Goal: Task Accomplishment & Management: Manage account settings

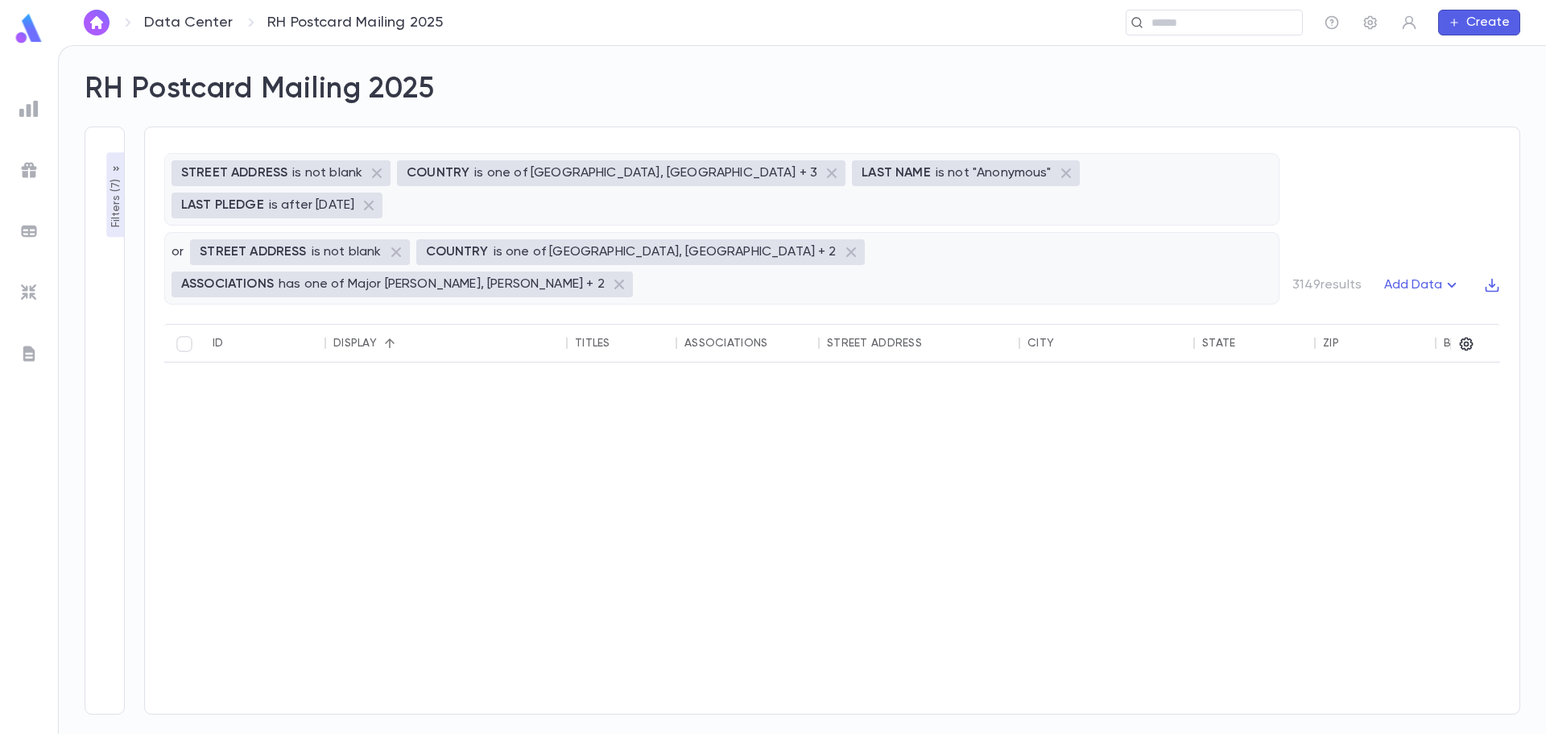
scroll to position [2034, 0]
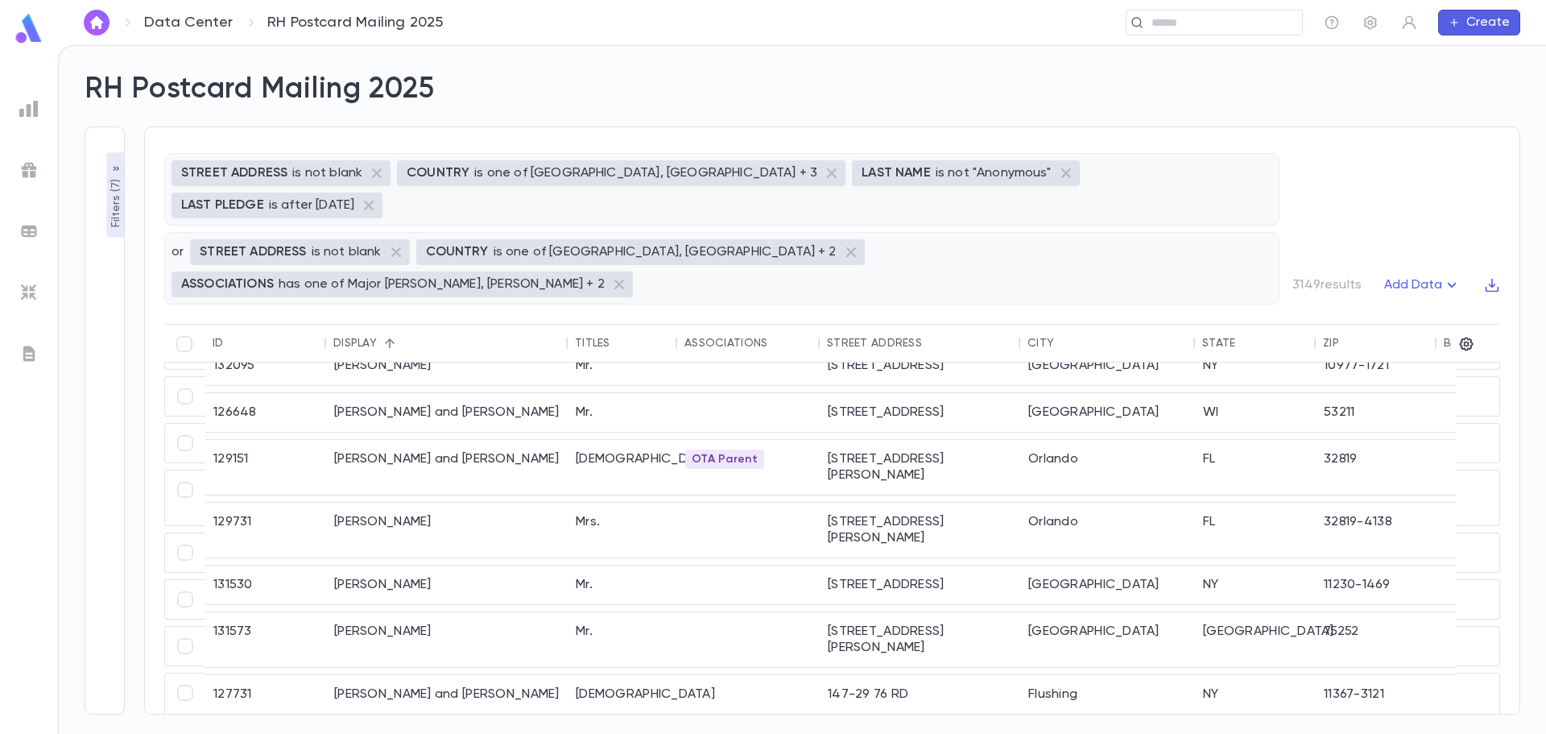
click at [114, 222] on p "Filters ( 7 )" at bounding box center [116, 202] width 16 height 52
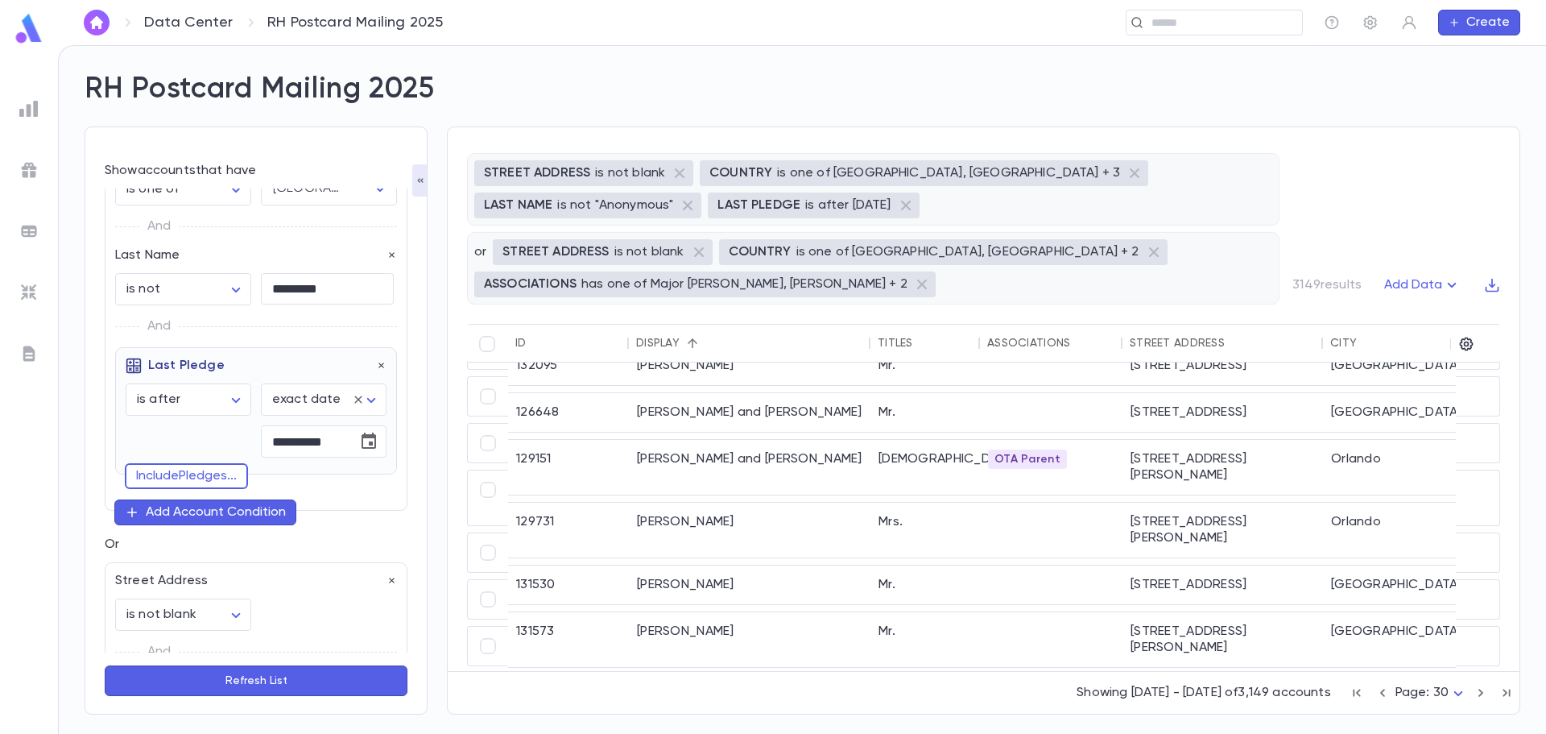
click at [214, 685] on button "Refresh List" at bounding box center [256, 680] width 303 height 31
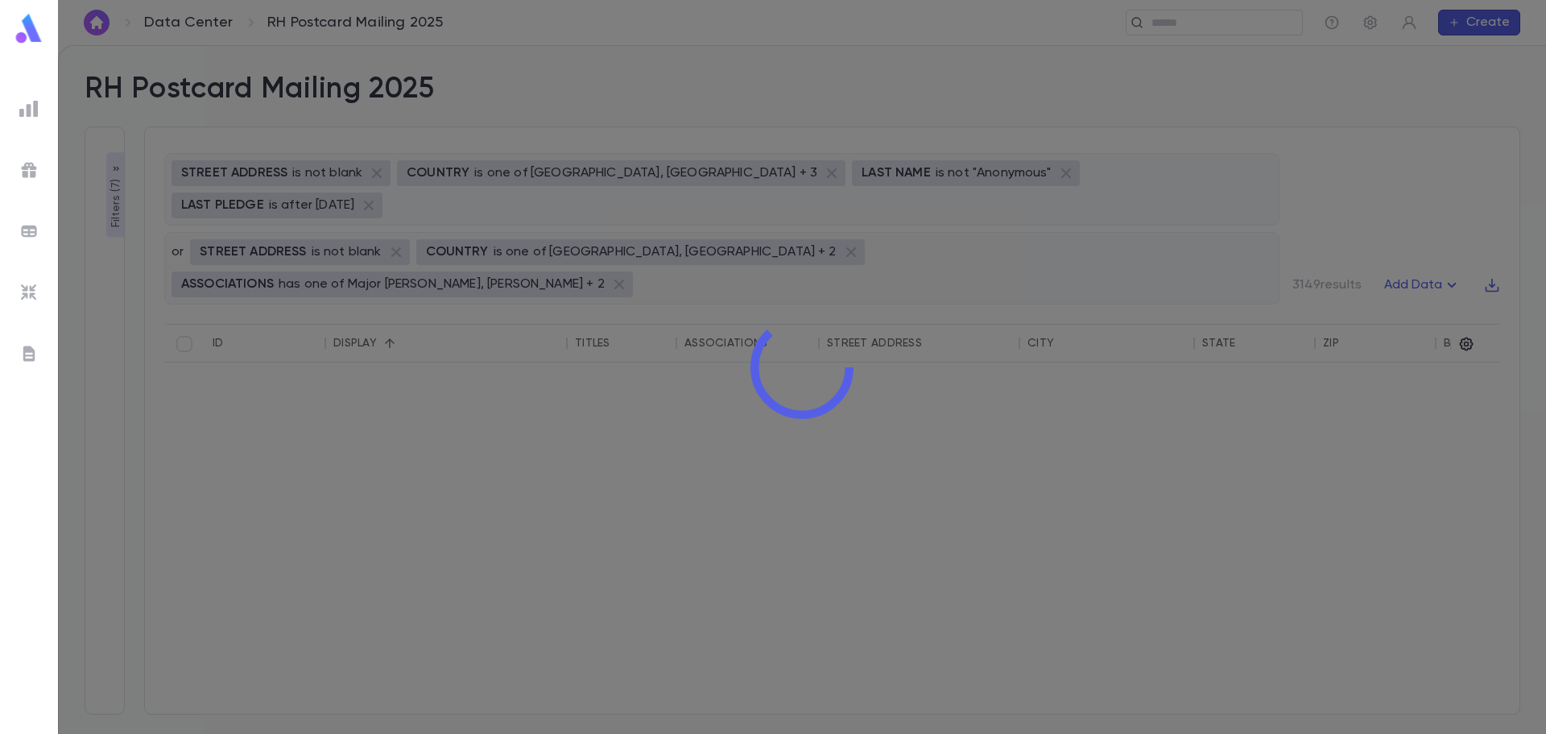
scroll to position [0, 0]
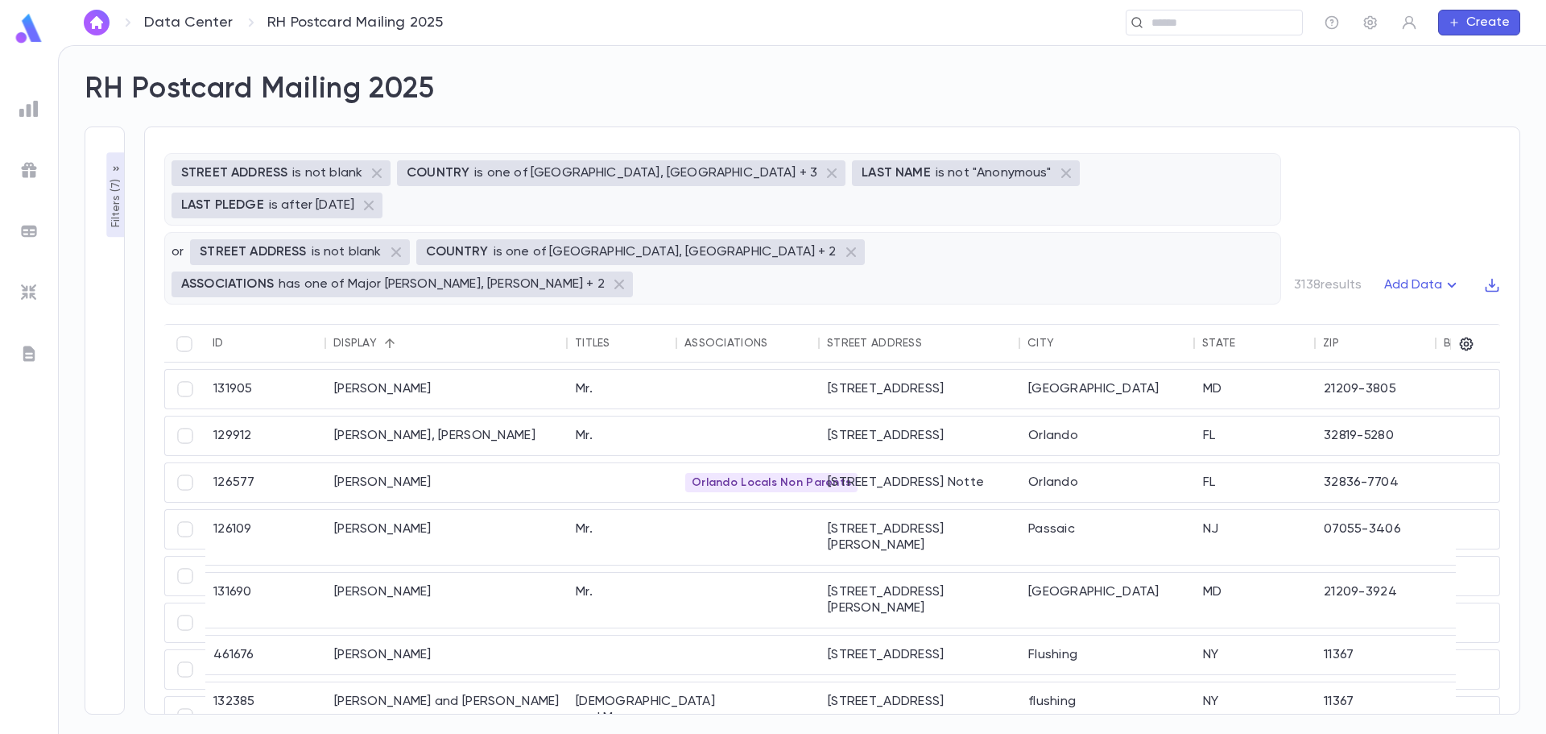
click at [1465, 698] on body "**********" at bounding box center [773, 389] width 1546 height 689
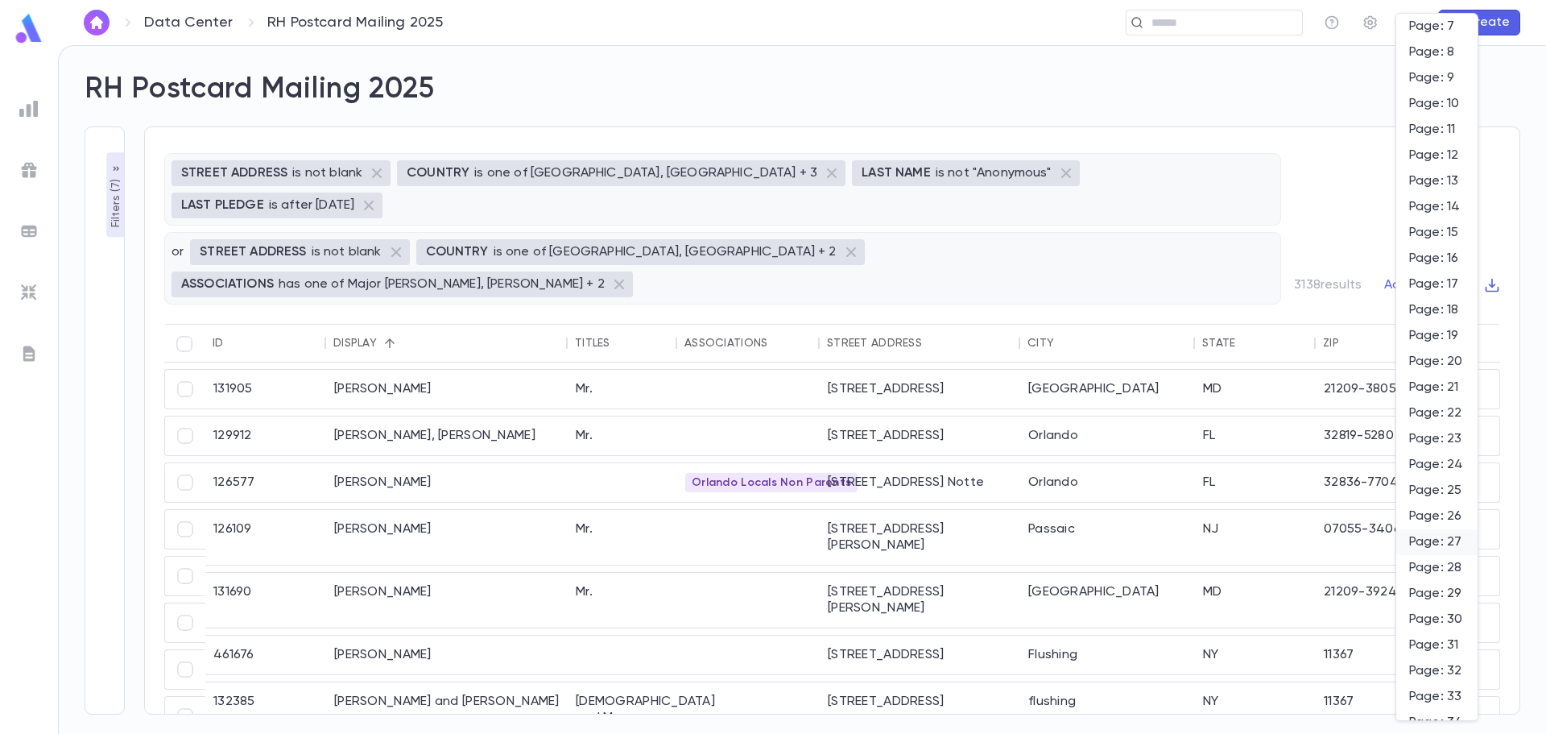
scroll to position [161, 0]
click at [1432, 591] on span "Page: 29" at bounding box center [1437, 592] width 56 height 16
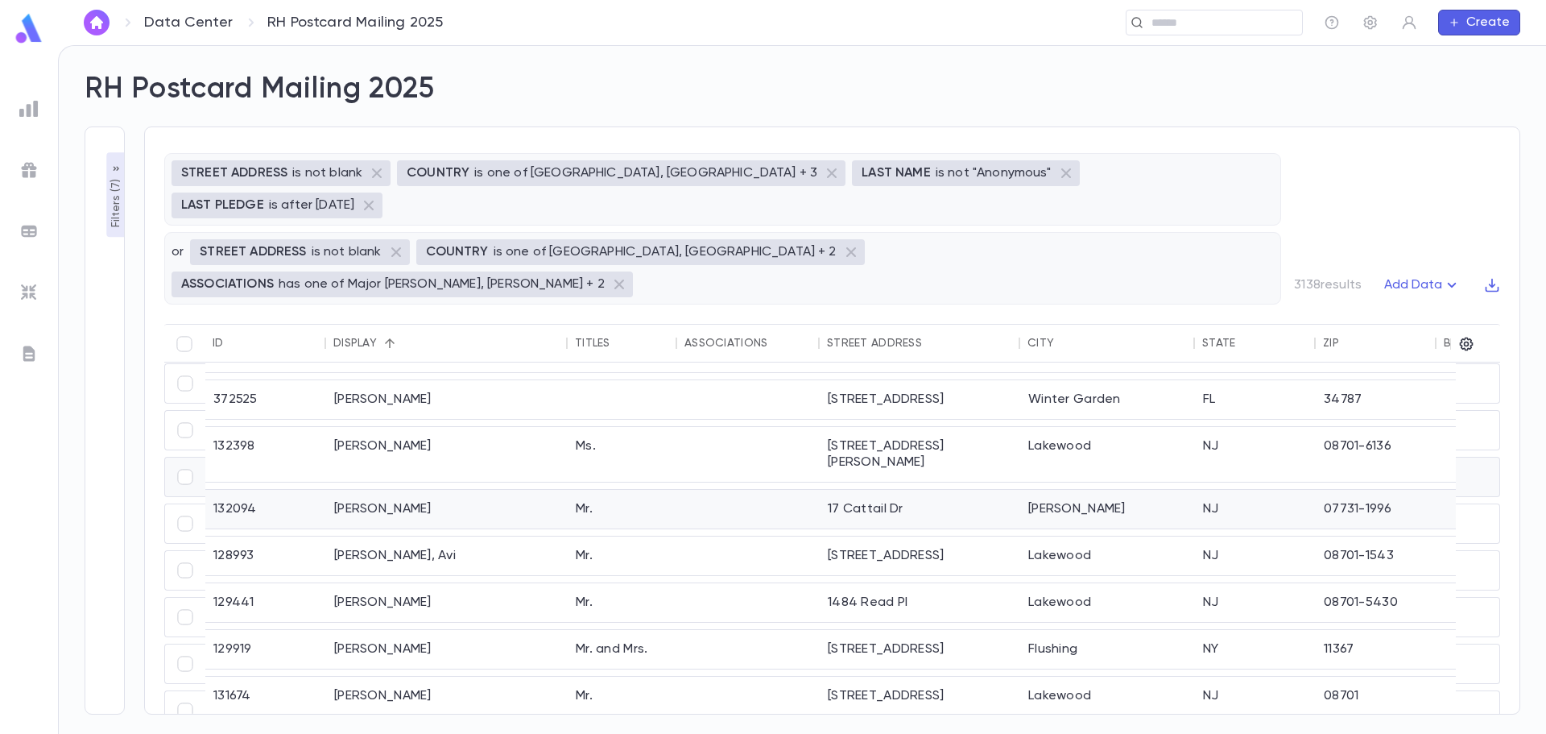
scroll to position [2066, 0]
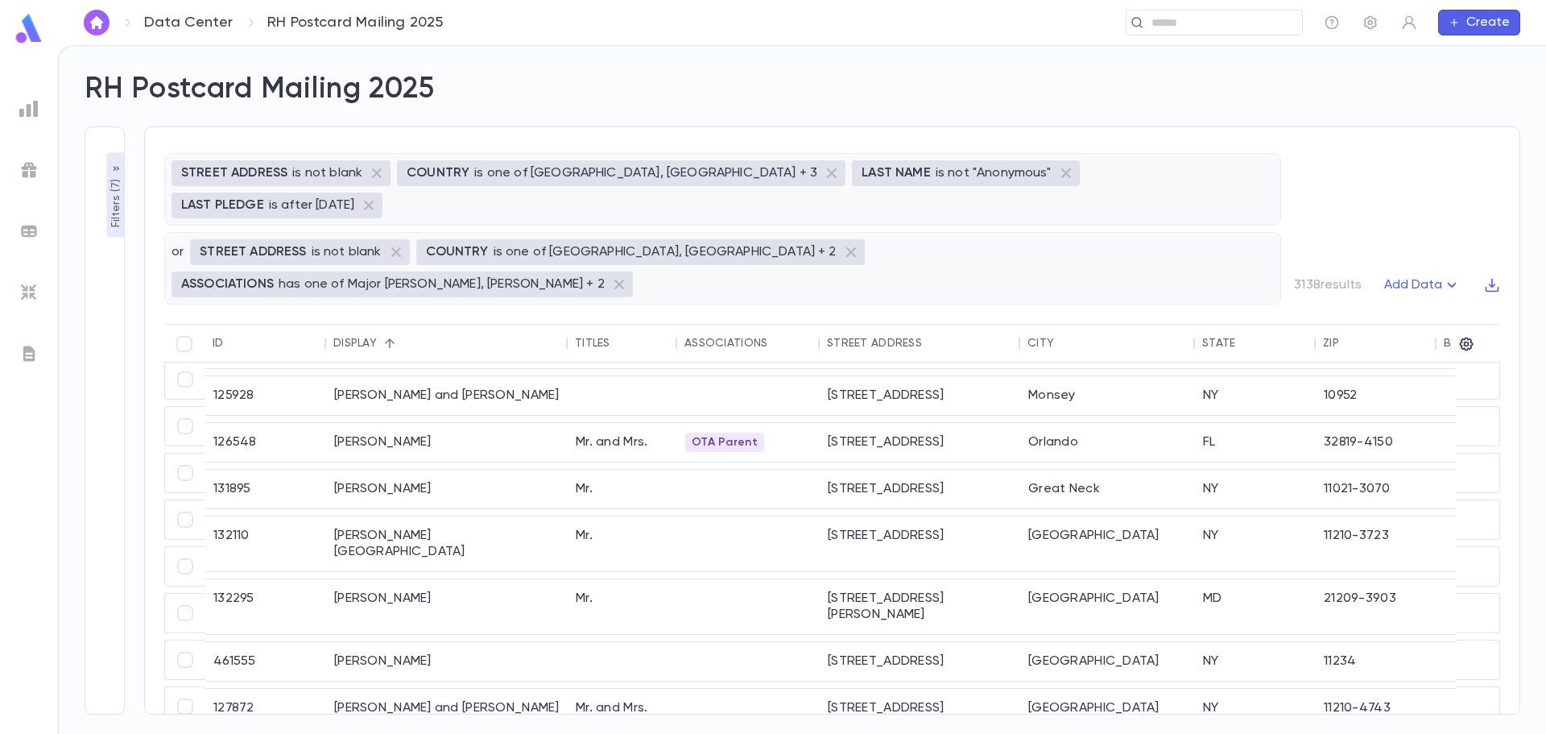
scroll to position [81, 0]
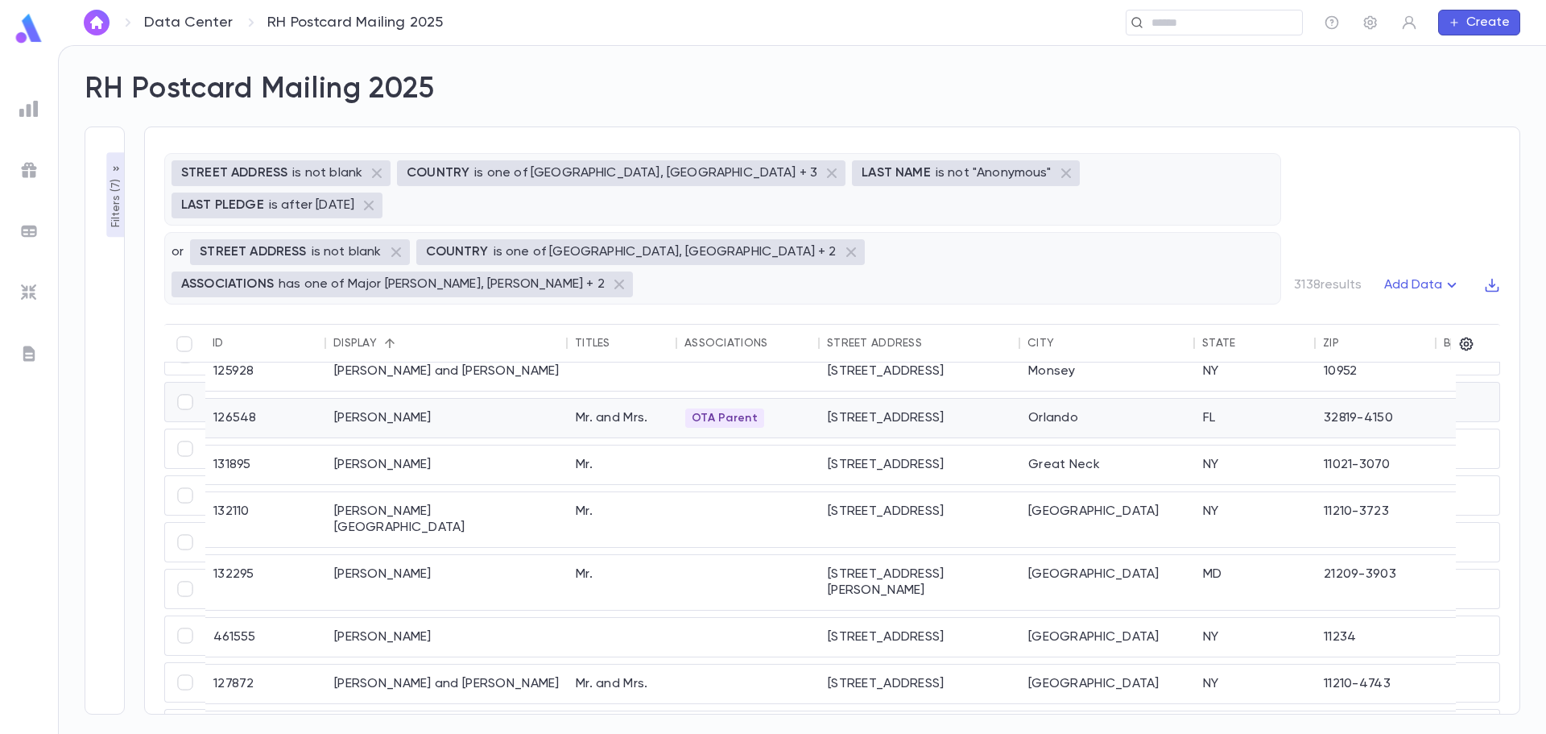
click at [602, 399] on div "Mr. and Mrs." at bounding box center [623, 418] width 110 height 39
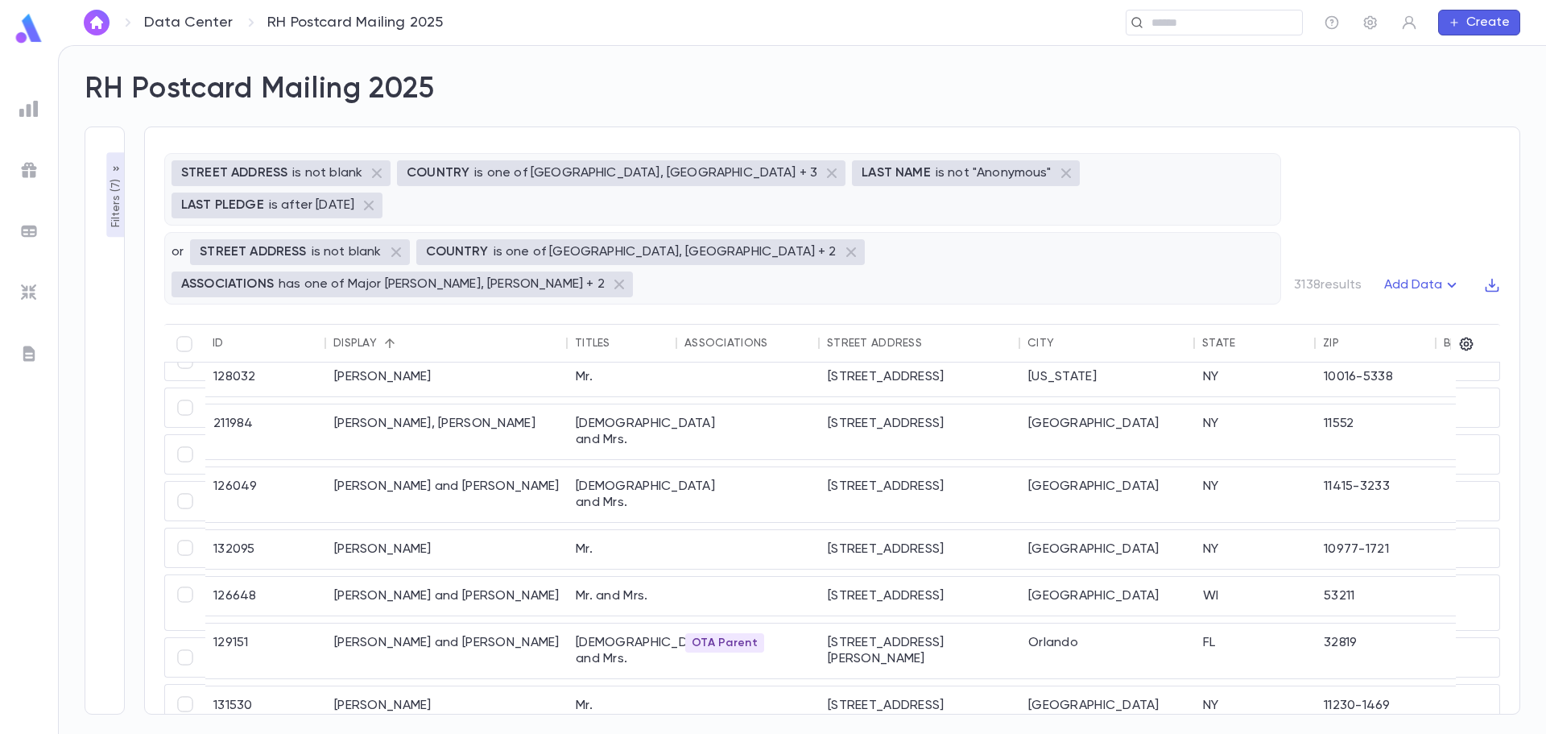
scroll to position [1289, 0]
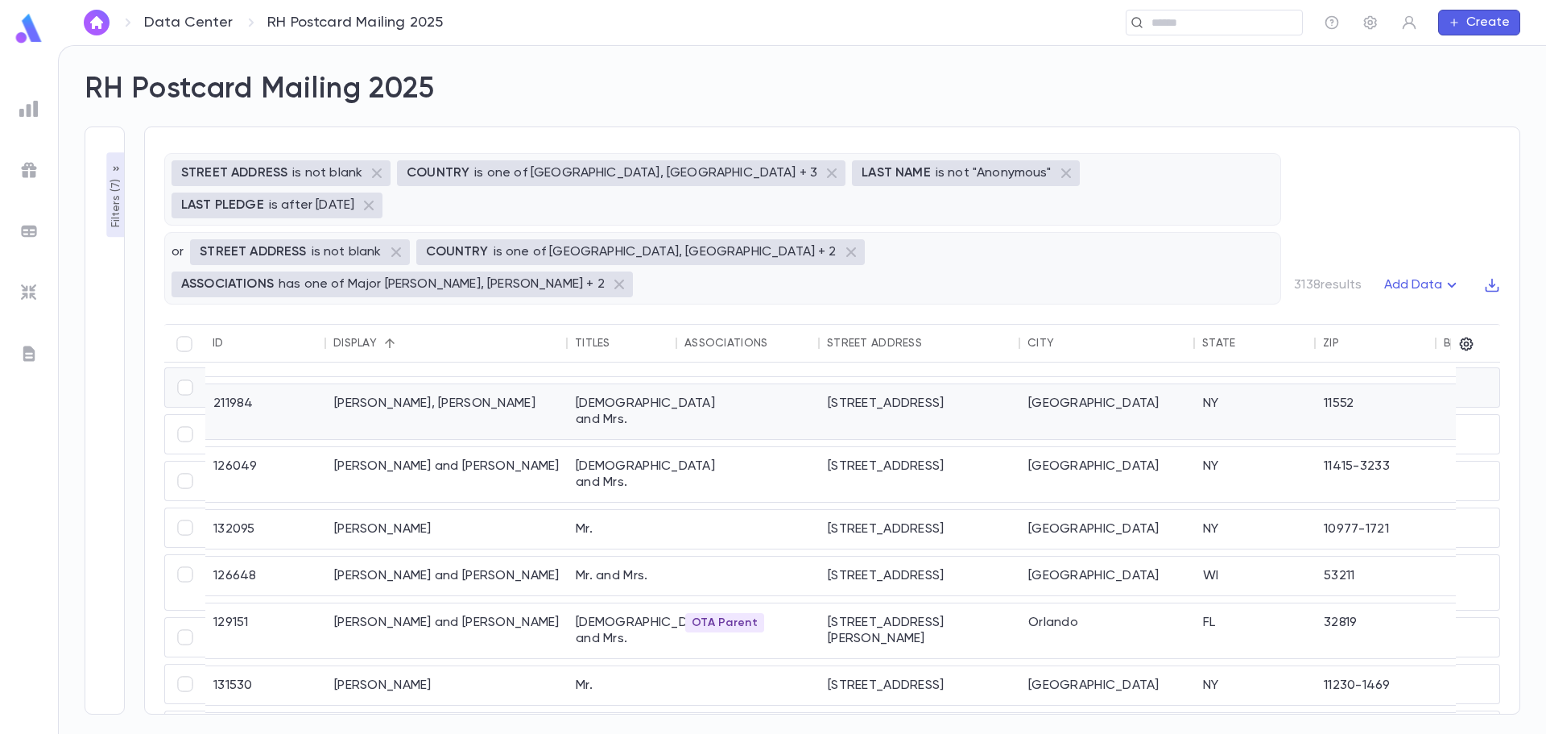
click at [586, 384] on div "Rabbi and Mrs." at bounding box center [623, 411] width 110 height 55
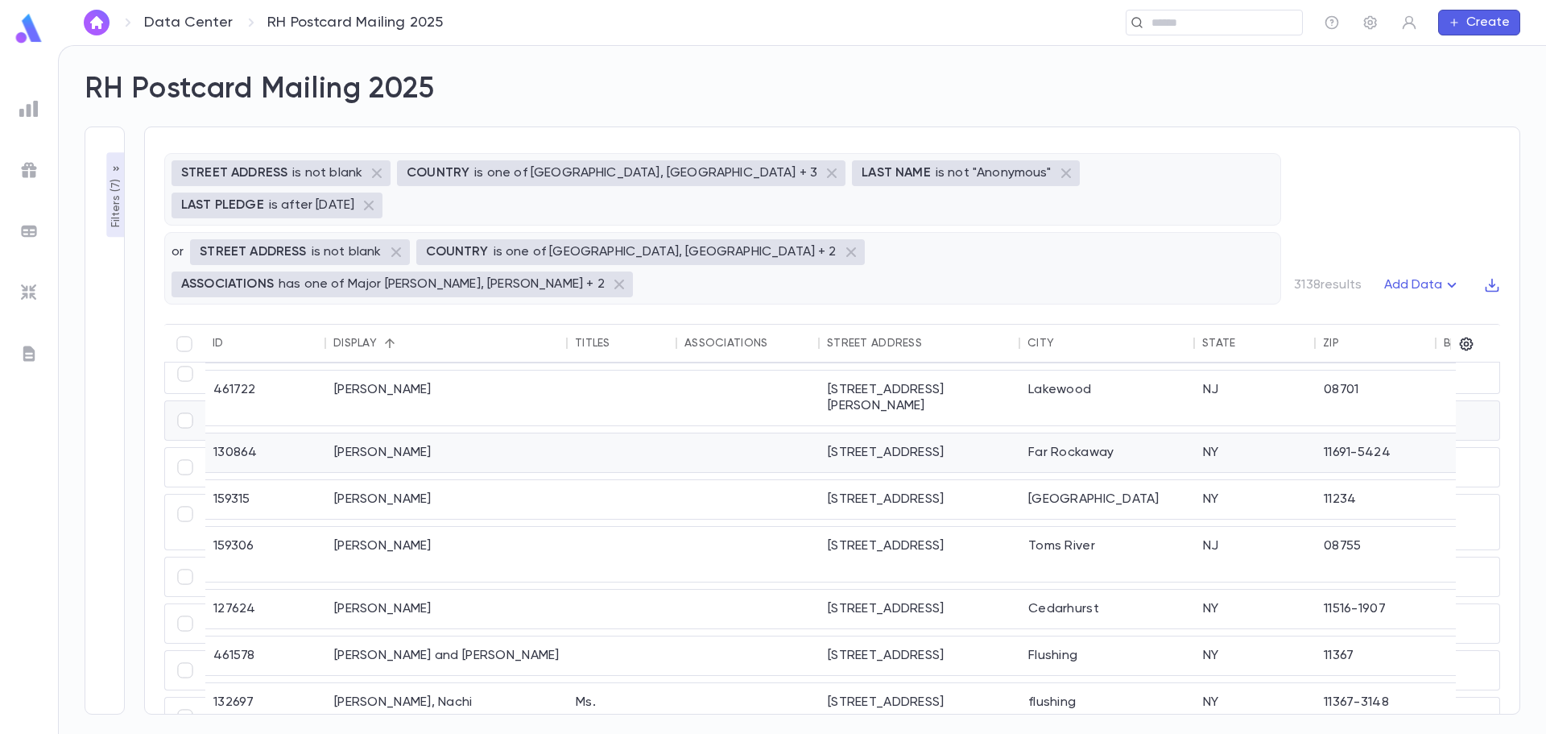
scroll to position [1958, 0]
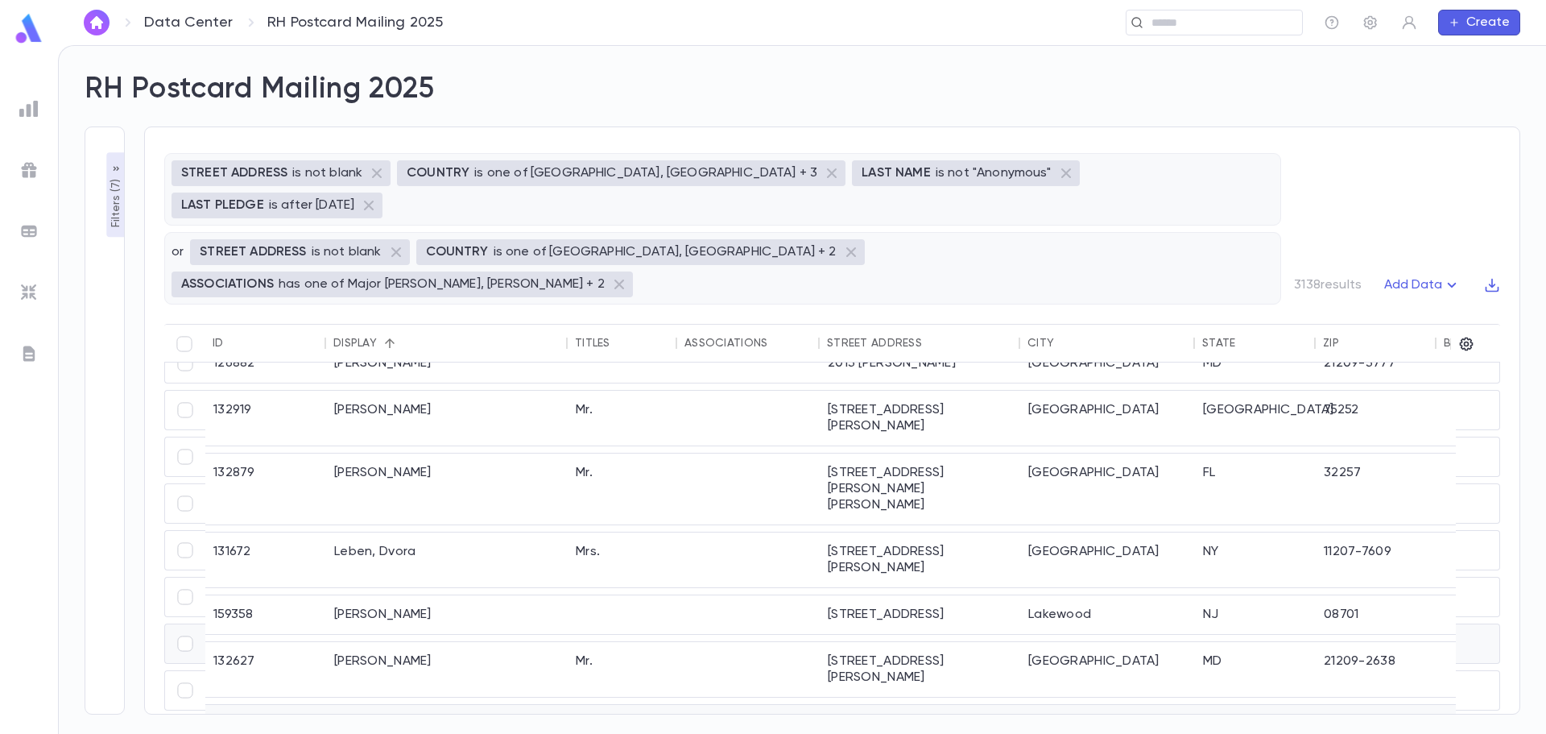
scroll to position [1611, 0]
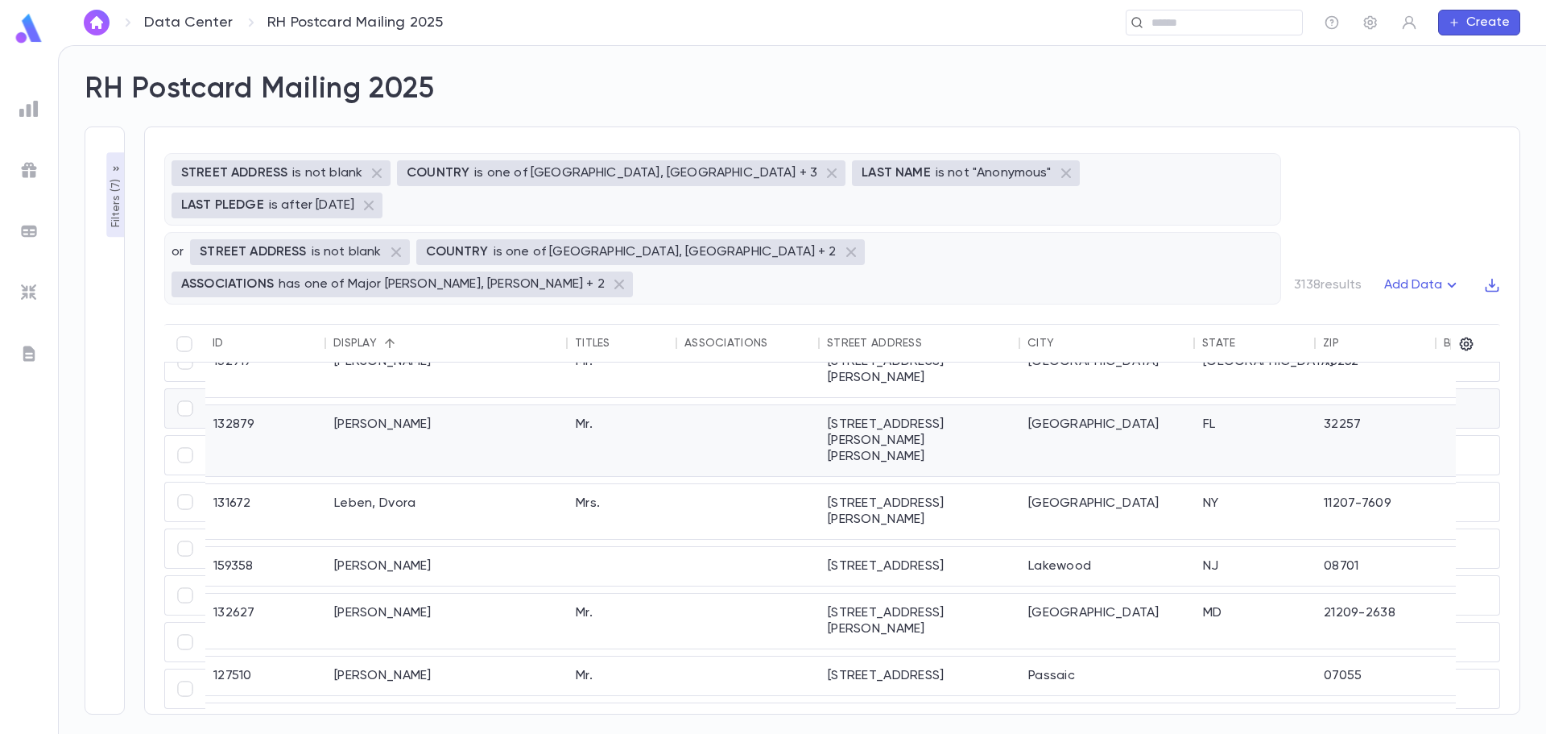
click at [584, 405] on div "Mr." at bounding box center [623, 440] width 110 height 71
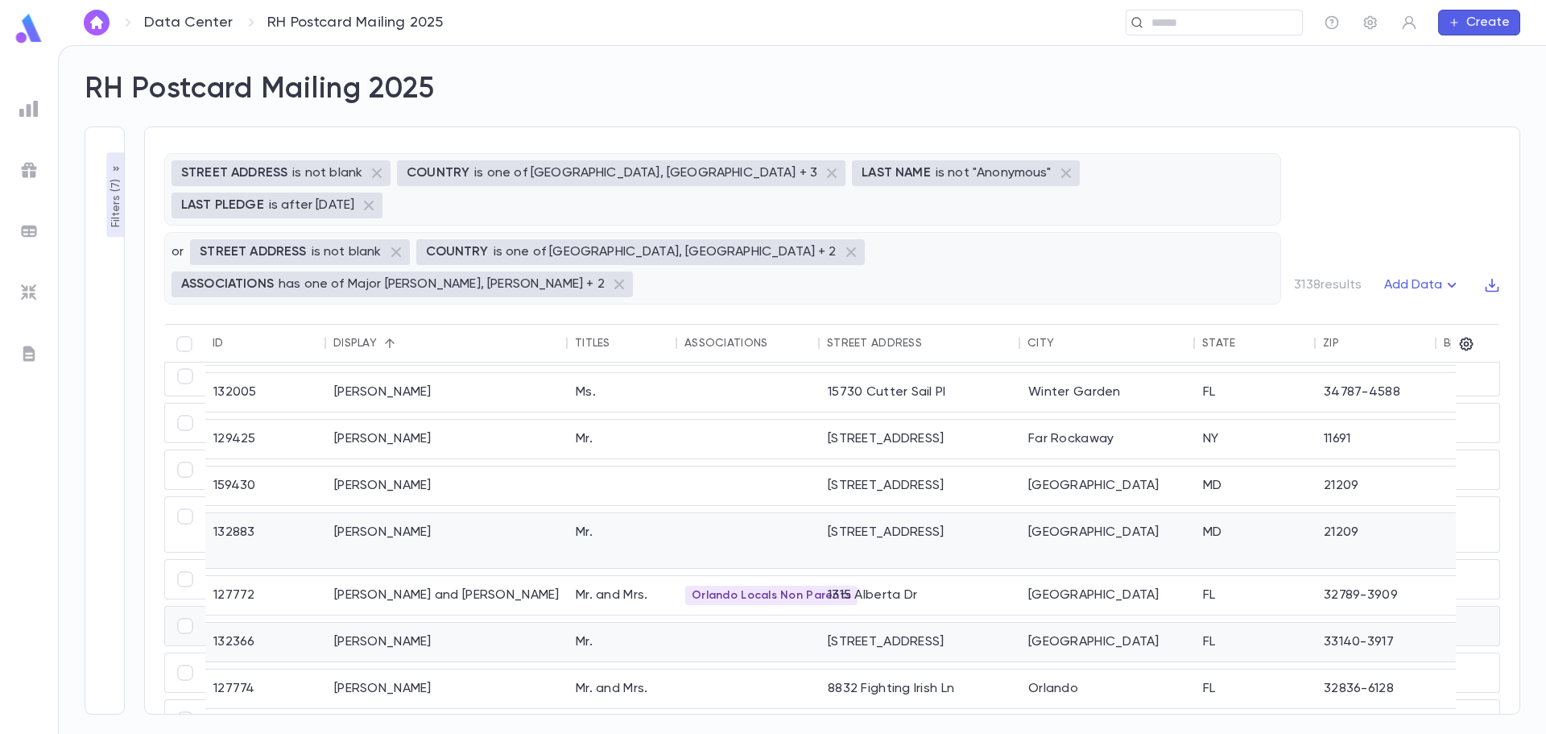
scroll to position [1990, 0]
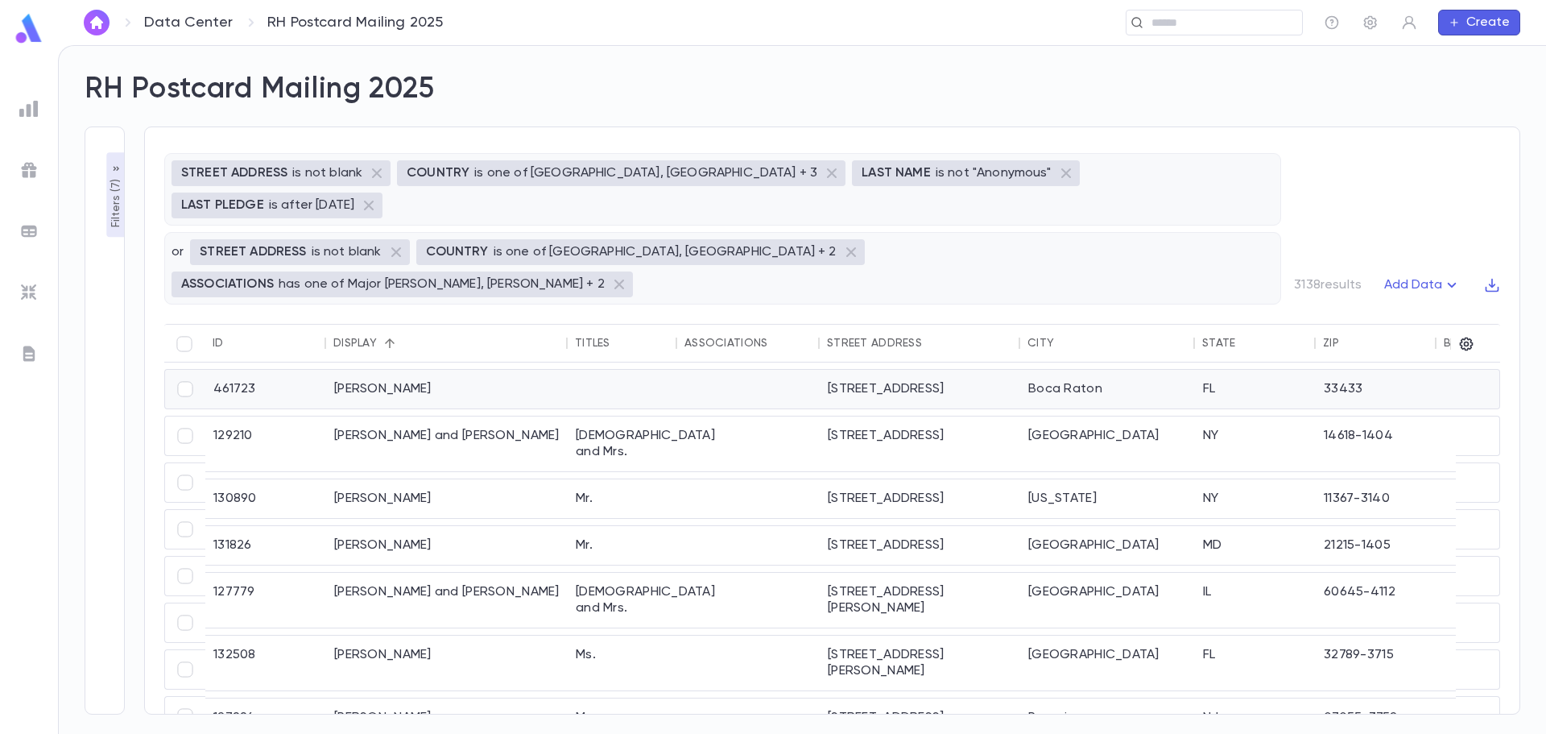
click at [583, 370] on div at bounding box center [623, 389] width 110 height 39
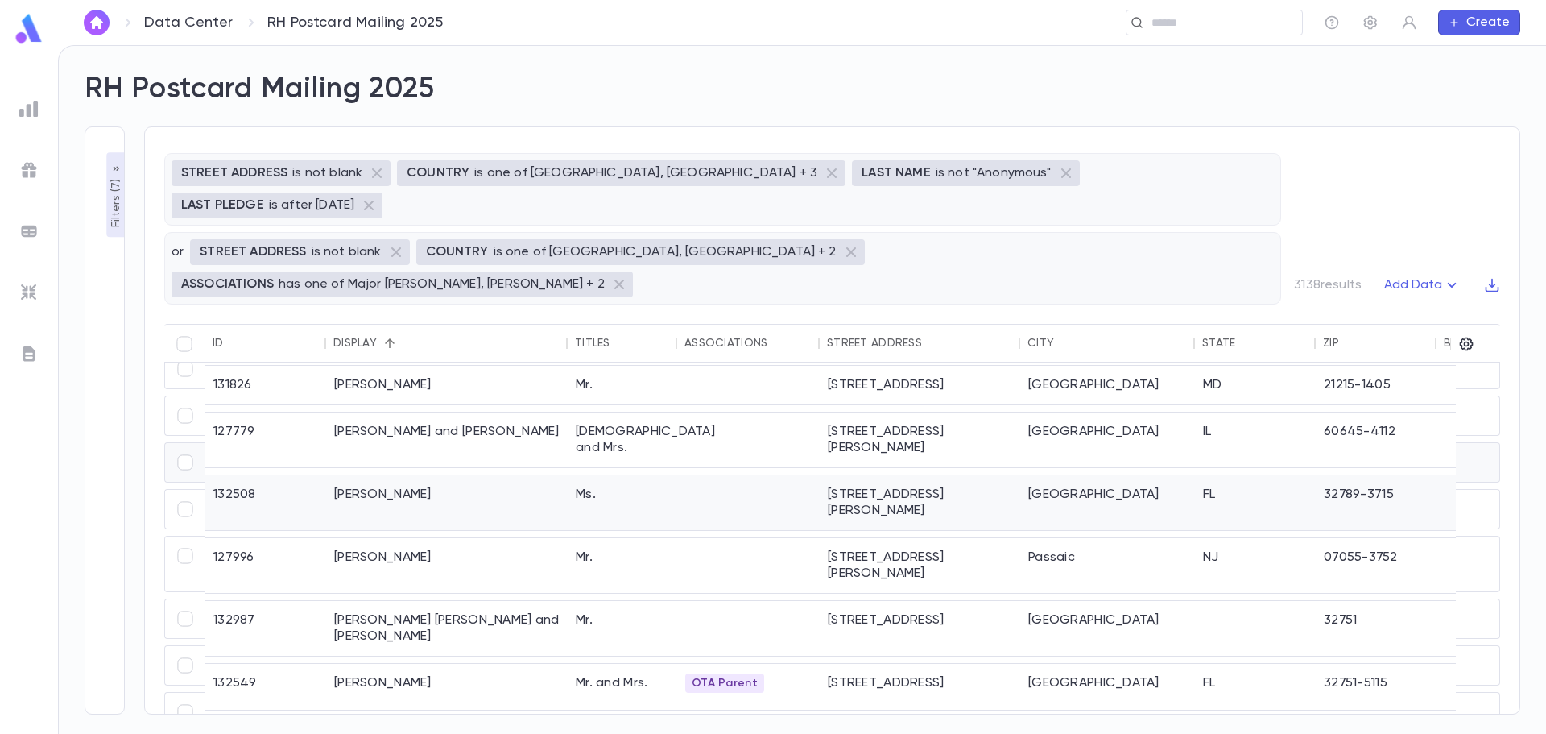
scroll to position [161, 0]
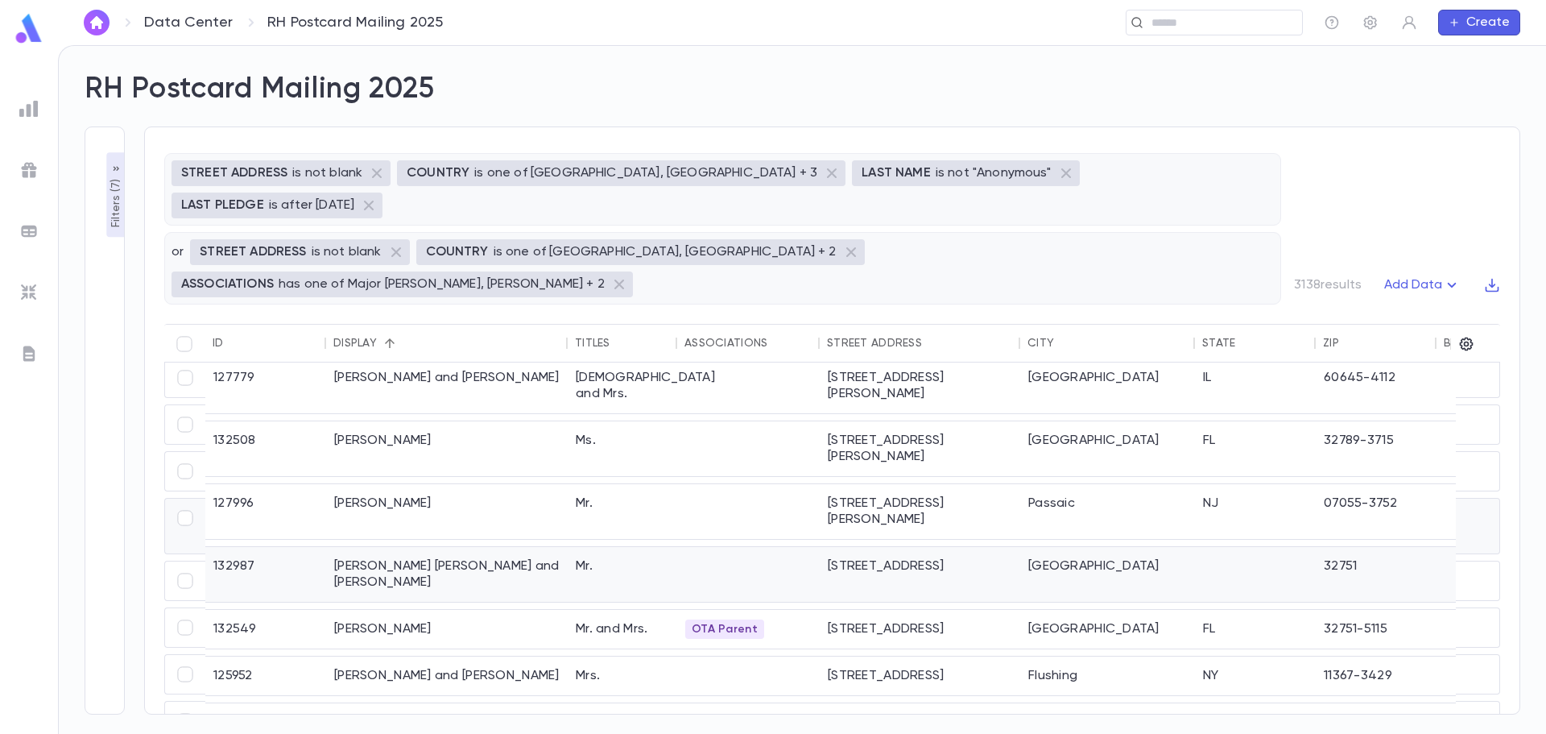
click at [581, 547] on div "Mr." at bounding box center [623, 574] width 110 height 55
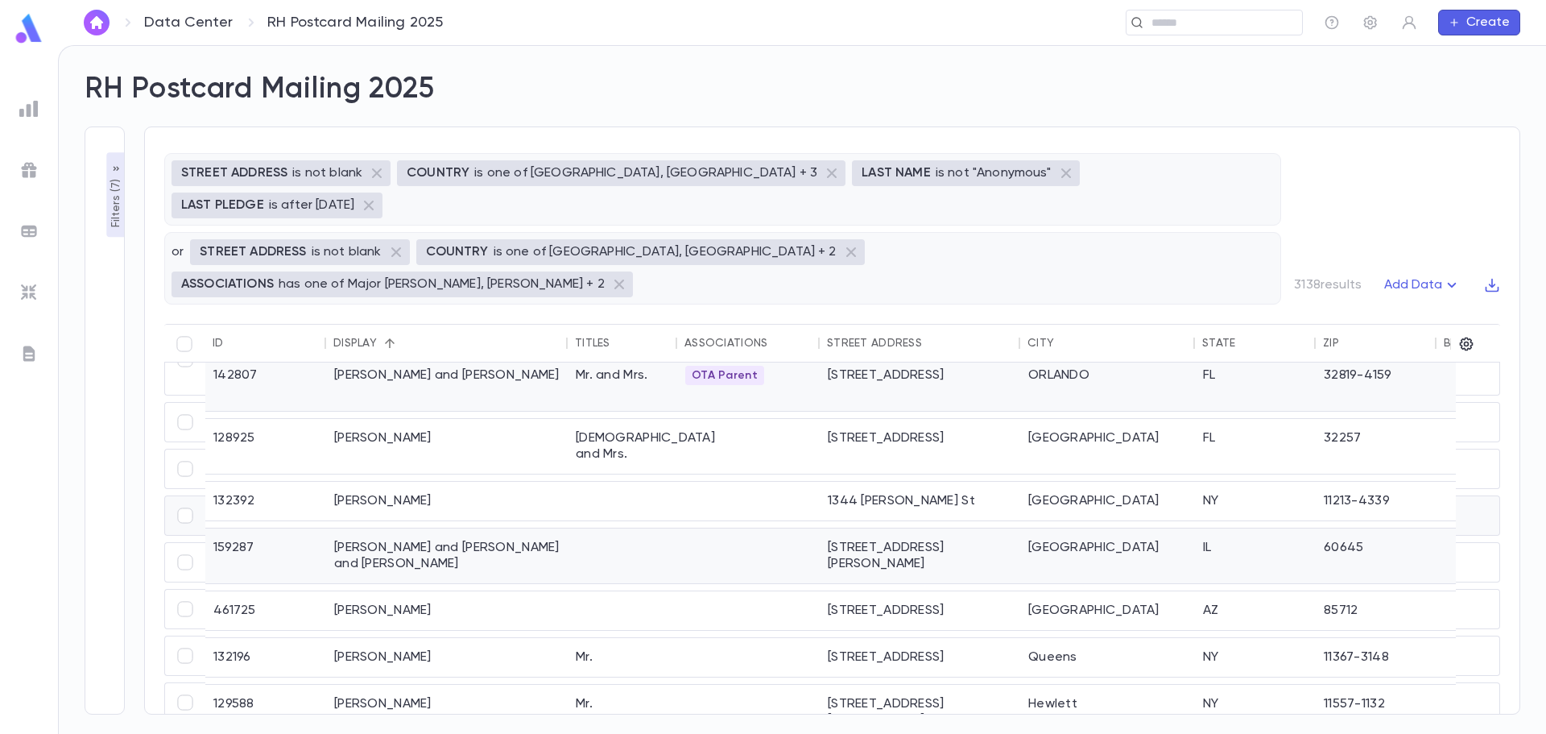
scroll to position [1770, 0]
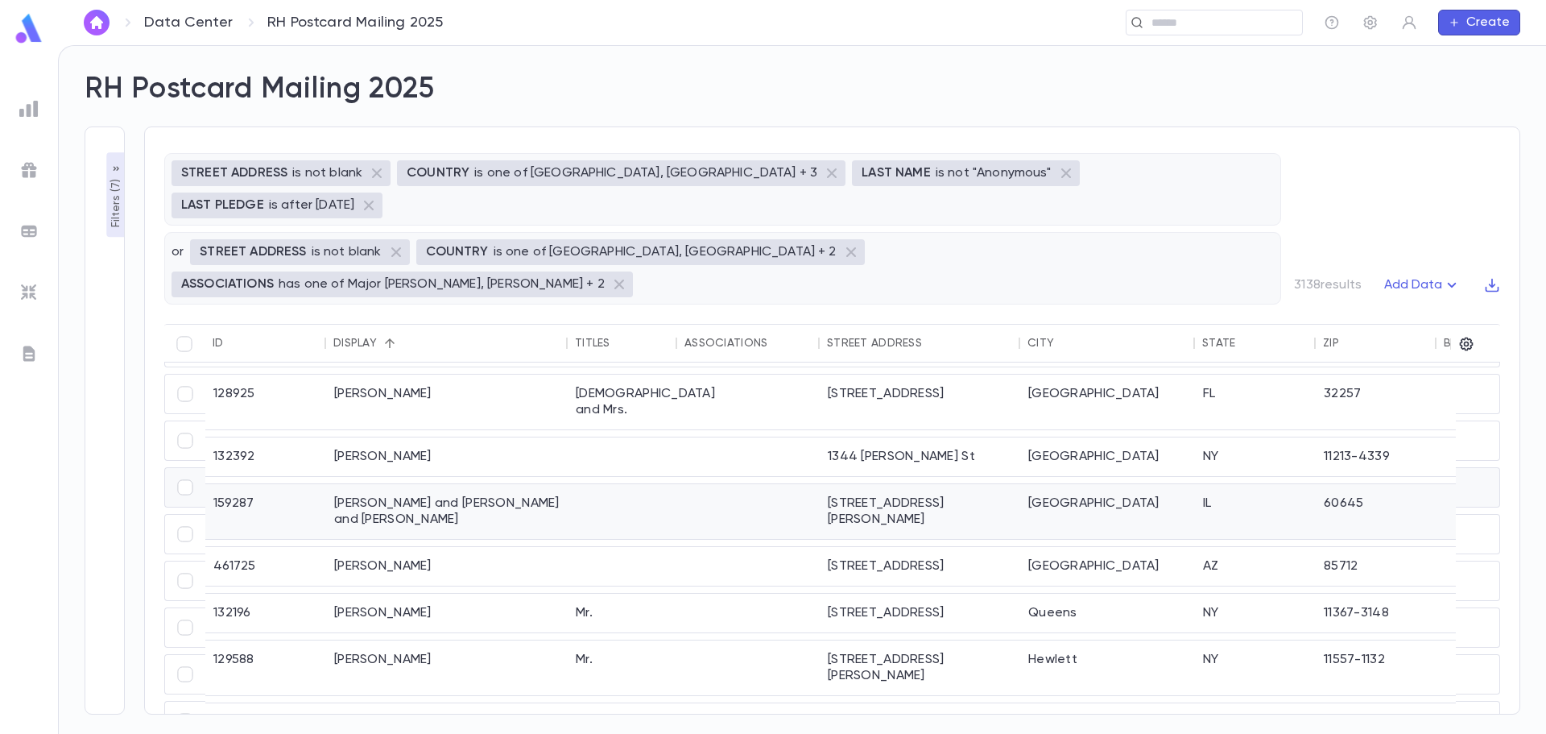
click at [548, 484] on div "Levin, Tzvi and Esther and Esther" at bounding box center [447, 511] width 242 height 55
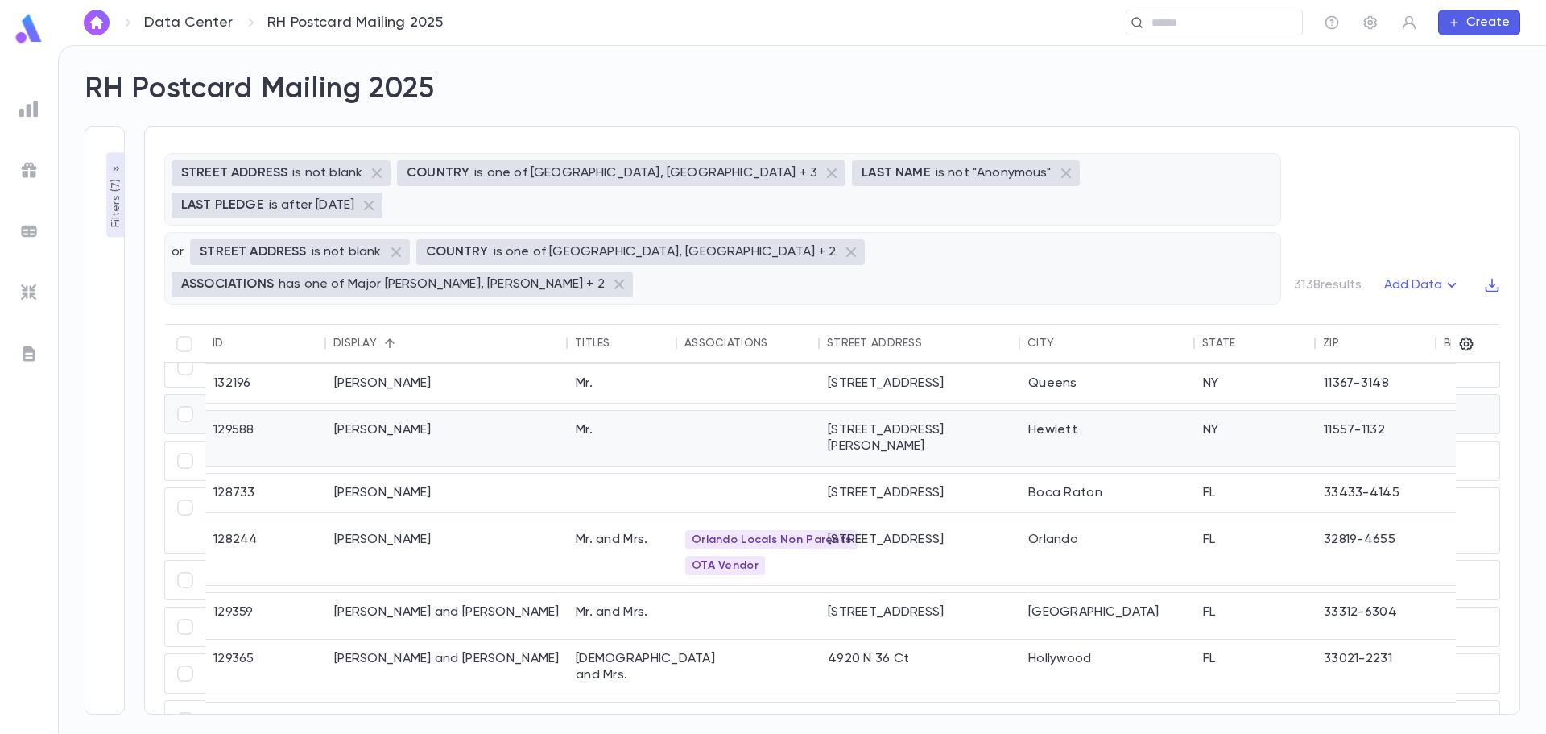
scroll to position [2040, 0]
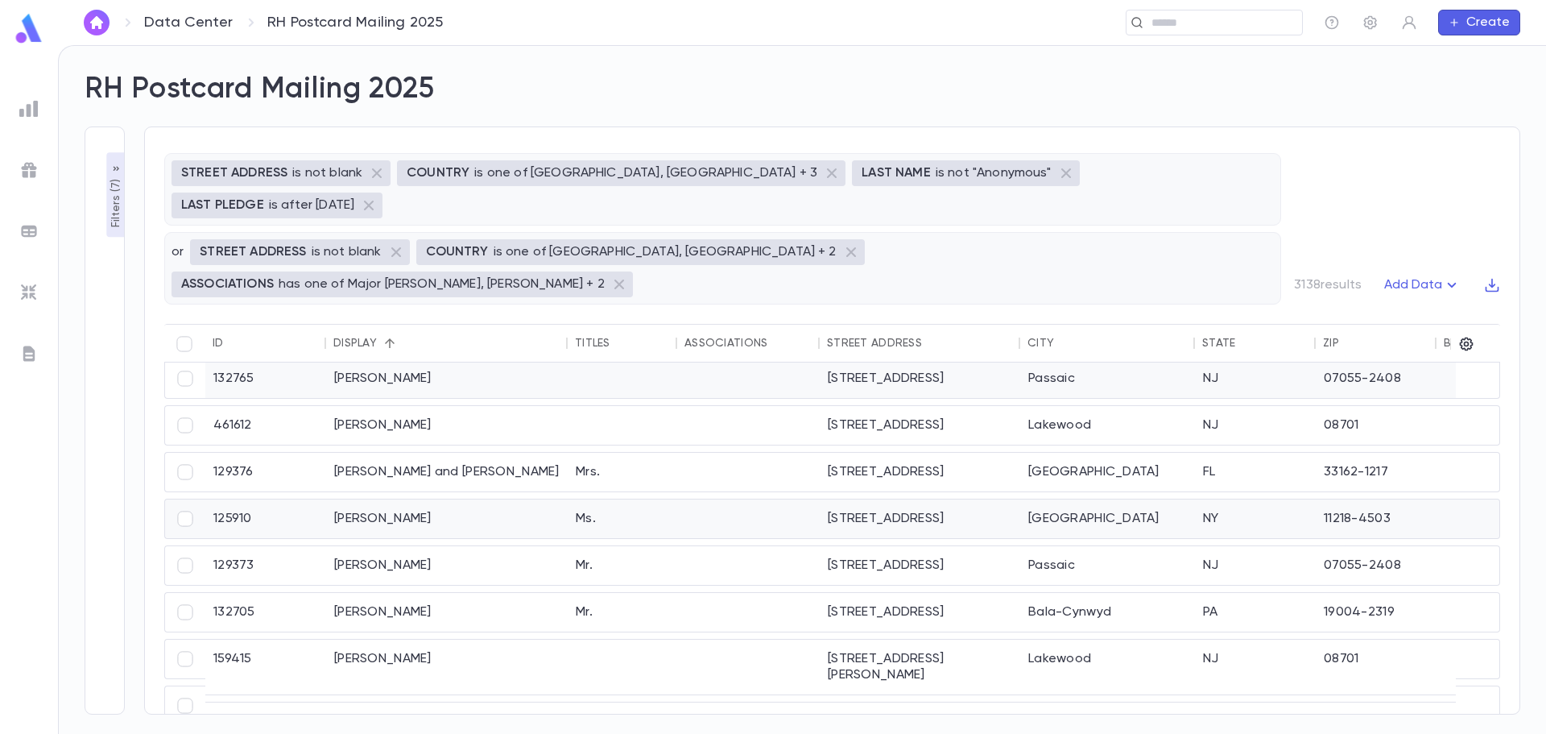
scroll to position [242, 0]
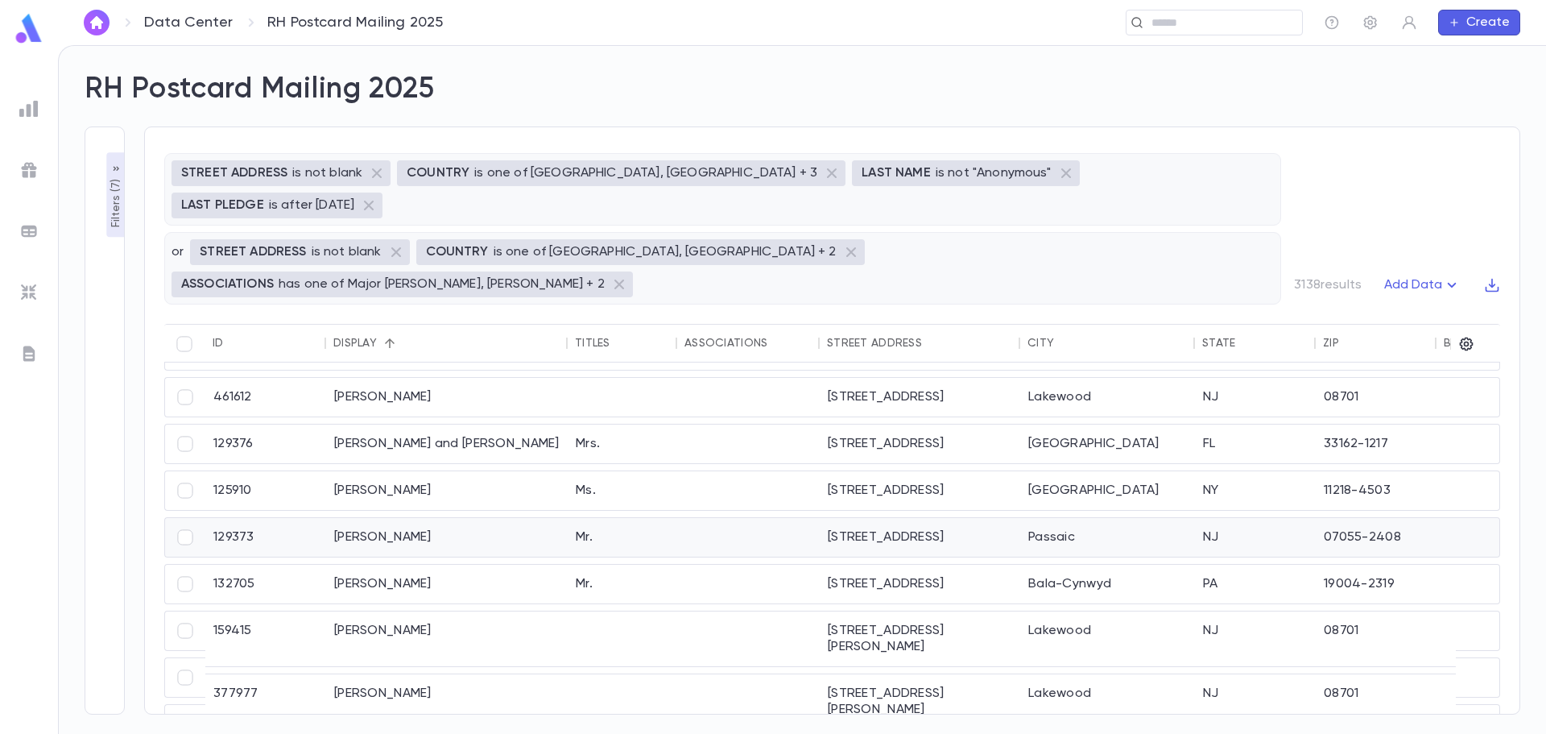
click at [590, 518] on div "Mr." at bounding box center [623, 537] width 110 height 39
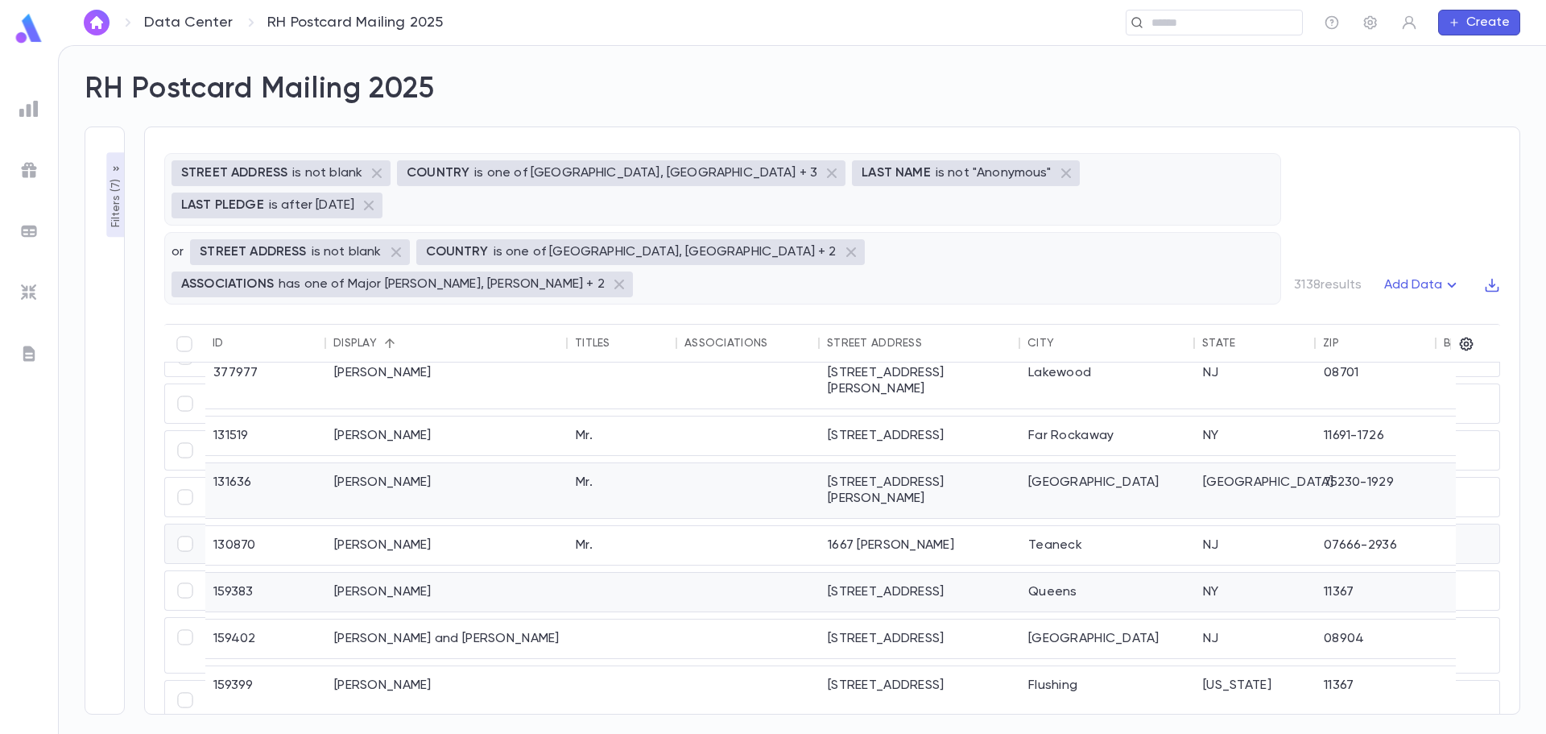
scroll to position [644, 0]
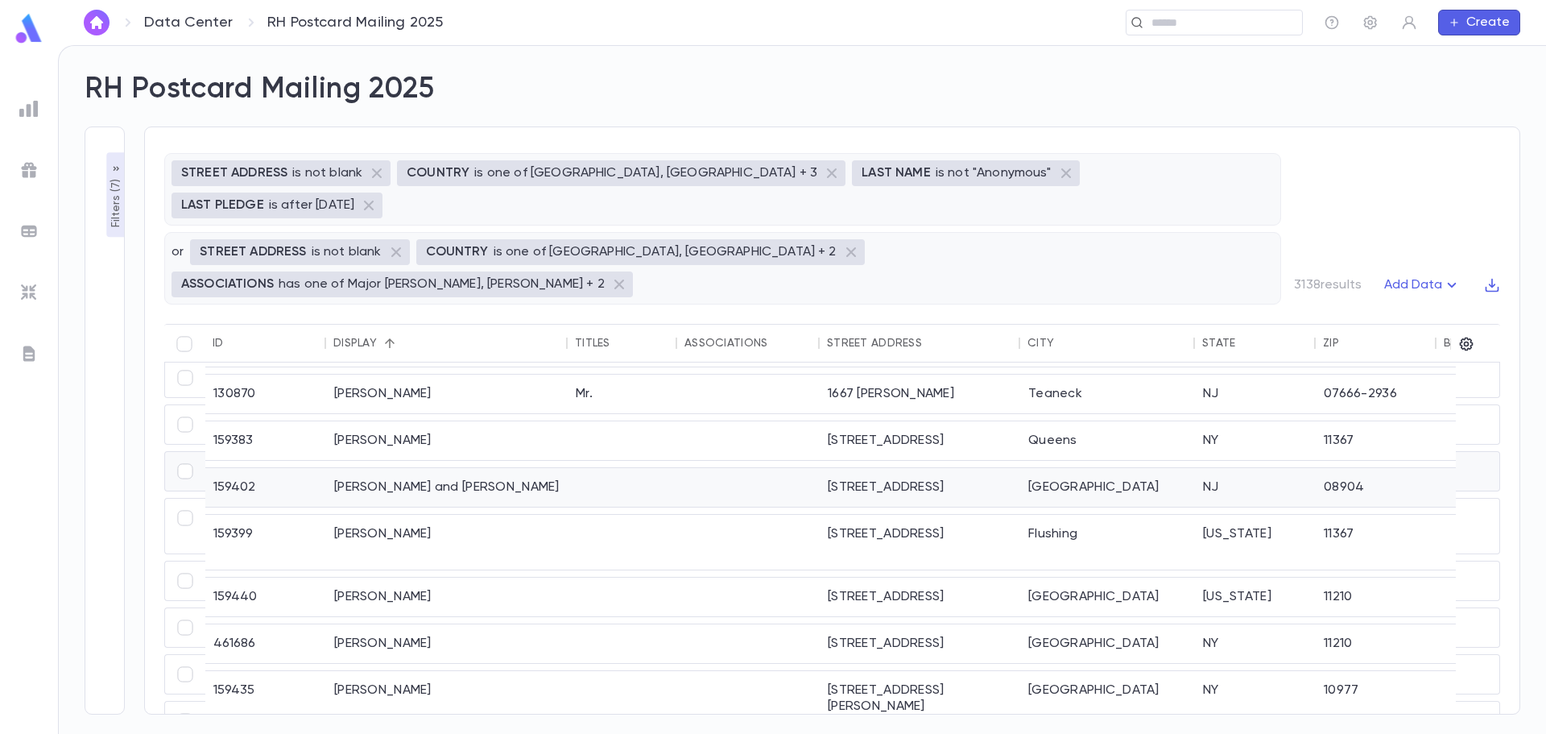
click at [428, 468] on div "lewis, chana and Chana" at bounding box center [447, 487] width 242 height 39
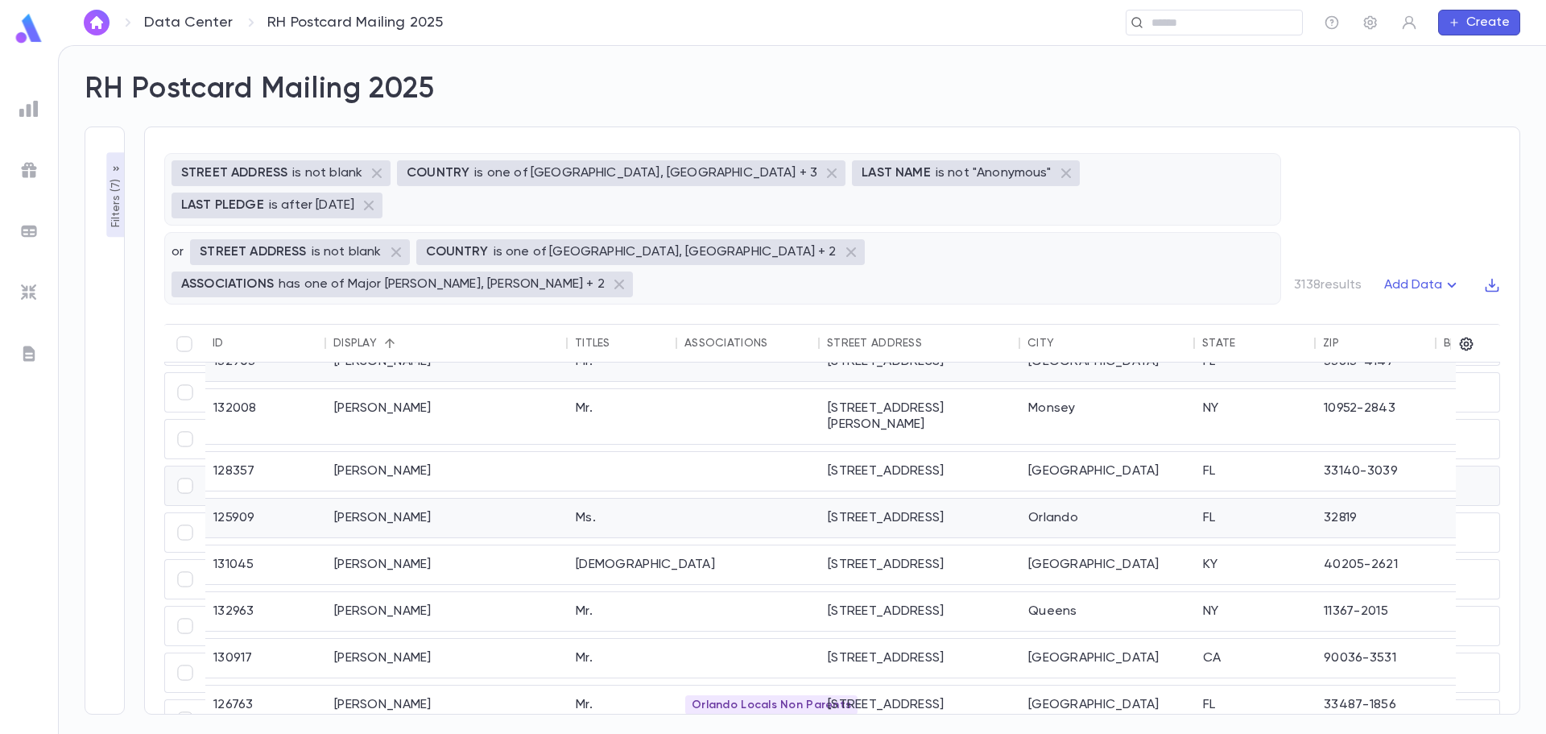
scroll to position [1770, 0]
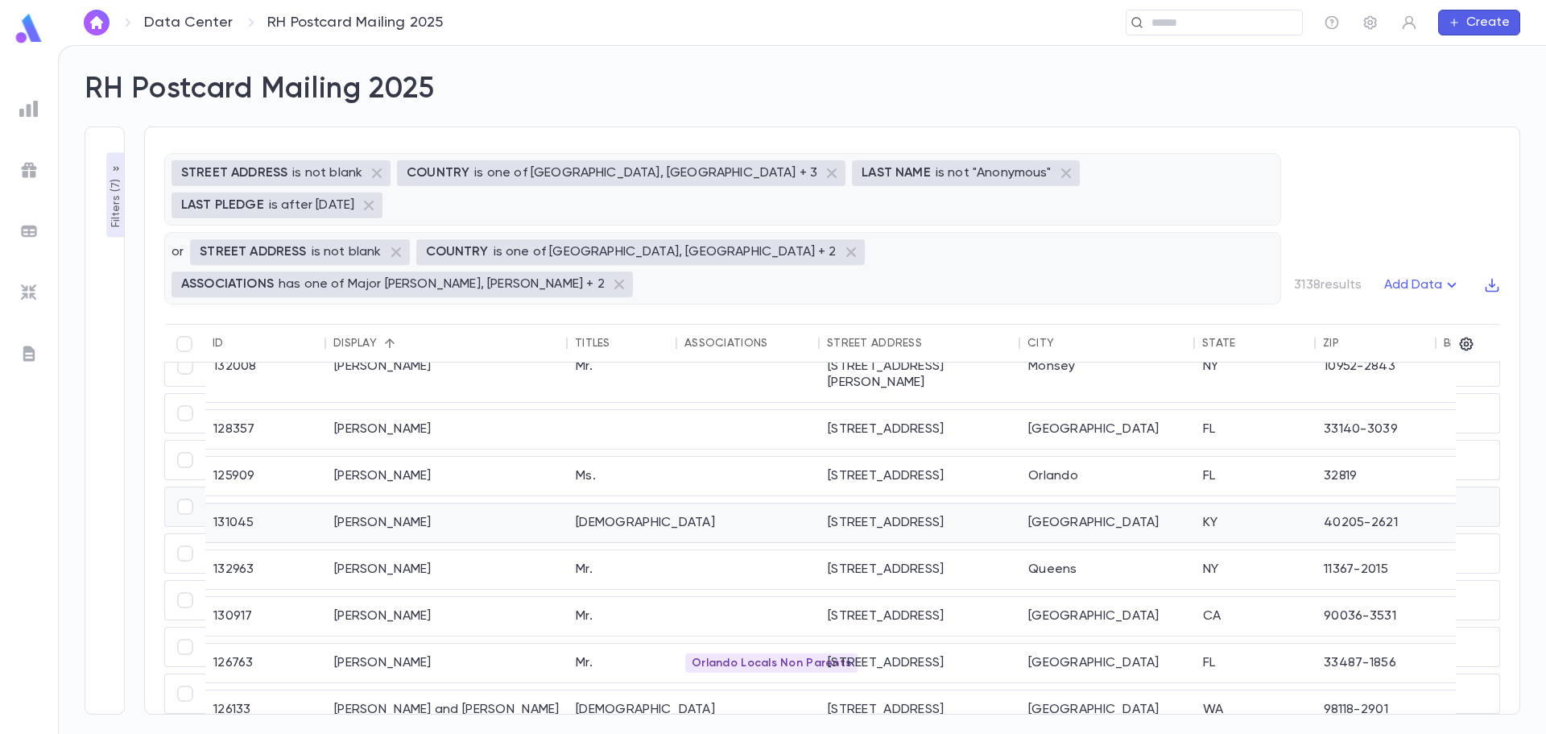
click at [598, 503] on div "[DEMOGRAPHIC_DATA]" at bounding box center [623, 522] width 110 height 39
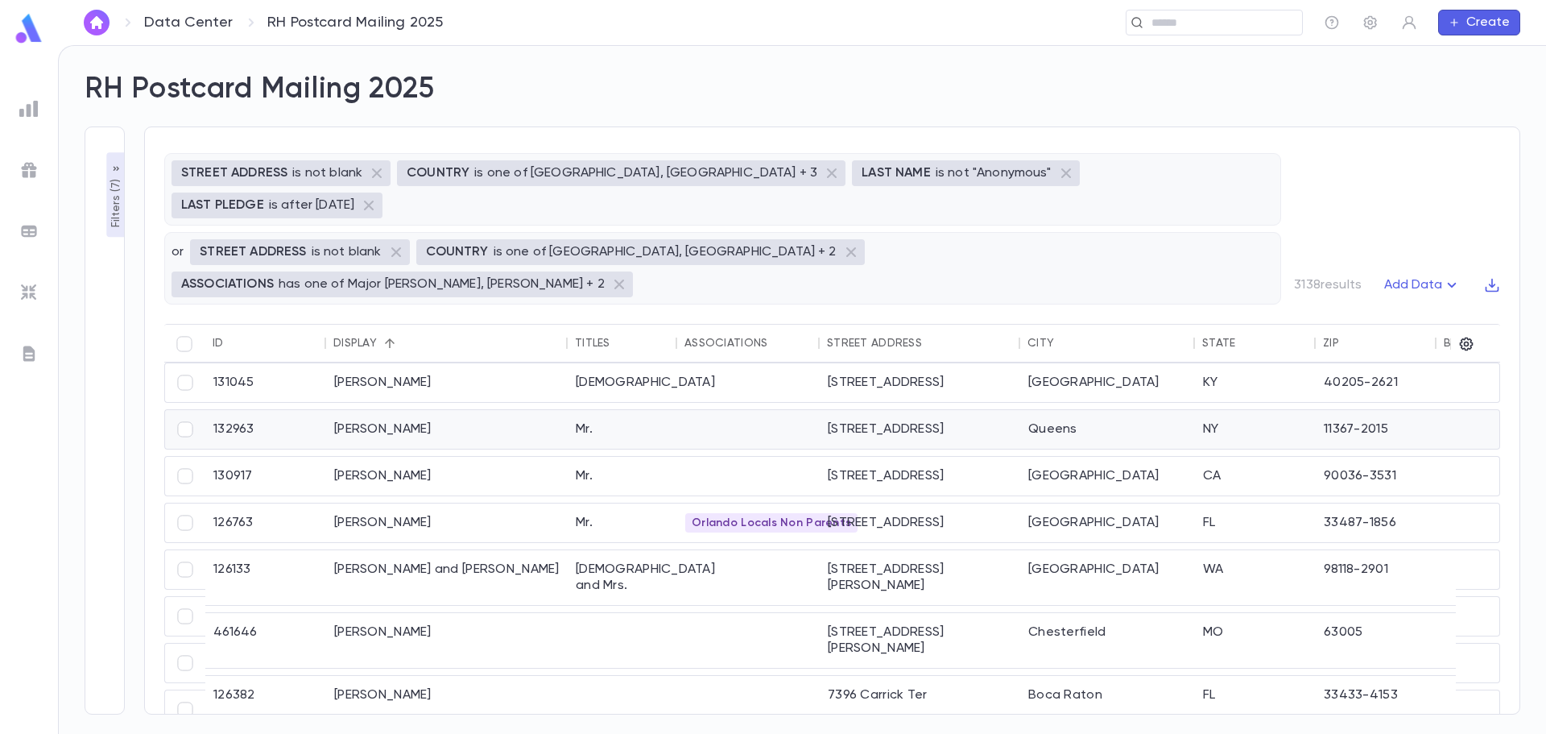
scroll to position [1930, 0]
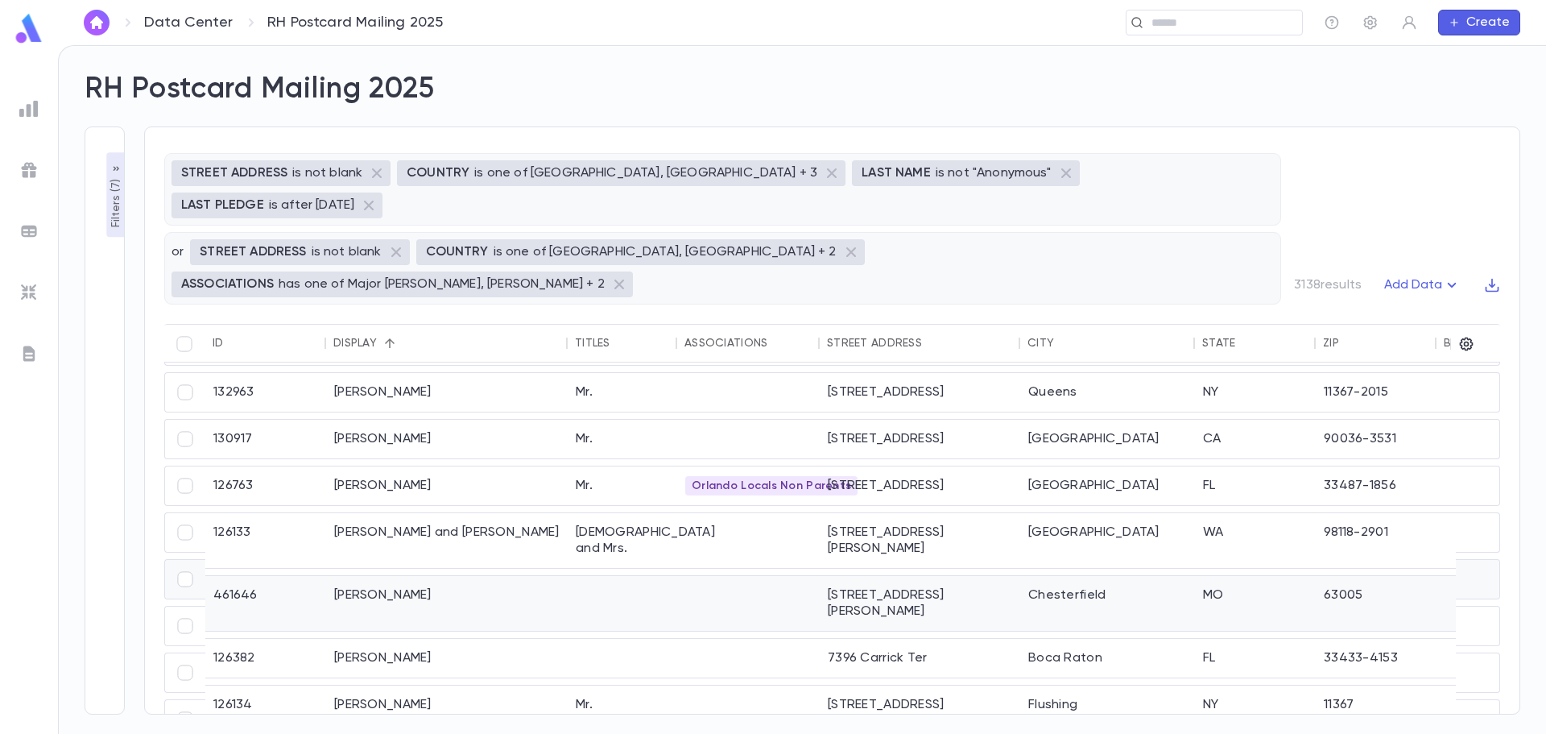
click at [618, 576] on div at bounding box center [623, 603] width 110 height 55
click at [634, 639] on div at bounding box center [623, 658] width 110 height 39
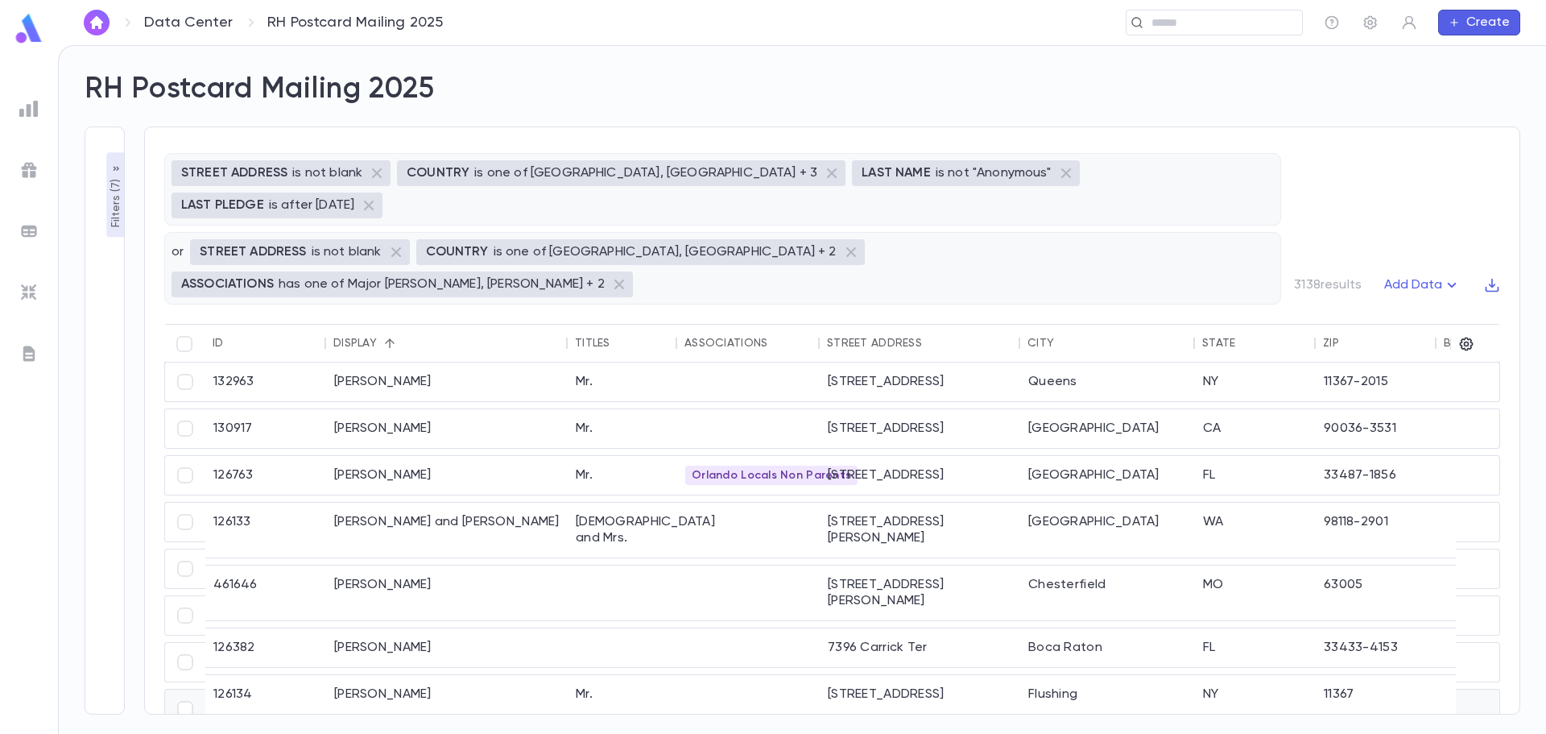
click at [375, 722] on div "Lintz, Lisa" at bounding box center [447, 741] width 242 height 39
click at [594, 675] on div "Mr." at bounding box center [623, 694] width 110 height 39
click at [619, 722] on div "Dr." at bounding box center [623, 741] width 110 height 39
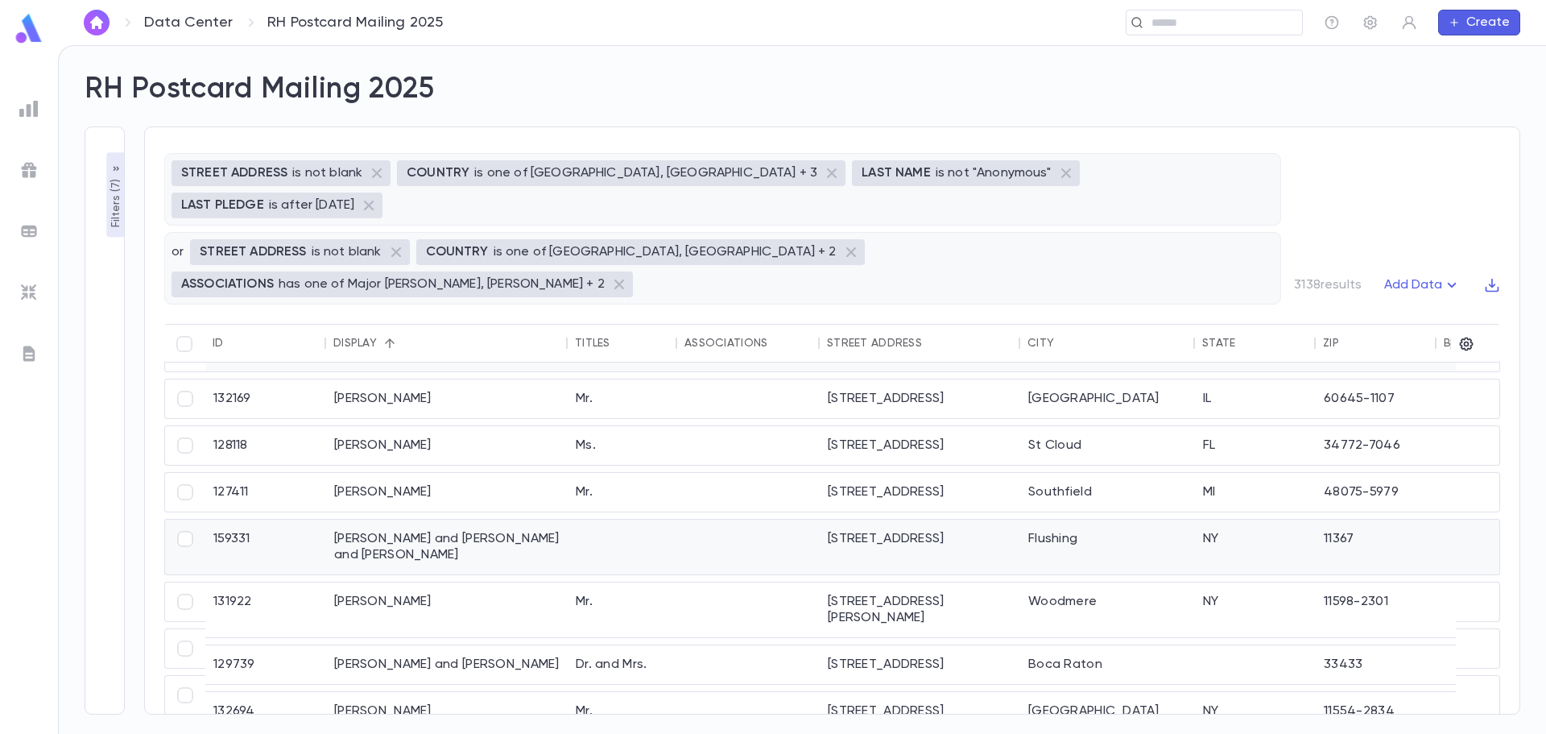
scroll to position [1208, 0]
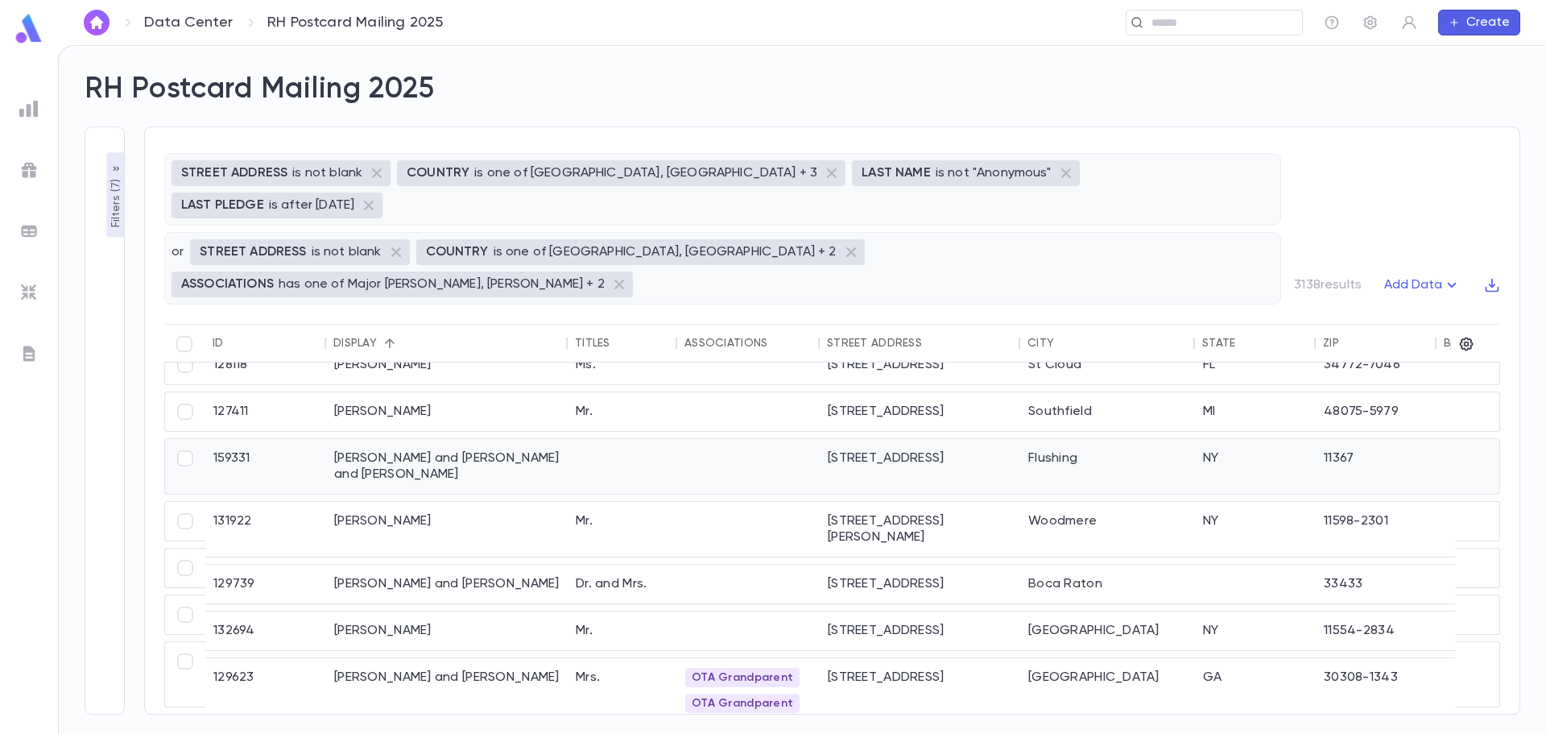
click at [527, 439] on div "Lopin, Binyamin Tzvi and Faigy and Faigy" at bounding box center [447, 466] width 242 height 55
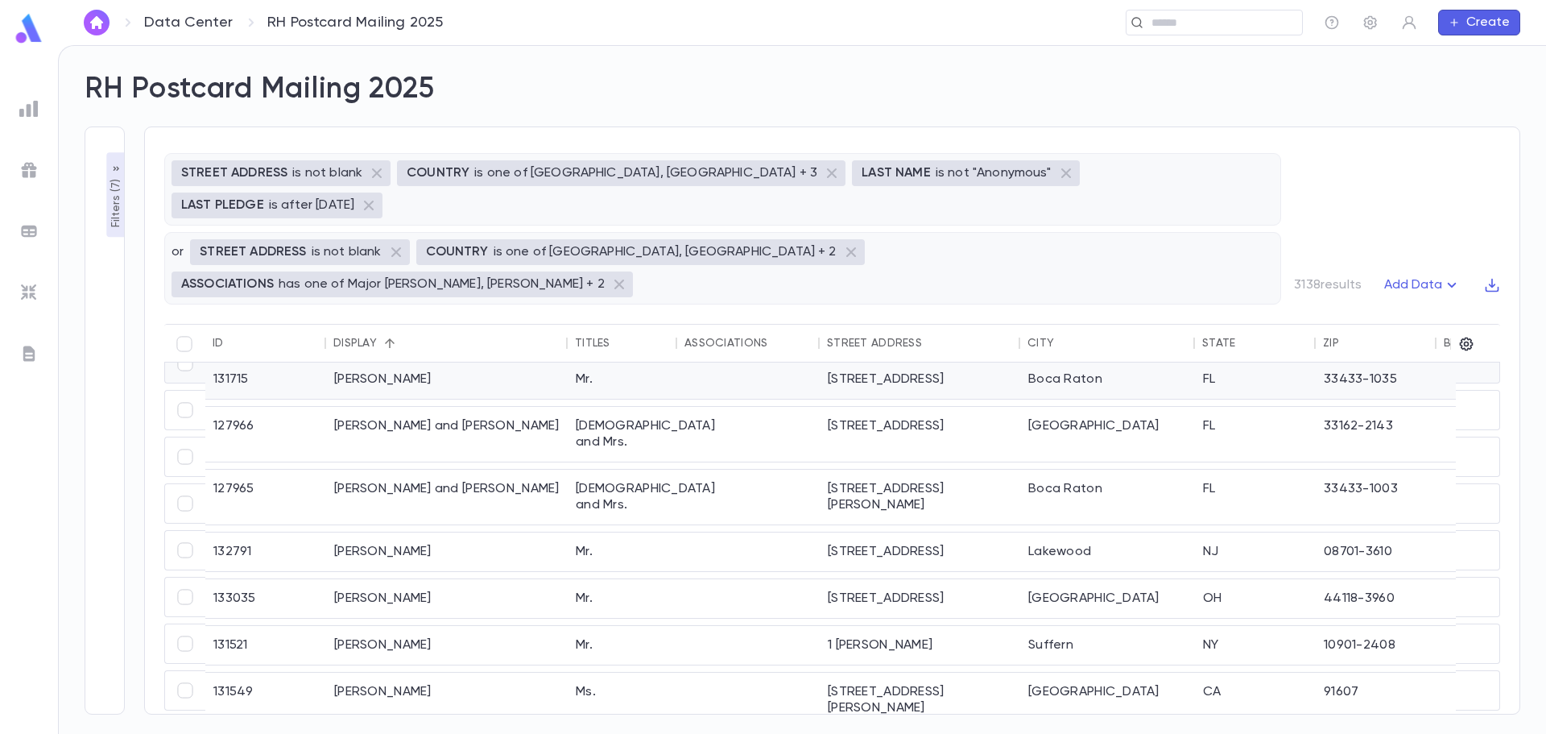
scroll to position [1772, 0]
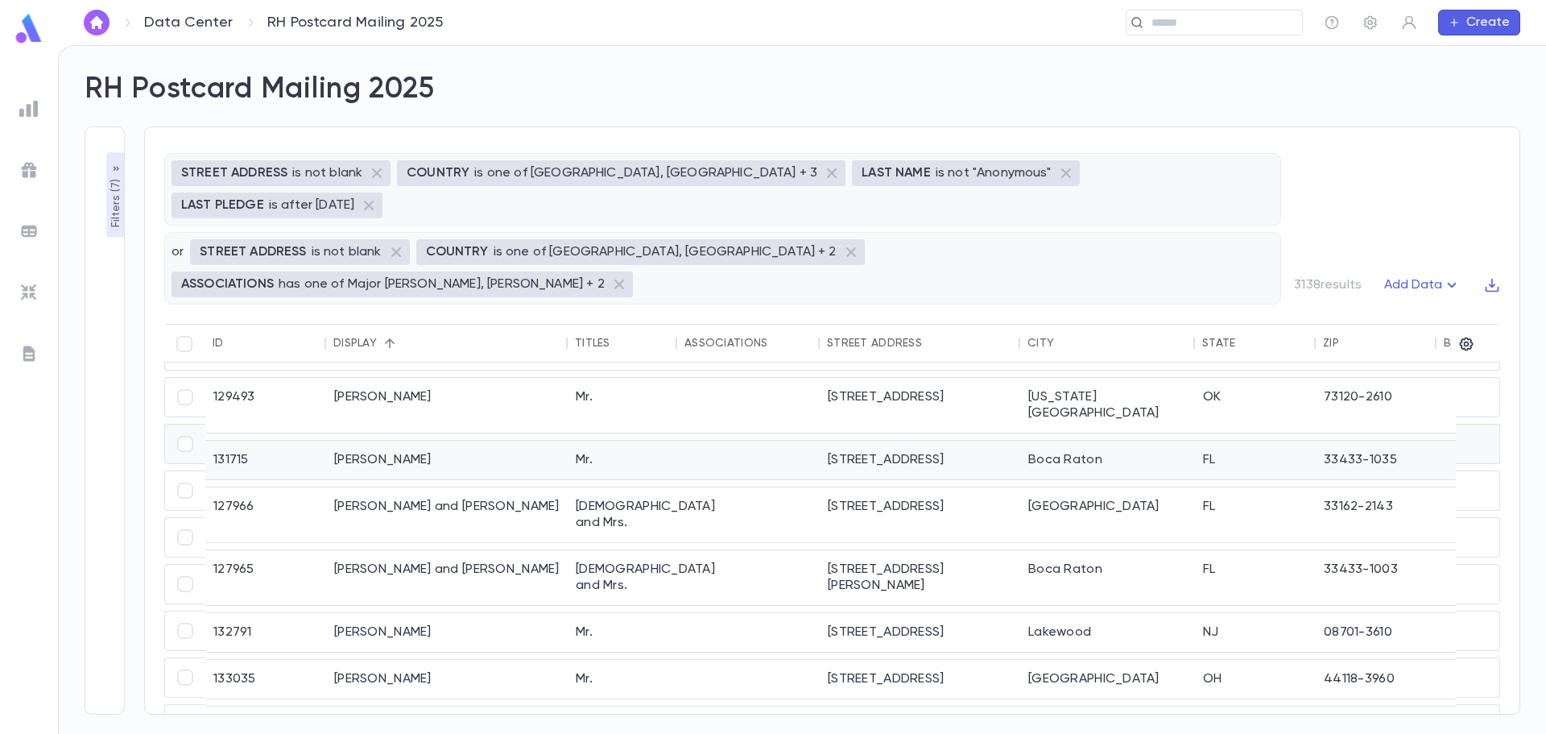
click at [594, 441] on div "Mr." at bounding box center [623, 460] width 110 height 39
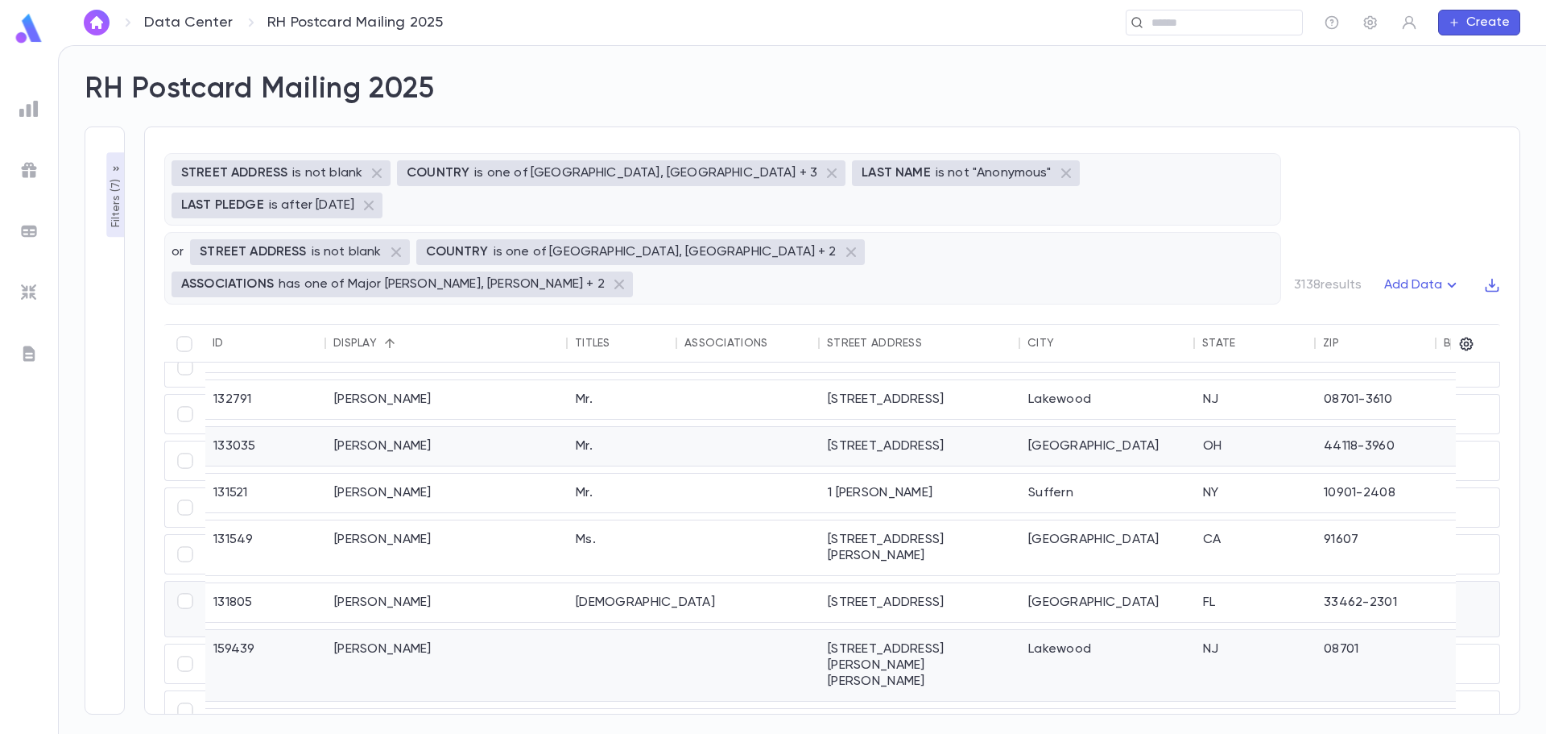
scroll to position [1951, 0]
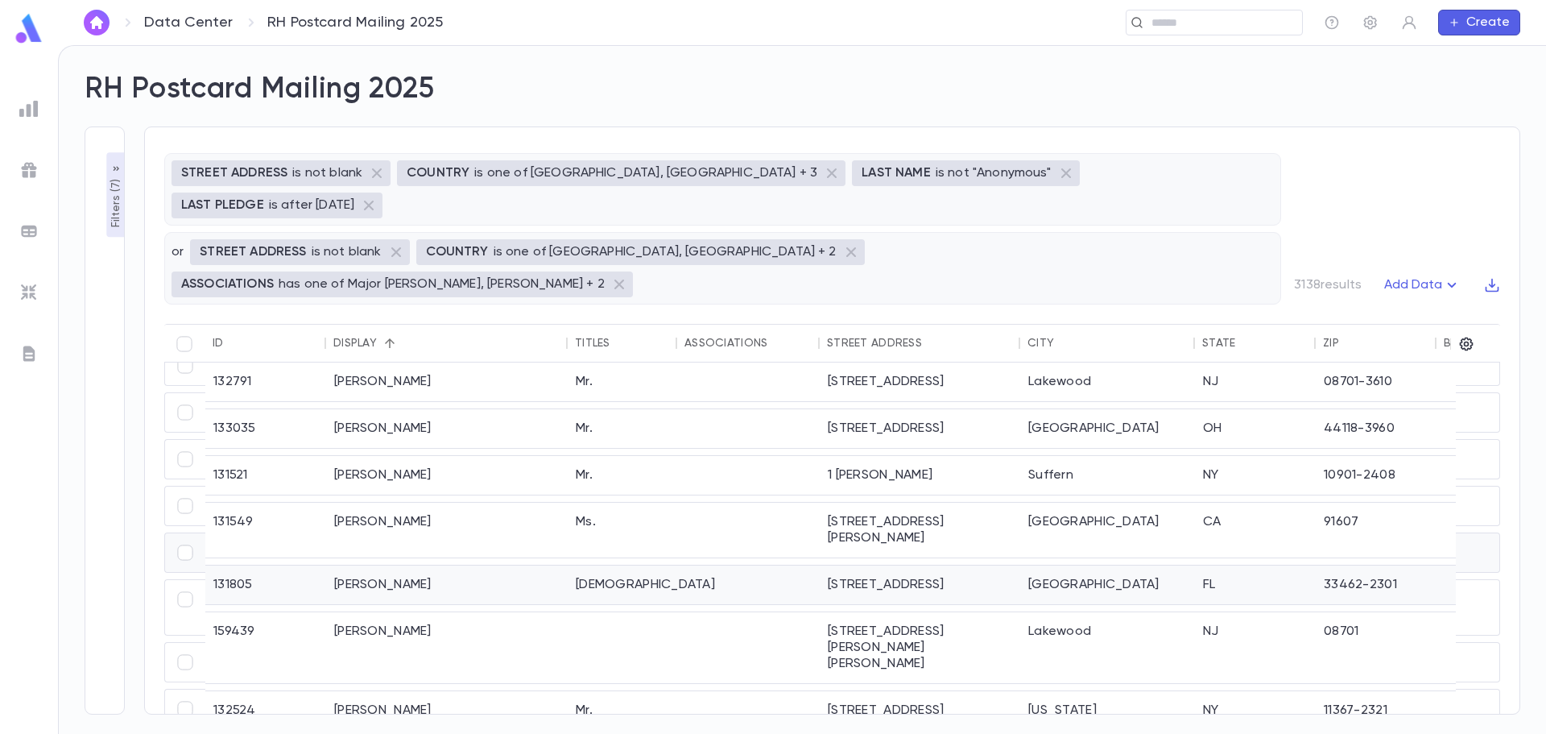
click at [594, 565] on div "[DEMOGRAPHIC_DATA]" at bounding box center [623, 584] width 110 height 39
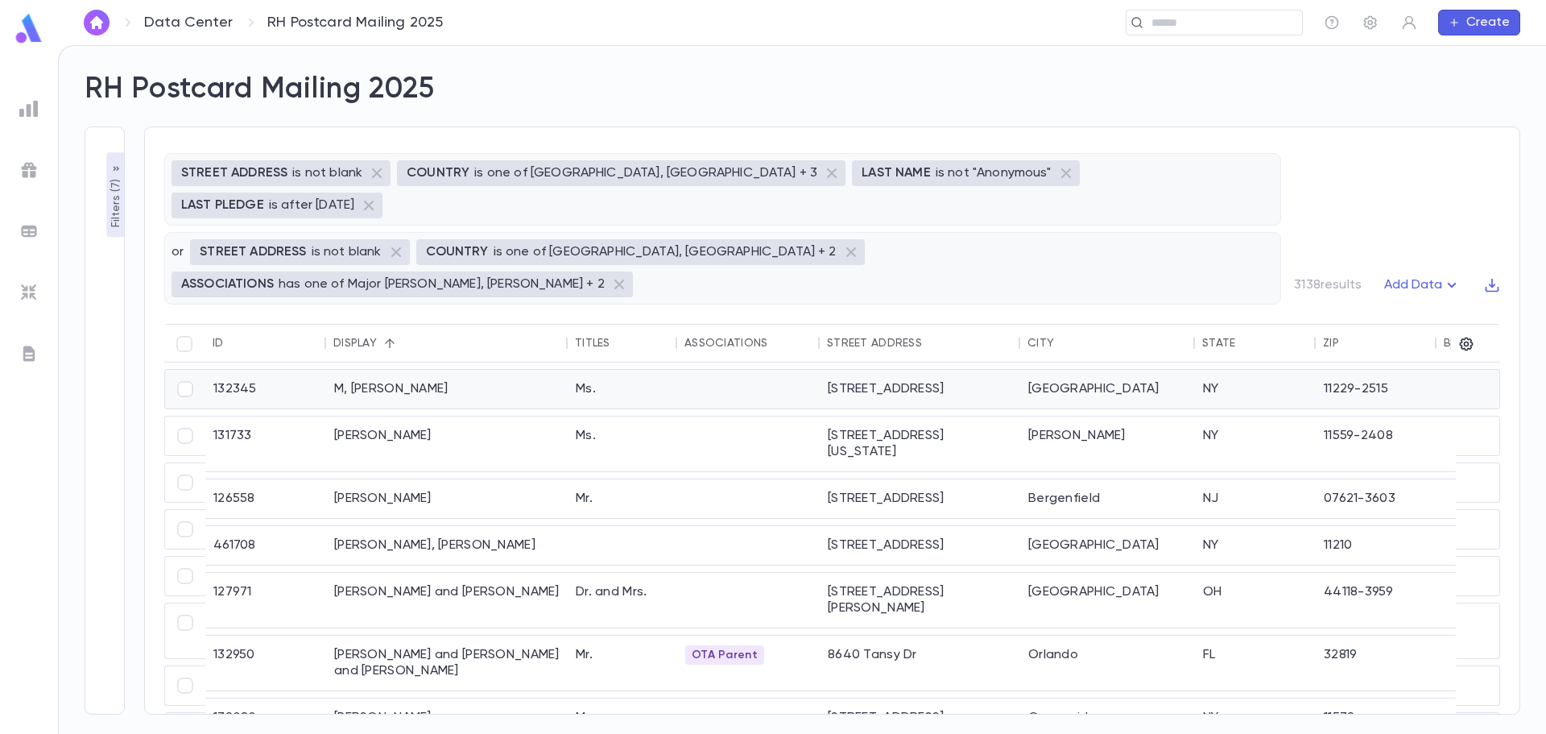
click at [421, 370] on div "M, Berta" at bounding box center [447, 389] width 242 height 39
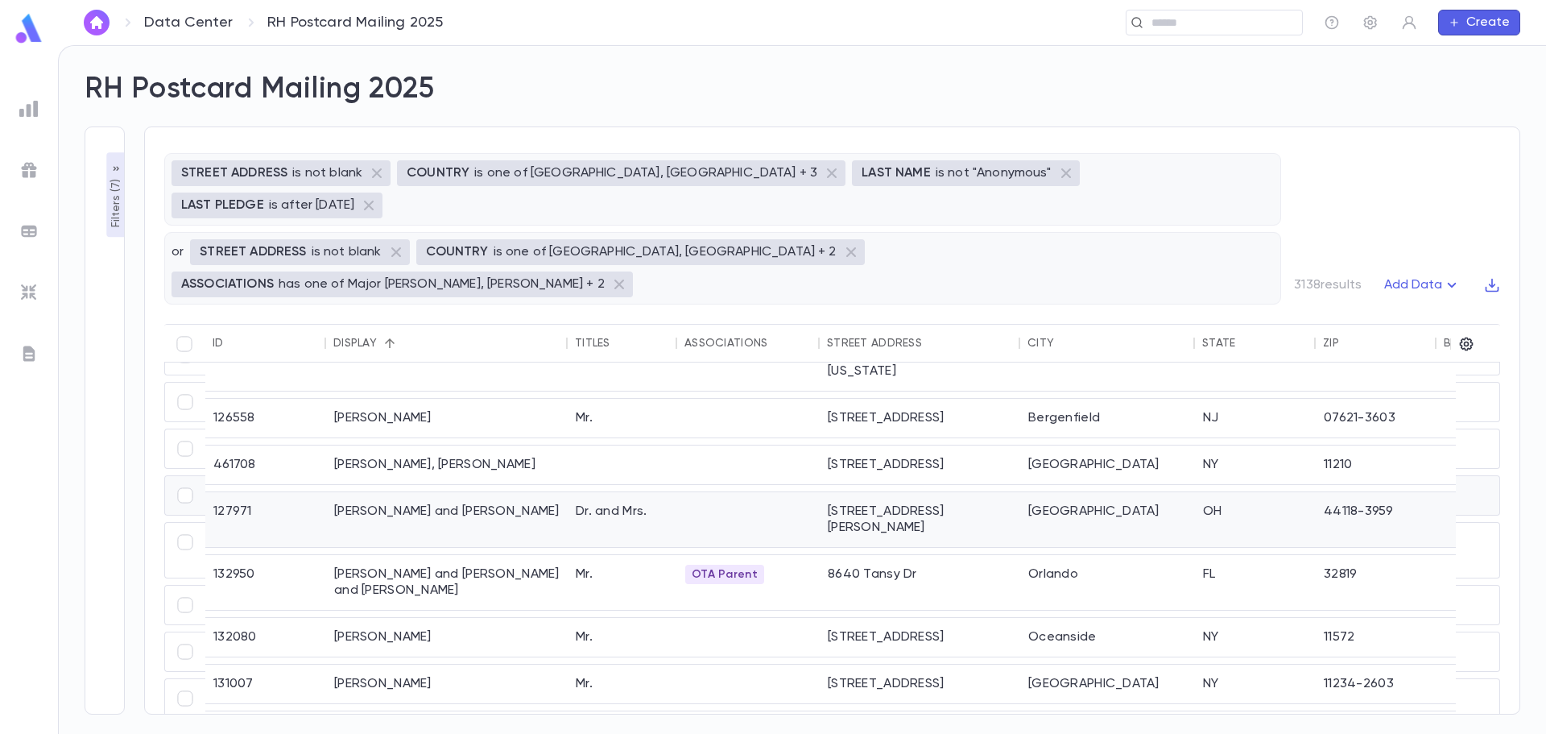
click at [515, 492] on div "Malcmacher, Louis and Chanie" at bounding box center [447, 519] width 242 height 55
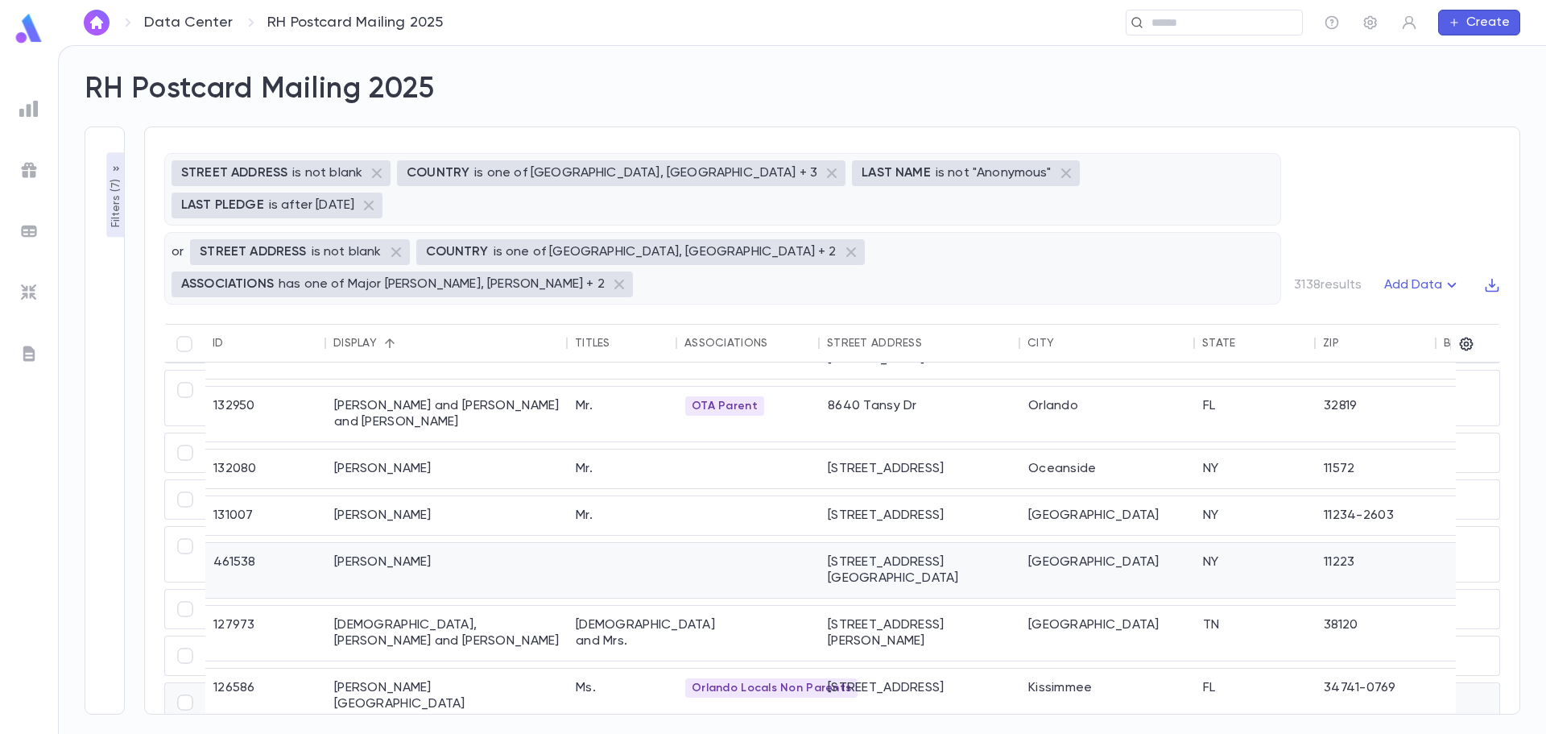
scroll to position [242, 0]
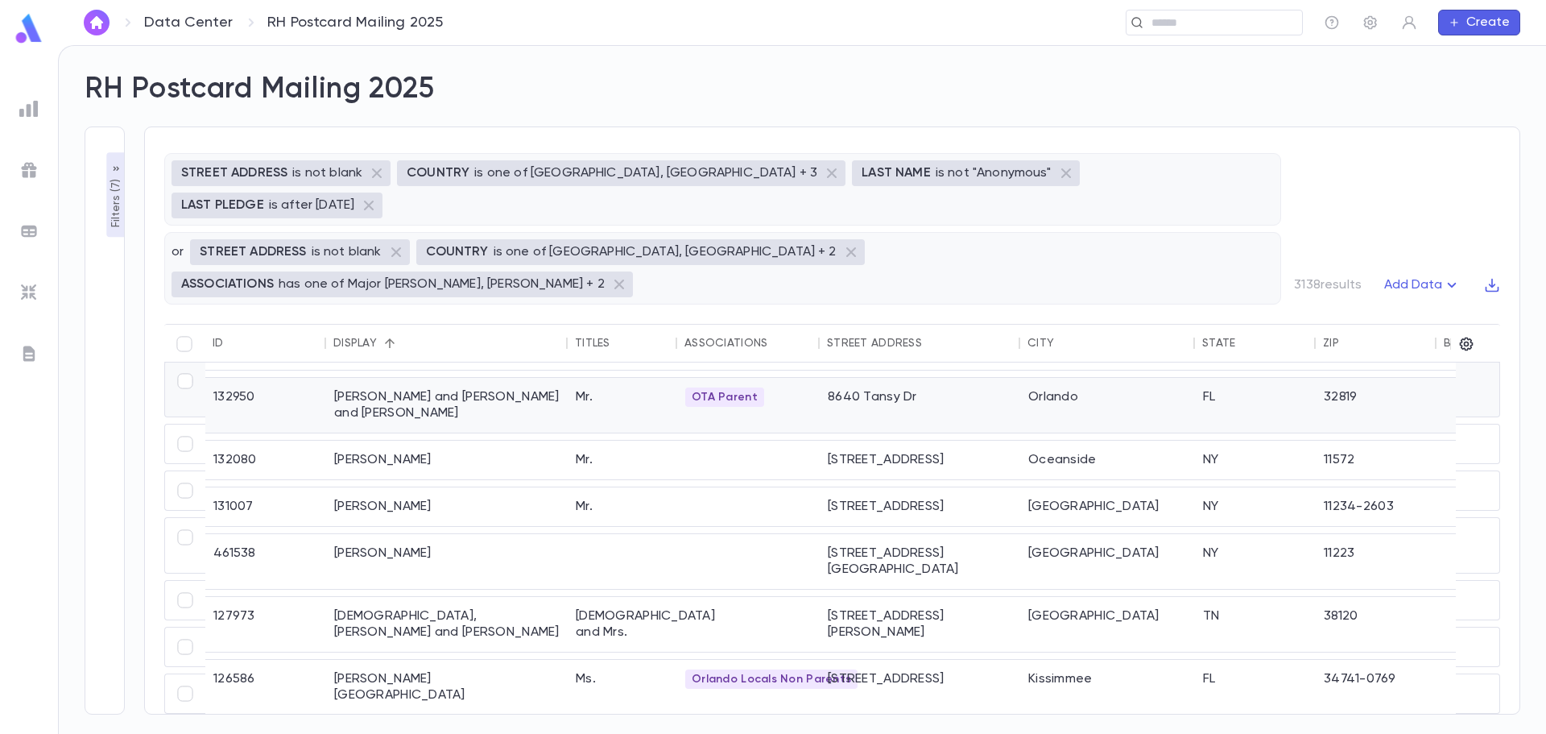
click at [400, 378] on div "Malek, Cynthia and David and Cynthia" at bounding box center [447, 405] width 242 height 55
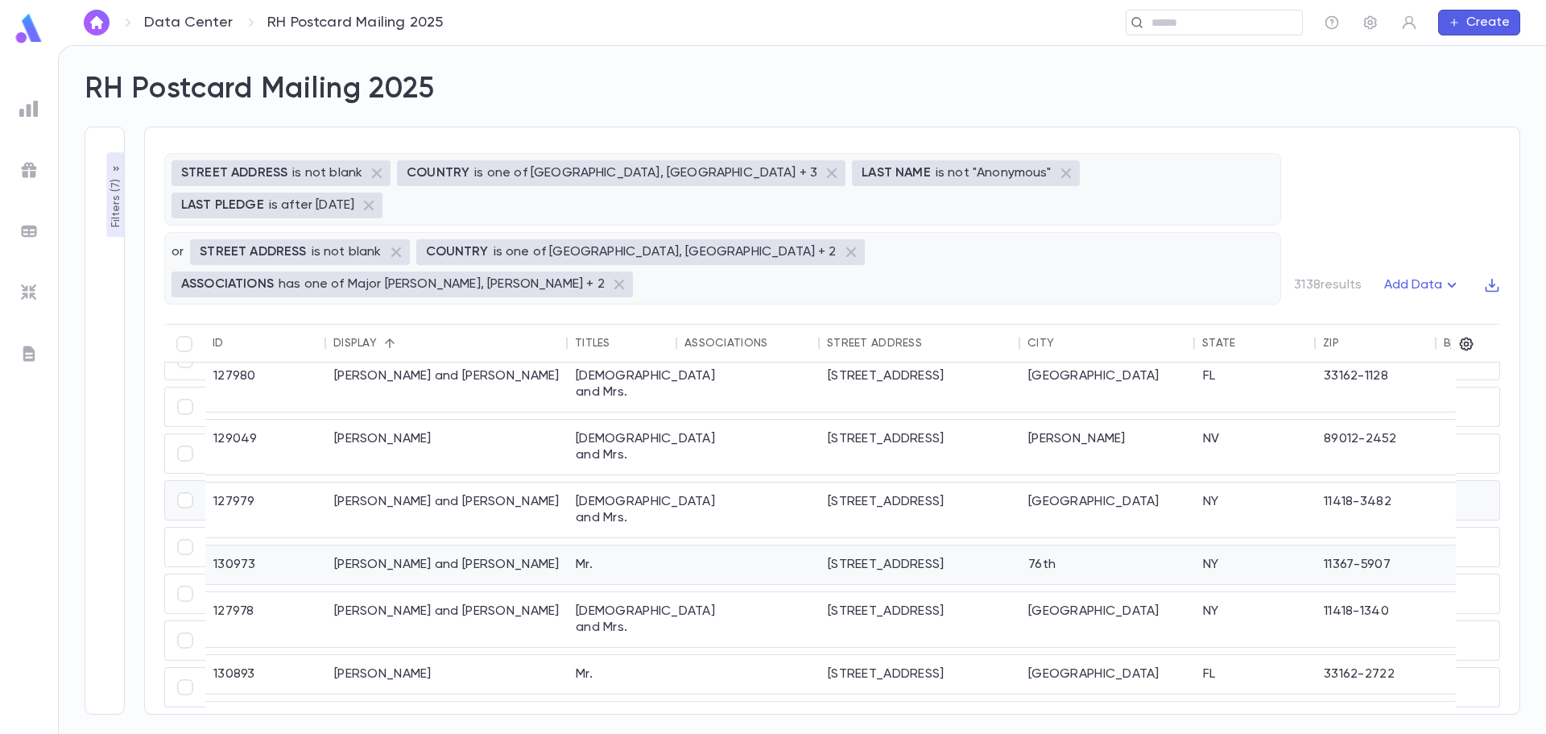
scroll to position [644, 0]
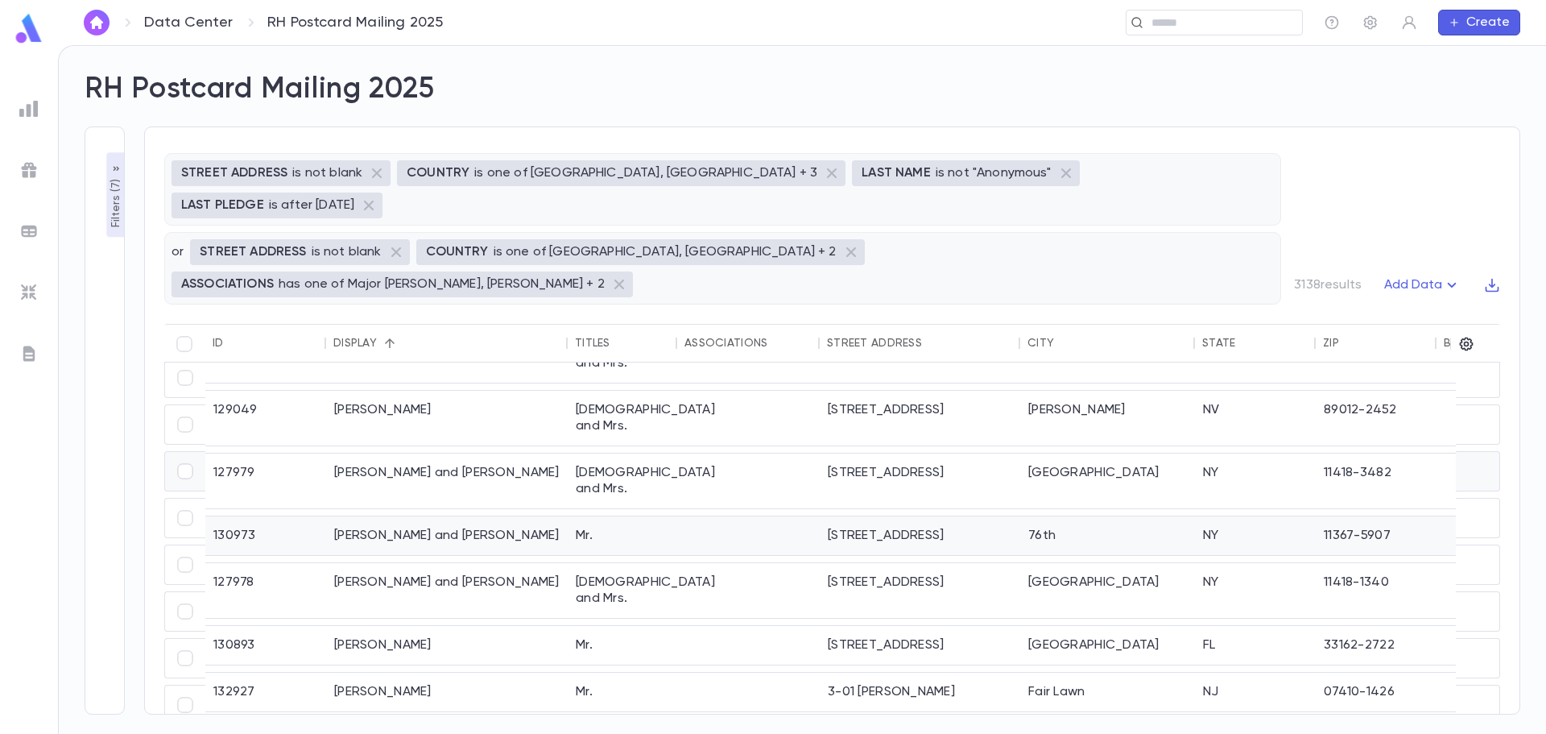
click at [601, 516] on div "Mr." at bounding box center [623, 535] width 110 height 39
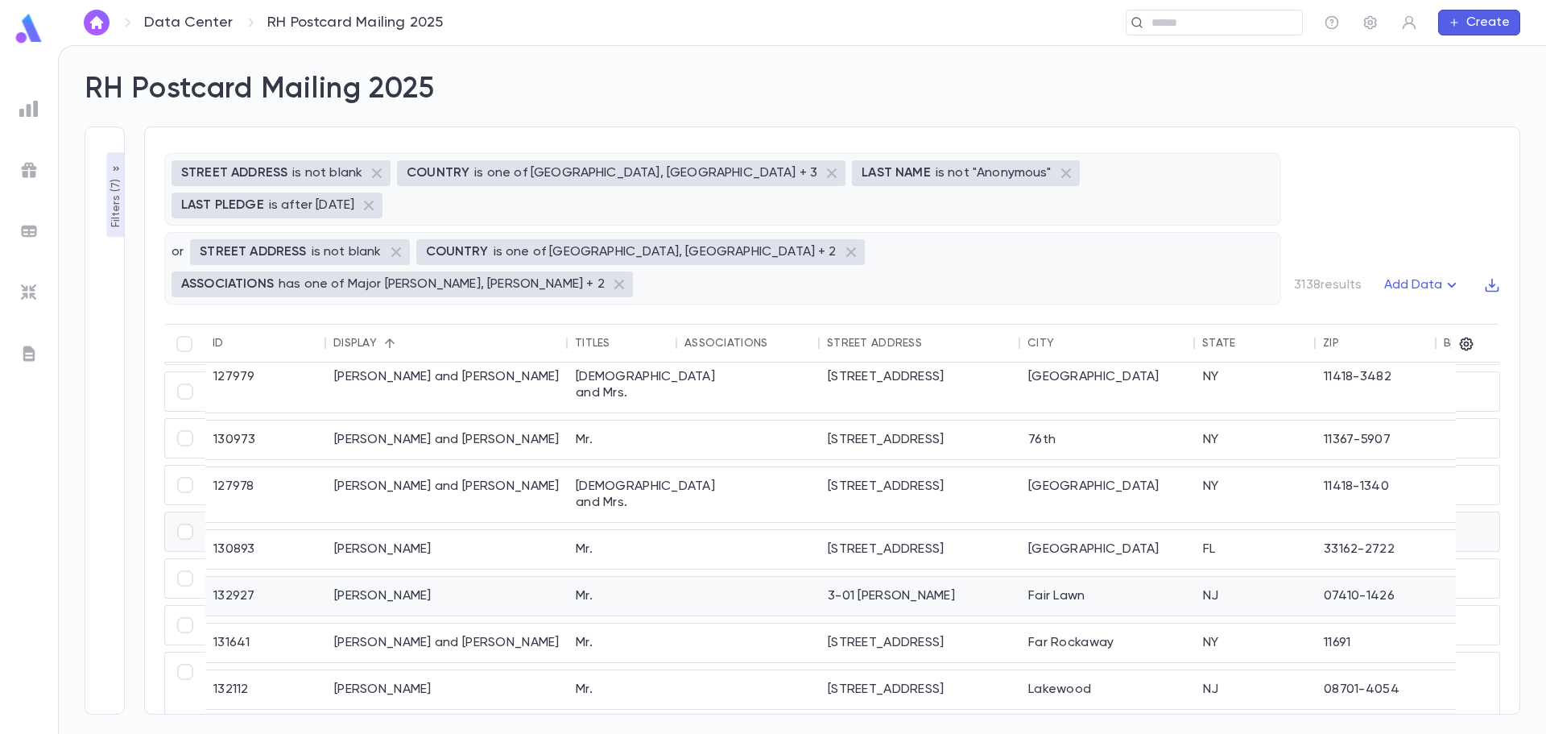
scroll to position [723, 0]
click at [585, 529] on div "Mr." at bounding box center [623, 548] width 110 height 39
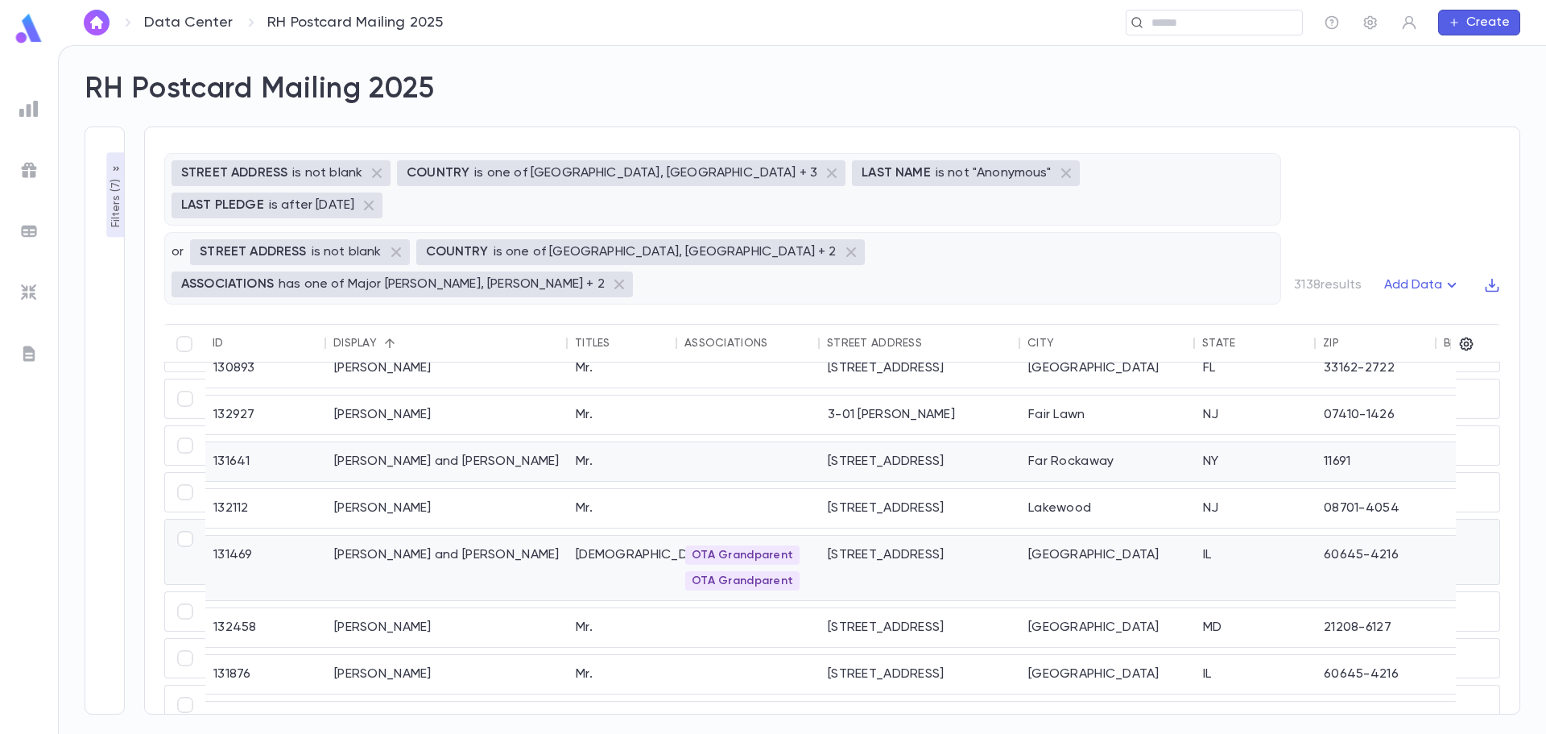
scroll to position [884, 0]
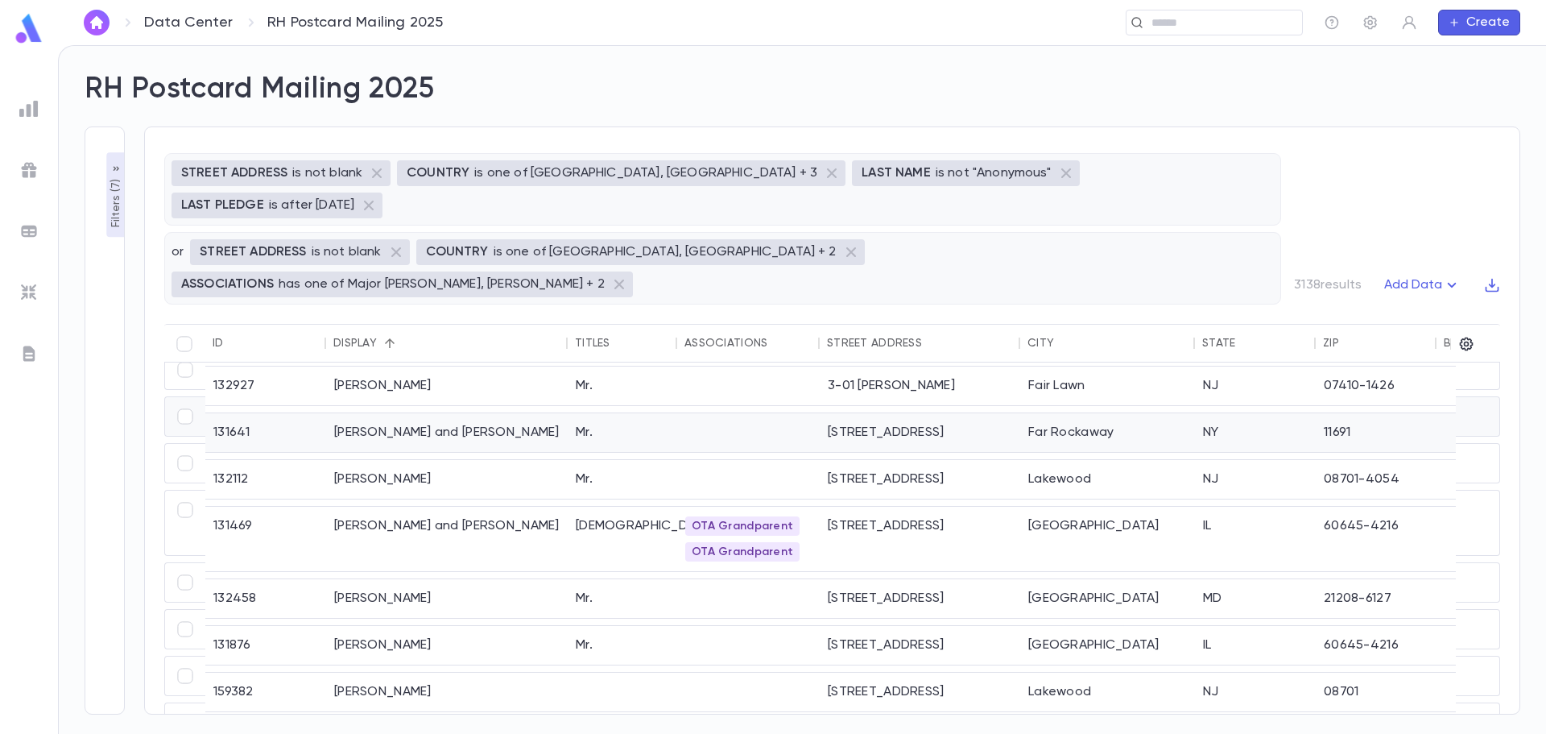
click at [521, 413] on div "Mandelbaum, Aron and Miriam" at bounding box center [447, 432] width 242 height 39
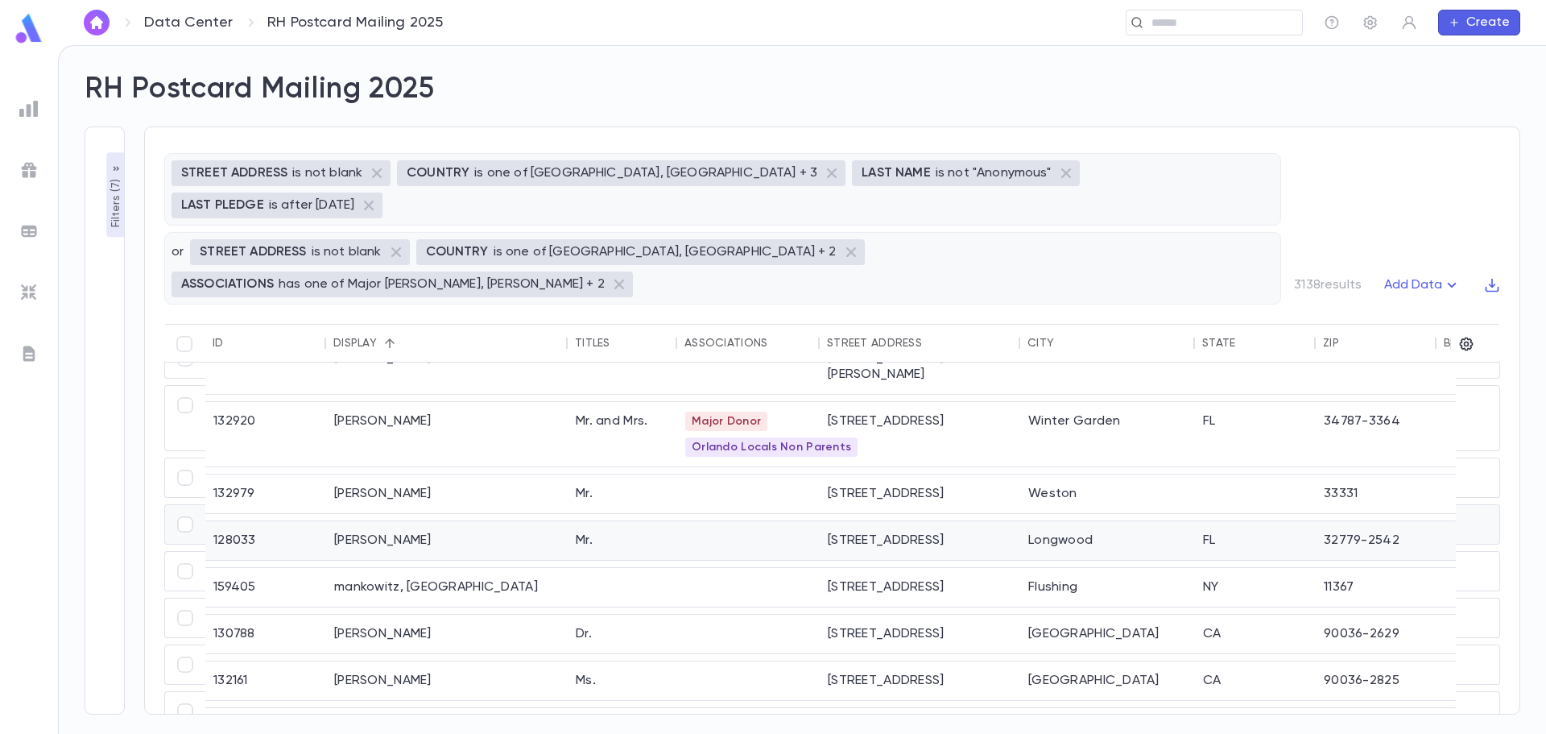
scroll to position [1448, 0]
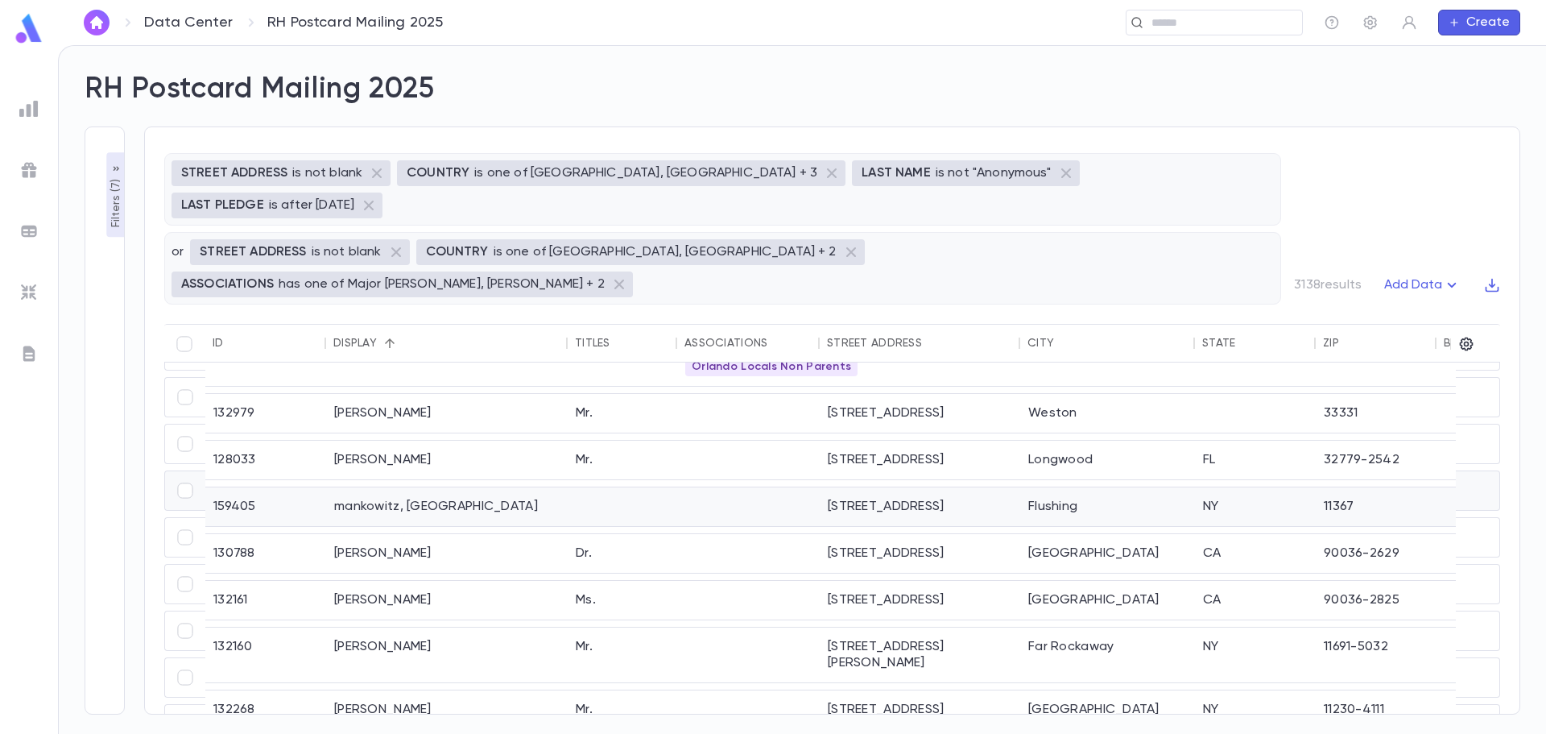
click at [414, 487] on div "mankowitz, eytan" at bounding box center [447, 506] width 242 height 39
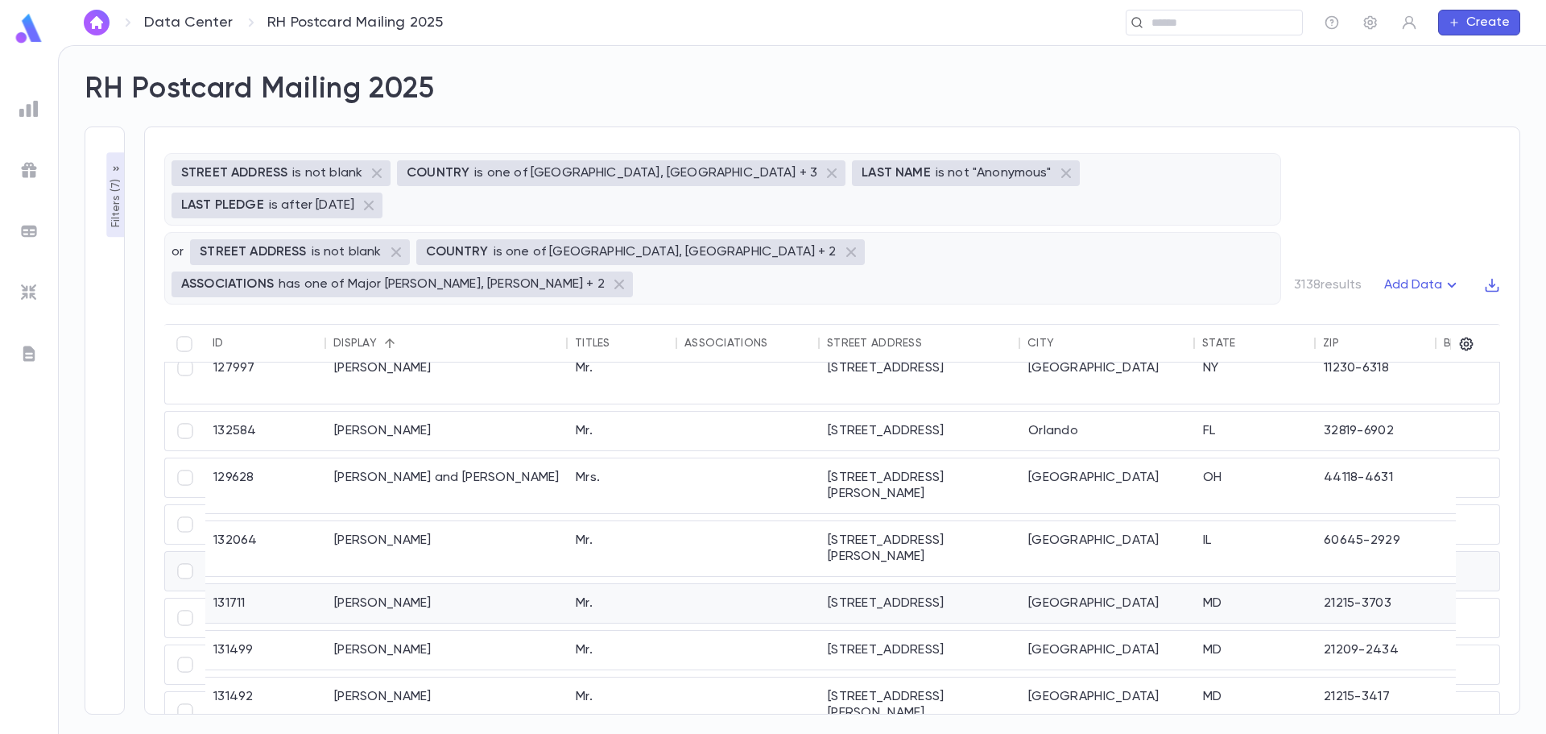
scroll to position [1930, 0]
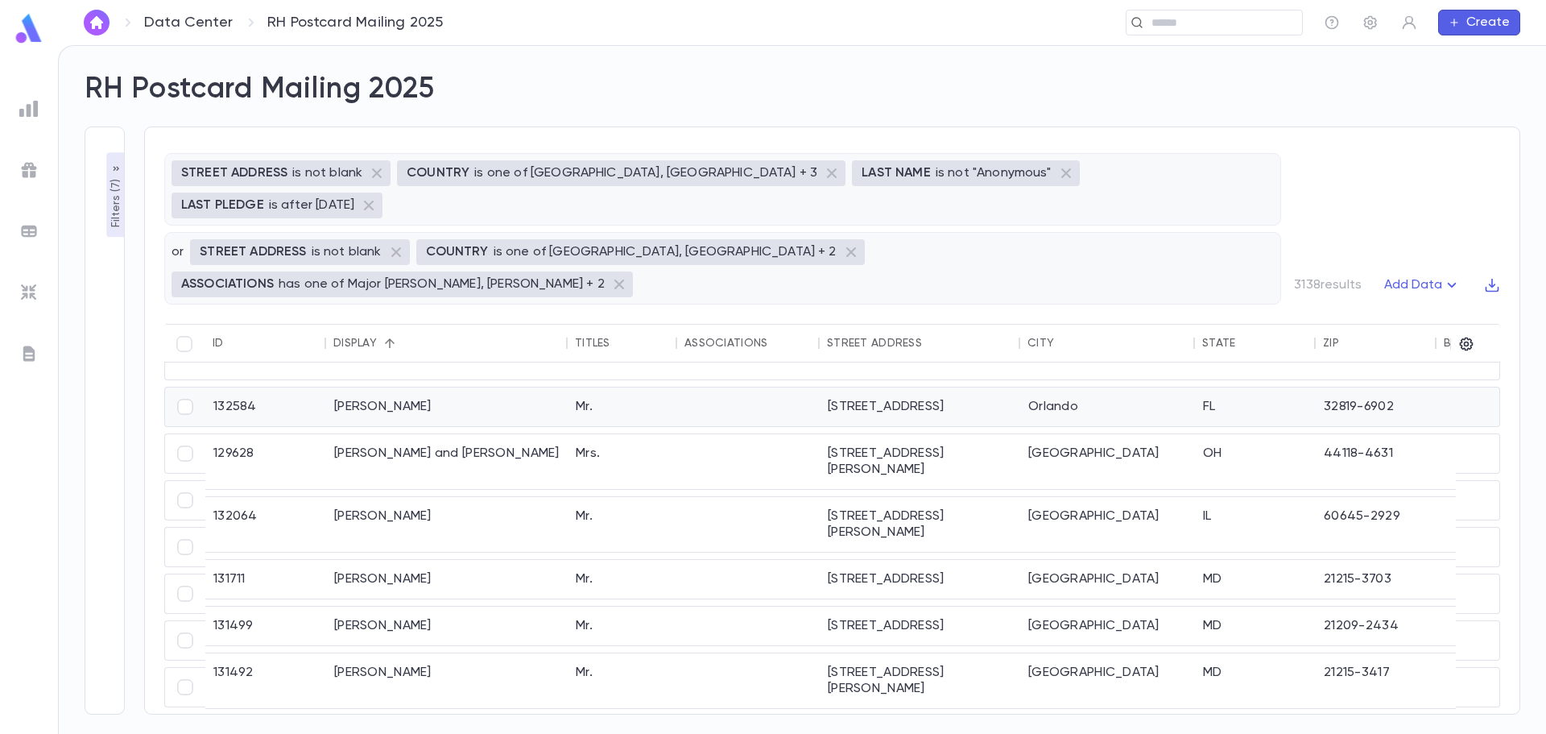
click at [415, 387] on div "Maor, Ben" at bounding box center [447, 406] width 242 height 39
click at [598, 434] on div "Mrs." at bounding box center [623, 461] width 110 height 55
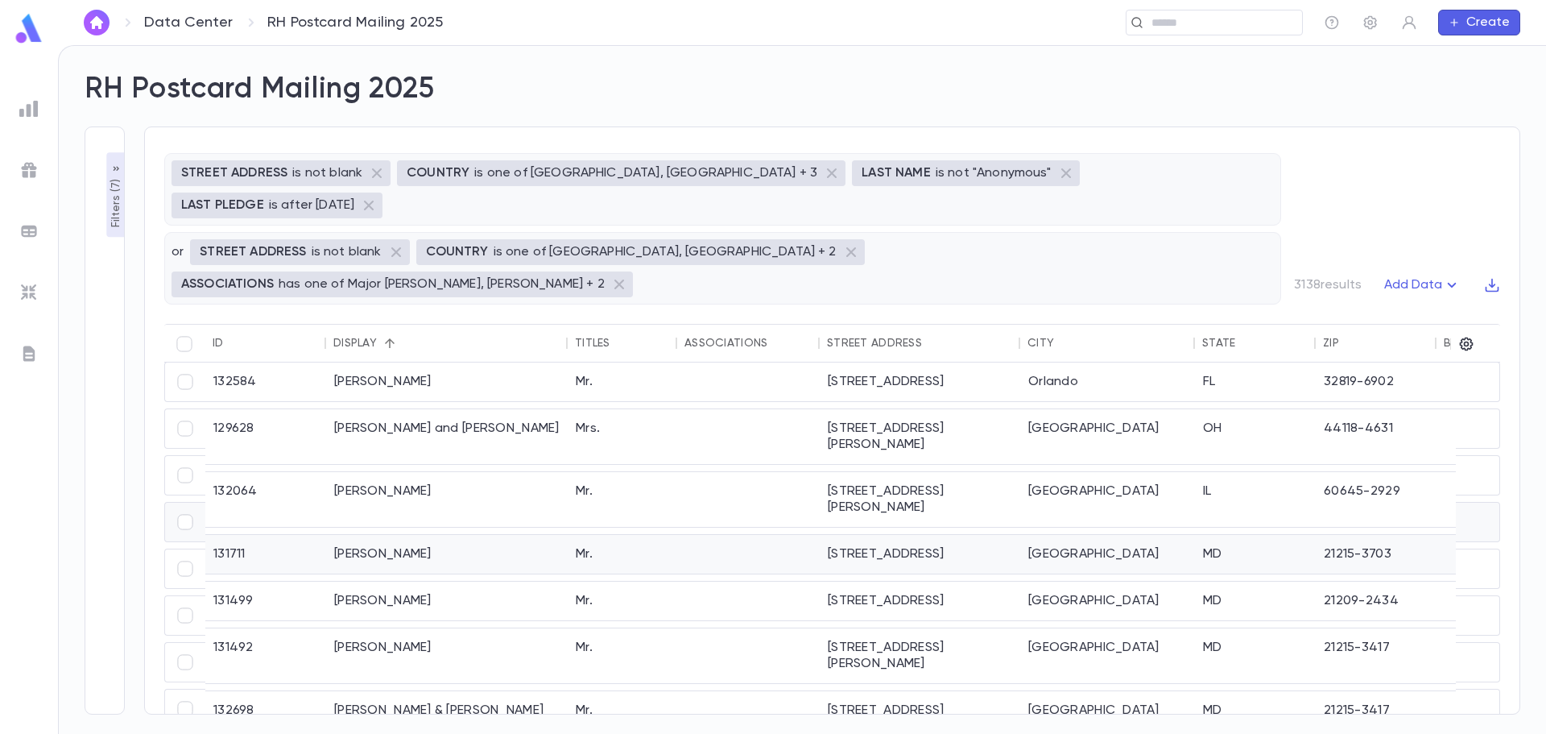
click at [490, 535] on div "Margolese, Brocha" at bounding box center [447, 554] width 242 height 39
click at [503, 628] on div "Margolese, Moshe" at bounding box center [447, 655] width 242 height 55
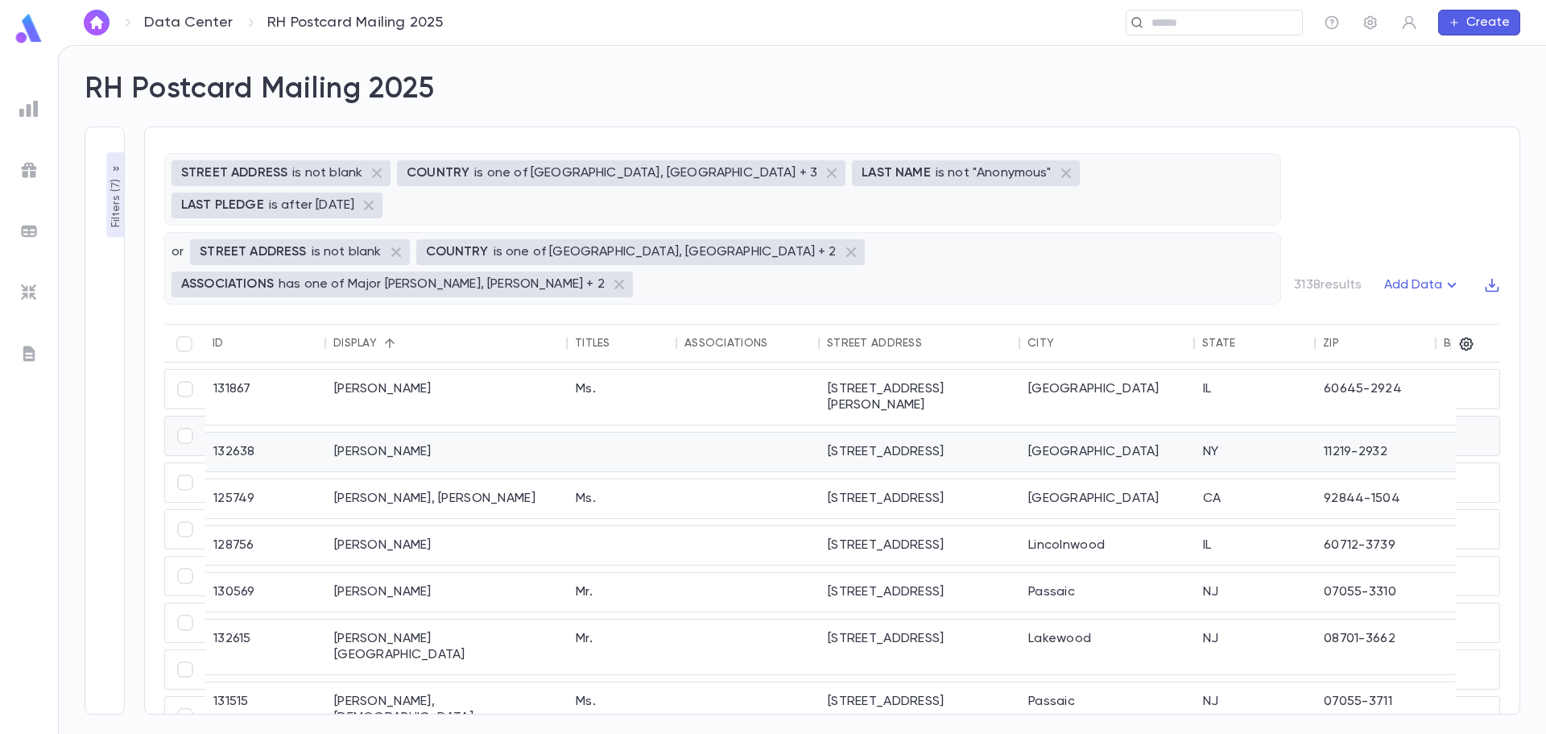
click at [383, 432] on div "MARGOLIS, HADLEY" at bounding box center [447, 451] width 242 height 39
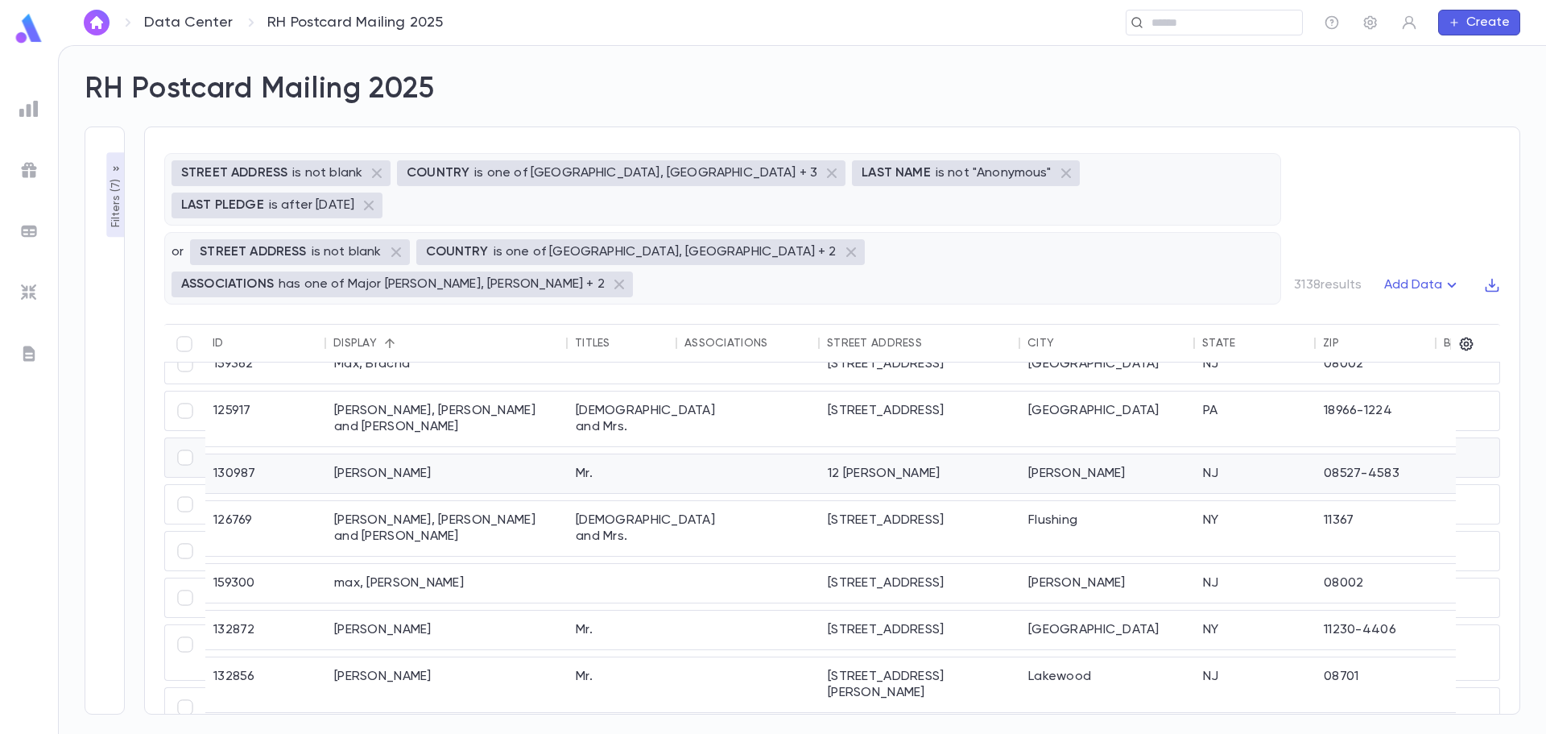
scroll to position [886, 0]
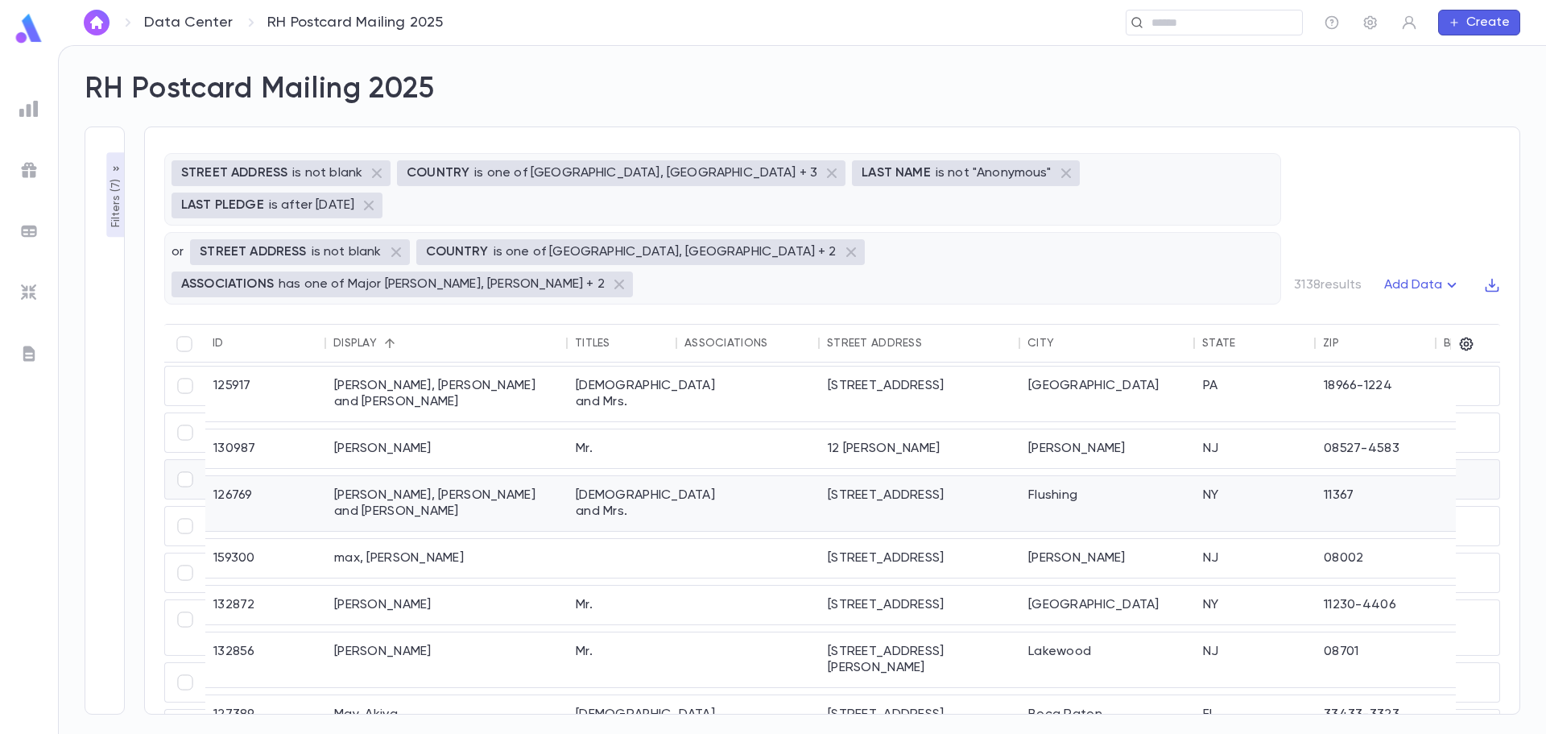
click at [413, 476] on div "Max, Tzvi and Esther" at bounding box center [447, 503] width 242 height 55
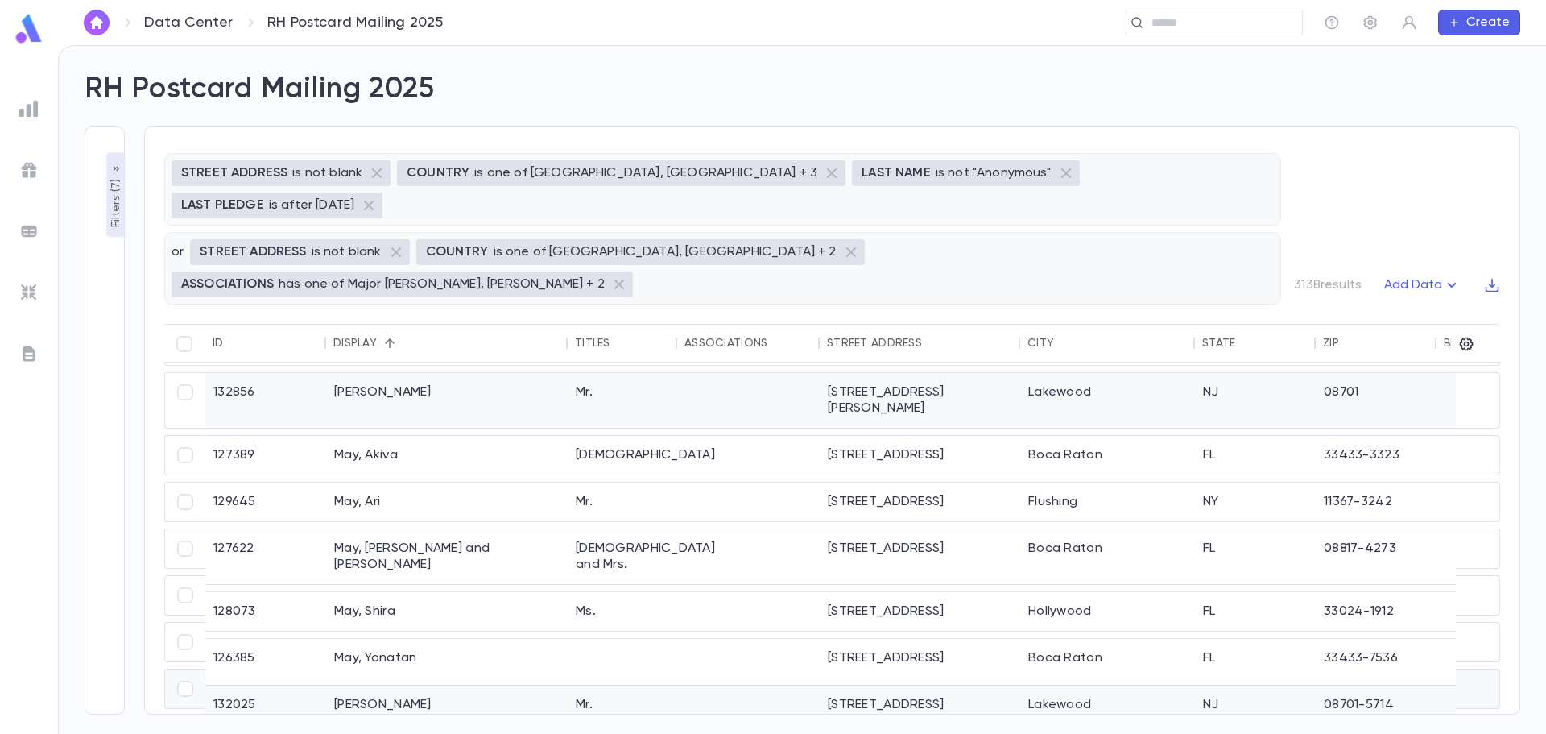
scroll to position [1045, 0]
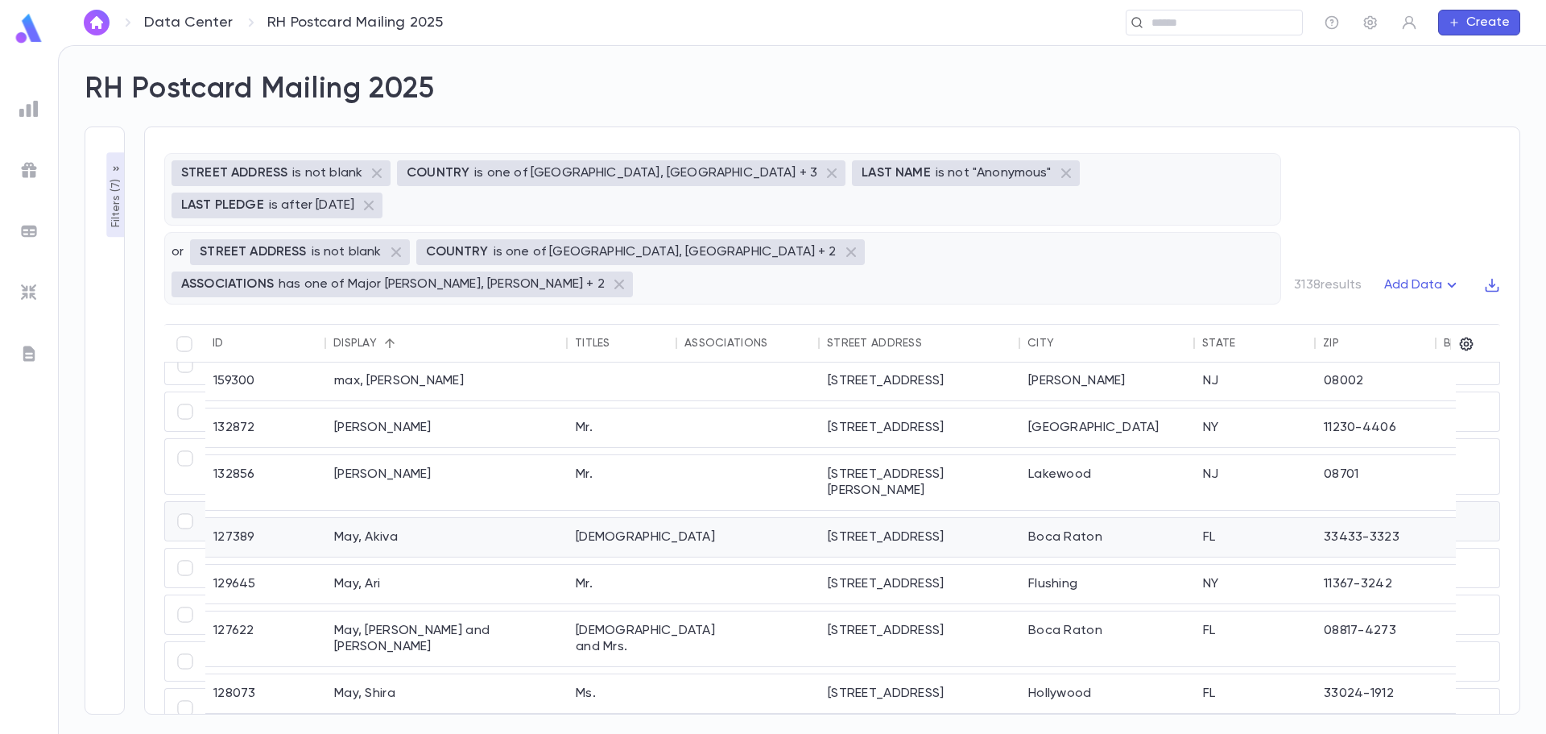
click at [582, 518] on div "Rabbi" at bounding box center [623, 537] width 110 height 39
click at [579, 565] on div "Mr." at bounding box center [623, 584] width 110 height 39
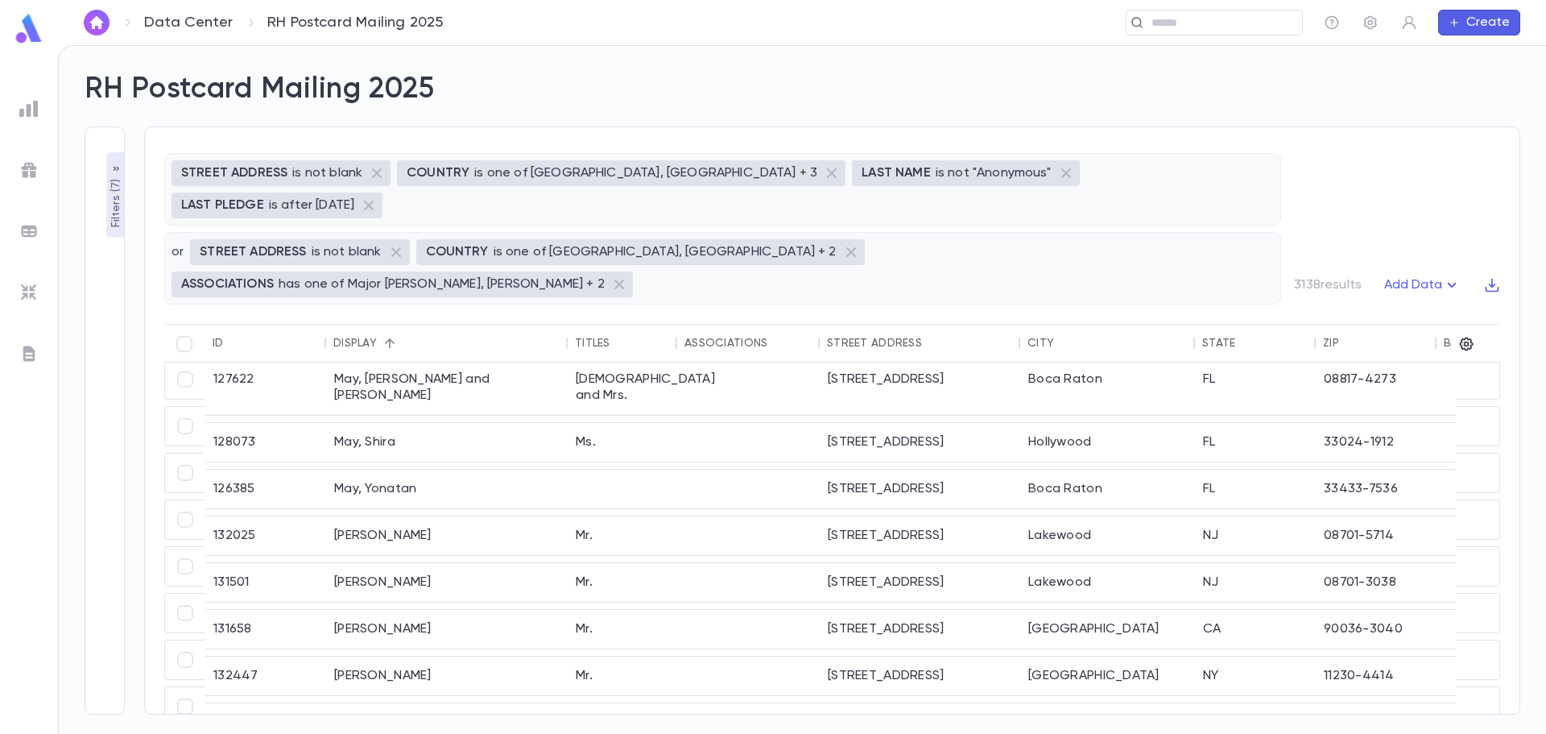
scroll to position [1287, 0]
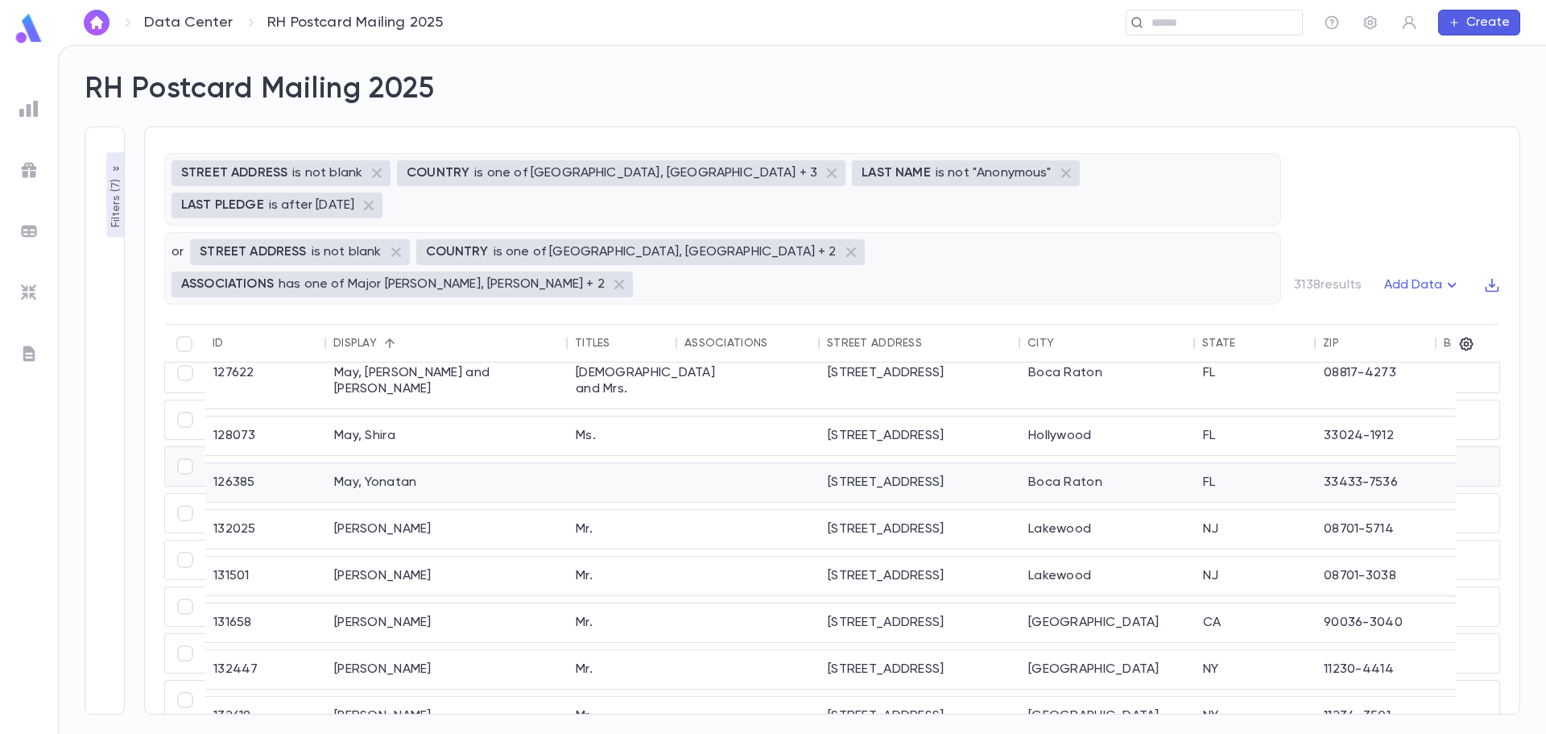
click at [566, 463] on div "May, Yonatan" at bounding box center [447, 482] width 242 height 39
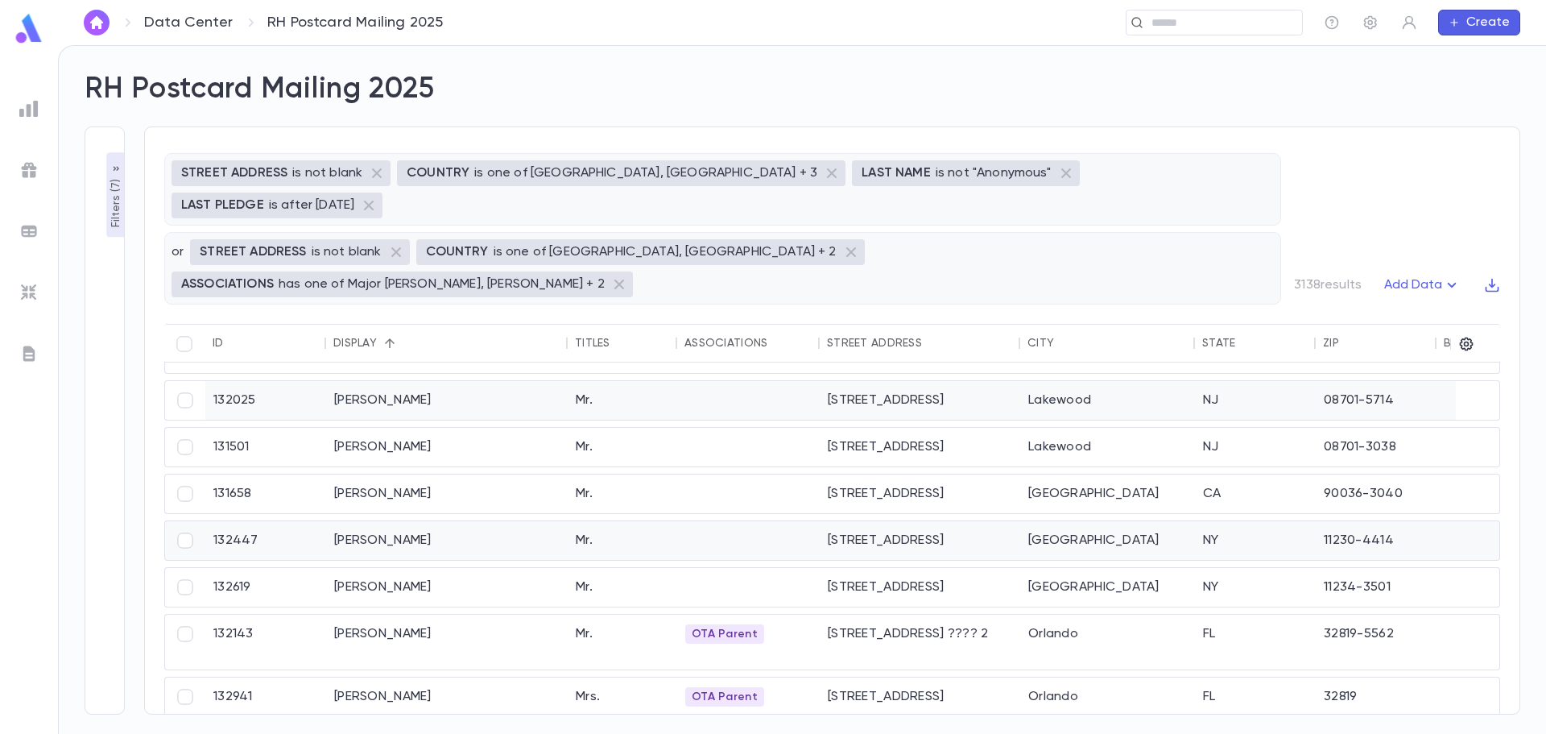
scroll to position [1448, 0]
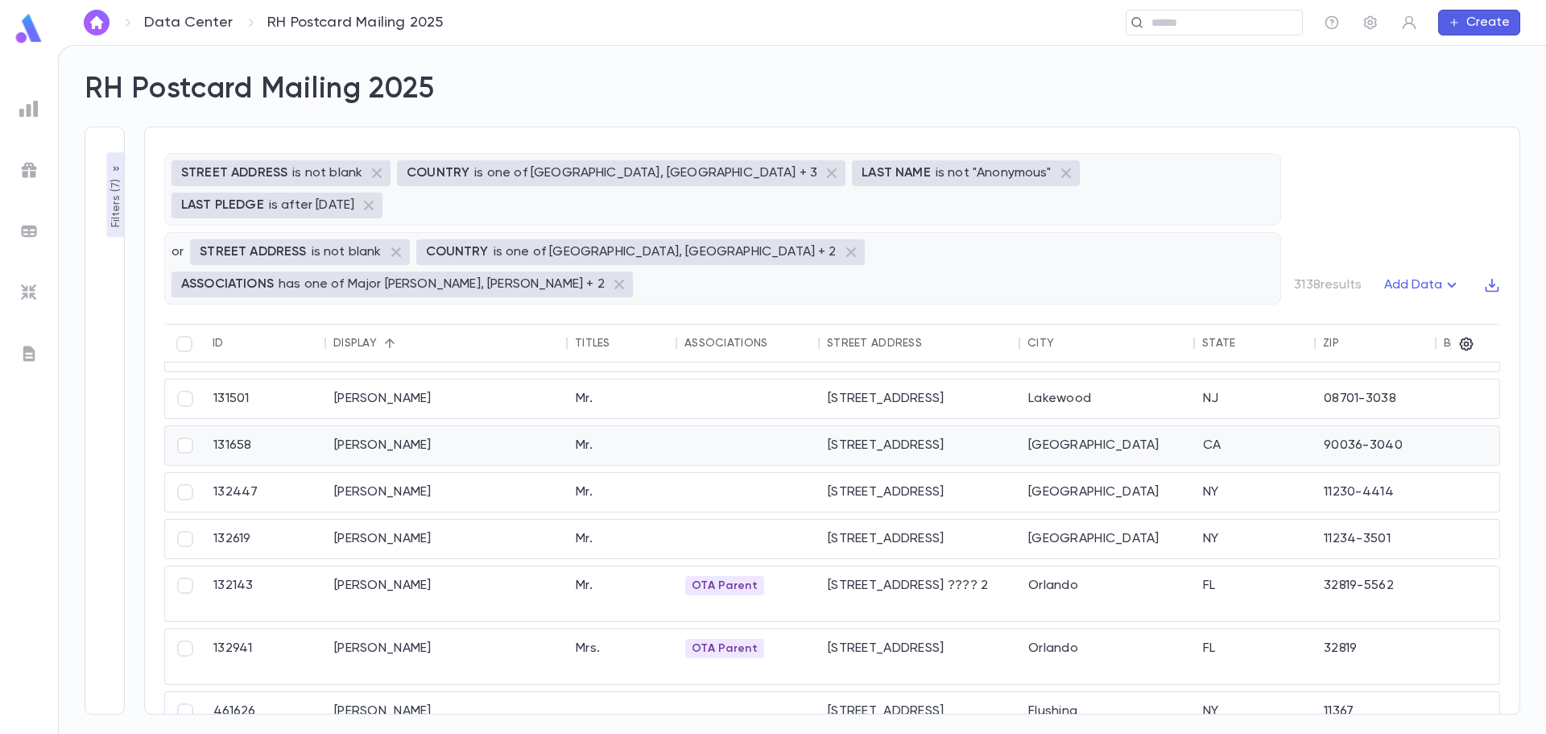
click at [586, 426] on div "Mr." at bounding box center [623, 445] width 110 height 39
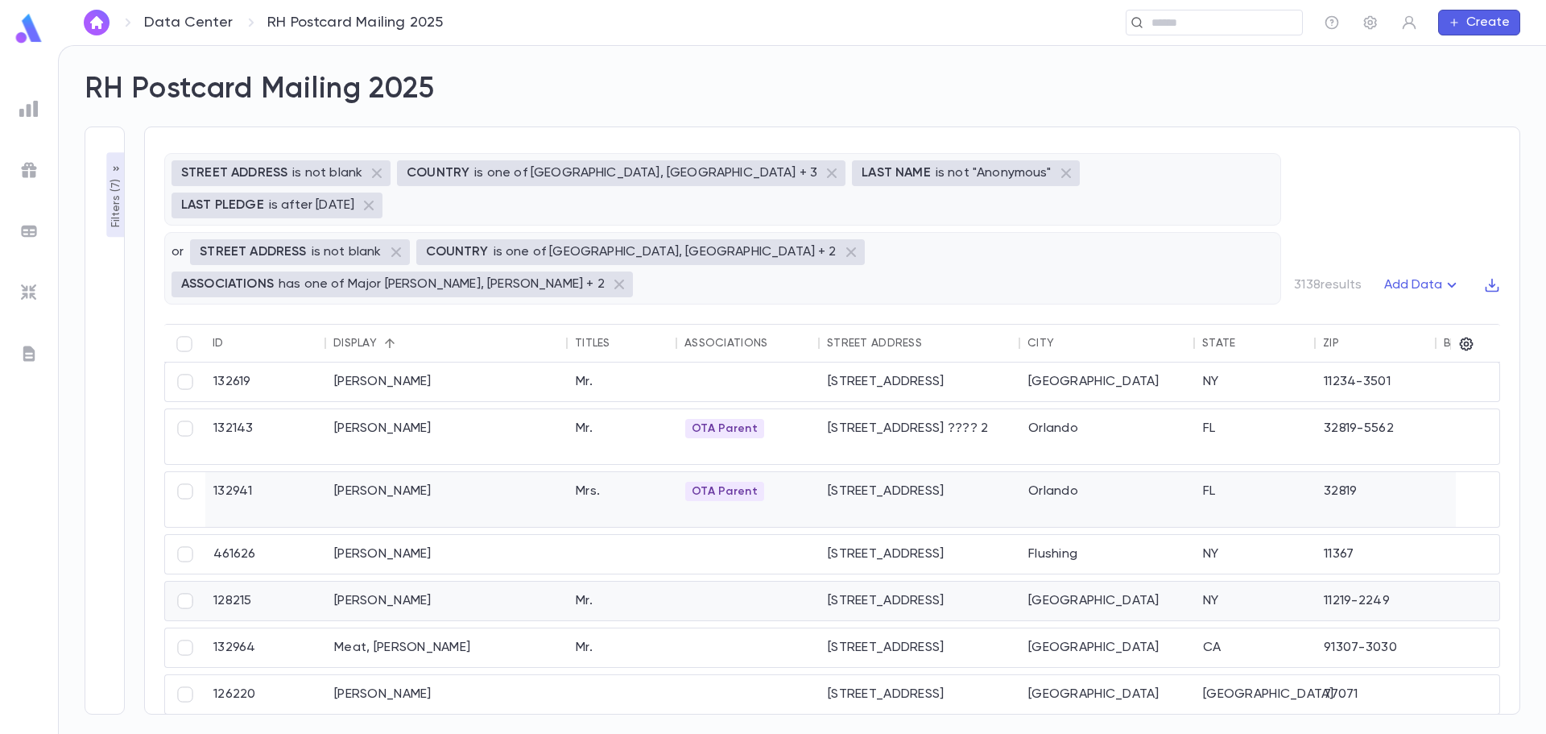
scroll to position [1609, 0]
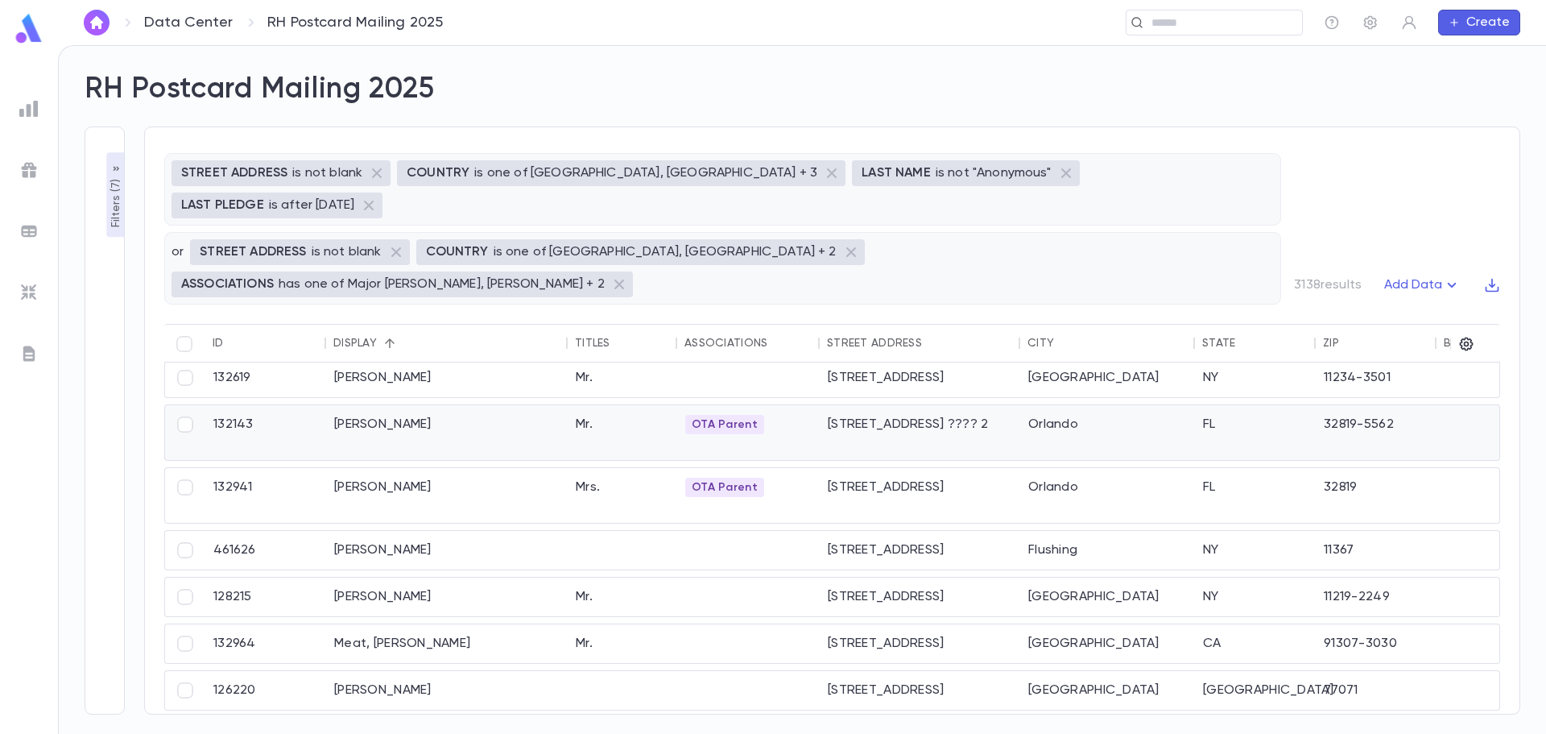
click at [585, 405] on div "Mr." at bounding box center [623, 432] width 110 height 55
click at [476, 405] on div "Mayerfeld, Ehud" at bounding box center [447, 432] width 242 height 55
click at [396, 468] on div "Mayerfeld, Reut" at bounding box center [447, 495] width 242 height 55
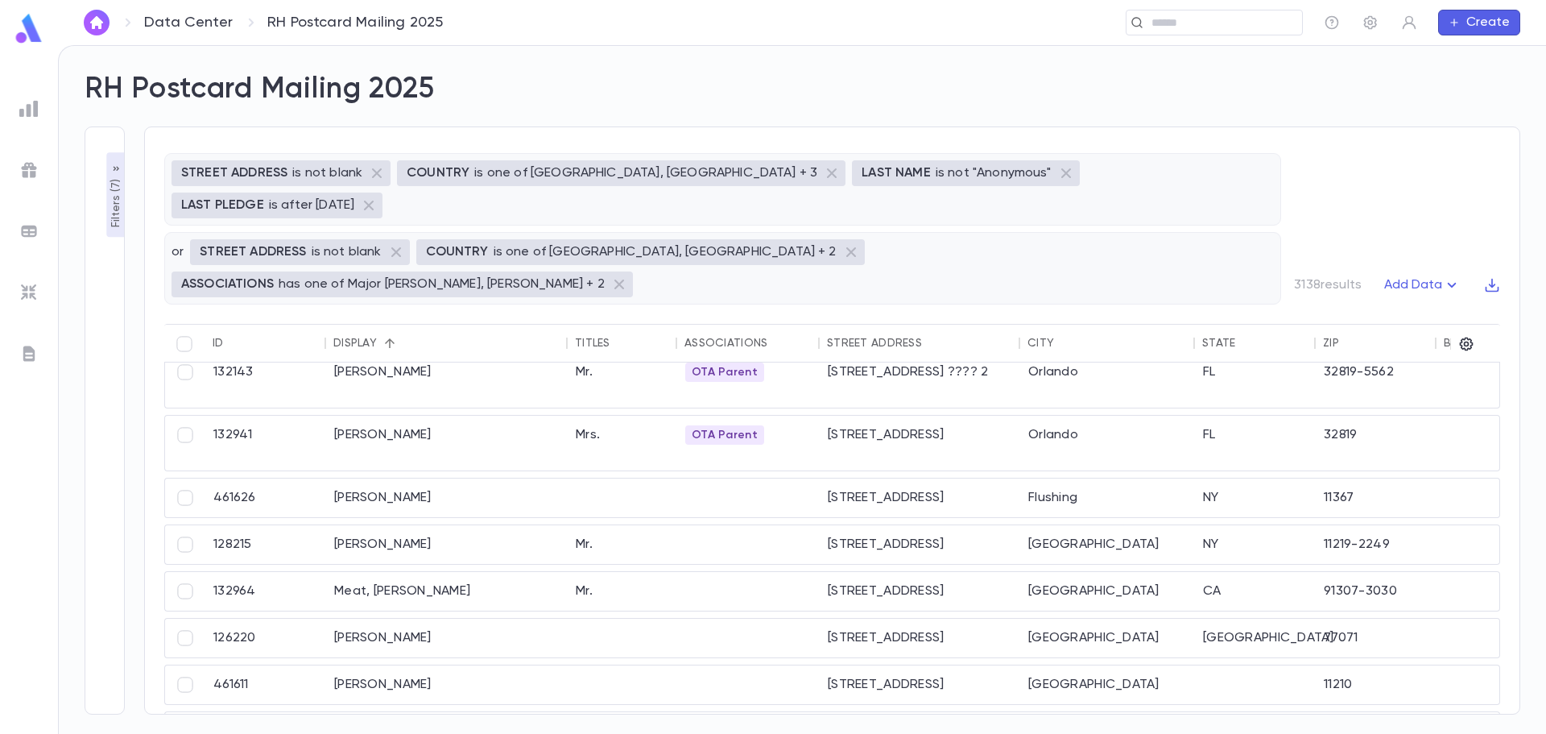
scroll to position [1690, 0]
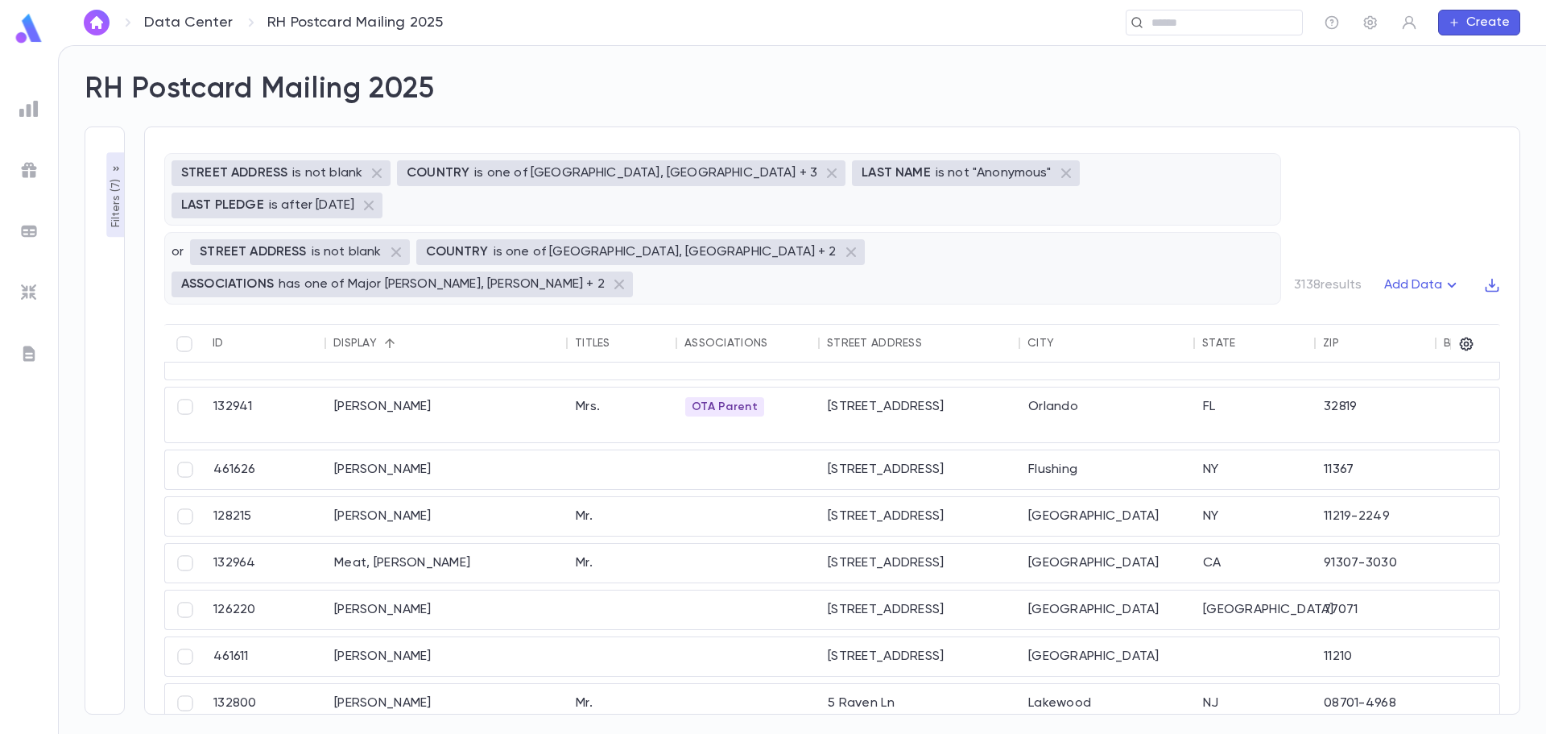
click at [114, 208] on p "Filters ( 7 )" at bounding box center [116, 202] width 16 height 52
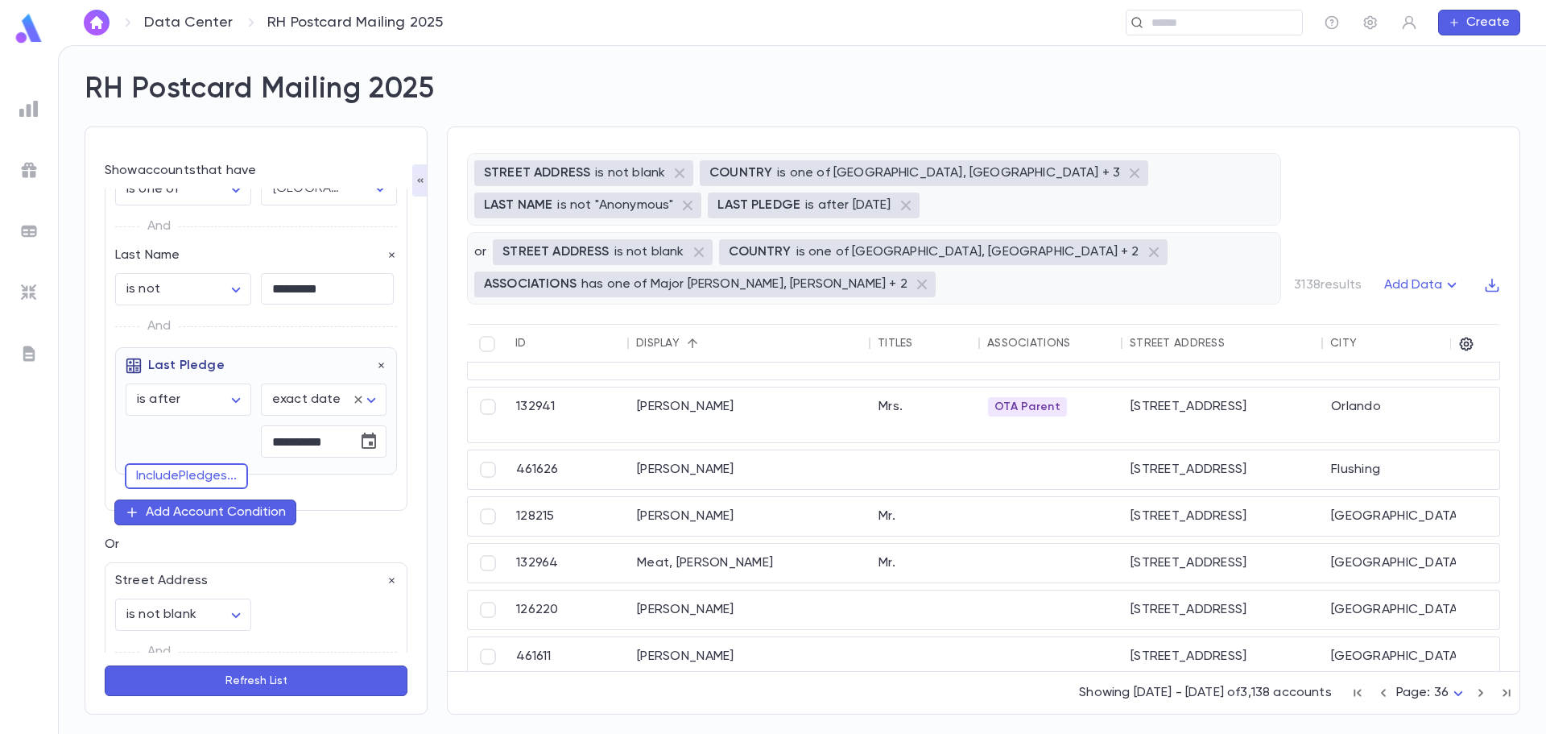
click at [421, 190] on button "button" at bounding box center [420, 180] width 16 height 32
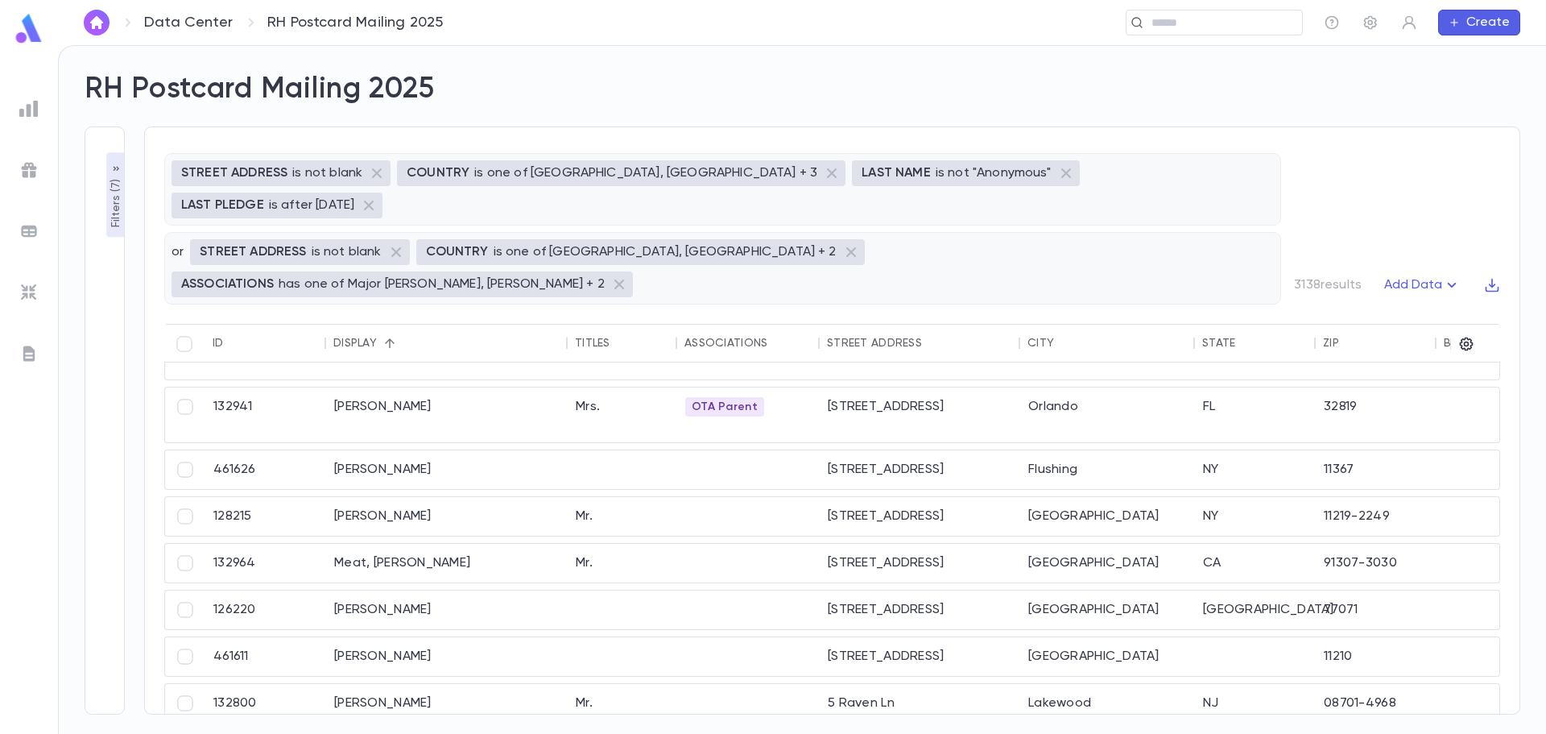
click at [111, 227] on button "Filters ( 7 )" at bounding box center [115, 195] width 19 height 85
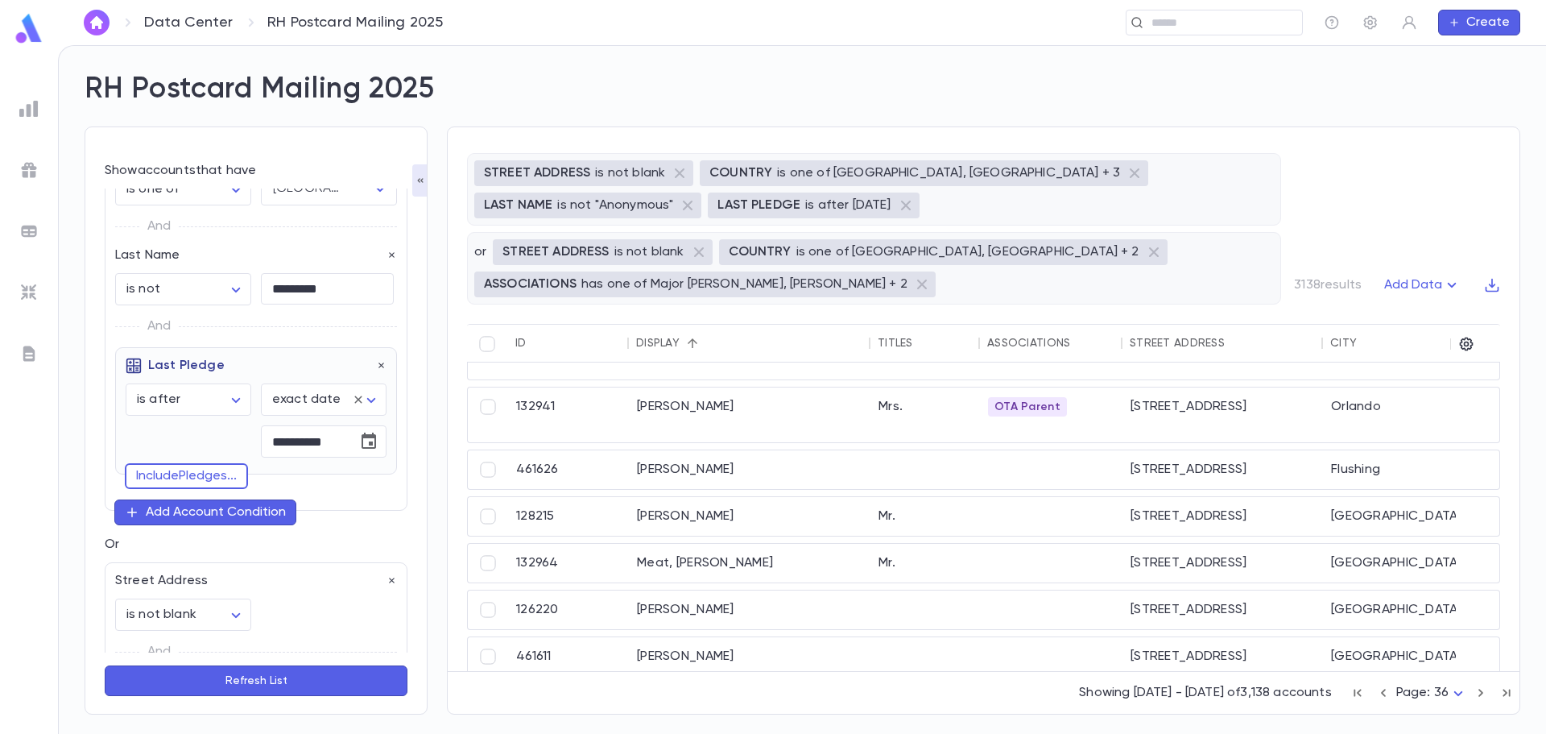
click at [228, 679] on button "Refresh List" at bounding box center [256, 680] width 303 height 31
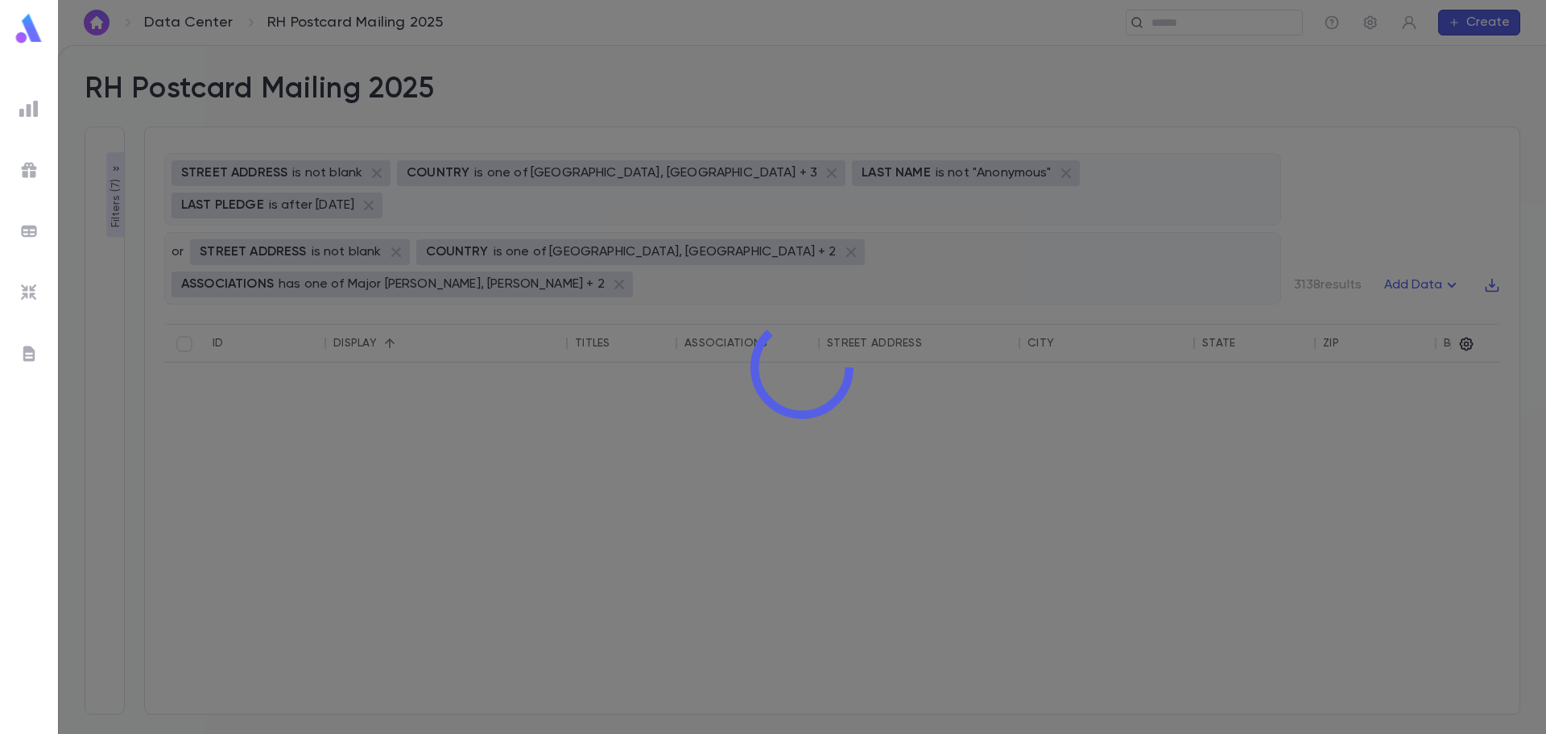
scroll to position [0, 0]
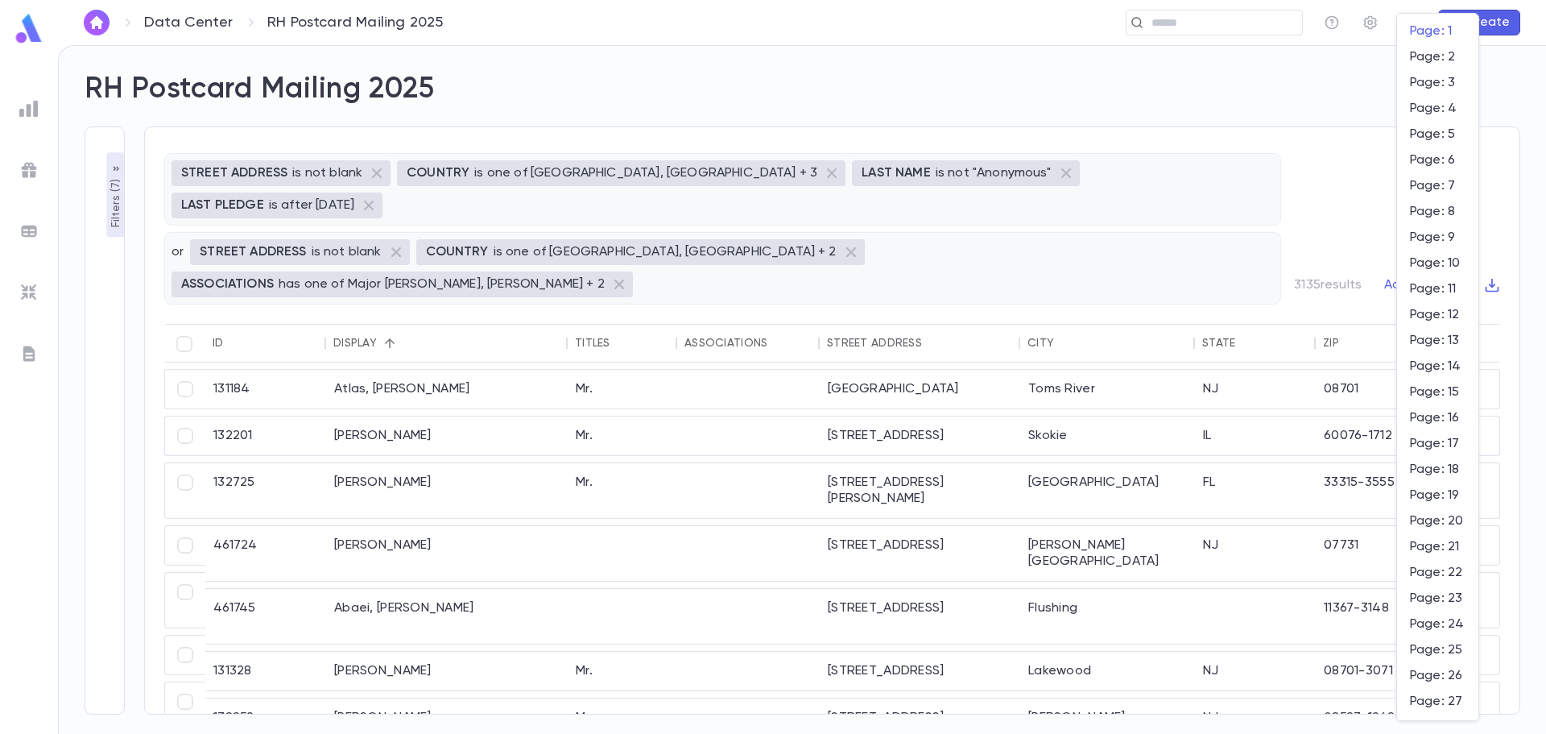
click at [1459, 693] on body "**********" at bounding box center [773, 389] width 1546 height 689
click at [1451, 87] on span "Page: 36" at bounding box center [1438, 87] width 56 height 16
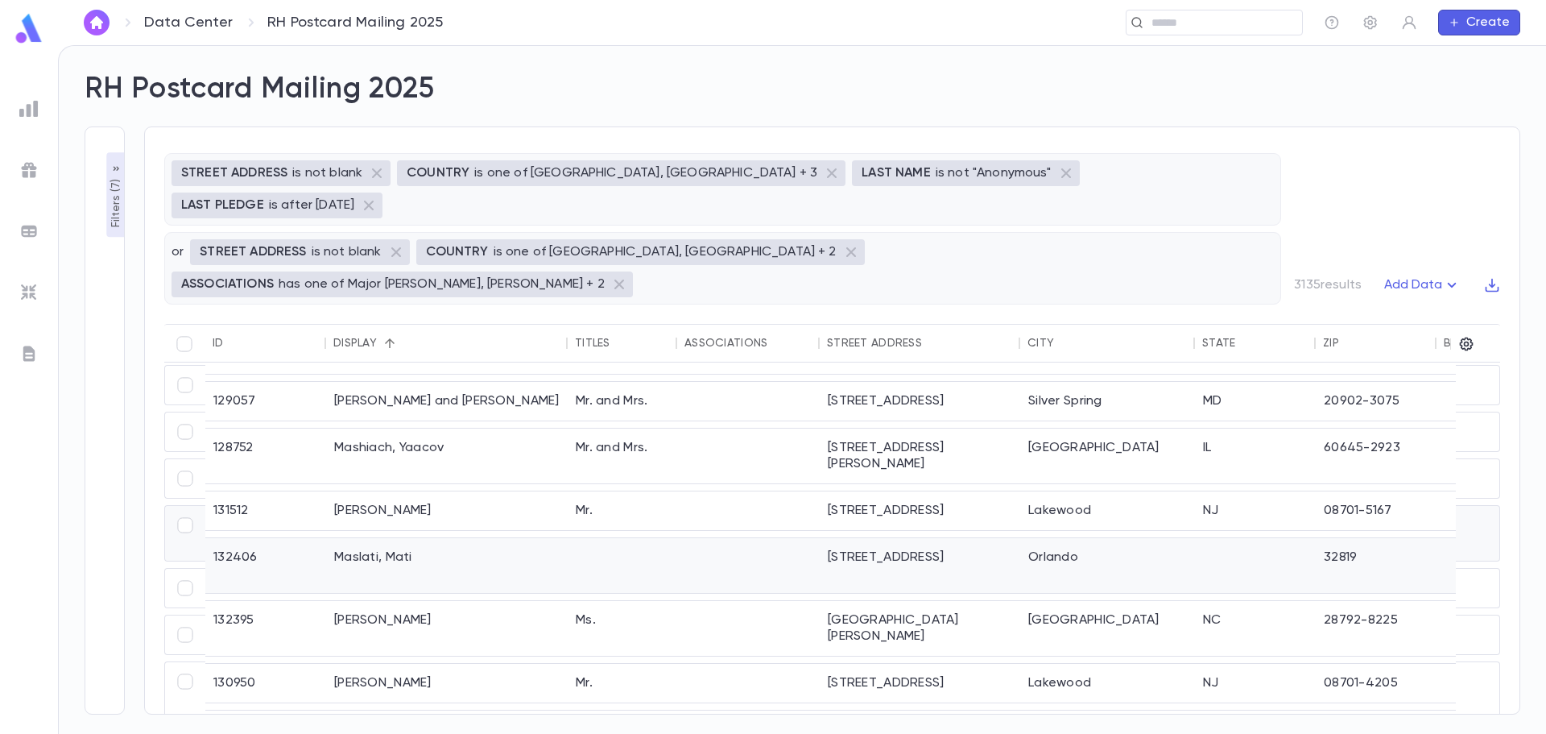
scroll to position [403, 0]
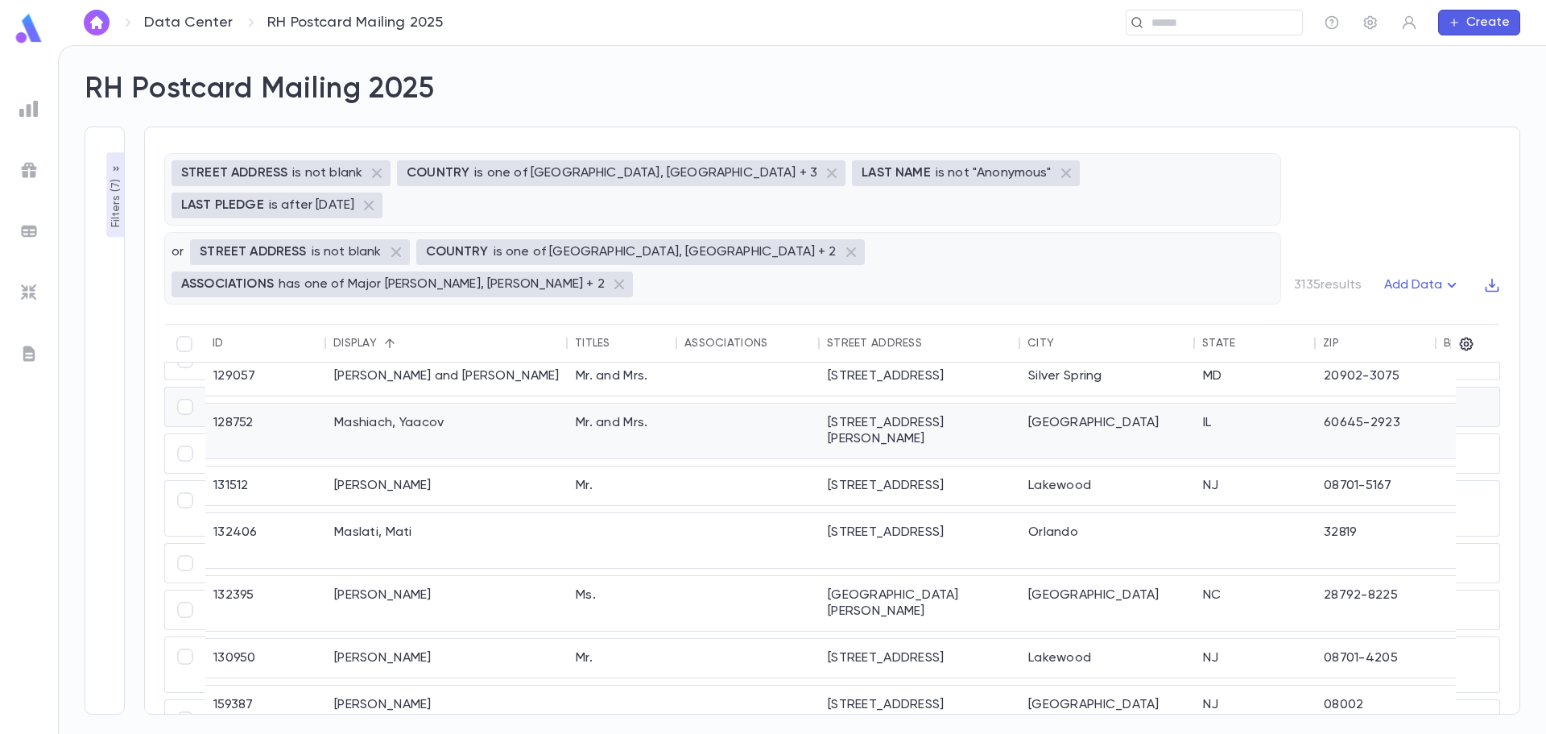
click at [569, 403] on div "Mr. and Mrs." at bounding box center [623, 430] width 110 height 55
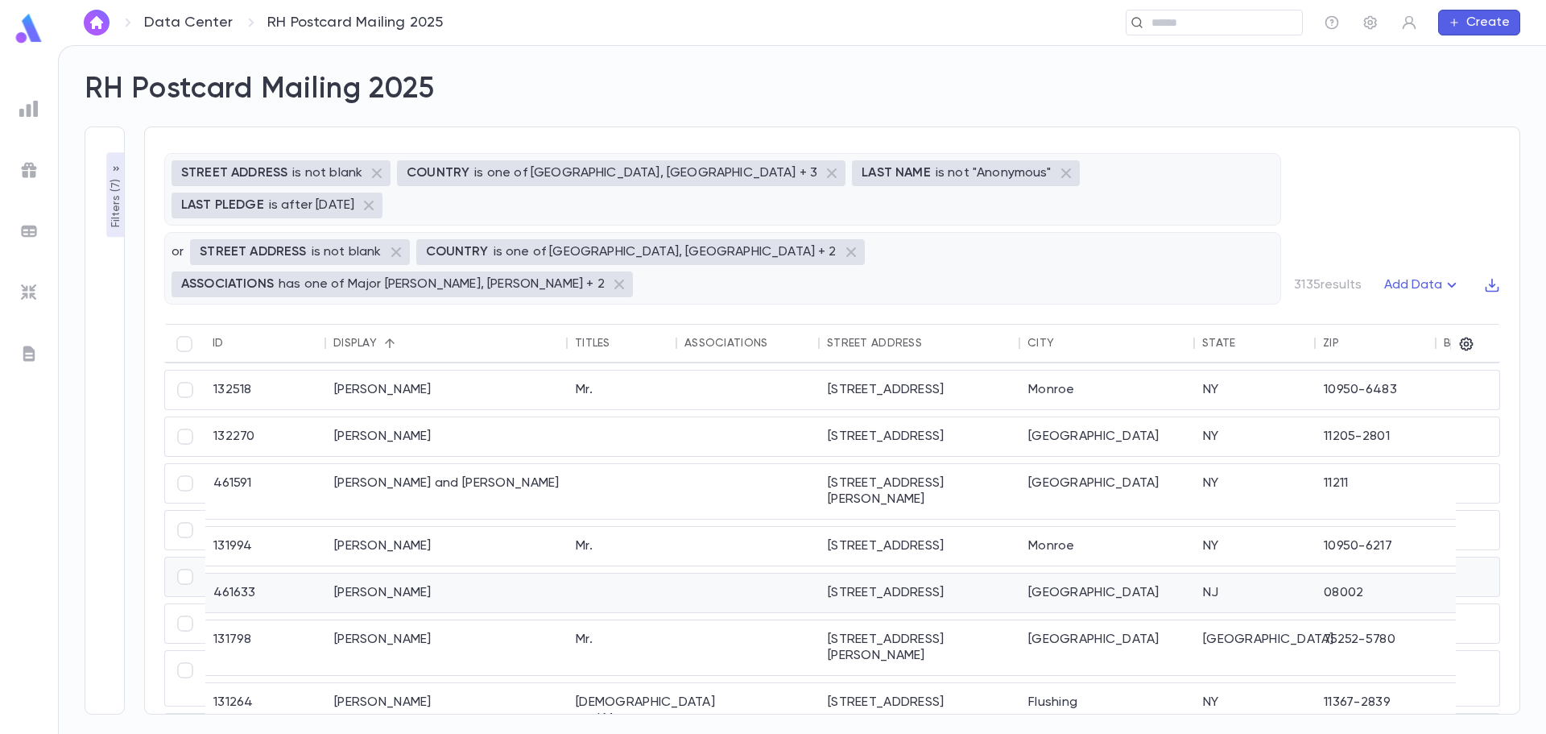
scroll to position [2013, 0]
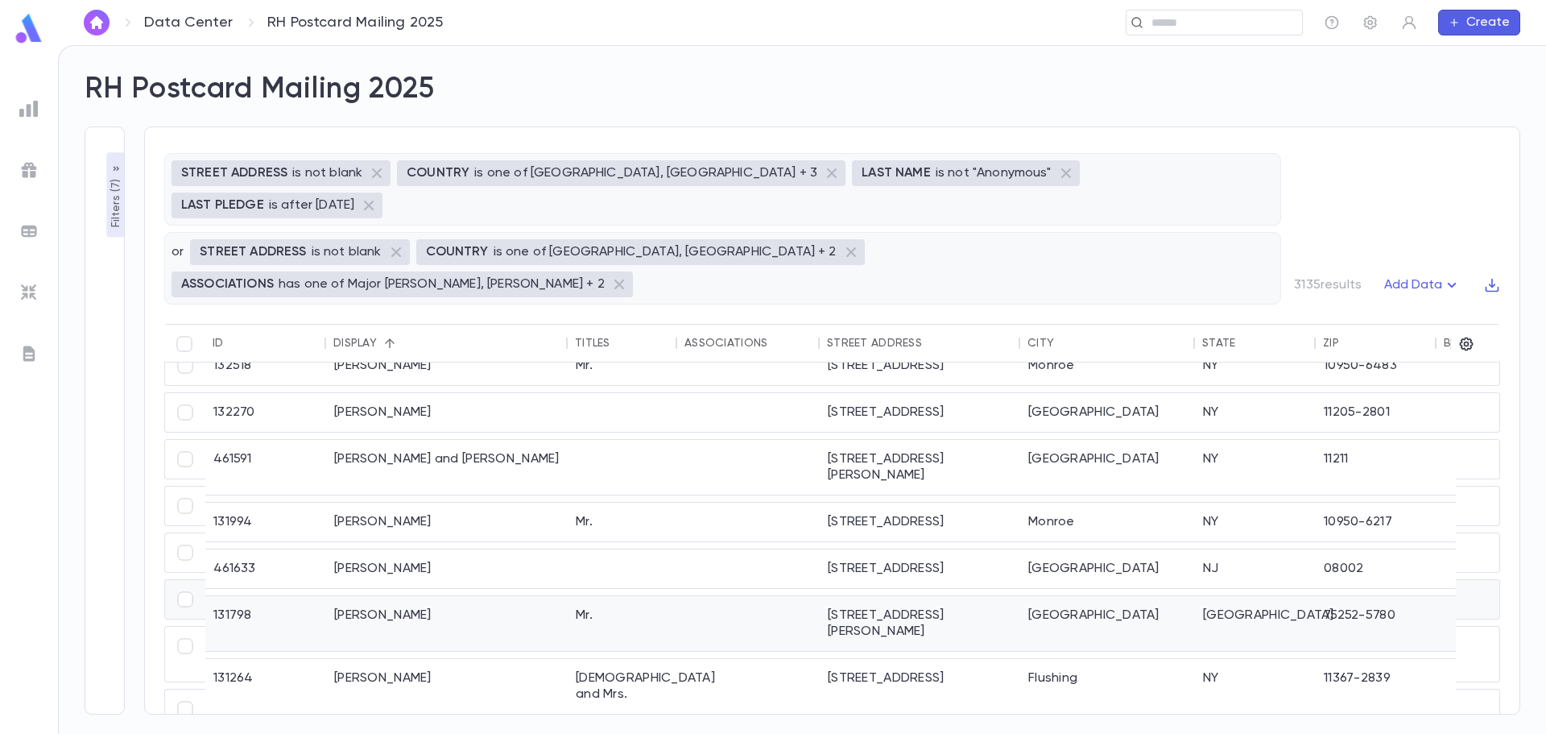
click at [592, 596] on div "Mr." at bounding box center [623, 623] width 110 height 55
click at [587, 722] on div "Dr." at bounding box center [623, 741] width 110 height 39
click at [601, 440] on div at bounding box center [623, 467] width 110 height 55
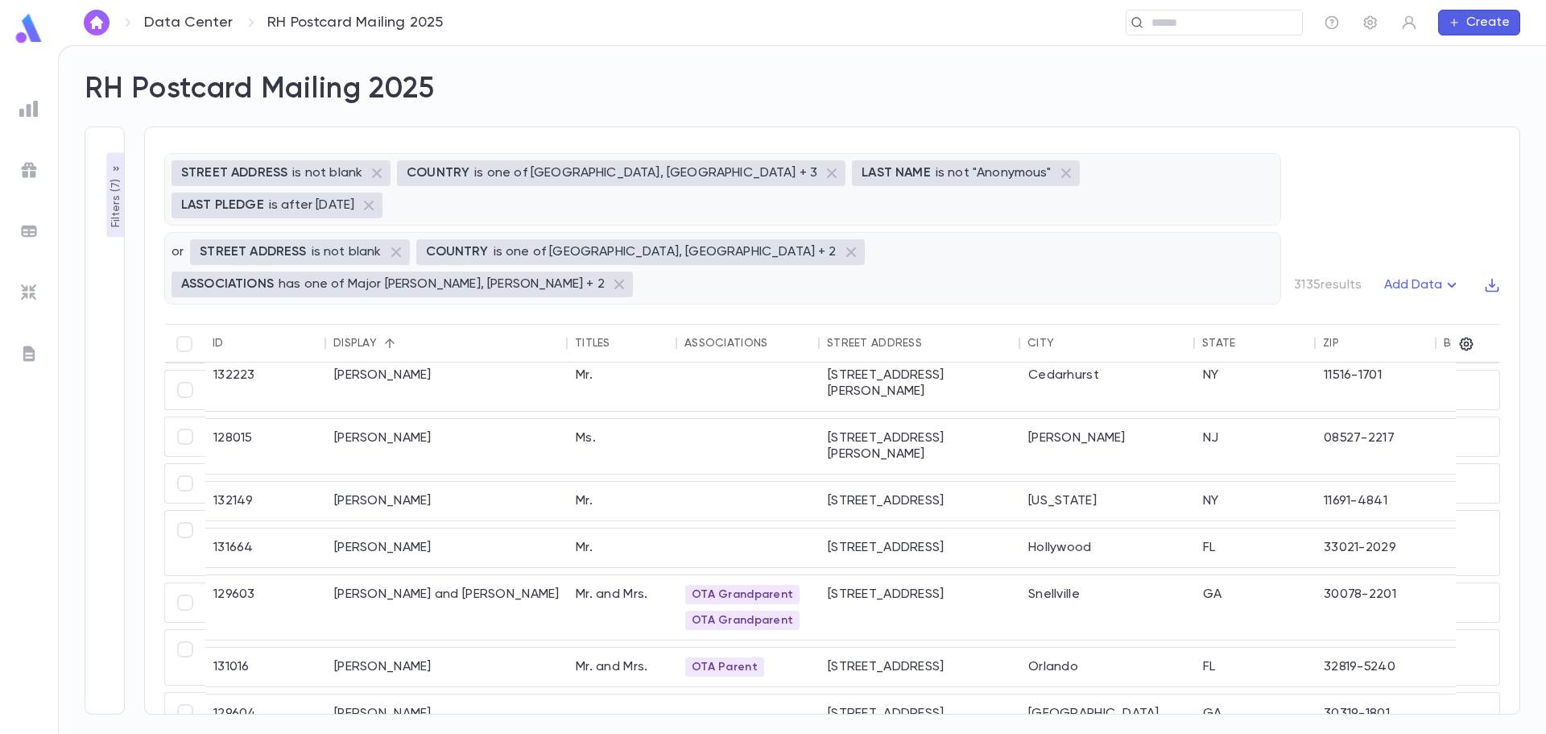
scroll to position [322, 0]
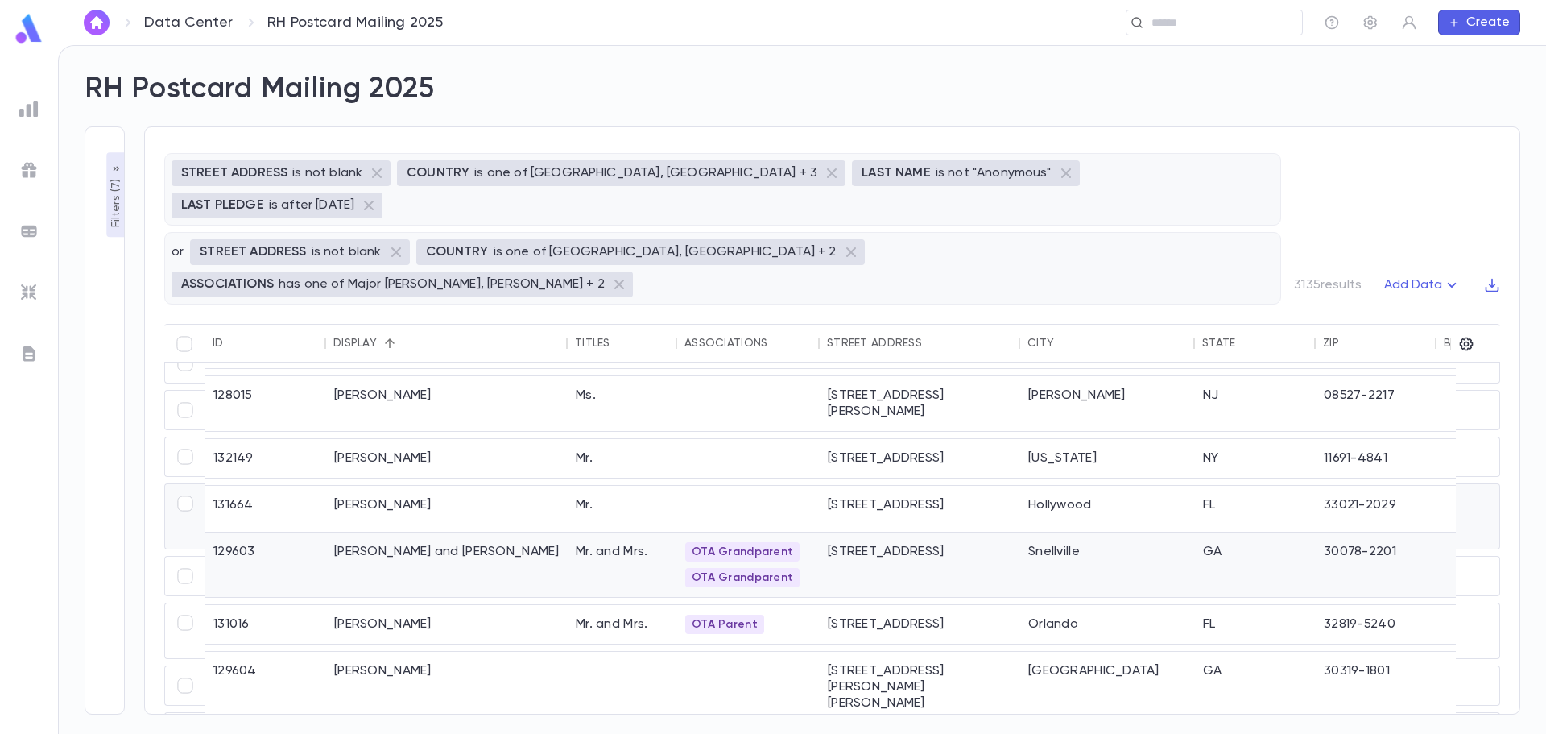
click at [479, 532] on div "Menoni, Alba and Alba" at bounding box center [447, 564] width 242 height 64
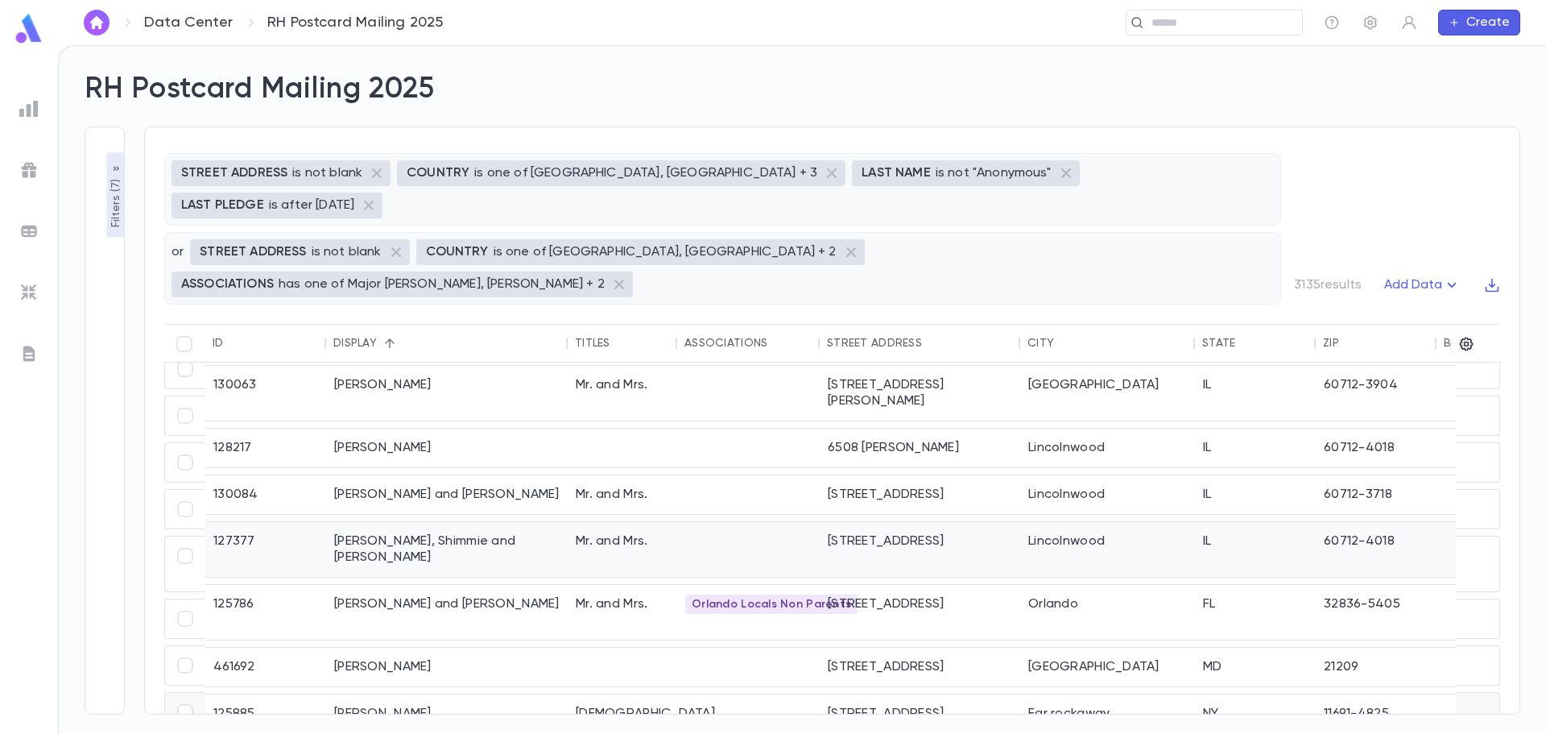
scroll to position [644, 0]
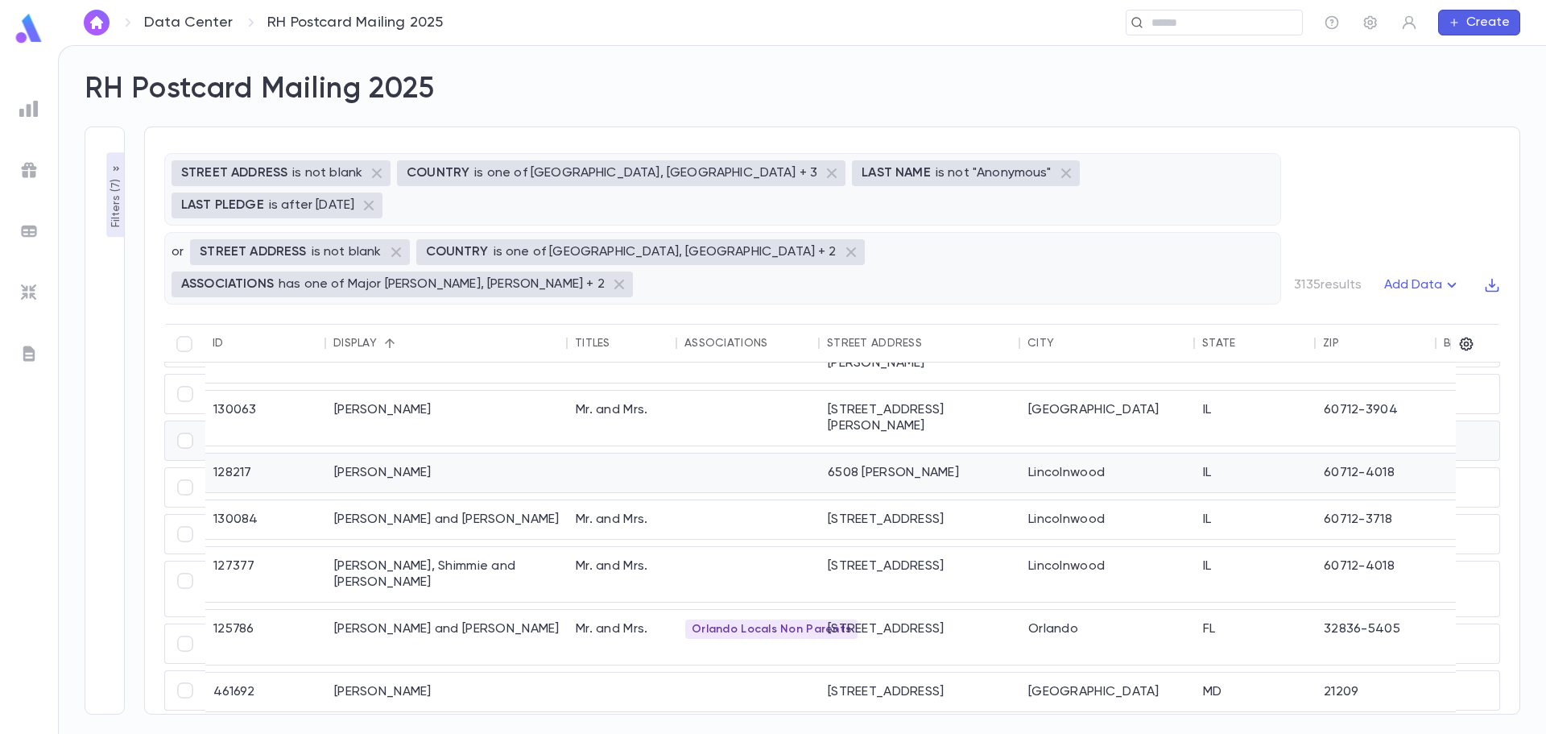
click at [515, 453] on div "Mermelstein, Jeffrey" at bounding box center [447, 472] width 242 height 39
click at [401, 453] on div "Mermelstein, Jeffrey" at bounding box center [447, 472] width 242 height 39
click at [438, 391] on div "Mermelstein, Jeff" at bounding box center [447, 418] width 242 height 55
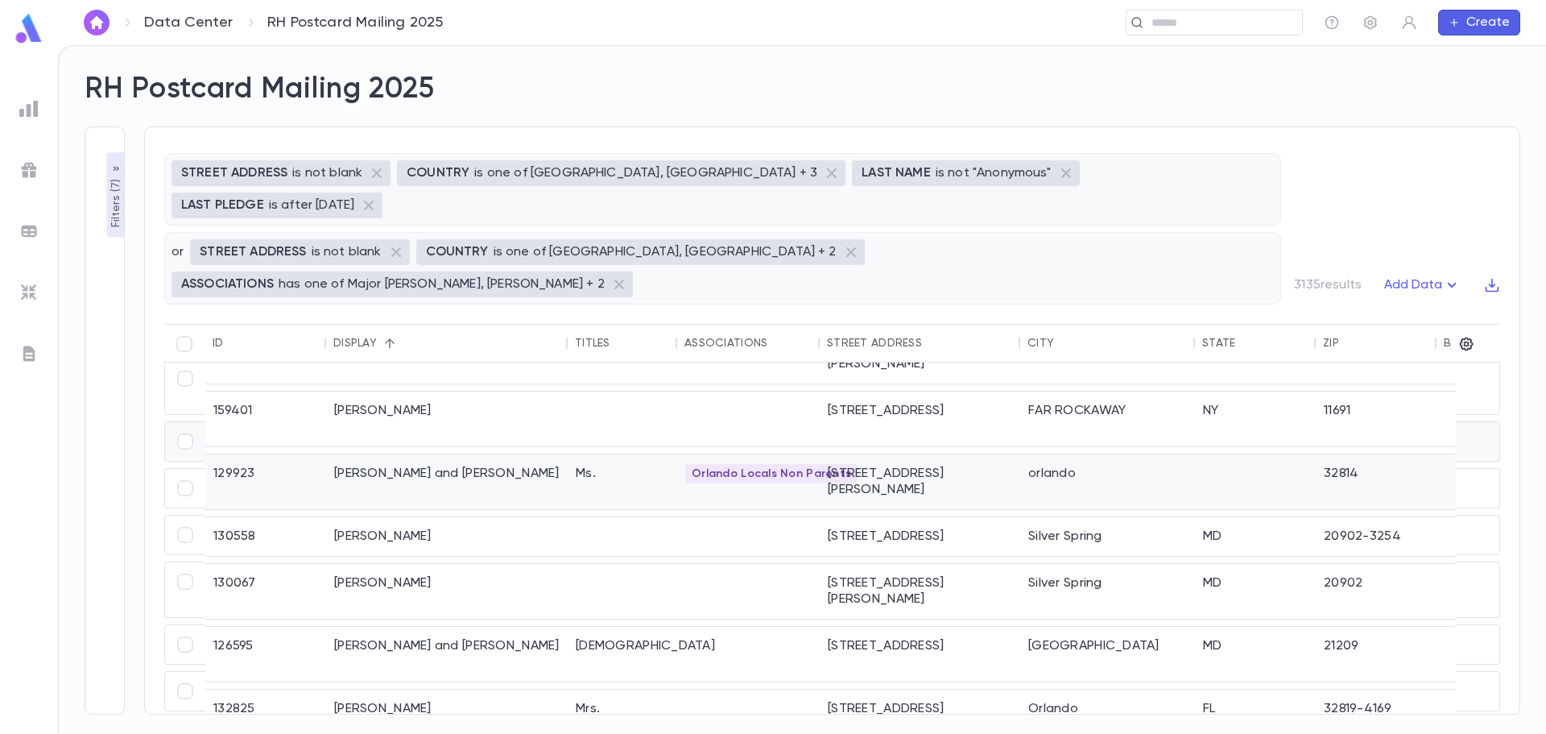
scroll to position [1287, 0]
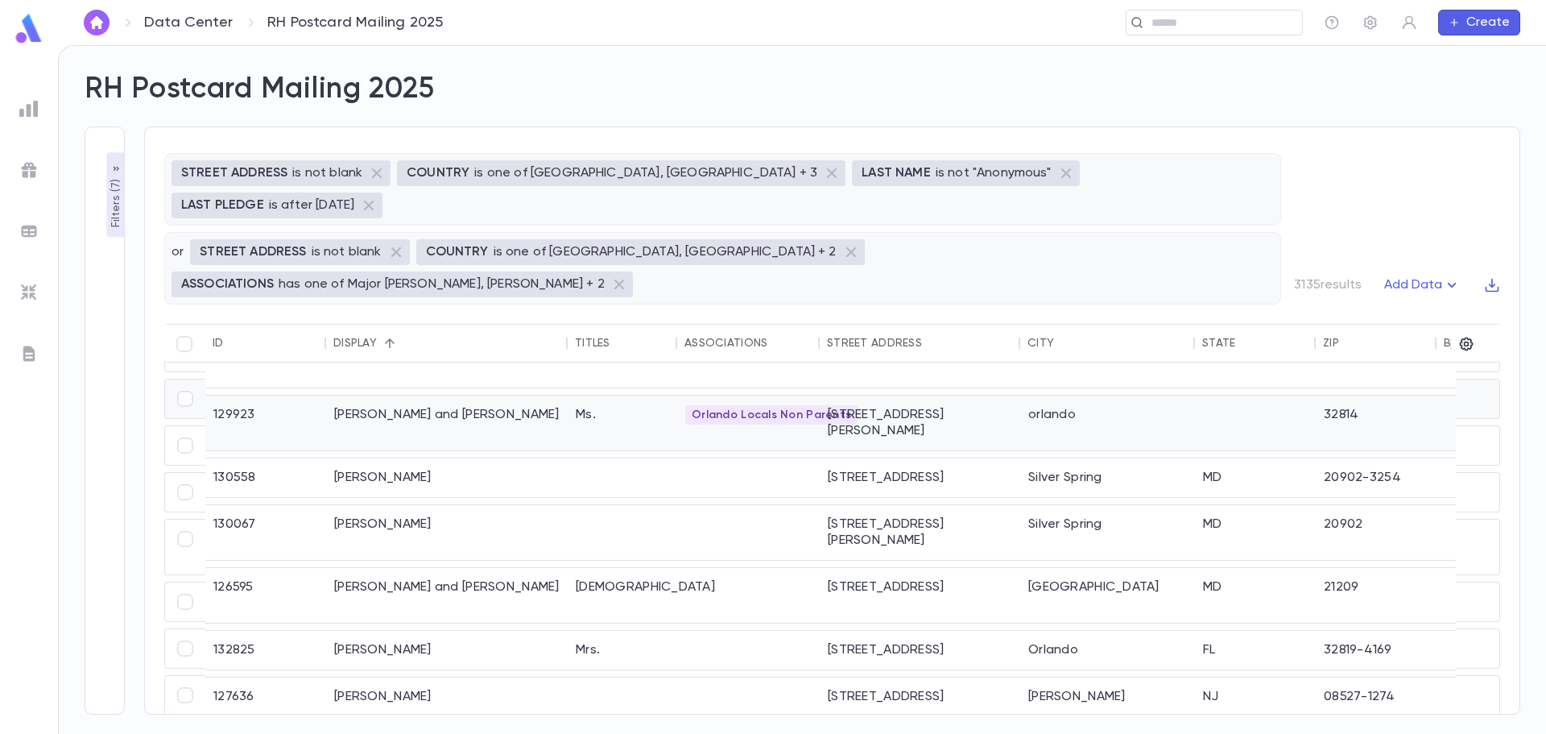
click at [577, 395] on div "Ms." at bounding box center [623, 422] width 110 height 55
click at [618, 568] on div "Rabbi" at bounding box center [623, 595] width 110 height 55
click at [586, 631] on div "Mrs." at bounding box center [623, 650] width 110 height 39
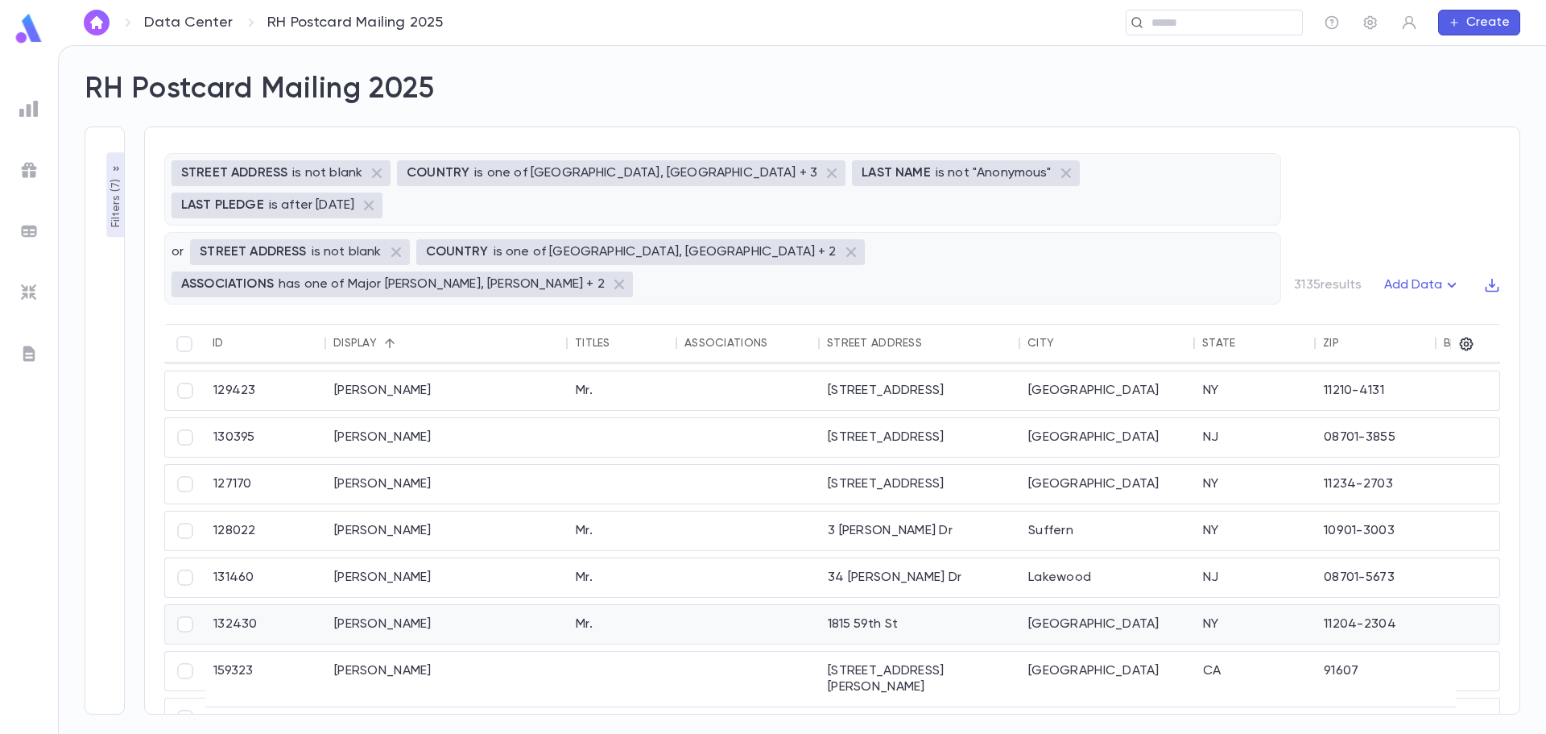
scroll to position [1930, 0]
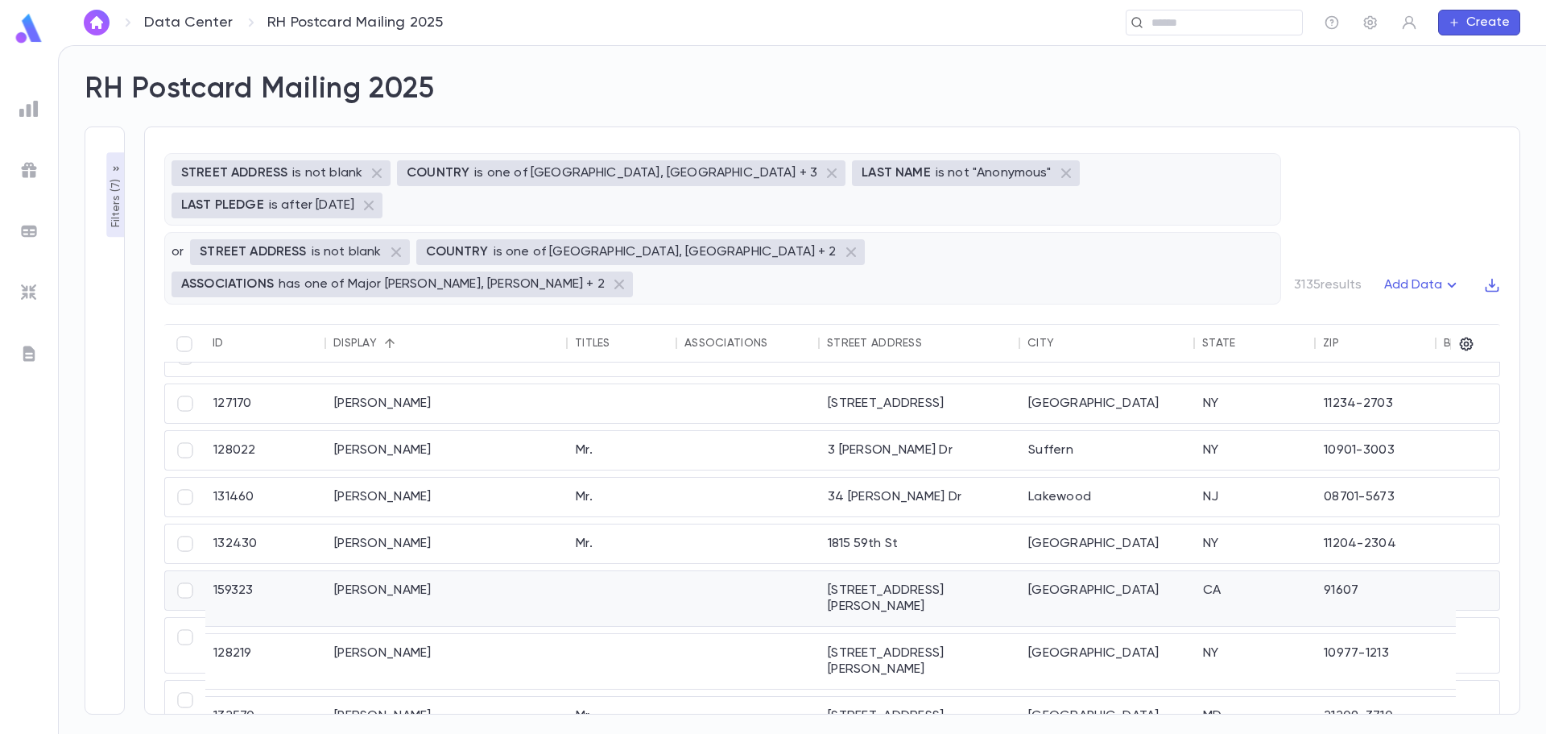
click at [386, 571] on div "minder, chaim" at bounding box center [447, 598] width 242 height 55
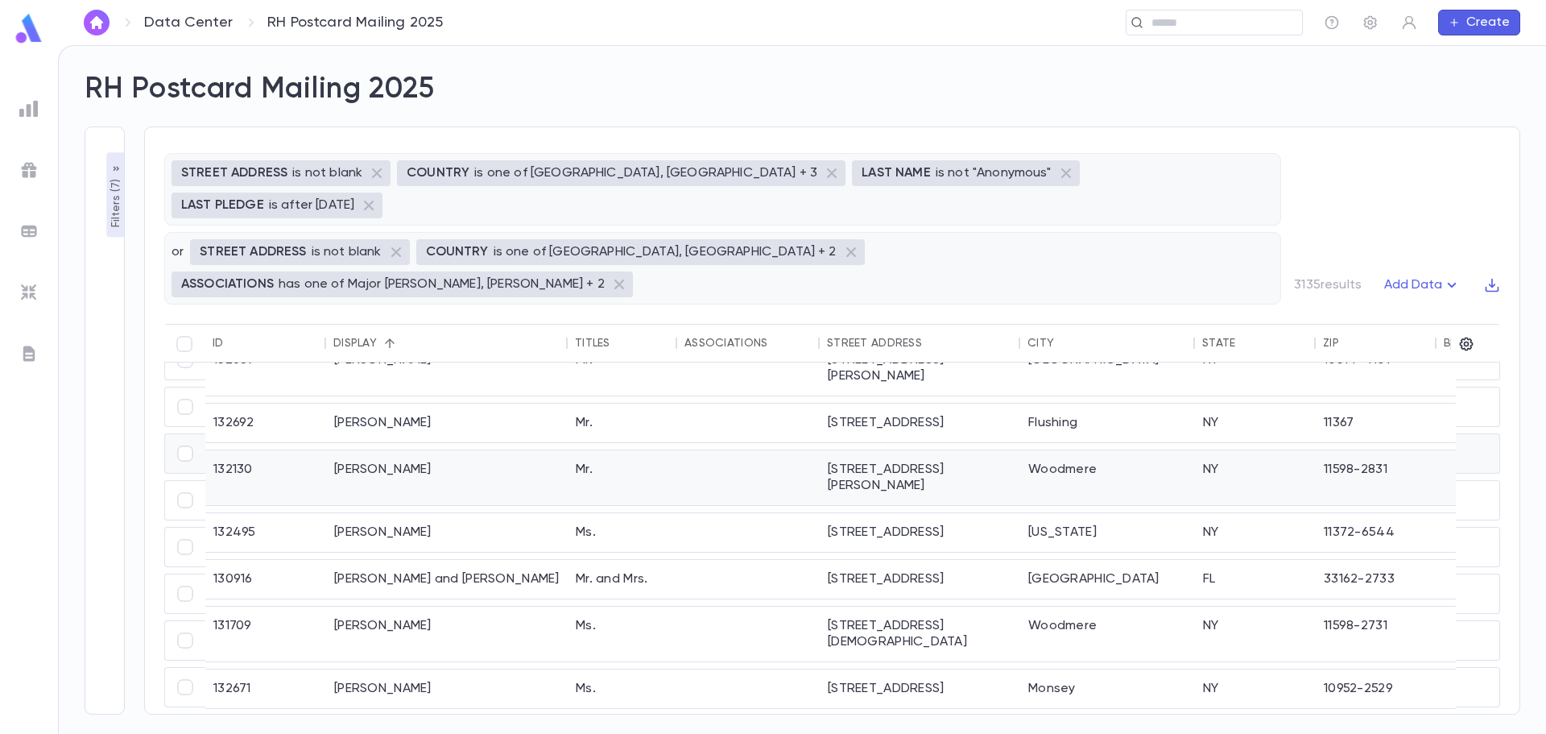
scroll to position [0, 0]
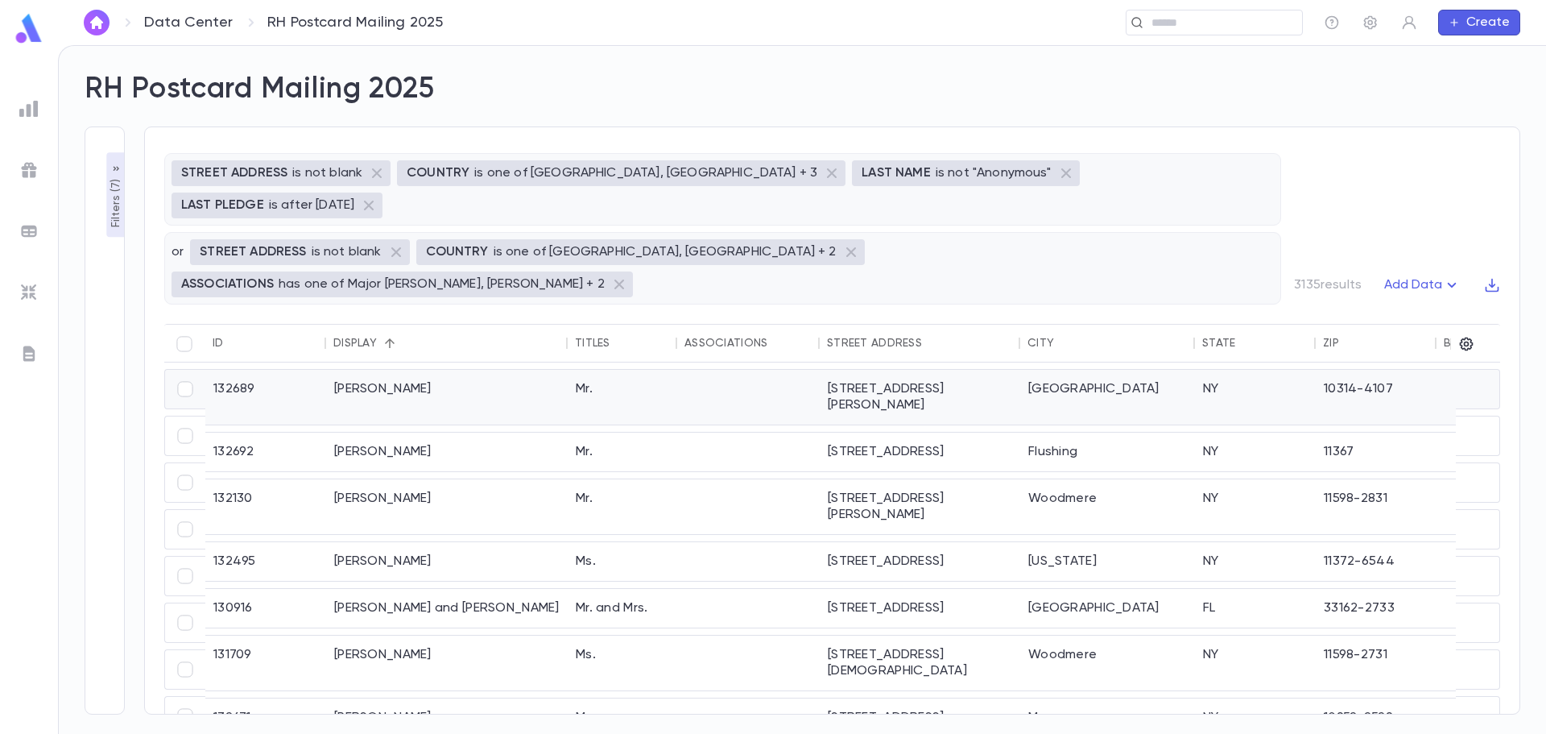
click at [412, 370] on div "Mirsky, Bubby" at bounding box center [447, 397] width 242 height 55
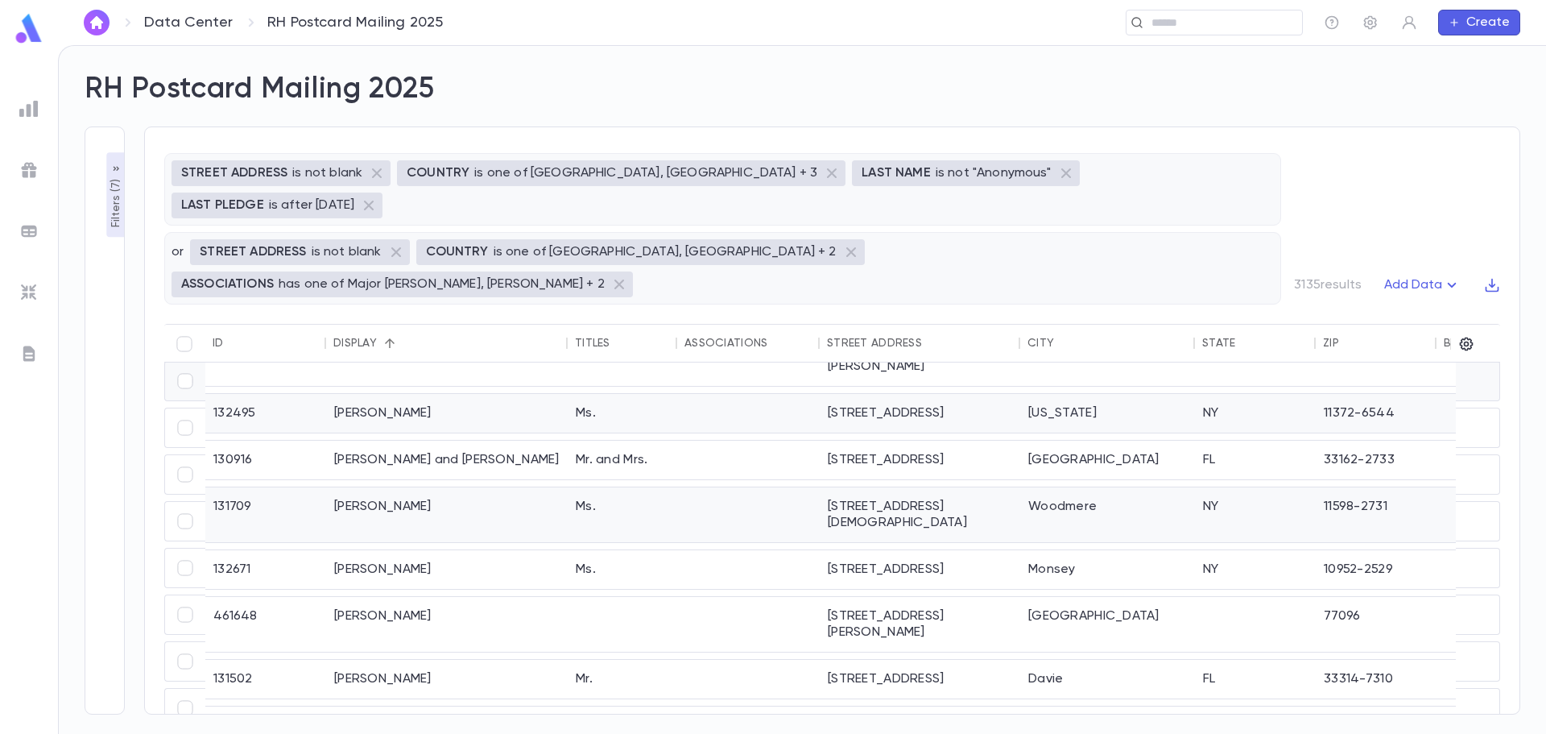
scroll to position [322, 0]
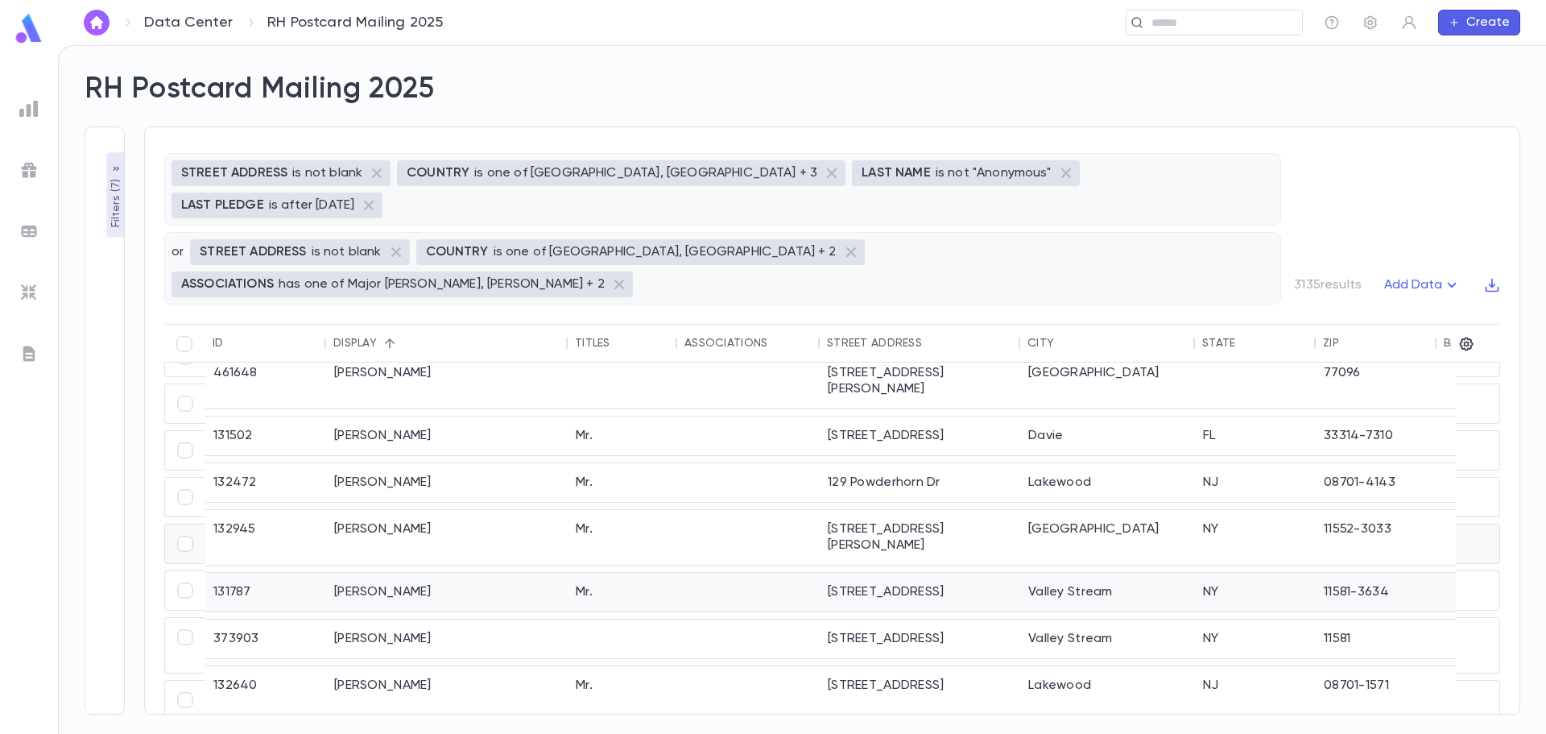
click at [587, 573] on div "Mr." at bounding box center [623, 592] width 110 height 39
click at [527, 619] on div "Moerman, Rafael" at bounding box center [447, 638] width 242 height 39
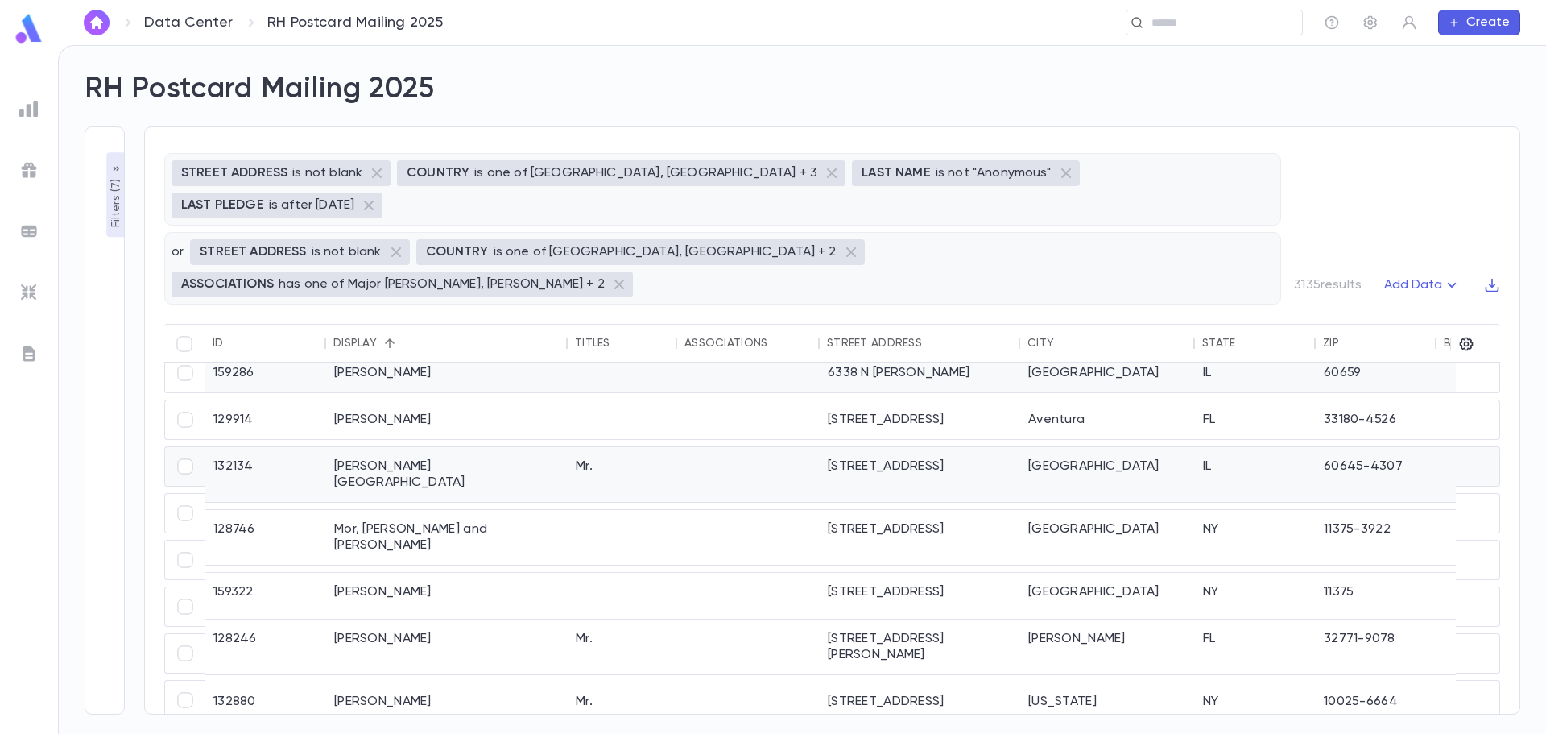
scroll to position [723, 0]
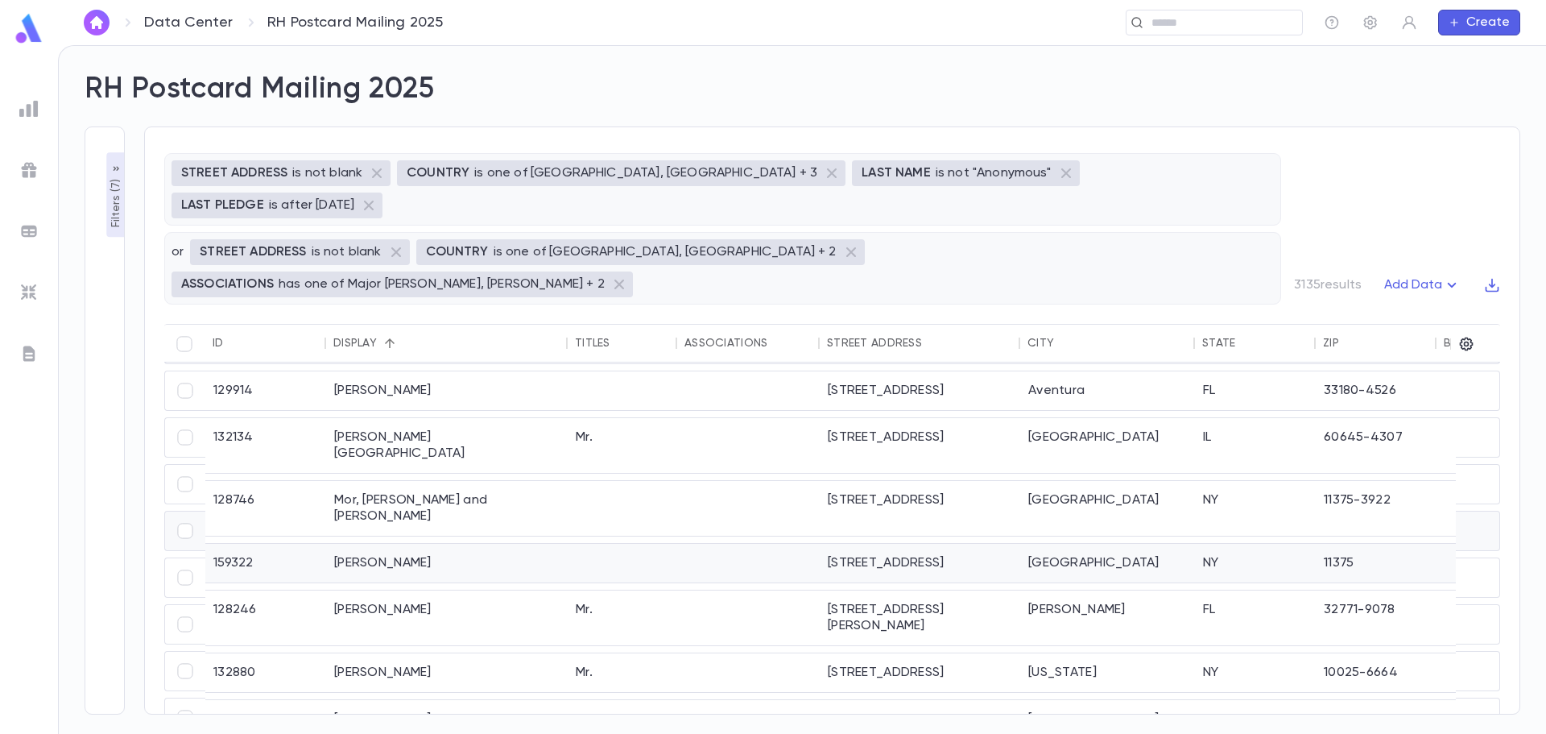
click at [469, 544] on div "Mor, Ruth" at bounding box center [447, 563] width 242 height 39
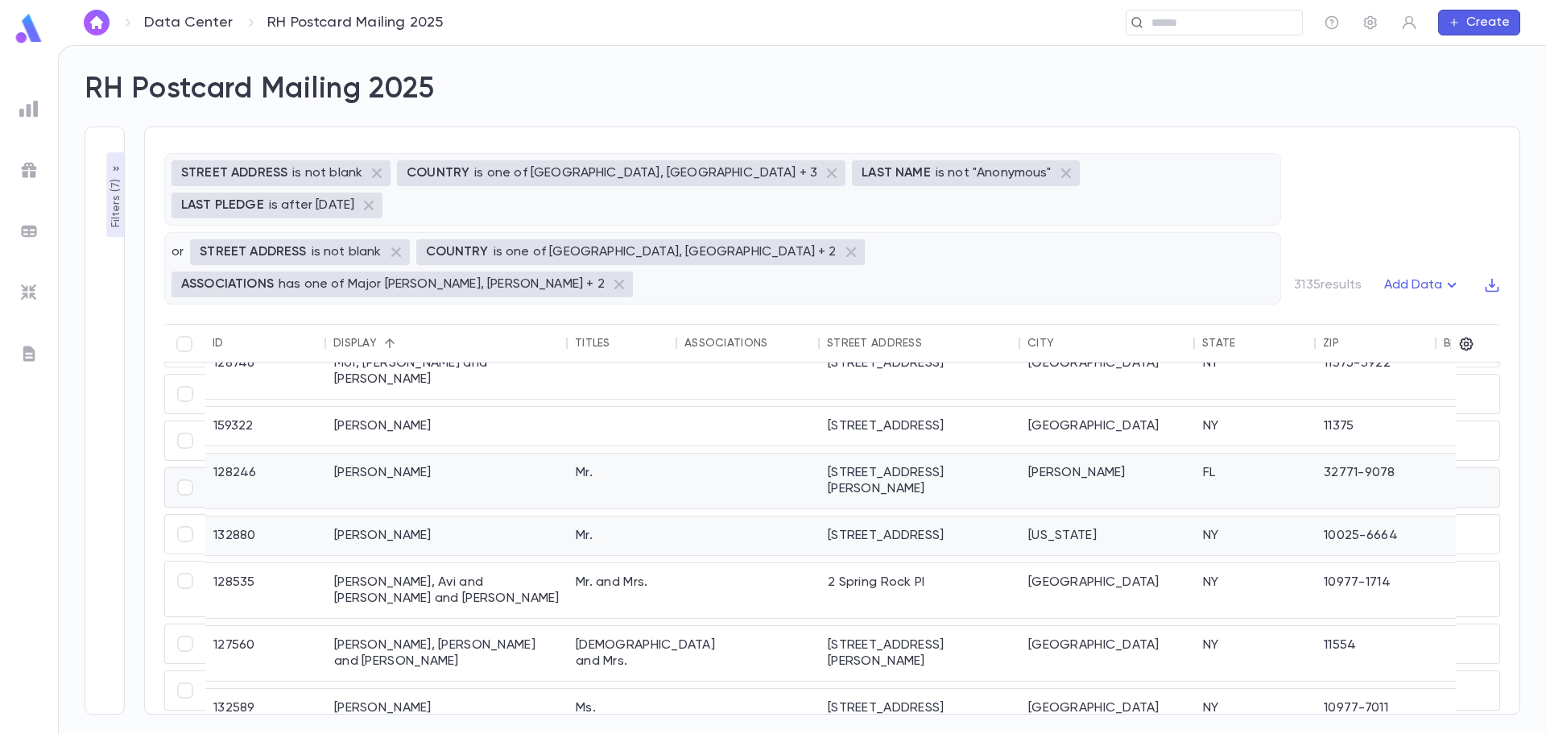
scroll to position [884, 0]
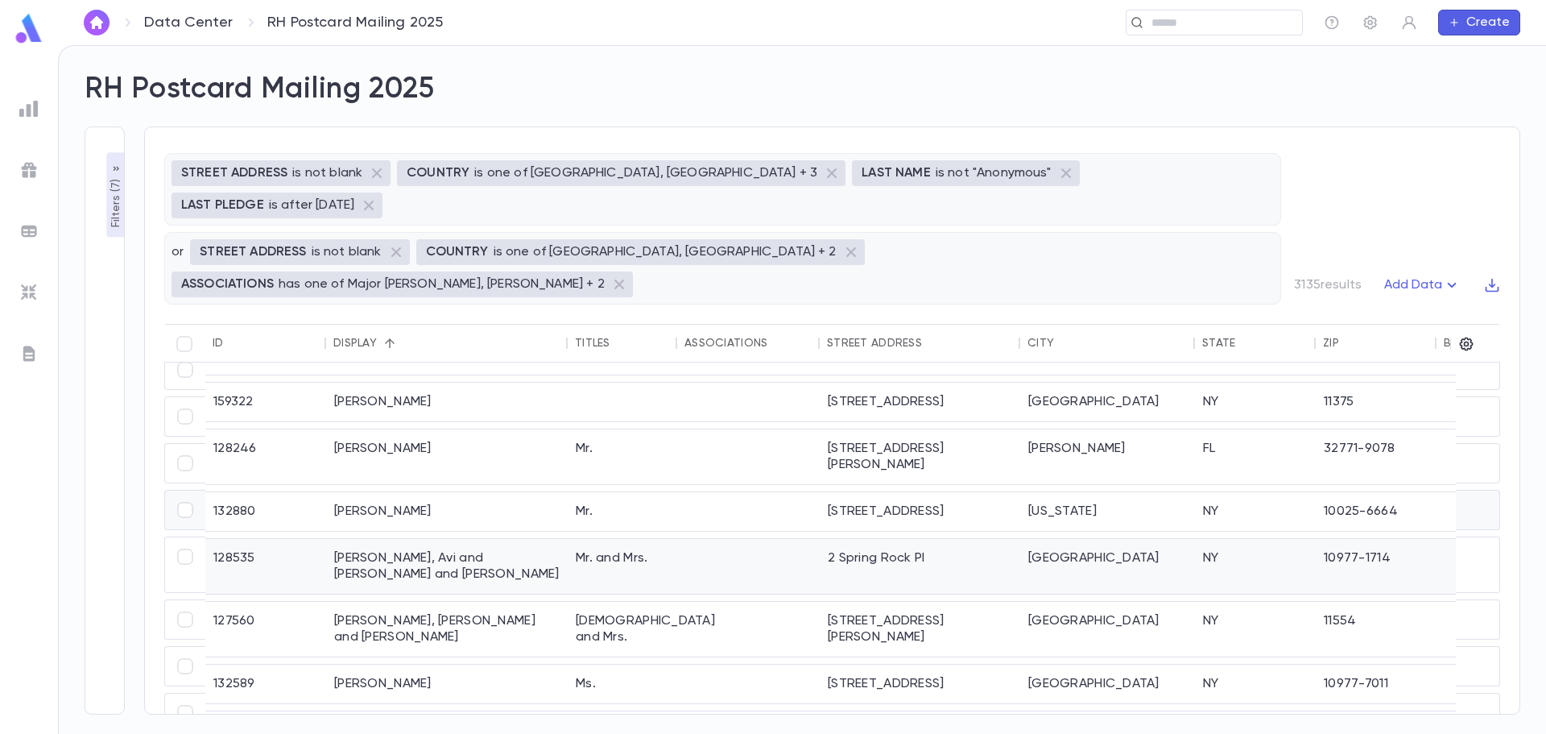
click at [461, 539] on div "Morell, Avi and Beth and Beth" at bounding box center [447, 566] width 242 height 55
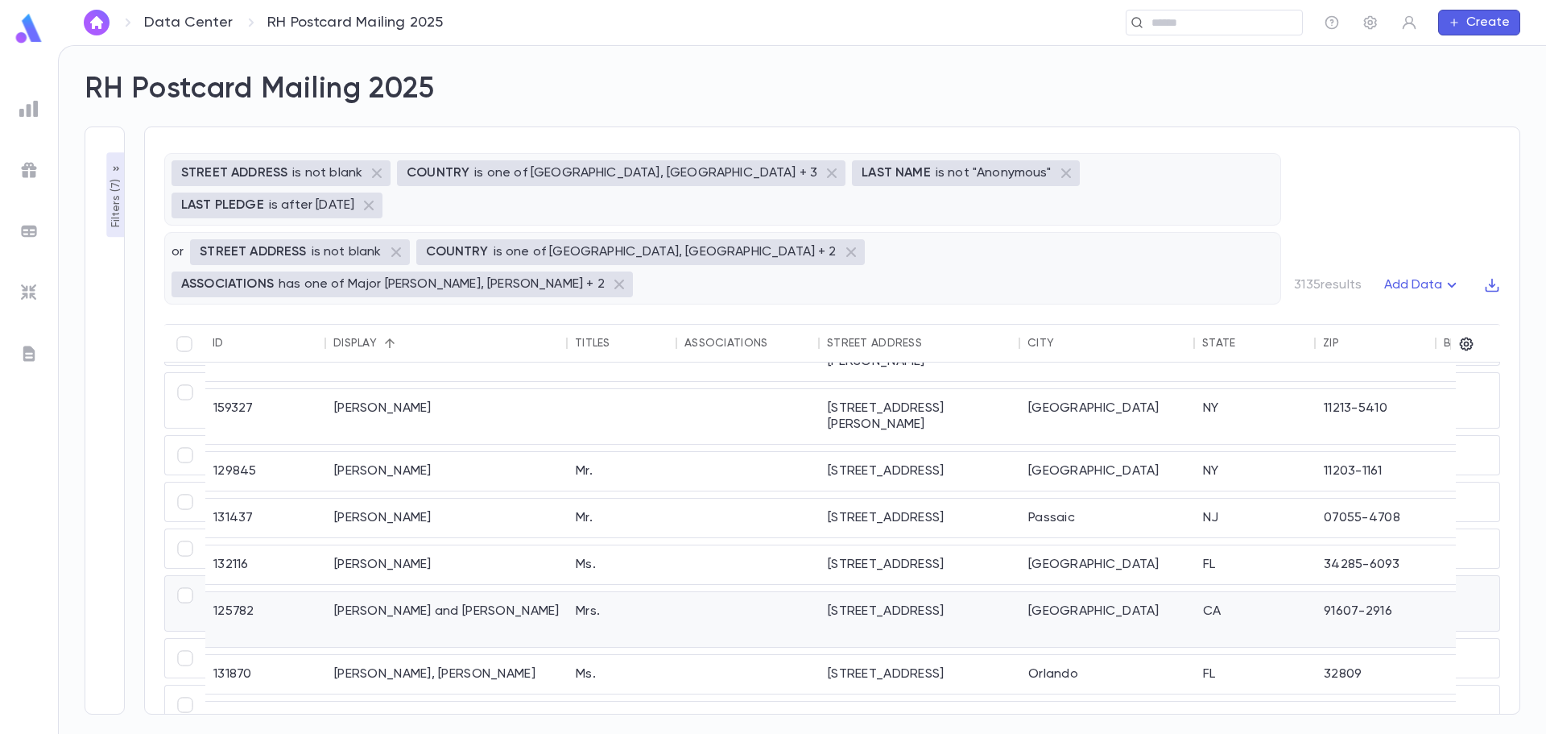
scroll to position [1287, 0]
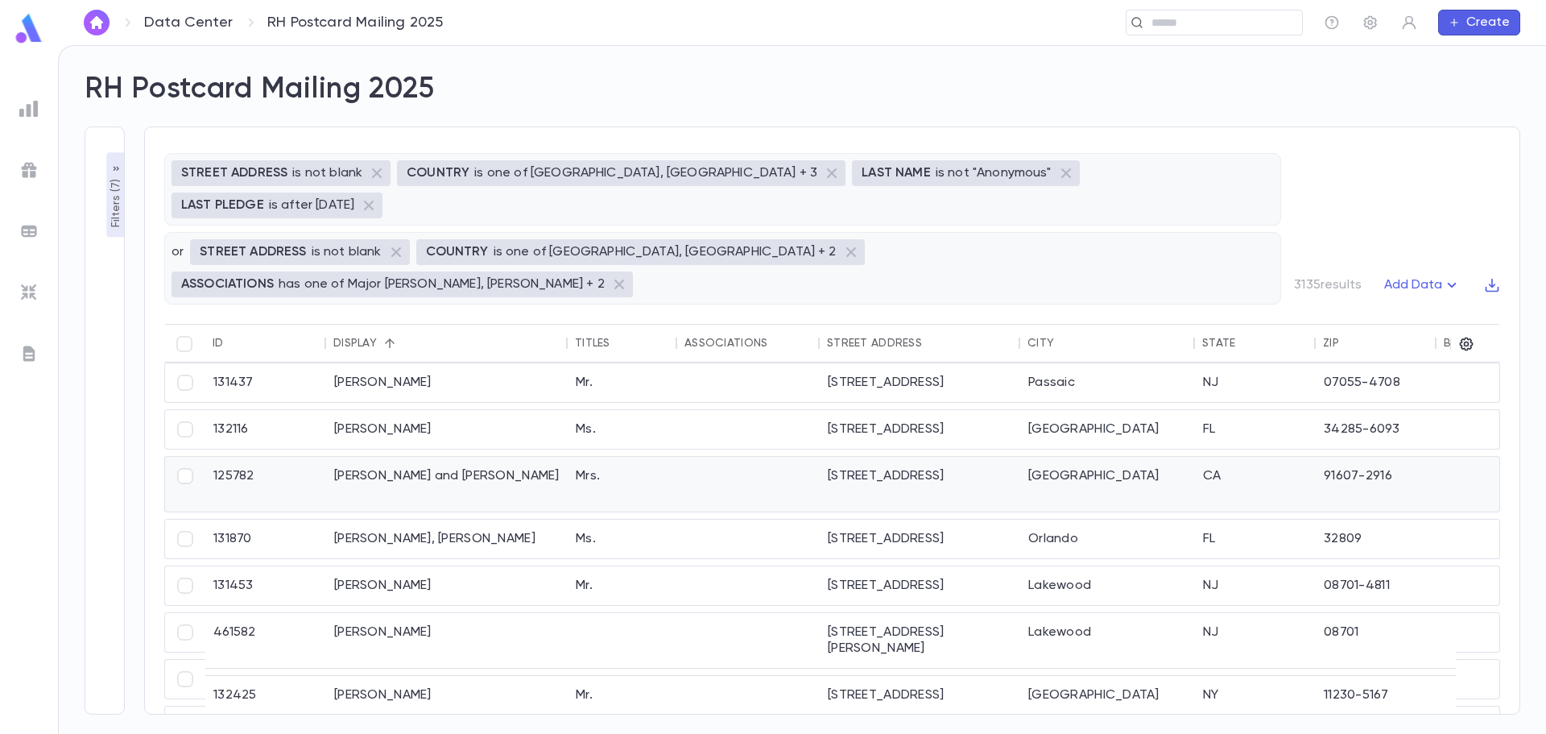
click at [489, 457] on div "Moshe, Avrohom and Mendelson, Chana" at bounding box center [447, 484] width 242 height 55
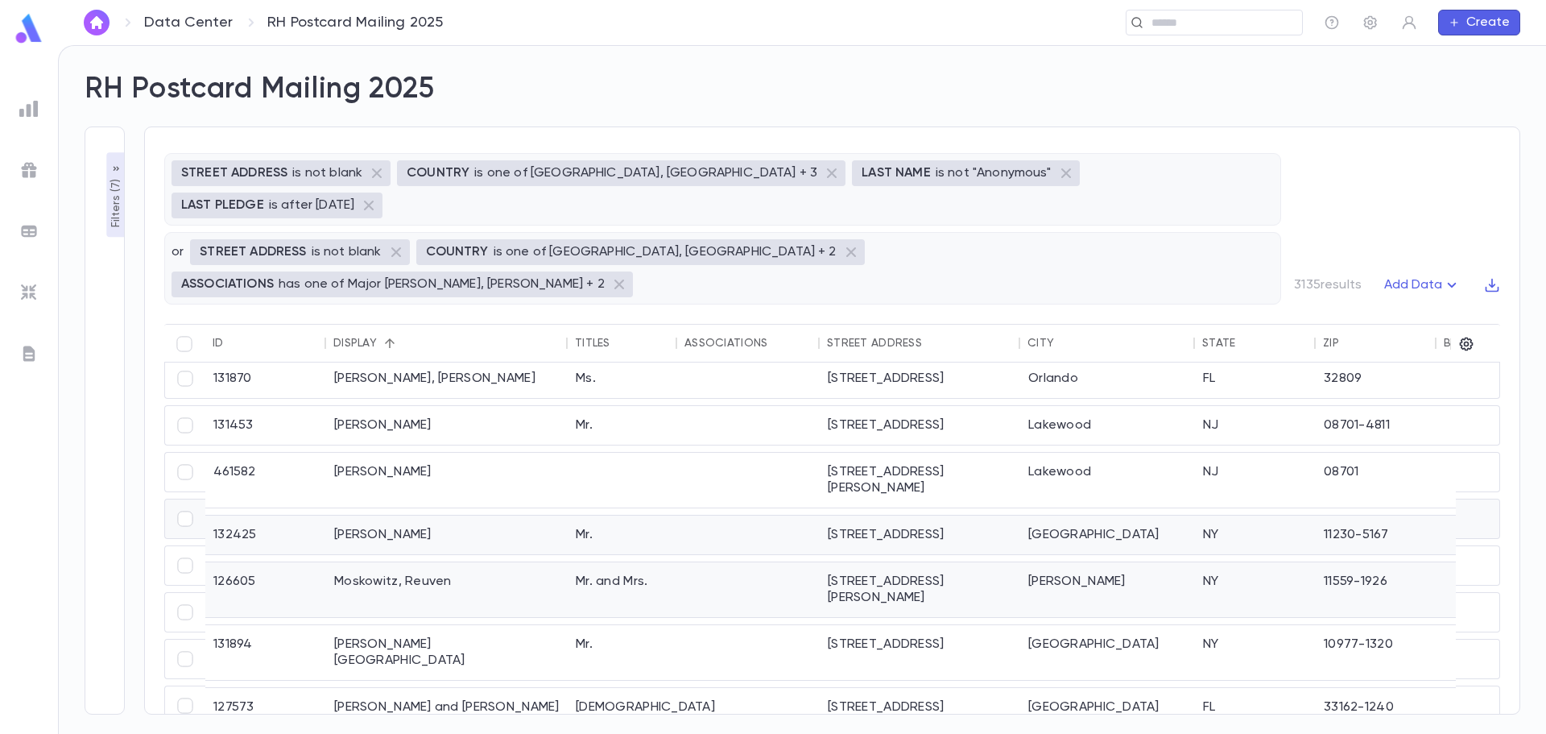
scroll to position [1446, 0]
click at [572, 358] on div "Ms." at bounding box center [623, 377] width 110 height 39
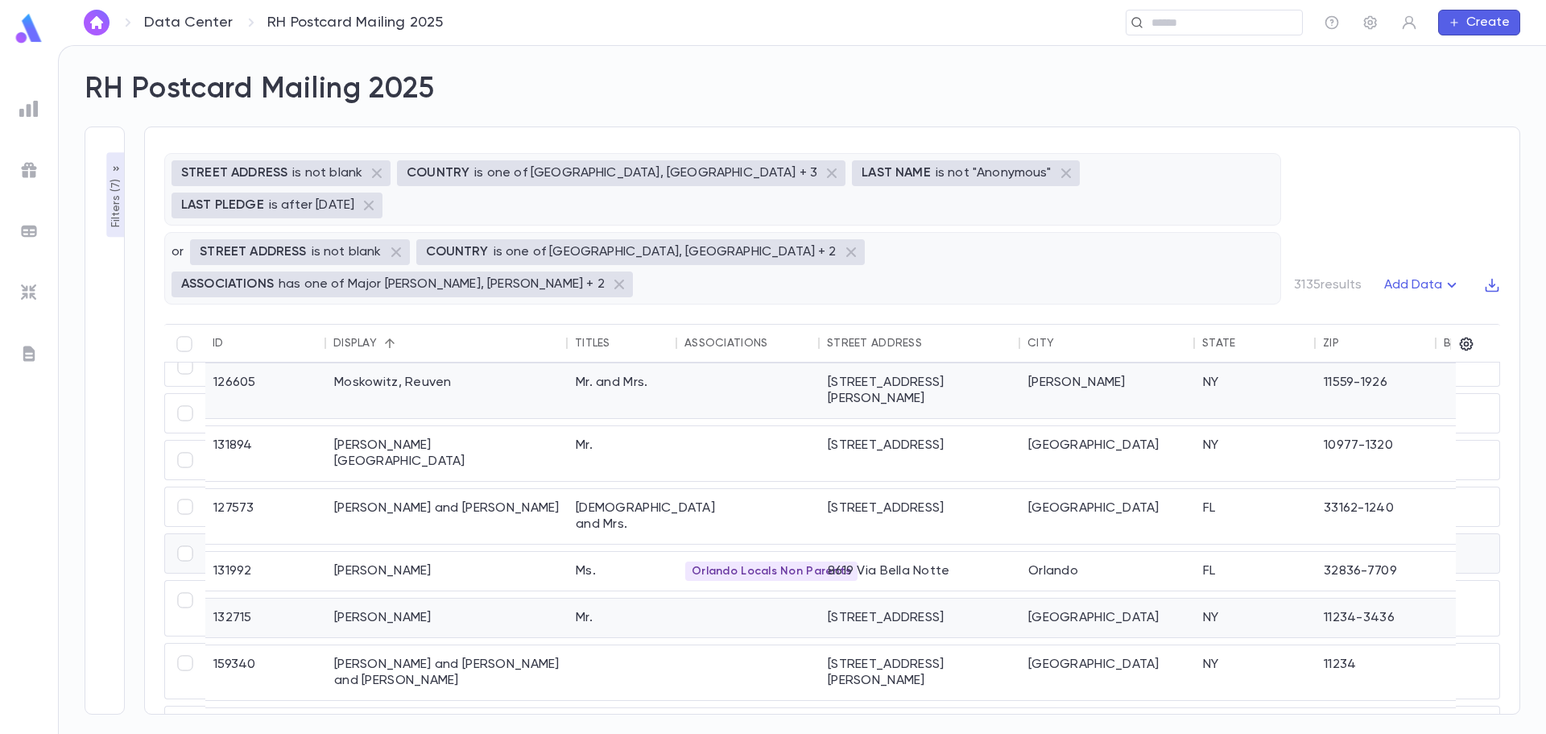
scroll to position [1688, 0]
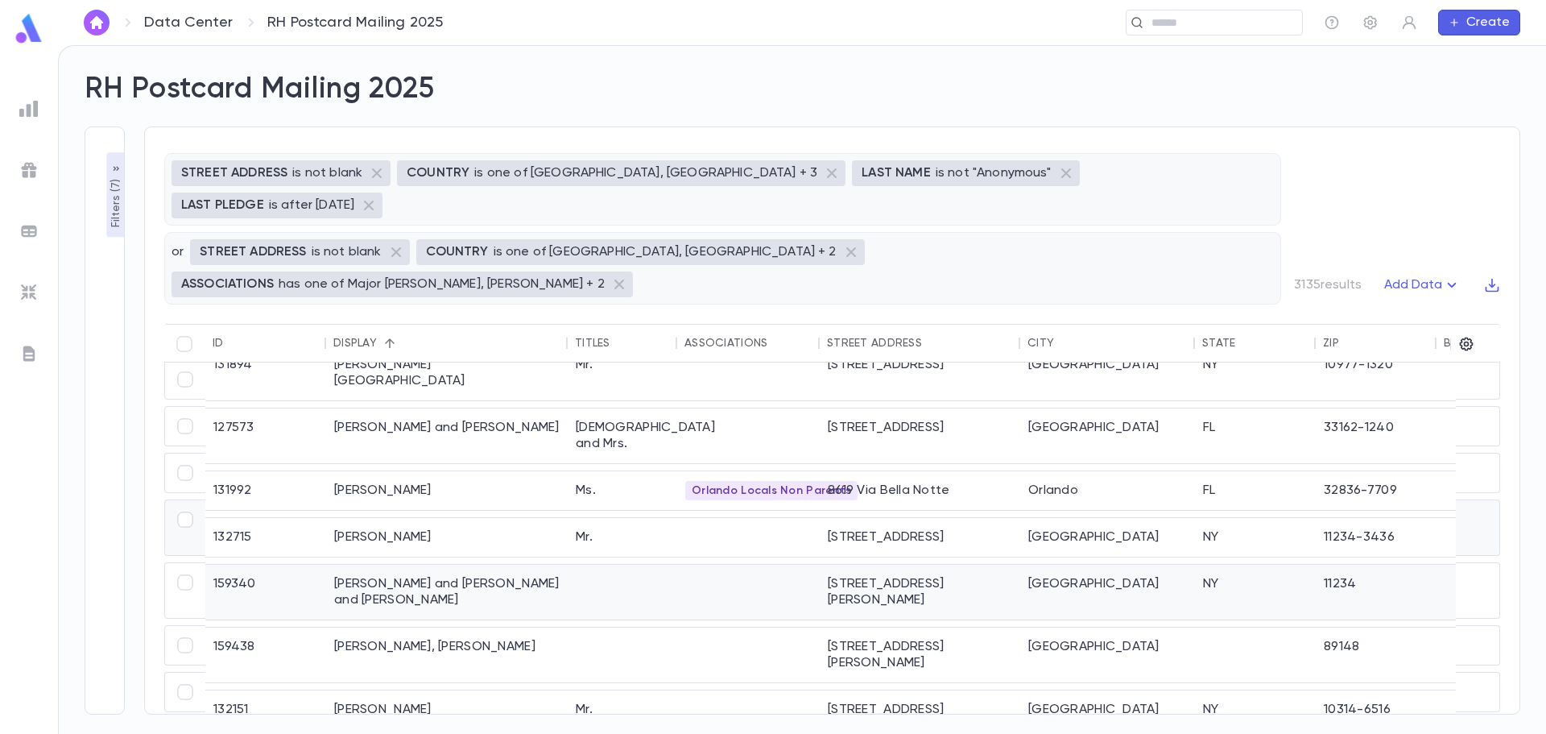
click at [536, 565] on div "Mostofsky, Avromi and Vanessa and Vanessa" at bounding box center [447, 592] width 242 height 55
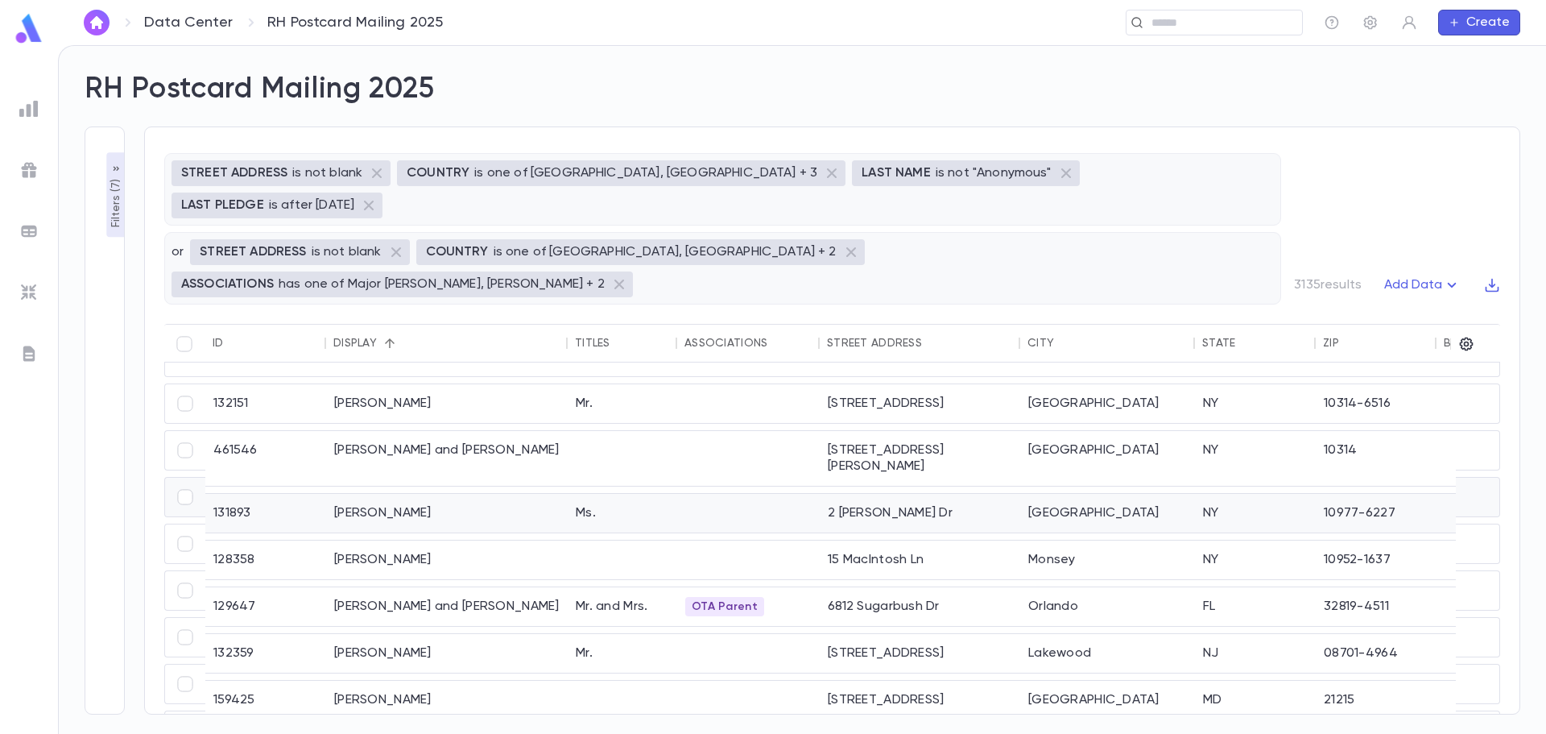
scroll to position [1950, 0]
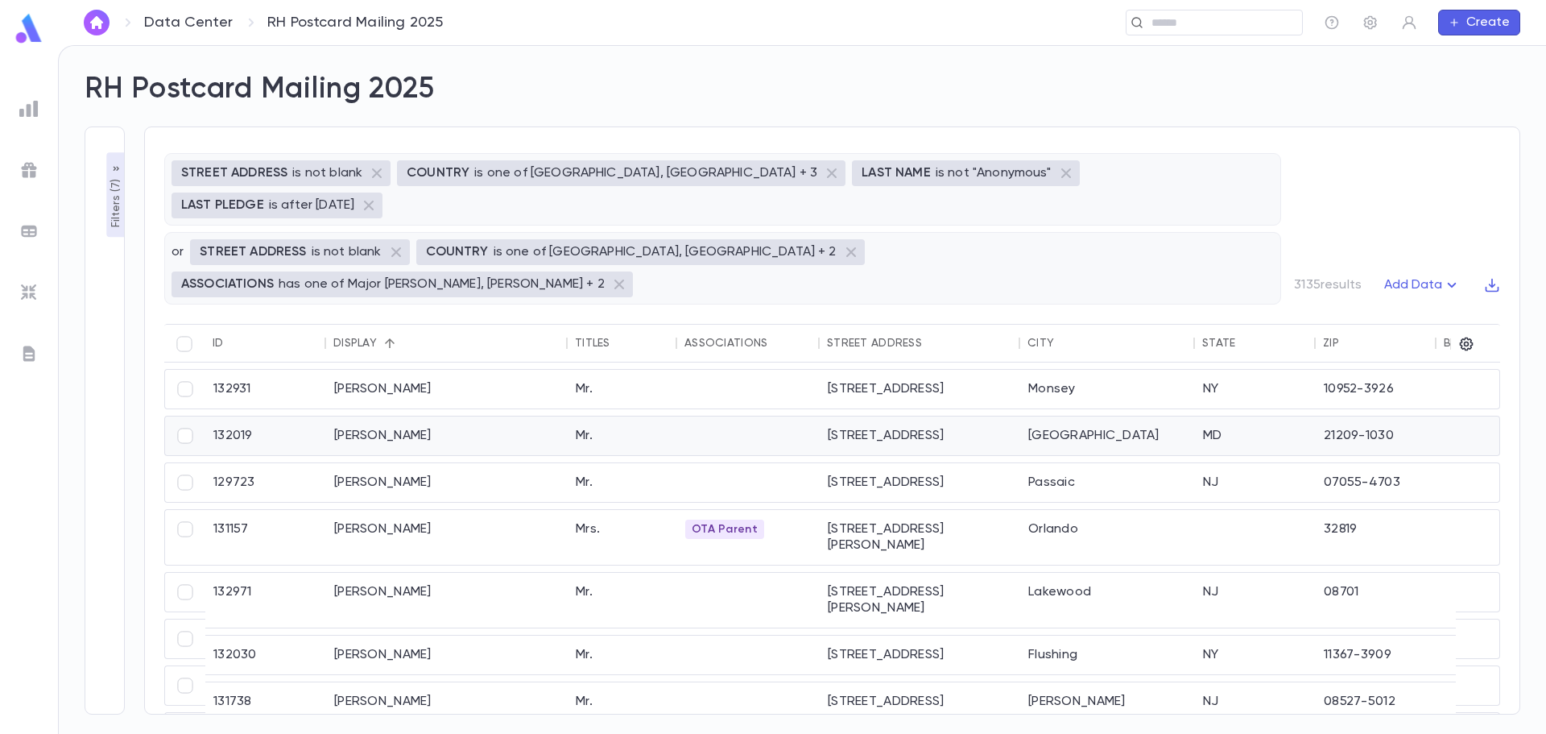
scroll to position [81, 0]
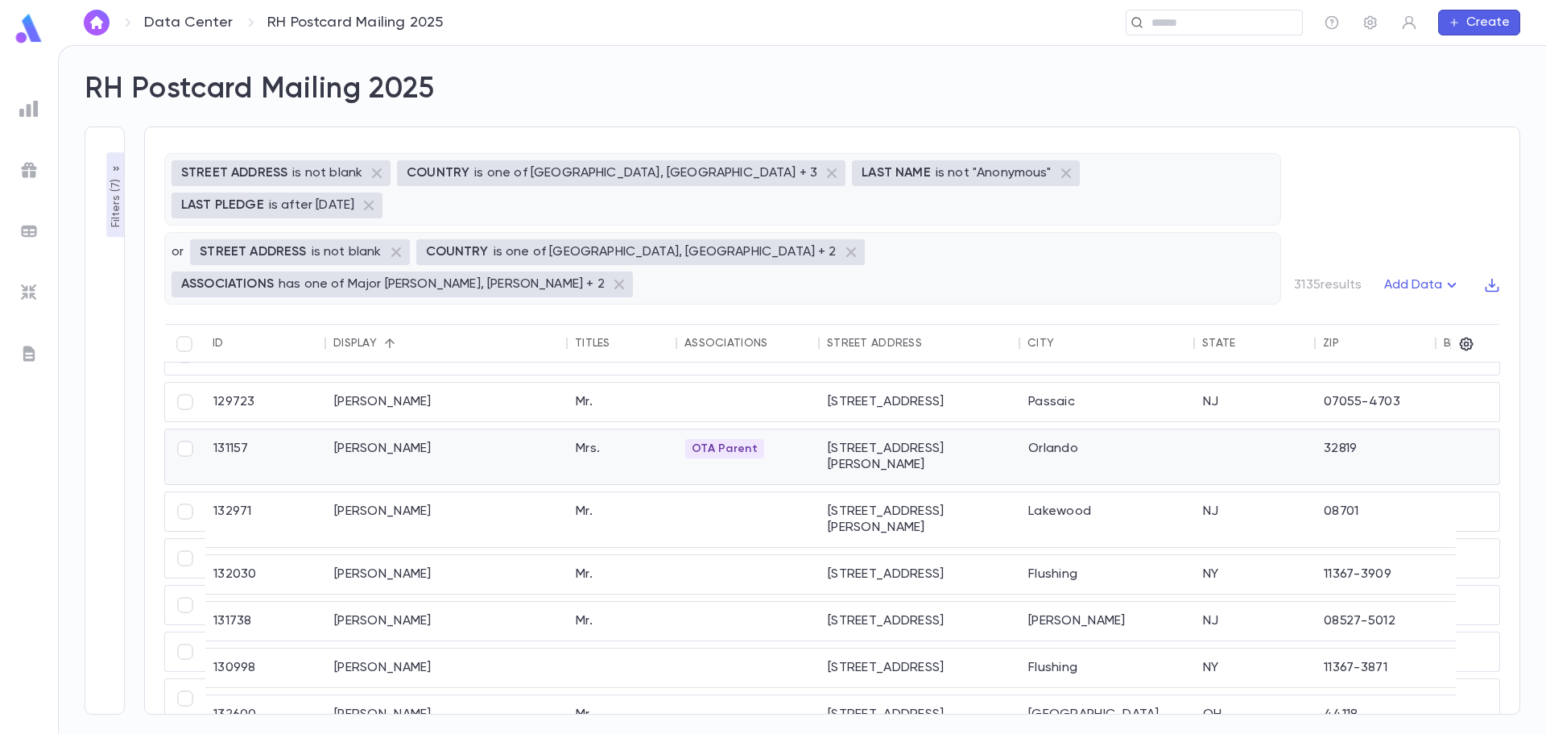
click at [598, 429] on div "Mrs." at bounding box center [623, 456] width 110 height 55
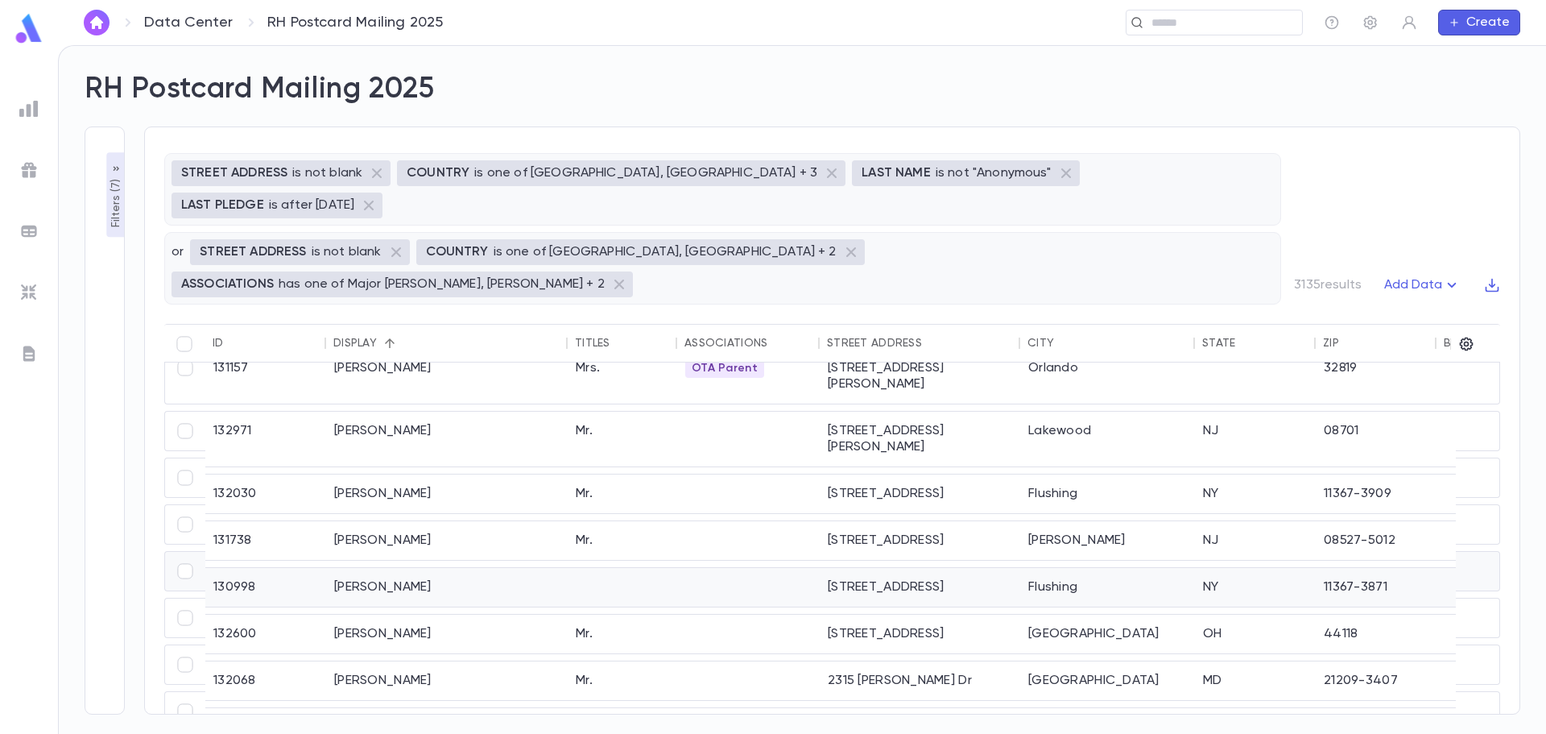
scroll to position [242, 0]
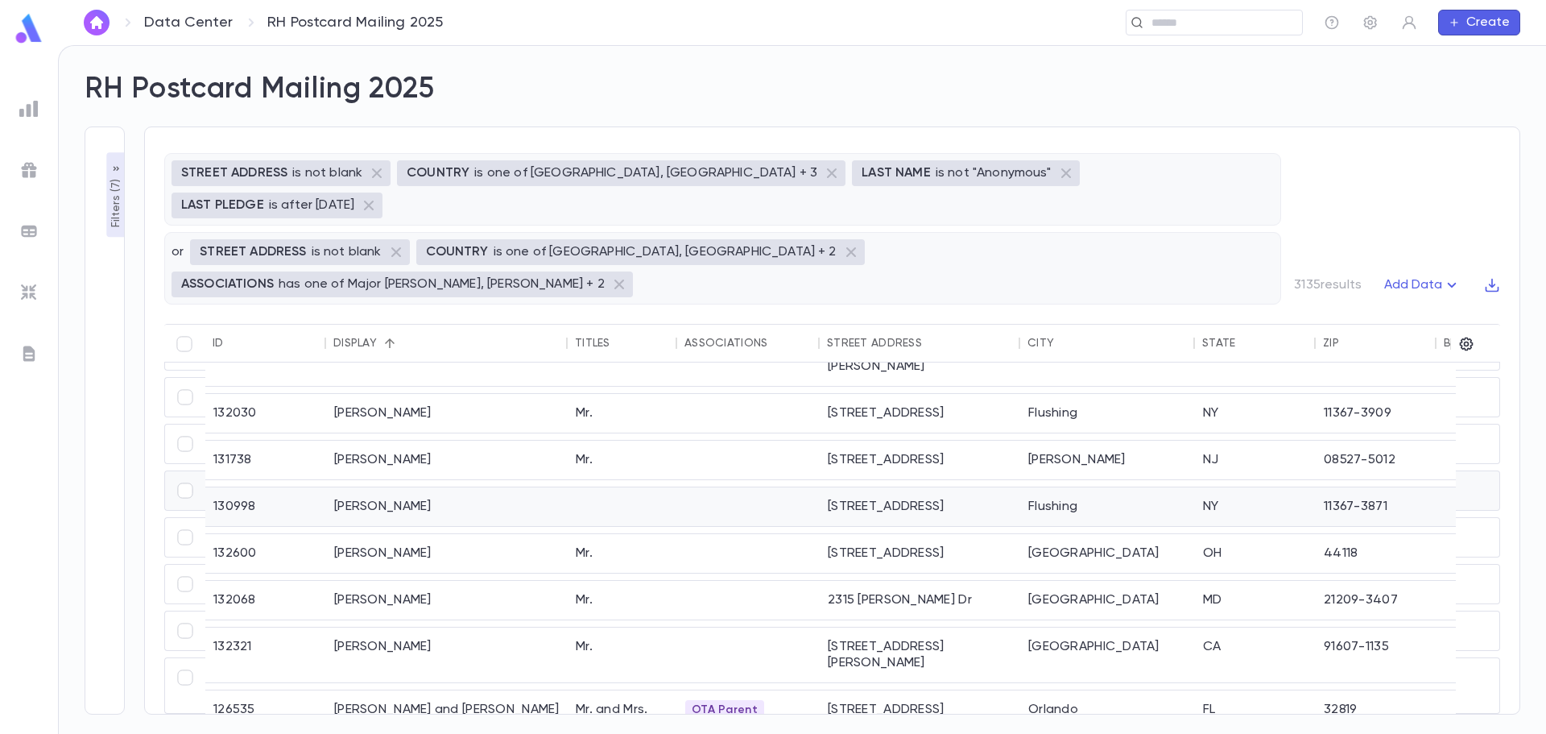
click at [466, 487] on div "Muskat, Menachem" at bounding box center [447, 506] width 242 height 39
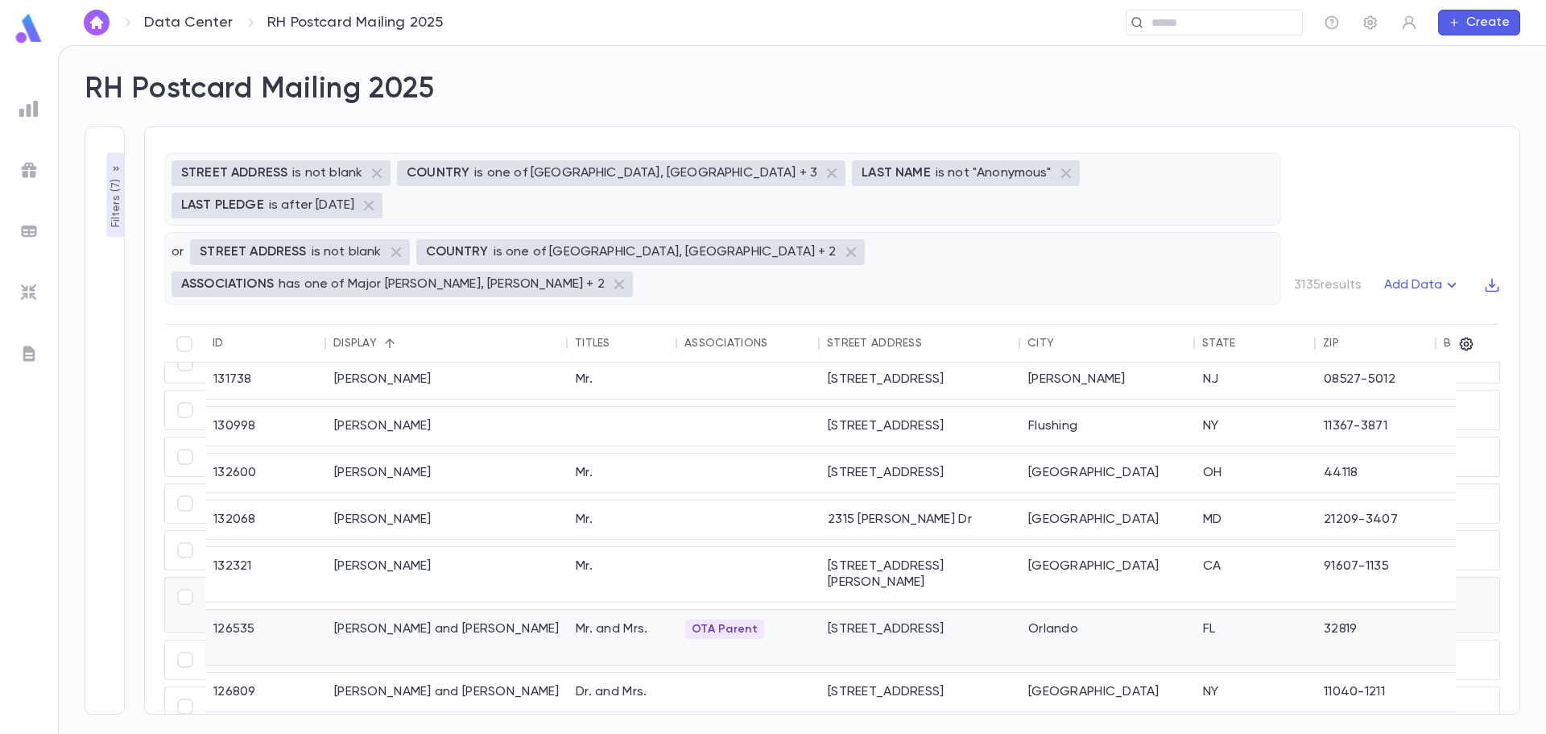
click at [589, 610] on div "Mr. and Mrs." at bounding box center [623, 637] width 110 height 55
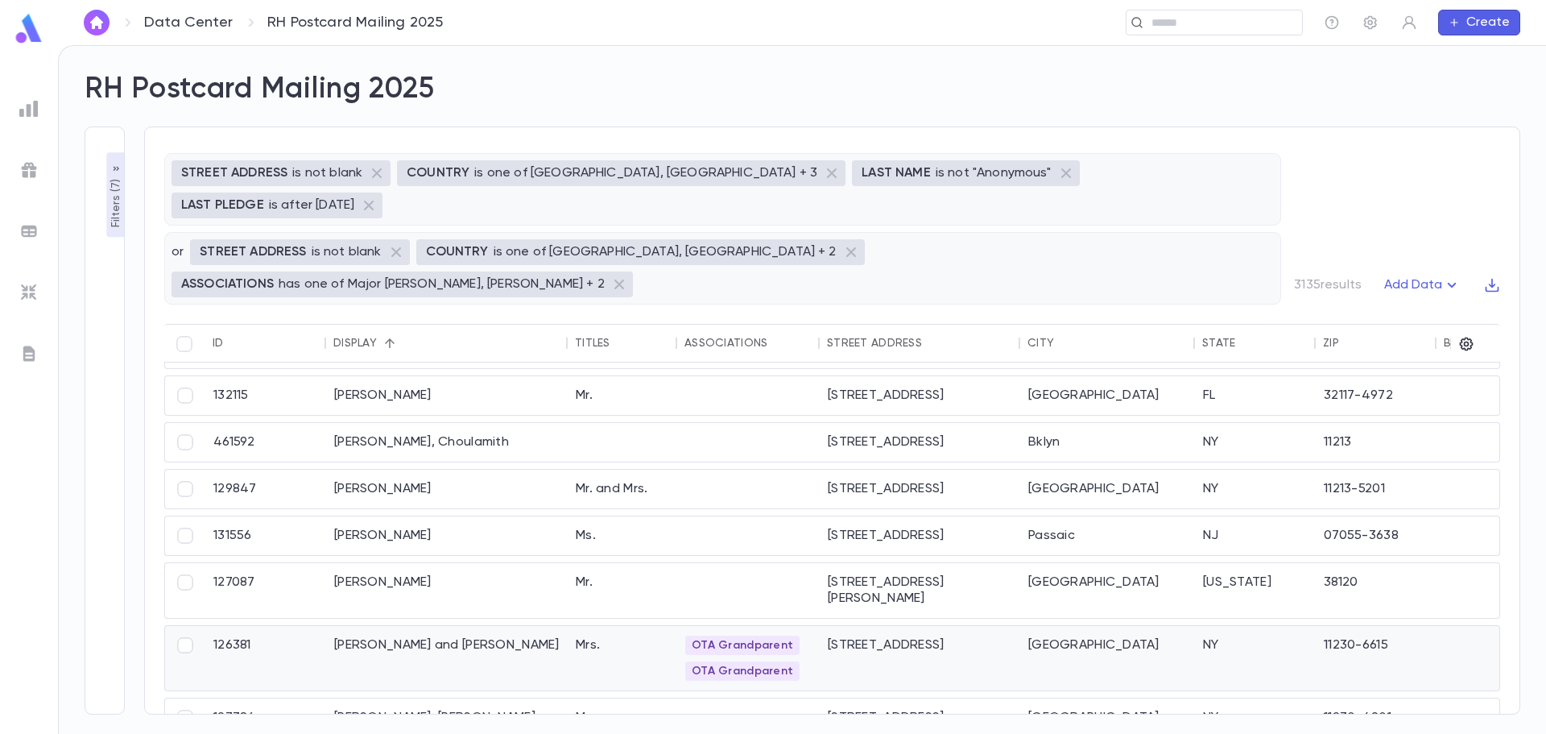
scroll to position [1128, 0]
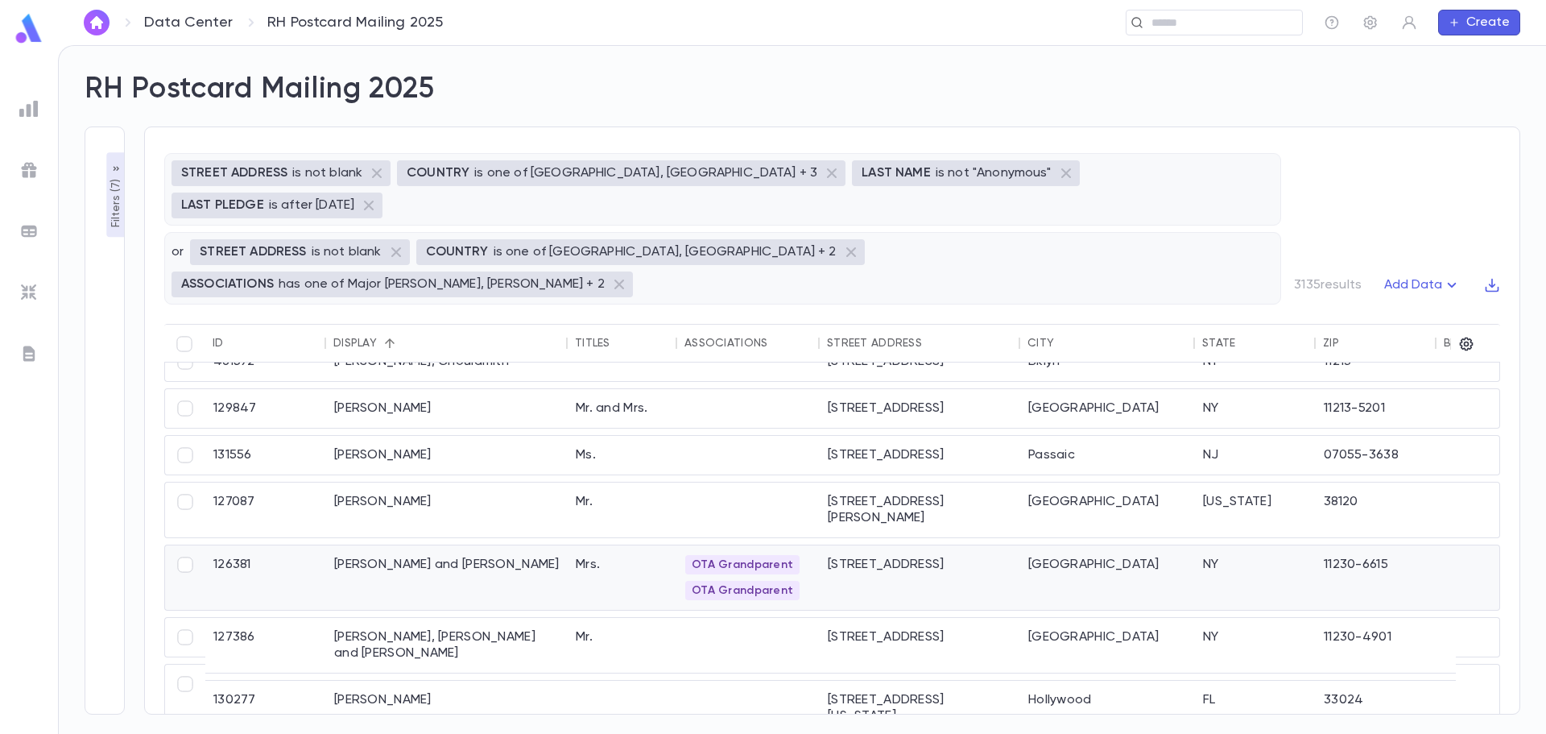
click at [586, 545] on div "Mrs." at bounding box center [623, 577] width 110 height 64
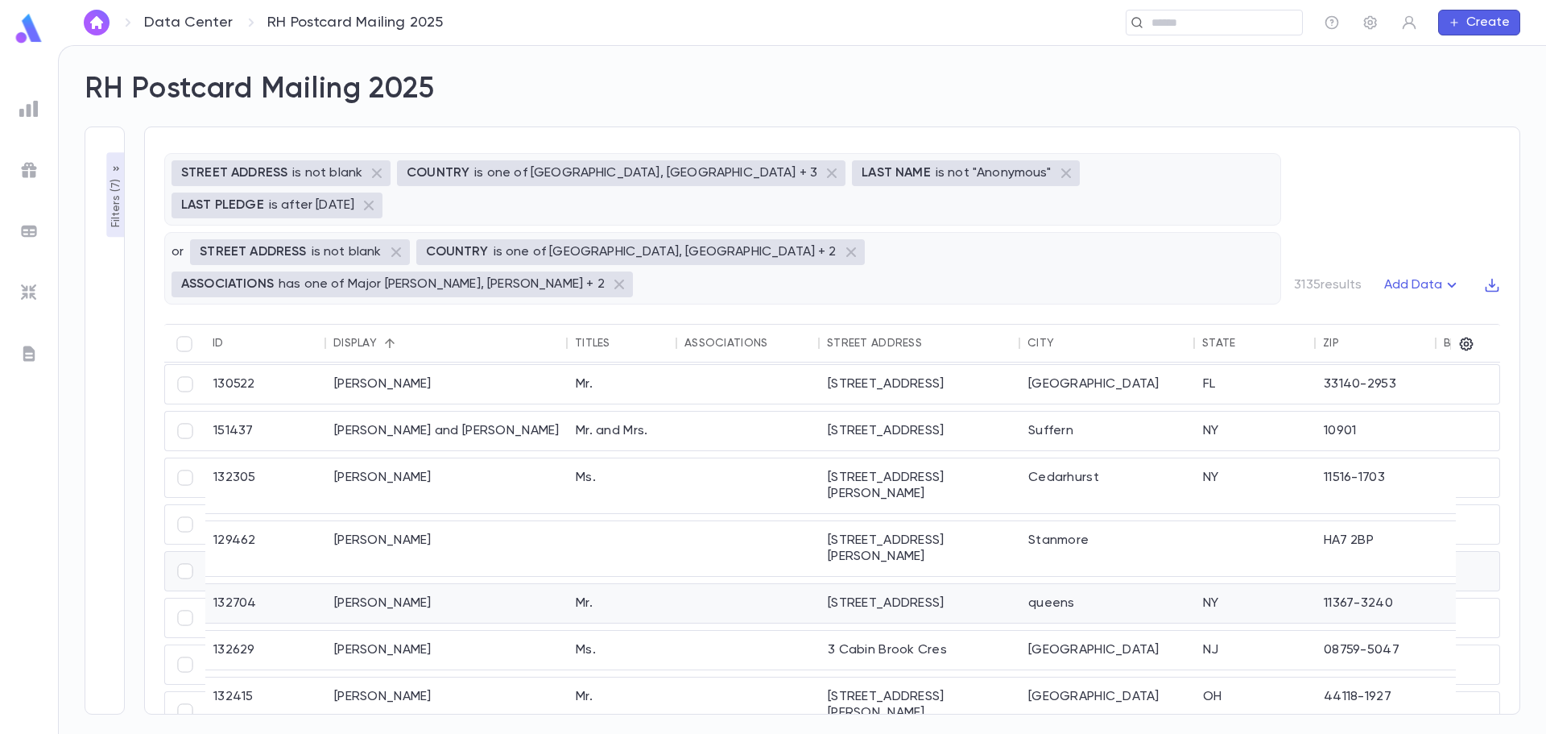
scroll to position [1942, 0]
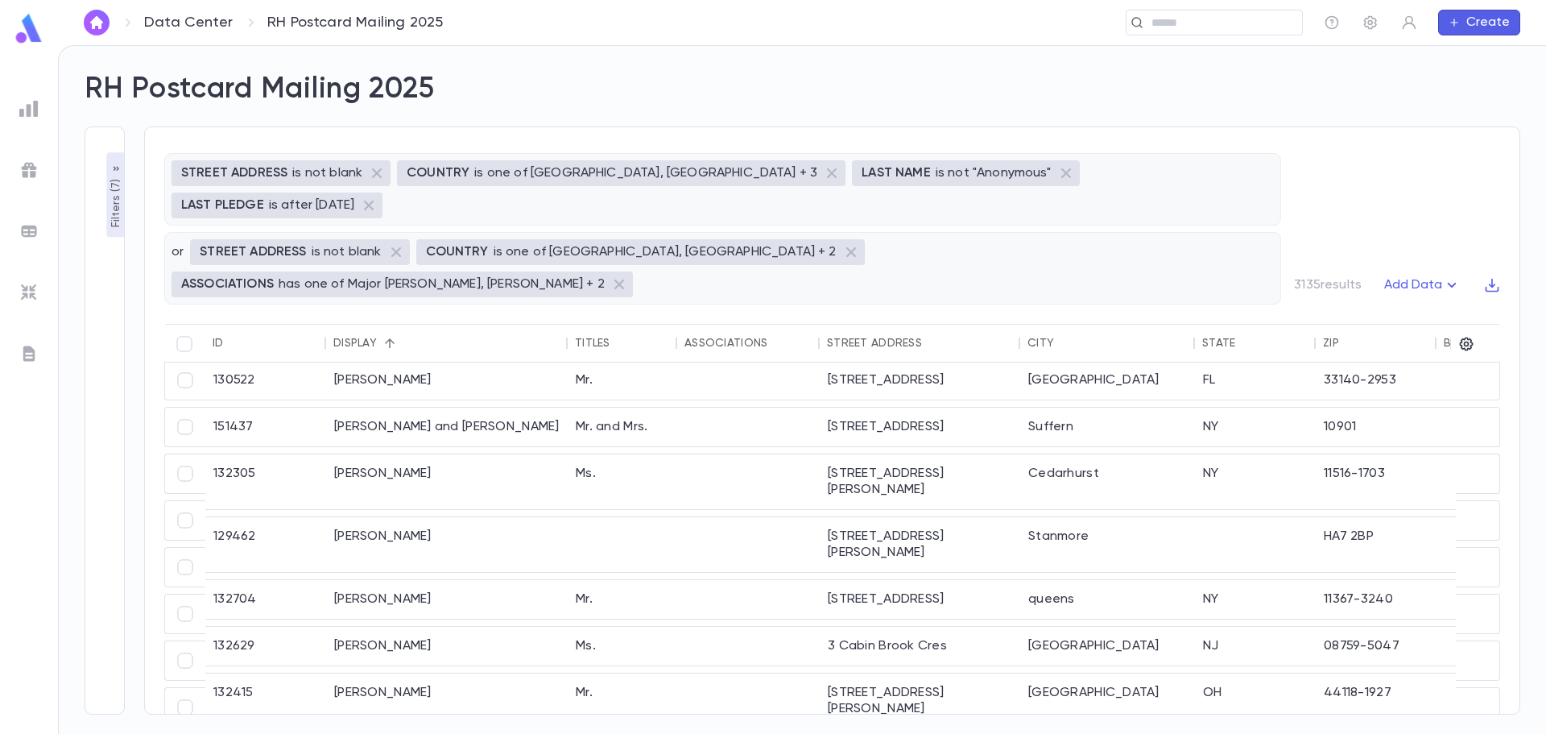
scroll to position [1940, 0]
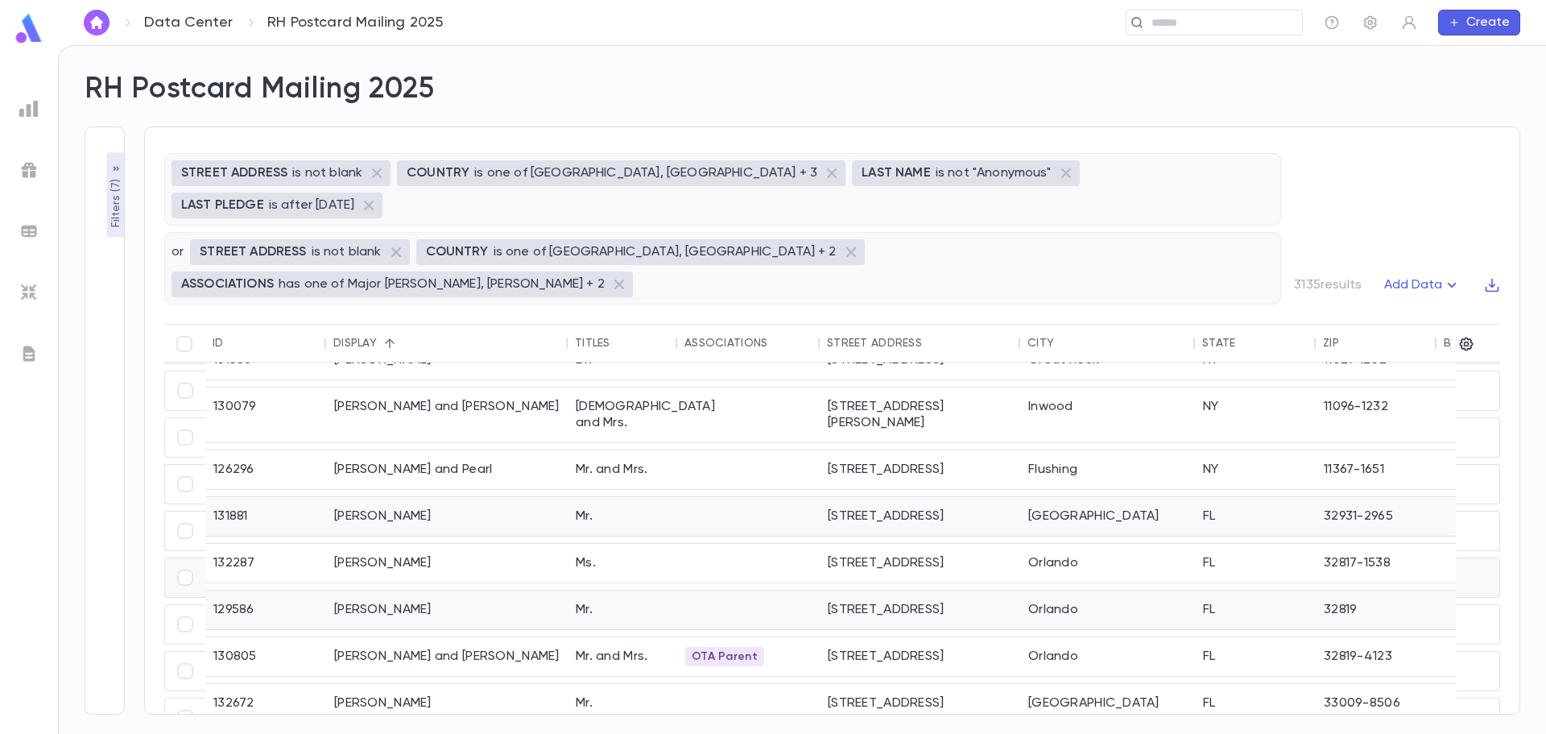
scroll to position [966, 0]
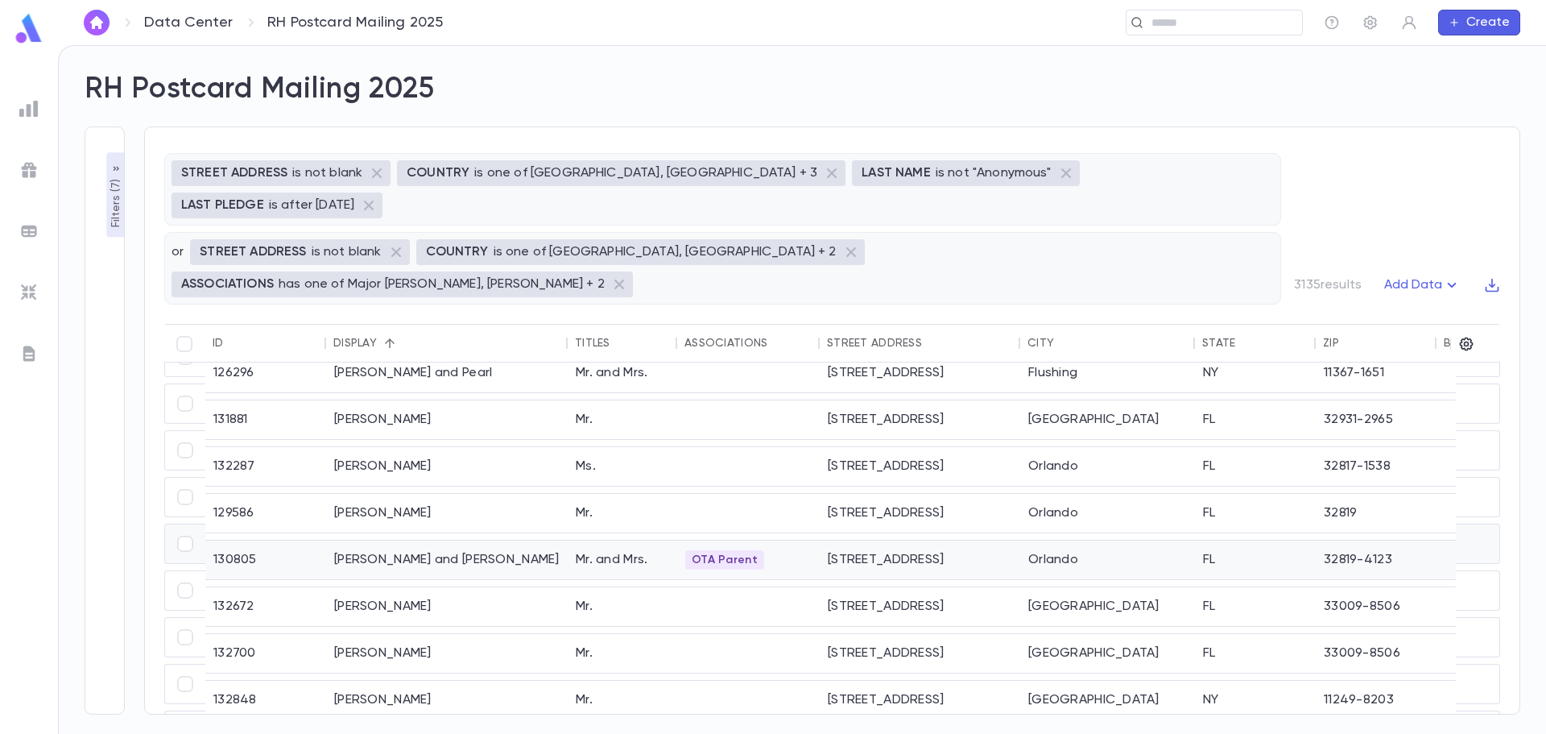
click at [534, 540] on div "Noss, Nathaniel and Yehudis Esther" at bounding box center [447, 559] width 242 height 39
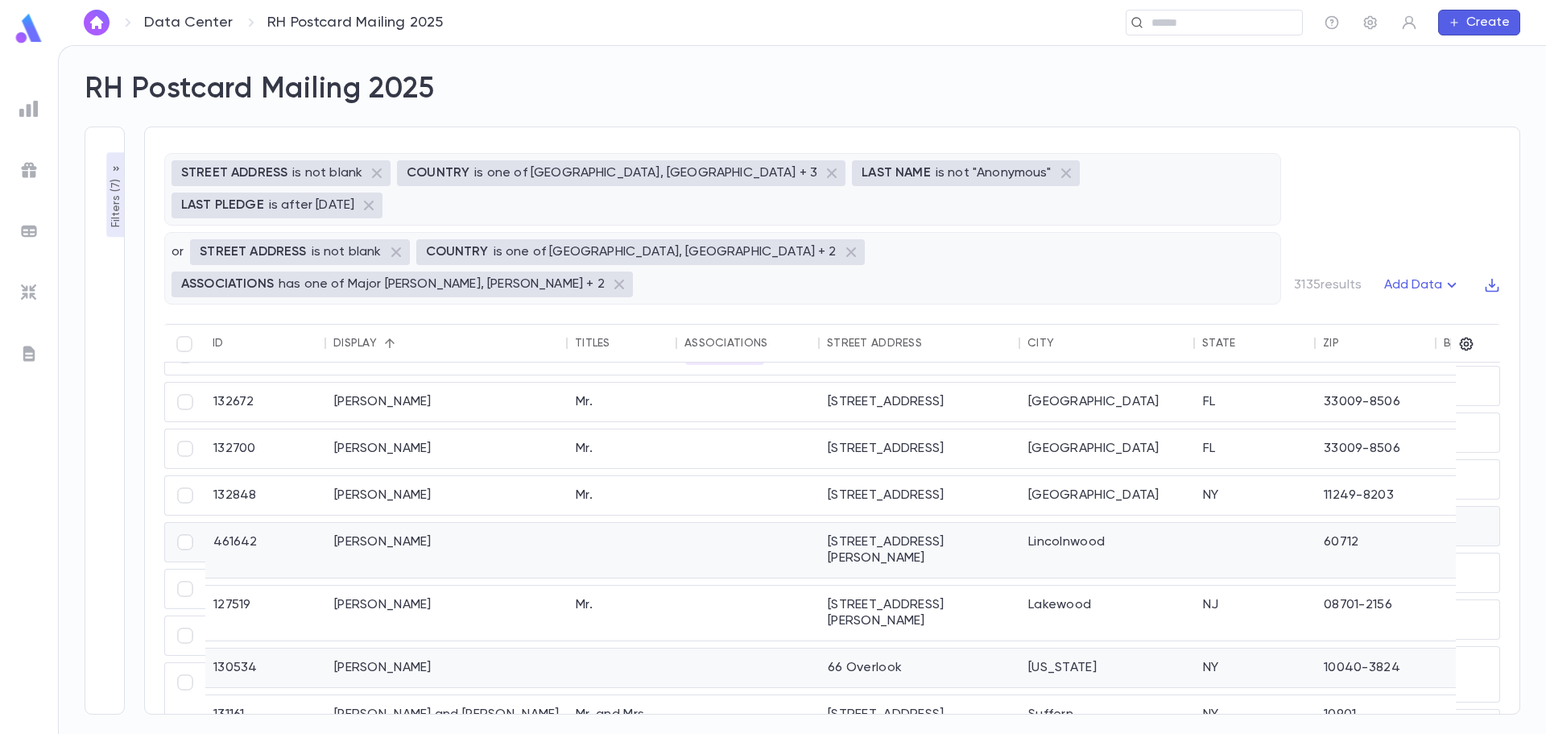
scroll to position [1128, 0]
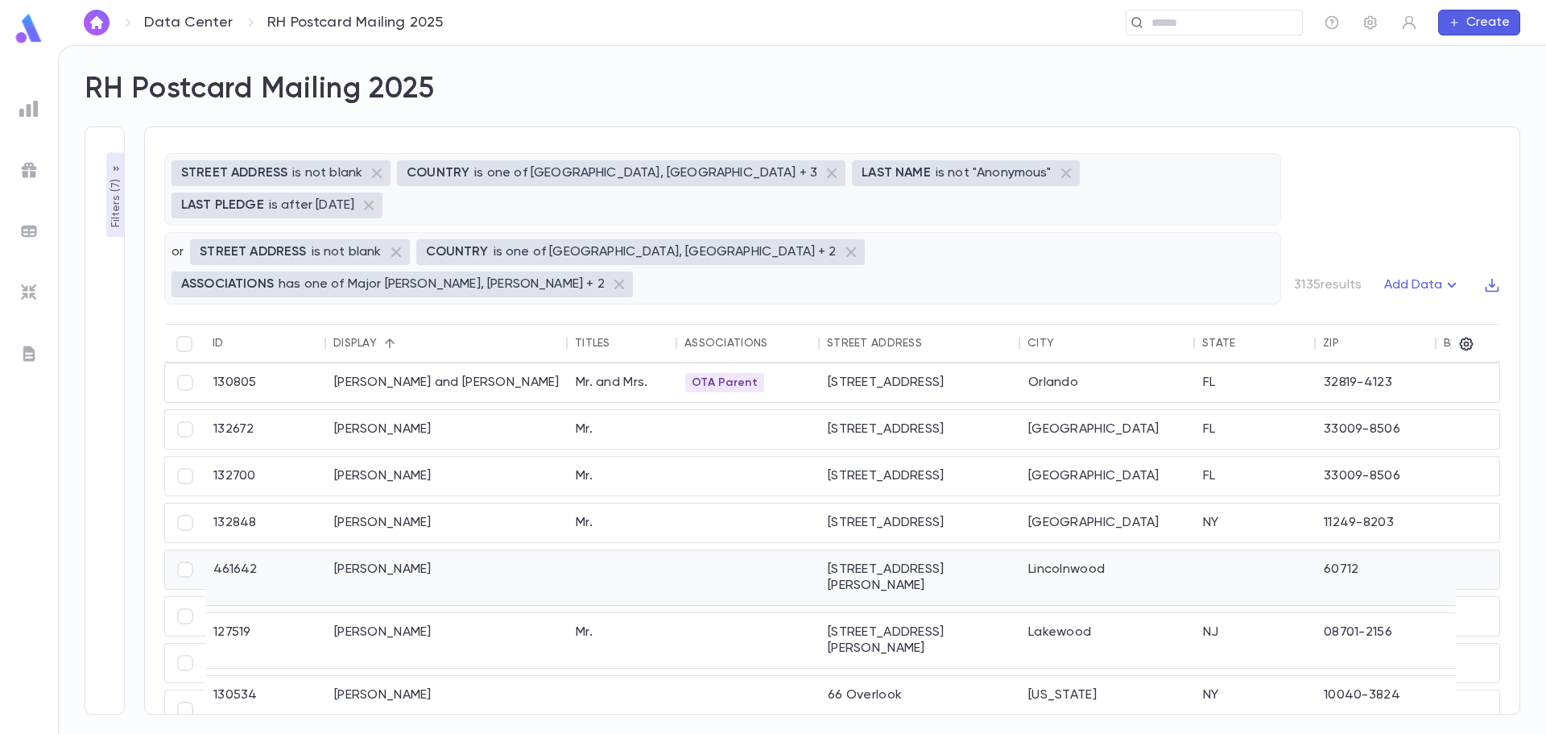
click at [460, 550] on div "Nudell, Rafi" at bounding box center [447, 577] width 242 height 55
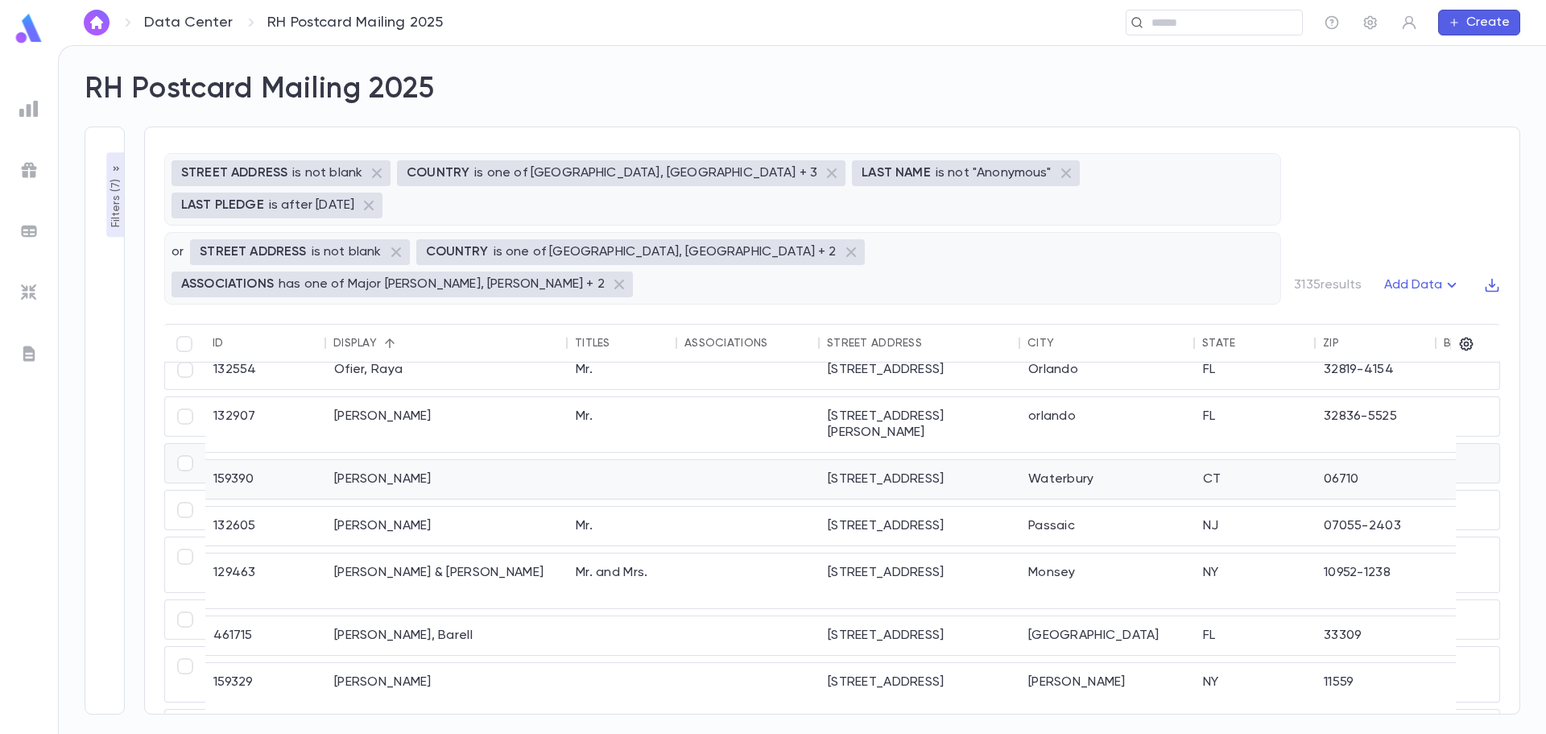
scroll to position [1997, 0]
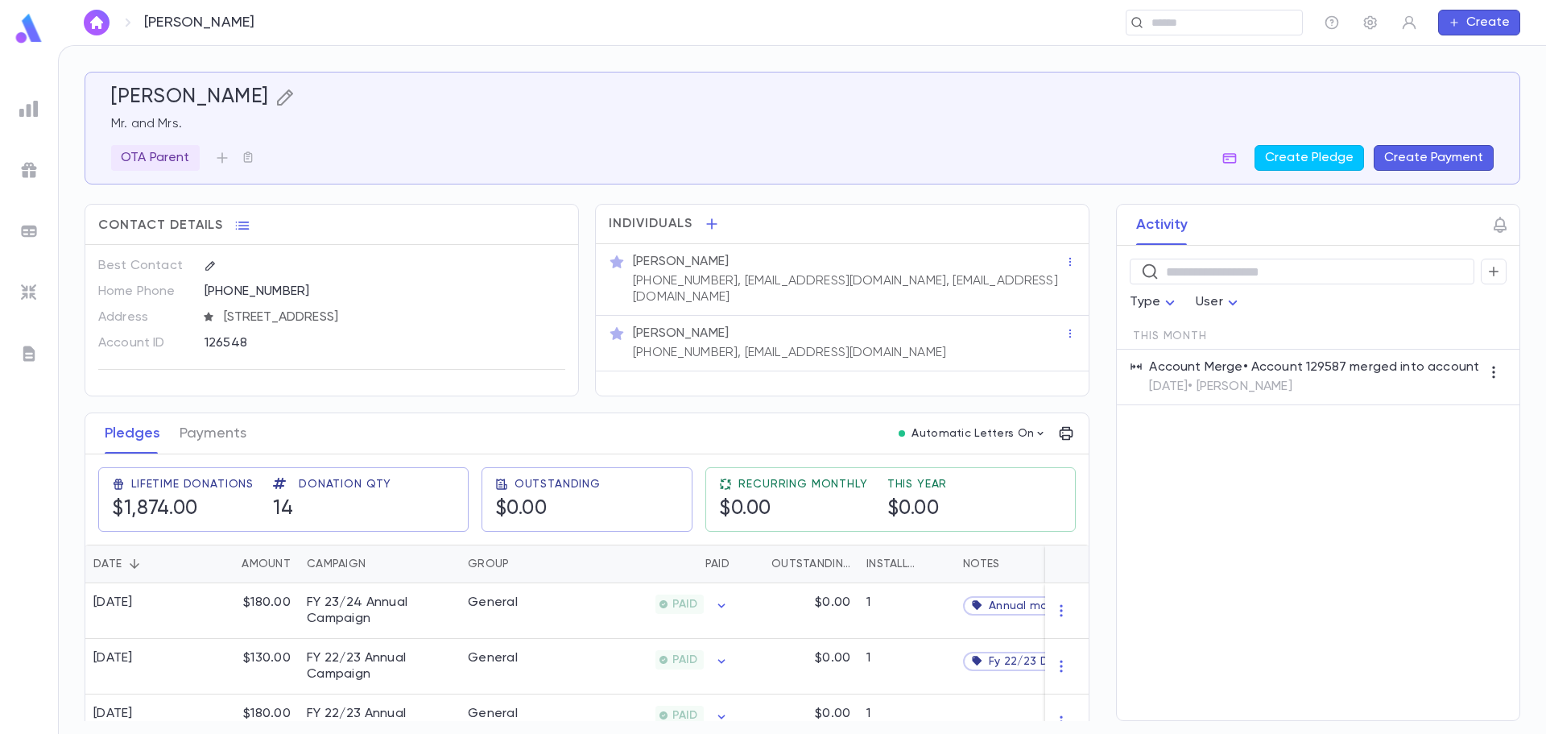
click at [282, 101] on icon "button" at bounding box center [284, 97] width 19 height 19
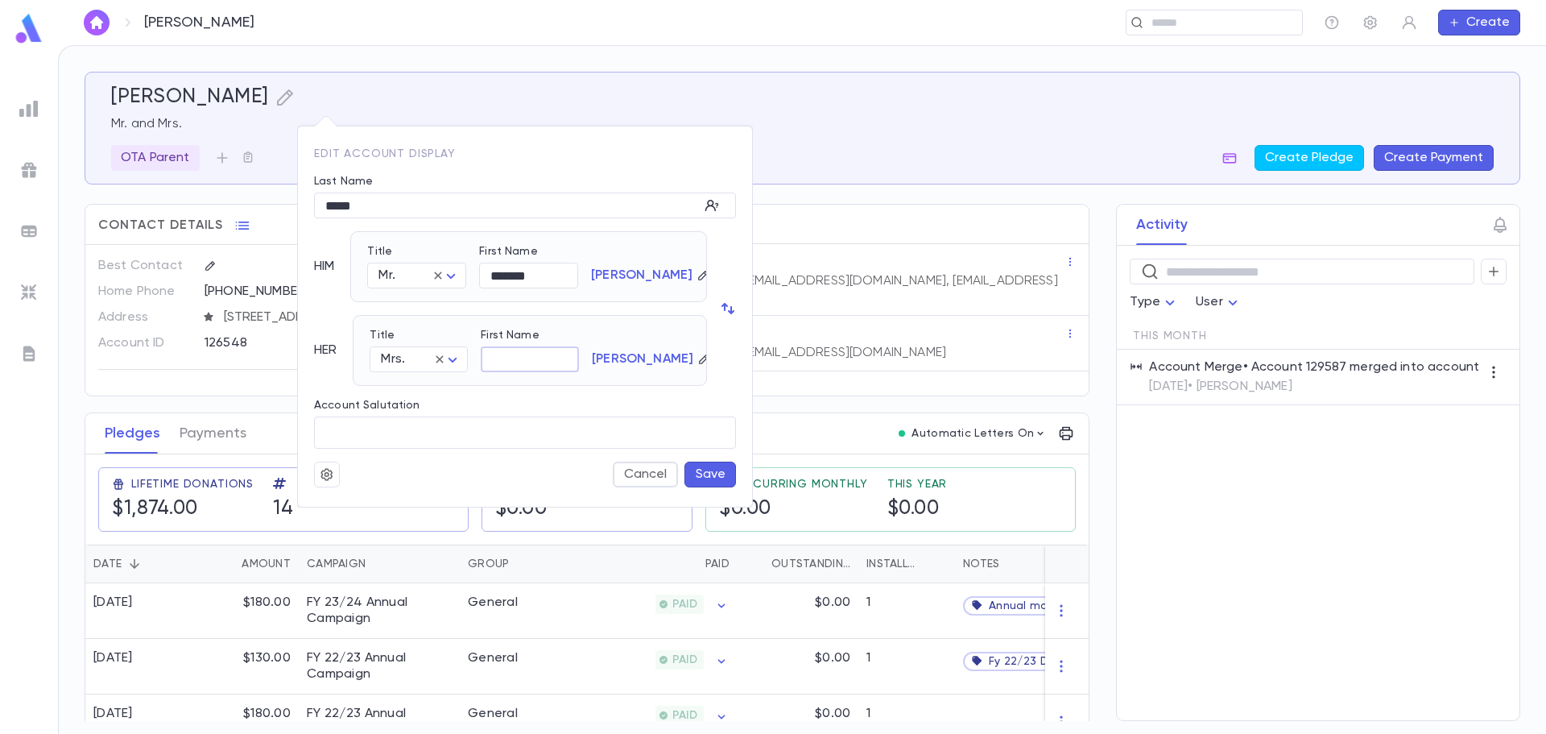
click at [512, 356] on input "First Name" at bounding box center [530, 359] width 98 height 25
click at [519, 358] on input "*********" at bounding box center [530, 359] width 98 height 25
type input "********"
click at [716, 467] on button "Save" at bounding box center [711, 474] width 52 height 26
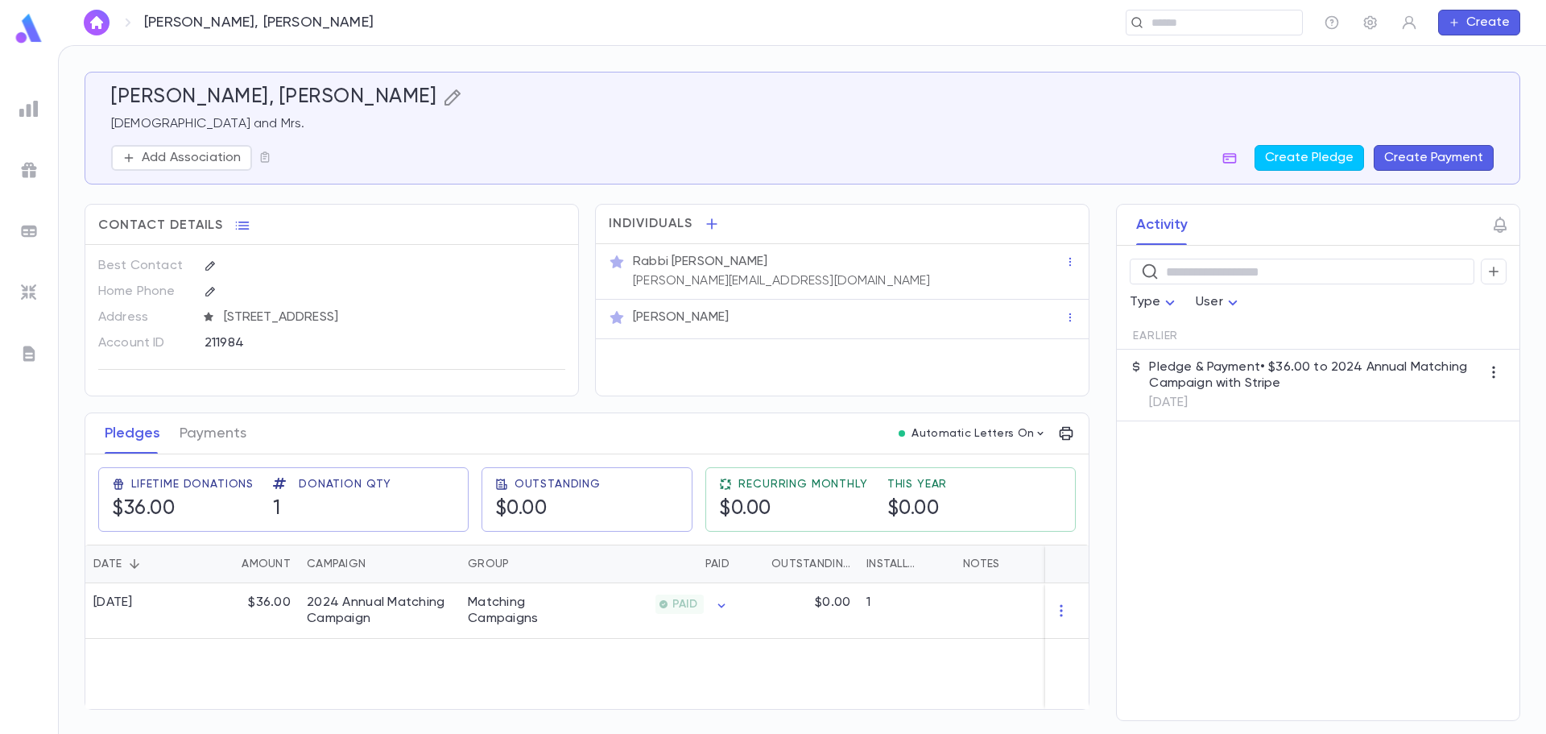
click at [445, 95] on icon "button" at bounding box center [453, 97] width 16 height 16
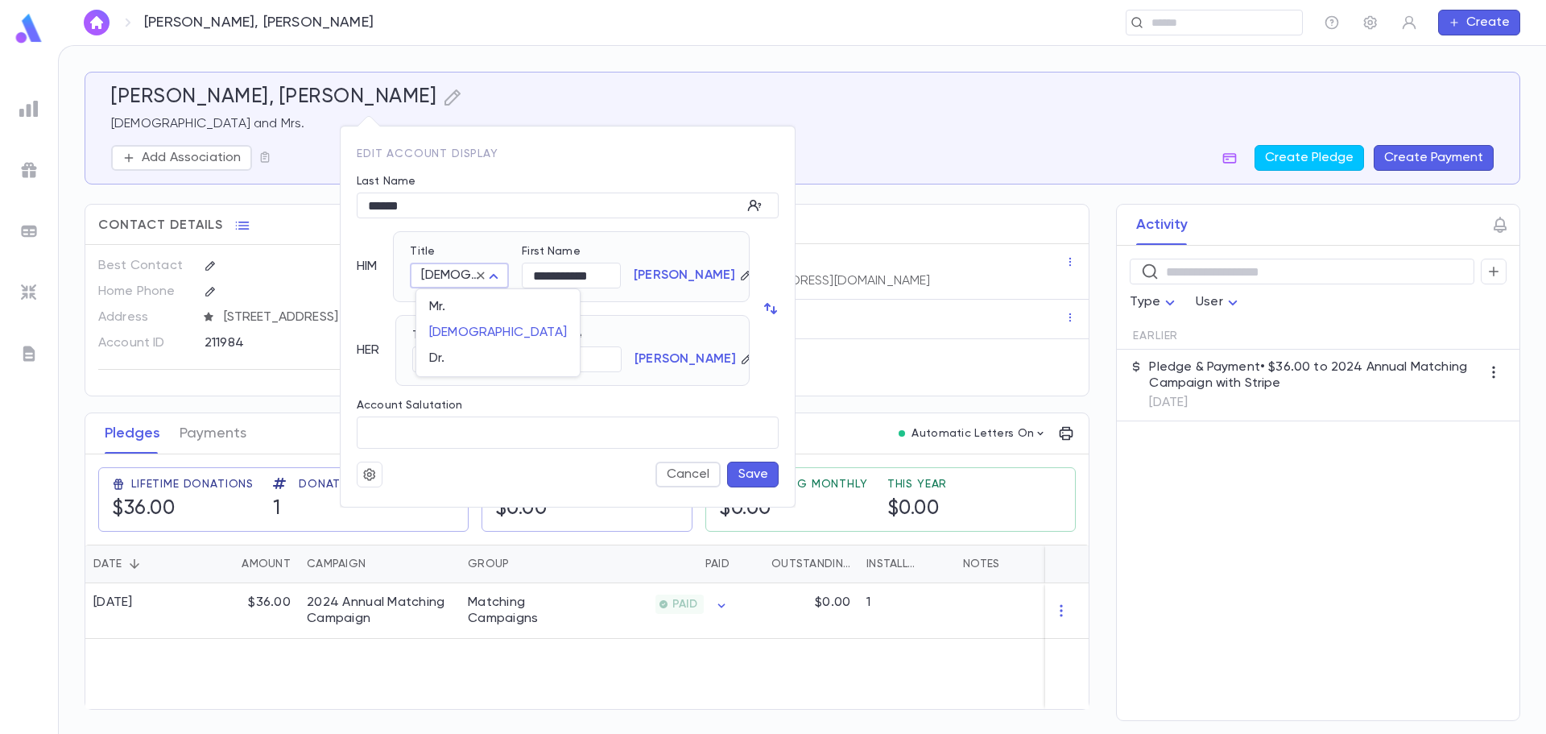
click at [456, 276] on body "Kramer, Chaim Asher ​ Create Kramer, Chaim Asher Rabbi and Mrs. Add Association…" at bounding box center [773, 389] width 1546 height 689
click at [448, 308] on span "Mr." at bounding box center [498, 307] width 138 height 16
type input "***"
click at [744, 482] on button "Save" at bounding box center [753, 474] width 52 height 26
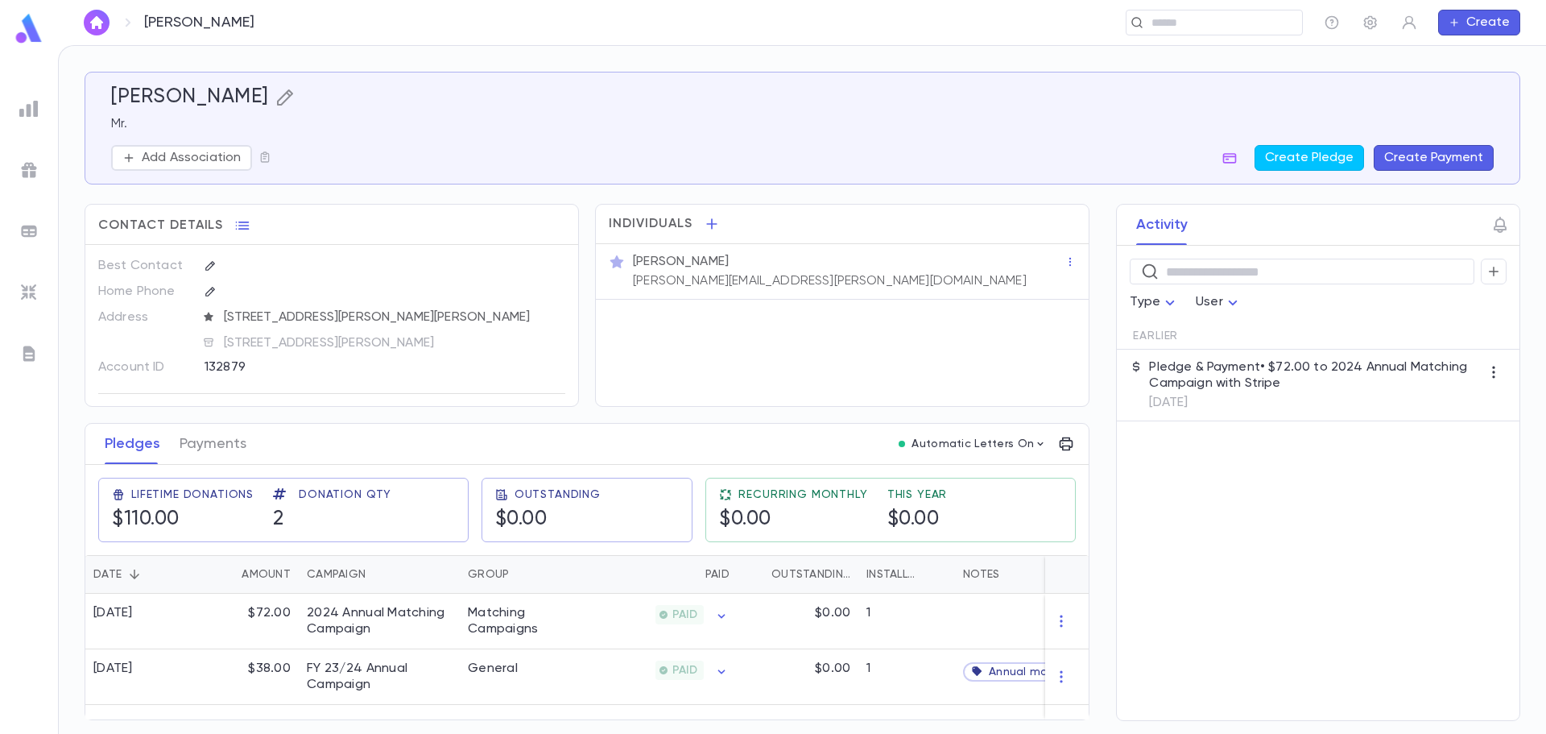
click at [276, 98] on icon "button" at bounding box center [284, 97] width 16 height 16
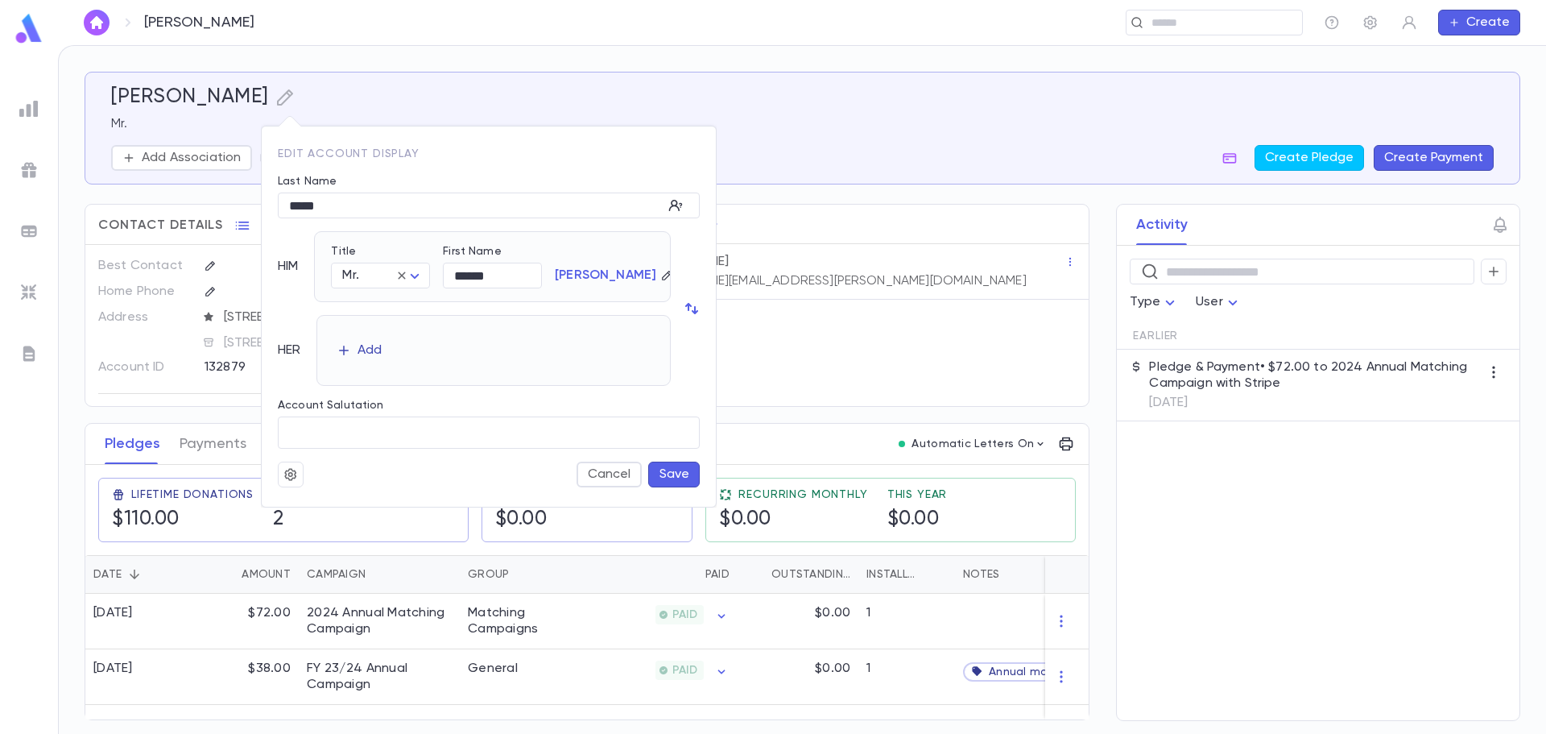
click at [373, 354] on div "Add" at bounding box center [370, 350] width 24 height 16
click at [376, 362] on body "Lazor, Stuart ​ Create Lazor, Stuart Mr. Add Association Create Pledge Create P…" at bounding box center [773, 389] width 1546 height 689
click at [377, 394] on span "Mrs." at bounding box center [387, 391] width 70 height 16
type input "****"
click at [672, 465] on button "Save" at bounding box center [674, 474] width 52 height 26
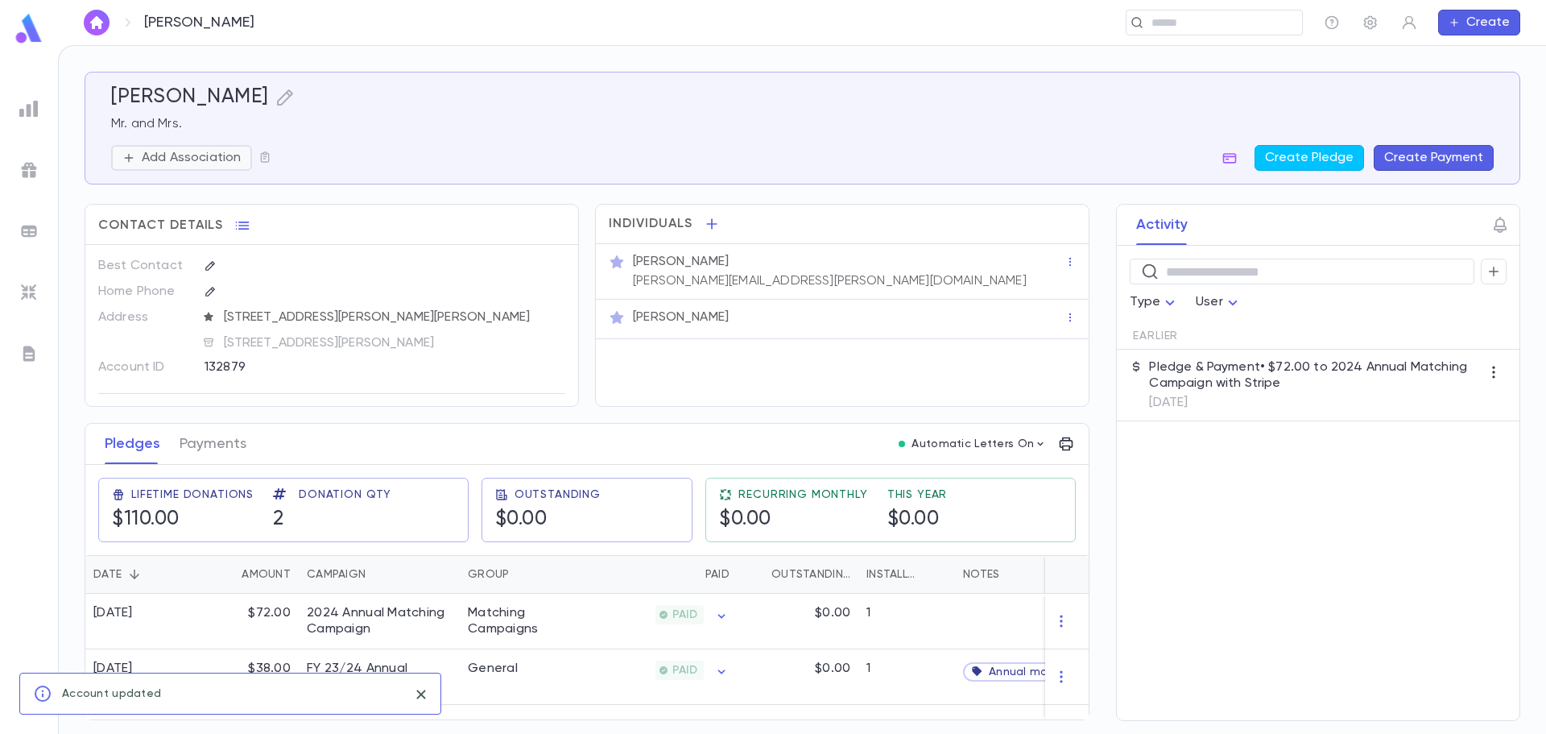
click at [235, 156] on p "Add Association" at bounding box center [191, 158] width 99 height 16
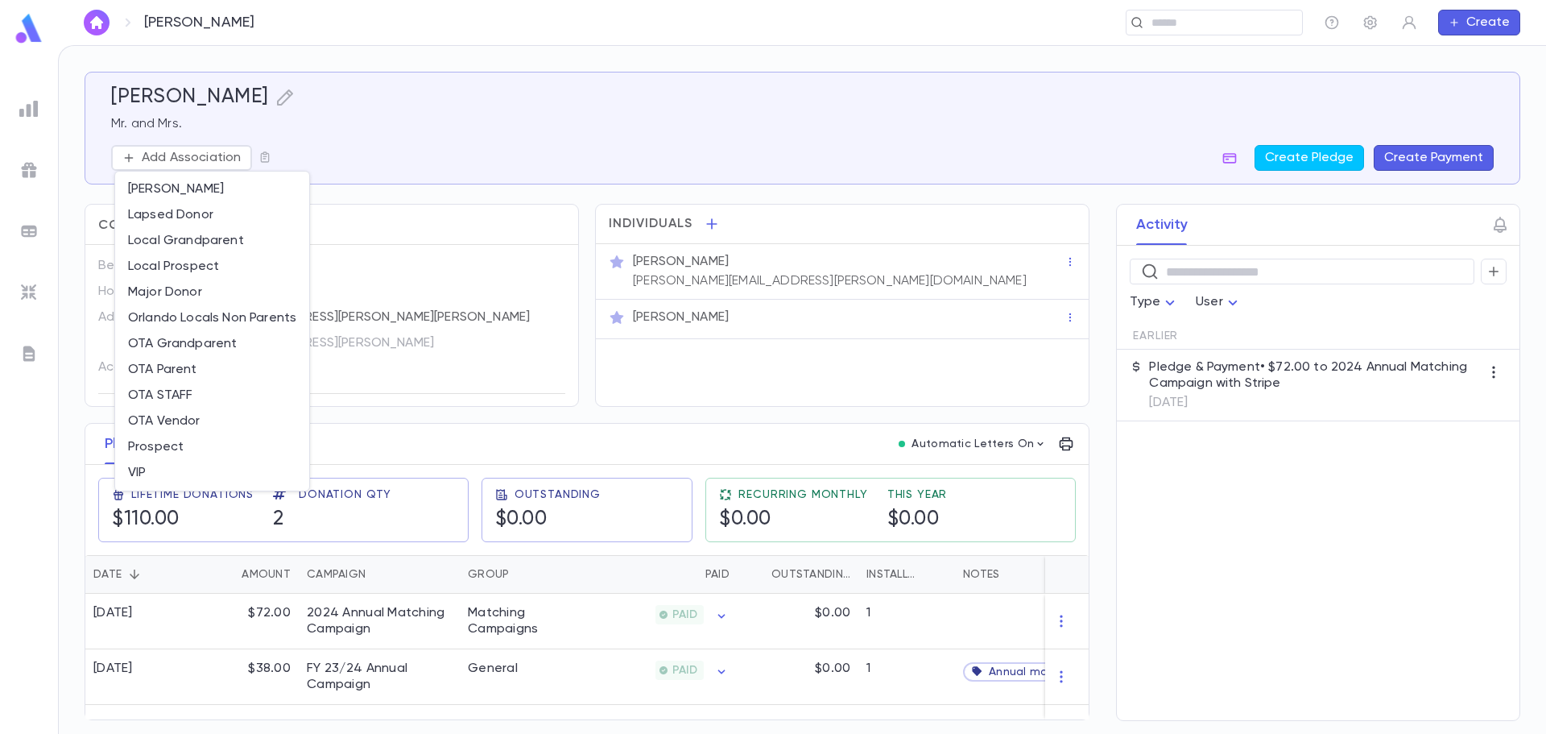
click at [267, 157] on div at bounding box center [773, 367] width 1546 height 734
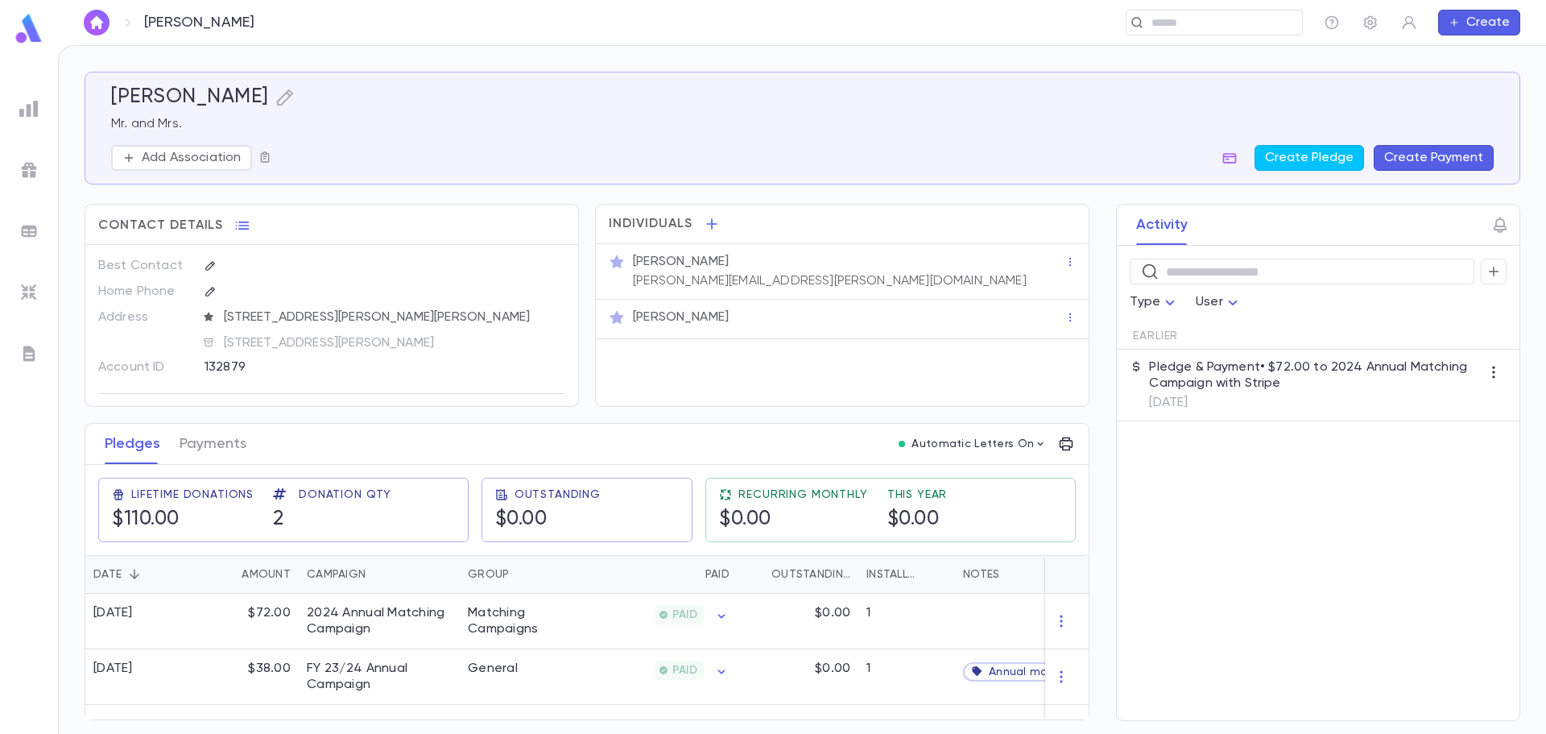
click at [259, 161] on icon "button" at bounding box center [265, 157] width 13 height 13
click at [316, 152] on div at bounding box center [773, 367] width 1546 height 734
click at [128, 154] on icon "button" at bounding box center [128, 157] width 13 height 13
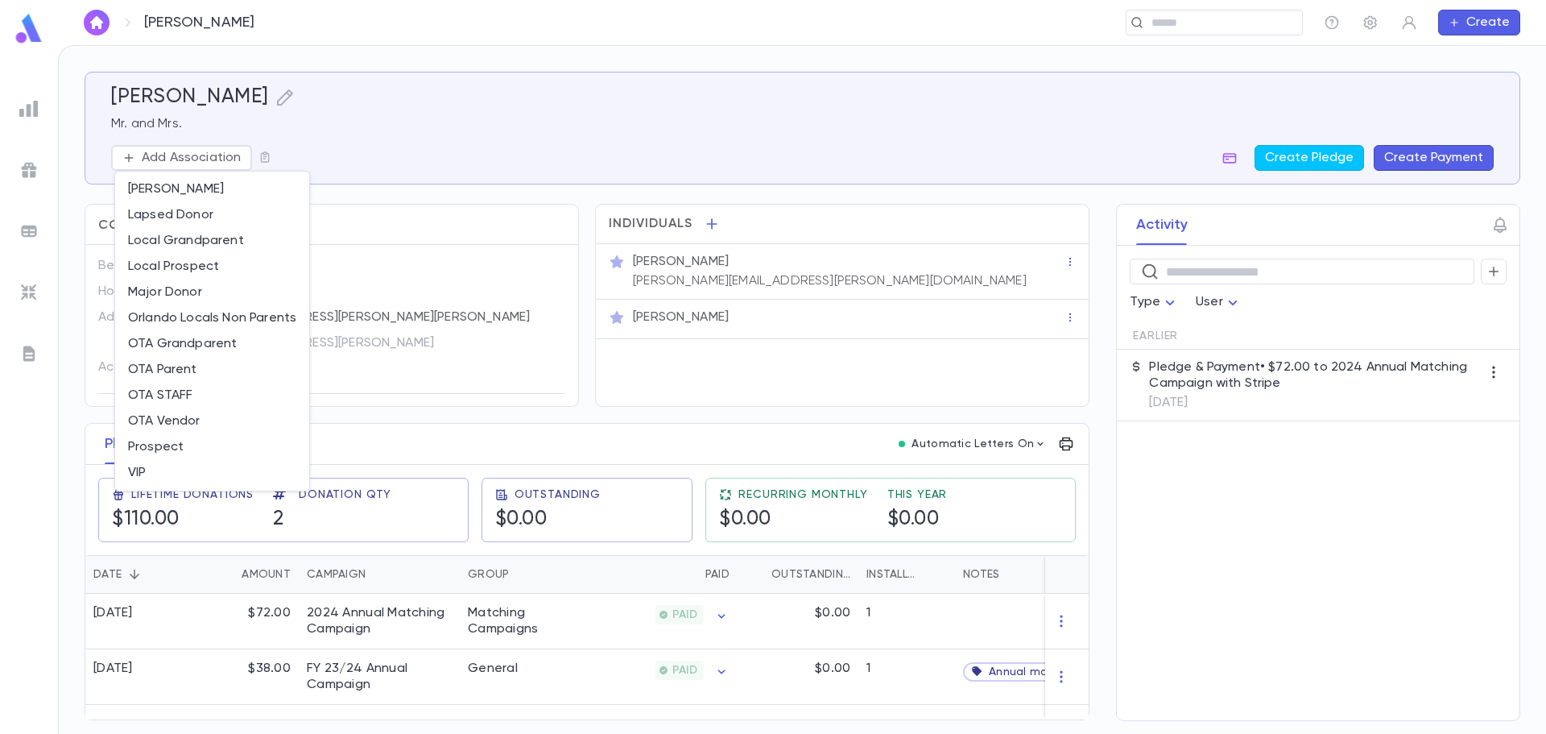
click at [548, 128] on div at bounding box center [773, 367] width 1546 height 734
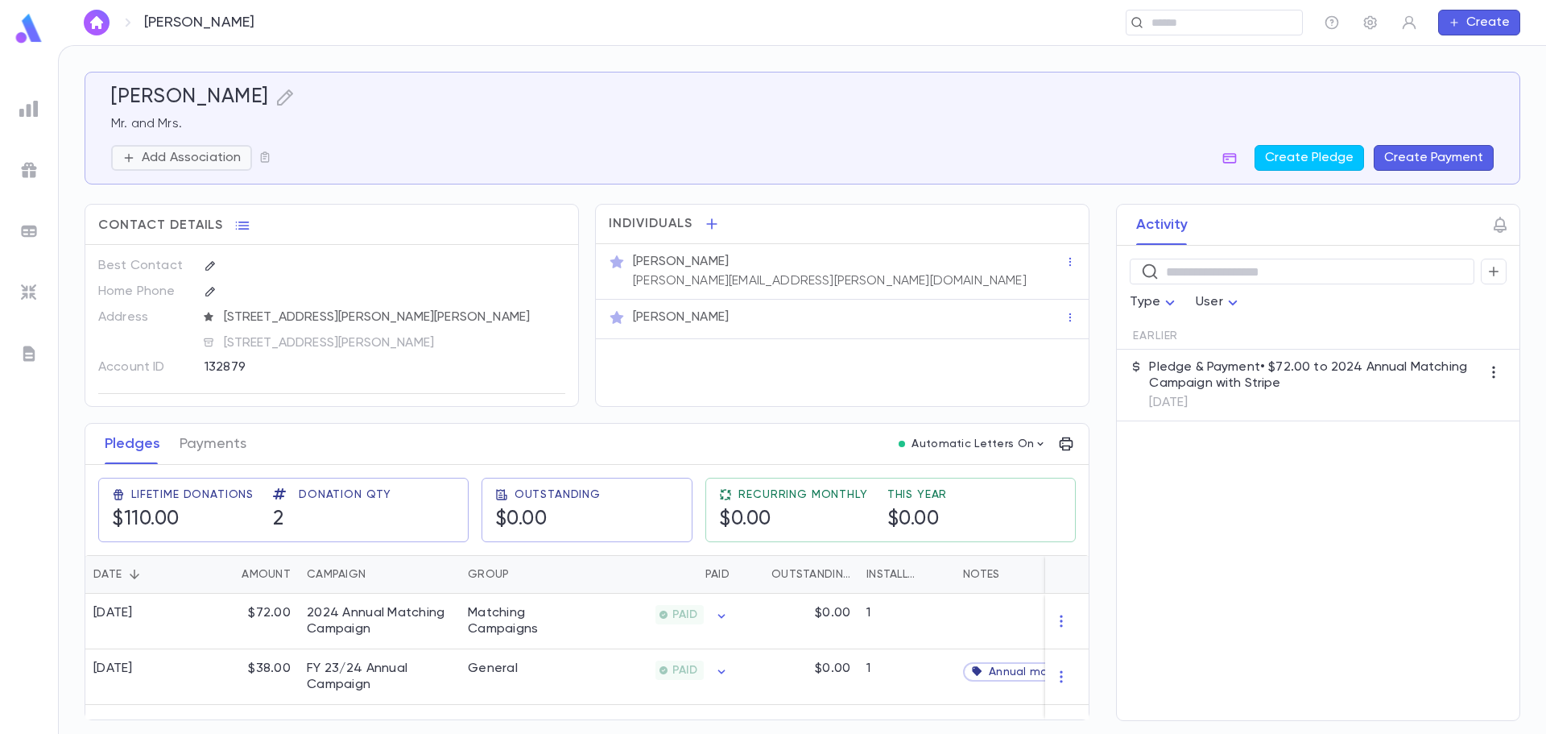
click at [149, 158] on p "Add Association" at bounding box center [191, 158] width 99 height 16
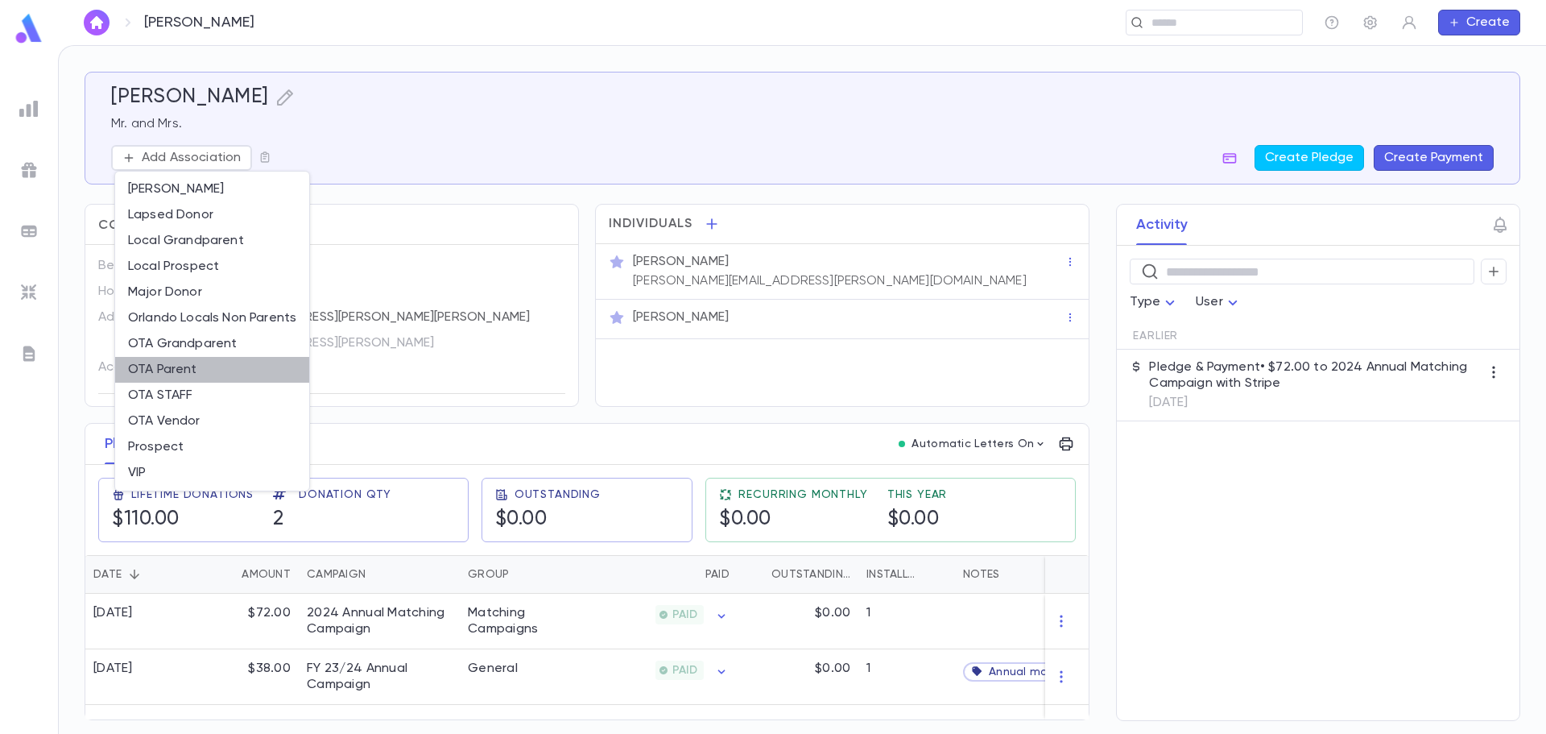
click at [184, 366] on li "OTA Parent" at bounding box center [212, 370] width 194 height 26
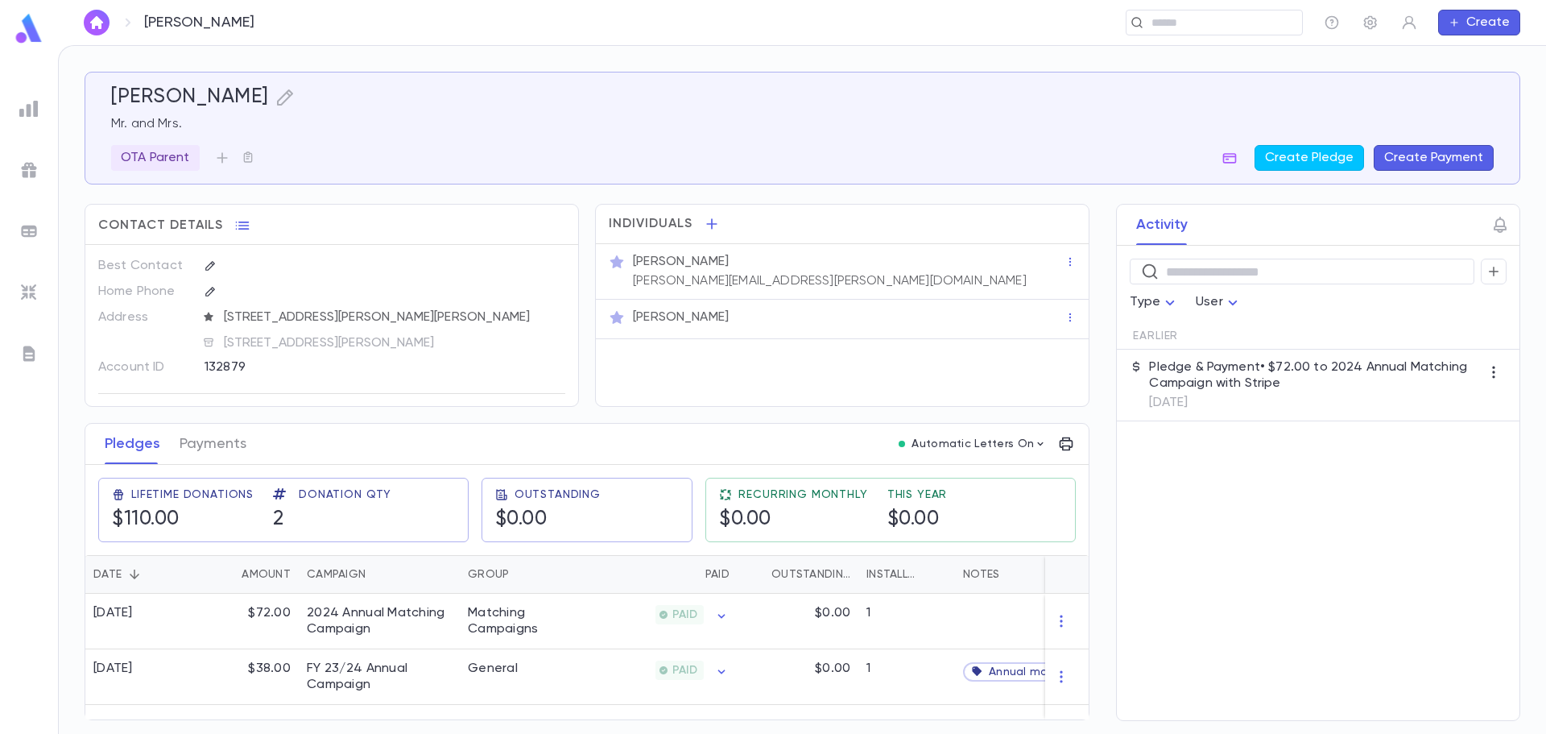
click at [352, 127] on p "Mr. and Mrs." at bounding box center [802, 124] width 1383 height 16
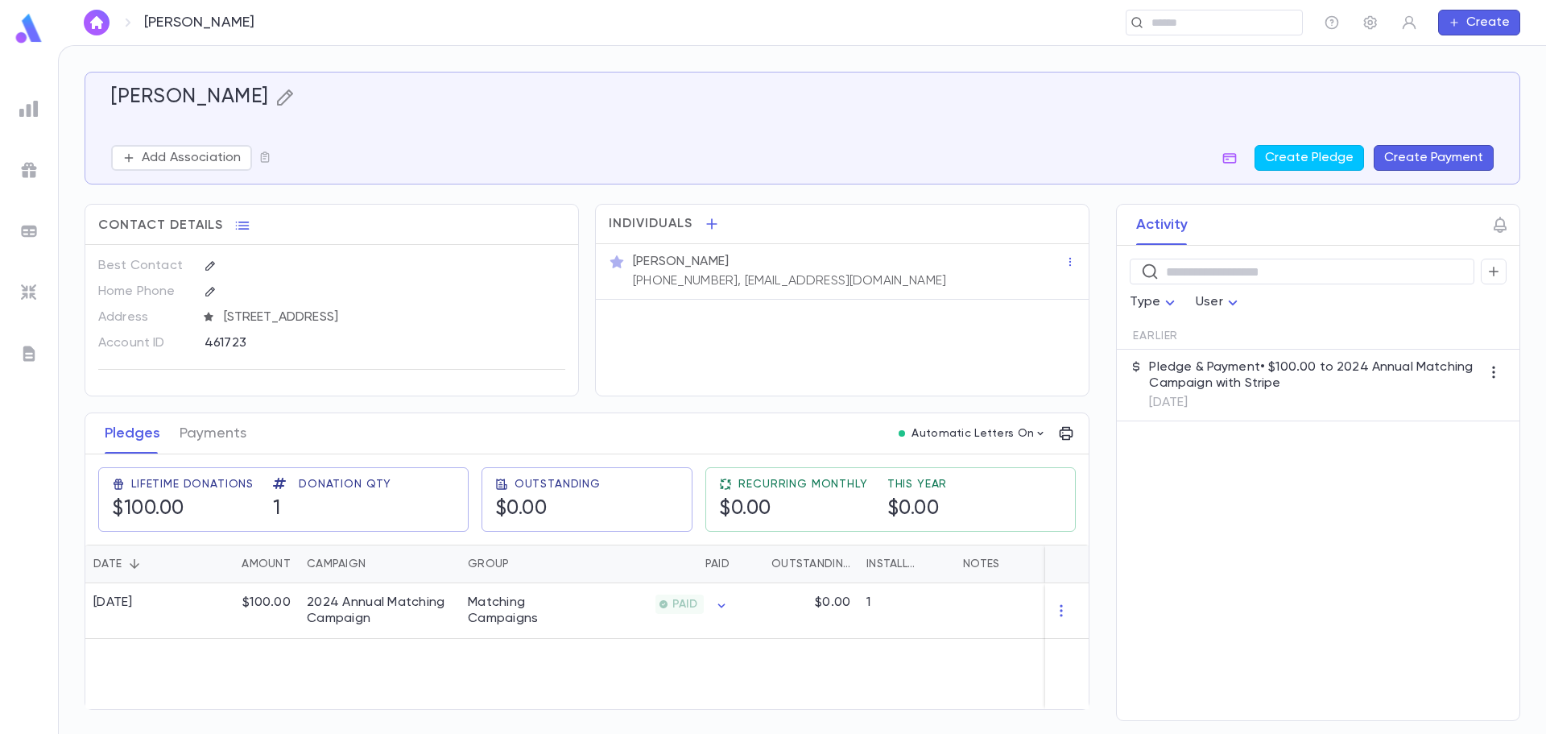
click at [281, 97] on icon "button" at bounding box center [284, 97] width 19 height 19
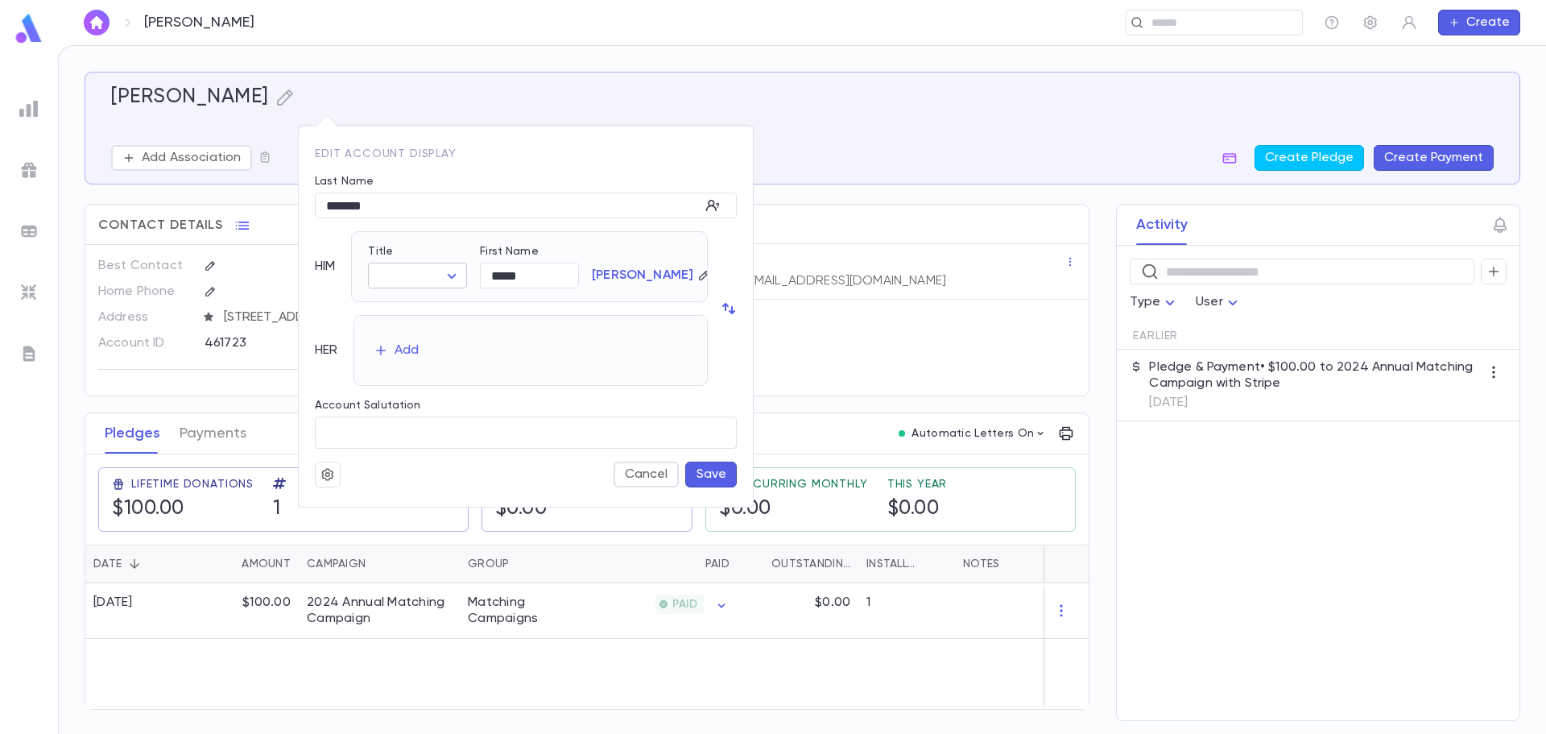
click at [390, 279] on body "Lehmann, Mayer ​ Create Lehmann, Mayer Add Association Create Pledge Create Pay…" at bounding box center [773, 389] width 1546 height 689
click at [411, 328] on span "[DEMOGRAPHIC_DATA]" at bounding box center [456, 333] width 138 height 16
type input "*****"
click at [415, 352] on div "Add" at bounding box center [407, 350] width 24 height 16
click at [433, 360] on body "Lehmann, Mayer ​ Create Lehmann, Mayer Add Association Create Pledge Create Pay…" at bounding box center [773, 389] width 1546 height 689
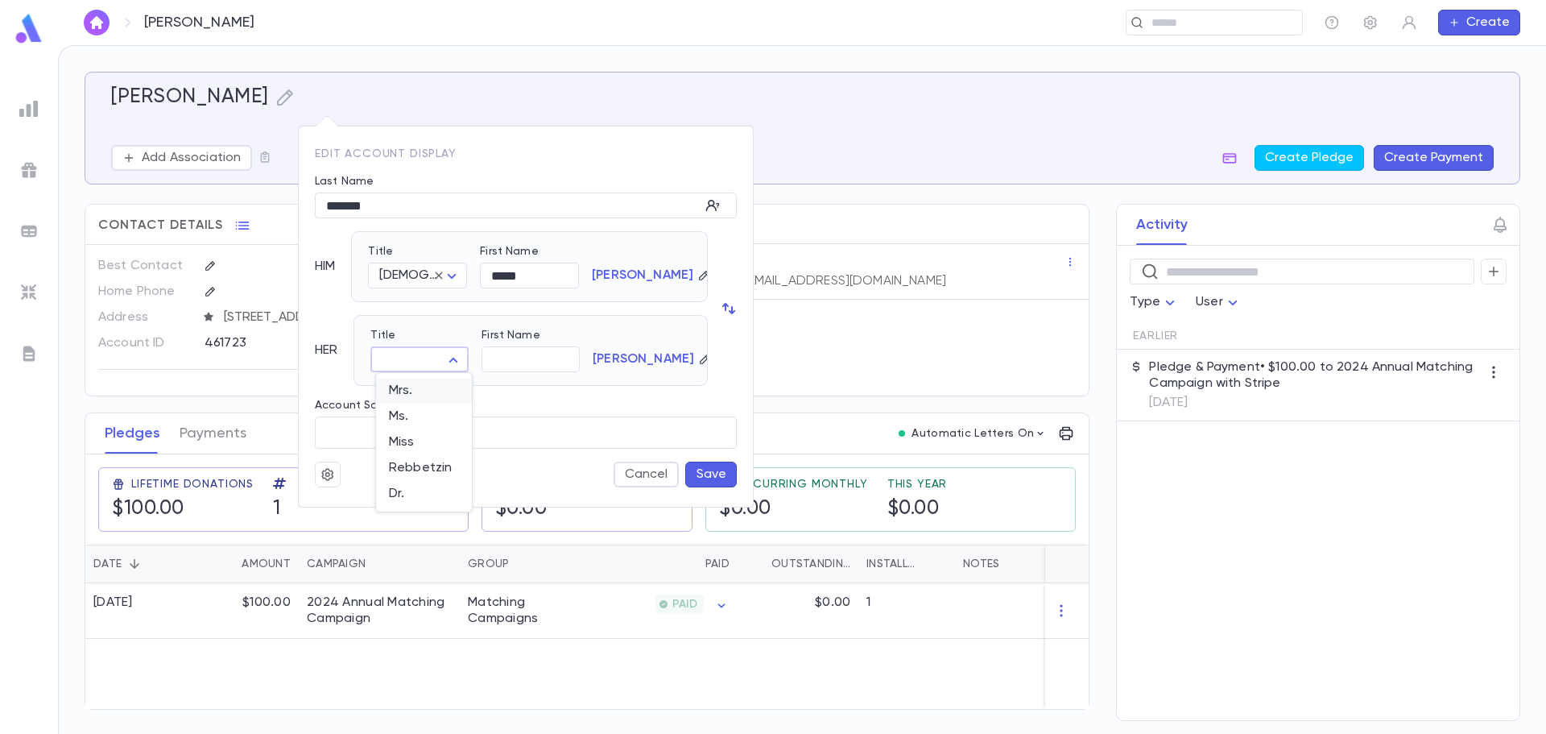
click at [428, 391] on span "Mrs." at bounding box center [424, 391] width 70 height 16
type input "****"
click at [704, 474] on button "Save" at bounding box center [711, 474] width 52 height 26
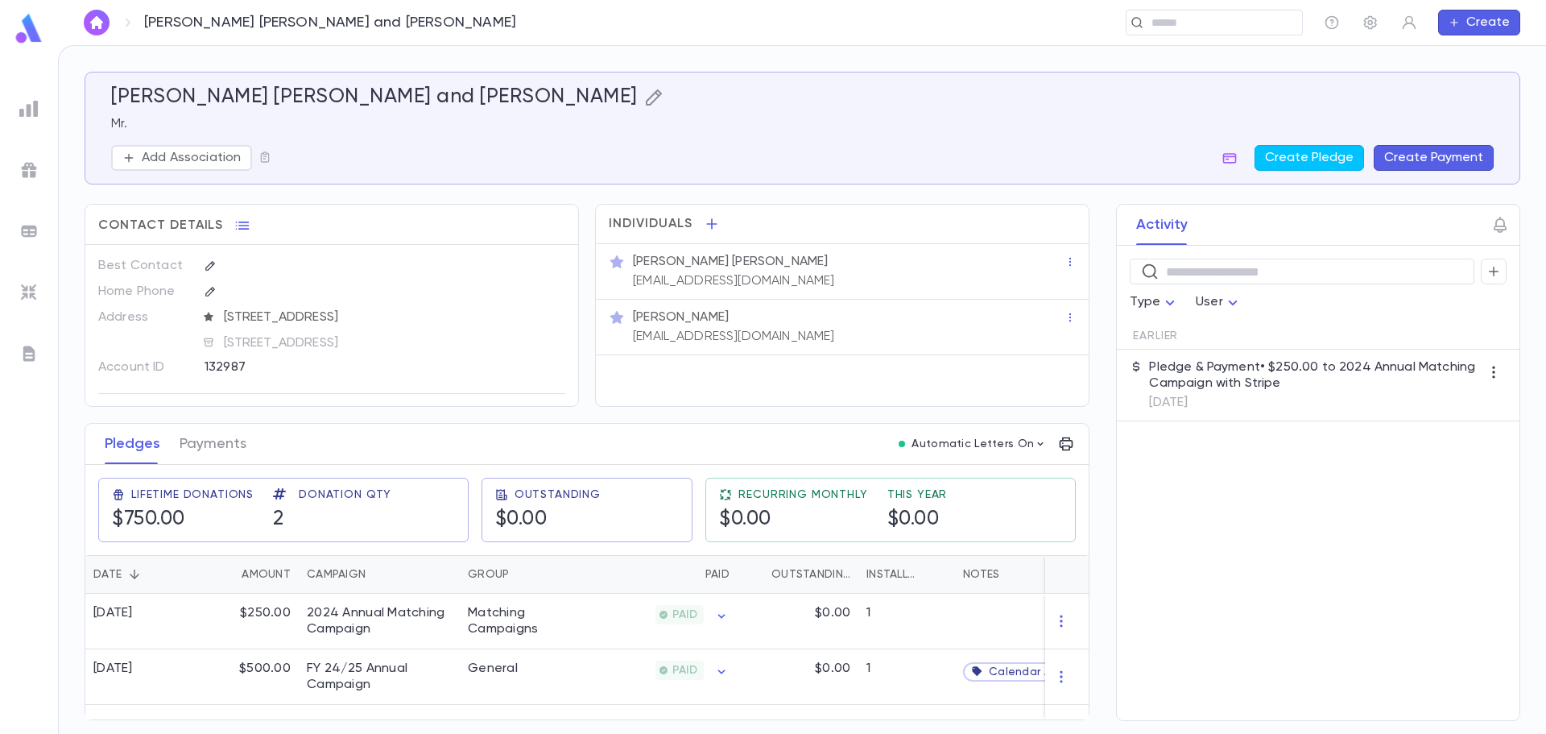
click at [644, 105] on icon "button" at bounding box center [653, 97] width 19 height 19
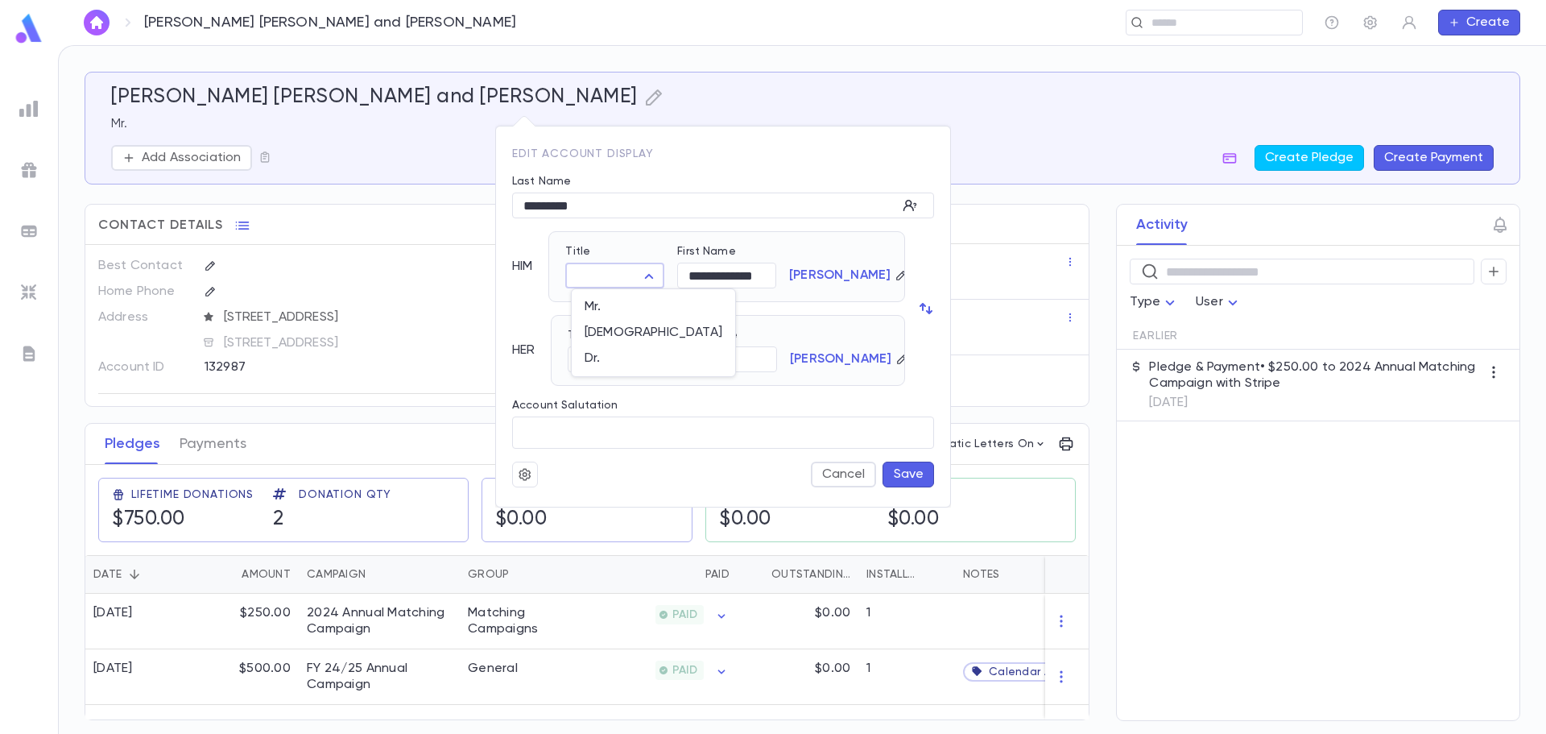
click at [596, 279] on body "[PERSON_NAME] [PERSON_NAME] and [PERSON_NAME] ​ Create [PERSON_NAME] [PERSON_NA…" at bounding box center [773, 389] width 1546 height 689
click at [600, 305] on span "Mr." at bounding box center [654, 307] width 138 height 16
type input "***"
click at [610, 356] on body "[PERSON_NAME] [PERSON_NAME] and [PERSON_NAME] ​ Create [PERSON_NAME] [PERSON_NA…" at bounding box center [773, 389] width 1546 height 689
click at [610, 390] on span "Mrs." at bounding box center [621, 391] width 70 height 16
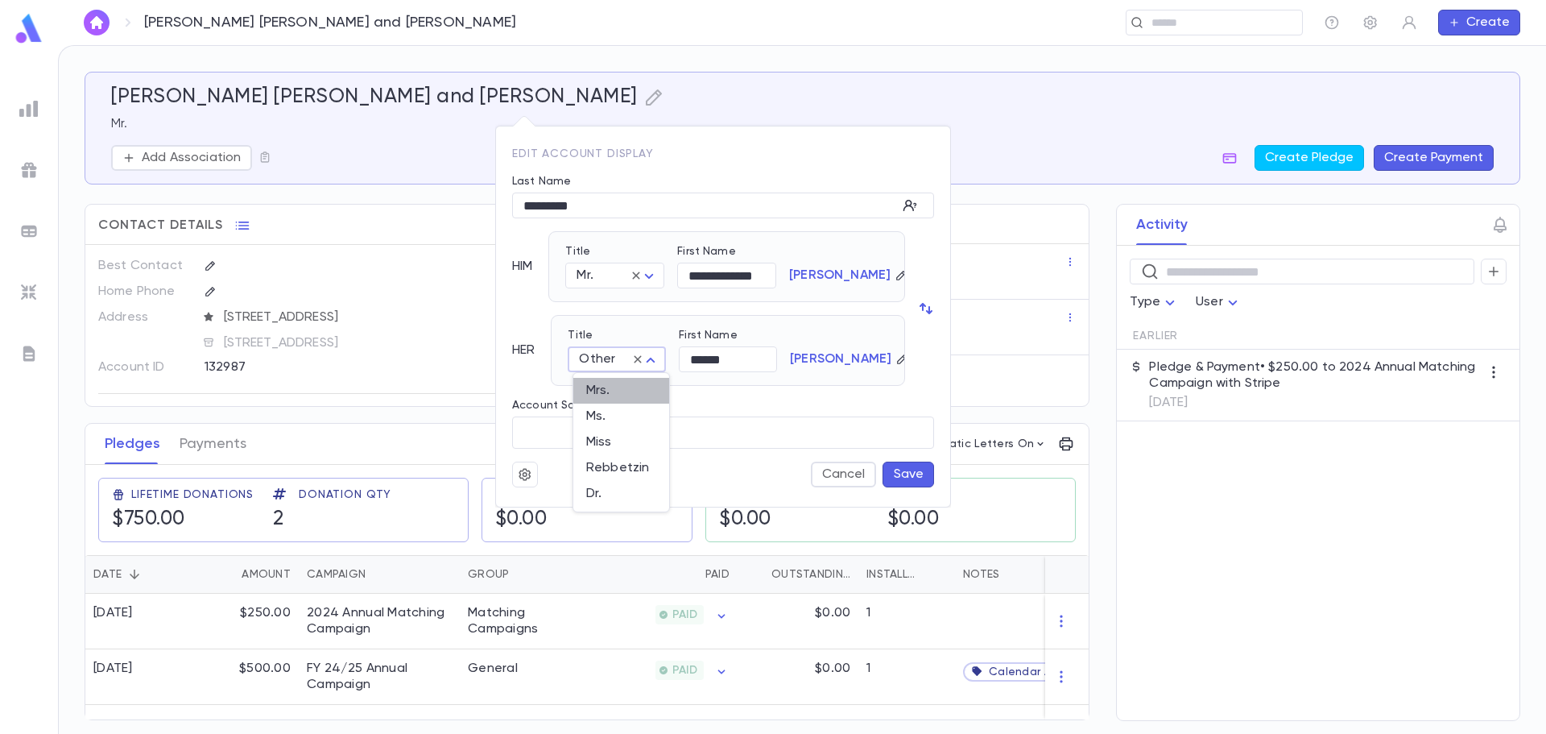
type input "****"
drag, startPoint x: 688, startPoint y: 281, endPoint x: 823, endPoint y: 280, distance: 135.3
click at [823, 280] on div "**********" at bounding box center [720, 260] width 336 height 56
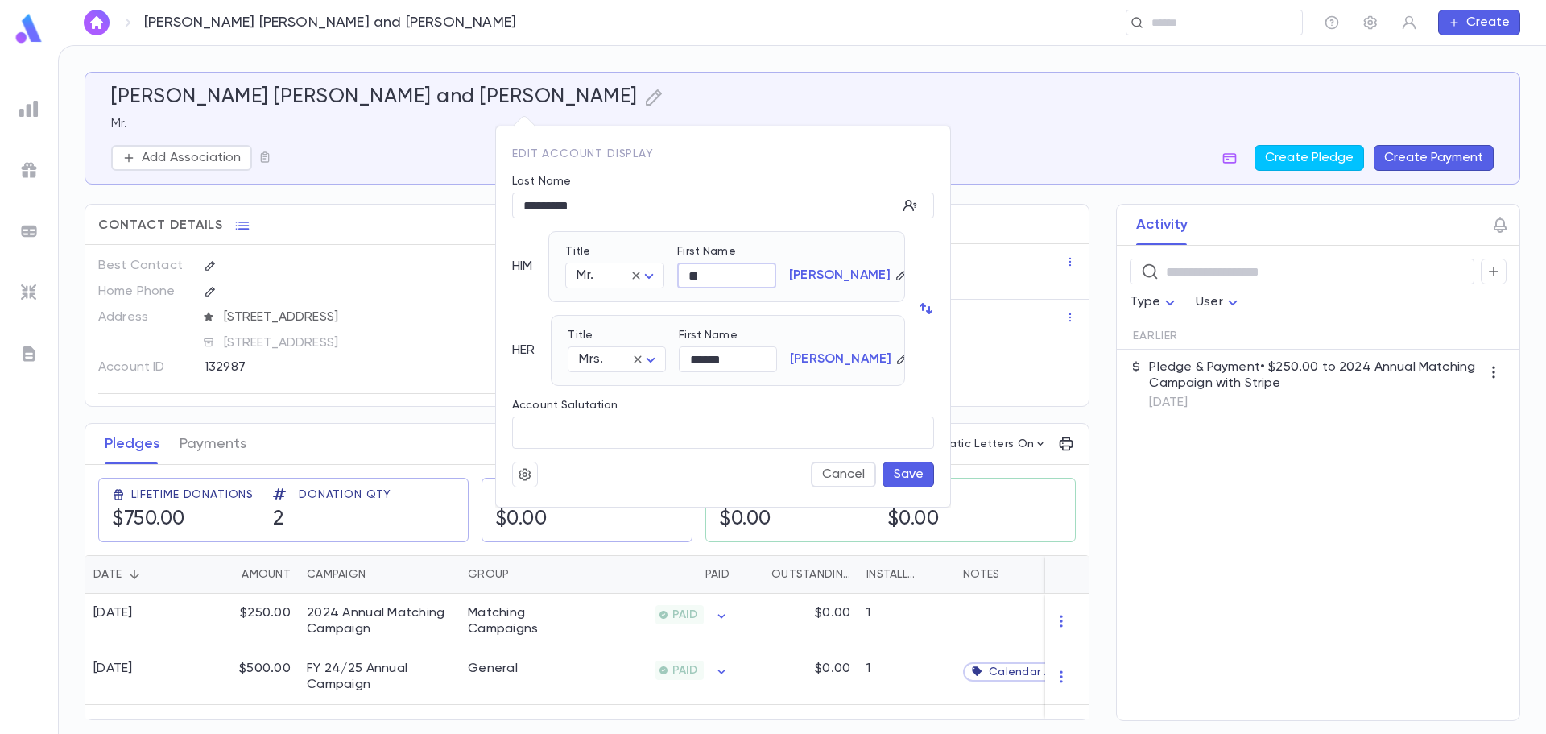
type input "**"
click at [899, 469] on button "Save" at bounding box center [909, 474] width 52 height 26
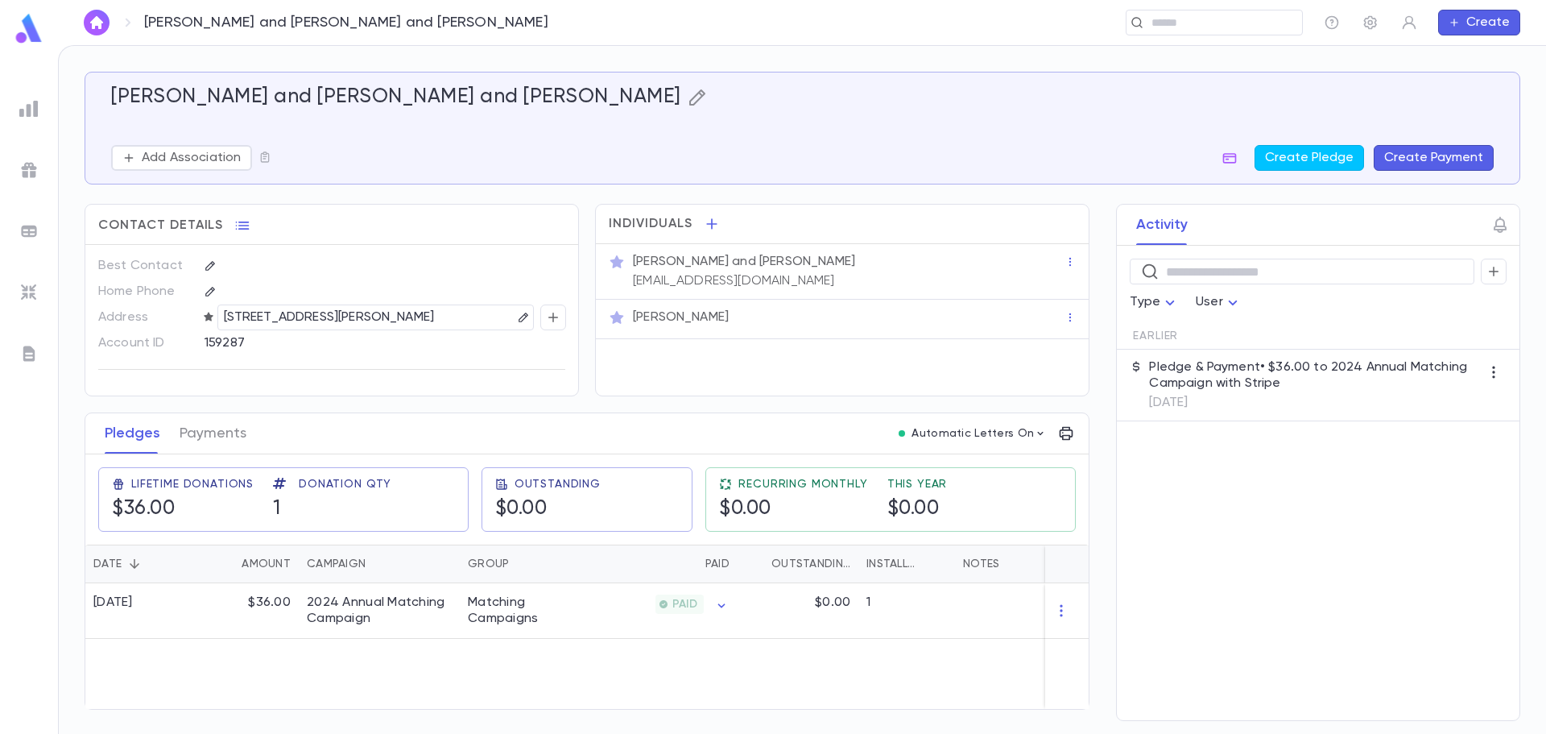
click at [689, 104] on icon "button" at bounding box center [697, 97] width 16 height 16
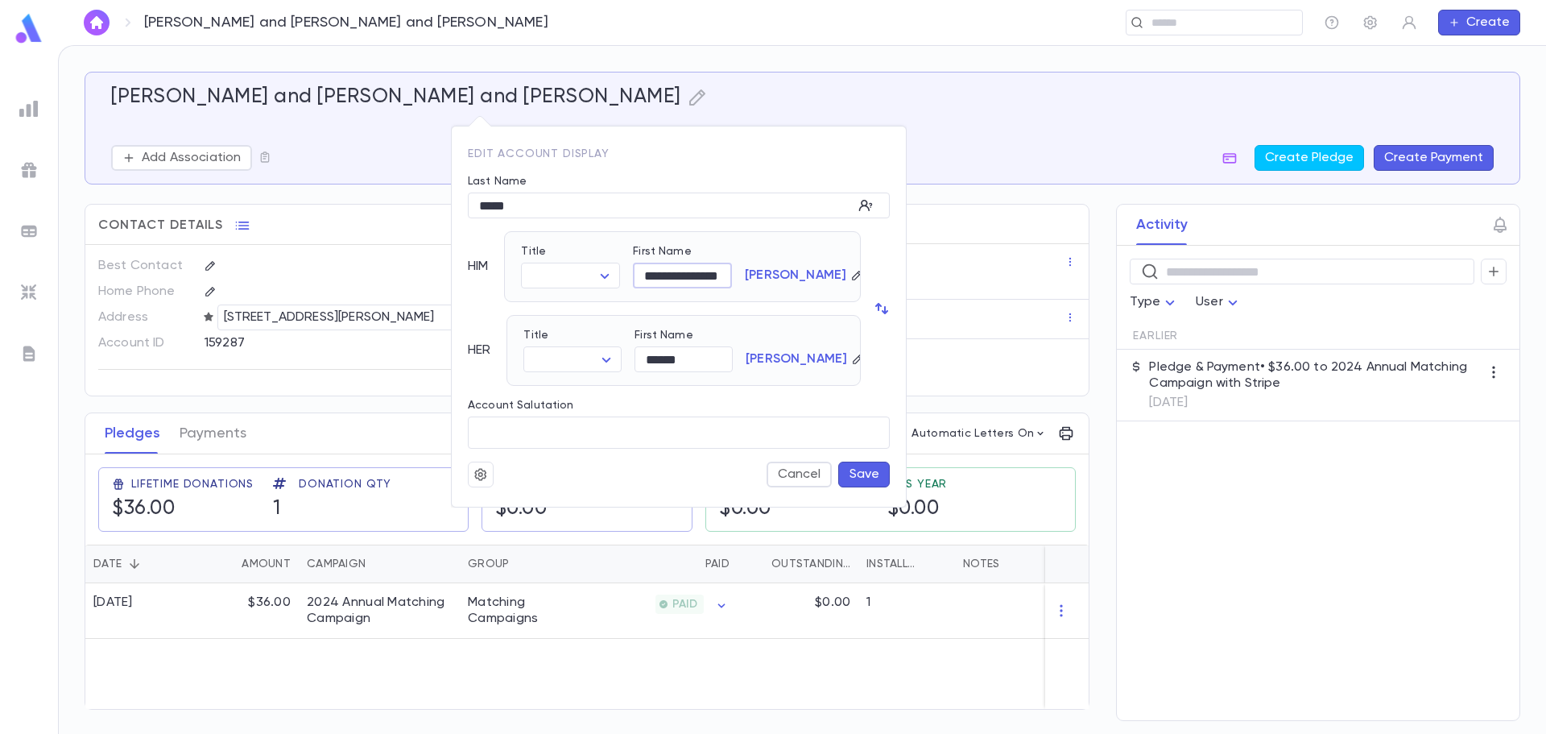
scroll to position [0, 14]
drag, startPoint x: 672, startPoint y: 272, endPoint x: 869, endPoint y: 306, distance: 200.2
click at [869, 306] on div "**********" at bounding box center [672, 302] width 435 height 168
type input "****"
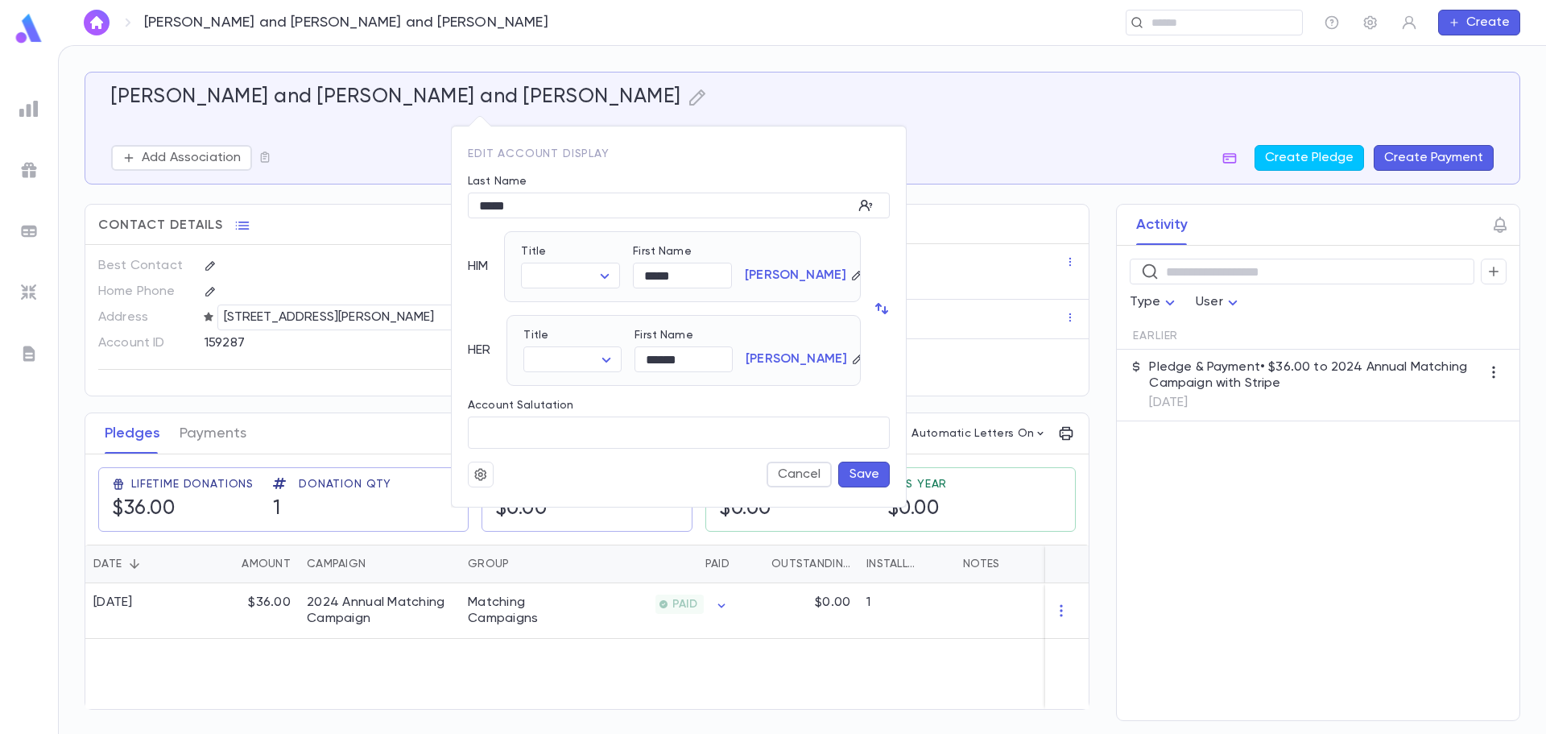
click at [876, 466] on button "Save" at bounding box center [864, 474] width 52 height 26
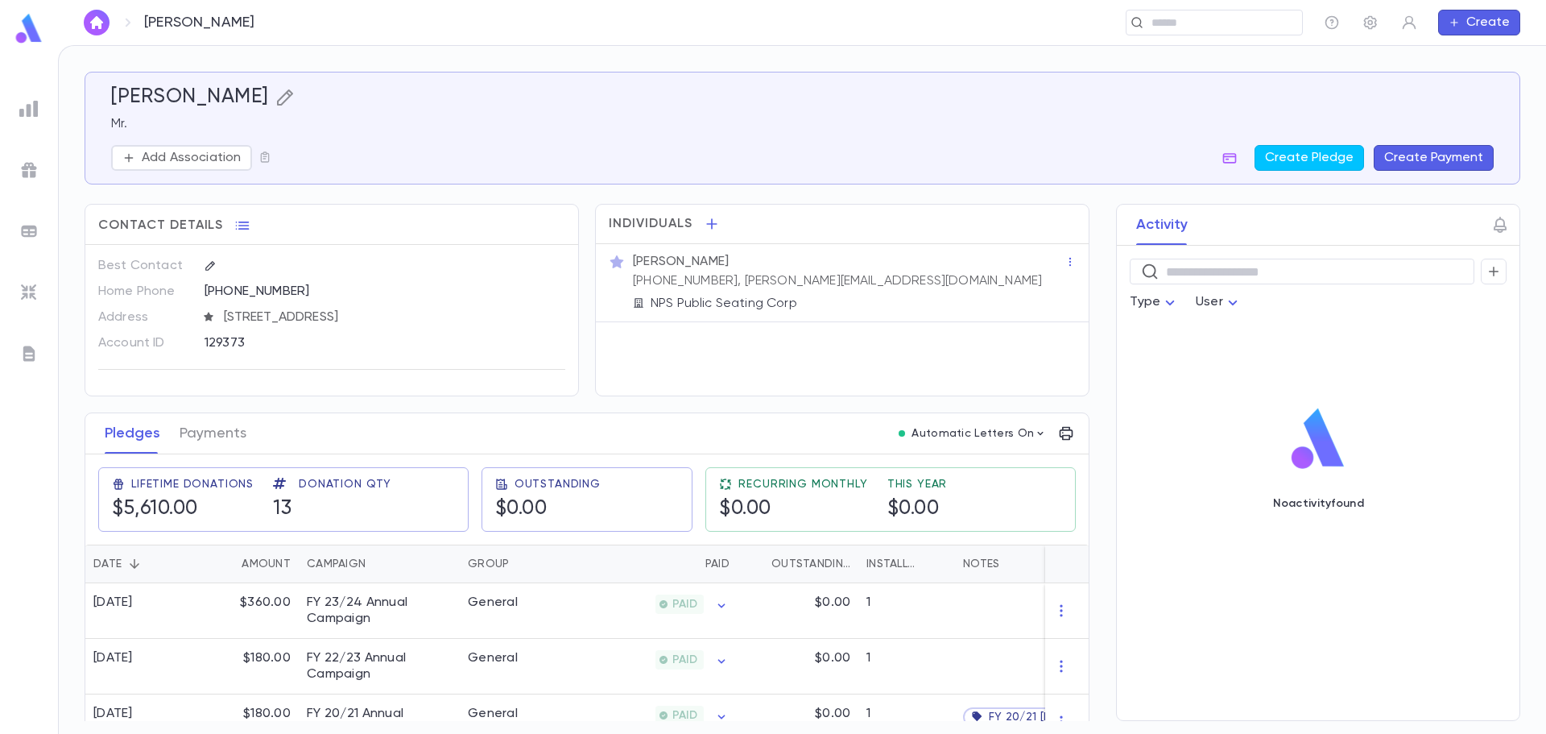
click at [287, 90] on icon "button" at bounding box center [284, 97] width 19 height 19
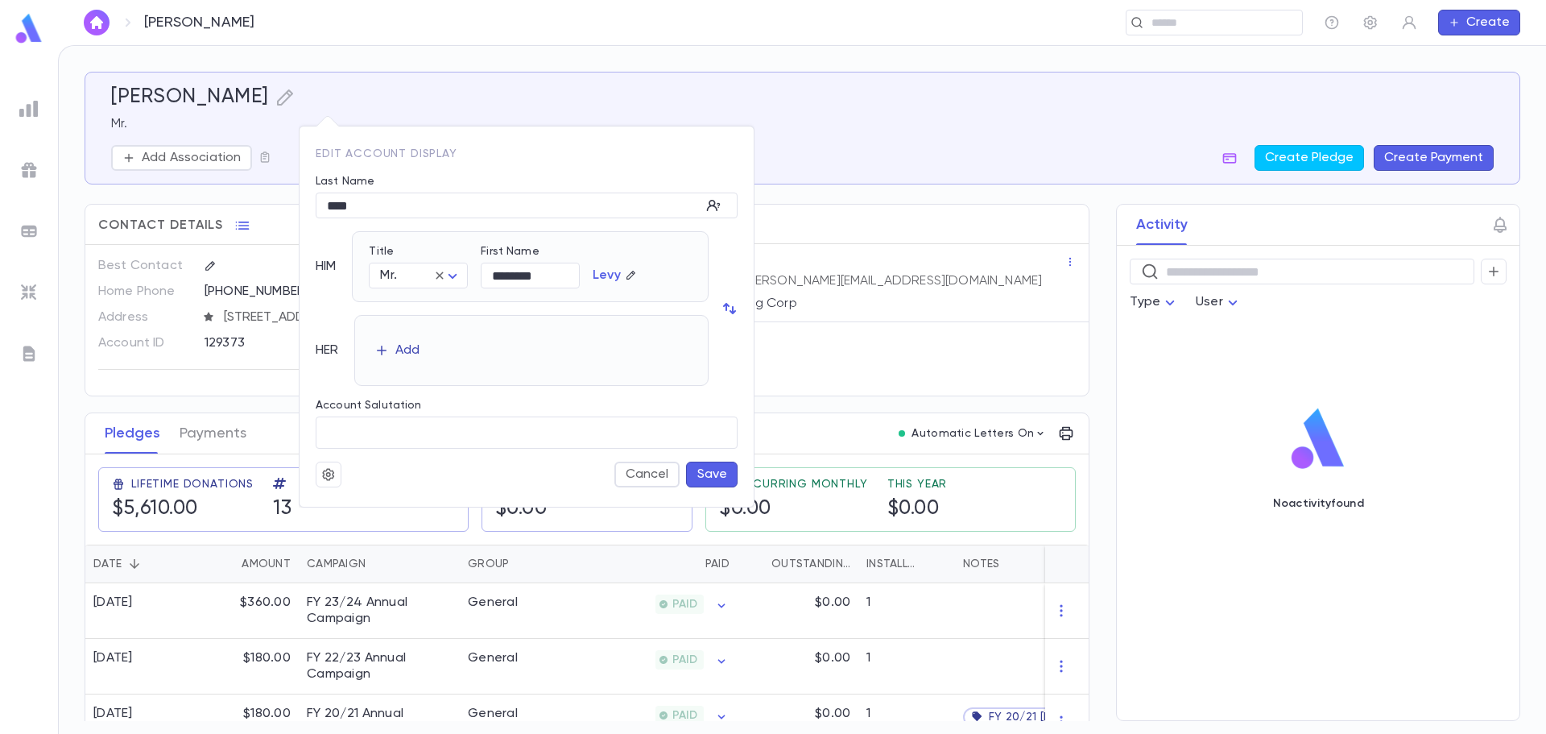
click at [418, 355] on div "Add" at bounding box center [407, 350] width 24 height 16
click at [419, 358] on body "[PERSON_NAME] ​ Create [PERSON_NAME] Mr. Add Association Create Pledge Create P…" at bounding box center [773, 389] width 1546 height 689
click at [417, 393] on span "Mrs." at bounding box center [425, 391] width 70 height 16
type input "****"
click at [710, 471] on button "Save" at bounding box center [712, 474] width 52 height 26
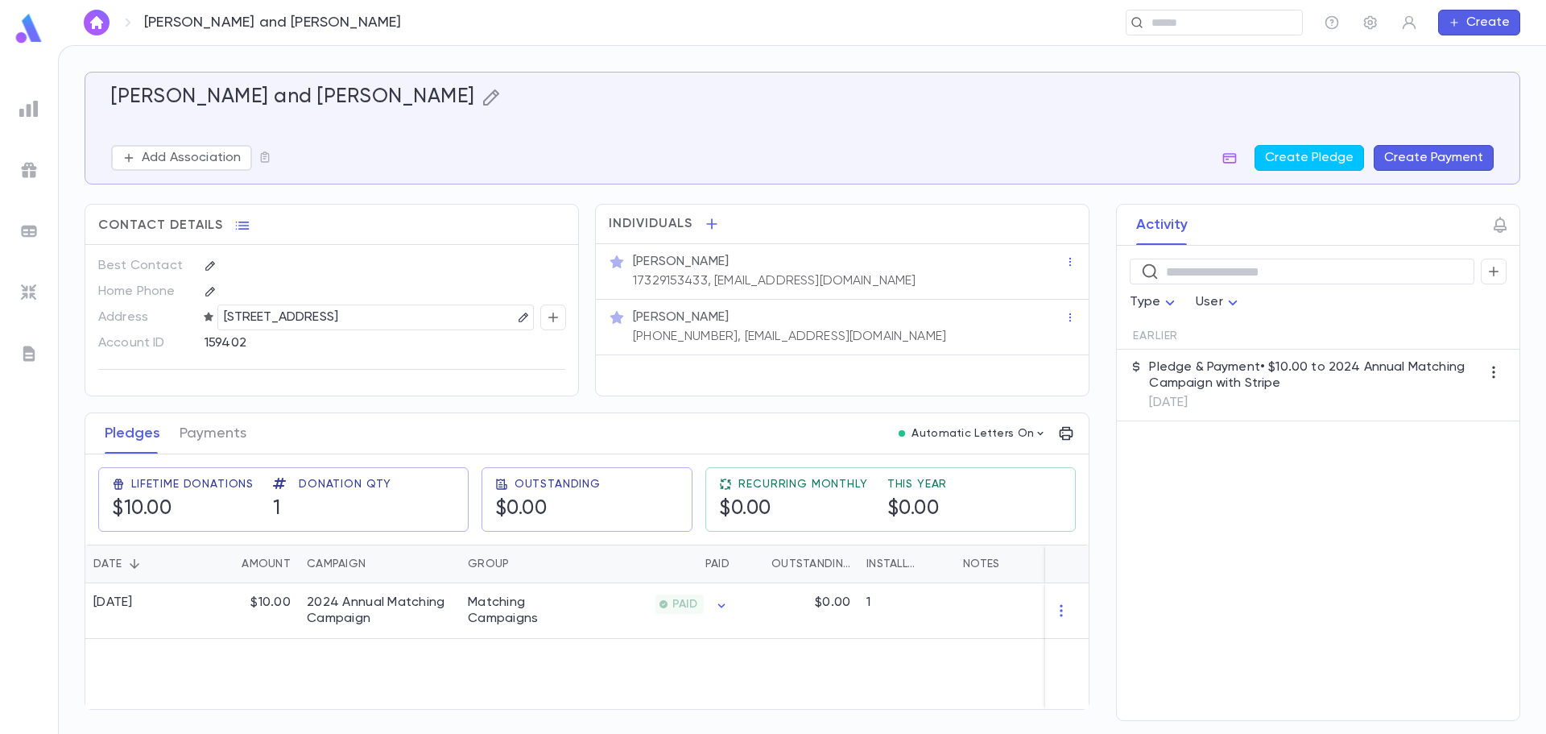
click at [483, 93] on icon "button" at bounding box center [491, 97] width 16 height 16
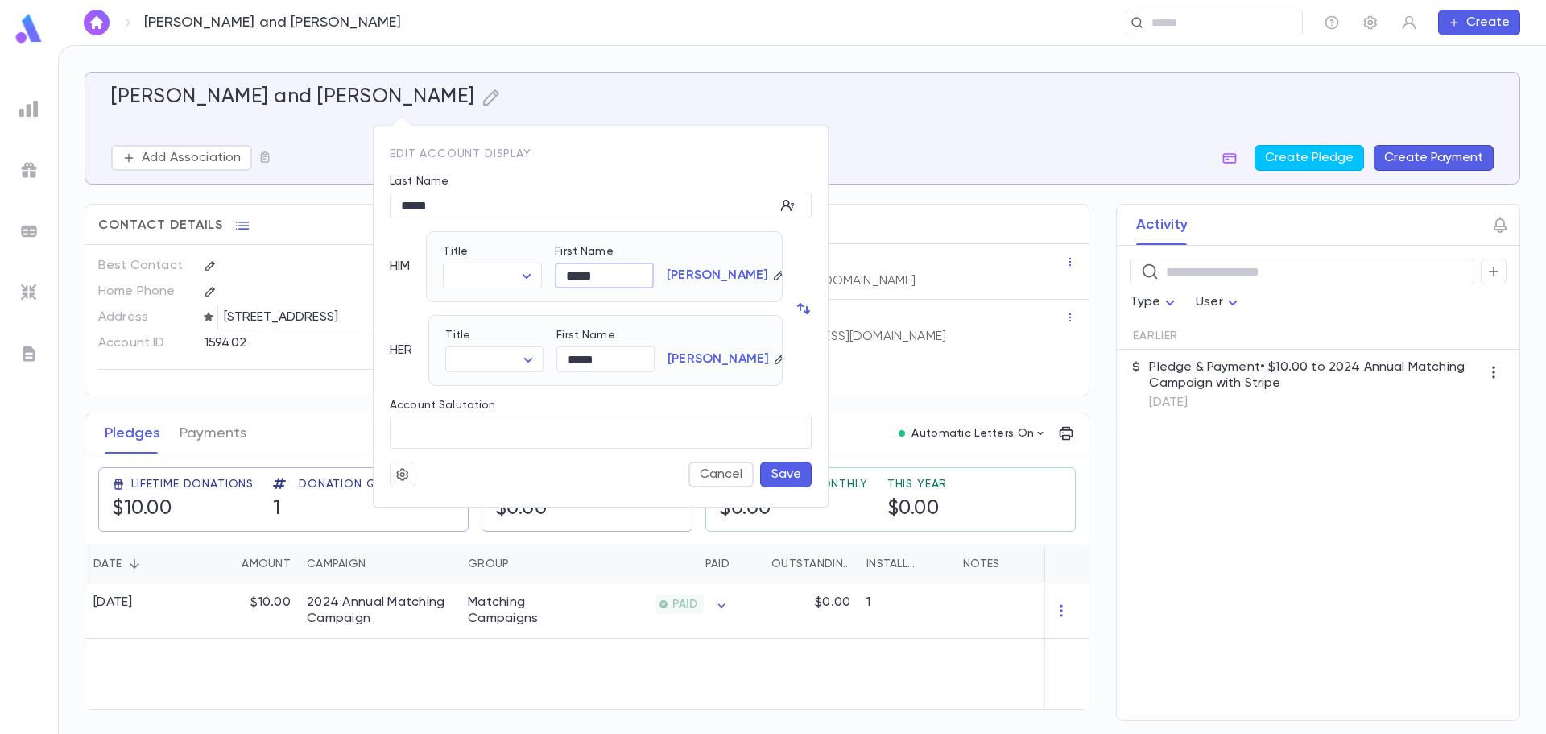
drag, startPoint x: 613, startPoint y: 276, endPoint x: 566, endPoint y: 278, distance: 46.7
click at [566, 278] on input "*****" at bounding box center [604, 275] width 99 height 25
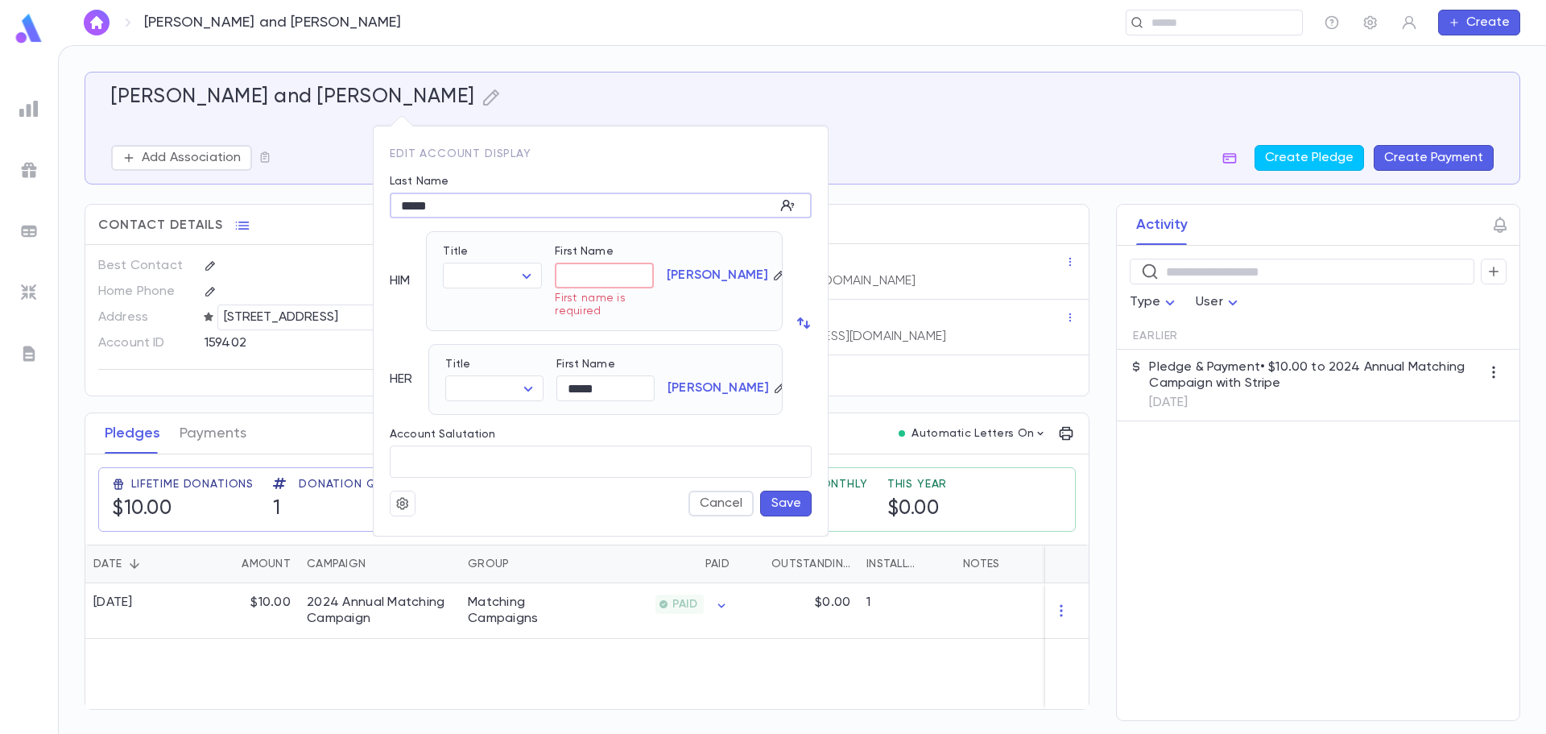
click at [399, 213] on input "*****" at bounding box center [582, 205] width 385 height 25
type input "*****"
click at [611, 283] on input "First Name" at bounding box center [604, 275] width 99 height 25
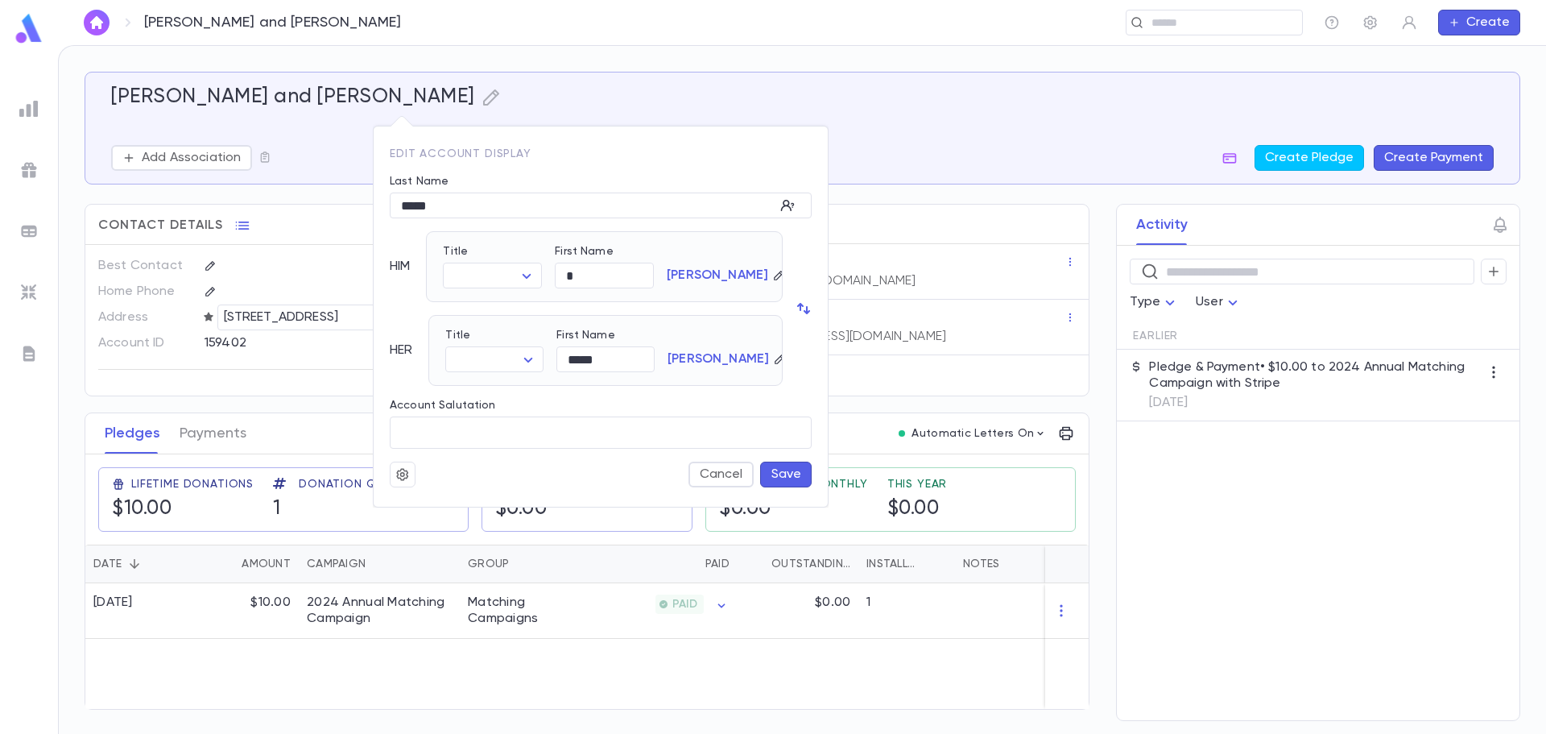
click at [775, 476] on button "Save" at bounding box center [786, 474] width 52 height 26
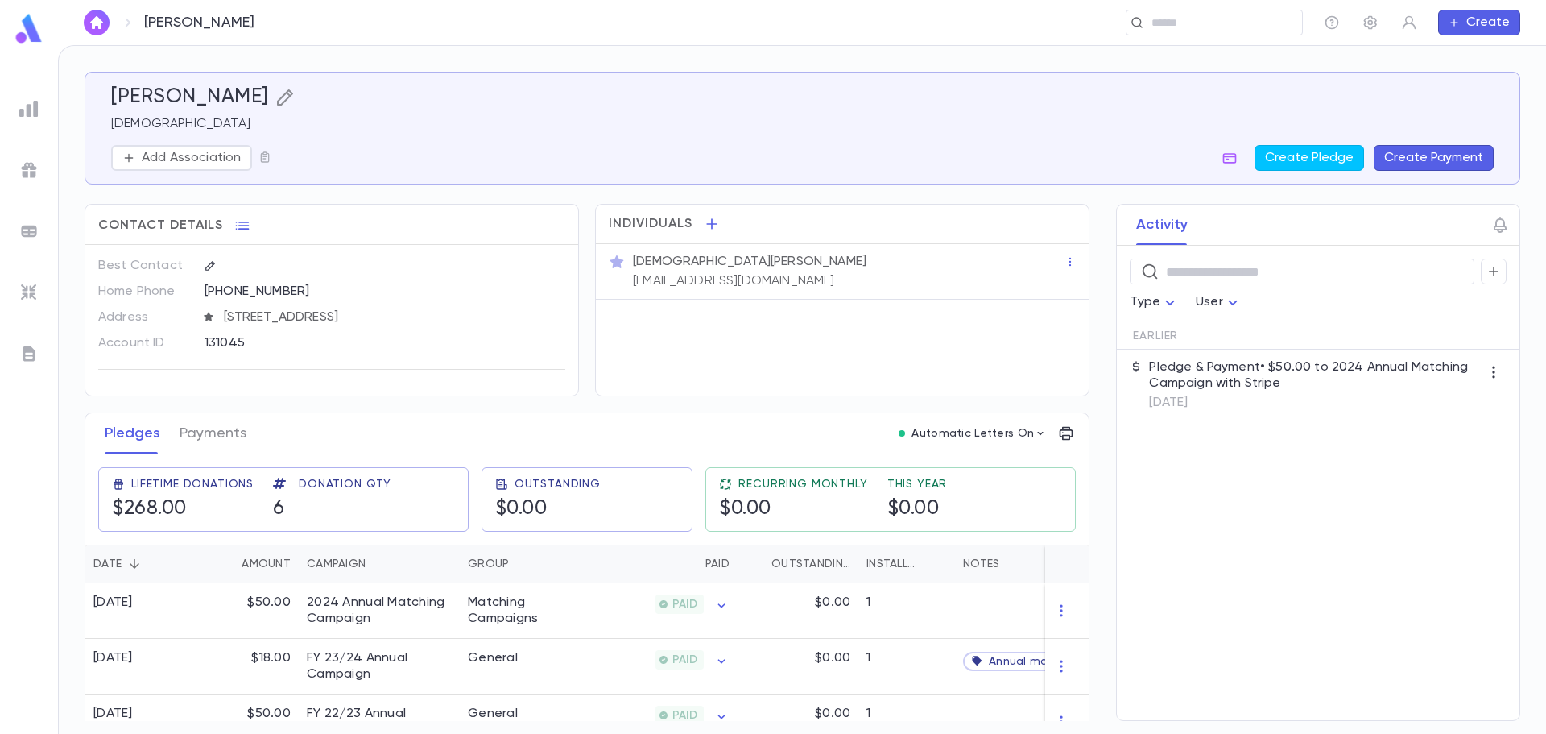
click at [275, 102] on icon "button" at bounding box center [284, 97] width 19 height 19
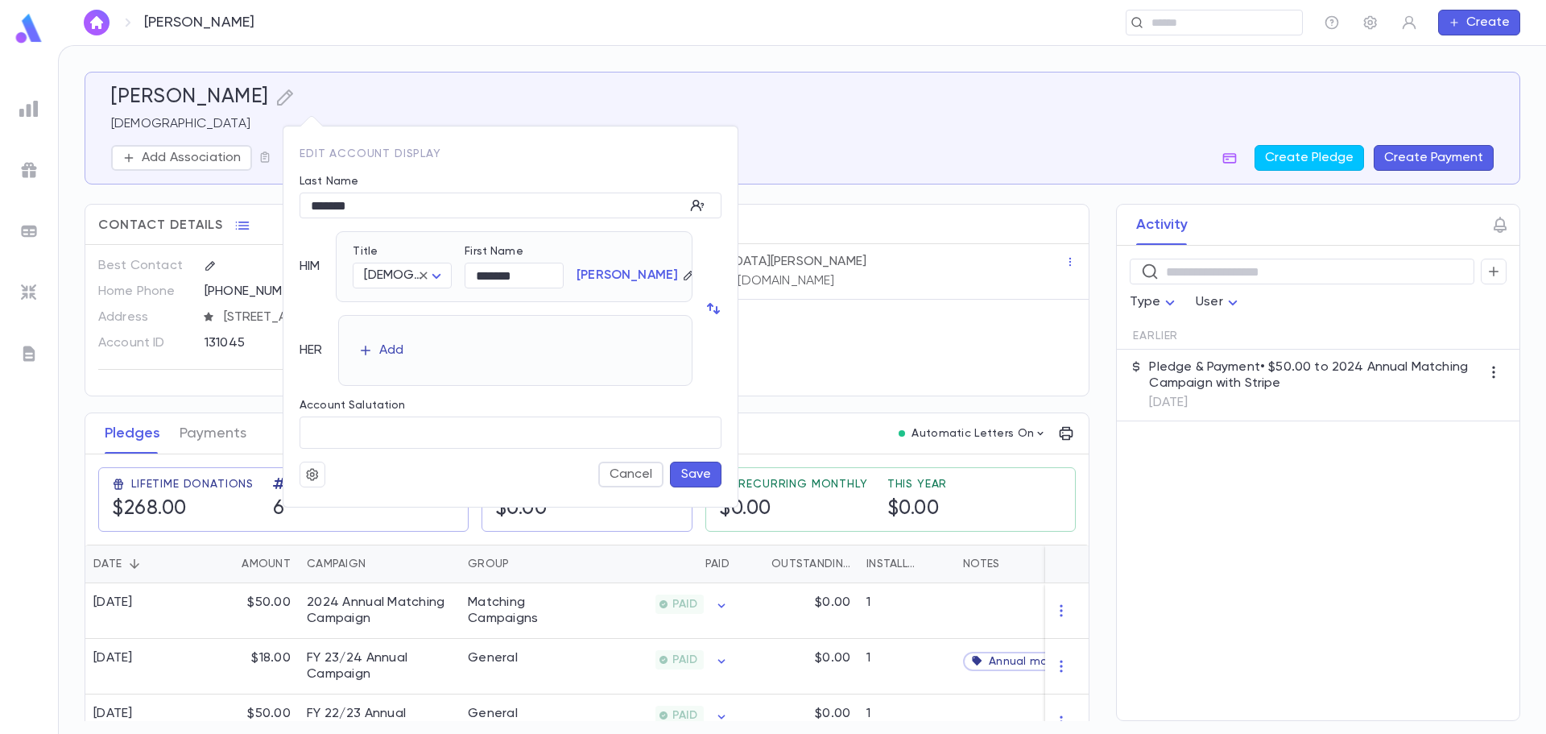
click at [396, 360] on button "Add" at bounding box center [381, 350] width 52 height 26
click at [400, 364] on body "[PERSON_NAME] ​ Create [PERSON_NAME] Rabbi Add Association Create Pledge Create…" at bounding box center [773, 389] width 1546 height 689
click at [402, 395] on span "Mrs." at bounding box center [409, 391] width 70 height 16
type input "****"
click at [721, 477] on button "Save" at bounding box center [696, 474] width 52 height 26
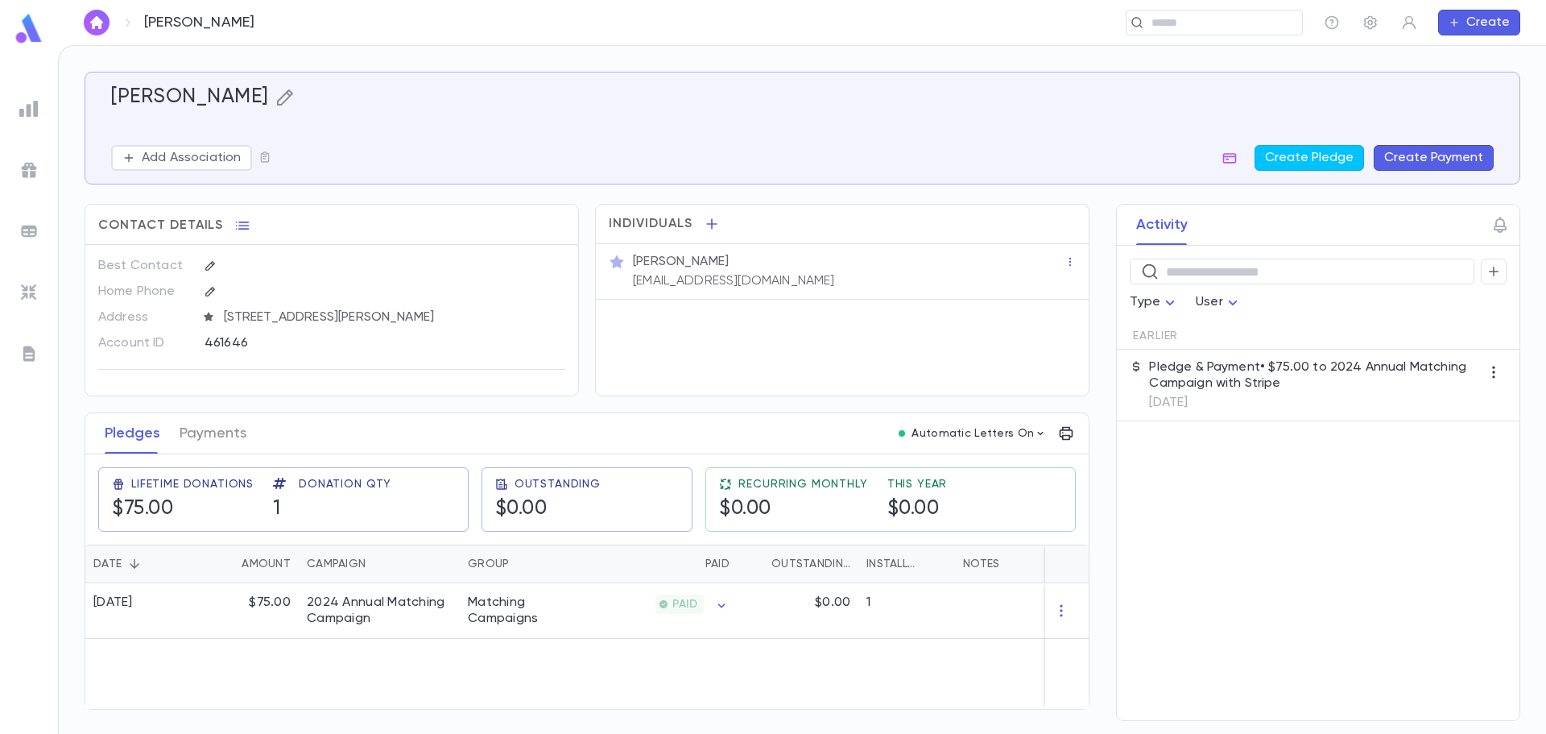
click at [275, 101] on icon "button" at bounding box center [284, 97] width 19 height 19
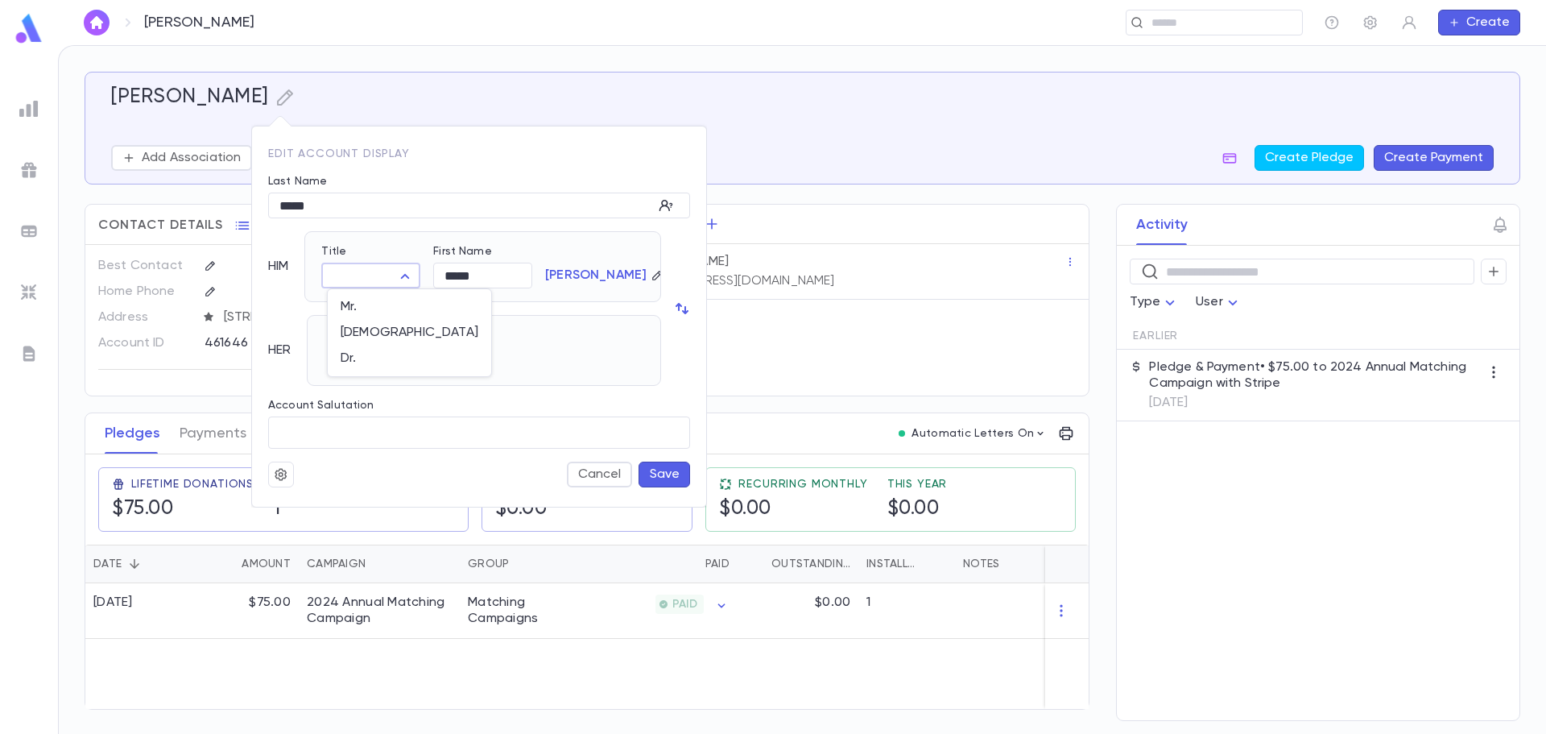
click at [394, 282] on body "[PERSON_NAME] ​ Create [PERSON_NAME] Add Association Create Pledge Create Payme…" at bounding box center [773, 389] width 1546 height 689
click at [381, 325] on span "[DEMOGRAPHIC_DATA]" at bounding box center [410, 333] width 138 height 16
type input "*****"
click at [366, 343] on div "Add" at bounding box center [360, 350] width 24 height 16
click at [395, 361] on body "[PERSON_NAME] ​ Create [PERSON_NAME] Add Association Create Pledge Create Payme…" at bounding box center [773, 389] width 1546 height 689
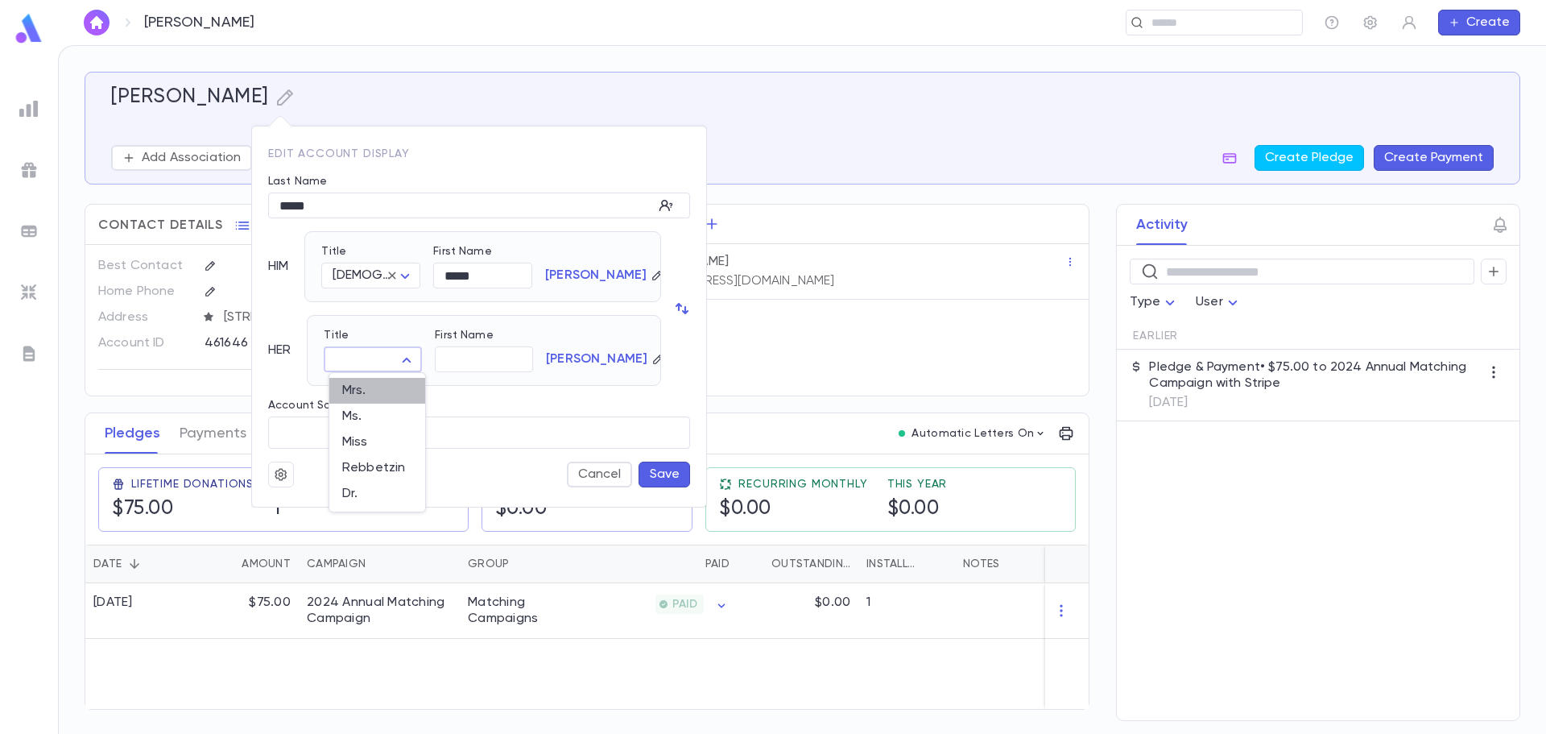
click at [384, 390] on span "Mrs." at bounding box center [377, 391] width 70 height 16
type input "****"
click at [650, 470] on button "Save" at bounding box center [665, 474] width 52 height 26
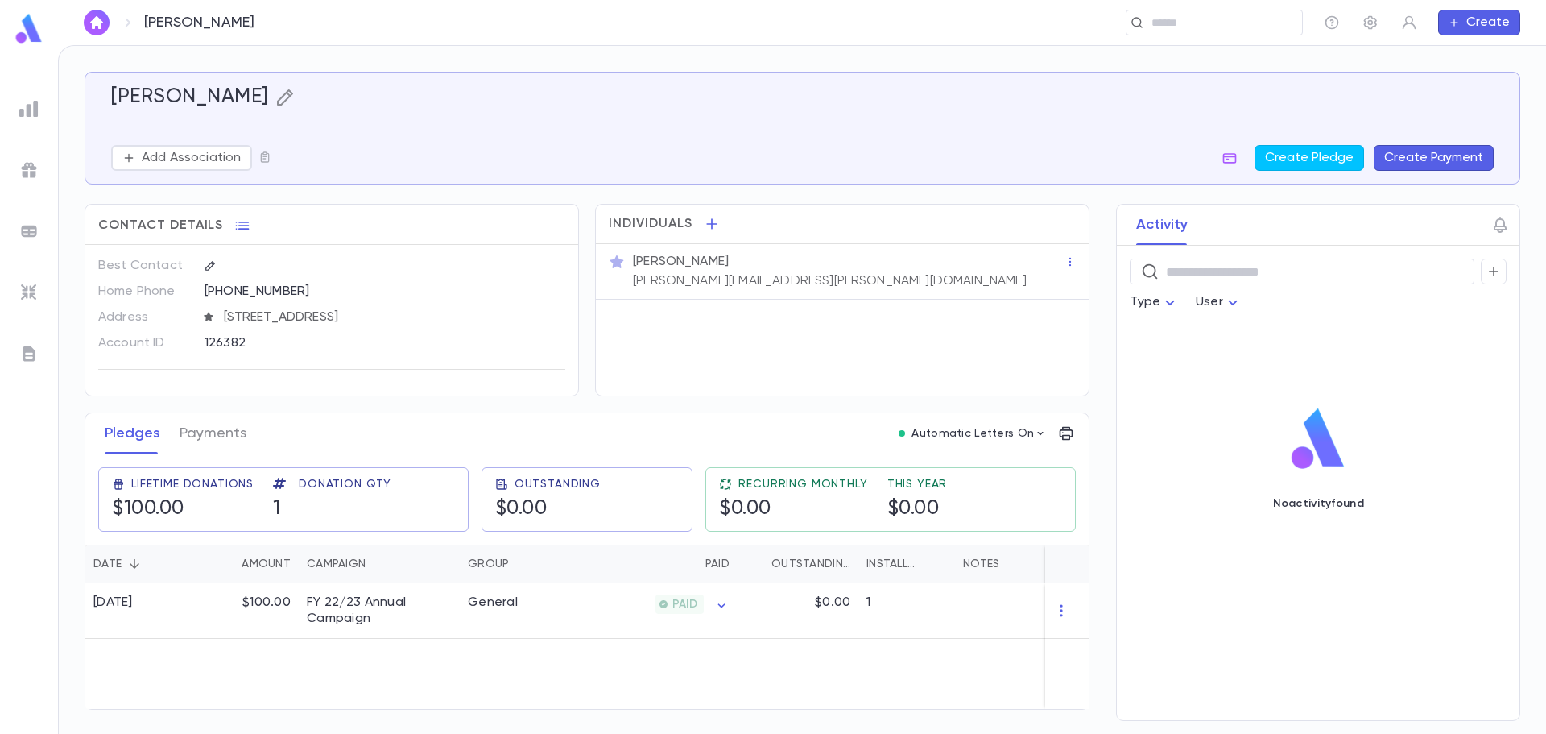
click at [275, 104] on icon "button" at bounding box center [284, 97] width 19 height 19
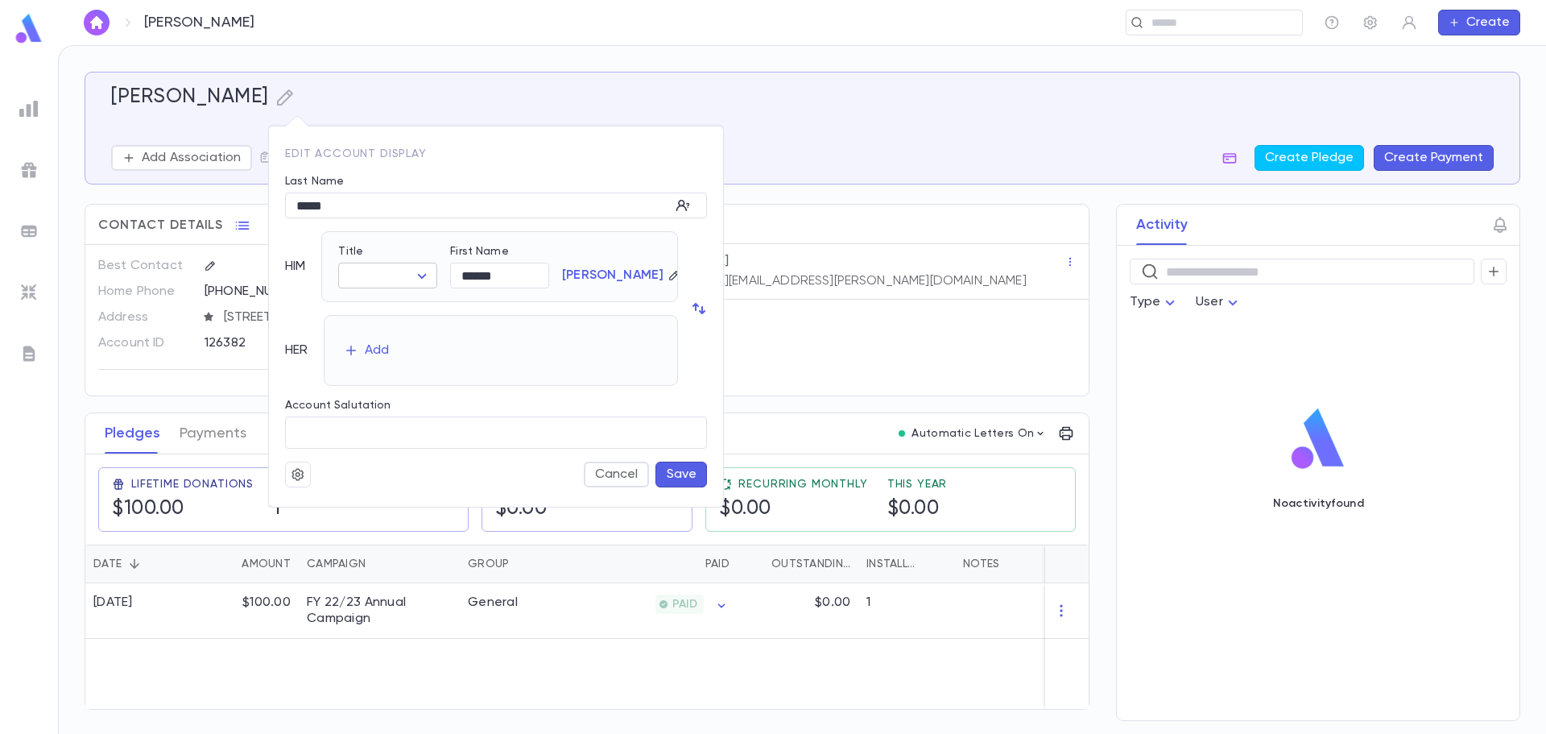
click at [402, 271] on body "[PERSON_NAME] ​ Create [PERSON_NAME] Add Association Create Pledge Create Payme…" at bounding box center [773, 389] width 1546 height 689
click at [399, 323] on li "[DEMOGRAPHIC_DATA]" at bounding box center [426, 333] width 163 height 26
type input "*****"
click at [379, 339] on button "Add" at bounding box center [367, 350] width 52 height 26
click at [391, 368] on body "Lintz, George ​ Create Lintz, George Add Association Create Pledge Create Payme…" at bounding box center [773, 389] width 1546 height 689
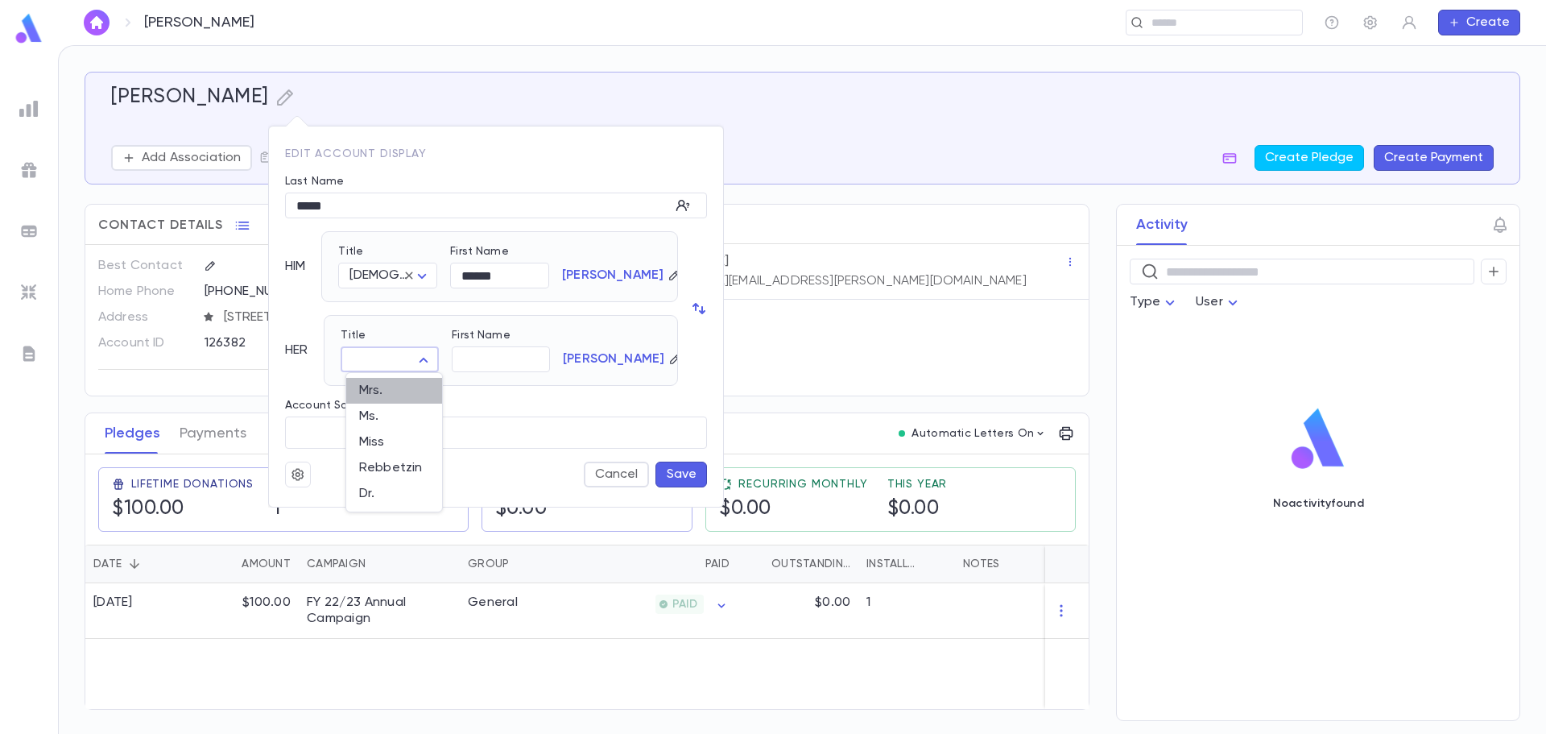
click at [393, 395] on span "Mrs." at bounding box center [394, 391] width 70 height 16
type input "****"
click at [678, 467] on button "Save" at bounding box center [682, 474] width 52 height 26
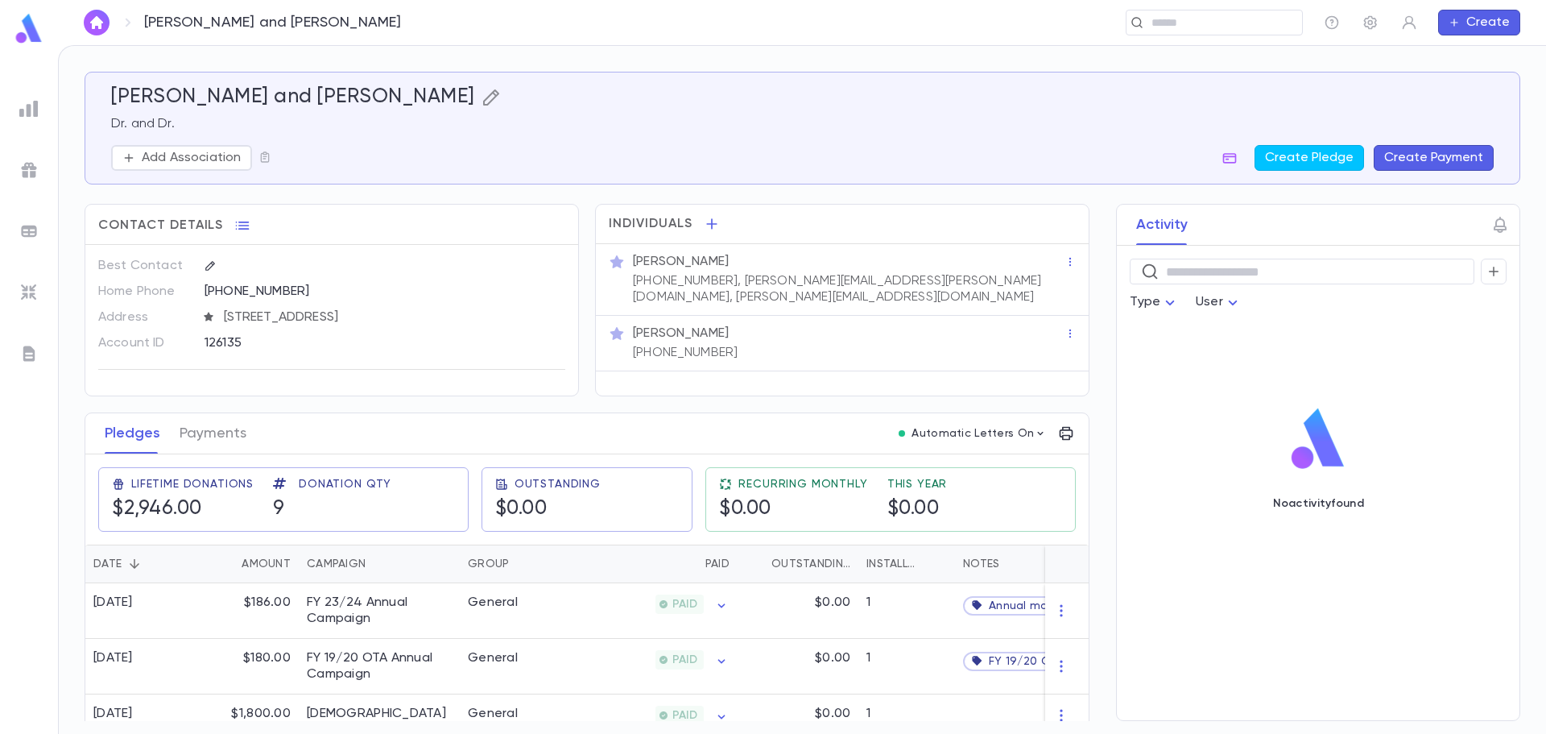
click at [483, 103] on icon "button" at bounding box center [491, 97] width 16 height 16
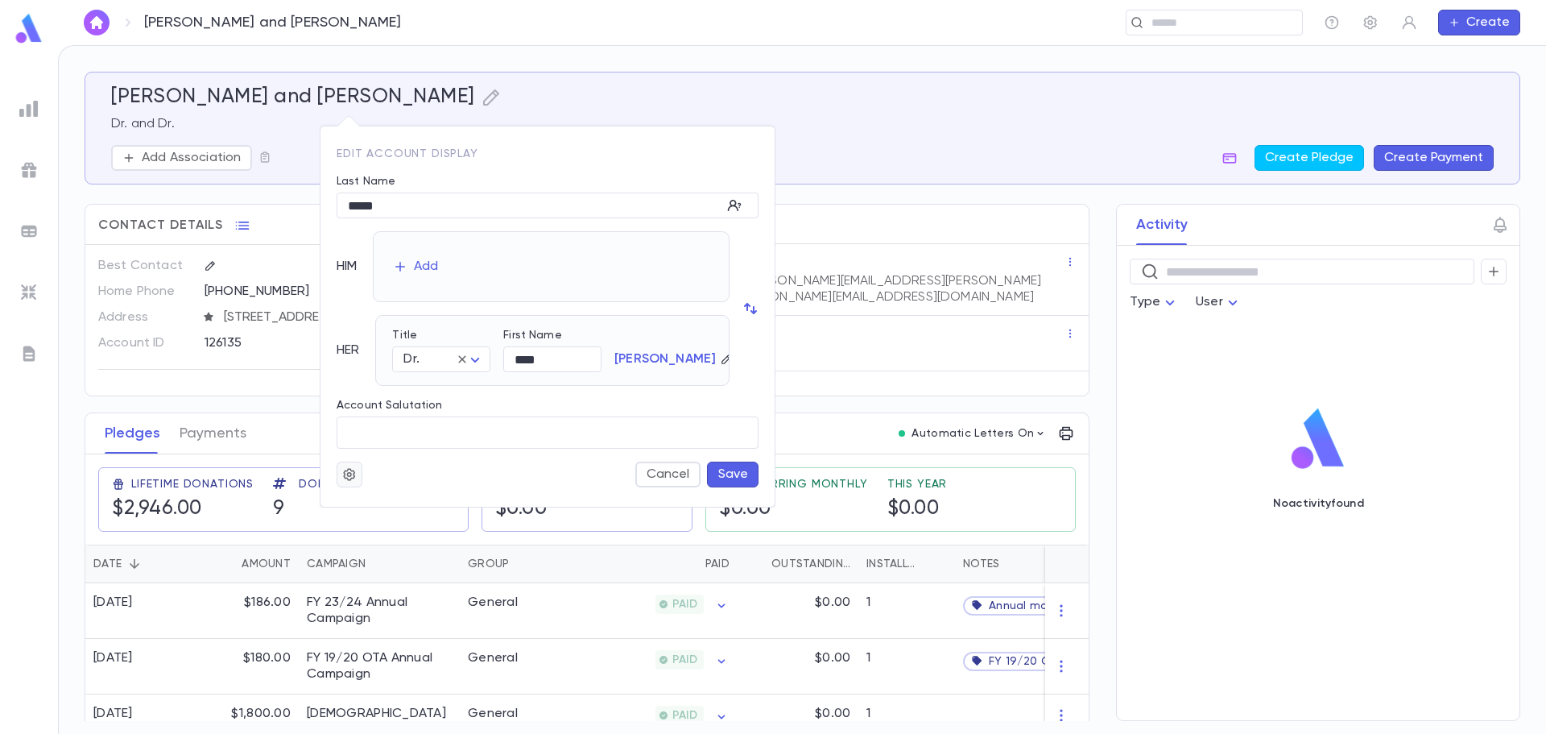
click at [357, 475] on button "button" at bounding box center [350, 474] width 26 height 26
click at [382, 508] on li "Merge" at bounding box center [389, 506] width 96 height 26
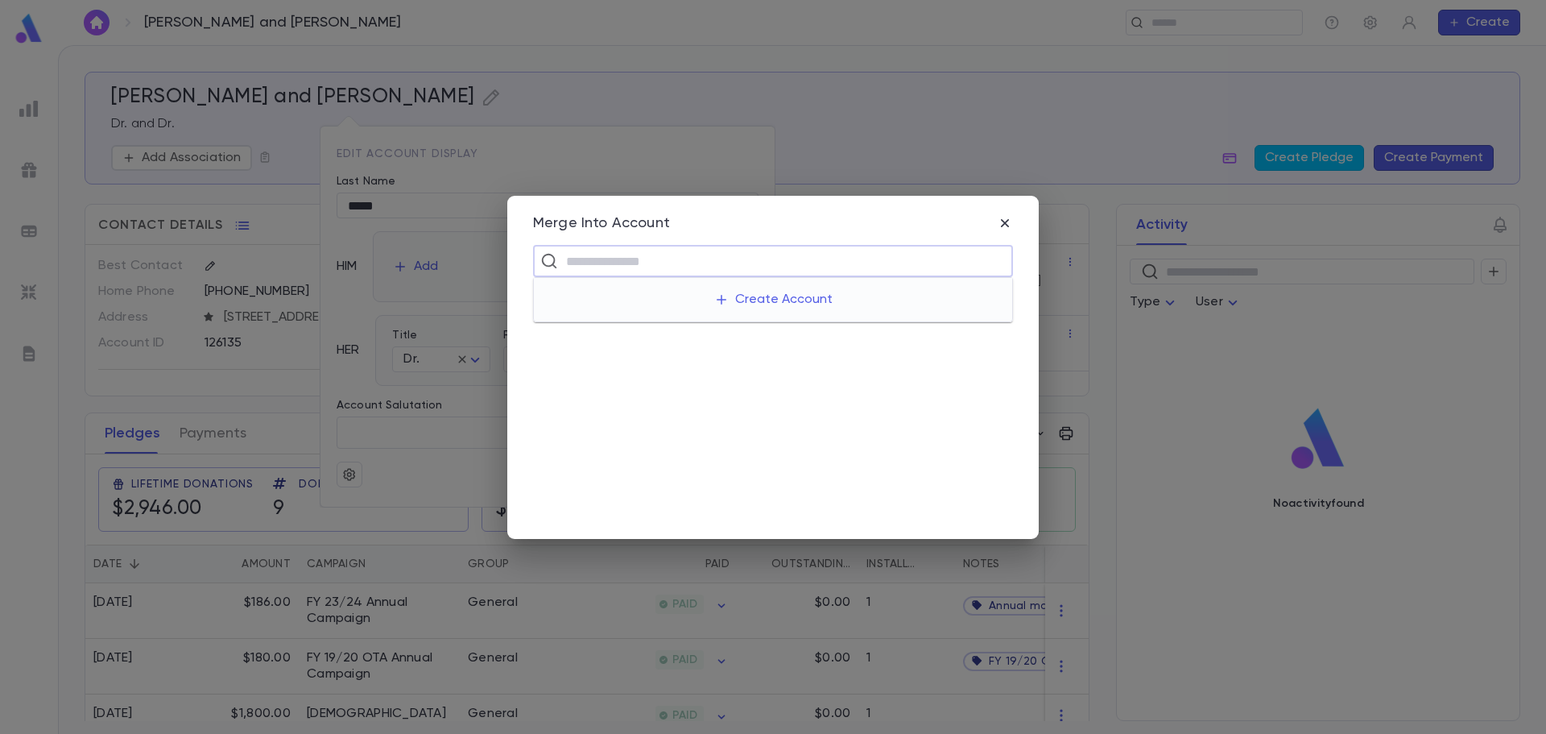
click at [585, 267] on input "text" at bounding box center [783, 261] width 445 height 31
type input "*****"
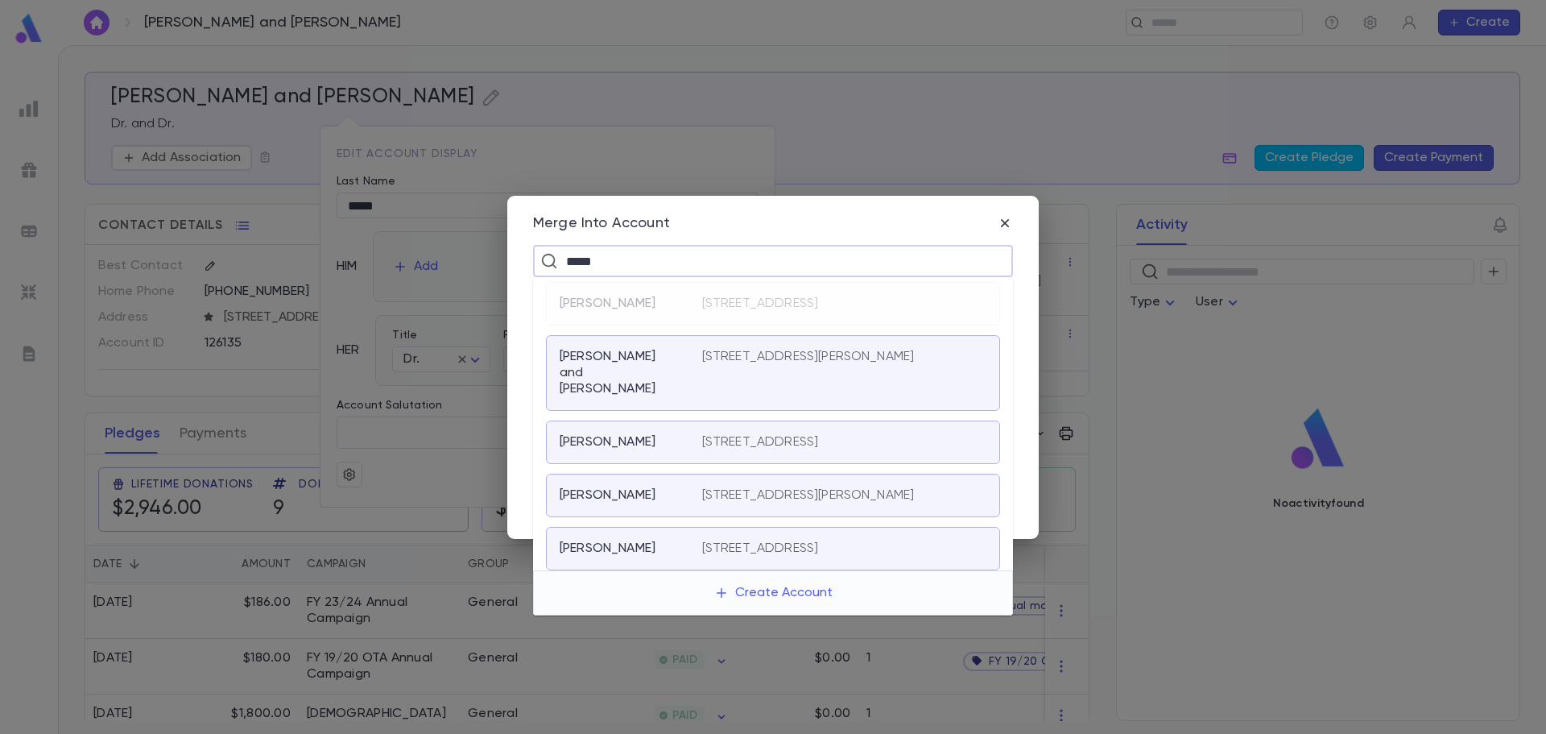
scroll to position [81, 0]
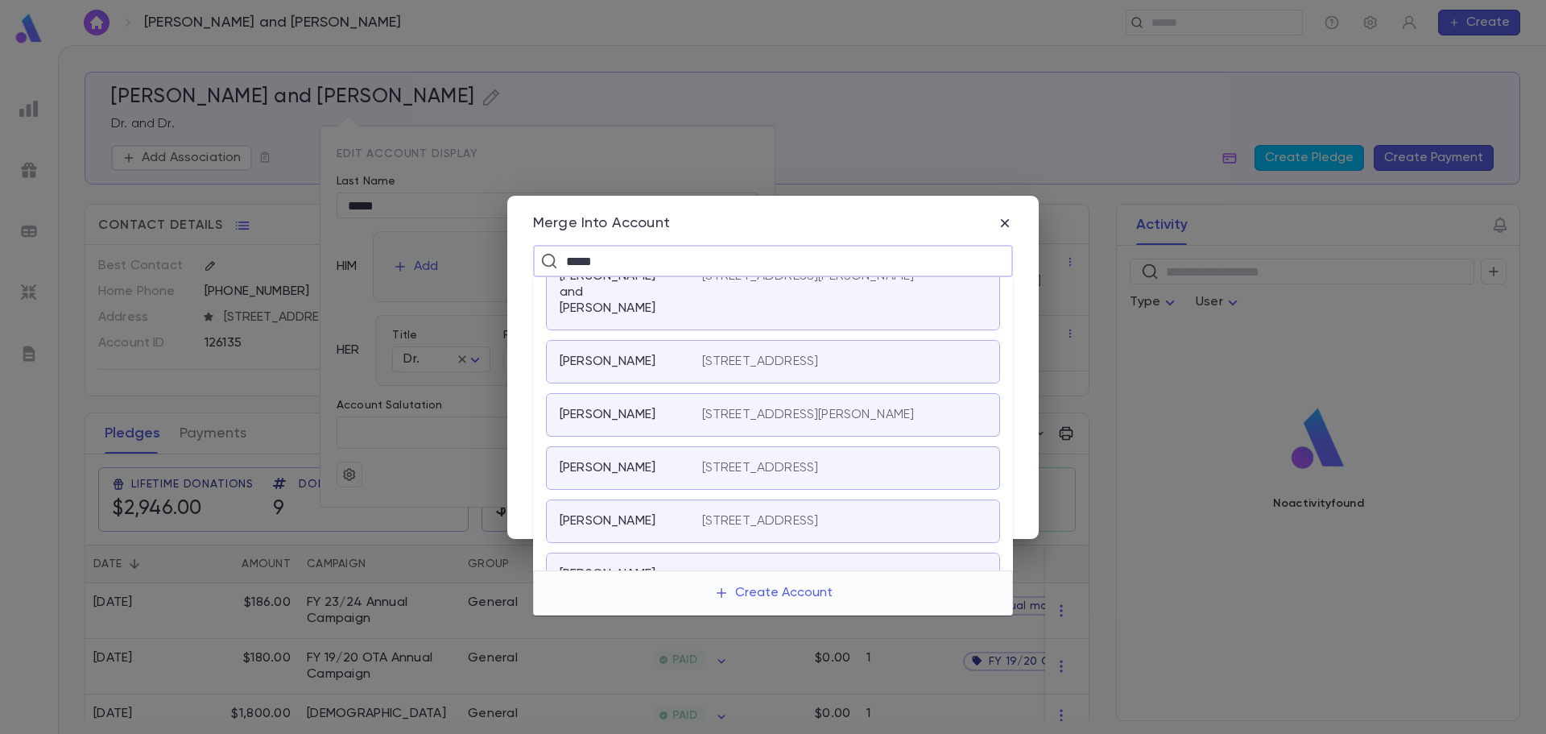
click at [658, 476] on div "Lintz, George" at bounding box center [621, 468] width 123 height 16
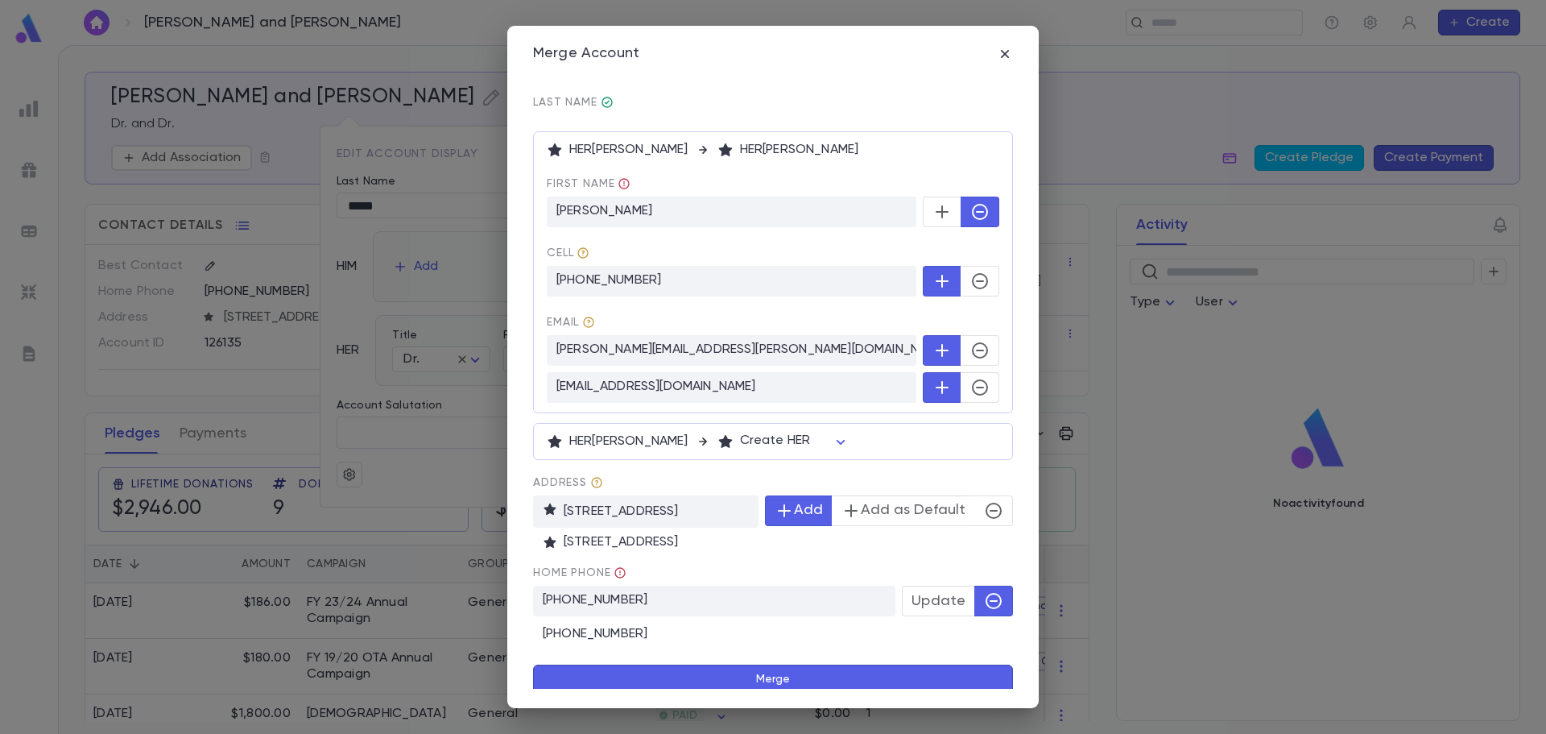
scroll to position [106, 0]
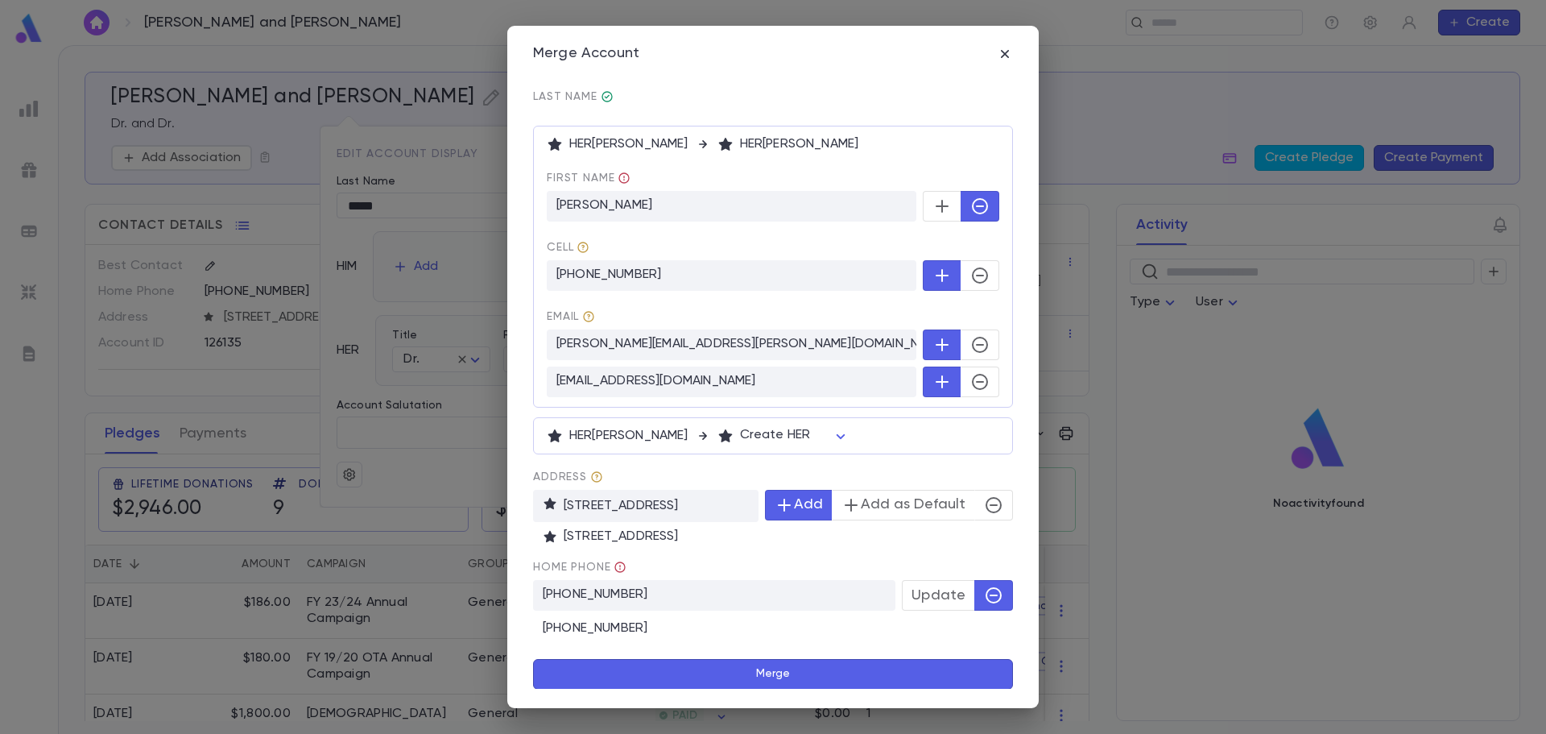
click at [819, 679] on button "Merge" at bounding box center [773, 674] width 480 height 31
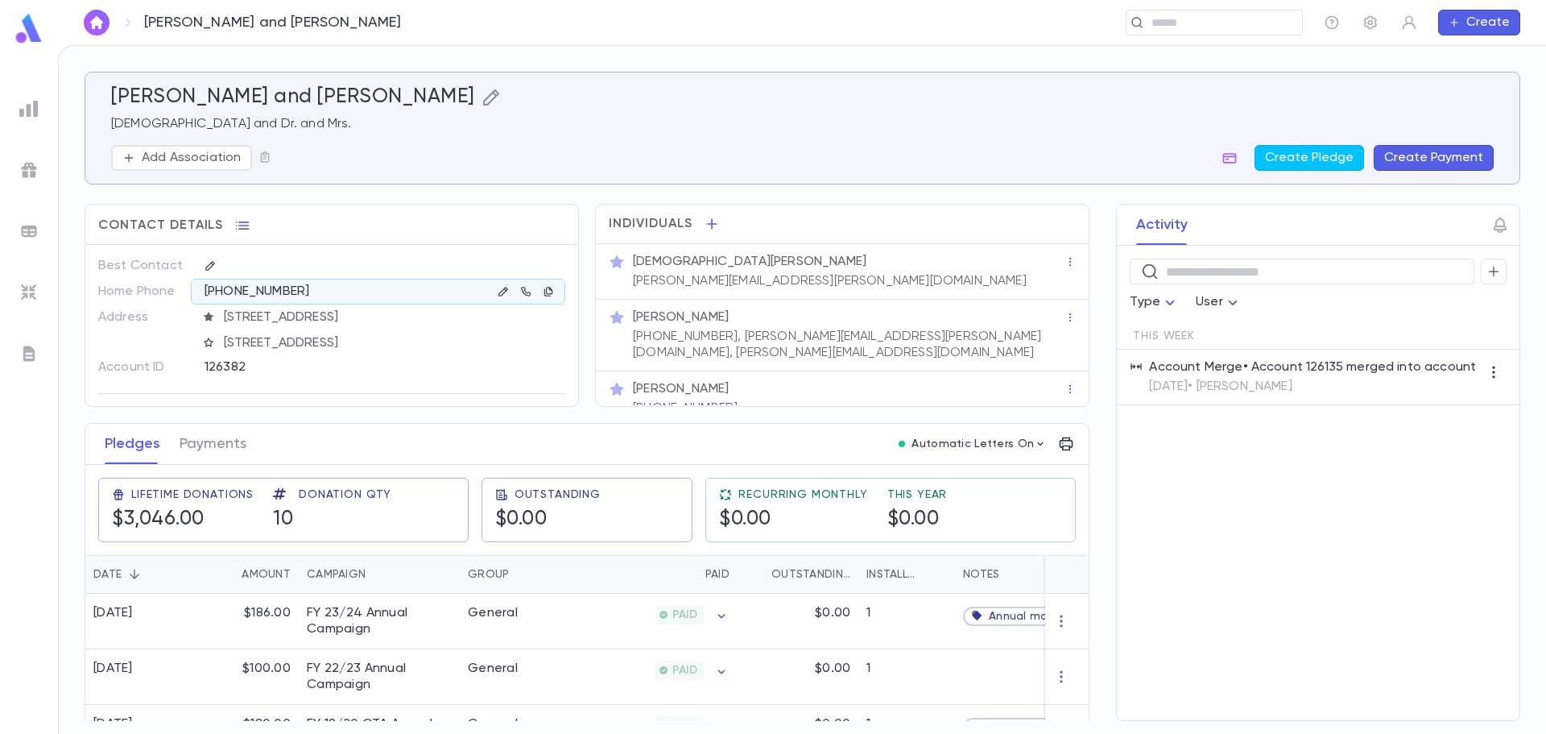
click at [482, 103] on icon "button" at bounding box center [491, 97] width 19 height 19
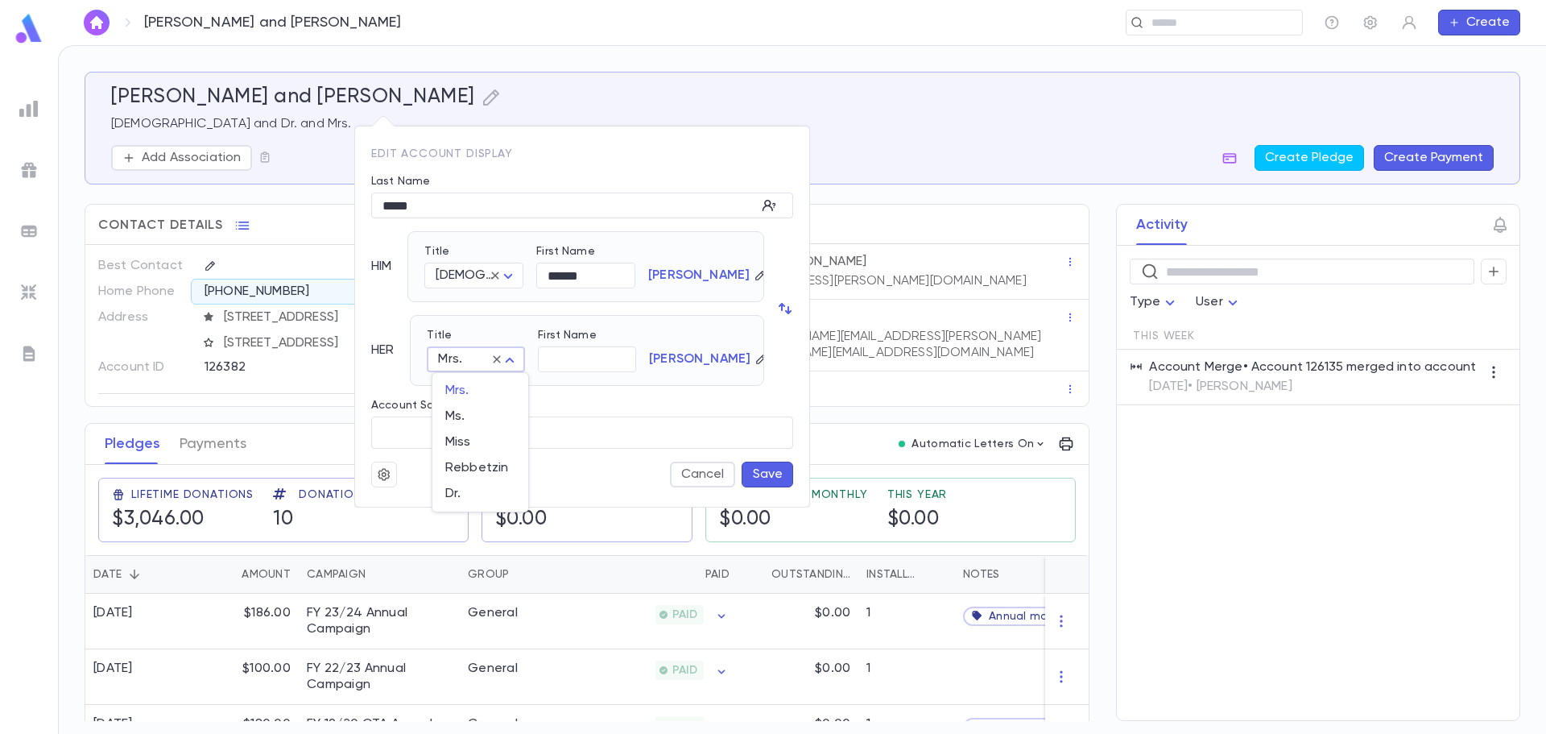
click at [454, 354] on body "Lintz, George and Lisa ​ Create Lintz, George and Lisa Rabbi and Dr. and Mrs. A…" at bounding box center [773, 389] width 1546 height 689
click at [467, 490] on span "Dr." at bounding box center [480, 494] width 70 height 16
type input "***"
click at [758, 475] on button "Save" at bounding box center [768, 474] width 52 height 26
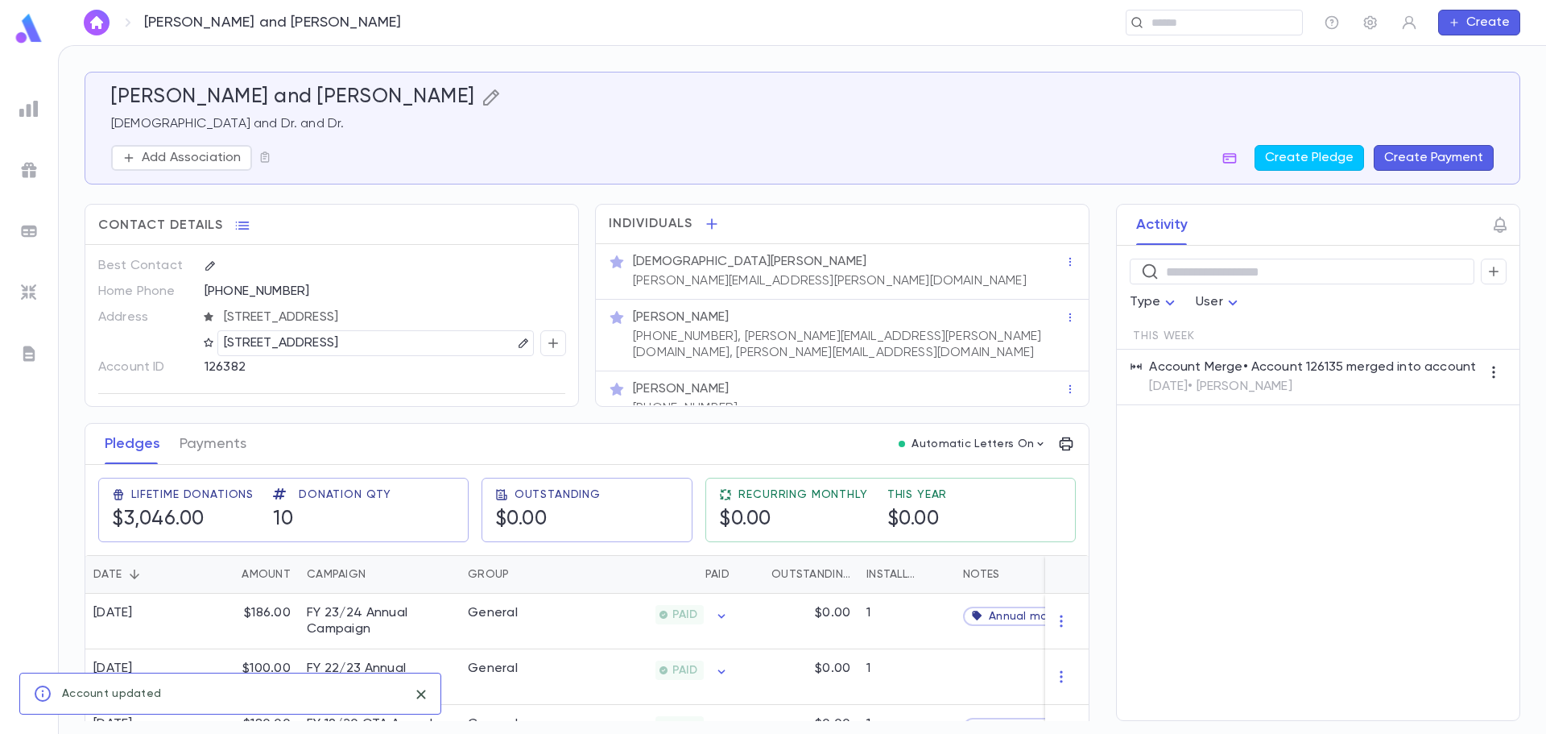
click at [482, 99] on icon "button" at bounding box center [491, 97] width 19 height 19
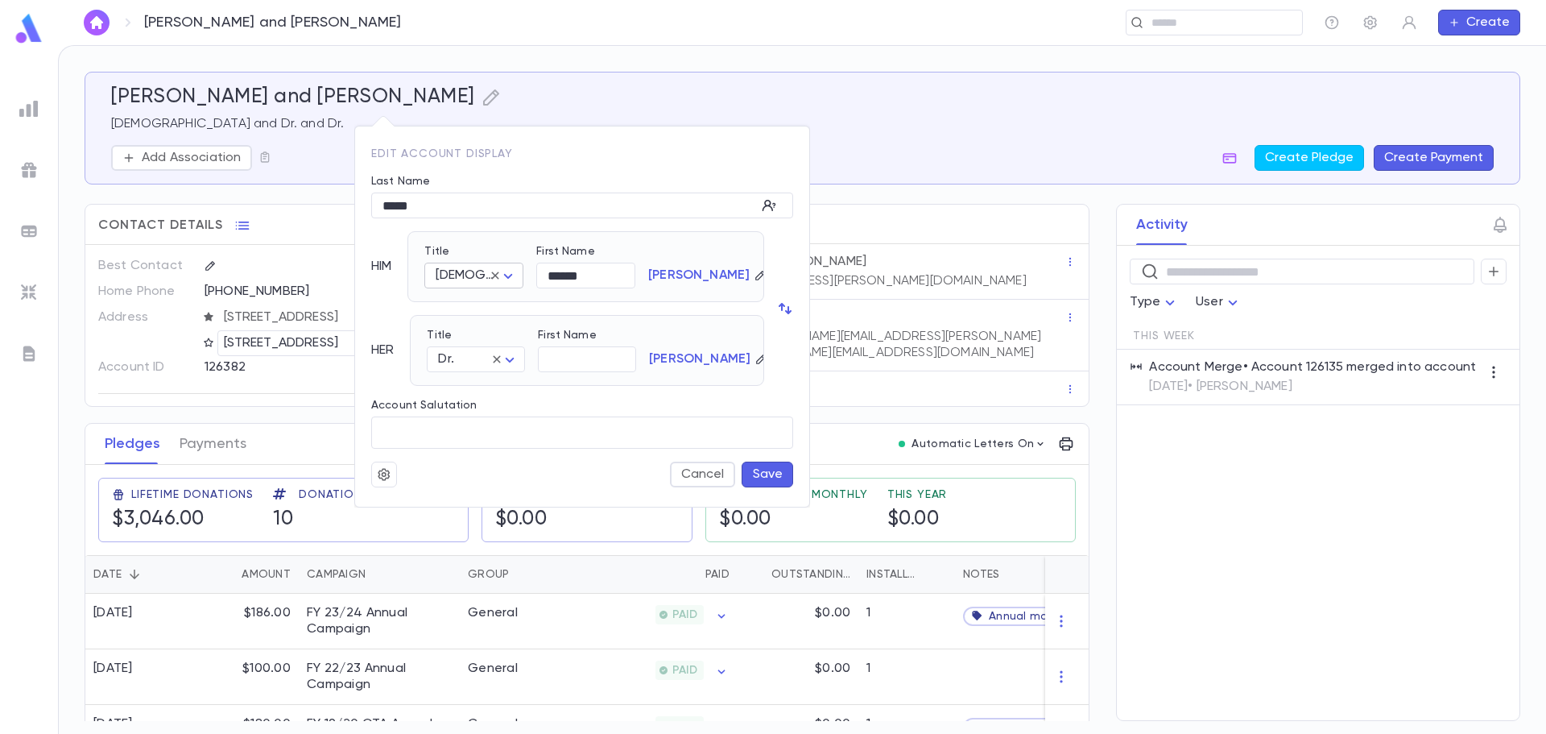
click at [511, 280] on body "Lintz, George and Lisa ​ Create Lintz, George and Lisa Rabbi and Dr. and Dr. Ad…" at bounding box center [773, 389] width 1546 height 689
click at [510, 275] on div at bounding box center [773, 367] width 1546 height 734
click at [769, 474] on button "Save" at bounding box center [768, 474] width 52 height 26
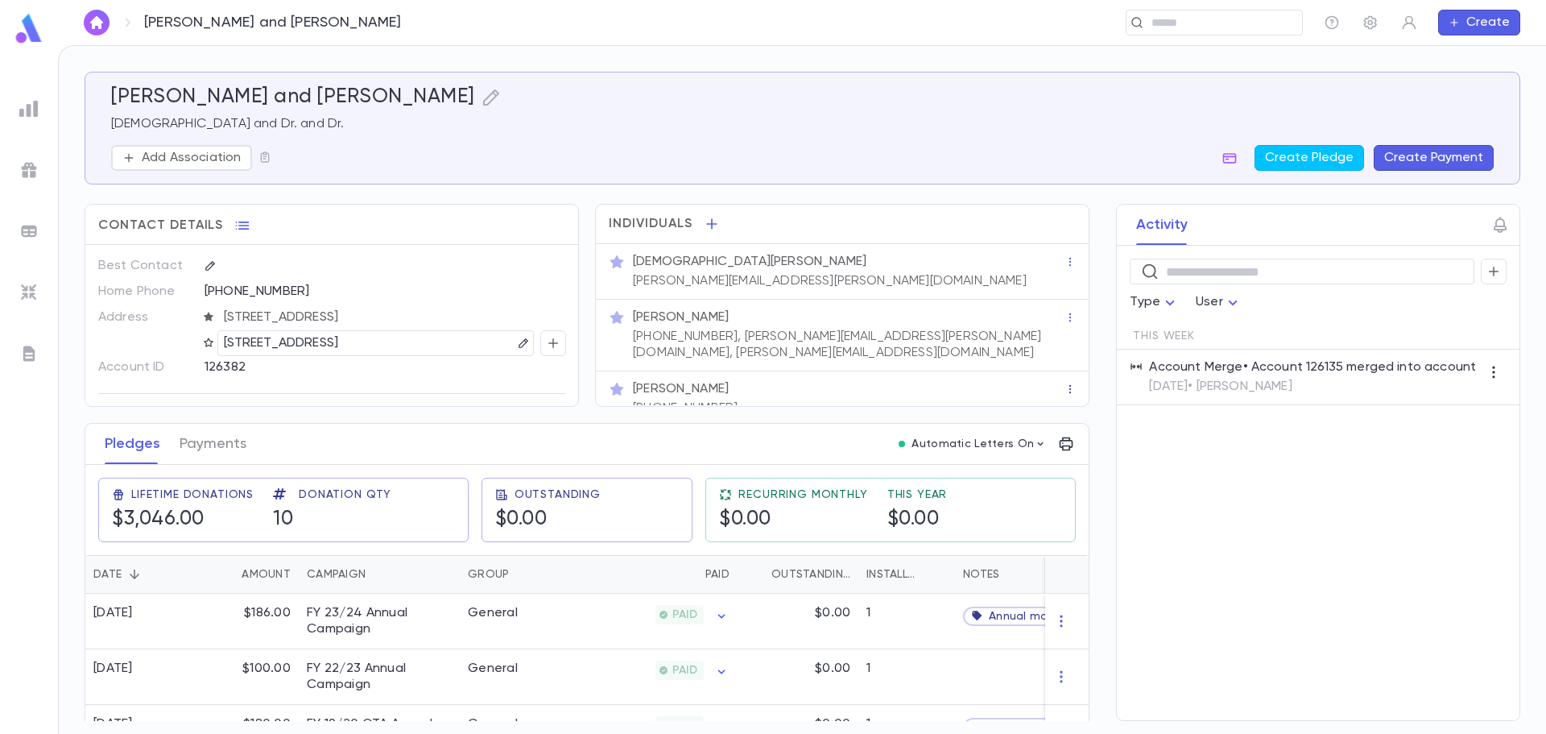
click at [1065, 383] on icon "button" at bounding box center [1070, 388] width 11 height 11
click at [889, 373] on div at bounding box center [773, 367] width 1546 height 734
click at [891, 381] on div "Dr. Lisa Lintz" at bounding box center [849, 389] width 432 height 16
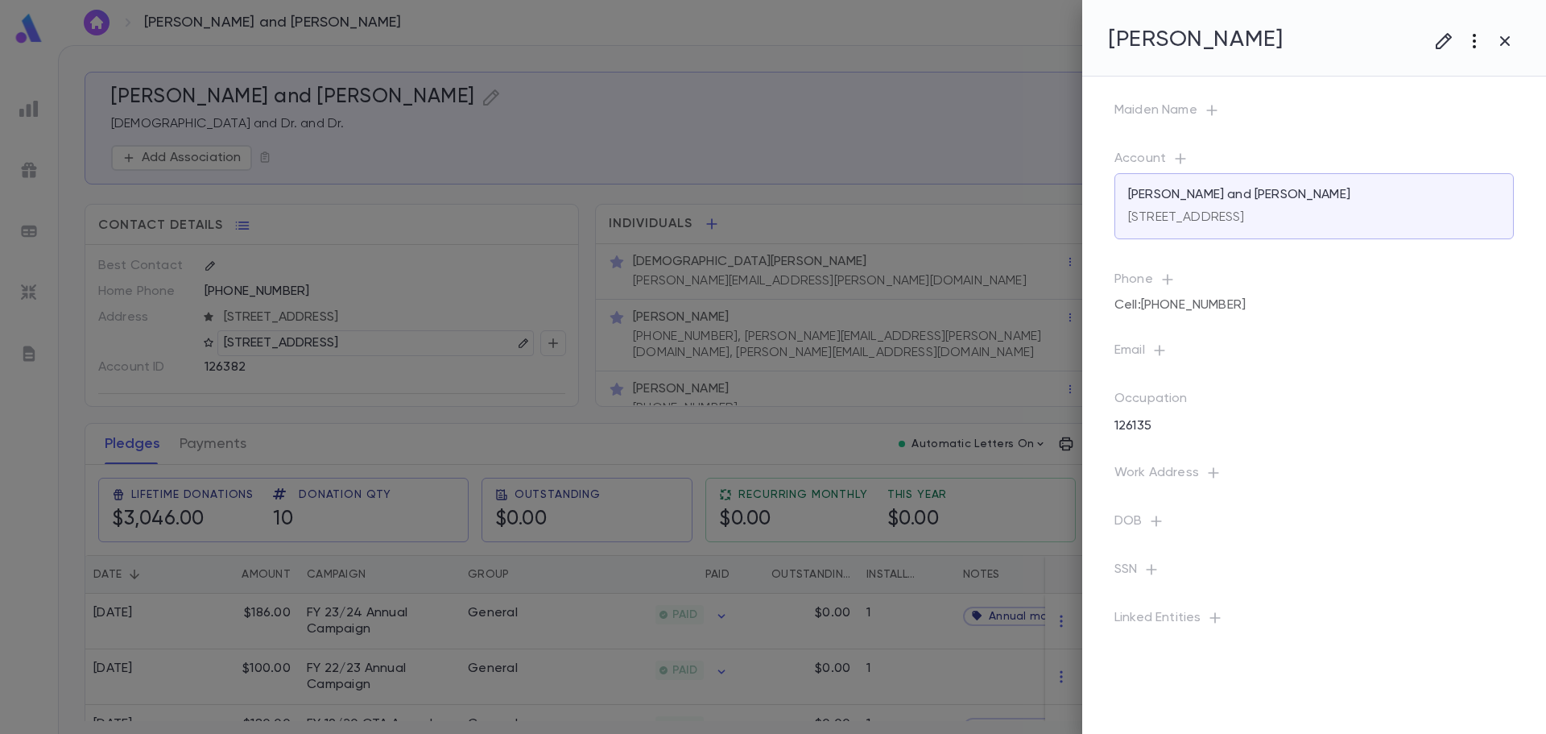
click at [1479, 43] on icon "button" at bounding box center [1474, 40] width 19 height 19
click at [1411, 155] on li "Delete" at bounding box center [1459, 152] width 160 height 26
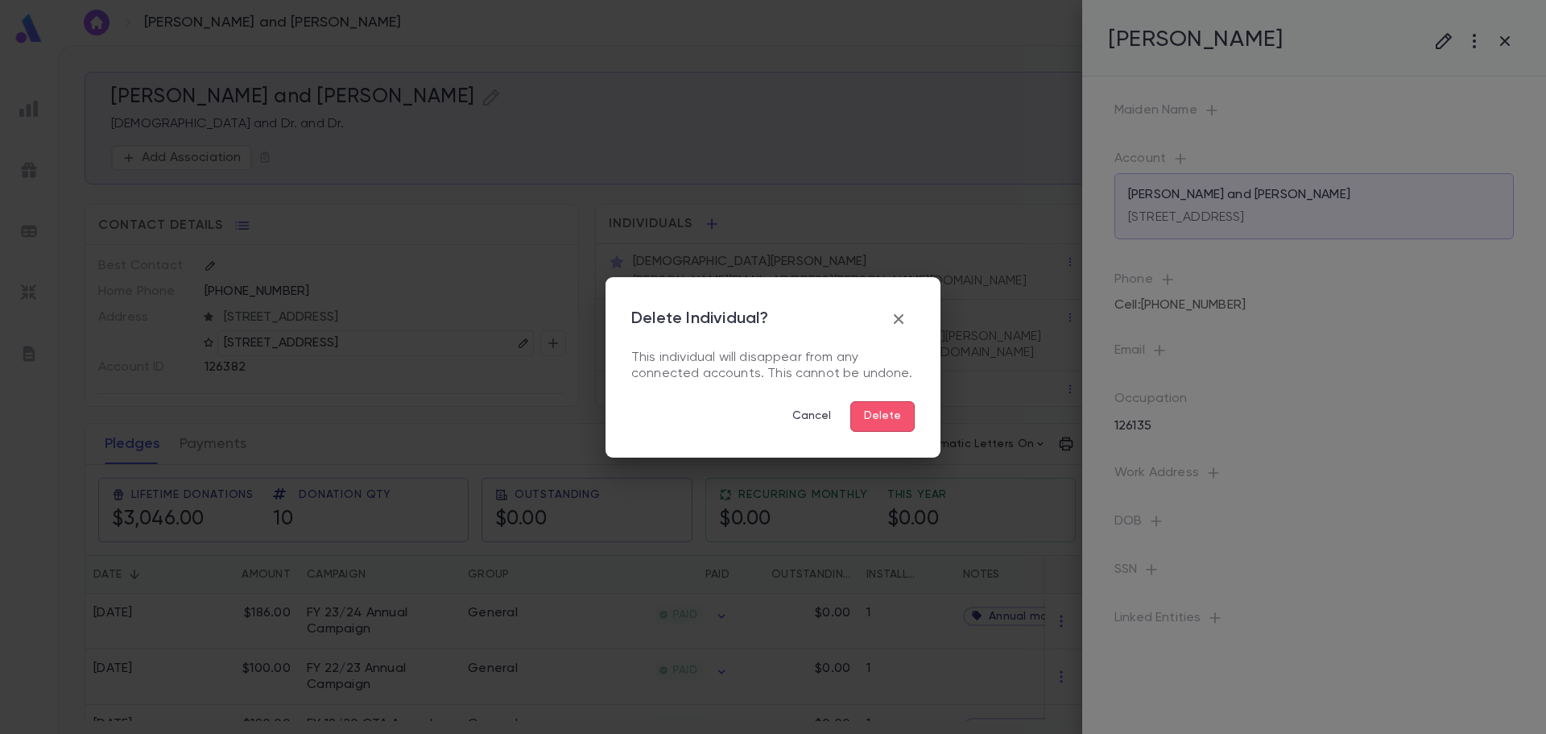
click at [874, 408] on button "Delete" at bounding box center [882, 416] width 64 height 31
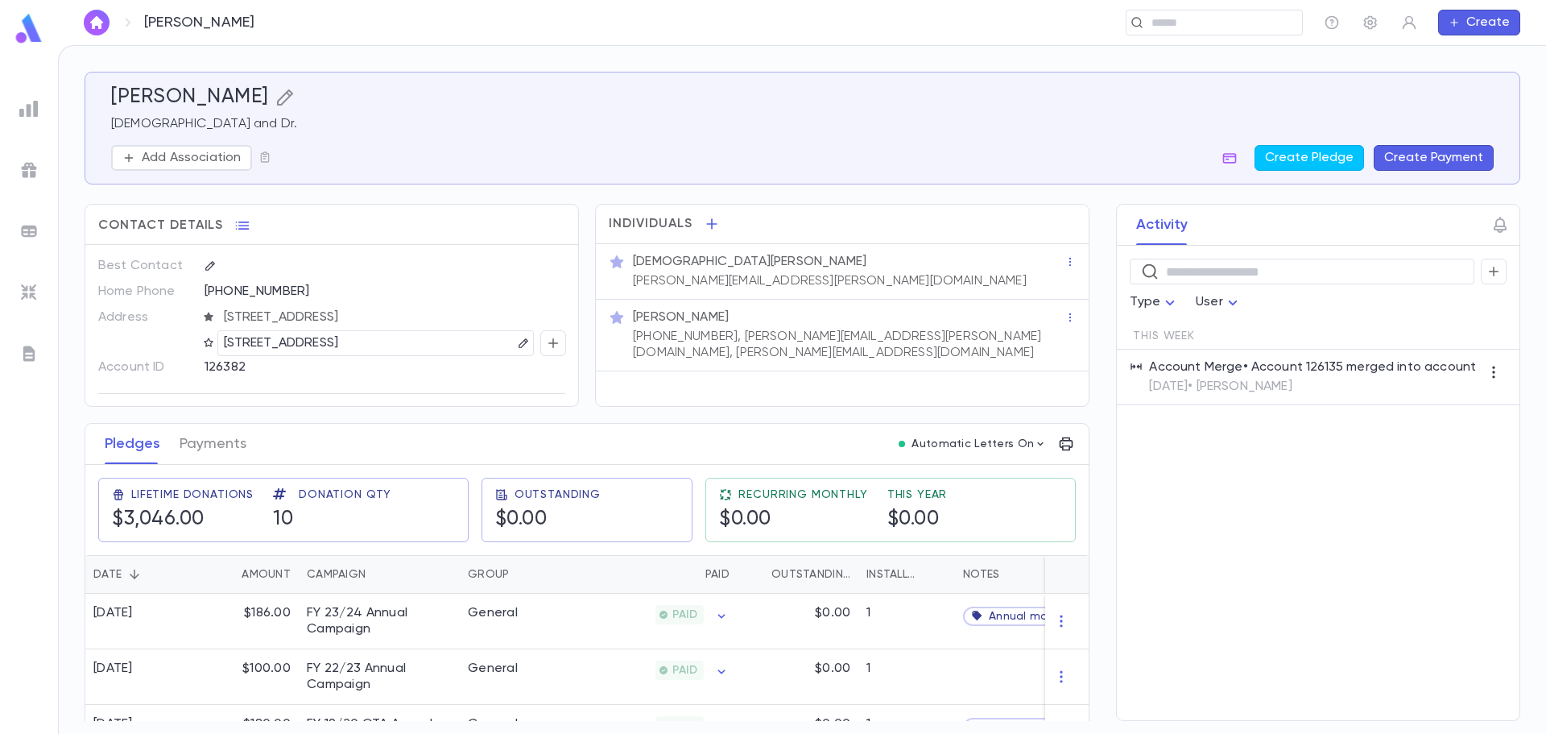
click at [275, 90] on icon "button" at bounding box center [284, 97] width 19 height 19
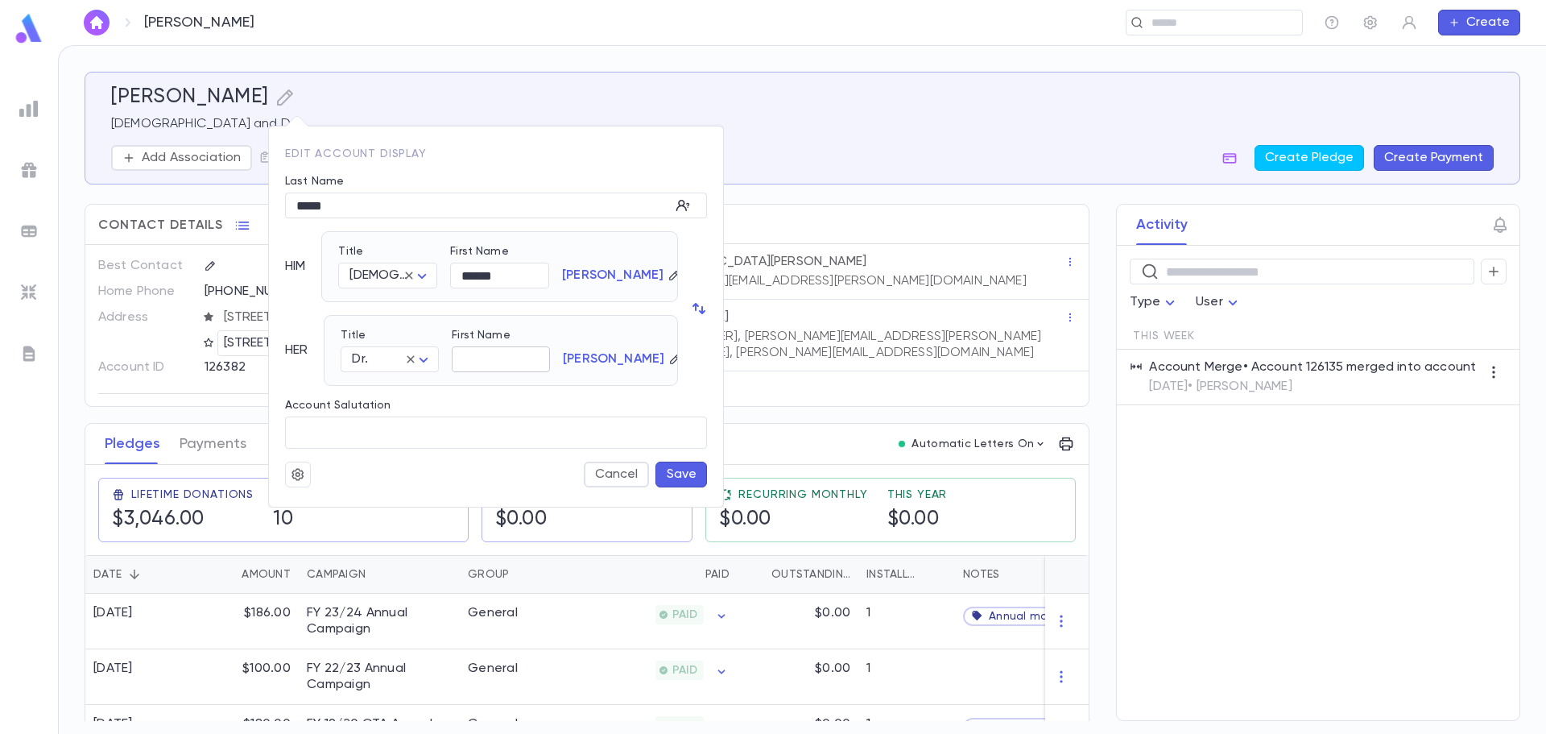
click at [498, 364] on input "First Name" at bounding box center [501, 359] width 98 height 25
type input "****"
click at [677, 474] on button "Save" at bounding box center [682, 474] width 52 height 26
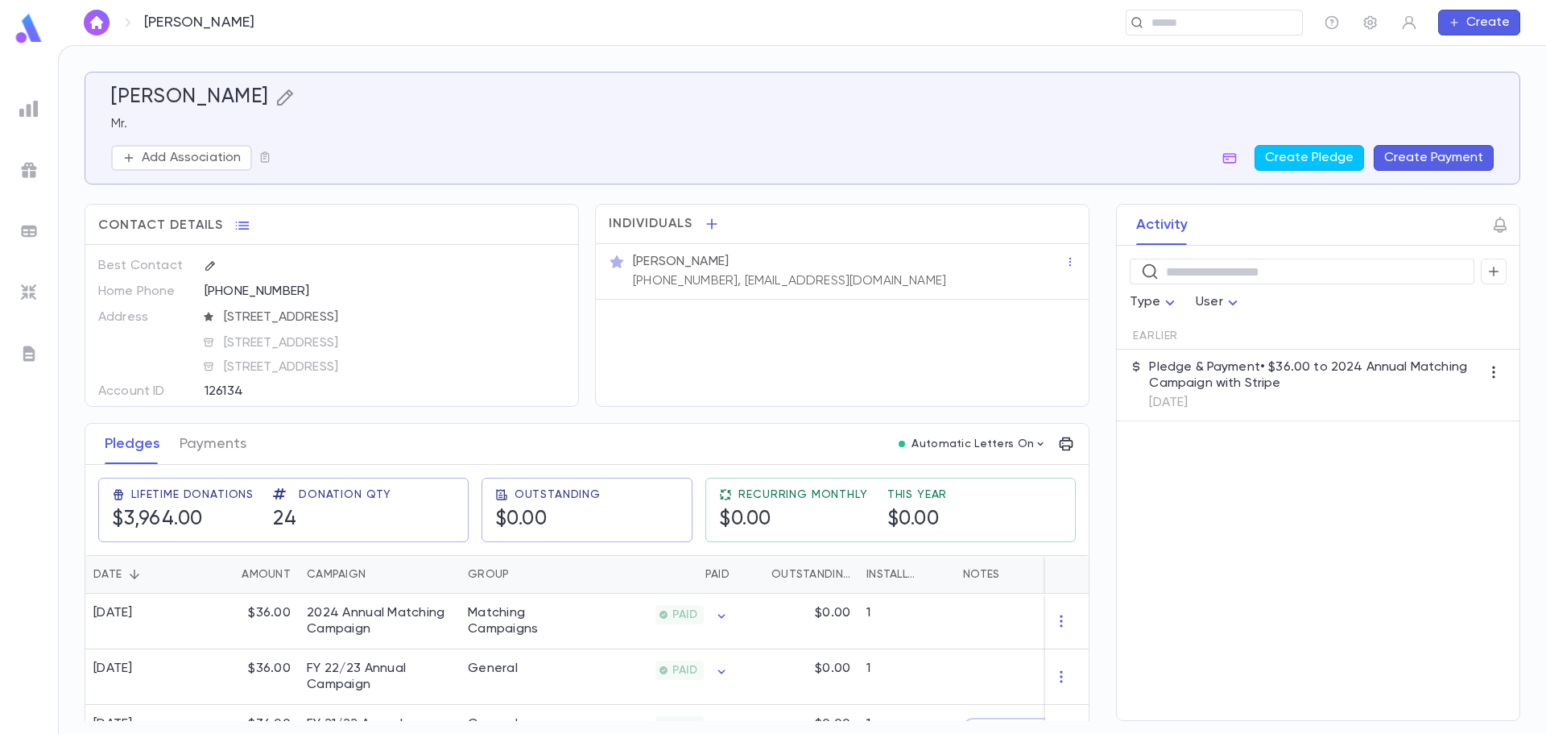
click at [275, 99] on icon "button" at bounding box center [284, 97] width 19 height 19
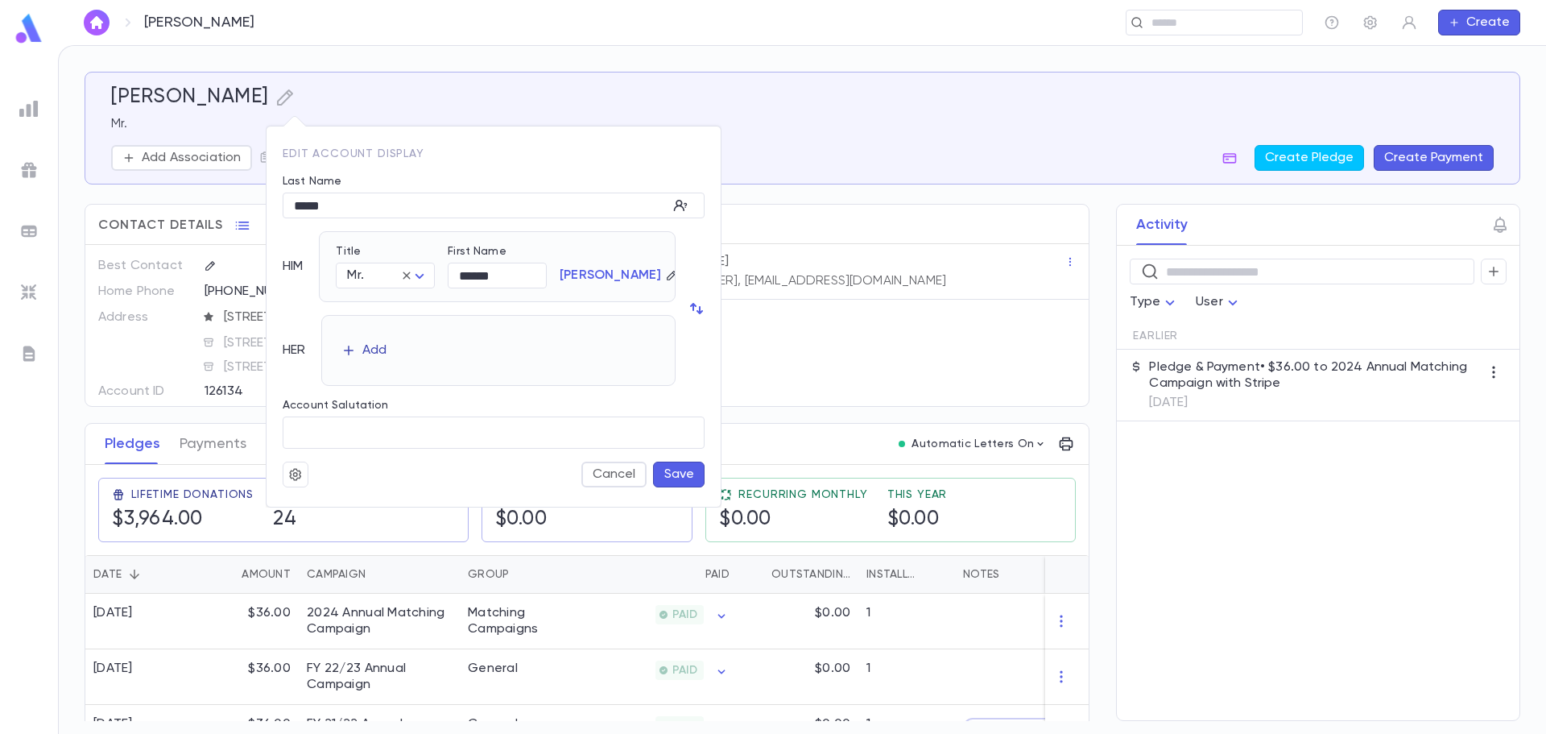
click at [369, 349] on div "Add" at bounding box center [374, 350] width 24 height 16
click at [383, 358] on body "[PERSON_NAME] ​ Create [PERSON_NAME] Mr. Add Association Create Pledge Create P…" at bounding box center [773, 389] width 1546 height 689
click at [389, 394] on span "Mrs." at bounding box center [392, 391] width 70 height 16
type input "****"
click at [671, 472] on button "Save" at bounding box center [679, 474] width 52 height 26
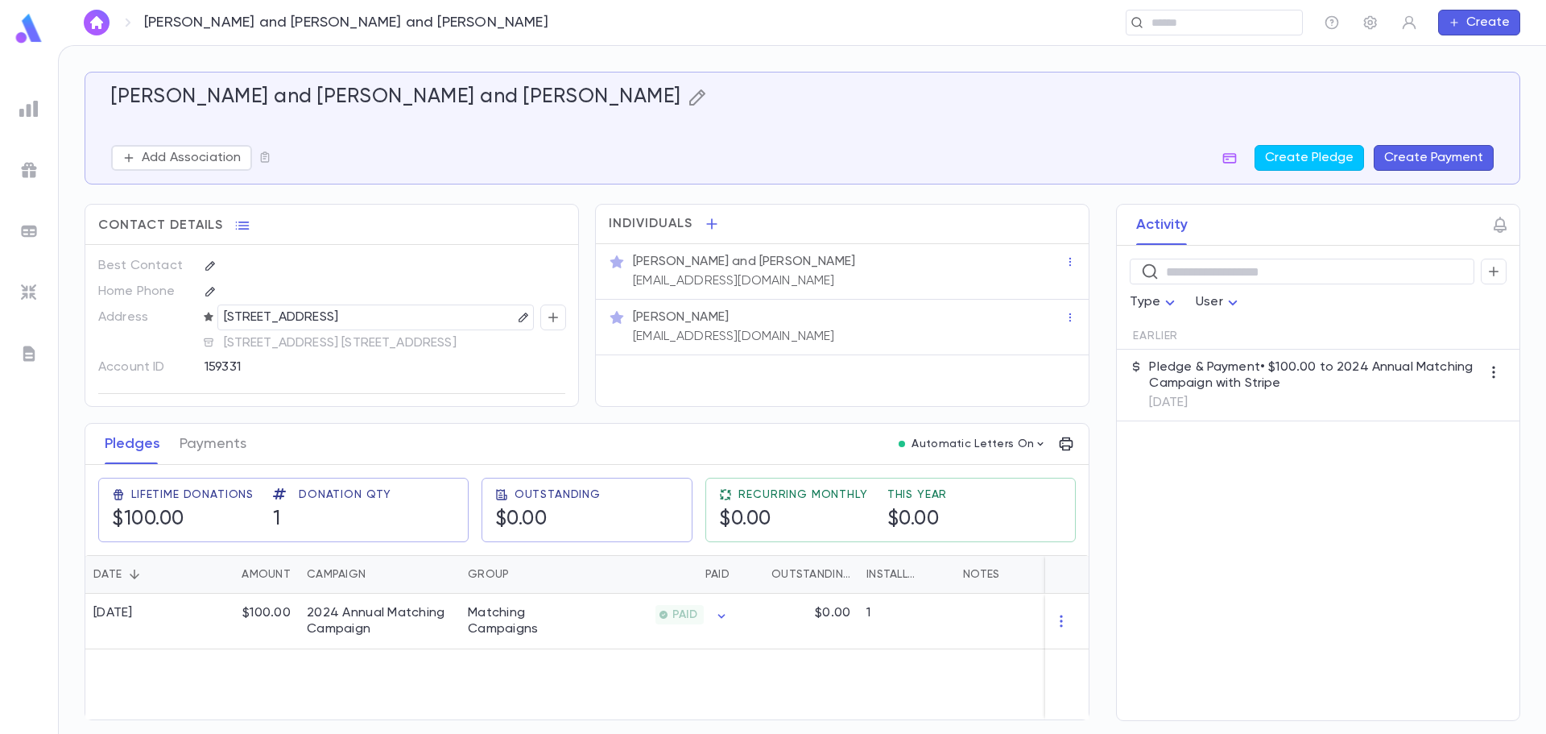
click at [688, 101] on icon "button" at bounding box center [697, 97] width 19 height 19
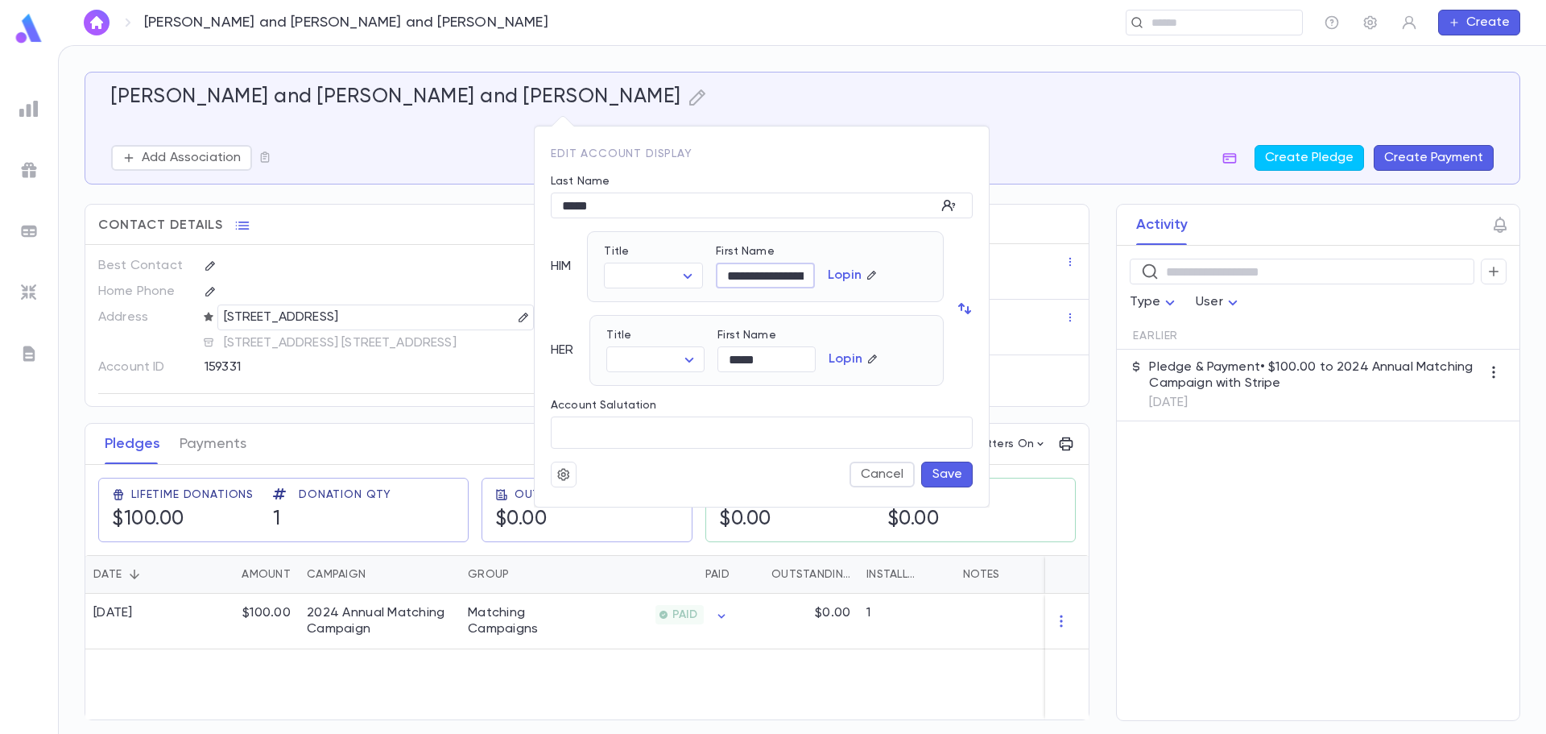
scroll to position [0, 67]
drag, startPoint x: 809, startPoint y: 274, endPoint x: 892, endPoint y: 288, distance: 85.0
click at [892, 288] on div "**********" at bounding box center [765, 266] width 357 height 71
type input "**********"
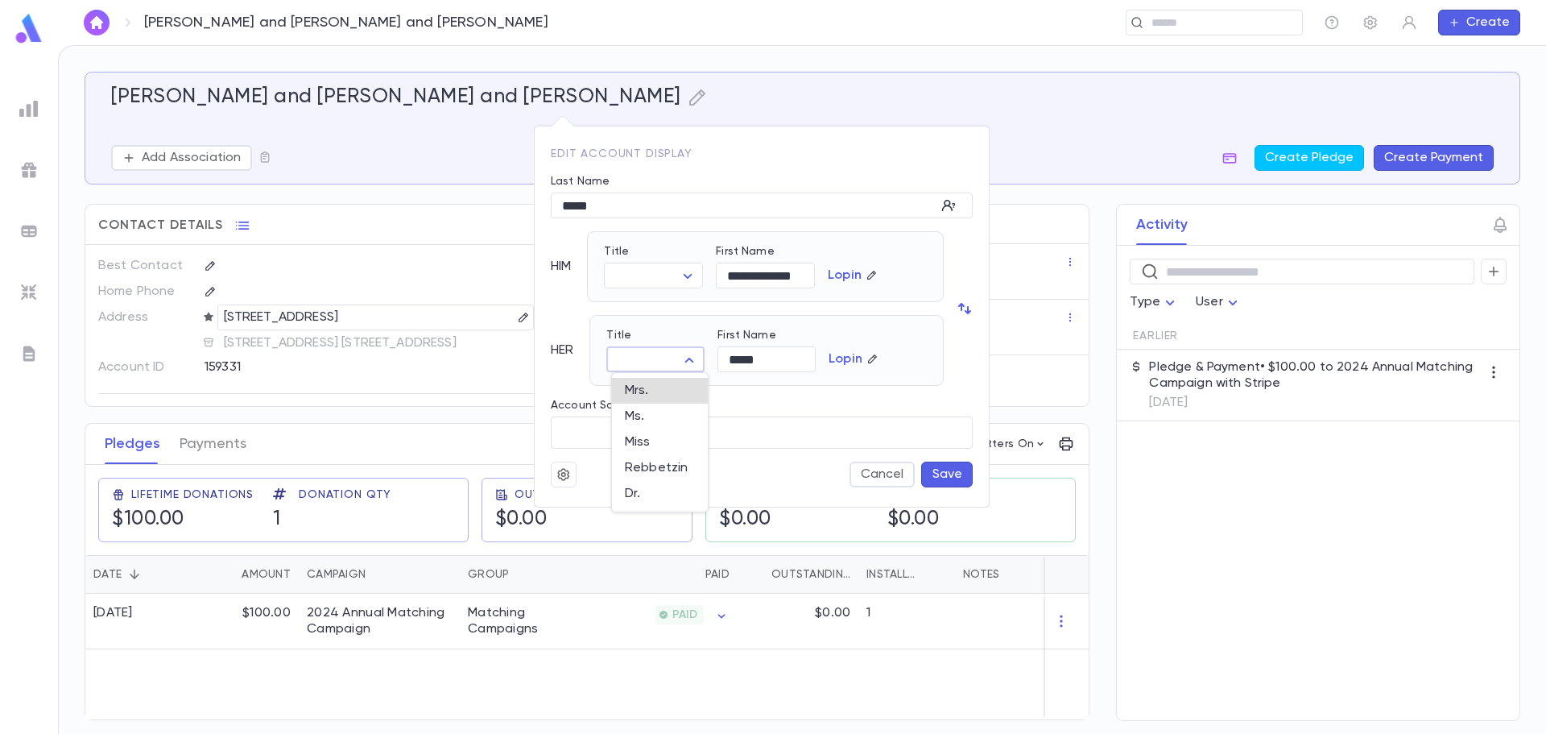
click at [688, 363] on body "[PERSON_NAME] and [PERSON_NAME] and [PERSON_NAME] ​ Create [PERSON_NAME] and [P…" at bounding box center [773, 389] width 1546 height 689
click at [677, 393] on span "Mrs." at bounding box center [660, 391] width 70 height 16
type input "****"
click at [951, 475] on button "Save" at bounding box center [947, 474] width 52 height 26
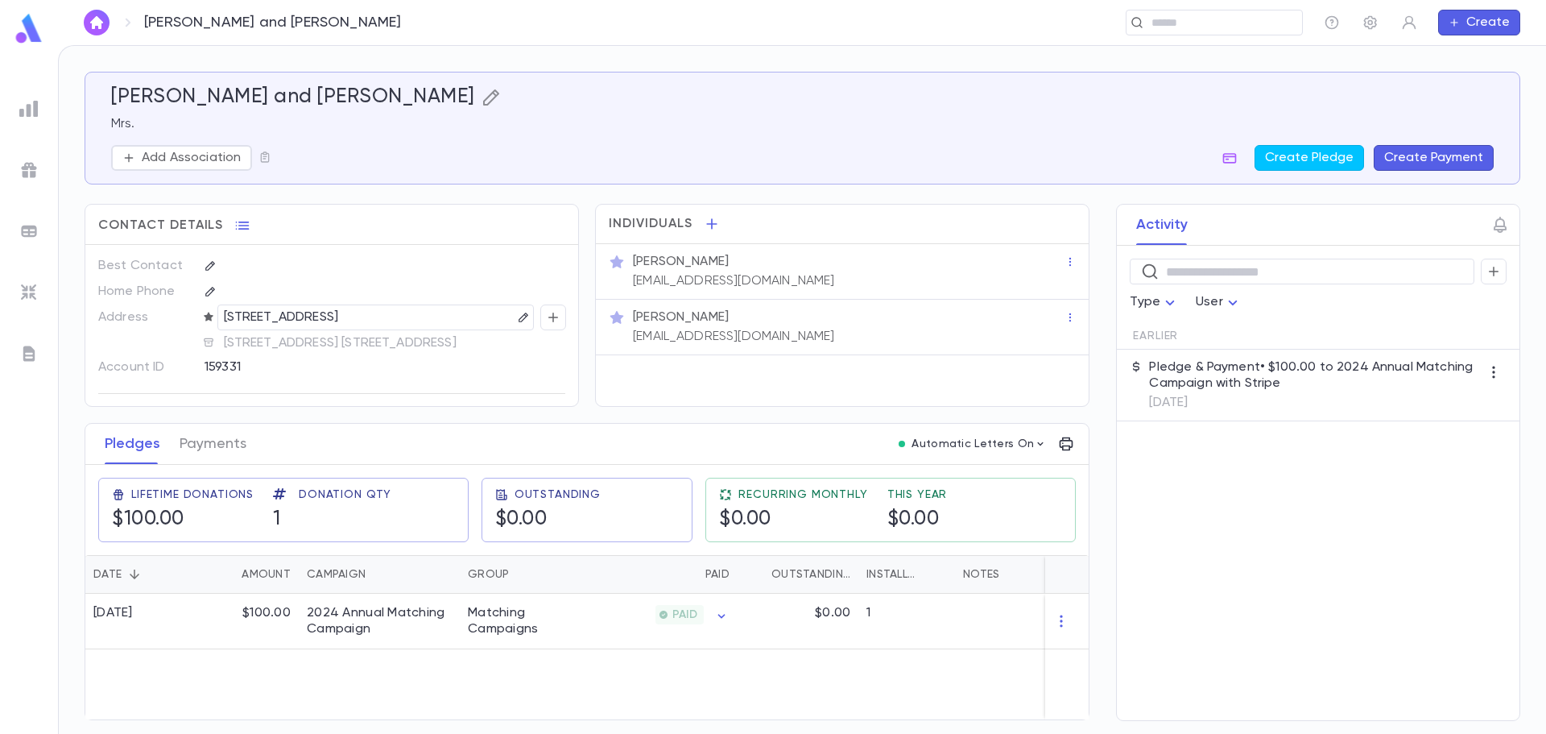
click at [483, 93] on icon "button" at bounding box center [491, 97] width 16 height 16
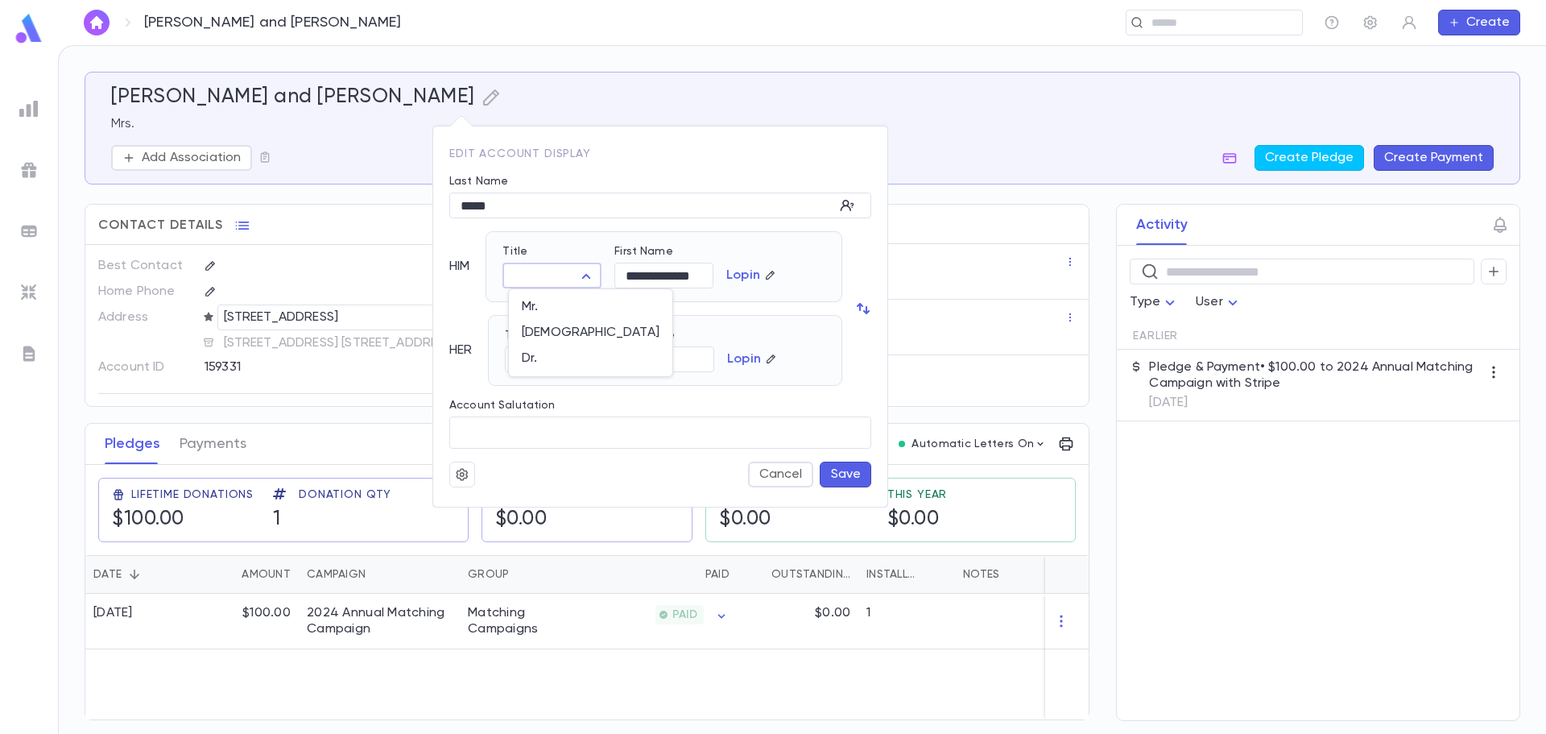
click at [538, 275] on body "[PERSON_NAME] and [PERSON_NAME] ​ Create [PERSON_NAME] and [PERSON_NAME] Mrs. A…" at bounding box center [773, 389] width 1546 height 689
click at [552, 331] on span "[DEMOGRAPHIC_DATA]" at bounding box center [591, 333] width 138 height 16
type input "*****"
click at [861, 469] on button "Save" at bounding box center [846, 474] width 52 height 26
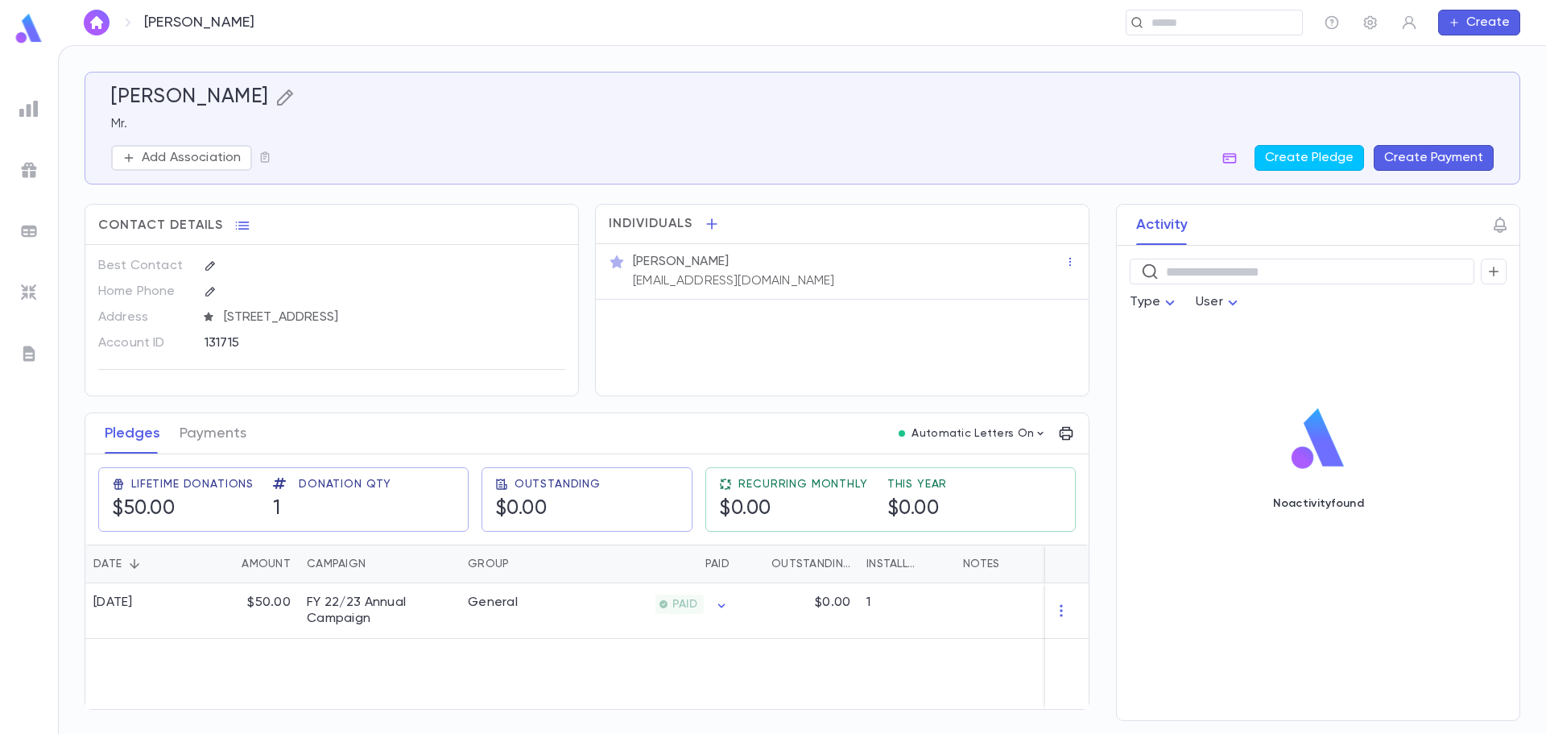
click at [283, 98] on icon "button" at bounding box center [284, 97] width 19 height 19
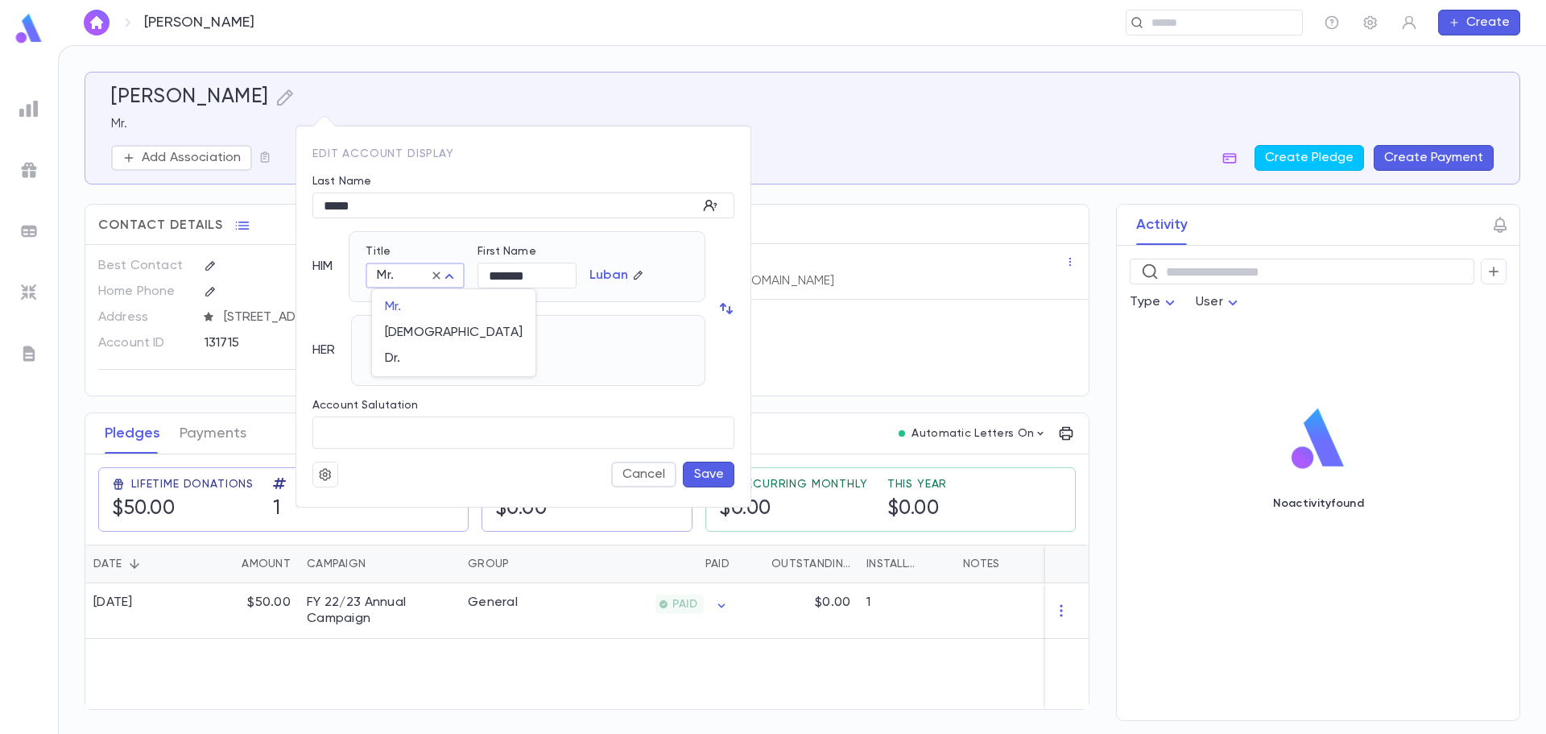
click at [413, 278] on body "[PERSON_NAME] ​ Create [PERSON_NAME] Mr. Add Association Create Pledge Create P…" at bounding box center [773, 389] width 1546 height 689
click at [414, 324] on li "[DEMOGRAPHIC_DATA]" at bounding box center [453, 333] width 163 height 26
type input "*****"
click at [405, 358] on div "Add" at bounding box center [404, 350] width 24 height 16
click at [405, 358] on body "[PERSON_NAME] ​ Create [PERSON_NAME] Mr. Add Association Create Pledge Create P…" at bounding box center [773, 389] width 1546 height 689
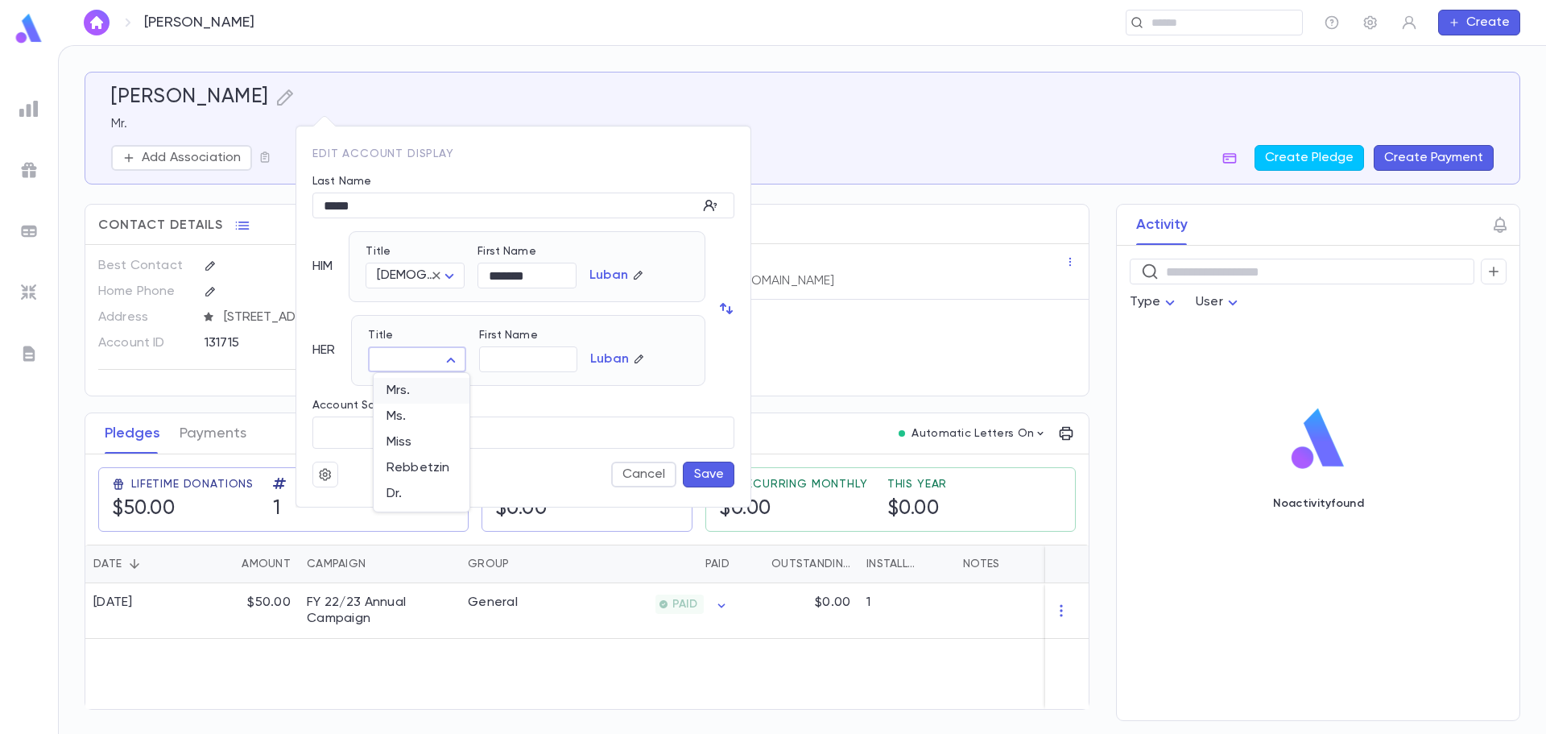
click at [408, 394] on span "Mrs." at bounding box center [422, 391] width 70 height 16
type input "****"
click at [727, 471] on button "Save" at bounding box center [709, 474] width 52 height 26
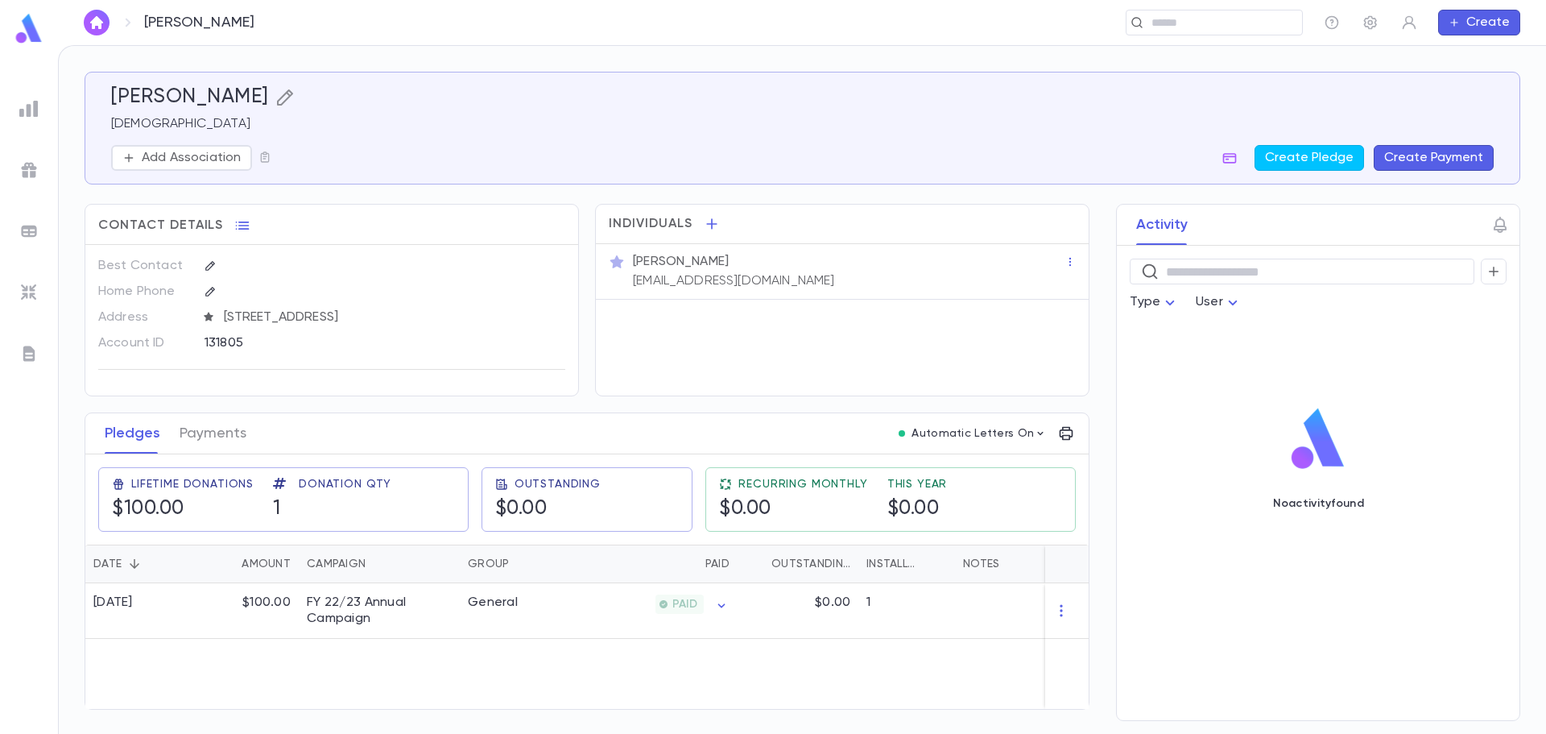
click at [275, 92] on icon "button" at bounding box center [284, 97] width 19 height 19
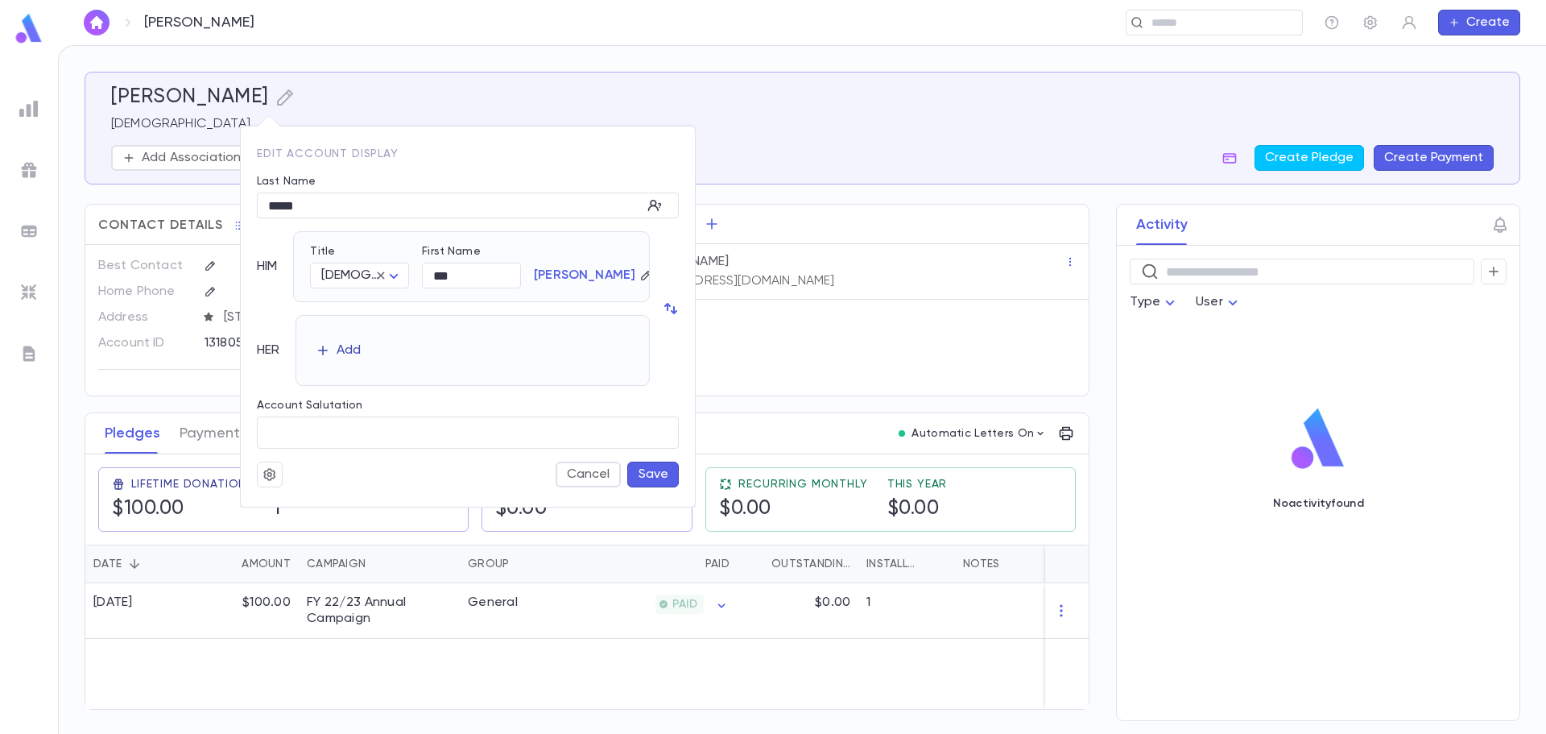
click at [356, 352] on div "Add" at bounding box center [349, 350] width 24 height 16
click at [362, 354] on body "Lyons, Jay ​ Create Lyons, Jay Rabbi Add Association Create Pledge Create Payme…" at bounding box center [773, 389] width 1546 height 689
click at [369, 397] on span "Mrs." at bounding box center [366, 391] width 70 height 16
type input "****"
click at [649, 484] on button "Save" at bounding box center [653, 474] width 52 height 26
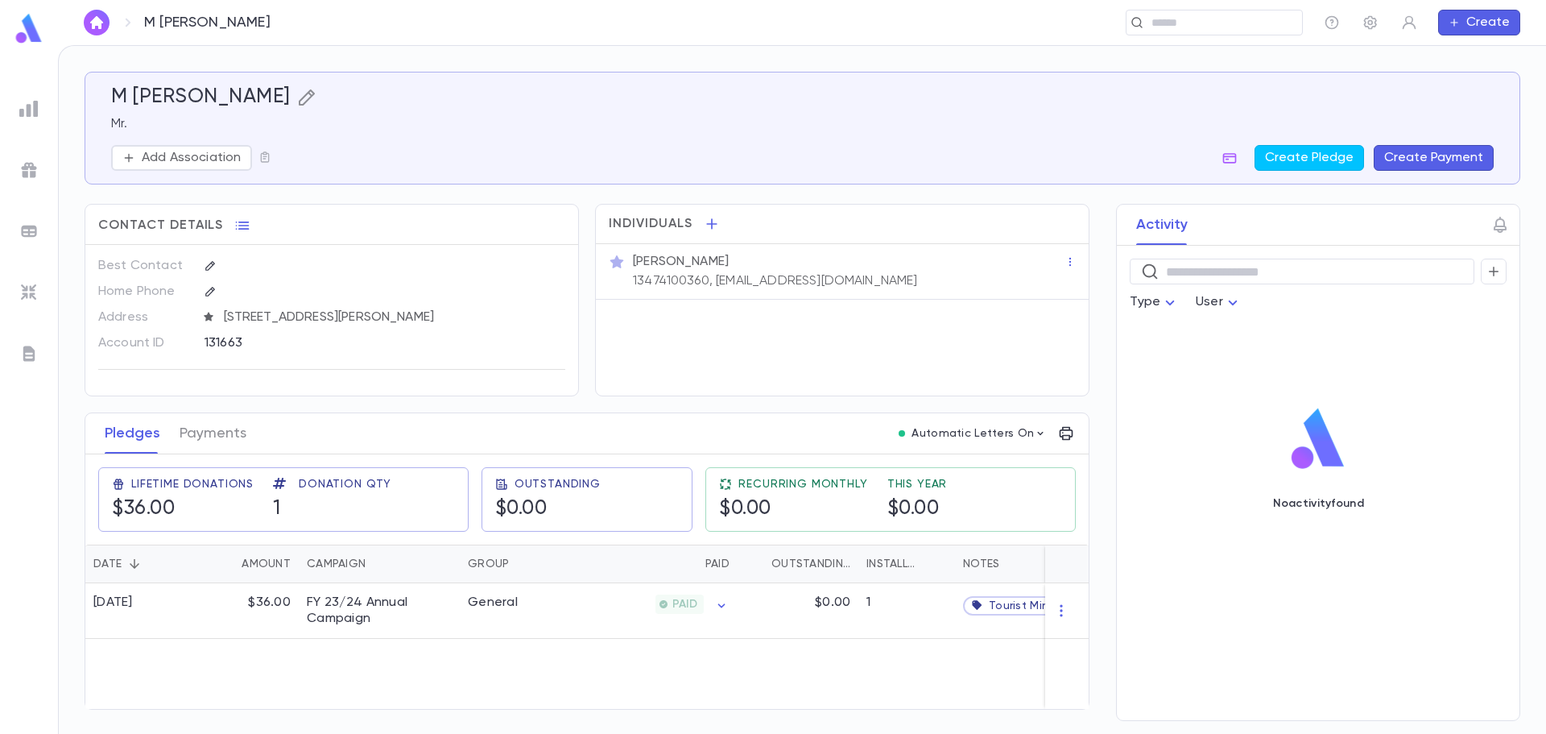
click at [314, 101] on icon "button" at bounding box center [306, 97] width 16 height 16
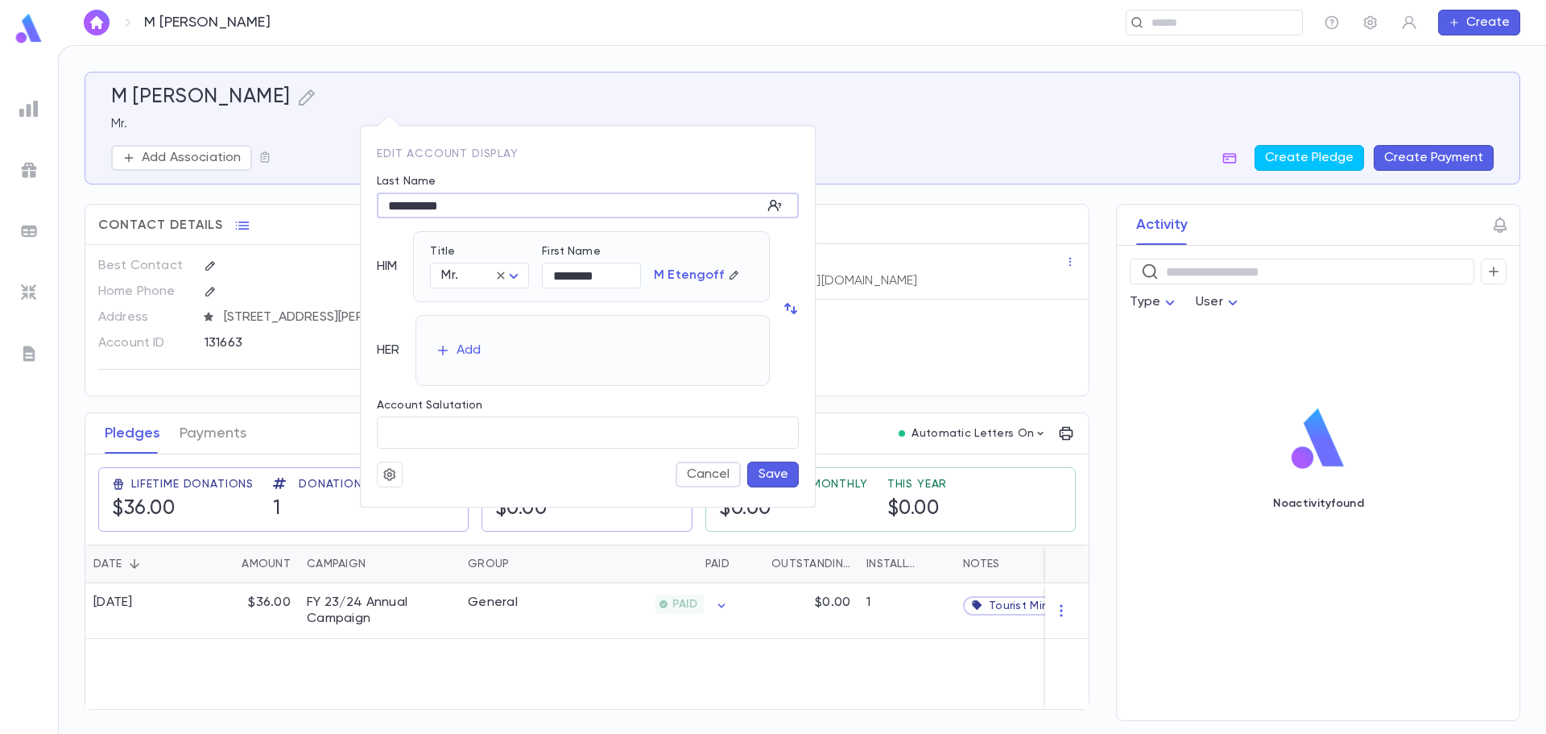
drag, startPoint x: 403, startPoint y: 205, endPoint x: 358, endPoint y: 213, distance: 46.0
click at [358, 213] on div "**********" at bounding box center [773, 367] width 1546 height 734
type input "********"
click at [760, 470] on button "Save" at bounding box center [773, 474] width 52 height 26
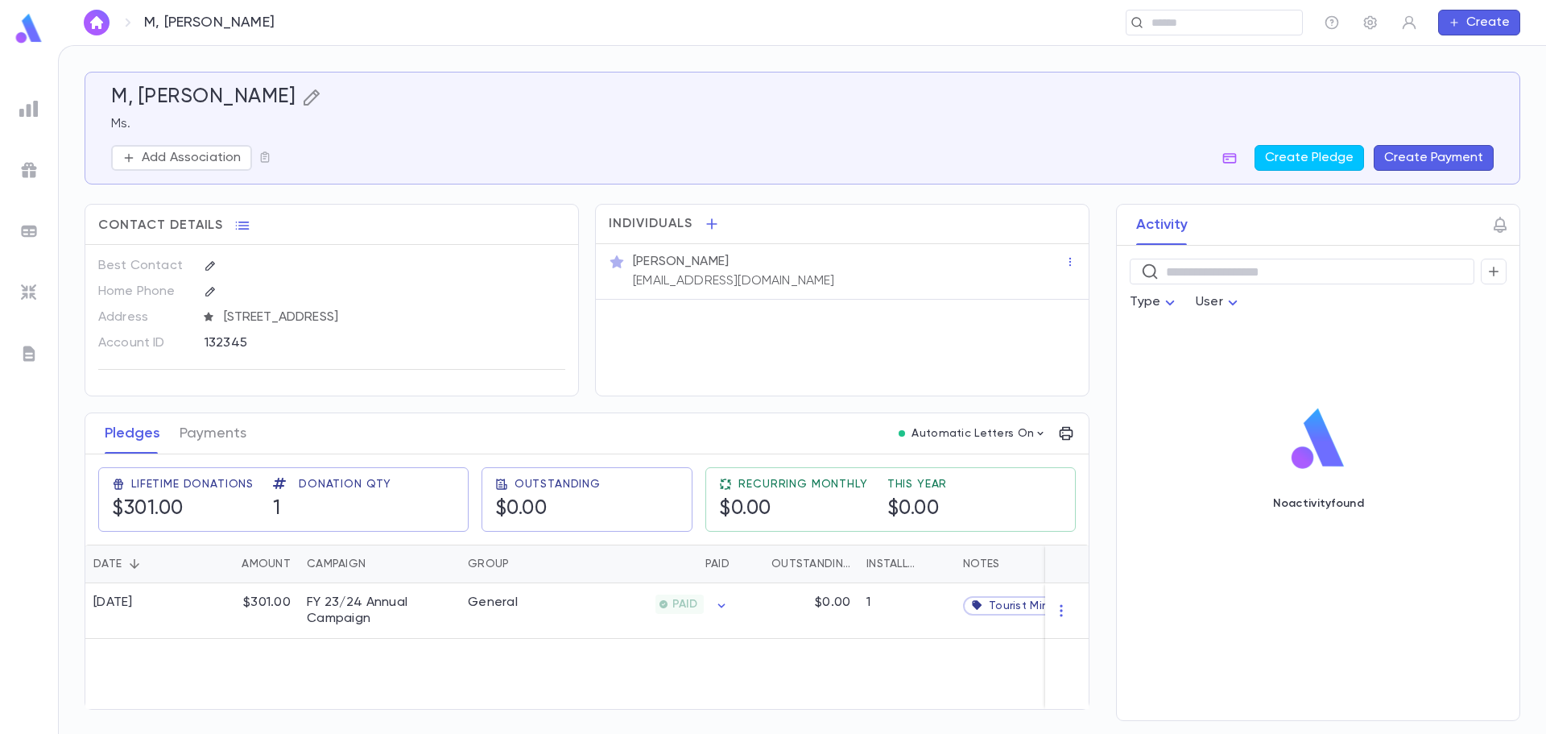
click at [304, 93] on icon "button" at bounding box center [312, 97] width 16 height 16
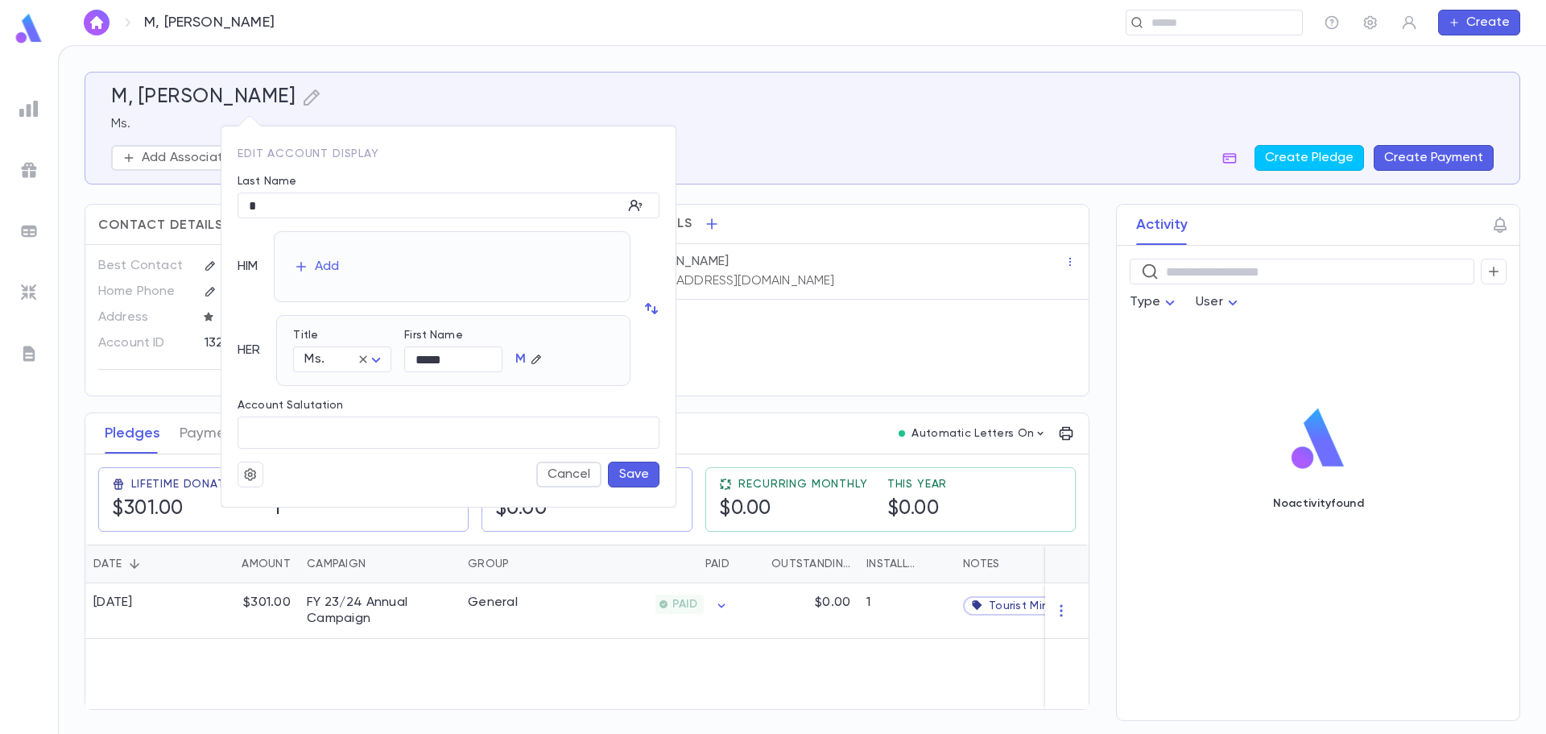
click at [644, 478] on button "Save" at bounding box center [634, 474] width 52 height 26
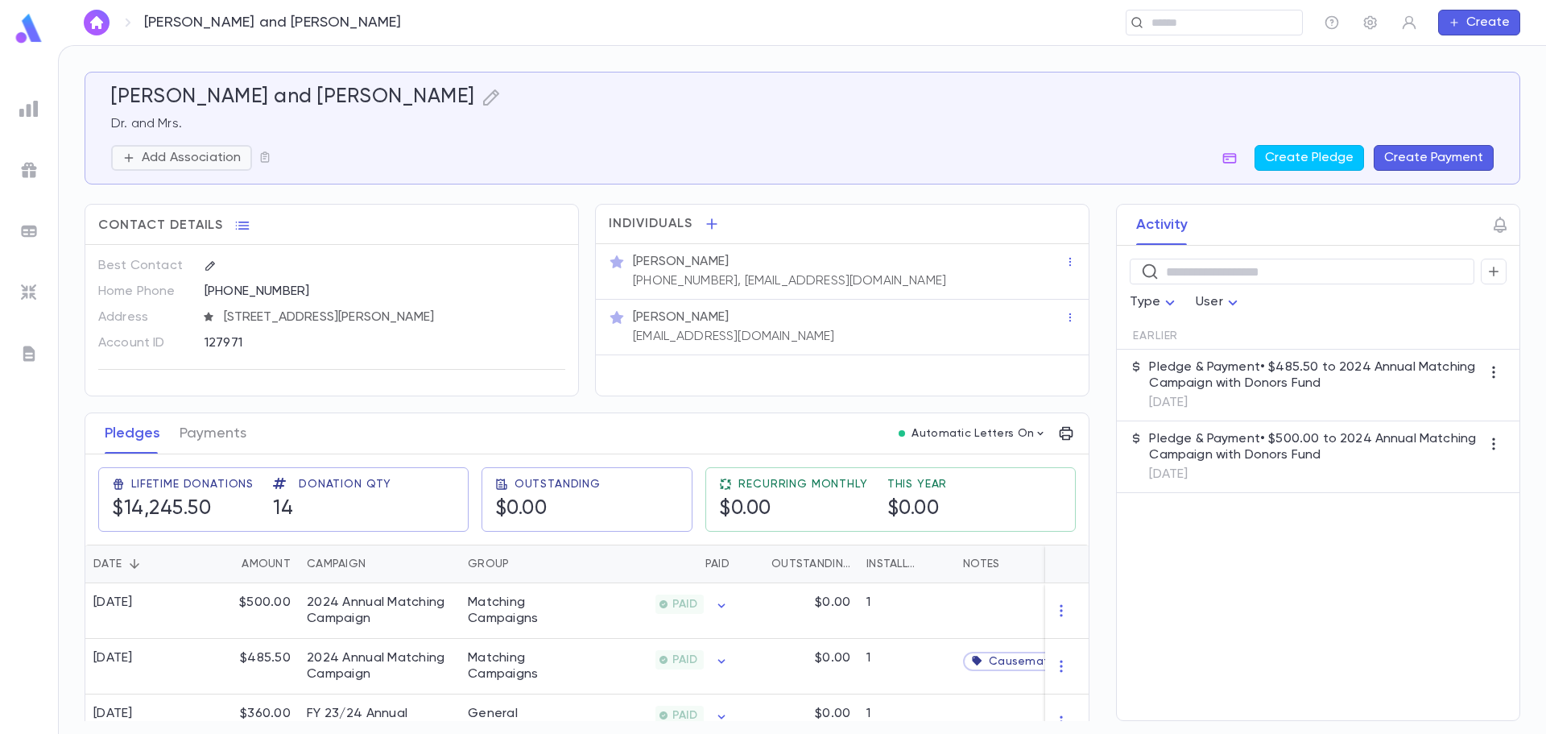
click at [206, 147] on button "Add Association" at bounding box center [181, 158] width 141 height 26
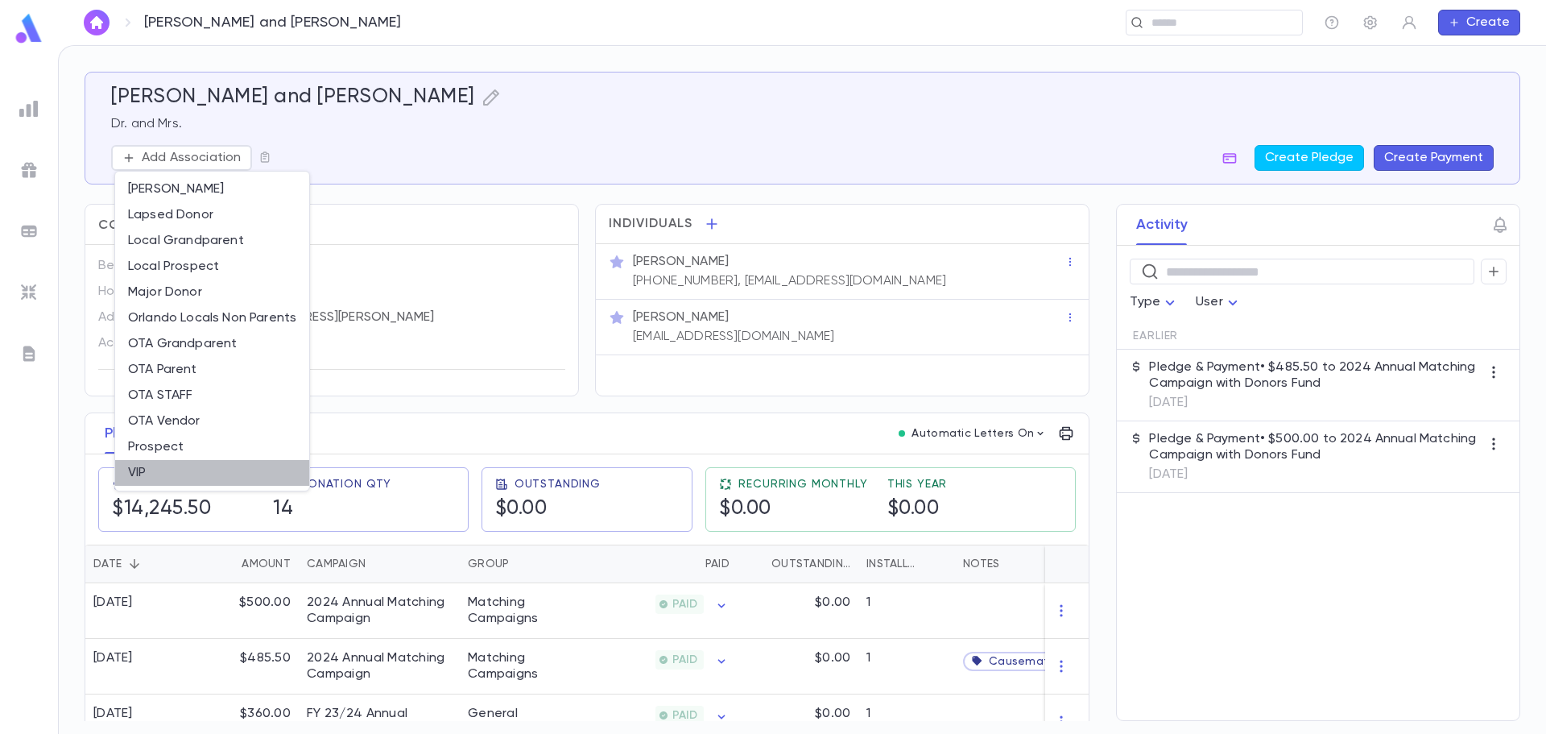
click at [145, 462] on li "VIP" at bounding box center [212, 473] width 194 height 26
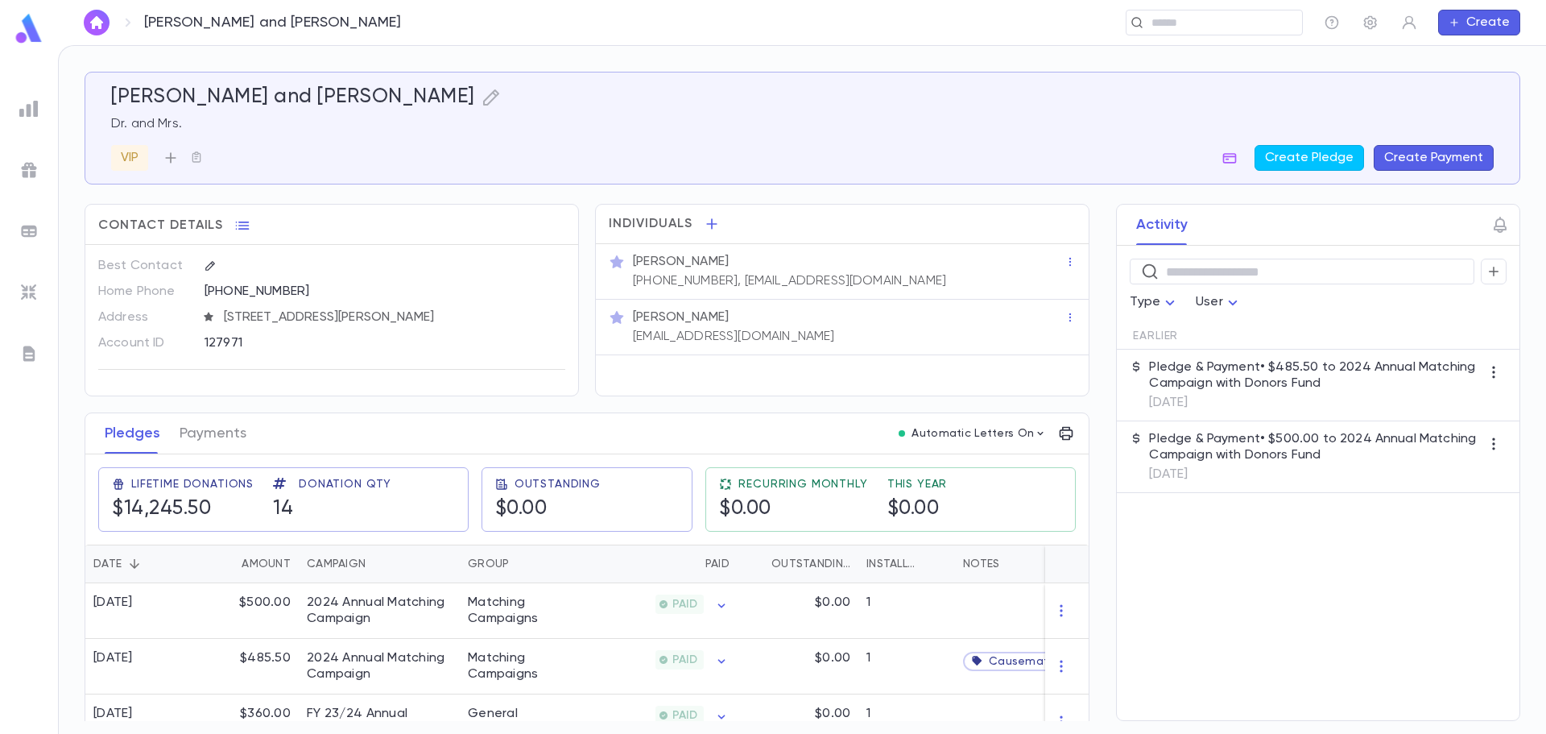
click at [171, 159] on icon "button" at bounding box center [171, 158] width 16 height 16
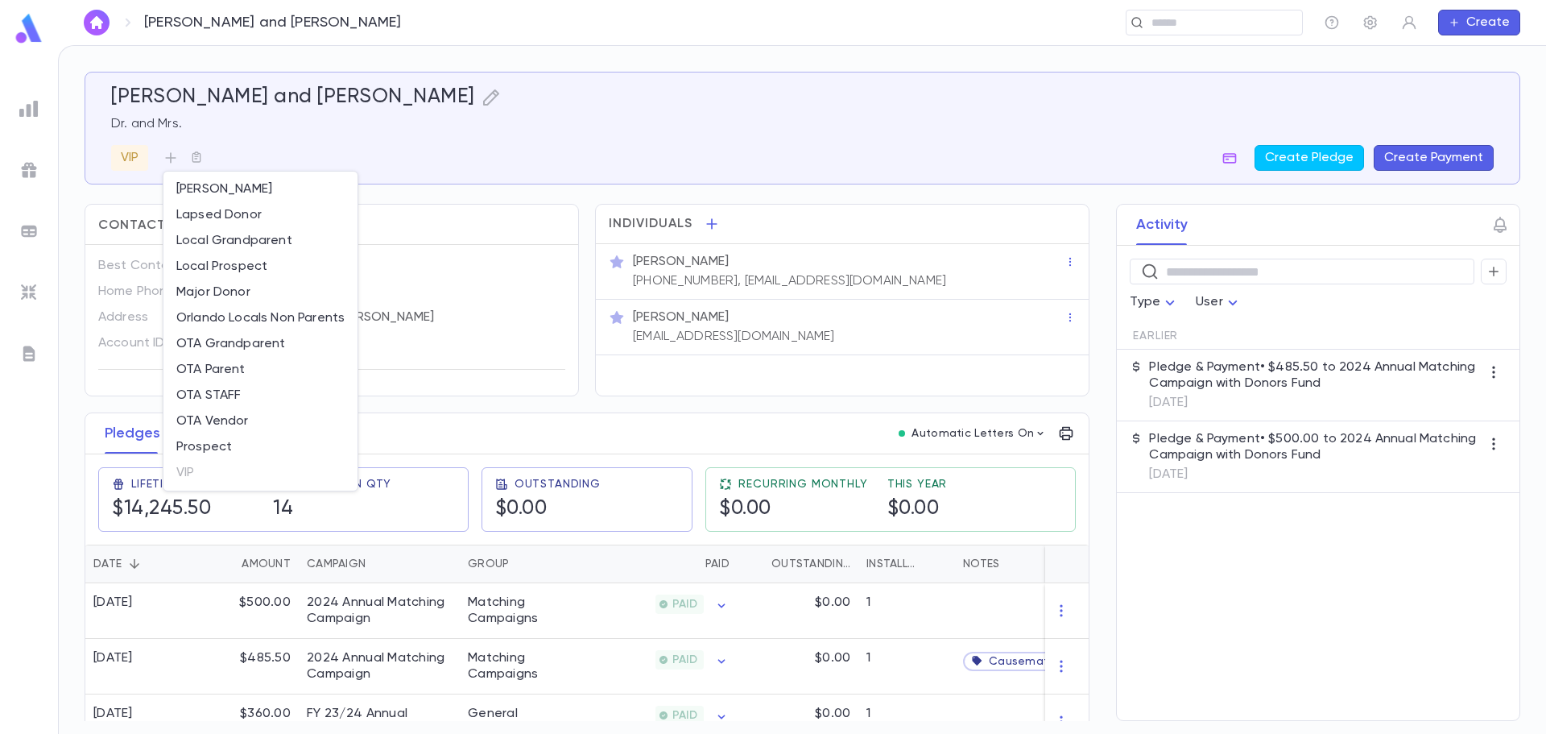
click at [387, 147] on div at bounding box center [773, 367] width 1546 height 734
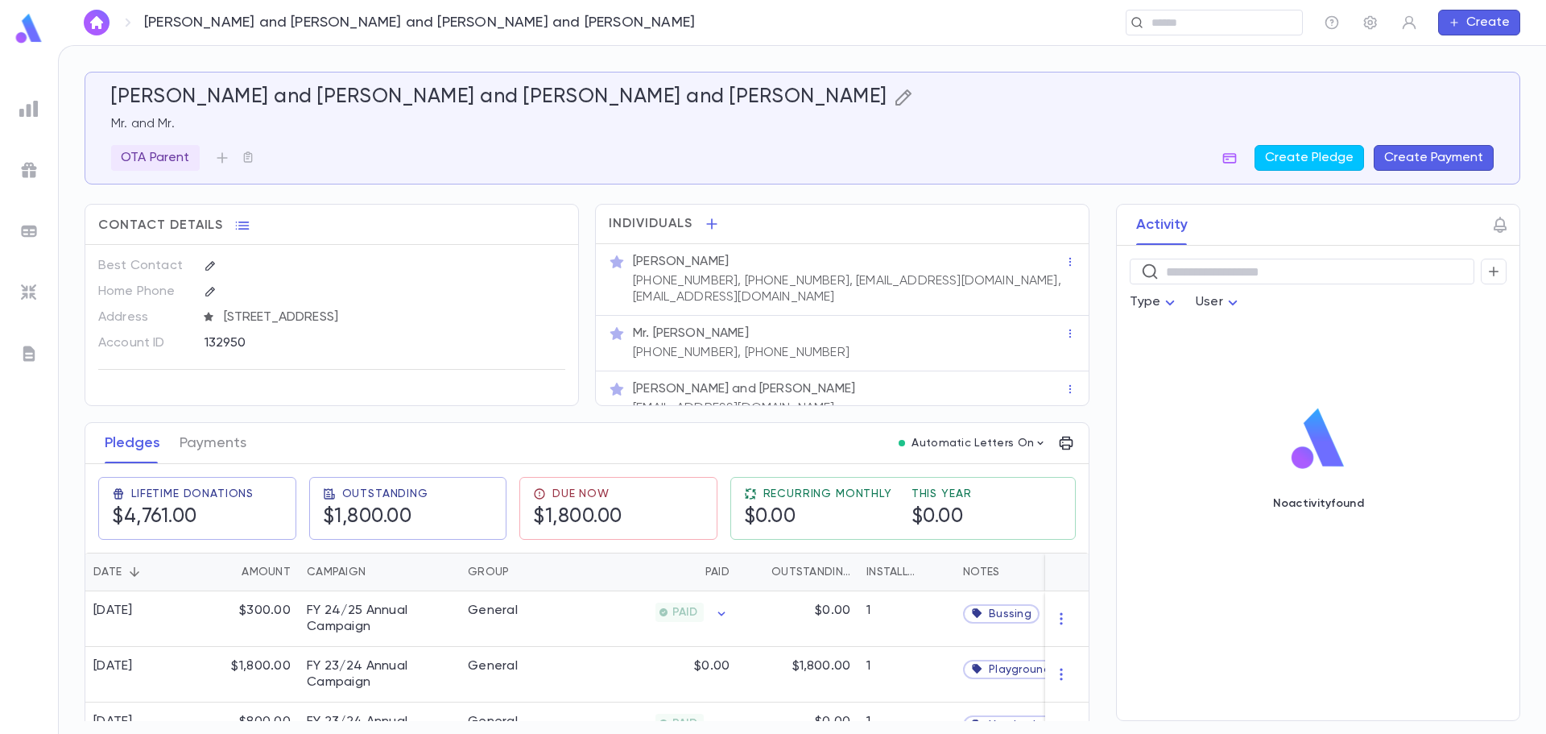
click at [896, 106] on icon "button" at bounding box center [904, 97] width 16 height 16
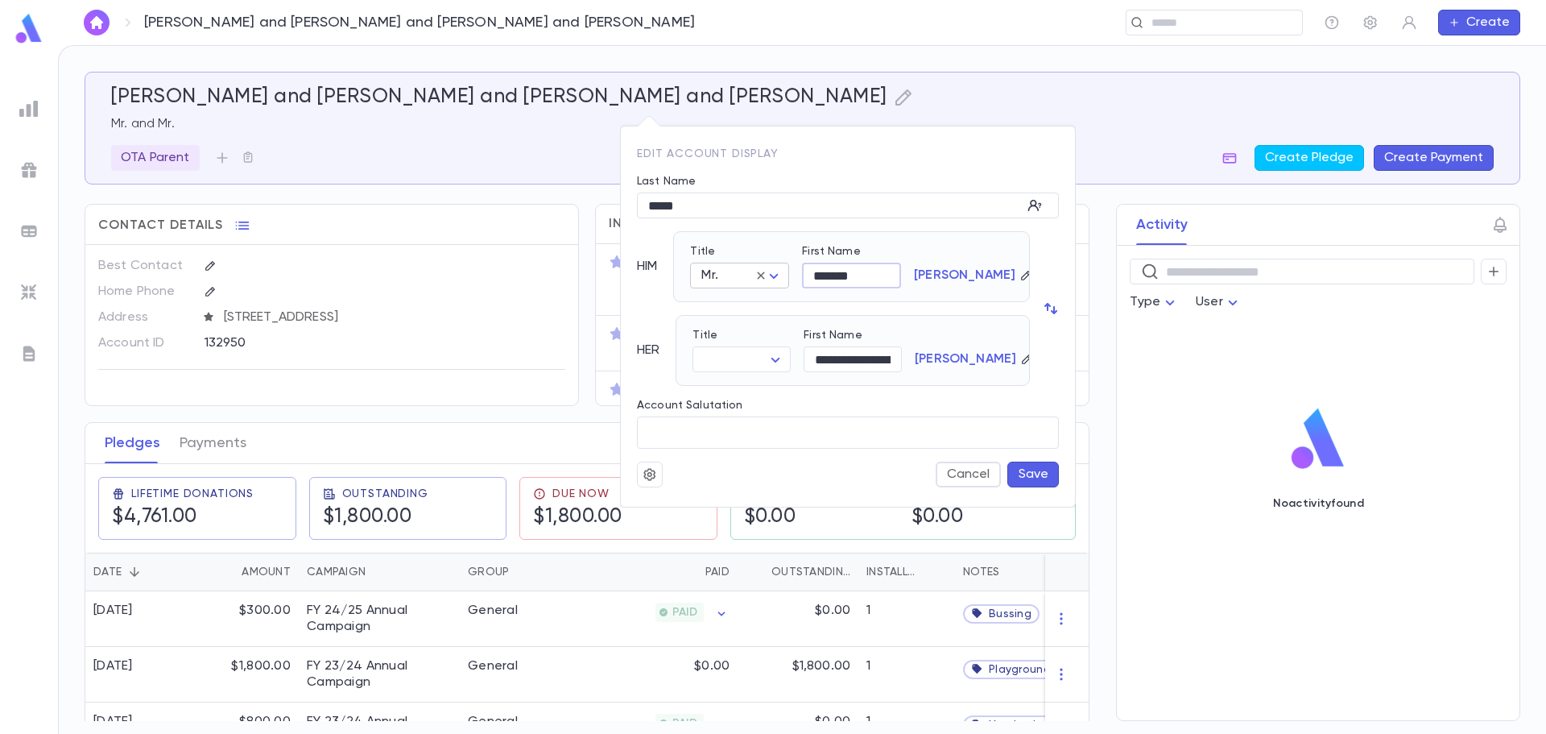
drag, startPoint x: 871, startPoint y: 273, endPoint x: 754, endPoint y: 263, distance: 118.1
click at [754, 263] on div "Title Mr. *** ​ First Name ******* ​ [PERSON_NAME]" at bounding box center [845, 260] width 336 height 56
type input "*****"
drag, startPoint x: 882, startPoint y: 361, endPoint x: 774, endPoint y: 368, distance: 108.2
click at [774, 368] on div "**********" at bounding box center [846, 344] width 333 height 56
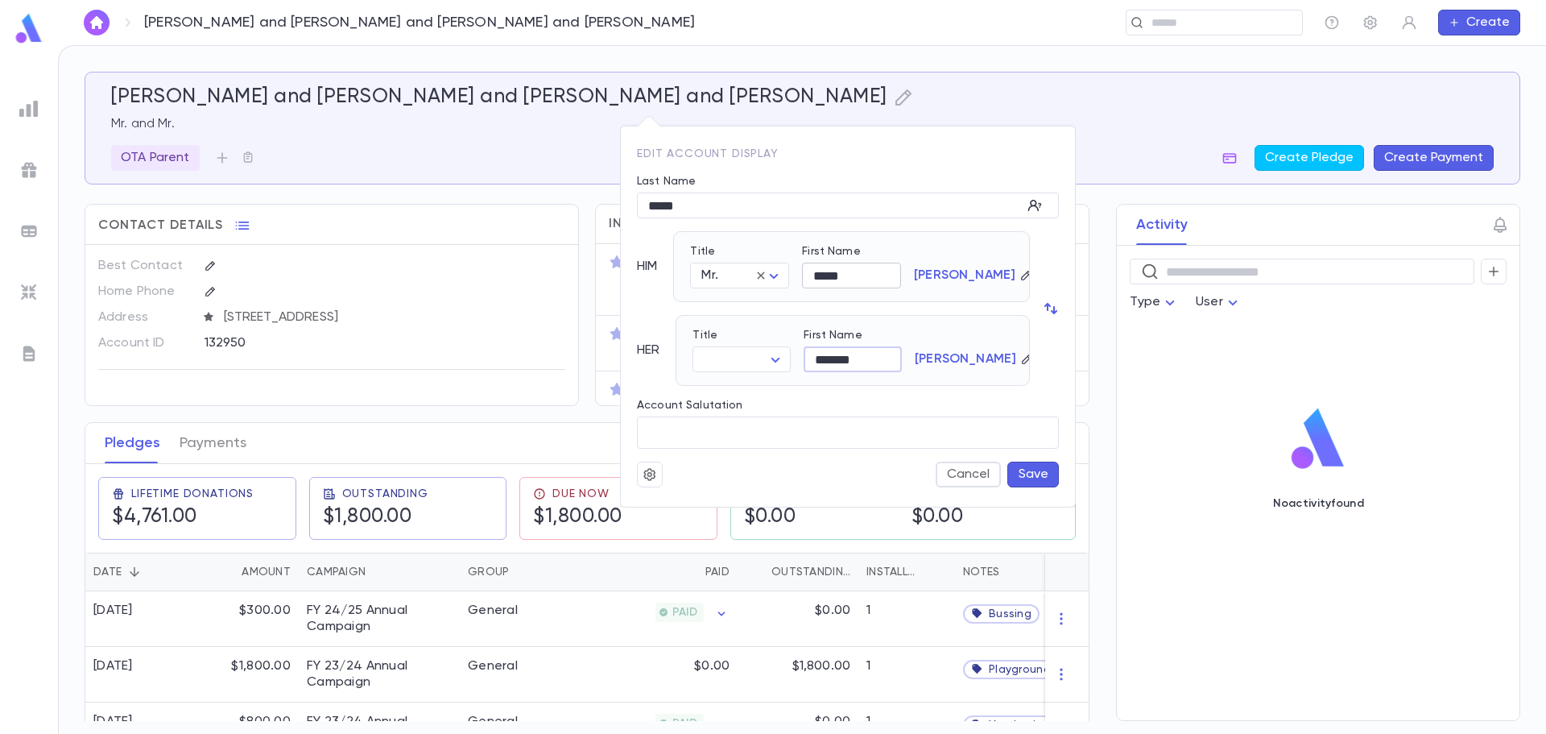
type input "*******"
drag, startPoint x: 870, startPoint y: 269, endPoint x: 904, endPoint y: 274, distance: 34.2
click at [904, 274] on div "Title Mr. *** ​ First Name ***** ​ [PERSON_NAME]" at bounding box center [845, 260] width 336 height 56
click at [723, 363] on body "[PERSON_NAME] and [PERSON_NAME] and [PERSON_NAME] and [PERSON_NAME] ​ Create [P…" at bounding box center [773, 389] width 1546 height 689
click at [763, 391] on span "Mrs." at bounding box center [746, 391] width 70 height 16
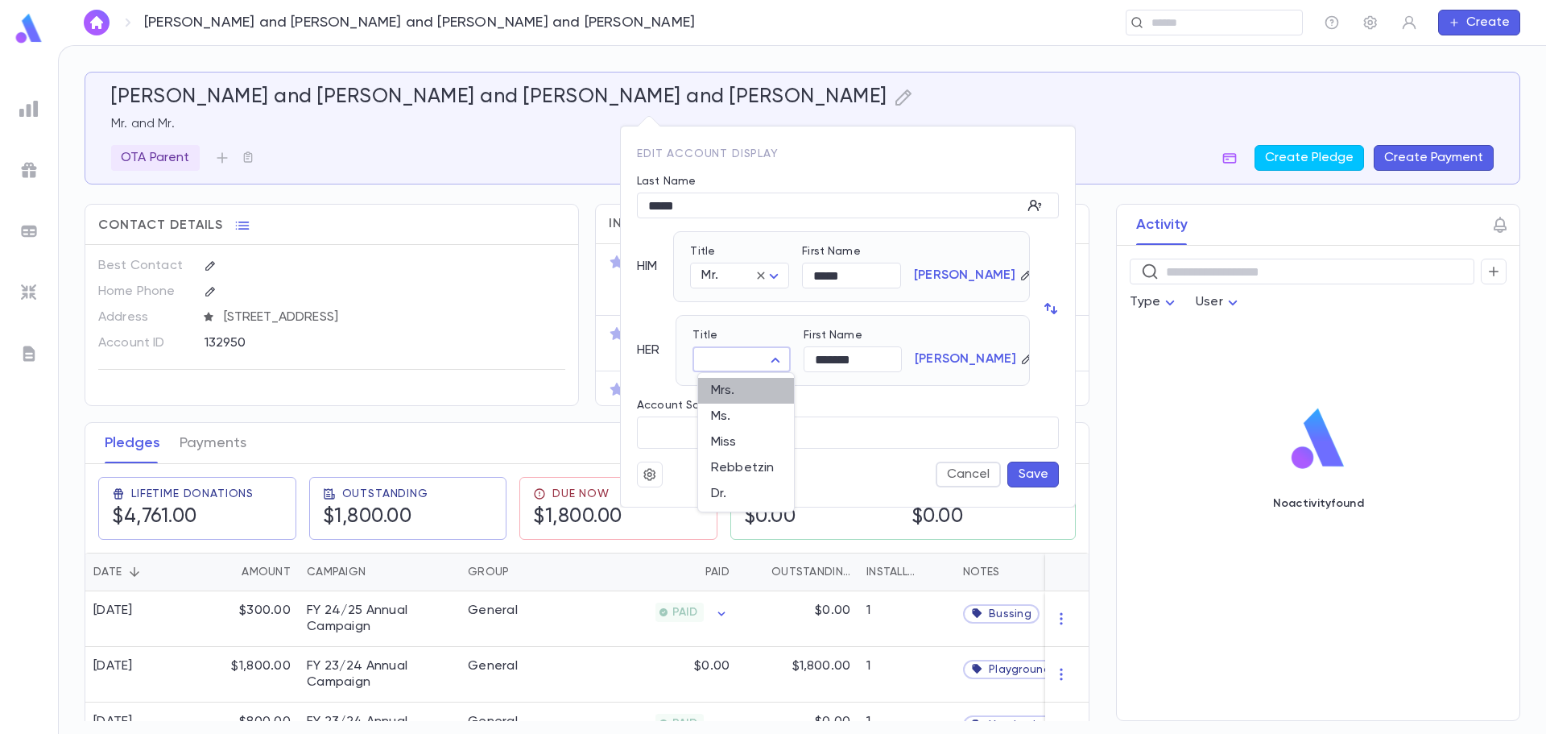
type input "****"
click at [1024, 472] on button "Save" at bounding box center [1034, 474] width 52 height 26
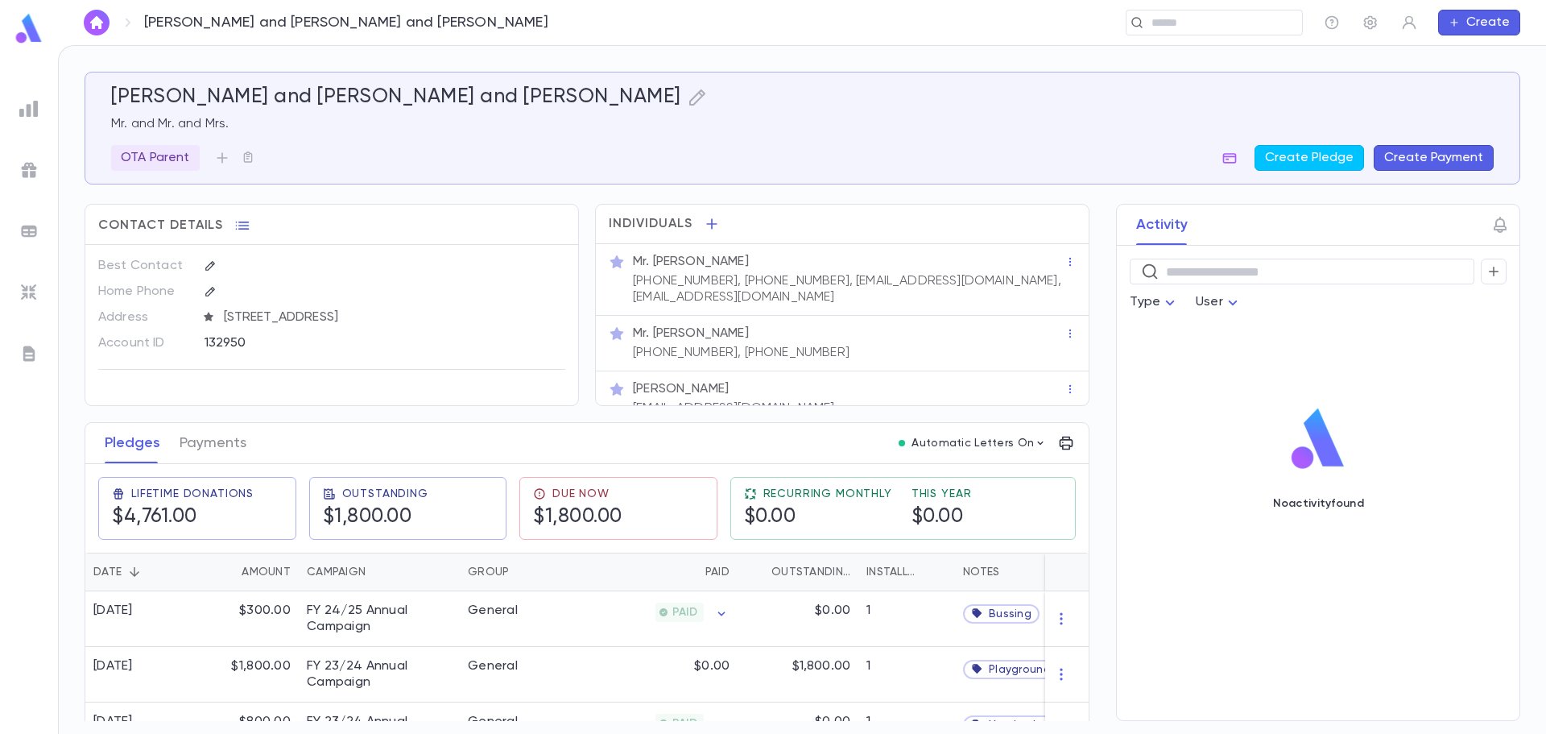
click at [983, 271] on div "[PHONE_NUMBER], [PHONE_NUMBER], [EMAIL_ADDRESS][DOMAIN_NAME], [EMAIL_ADDRESS][D…" at bounding box center [847, 287] width 435 height 35
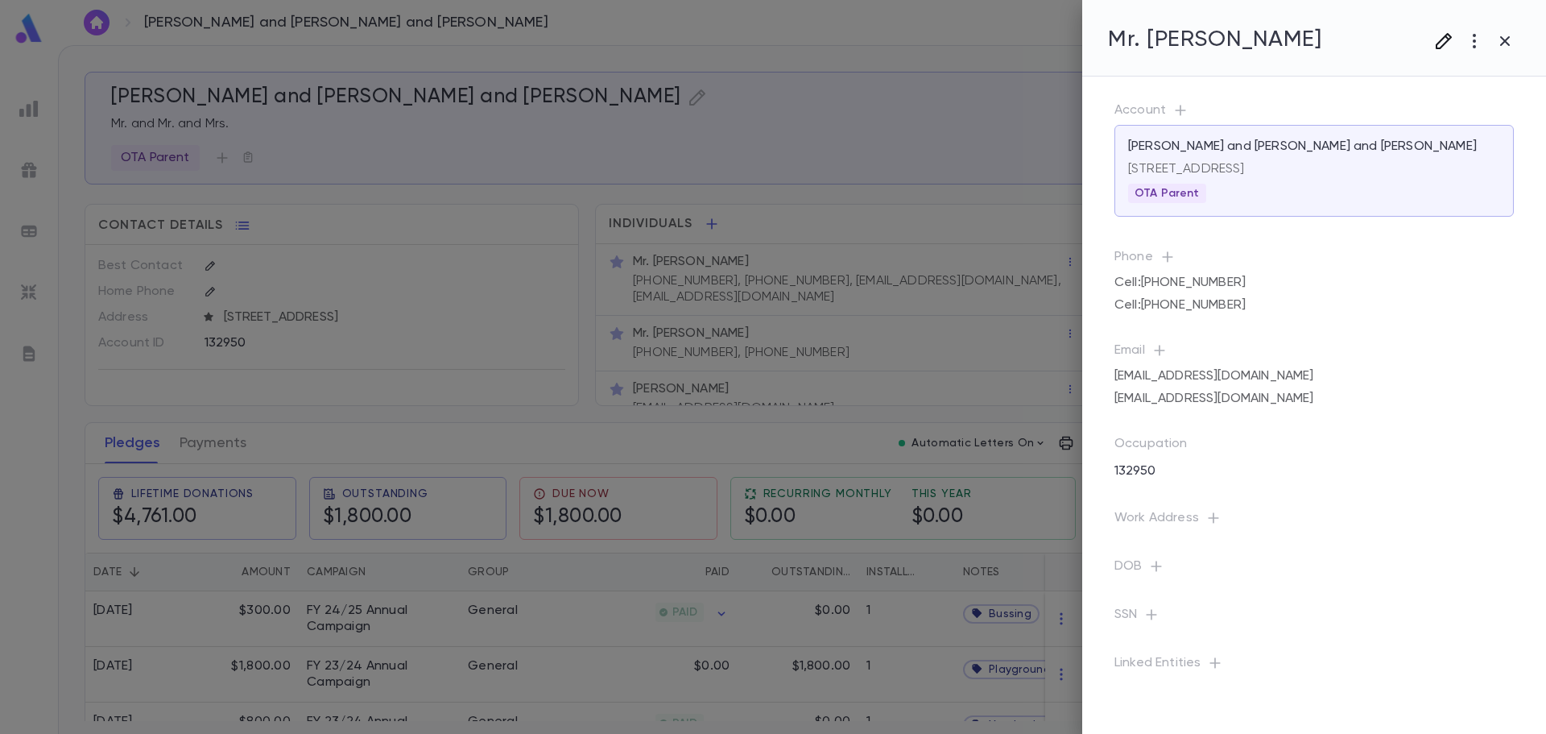
click at [1448, 35] on icon "button" at bounding box center [1443, 40] width 19 height 19
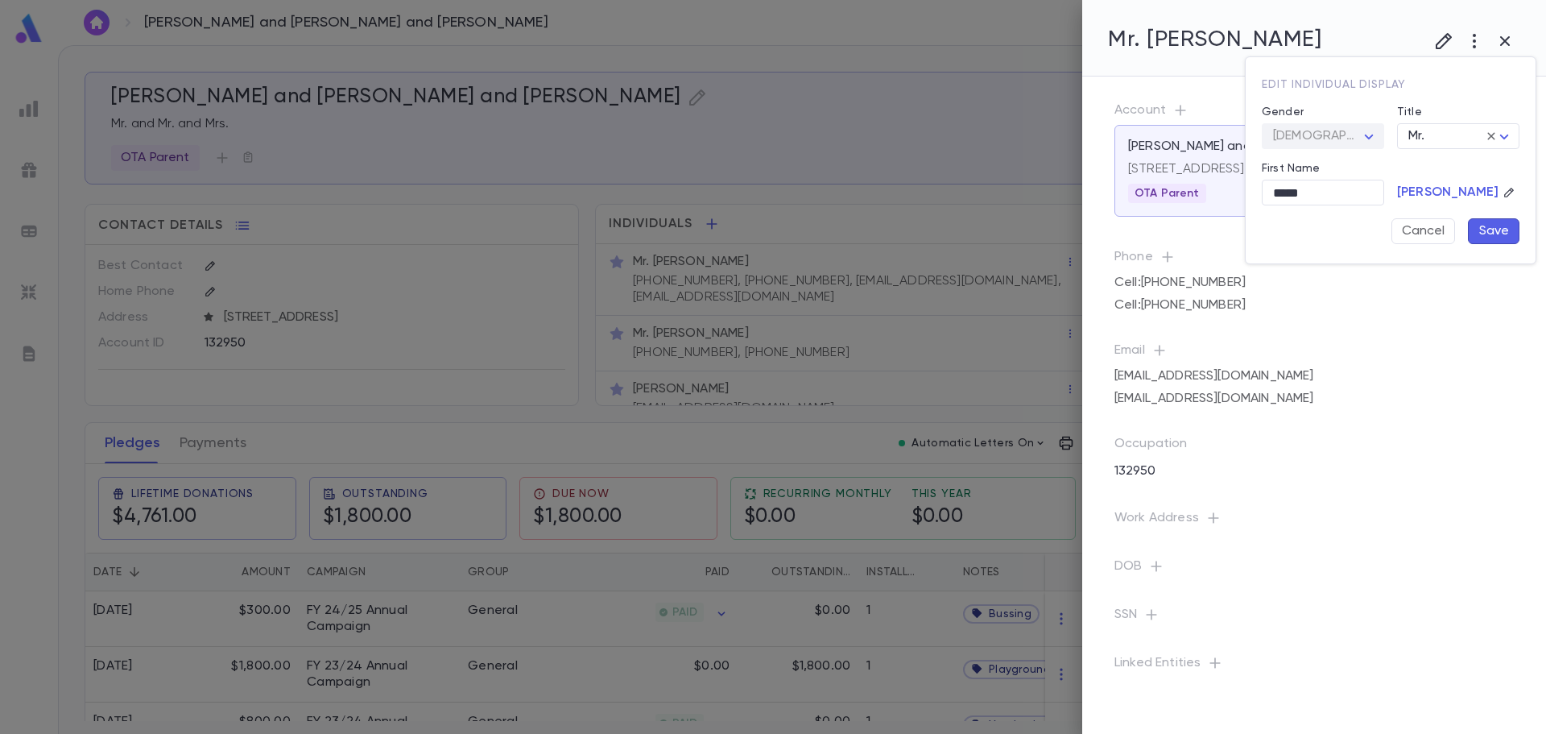
click at [1498, 234] on button "Save" at bounding box center [1494, 231] width 52 height 26
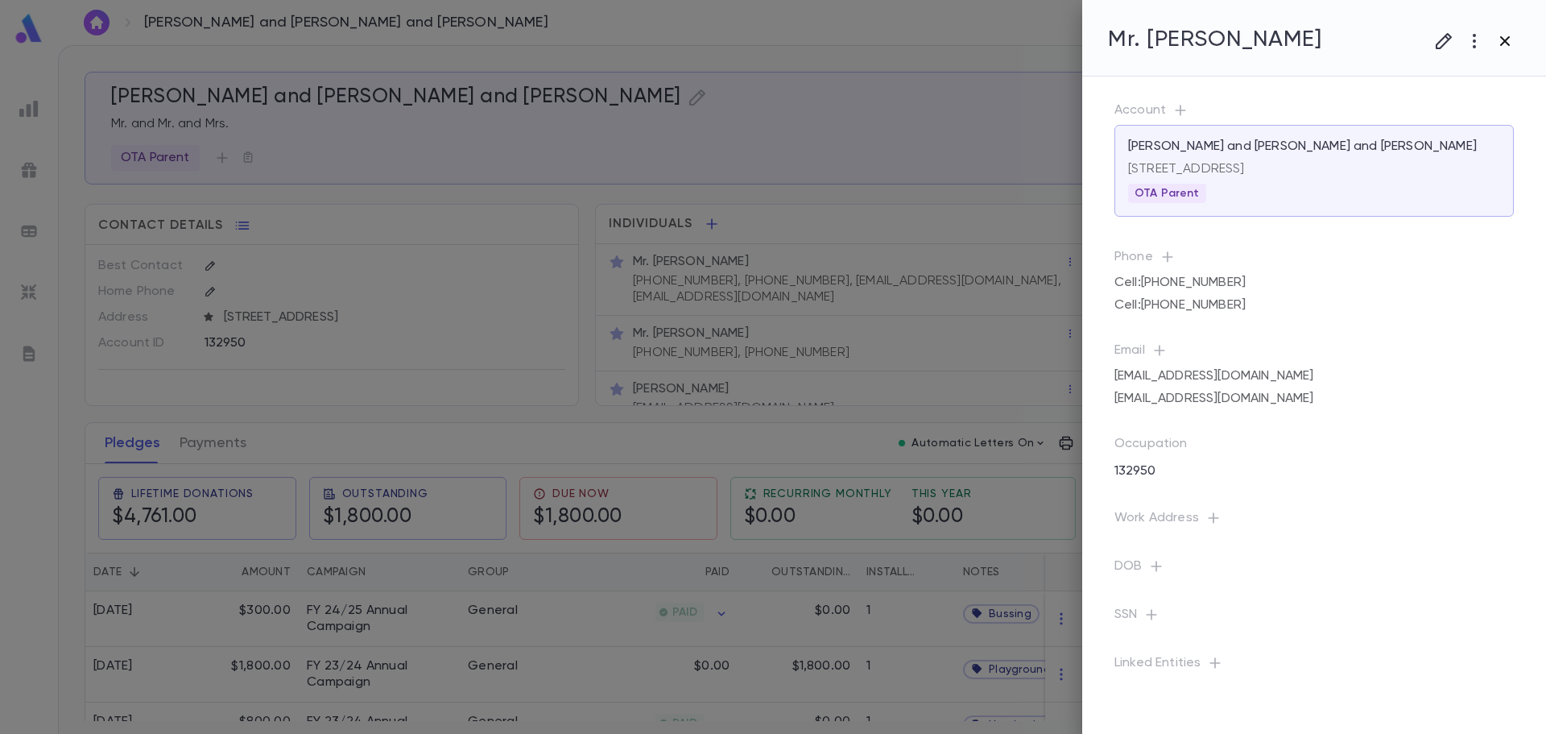
click at [1501, 39] on icon "button" at bounding box center [1505, 40] width 19 height 19
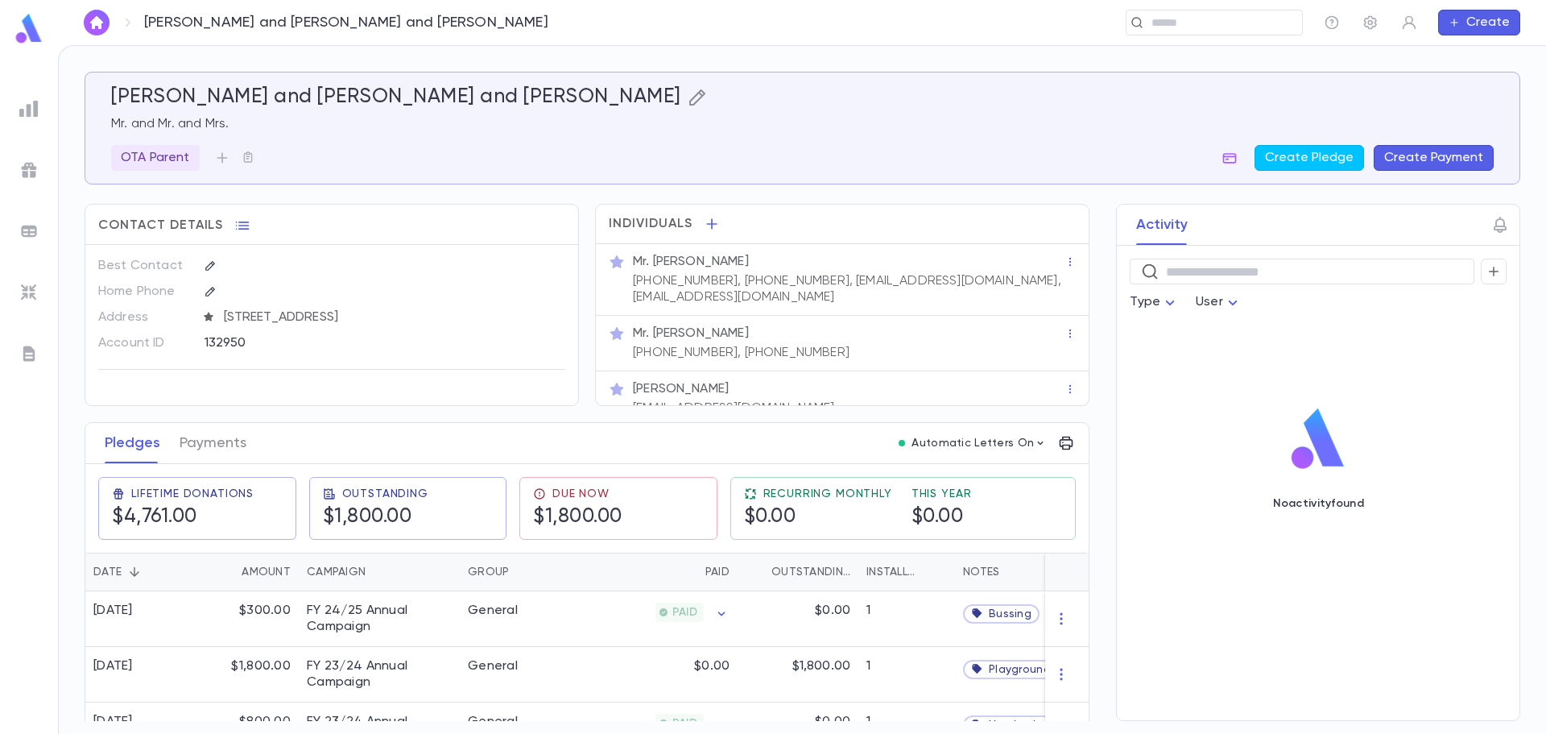
click at [688, 93] on icon "button" at bounding box center [697, 97] width 19 height 19
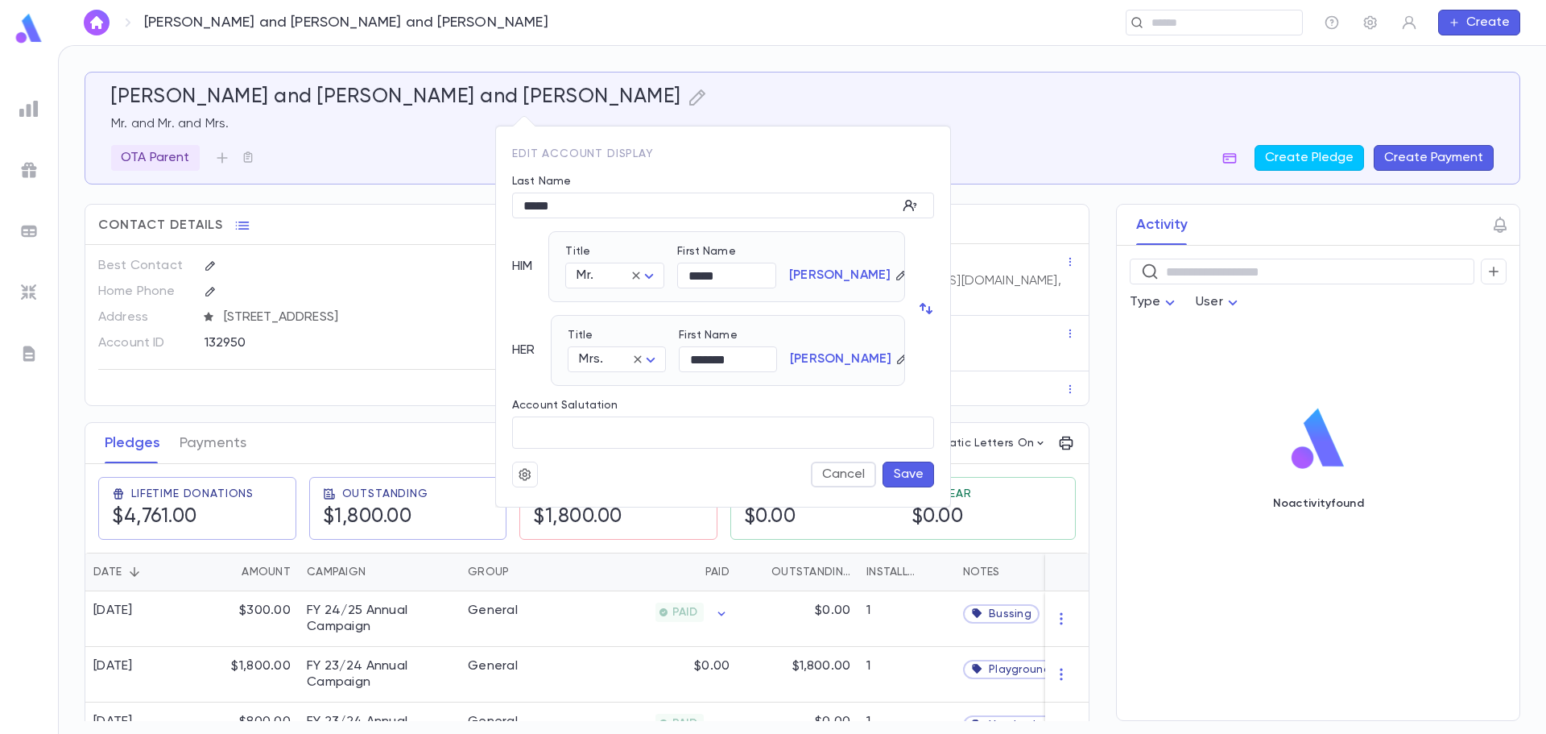
click at [902, 486] on button "Save" at bounding box center [909, 474] width 52 height 26
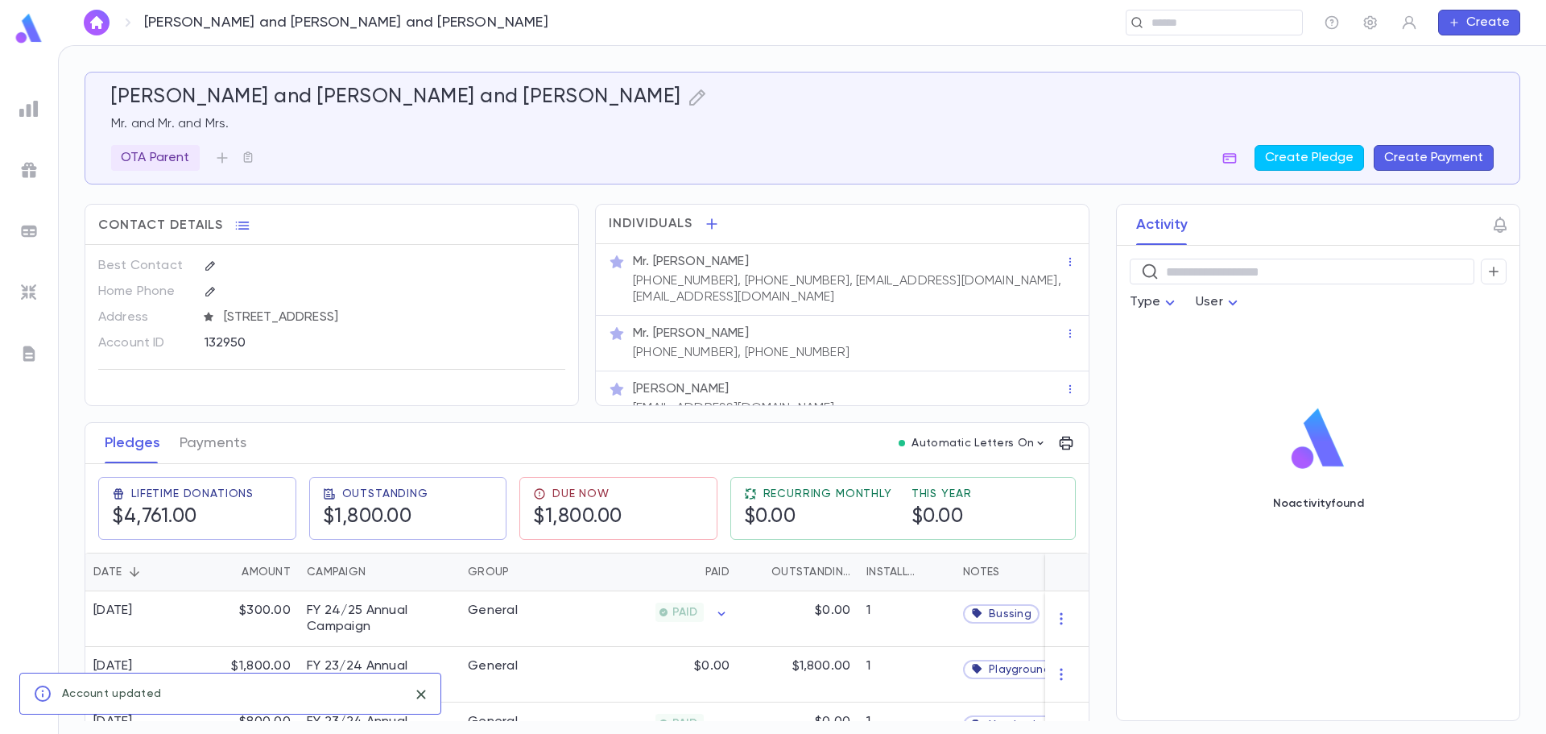
scroll to position [22, 0]
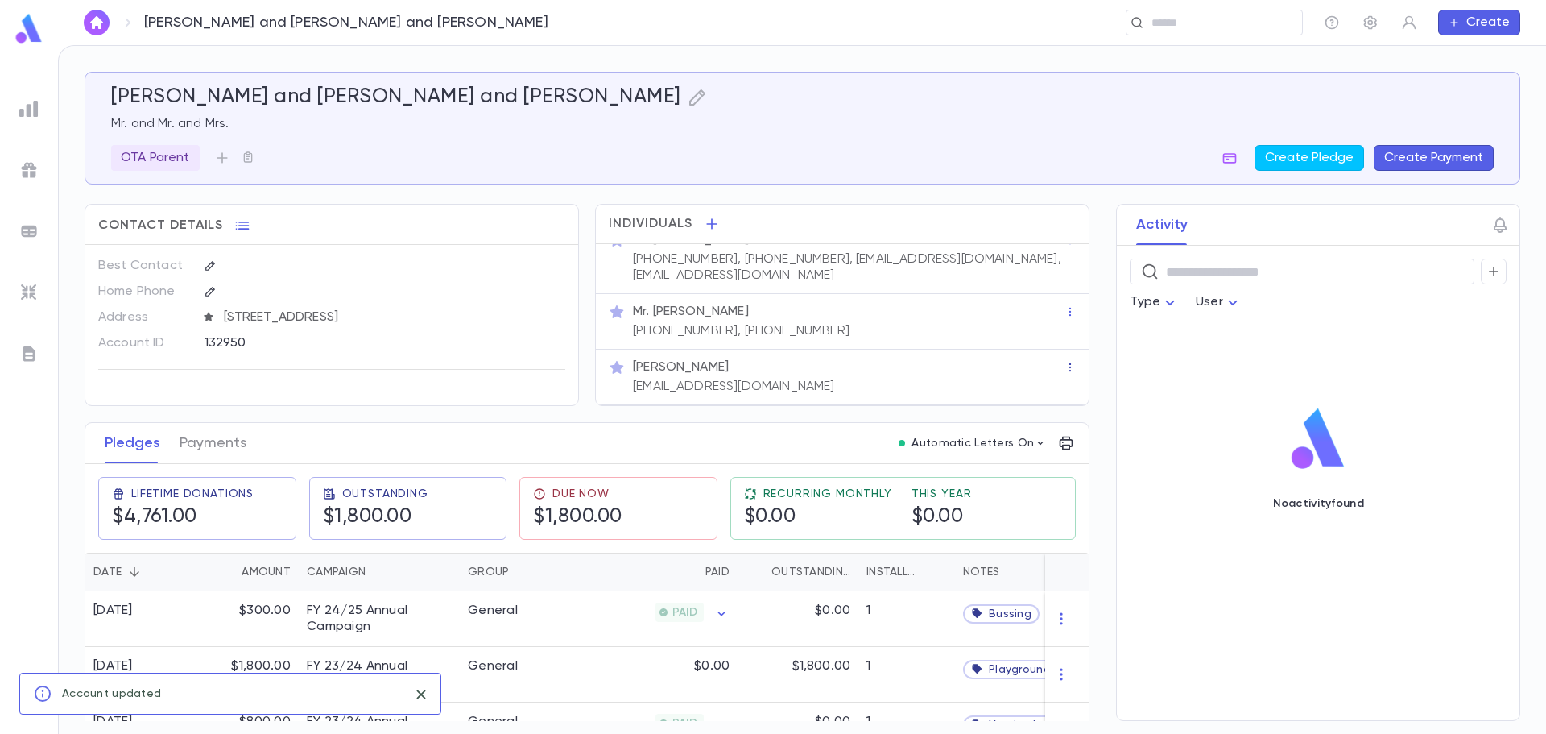
click at [1065, 370] on icon "button" at bounding box center [1070, 367] width 11 height 11
click at [995, 390] on div at bounding box center [773, 367] width 1546 height 734
click at [857, 379] on div "Mrs. Cynthia Malek newdreamsforever18@gmail.com" at bounding box center [847, 375] width 435 height 39
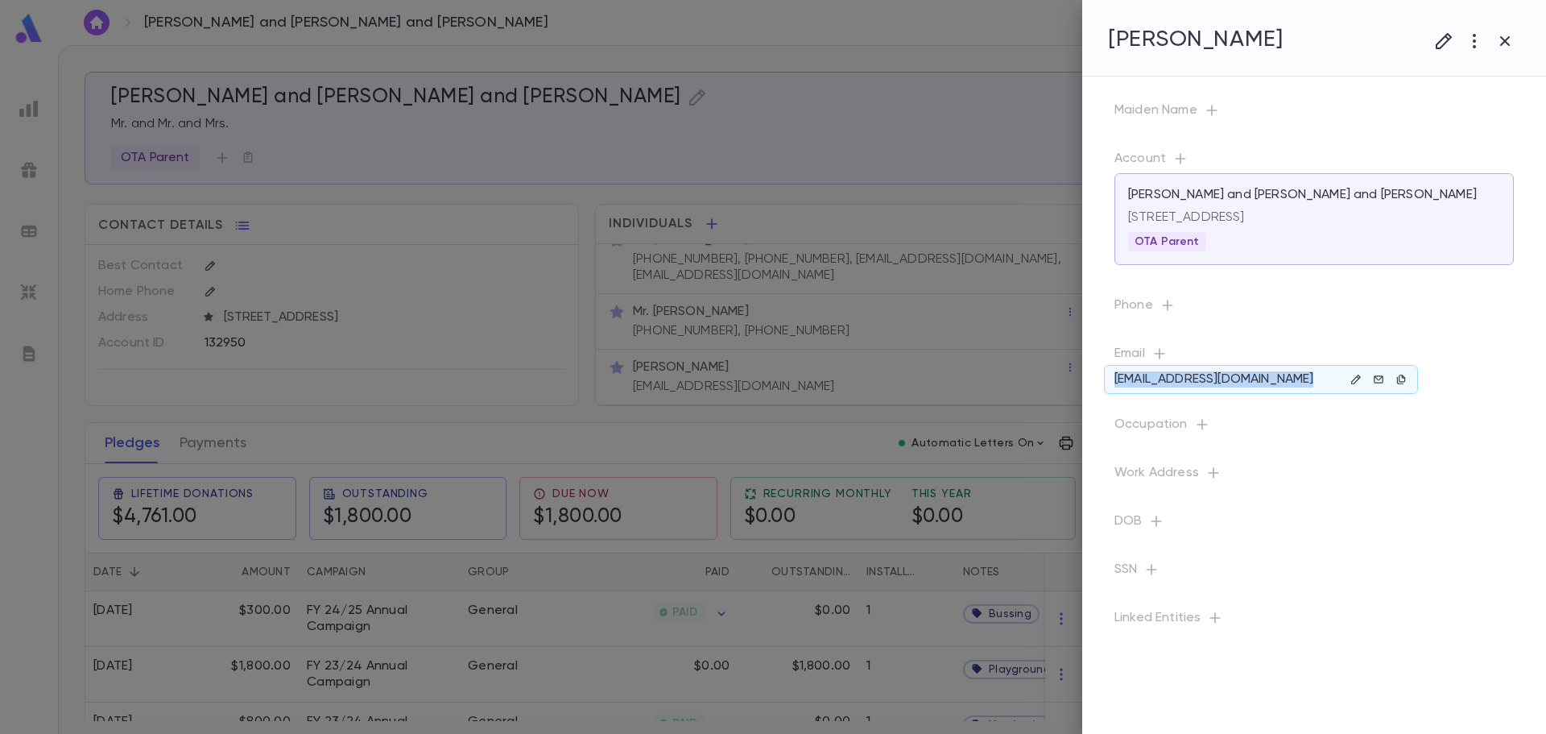
drag, startPoint x: 1328, startPoint y: 378, endPoint x: 1313, endPoint y: 378, distance: 15.3
click at [1446, 45] on icon "button" at bounding box center [1443, 40] width 19 height 19
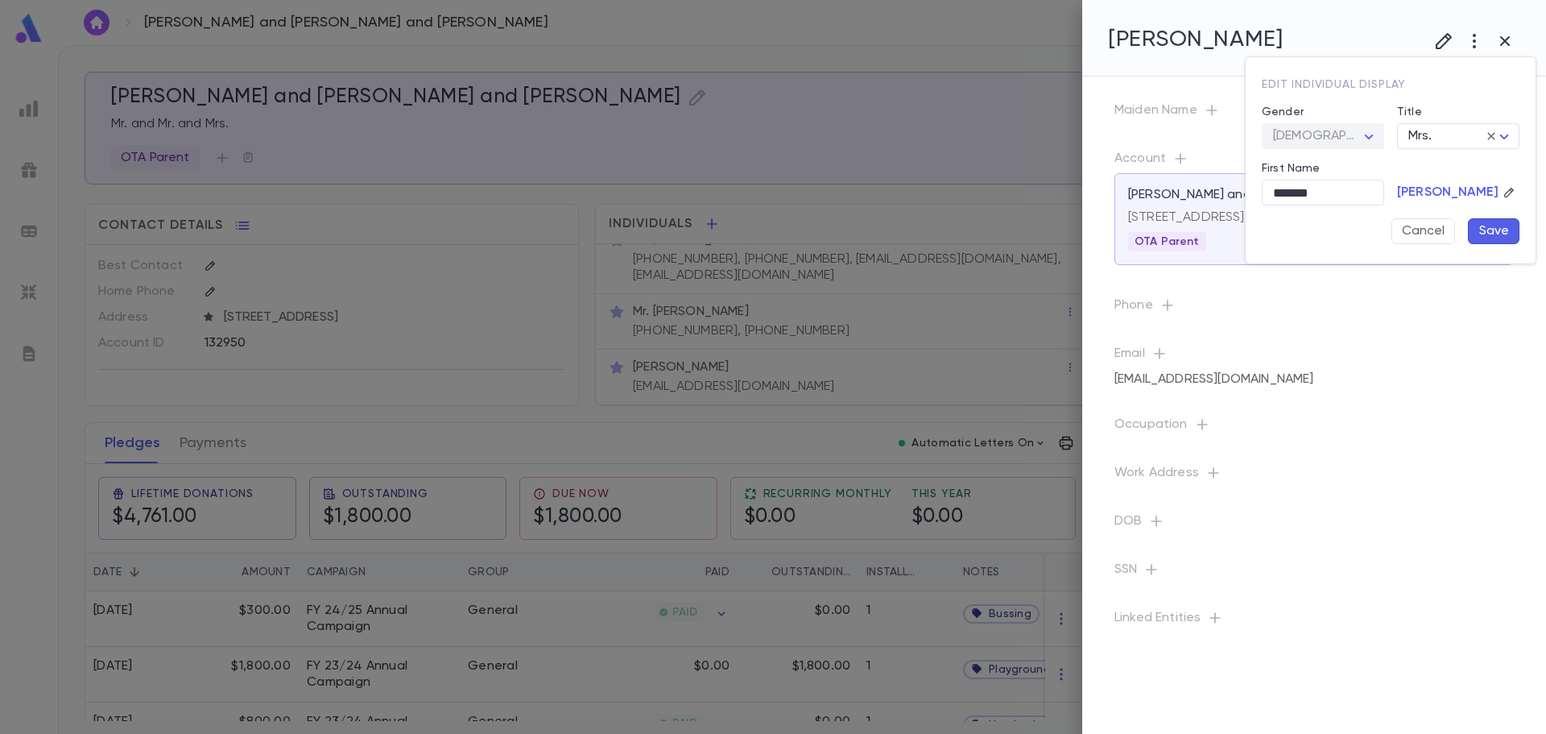
click at [1474, 43] on div at bounding box center [773, 367] width 1546 height 734
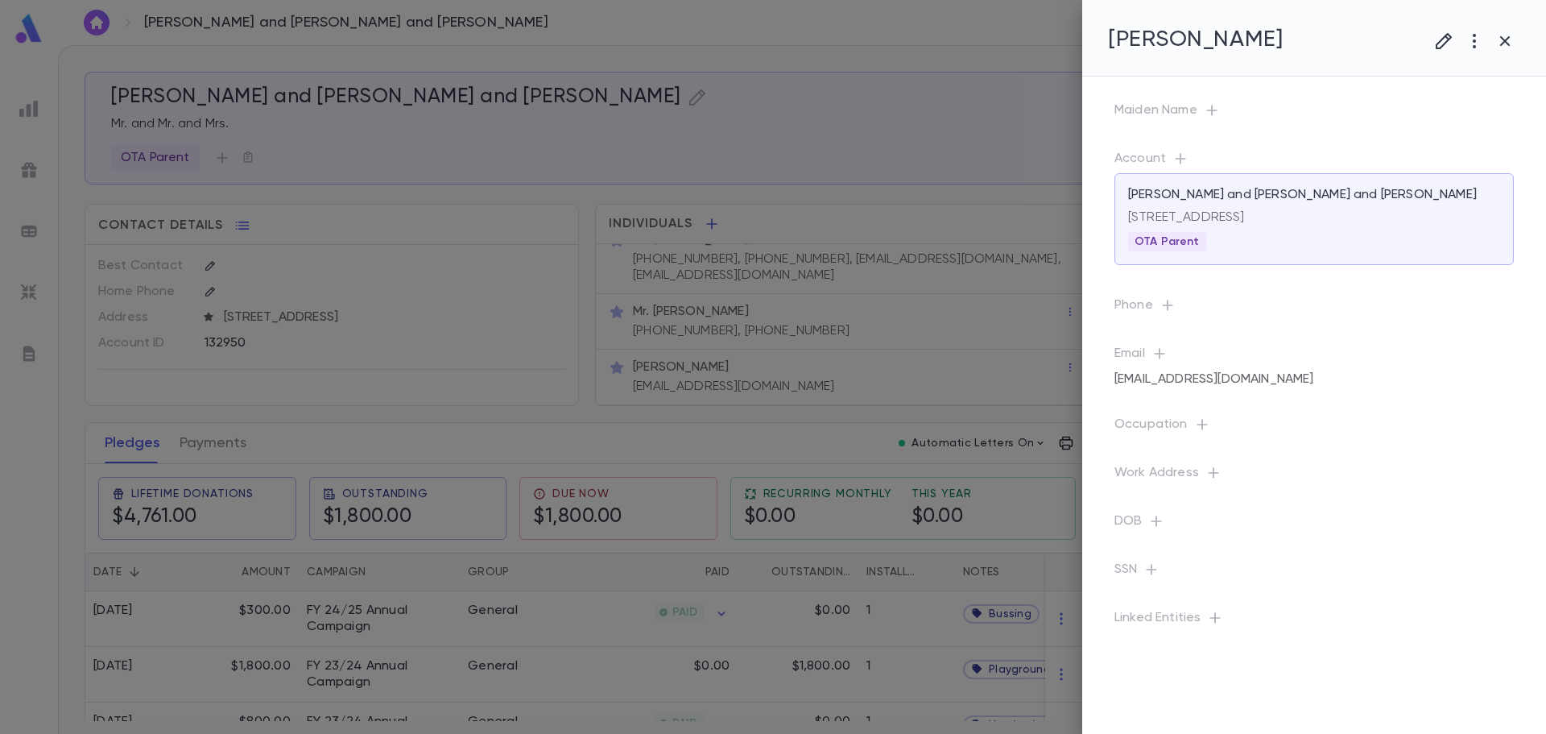
click at [1474, 43] on icon "button" at bounding box center [1474, 40] width 19 height 19
click at [1427, 151] on li "Delete" at bounding box center [1459, 152] width 160 height 26
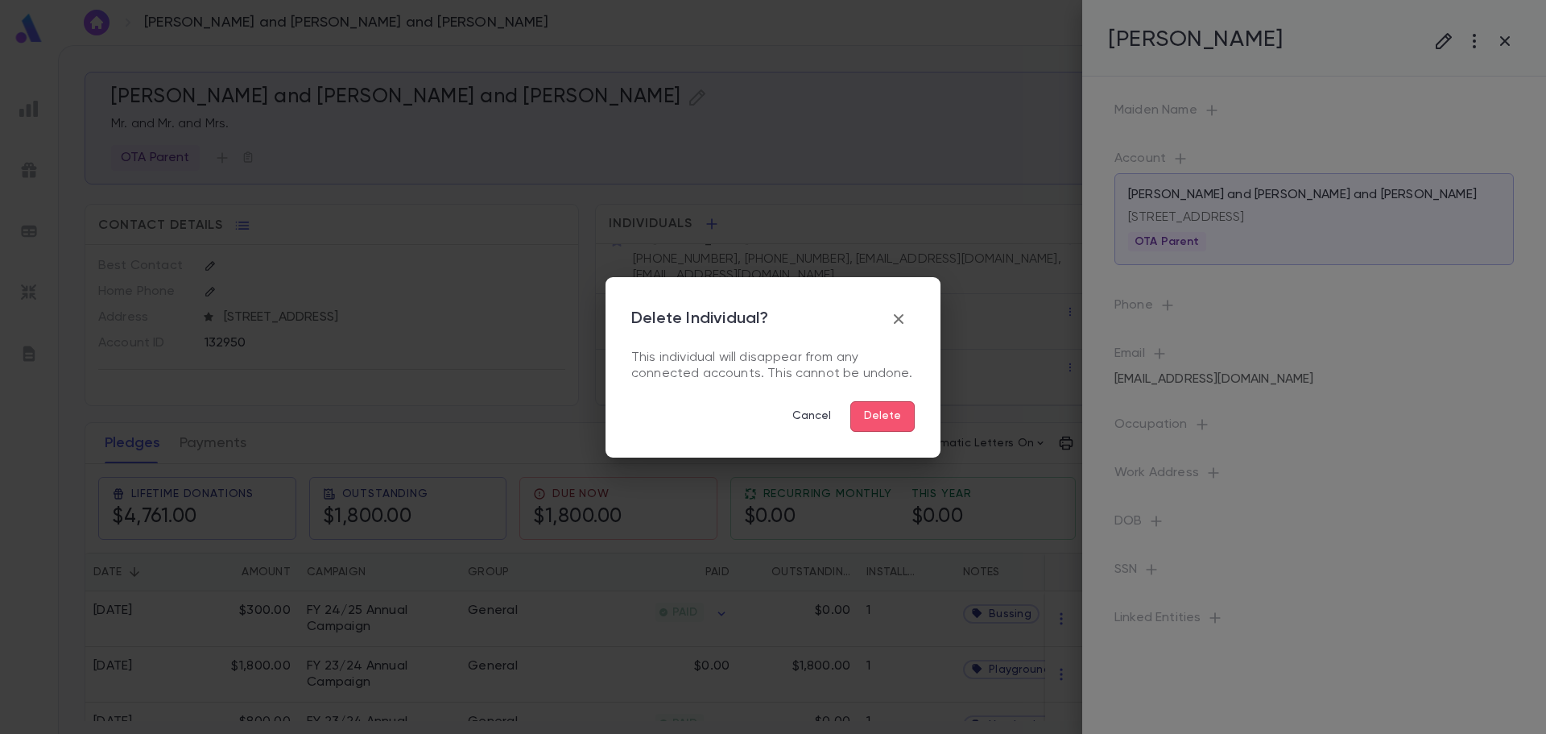
click at [886, 416] on button "Delete" at bounding box center [882, 416] width 64 height 31
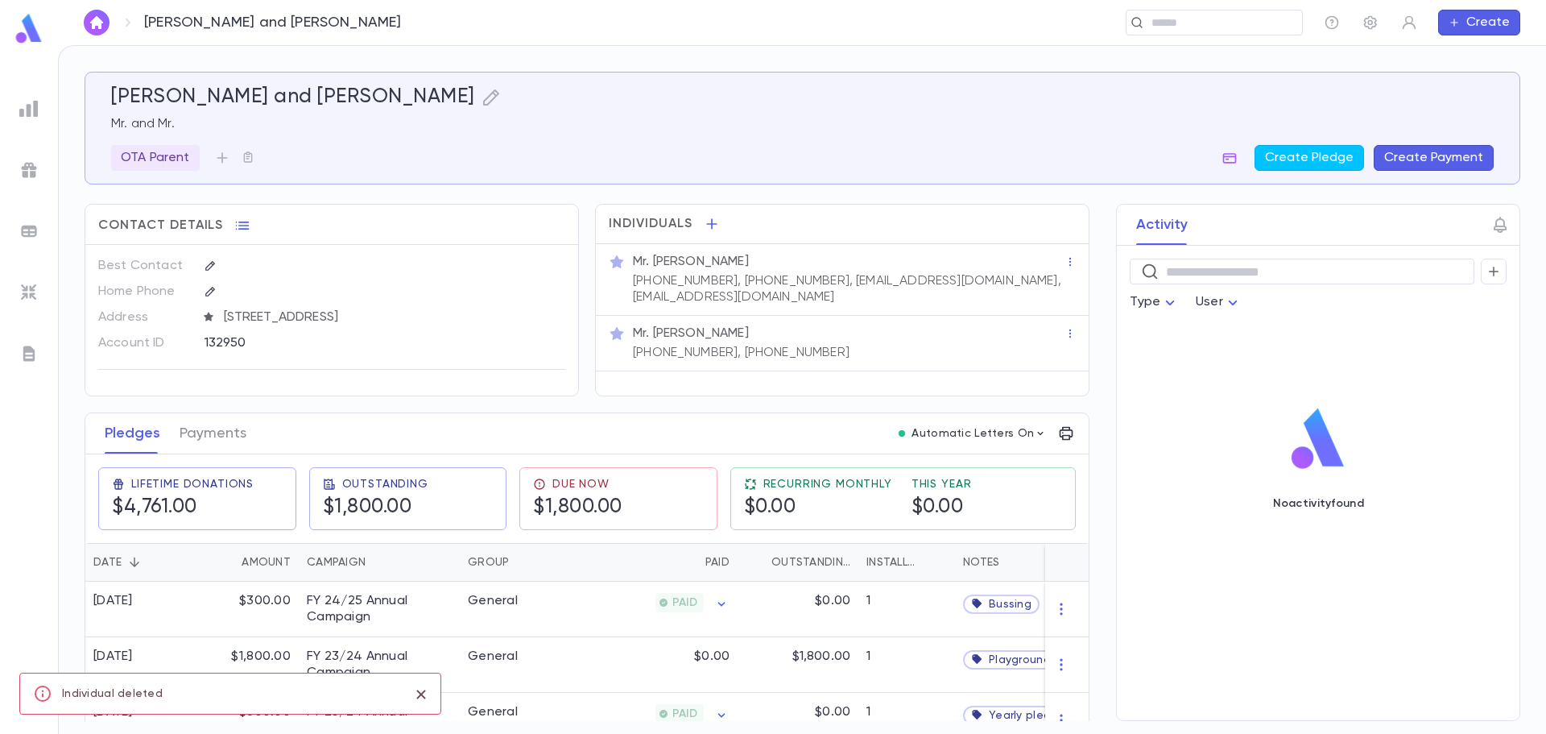
scroll to position [0, 0]
click at [483, 99] on icon "button" at bounding box center [491, 97] width 16 height 16
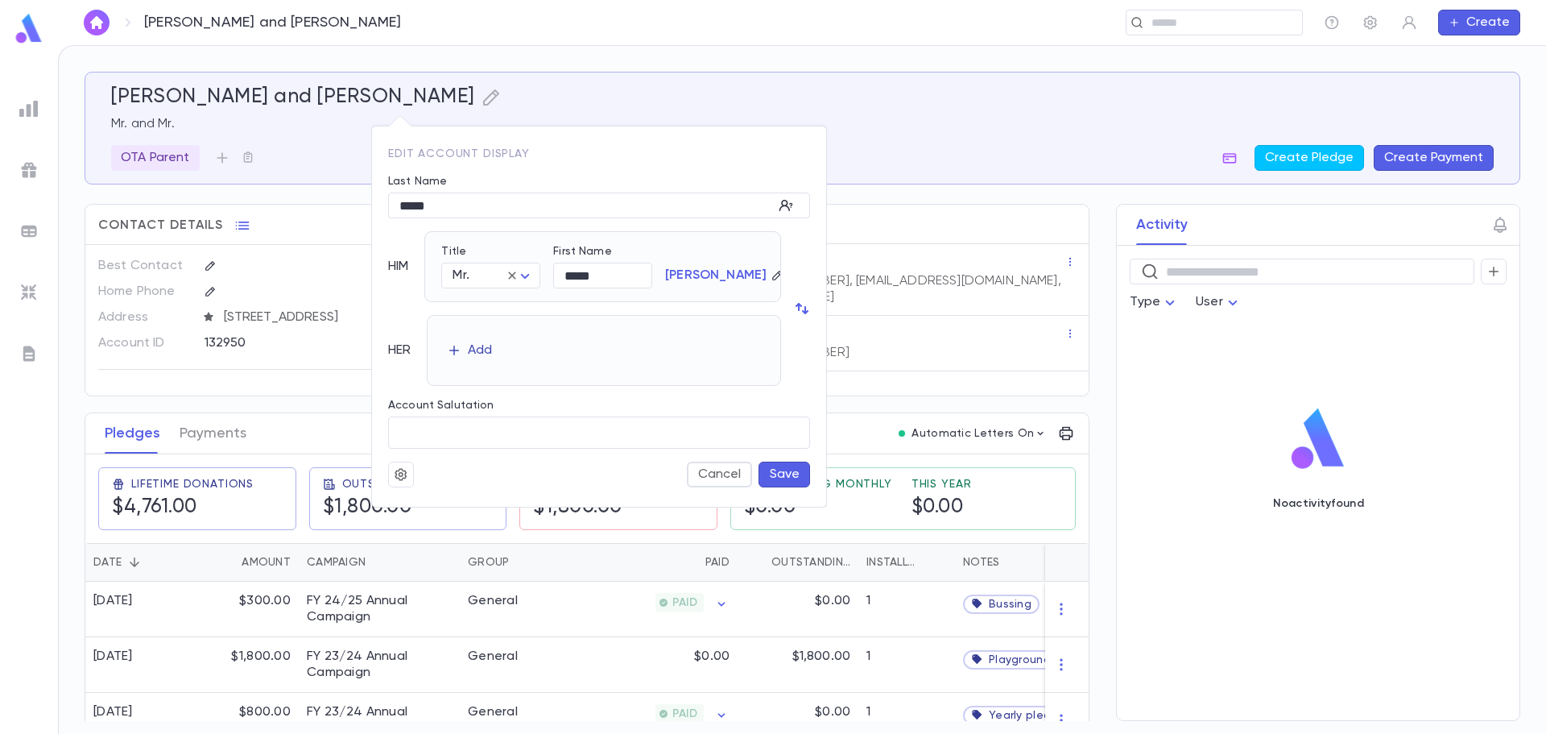
click at [481, 346] on div "Add" at bounding box center [480, 350] width 24 height 16
click at [493, 358] on body "Malek, David and David ​ Create Malek, David and David Mr. and Mr. OTA Parent C…" at bounding box center [773, 389] width 1546 height 689
click at [486, 396] on span "Mrs." at bounding box center [497, 391] width 70 height 16
type input "****"
click at [597, 366] on input "First Name" at bounding box center [604, 359] width 98 height 25
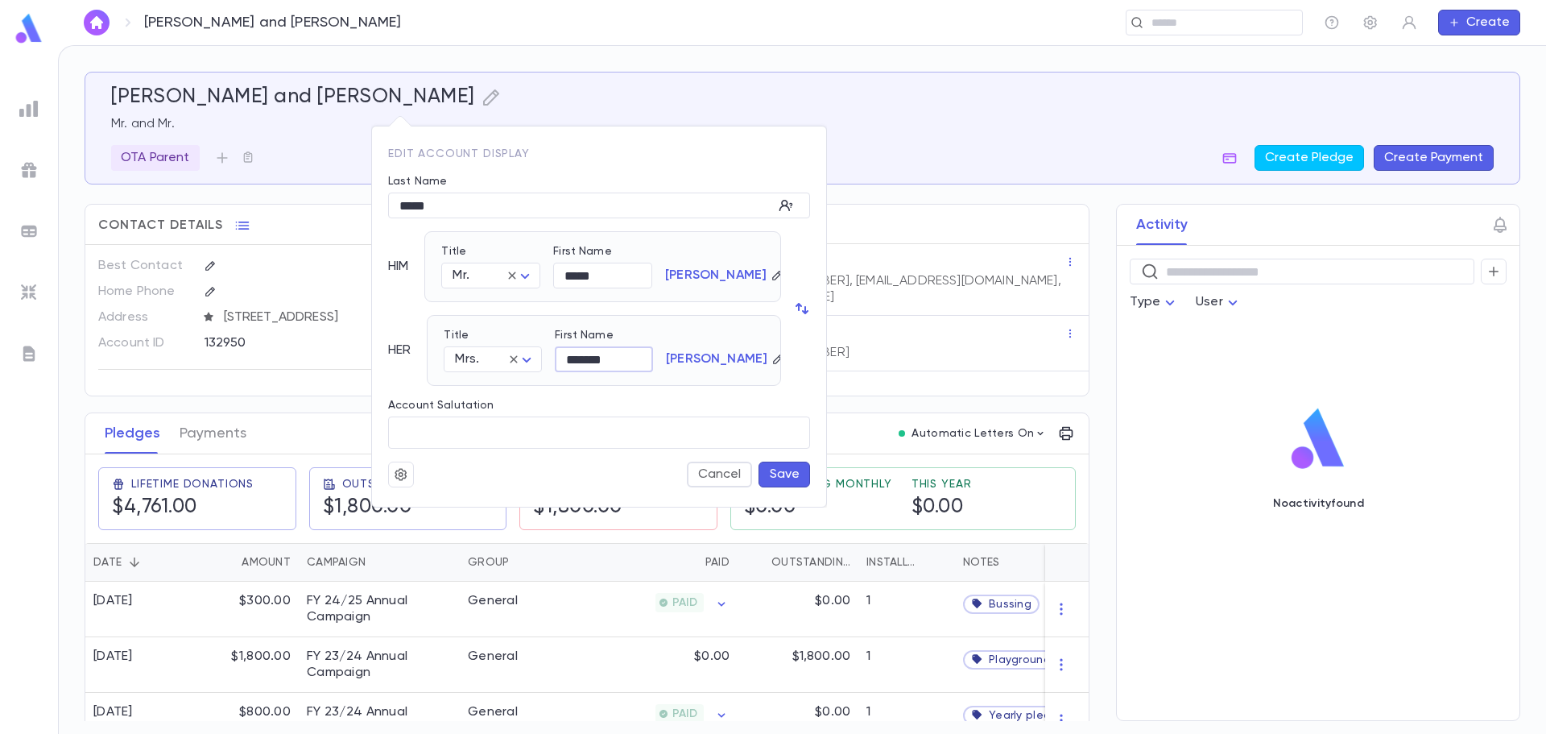
type input "*******"
click at [776, 466] on button "Save" at bounding box center [785, 474] width 52 height 26
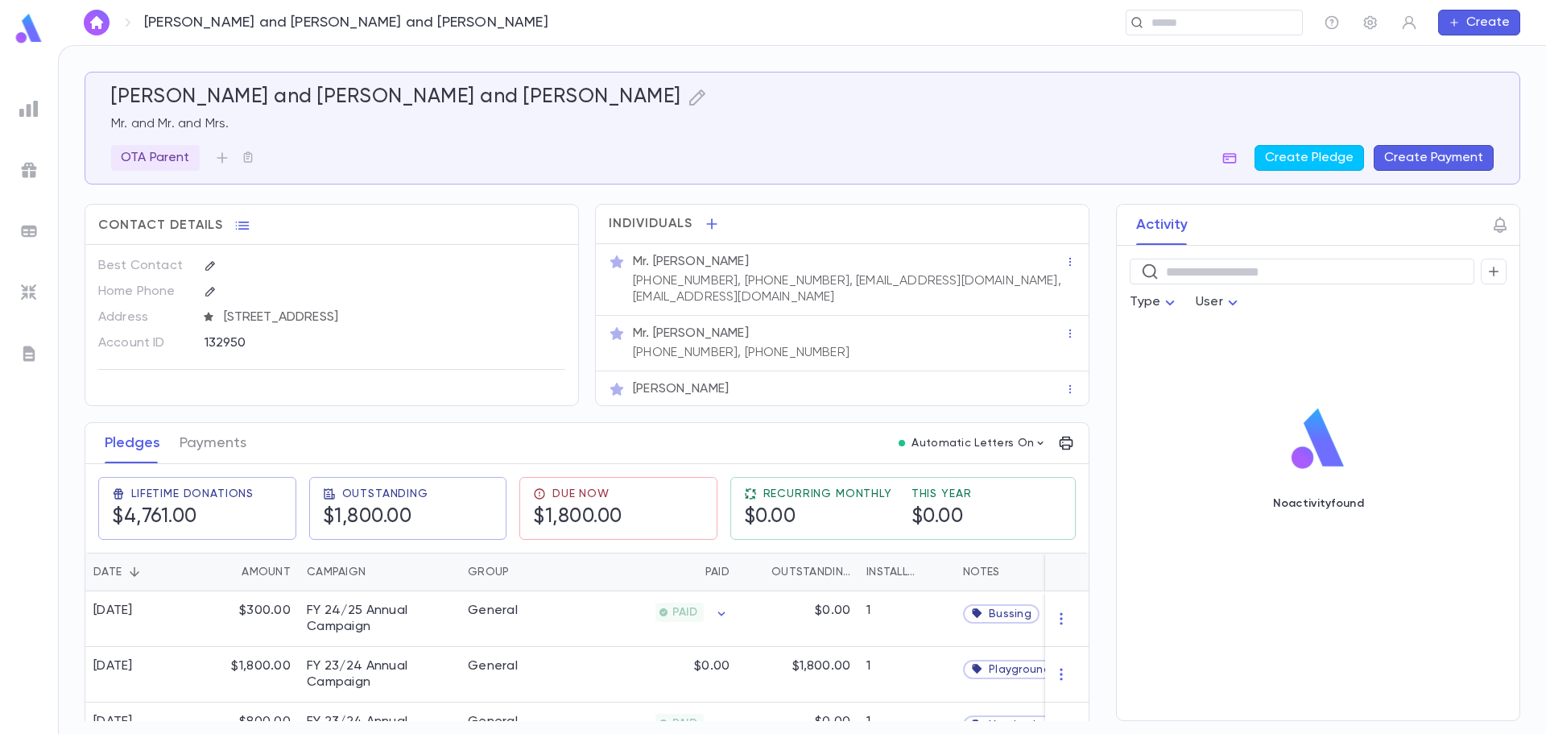
click at [890, 339] on div "Mr. David Malek" at bounding box center [849, 333] width 432 height 16
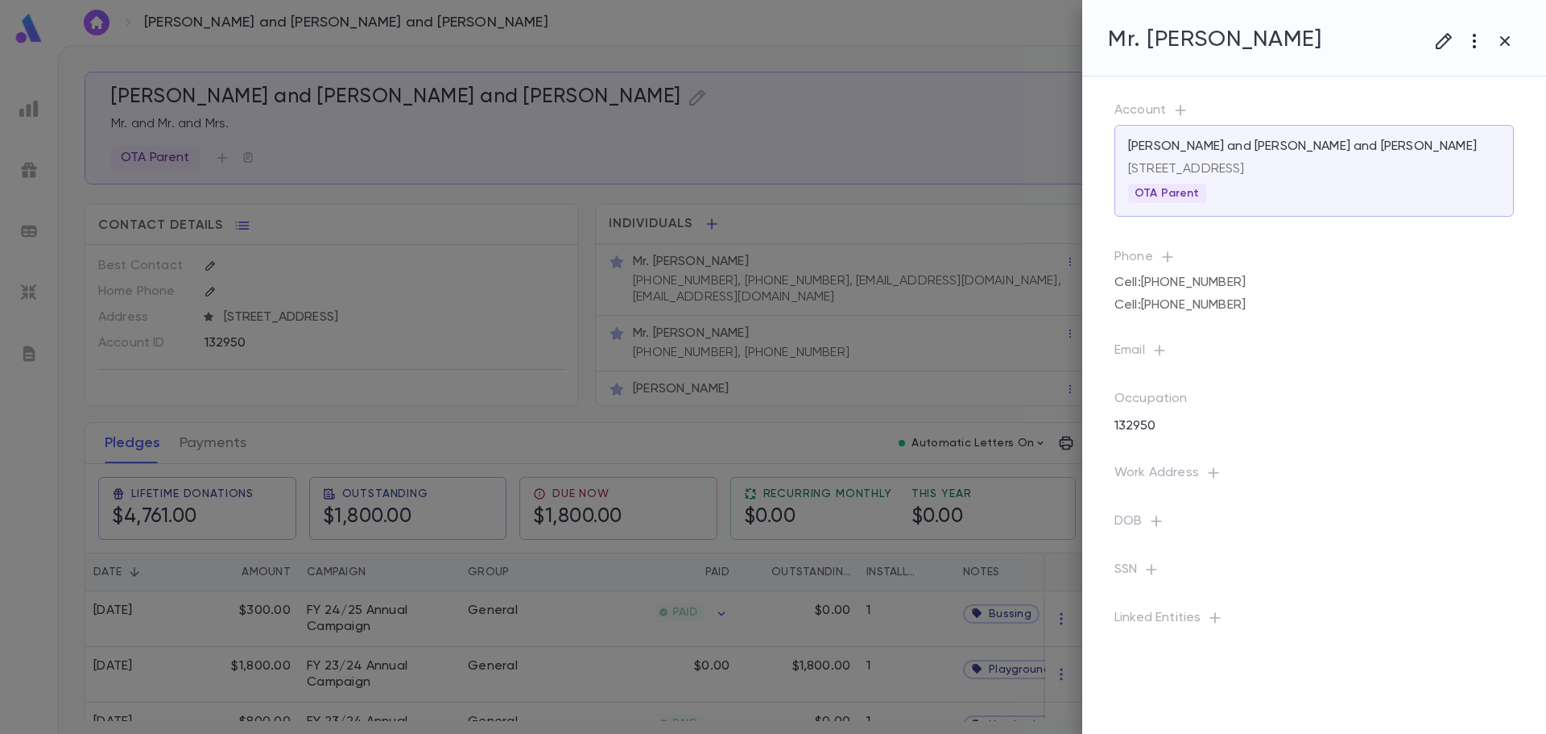
click at [1473, 45] on icon "button" at bounding box center [1474, 40] width 19 height 19
click at [1465, 145] on li "Delete" at bounding box center [1459, 152] width 160 height 26
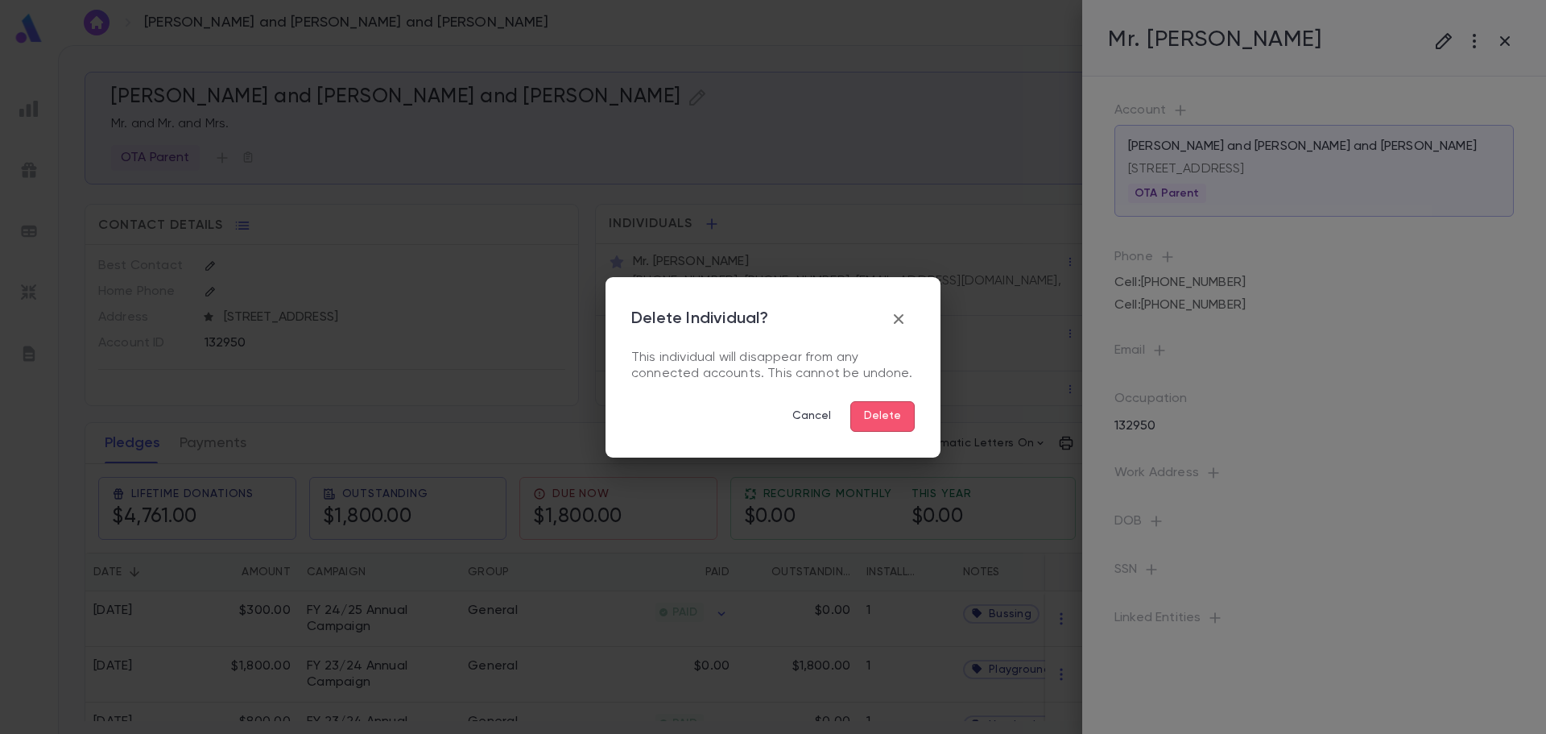
click at [874, 411] on button "Delete" at bounding box center [882, 416] width 64 height 31
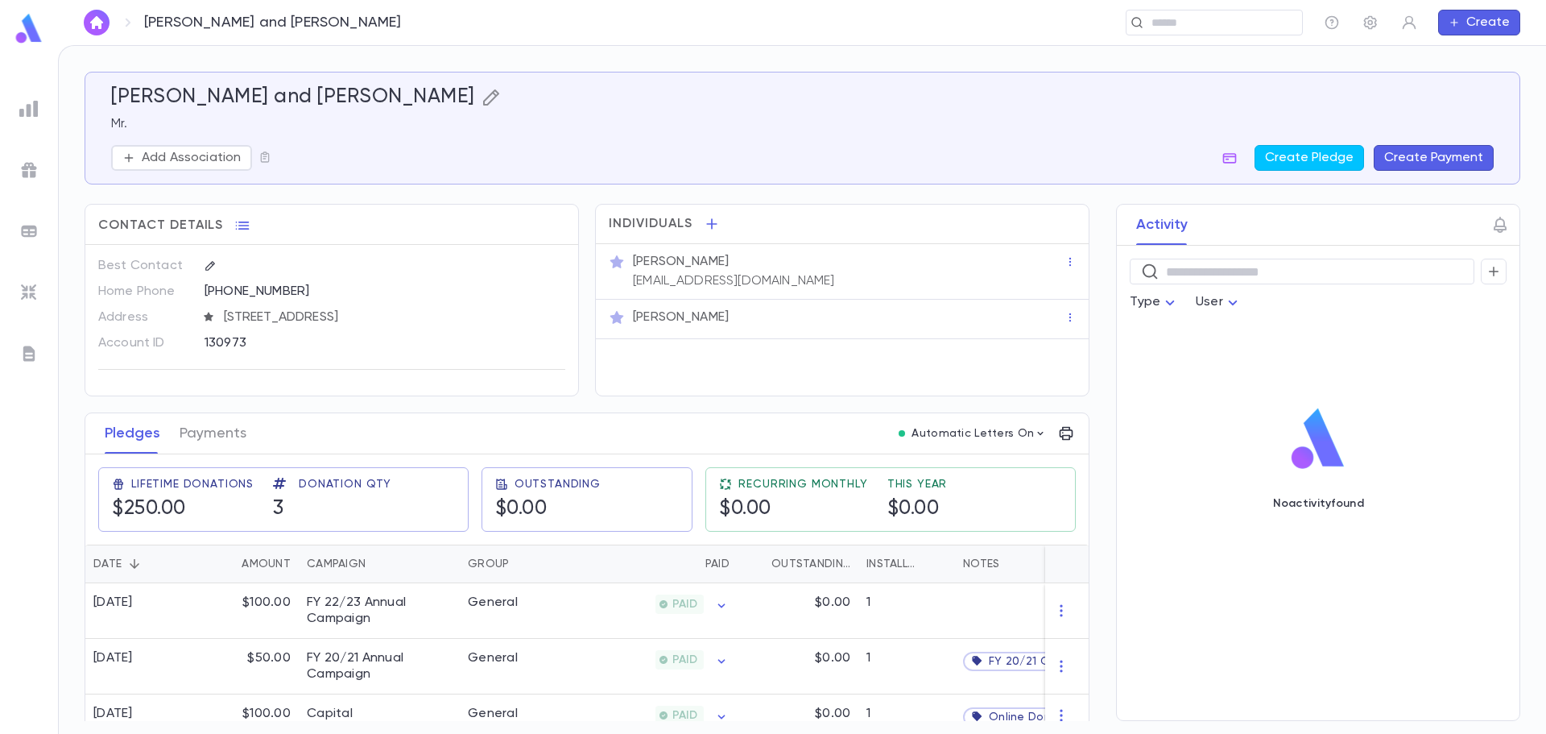
click at [482, 98] on icon "button" at bounding box center [491, 97] width 19 height 19
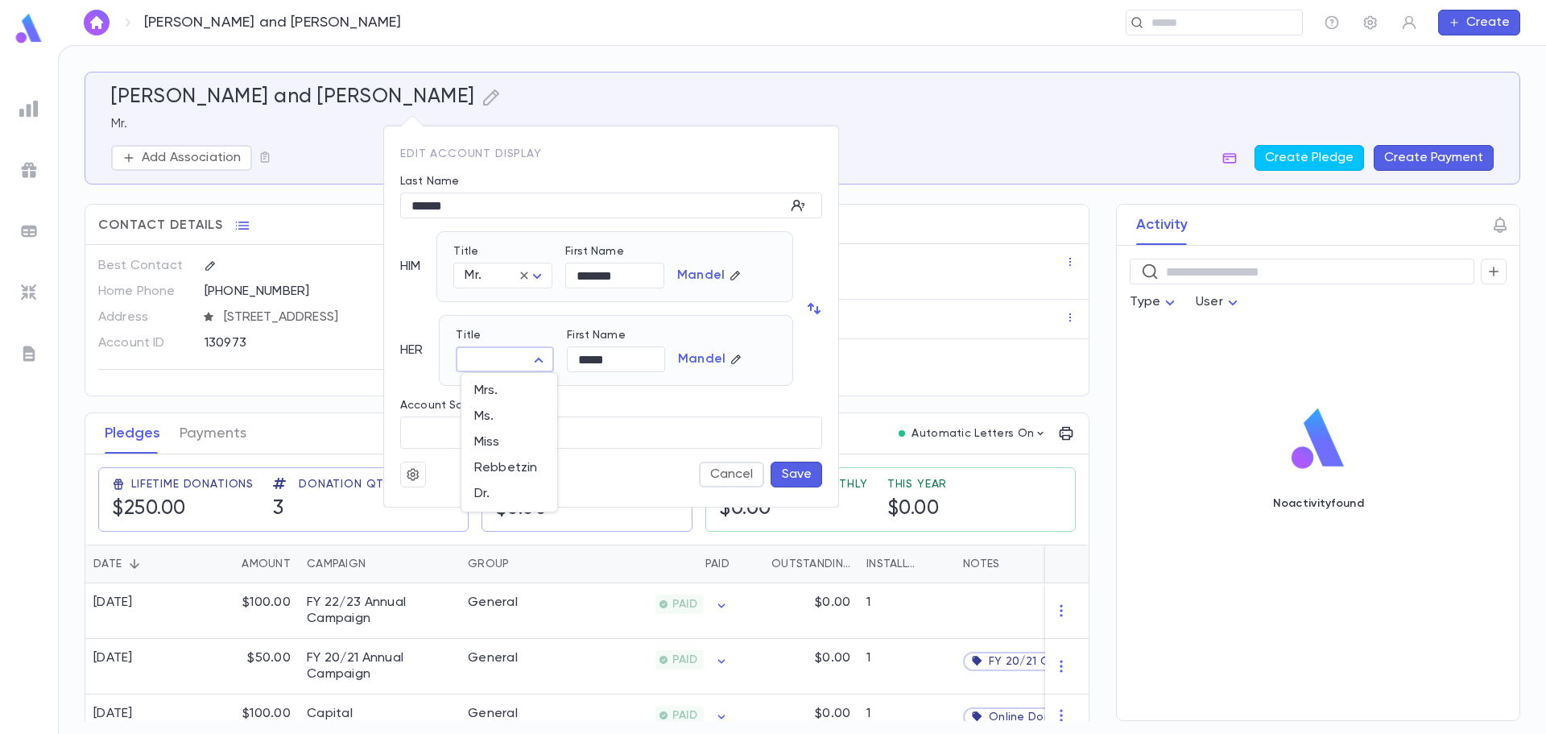
click at [468, 356] on body "[PERSON_NAME] and [PERSON_NAME] ​ Create [PERSON_NAME] and [PERSON_NAME] Mr. Ad…" at bounding box center [773, 389] width 1546 height 689
click at [503, 399] on li "Mrs." at bounding box center [509, 391] width 96 height 26
type input "****"
click at [804, 481] on button "Save" at bounding box center [797, 474] width 52 height 26
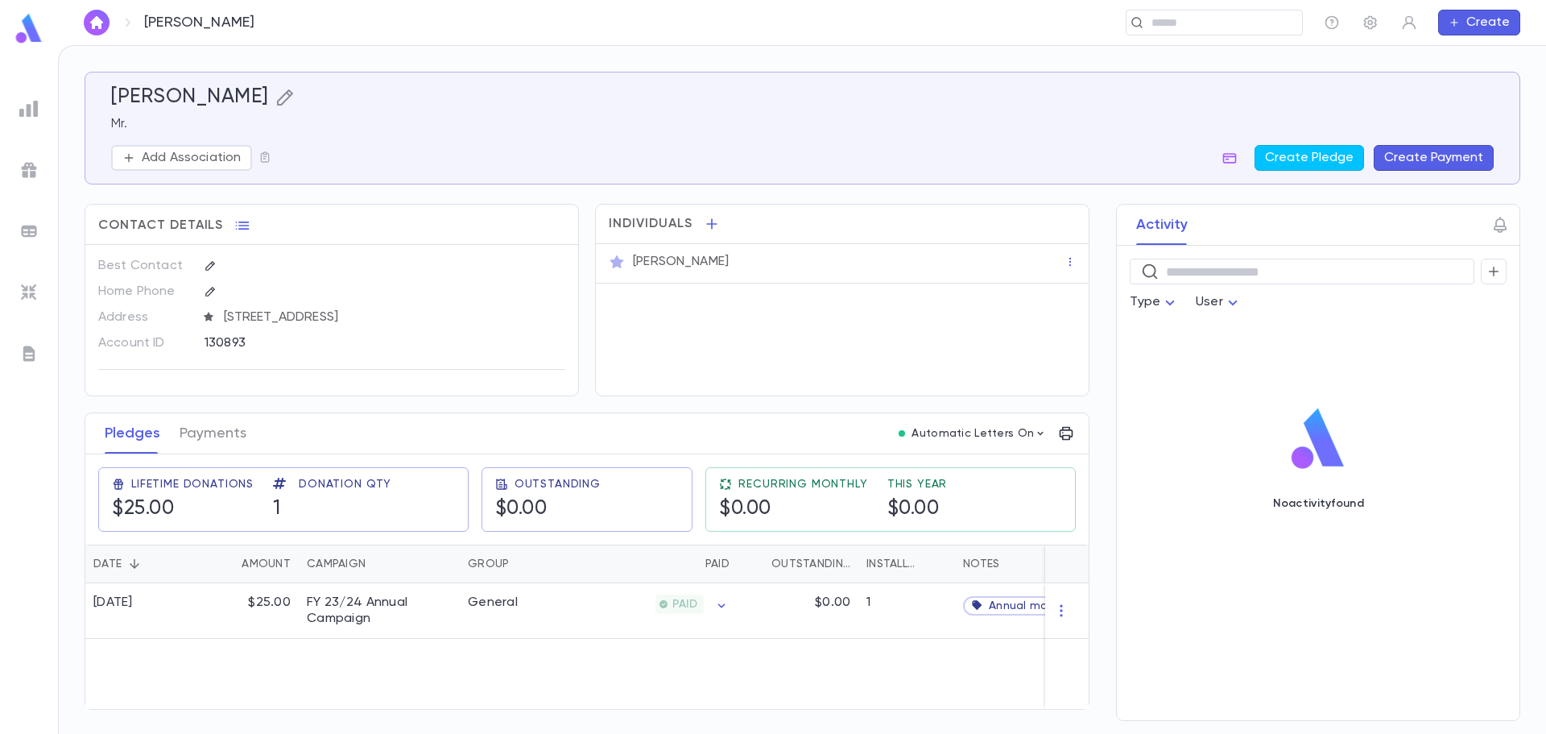
click at [275, 92] on icon "button" at bounding box center [284, 97] width 19 height 19
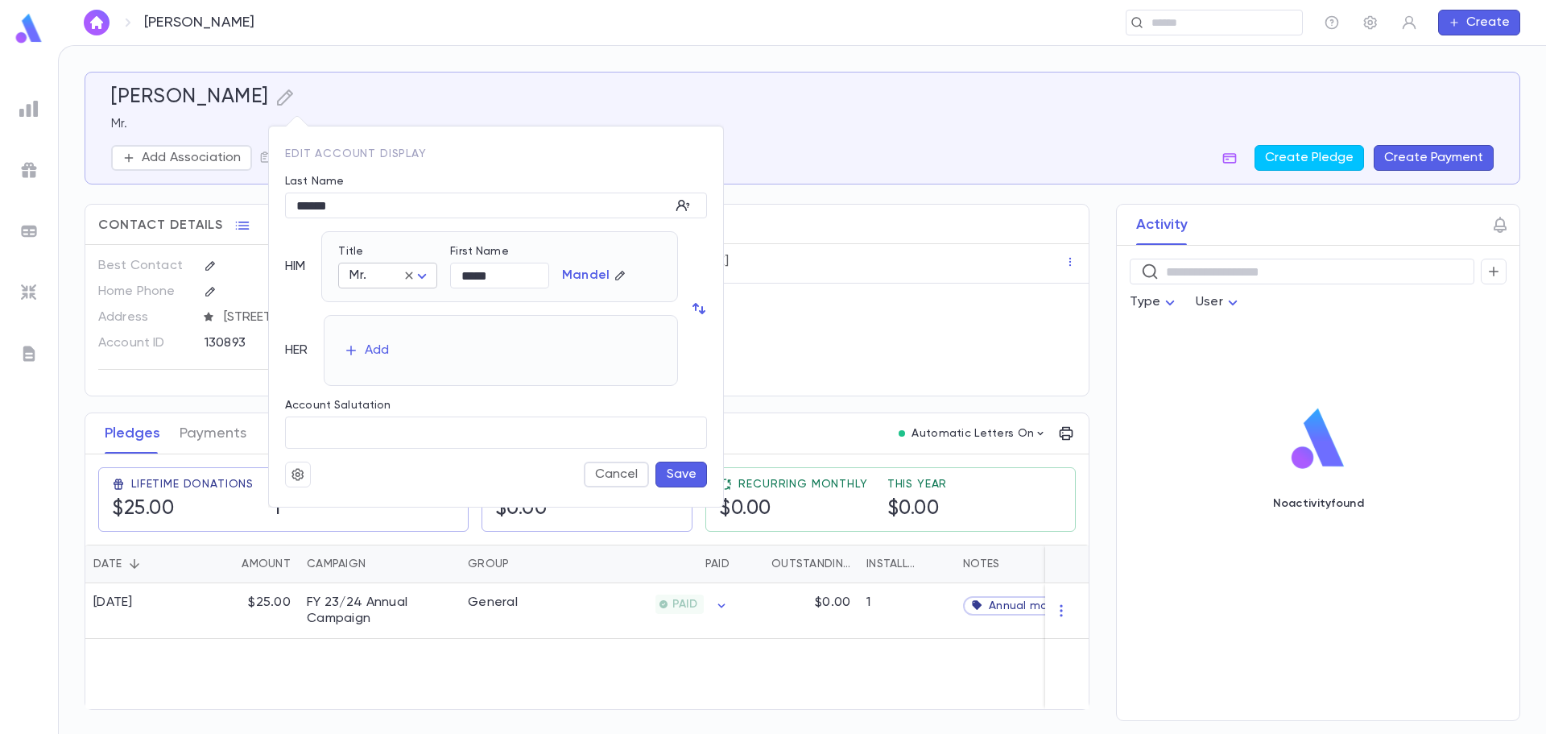
click at [397, 275] on body "Mandel, Yitzy ​ Create Mandel, Yitzy Mr. Add Association Create Pledge Create P…" at bounding box center [773, 389] width 1546 height 689
click at [380, 326] on span "Rabbi" at bounding box center [427, 333] width 138 height 16
type input "*****"
click at [386, 353] on div "Add" at bounding box center [377, 350] width 24 height 16
click at [399, 362] on body "Mandel, Yitzy ​ Create Mandel, Yitzy Mr. Add Association Create Pledge Create P…" at bounding box center [773, 389] width 1546 height 689
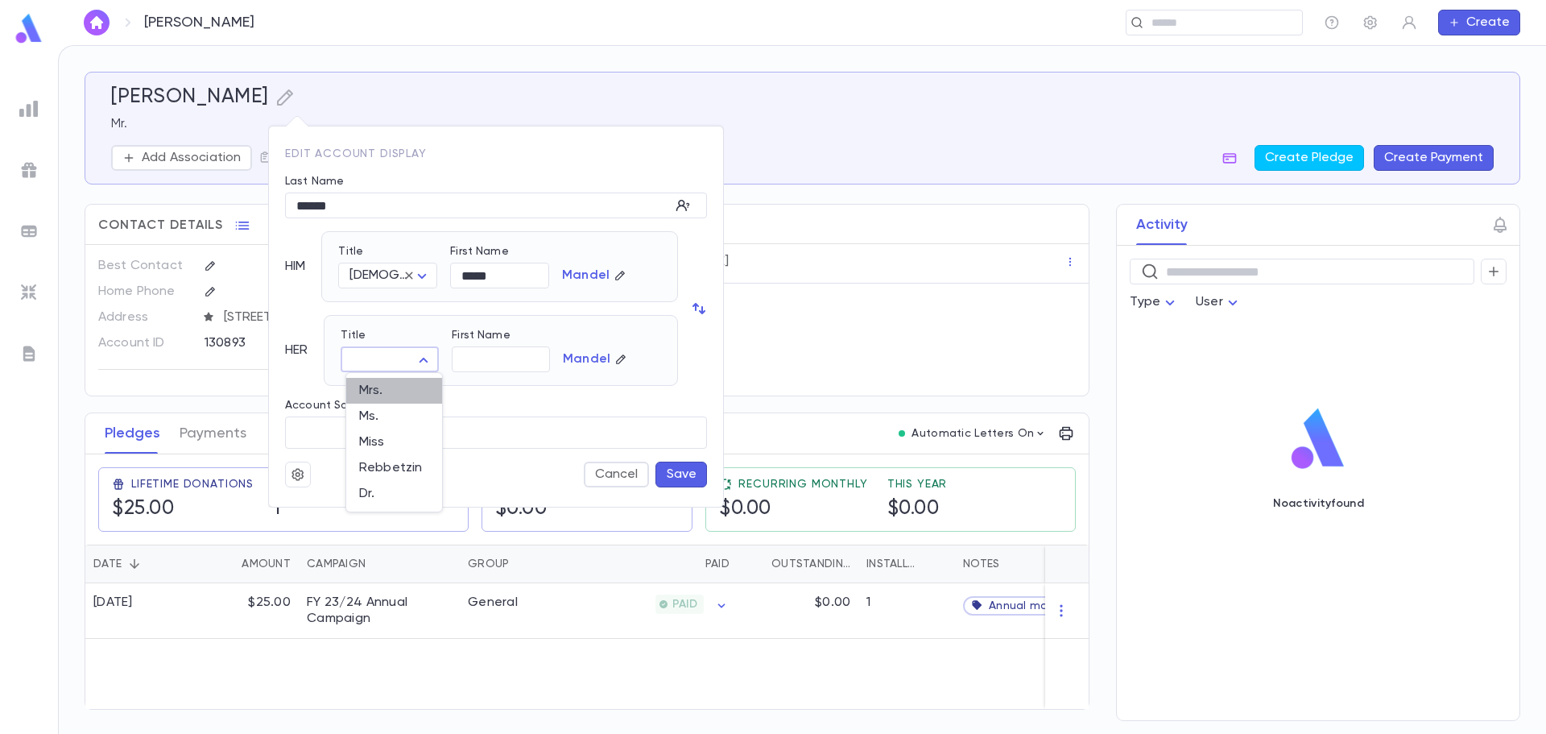
click at [399, 391] on span "Mrs." at bounding box center [394, 391] width 70 height 16
type input "****"
click at [675, 474] on button "Save" at bounding box center [682, 474] width 52 height 26
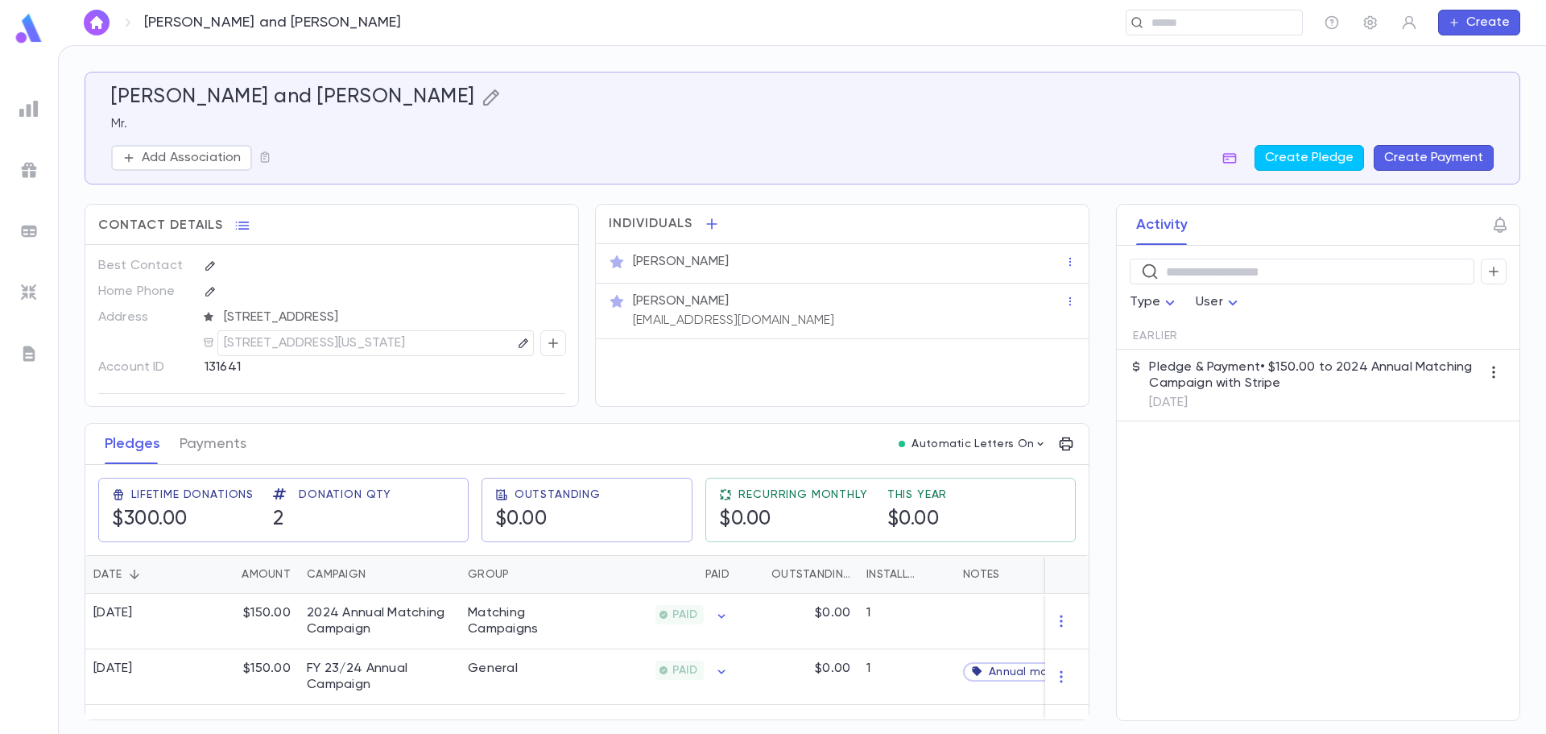
click at [483, 101] on icon "button" at bounding box center [491, 97] width 16 height 16
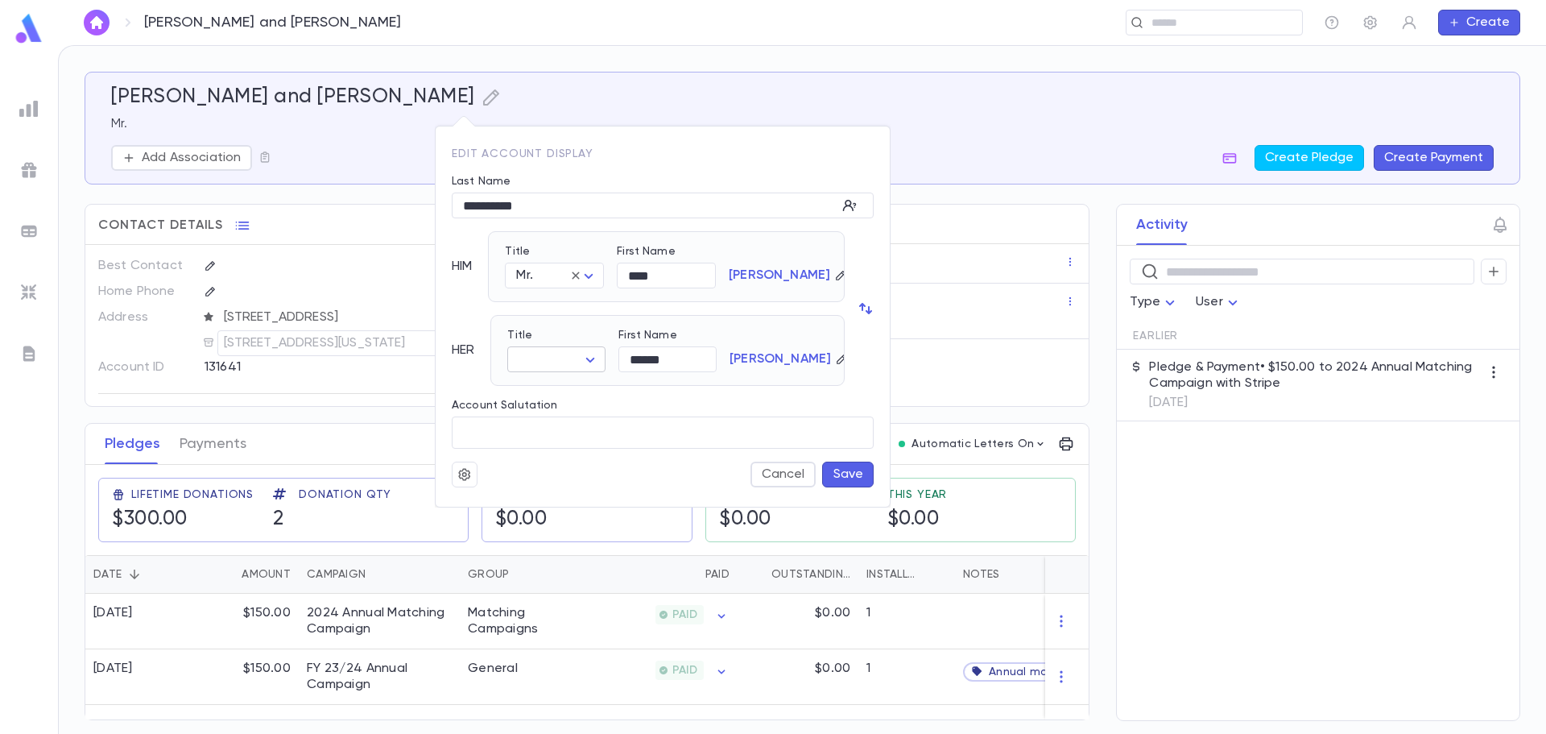
click at [539, 358] on body "[PERSON_NAME] and [PERSON_NAME] ​ Create [PERSON_NAME] and [PERSON_NAME] Mr. Ad…" at bounding box center [773, 389] width 1546 height 689
click at [537, 394] on span "Mrs." at bounding box center [561, 391] width 70 height 16
type input "****"
click at [849, 474] on button "Save" at bounding box center [848, 474] width 52 height 26
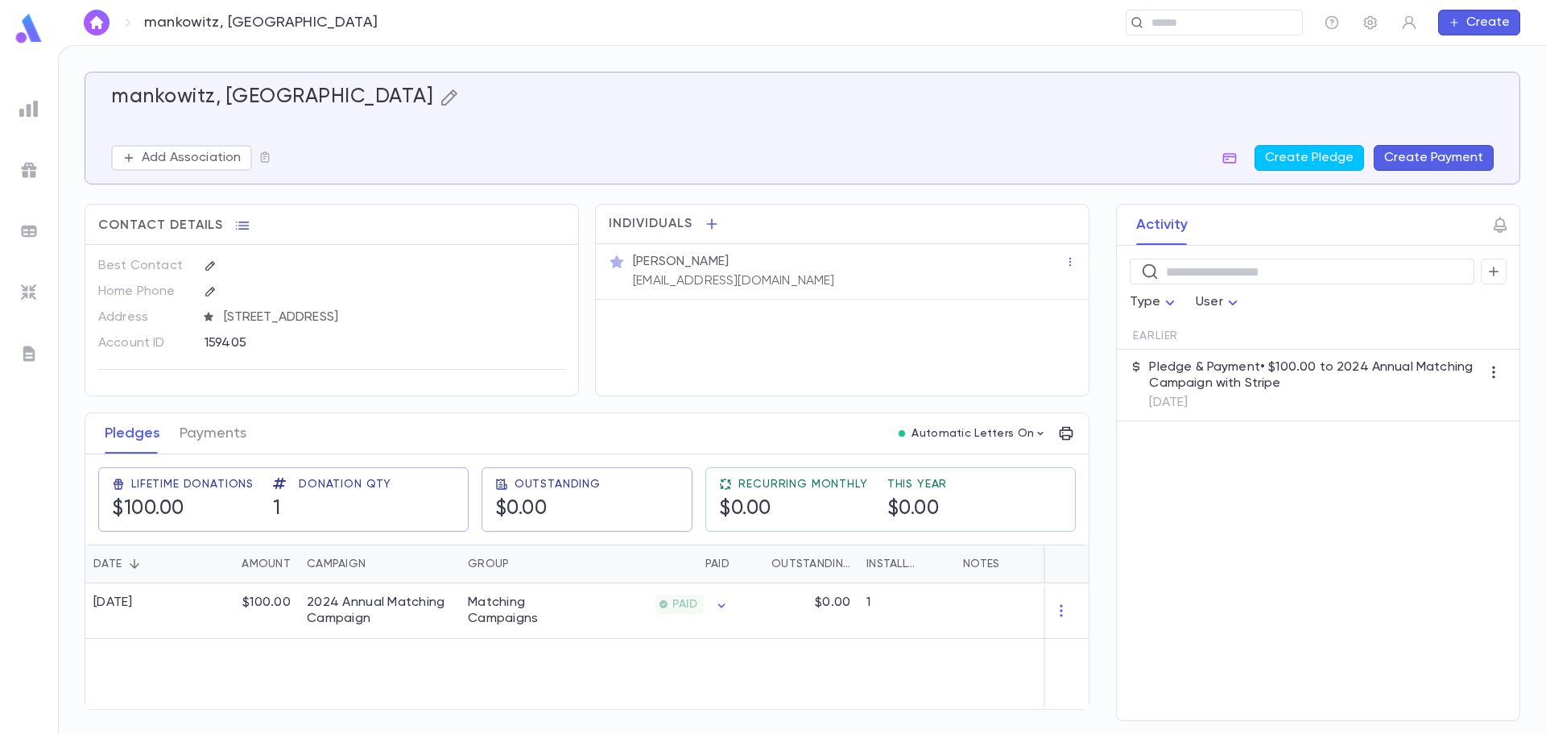
click at [441, 101] on icon "button" at bounding box center [449, 97] width 16 height 16
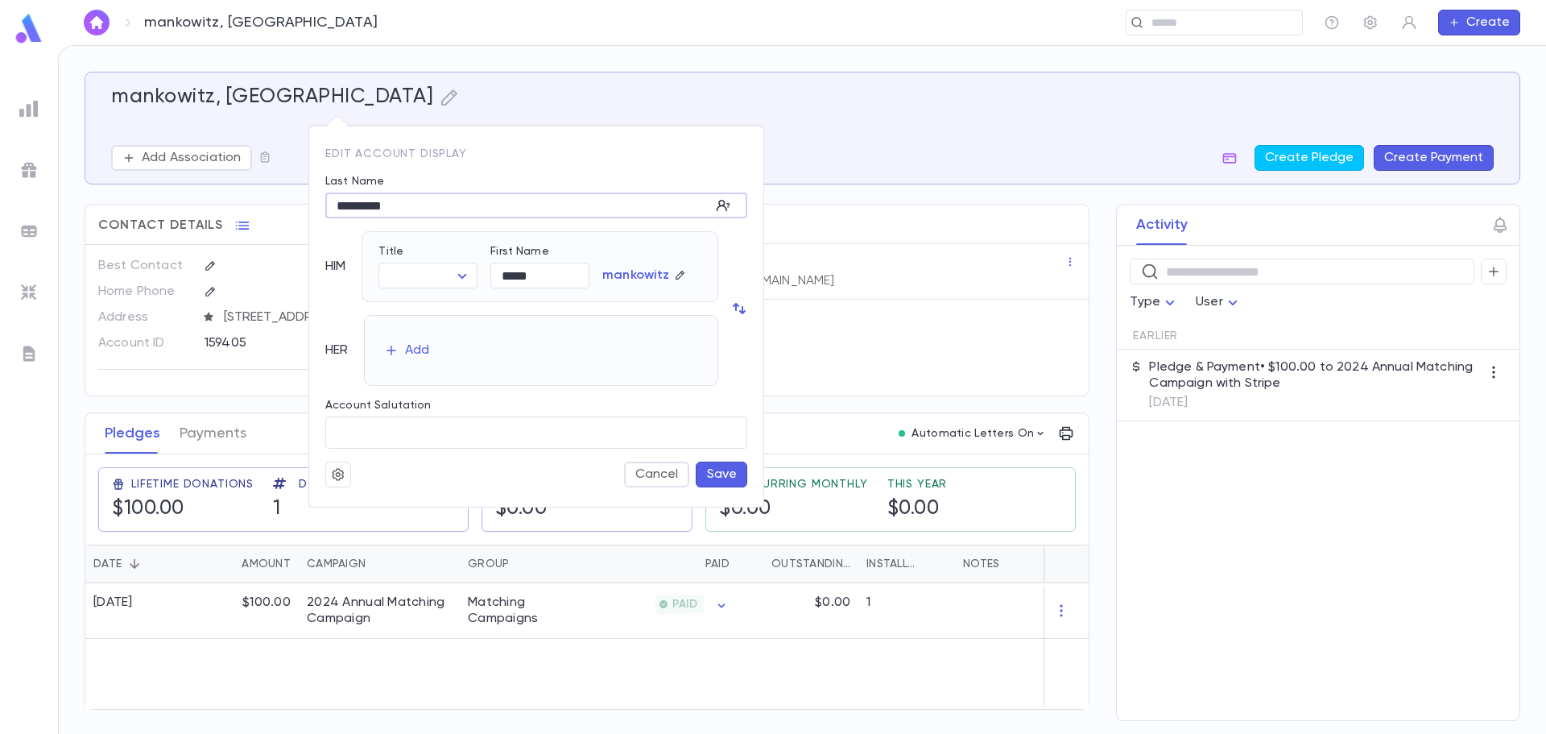
drag, startPoint x: 346, startPoint y: 212, endPoint x: 336, endPoint y: 210, distance: 9.8
click at [336, 210] on input "*********" at bounding box center [517, 205] width 385 height 25
type input "*********"
click at [396, 273] on body "mankowitz, eytan ​ Create mankowitz, eytan Add Association Create Pledge Create…" at bounding box center [773, 389] width 1546 height 689
click at [408, 331] on span "Rabbi" at bounding box center [467, 333] width 138 height 16
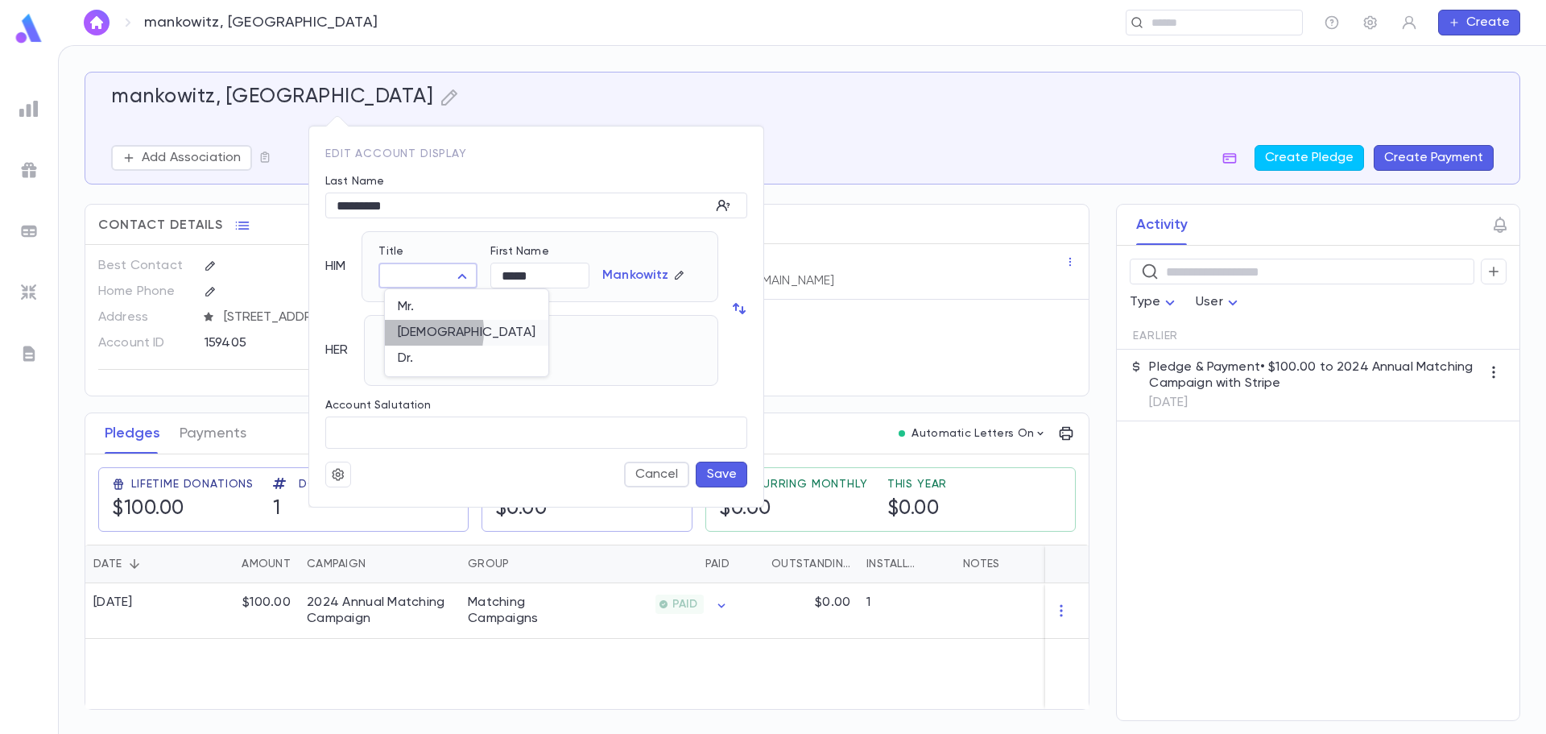
type input "*****"
drag, startPoint x: 512, startPoint y: 271, endPoint x: 499, endPoint y: 276, distance: 13.8
click at [499, 276] on input "*****" at bounding box center [539, 275] width 99 height 25
type input "*****"
click at [710, 470] on button "Save" at bounding box center [722, 474] width 52 height 26
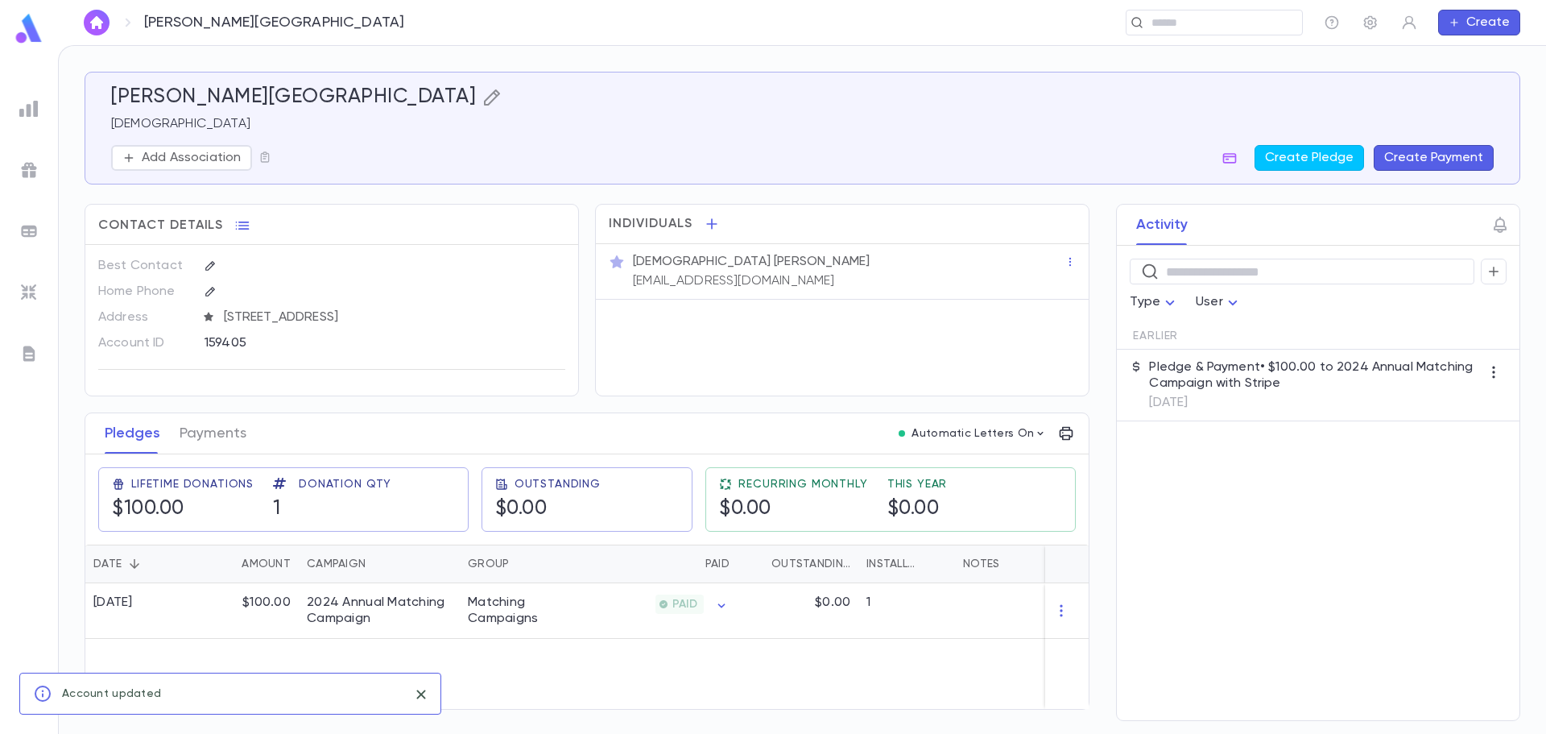
click at [482, 106] on icon "button" at bounding box center [491, 97] width 19 height 19
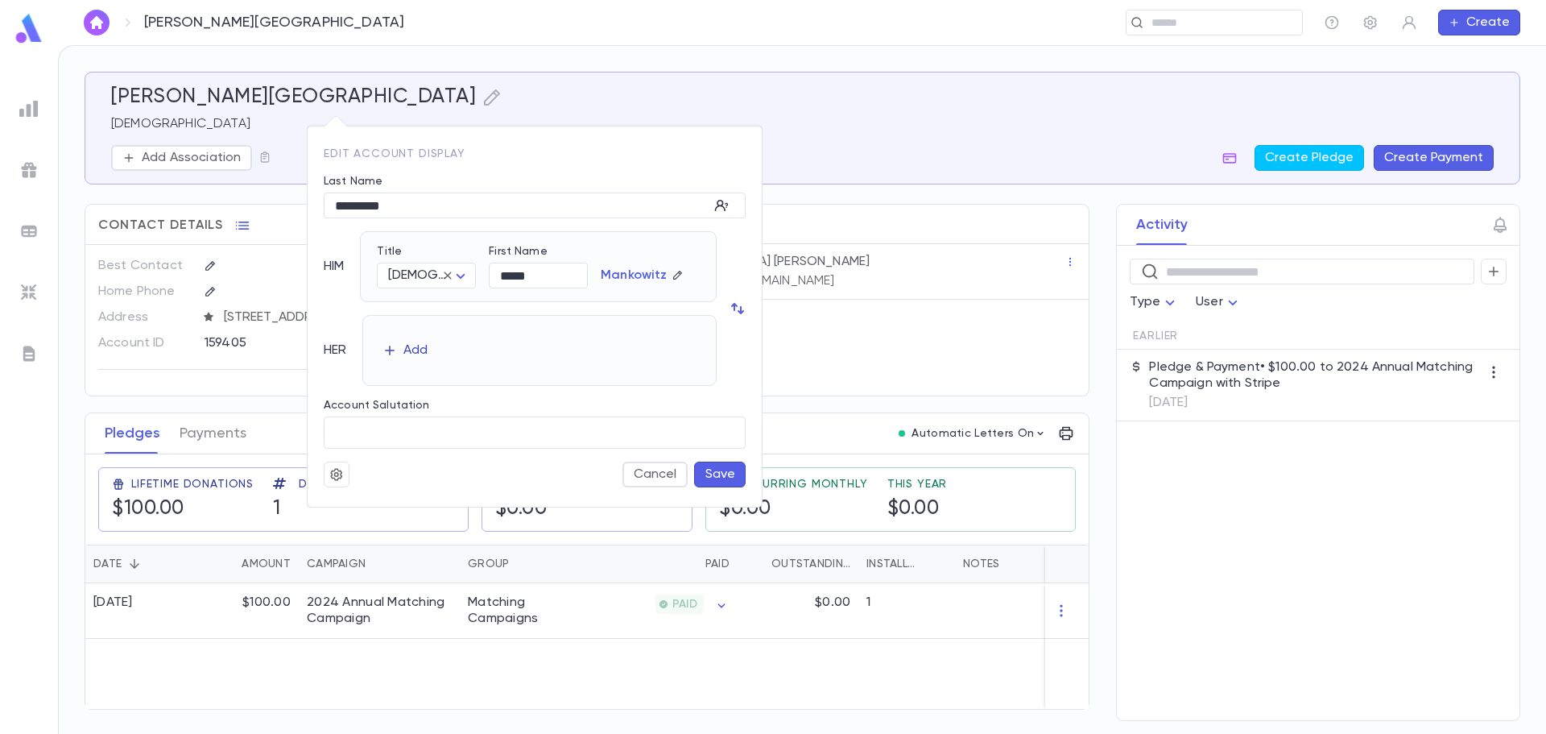
click at [420, 347] on div "Add" at bounding box center [415, 350] width 24 height 16
click at [436, 354] on body "Mankowitz, Eytan ​ Create Mankowitz, Eytan Rabbi Add Association Create Pledge …" at bounding box center [773, 389] width 1546 height 689
click at [429, 391] on span "Mrs." at bounding box center [433, 391] width 70 height 16
type input "****"
click at [723, 474] on button "Save" at bounding box center [720, 474] width 52 height 26
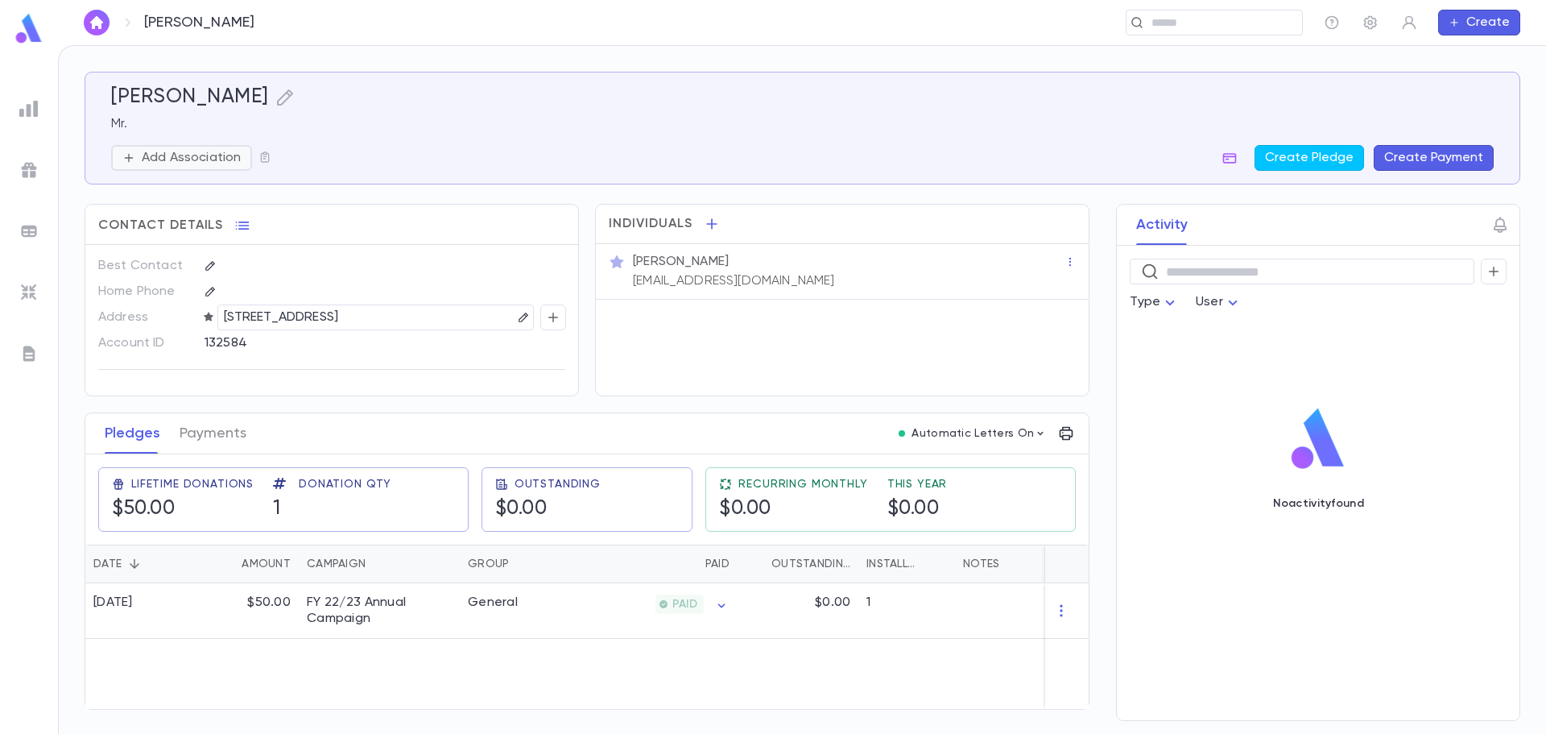
click at [128, 155] on icon "button" at bounding box center [128, 157] width 13 height 13
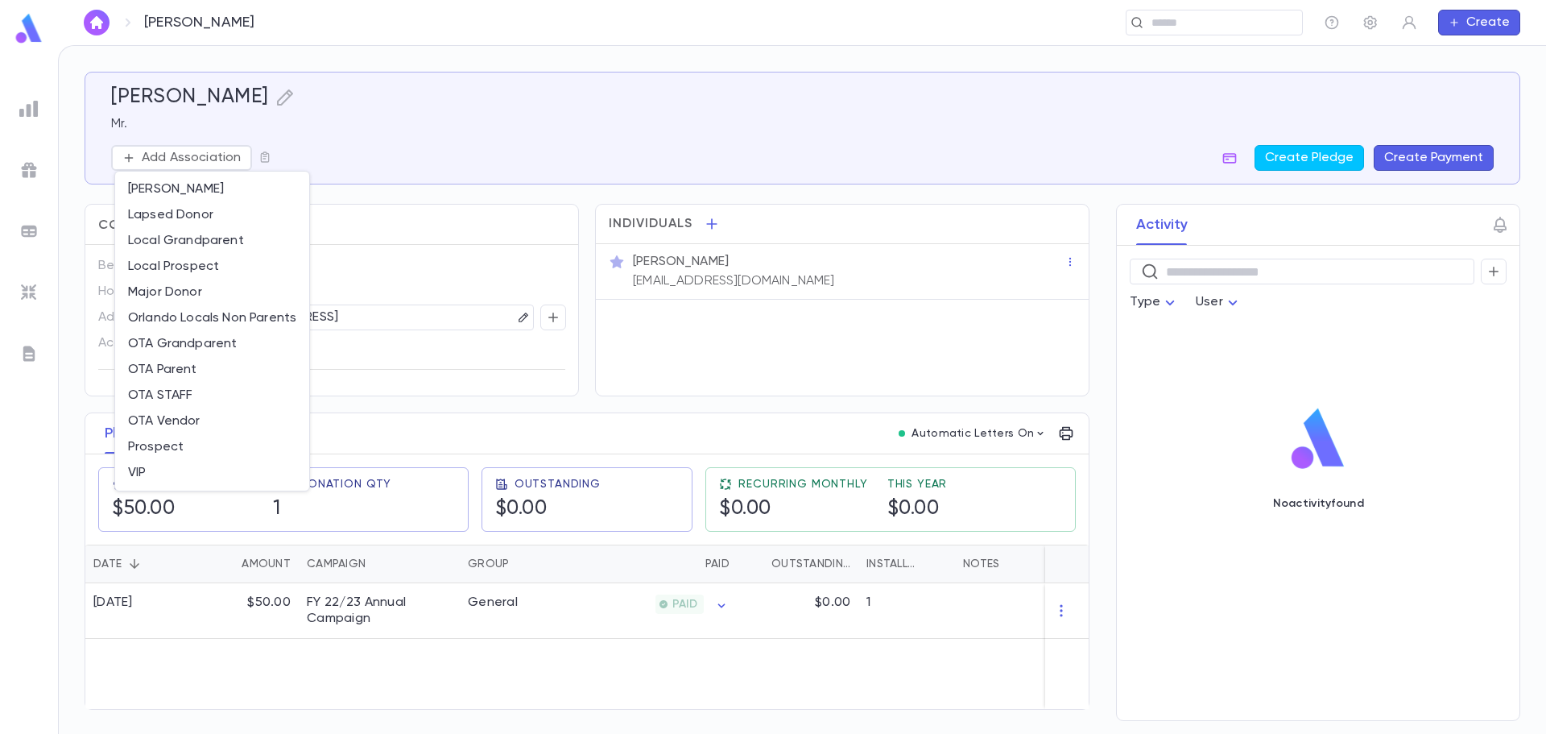
click at [320, 145] on div at bounding box center [773, 367] width 1546 height 734
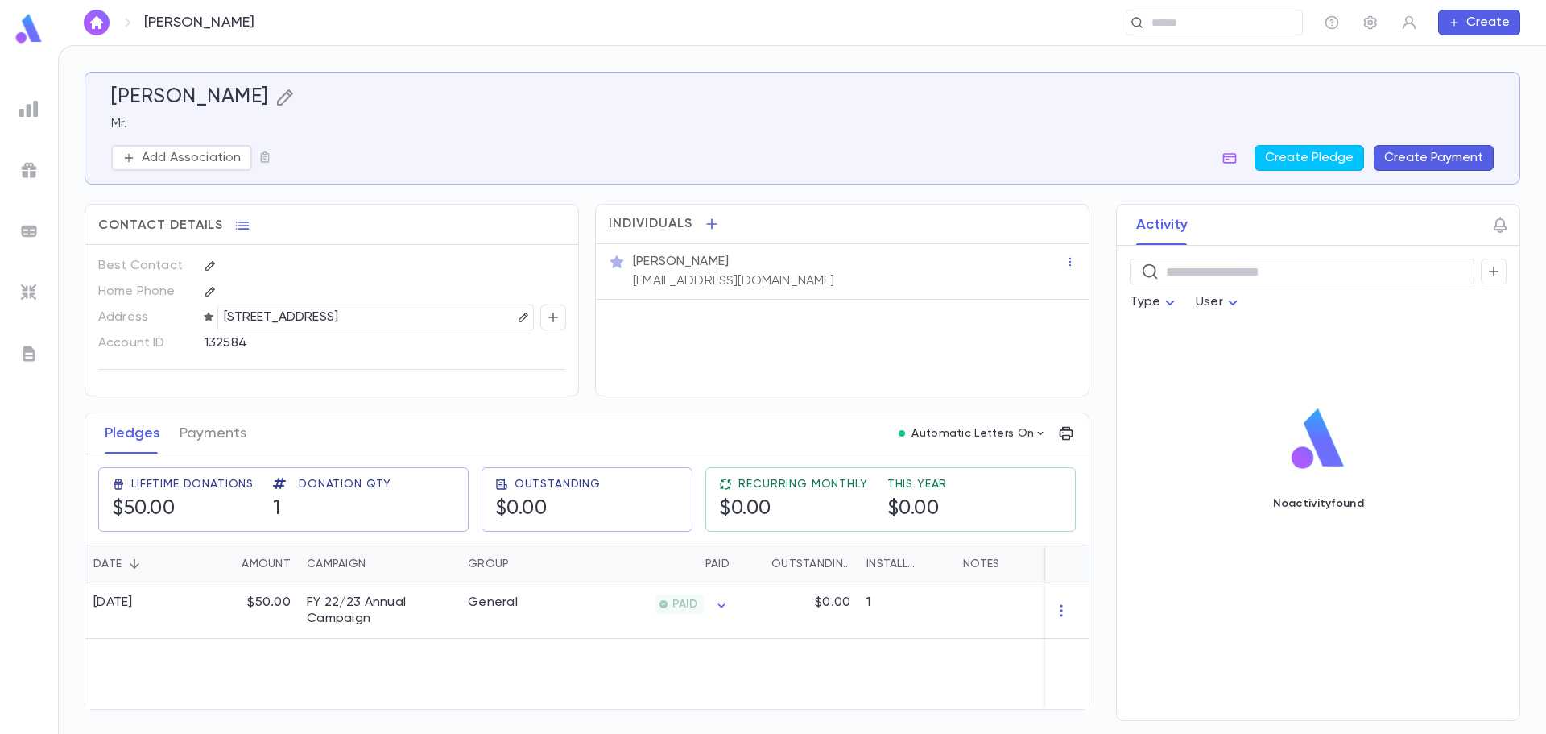
click at [276, 99] on icon "button" at bounding box center [284, 97] width 16 height 16
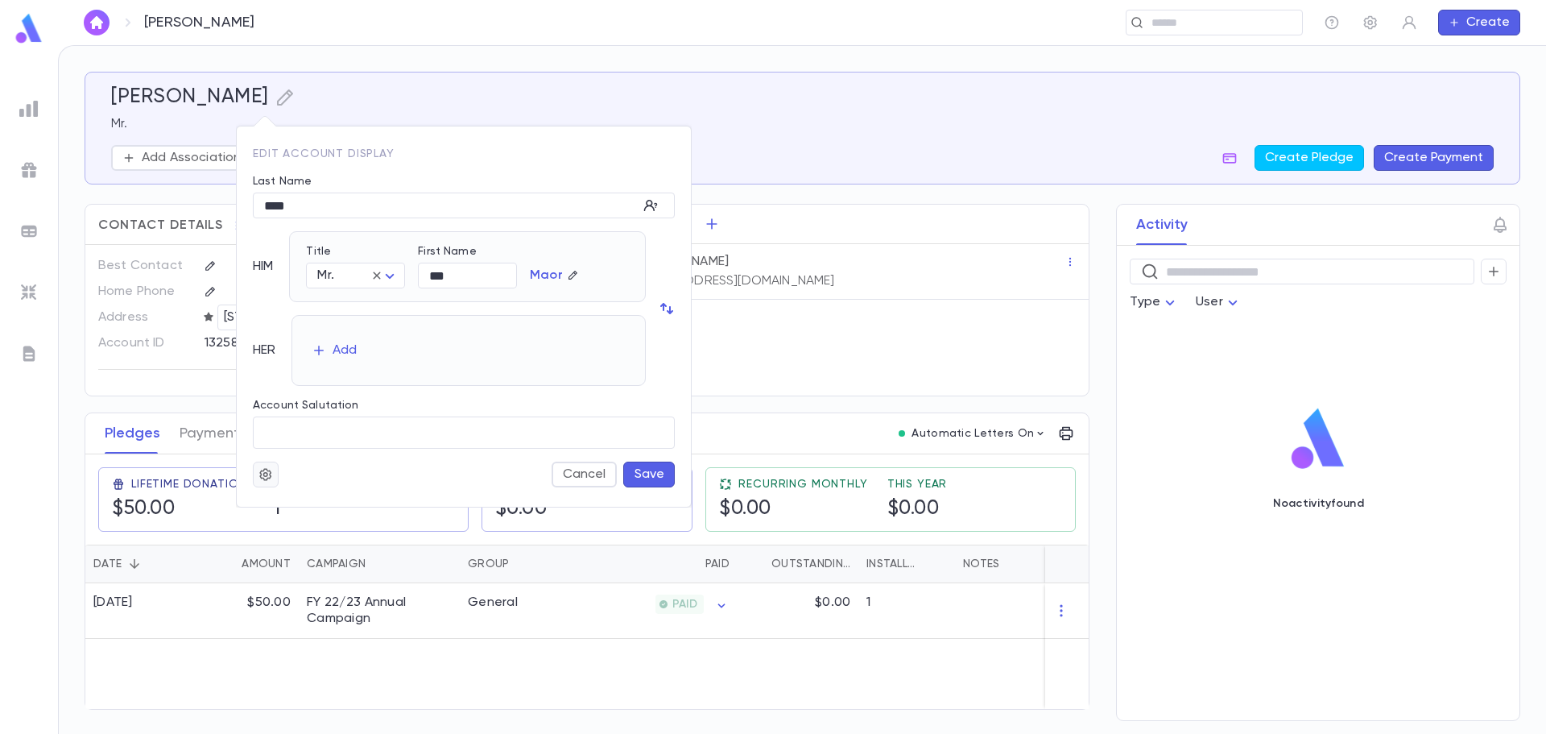
click at [267, 470] on icon "button" at bounding box center [266, 474] width 14 height 16
click at [278, 528] on li "Deactivate" at bounding box center [305, 532] width 96 height 26
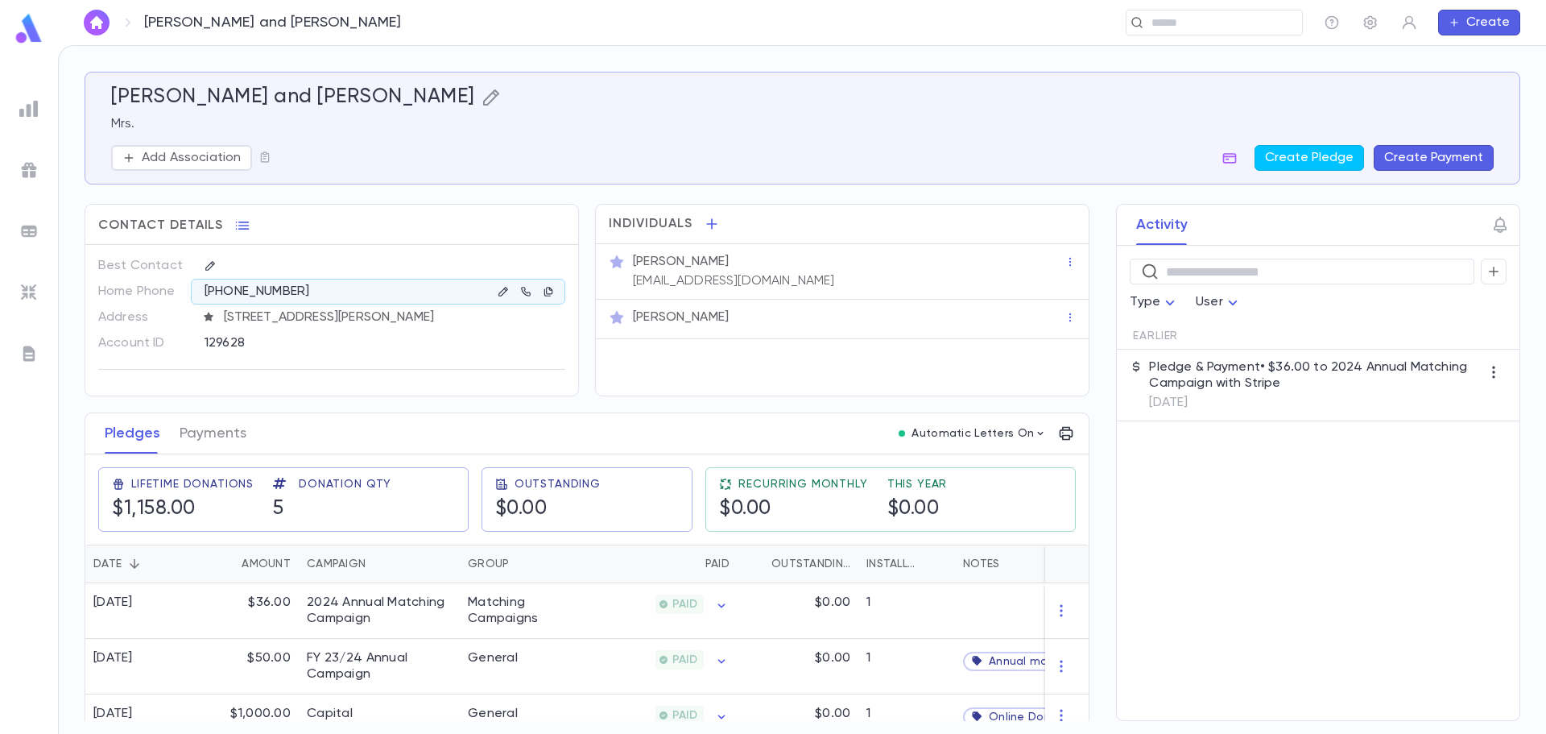
click at [483, 104] on icon "button" at bounding box center [491, 97] width 16 height 16
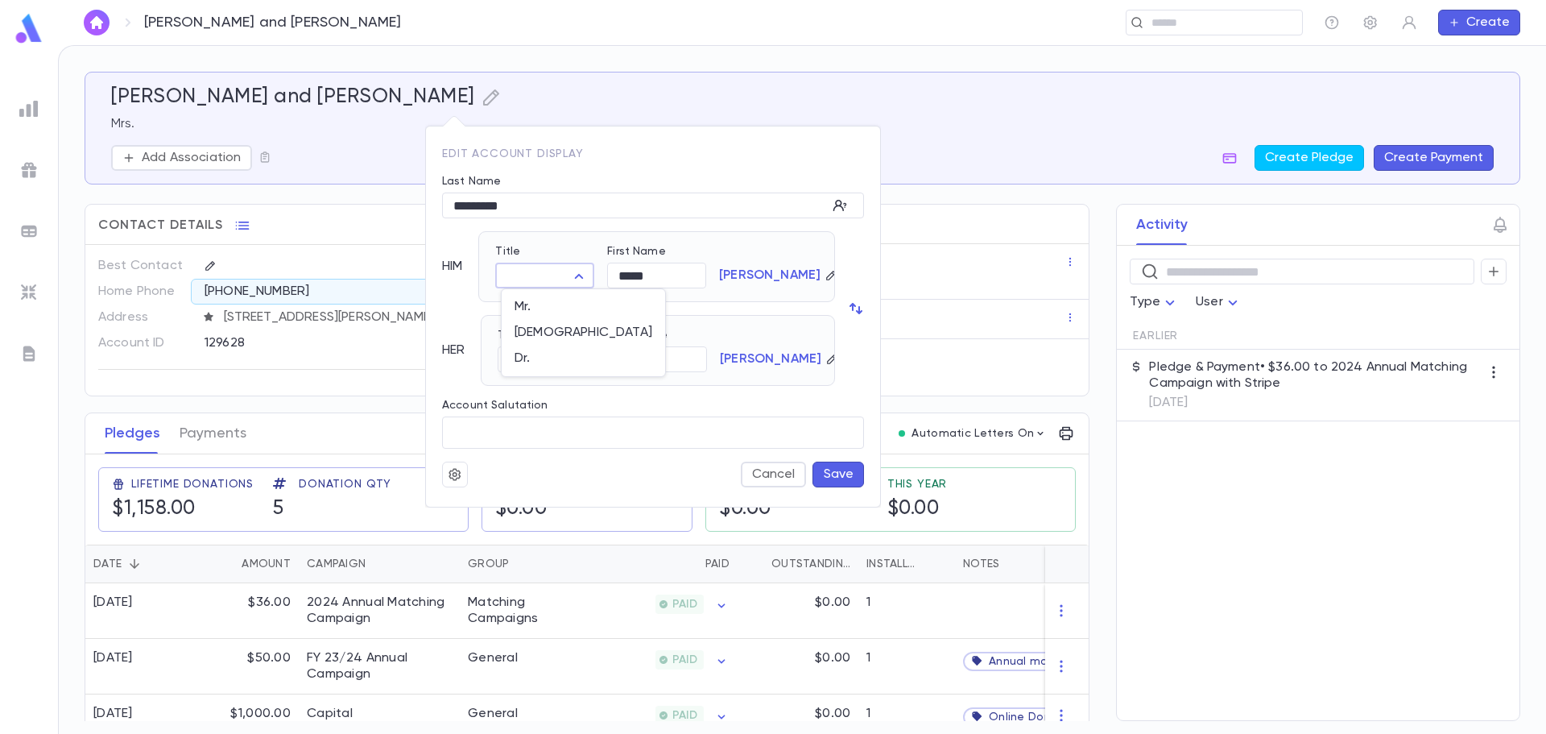
click at [513, 271] on body "Marcovich, Moshe and Rochel ​ Create Marcovich, Moshe and Rochel Mrs. Add Assoc…" at bounding box center [773, 389] width 1546 height 689
click at [526, 324] on li "Rabbi" at bounding box center [583, 333] width 163 height 26
type input "*****"
click at [844, 478] on button "Save" at bounding box center [839, 474] width 52 height 26
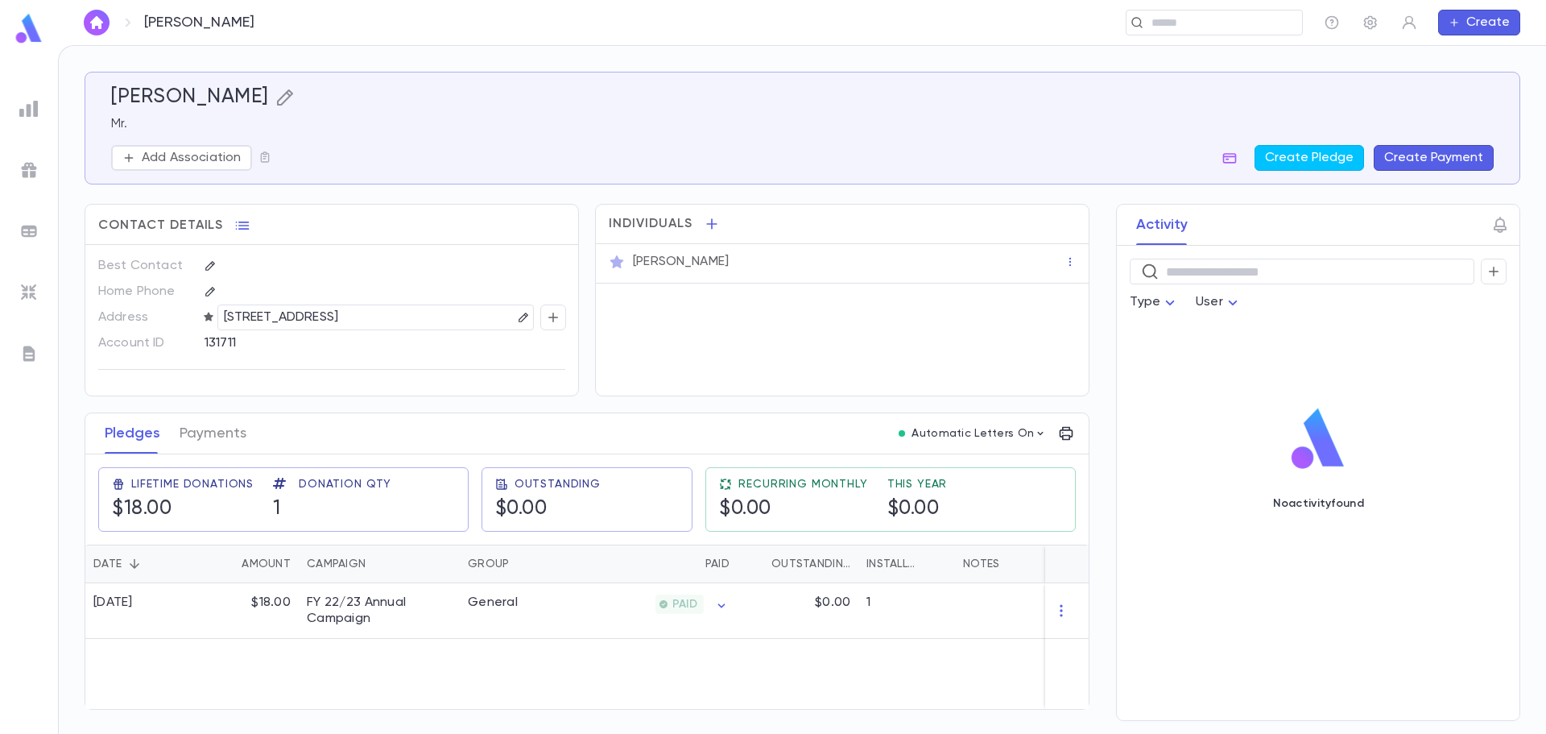
click at [295, 101] on icon "button" at bounding box center [284, 97] width 19 height 19
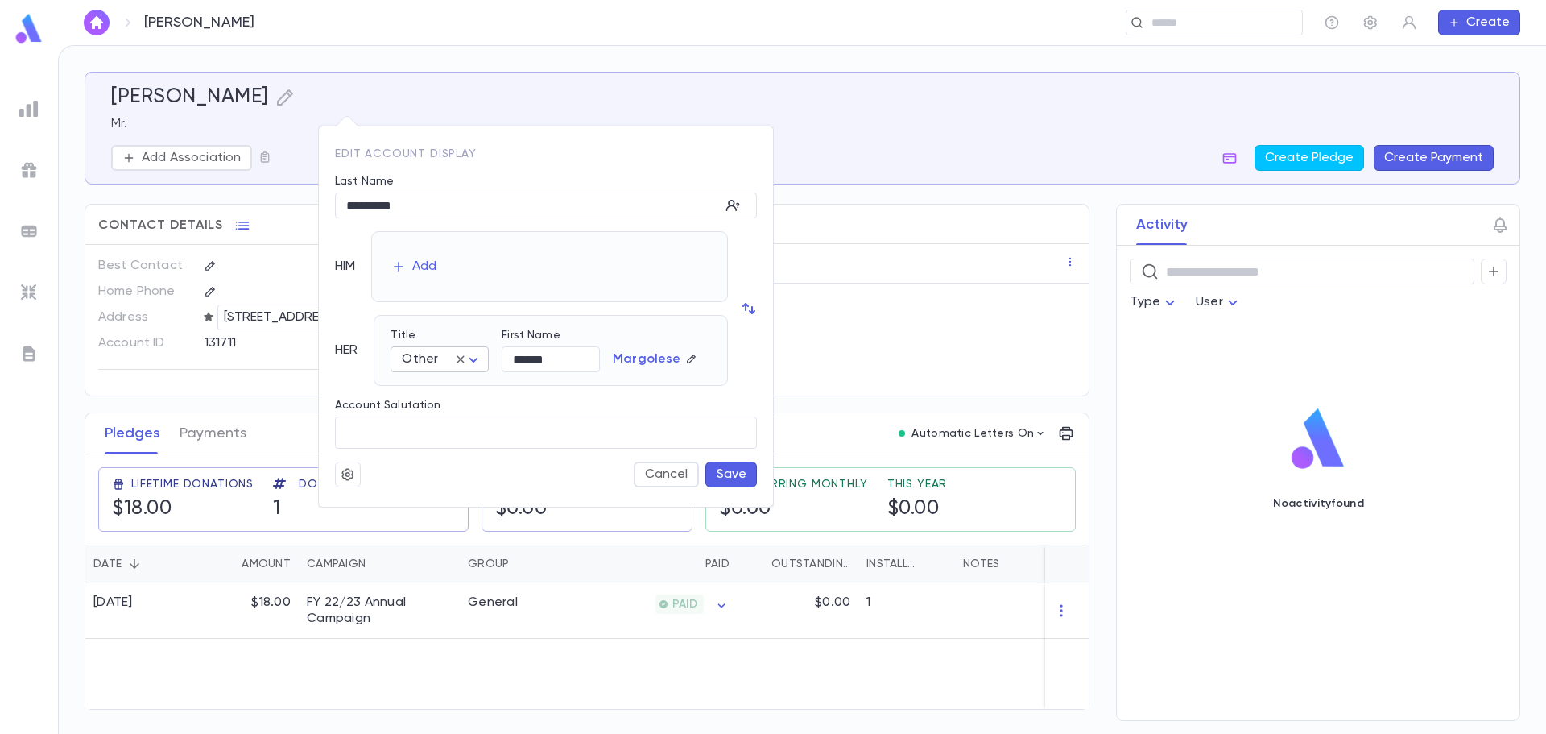
click at [457, 362] on icon at bounding box center [460, 359] width 14 height 14
click at [476, 356] on body "Margolese, Brocha ​ Create Margolese, Brocha Mr. Add Association Create Pledge …" at bounding box center [773, 389] width 1546 height 689
click at [440, 411] on span "Ms." at bounding box center [444, 416] width 70 height 16
type input "***"
click at [400, 364] on body "Margolese, Brocha ​ Create Margolese, Brocha Mr. Add Association Create Pledge …" at bounding box center [773, 389] width 1546 height 689
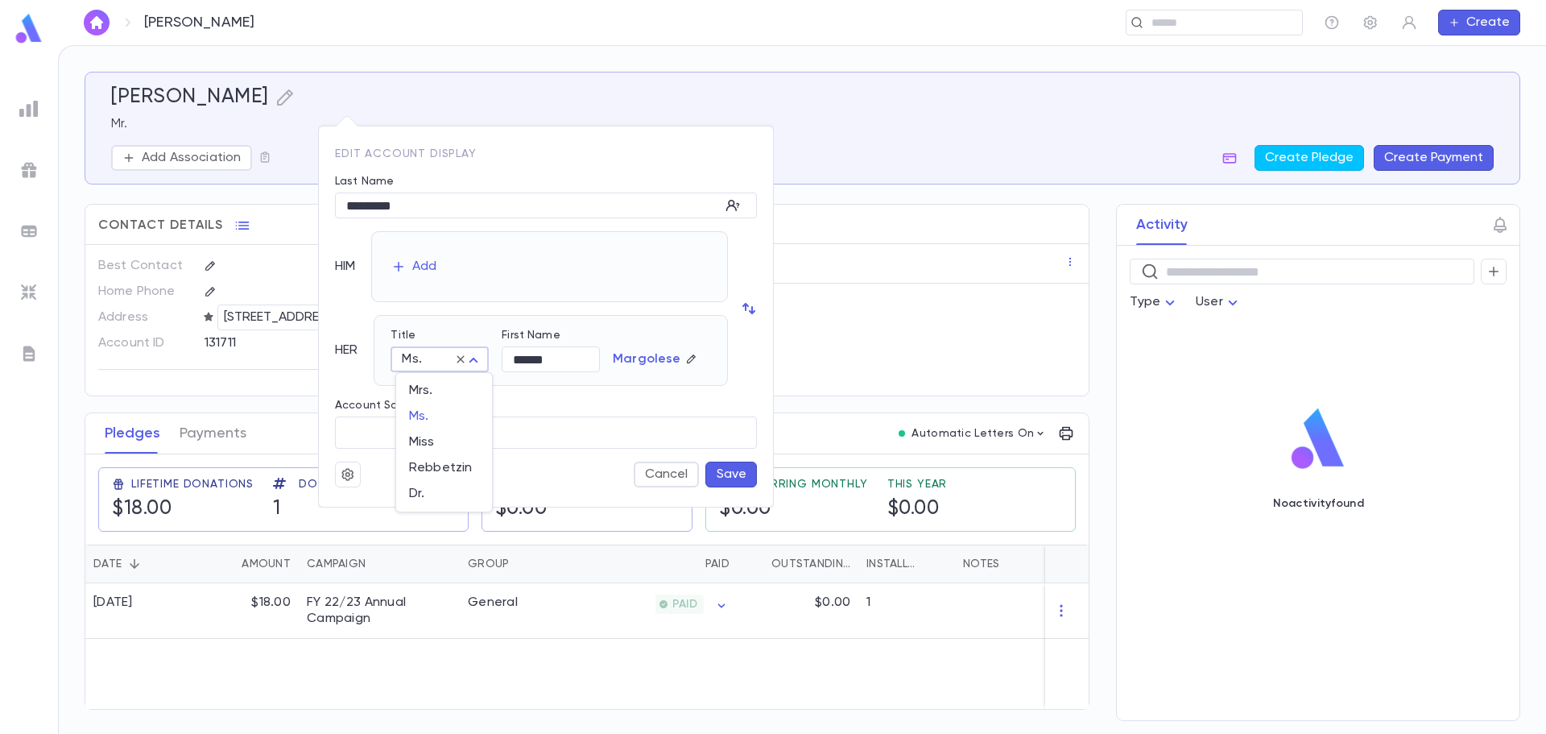
click at [519, 391] on div at bounding box center [773, 367] width 1546 height 734
click at [747, 479] on button "Save" at bounding box center [732, 474] width 52 height 26
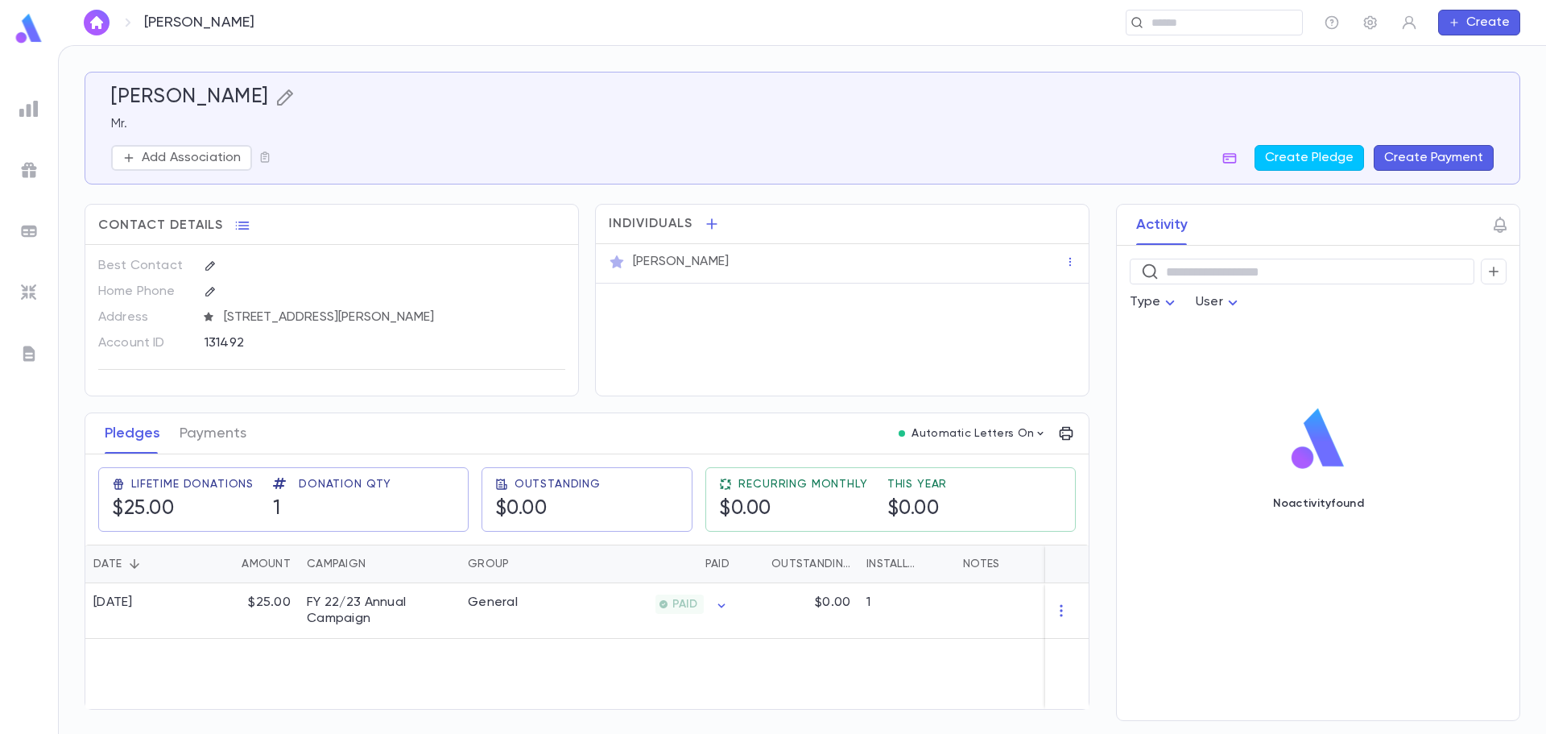
click at [292, 97] on icon "button" at bounding box center [284, 97] width 16 height 16
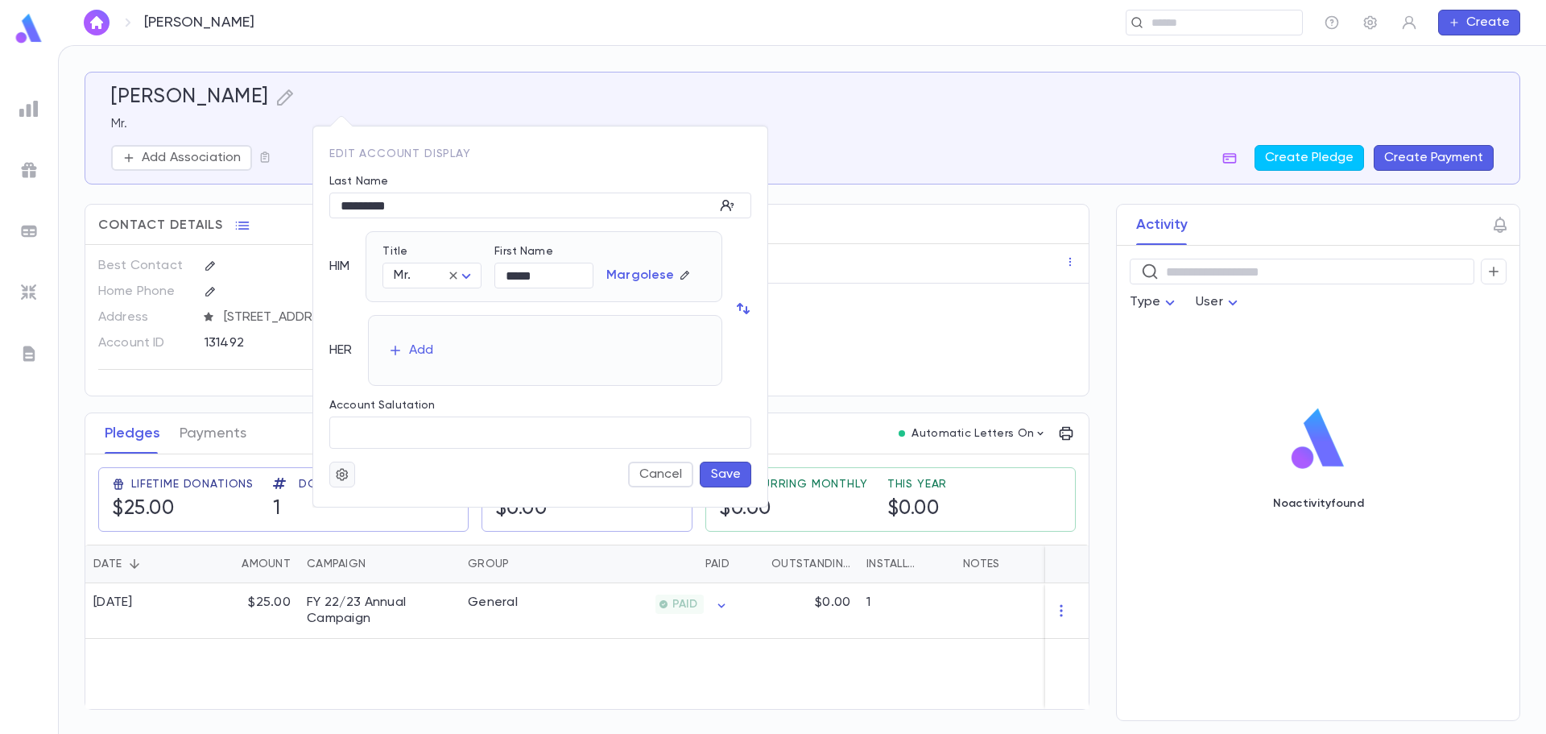
click at [336, 469] on icon "button" at bounding box center [342, 474] width 14 height 16
click at [362, 504] on li "Merge" at bounding box center [381, 506] width 96 height 26
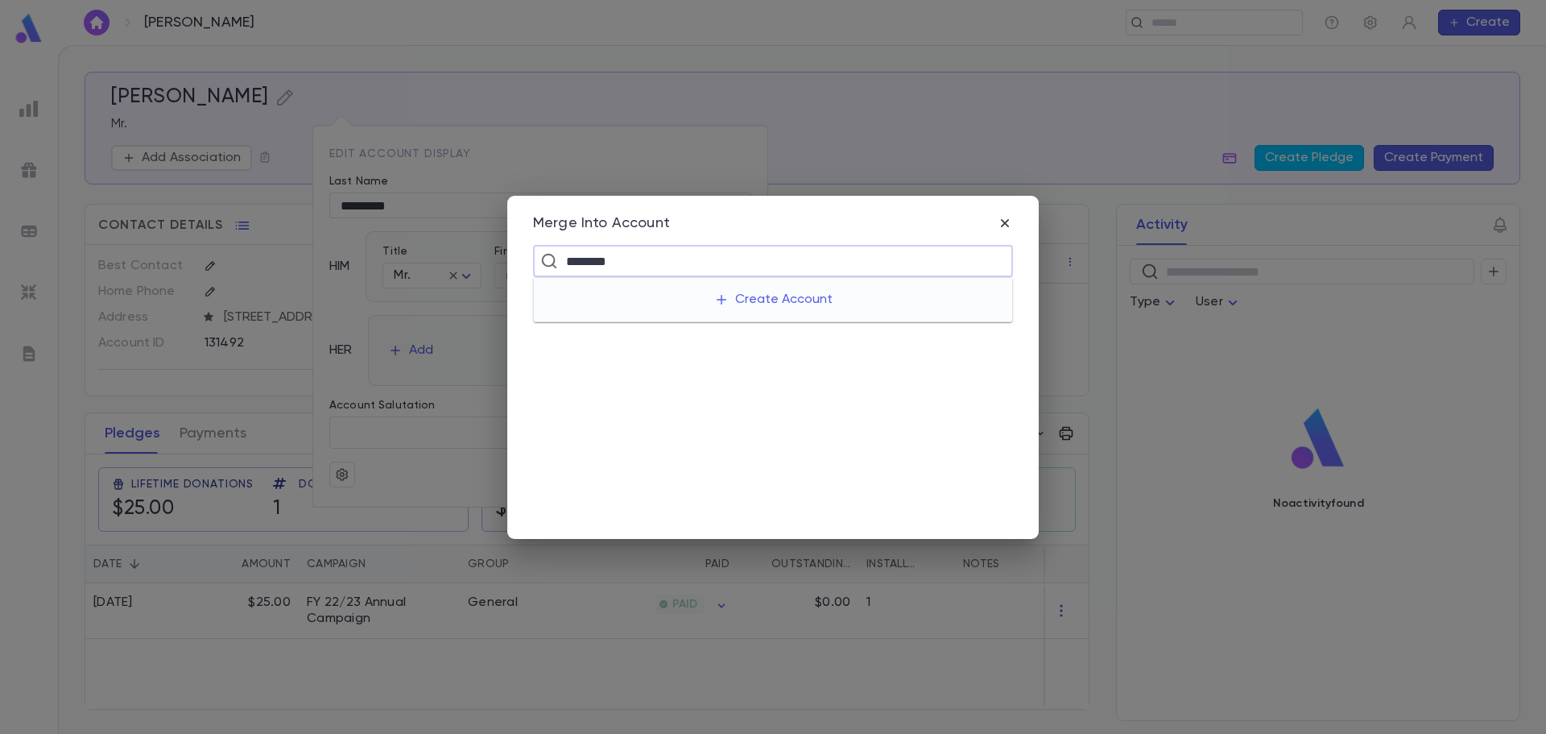
type input "*********"
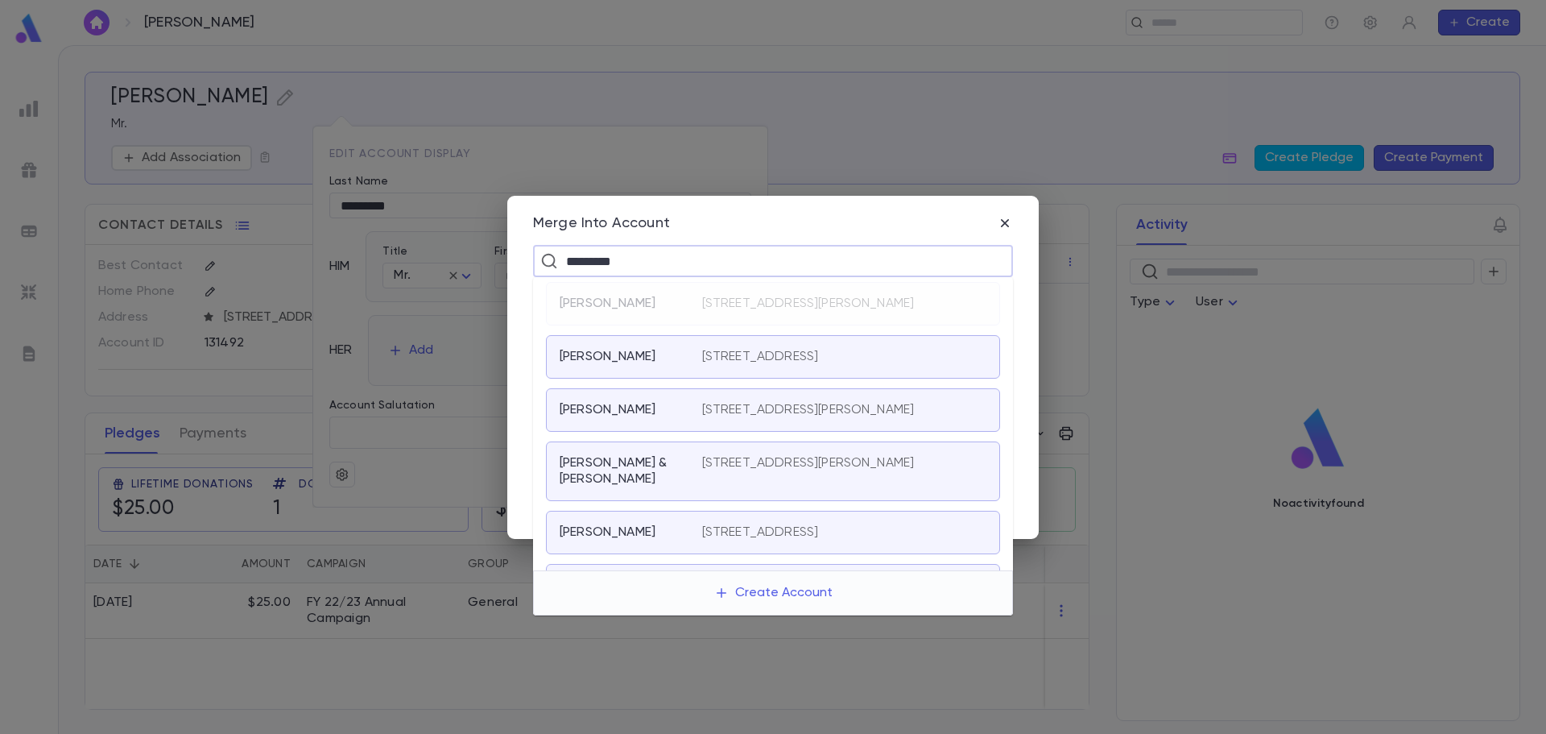
click at [682, 487] on div "[PERSON_NAME] & [PERSON_NAME]" at bounding box center [631, 471] width 143 height 32
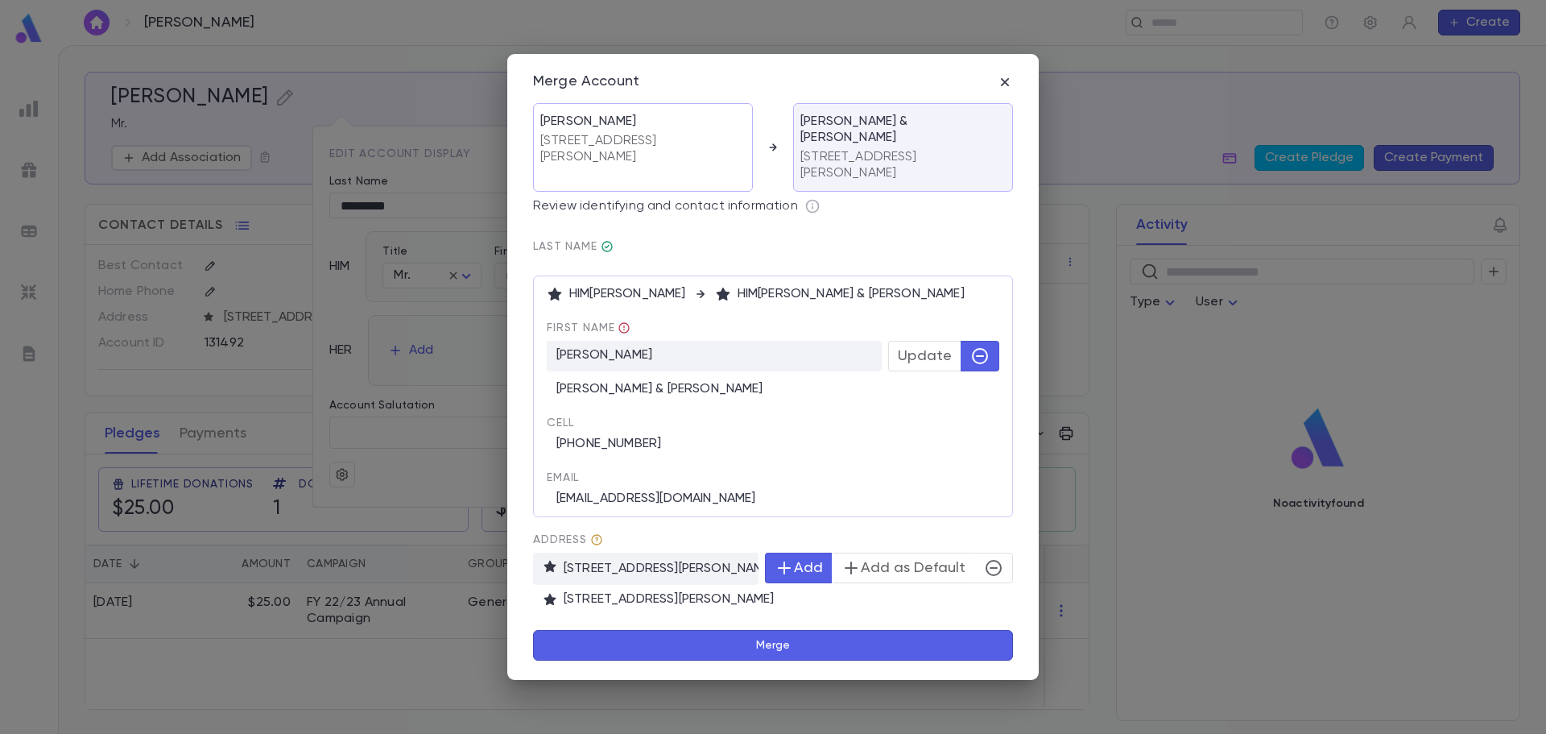
click at [913, 631] on button "Merge" at bounding box center [773, 645] width 480 height 31
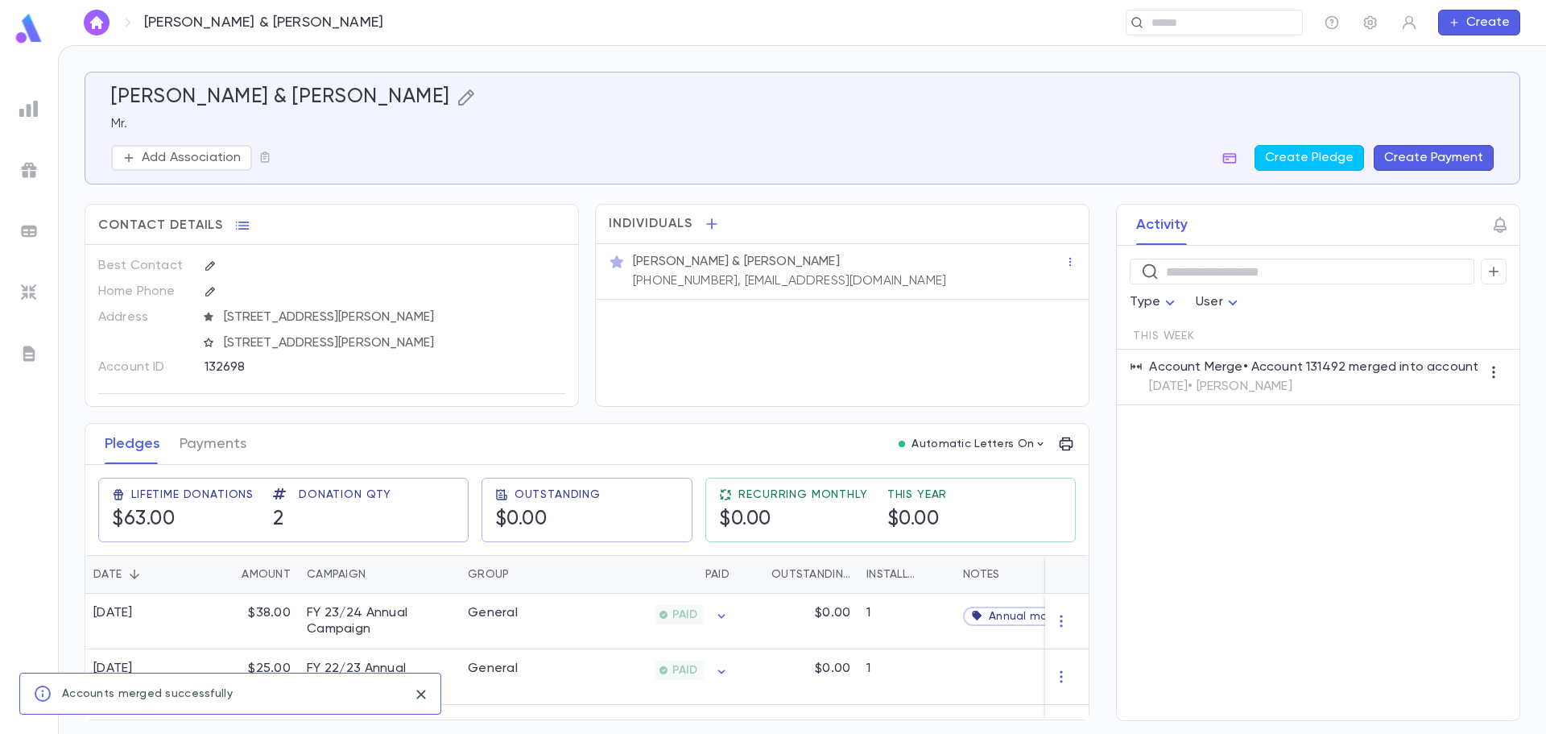
click at [457, 86] on button "button" at bounding box center [466, 97] width 19 height 24
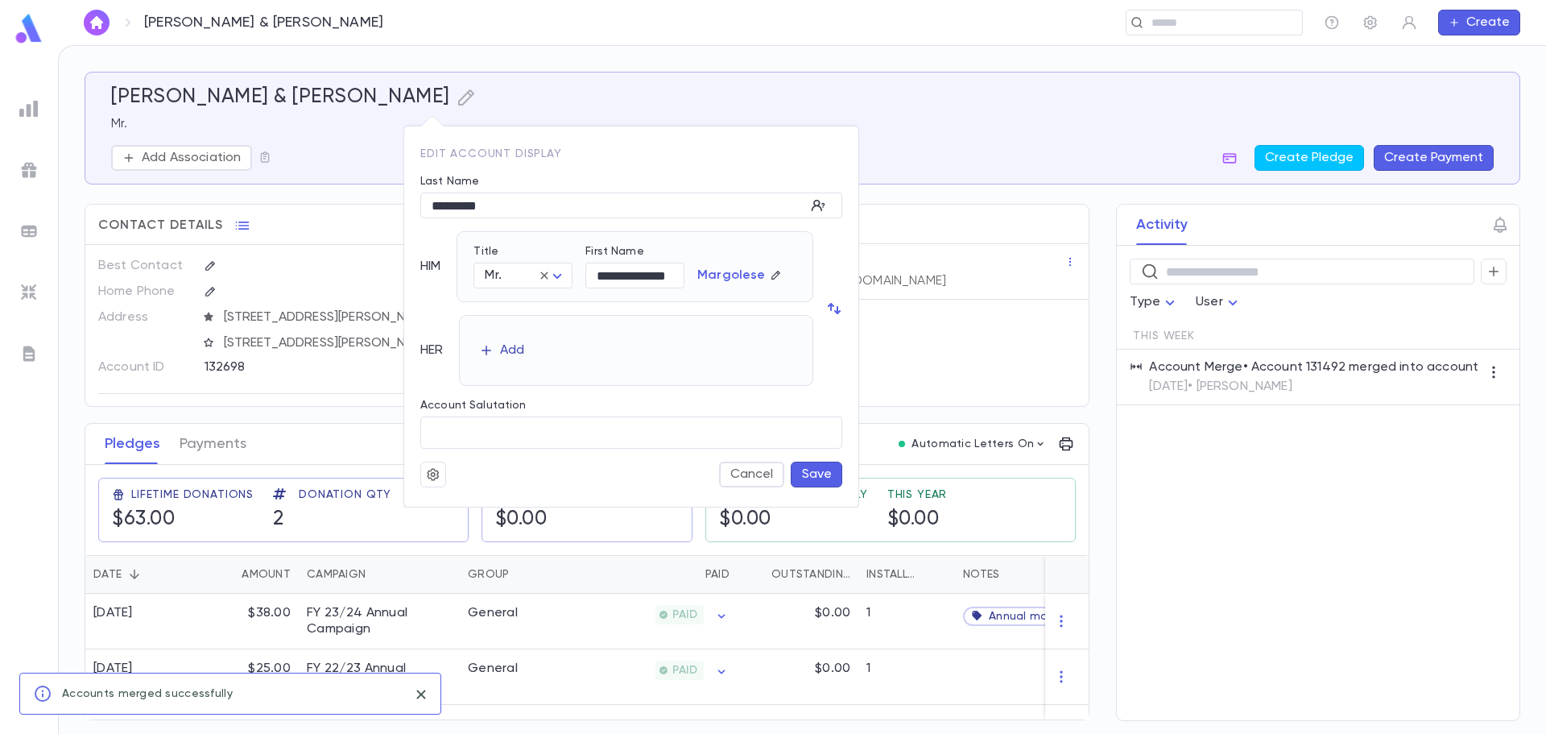
click at [515, 356] on div "Add" at bounding box center [512, 350] width 24 height 16
click at [515, 364] on body "[PERSON_NAME] & [PERSON_NAME] ​ Create [PERSON_NAME] & [PERSON_NAME] Mr. Add As…" at bounding box center [773, 389] width 1546 height 689
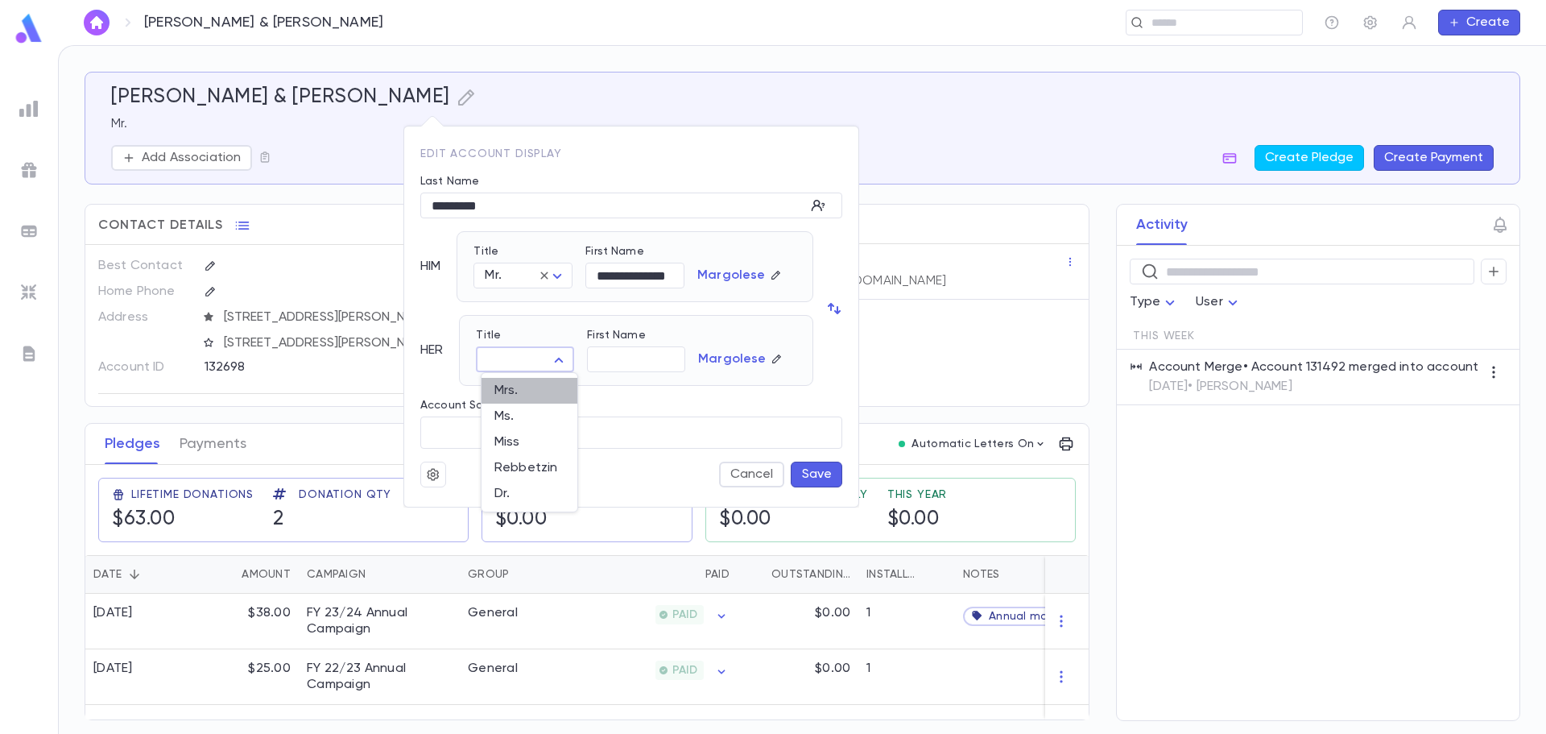
click at [535, 397] on span "Mrs." at bounding box center [530, 391] width 70 height 16
type input "****"
click at [660, 371] on input "First Name" at bounding box center [636, 359] width 98 height 25
type input "******"
click at [830, 481] on button "Save" at bounding box center [817, 474] width 52 height 26
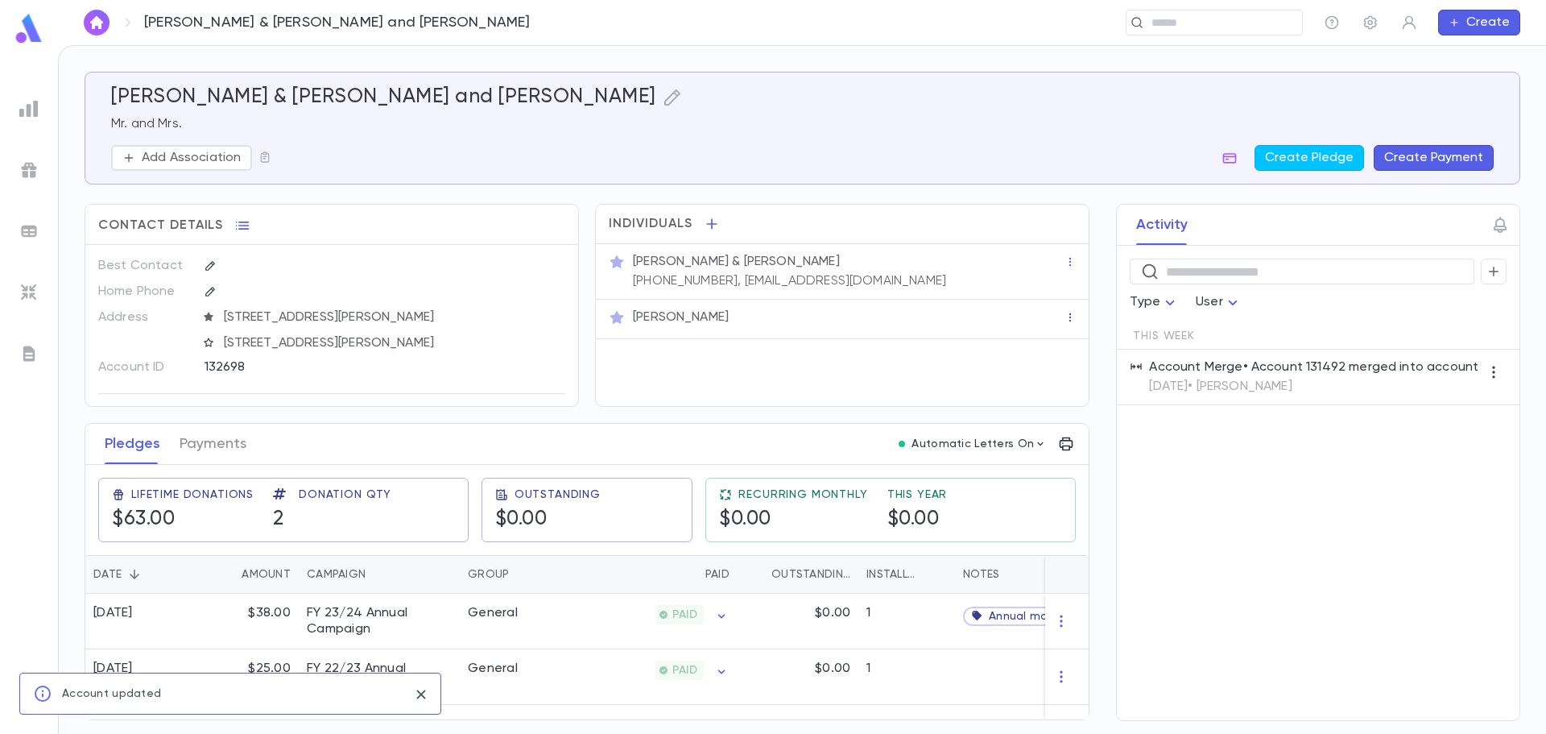
click at [1071, 321] on icon "button" at bounding box center [1071, 317] width 2 height 8
click at [871, 324] on div at bounding box center [773, 367] width 1546 height 734
click at [798, 324] on div "Mrs. Shaina Margolese" at bounding box center [849, 317] width 432 height 16
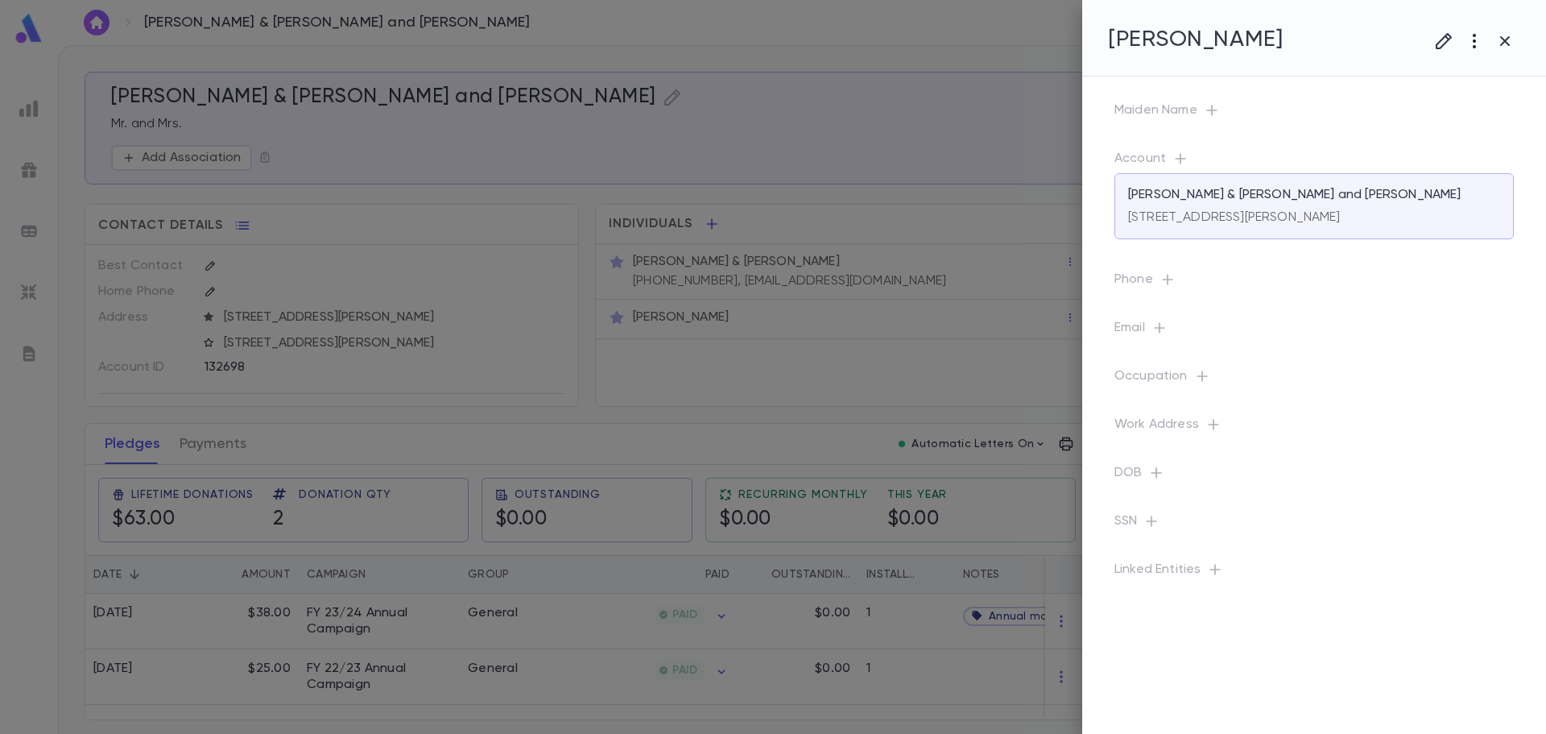
click at [1470, 43] on icon "button" at bounding box center [1474, 40] width 19 height 19
click at [1428, 151] on li "Delete" at bounding box center [1459, 152] width 160 height 26
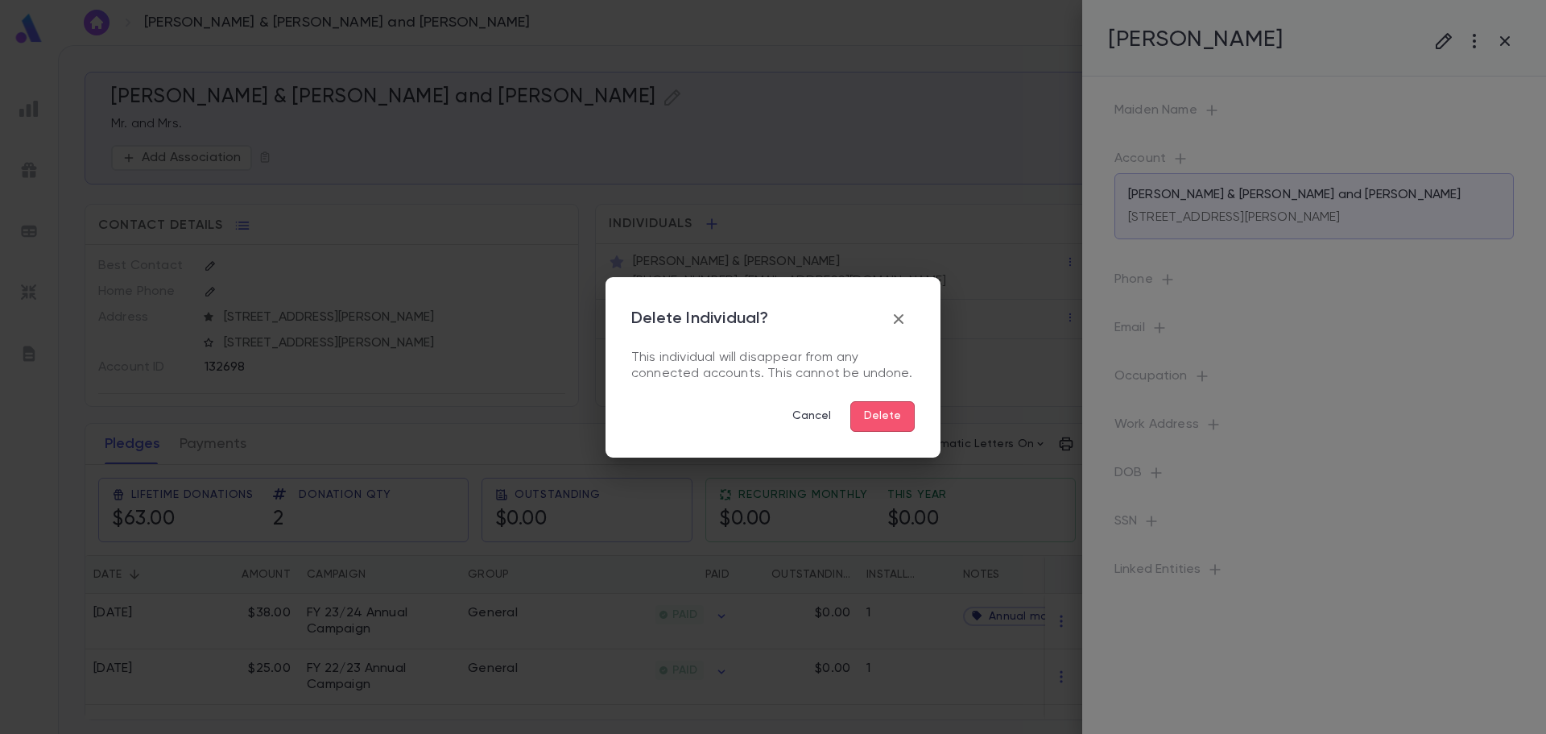
click at [885, 410] on button "Delete" at bounding box center [882, 416] width 64 height 31
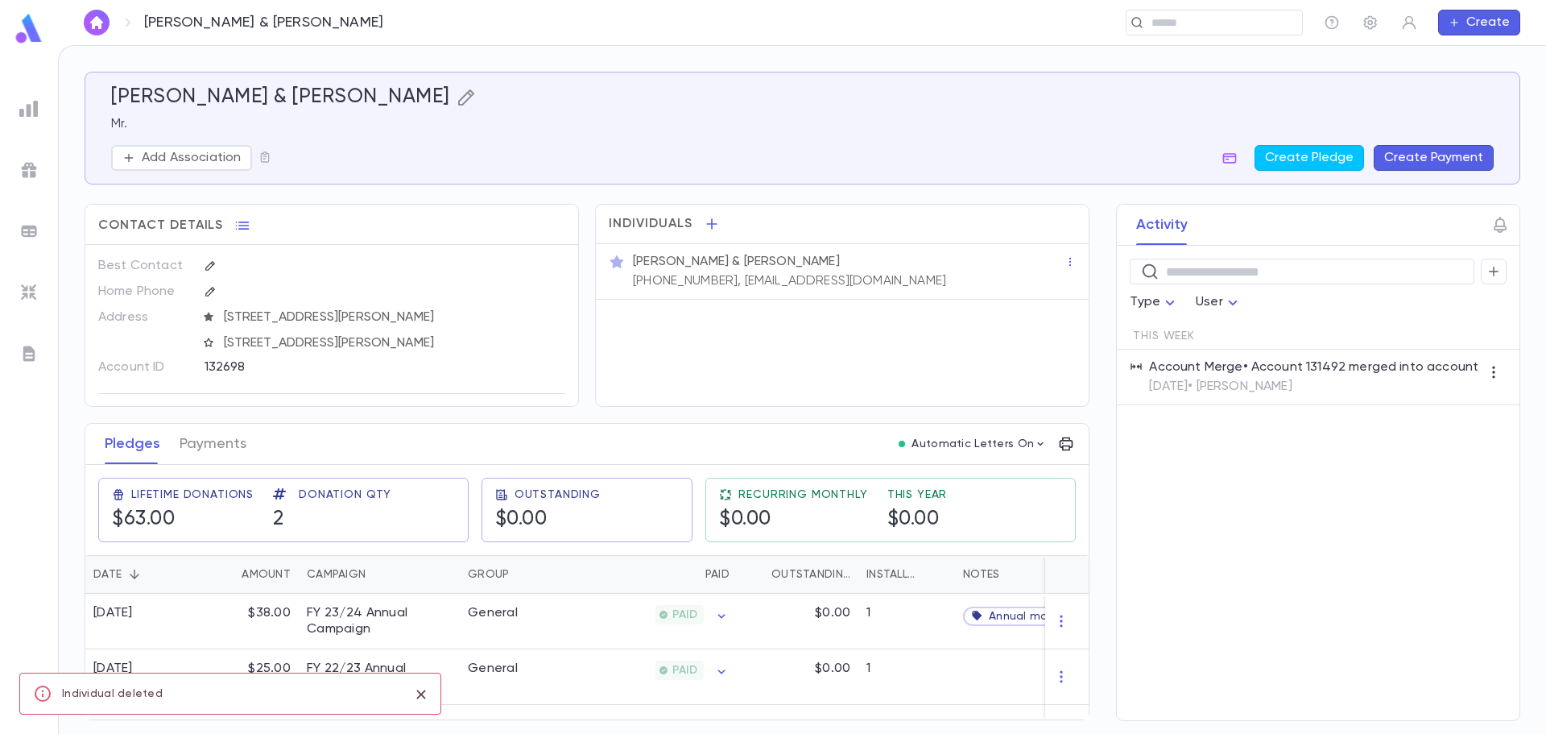
click at [457, 93] on icon "button" at bounding box center [466, 97] width 19 height 19
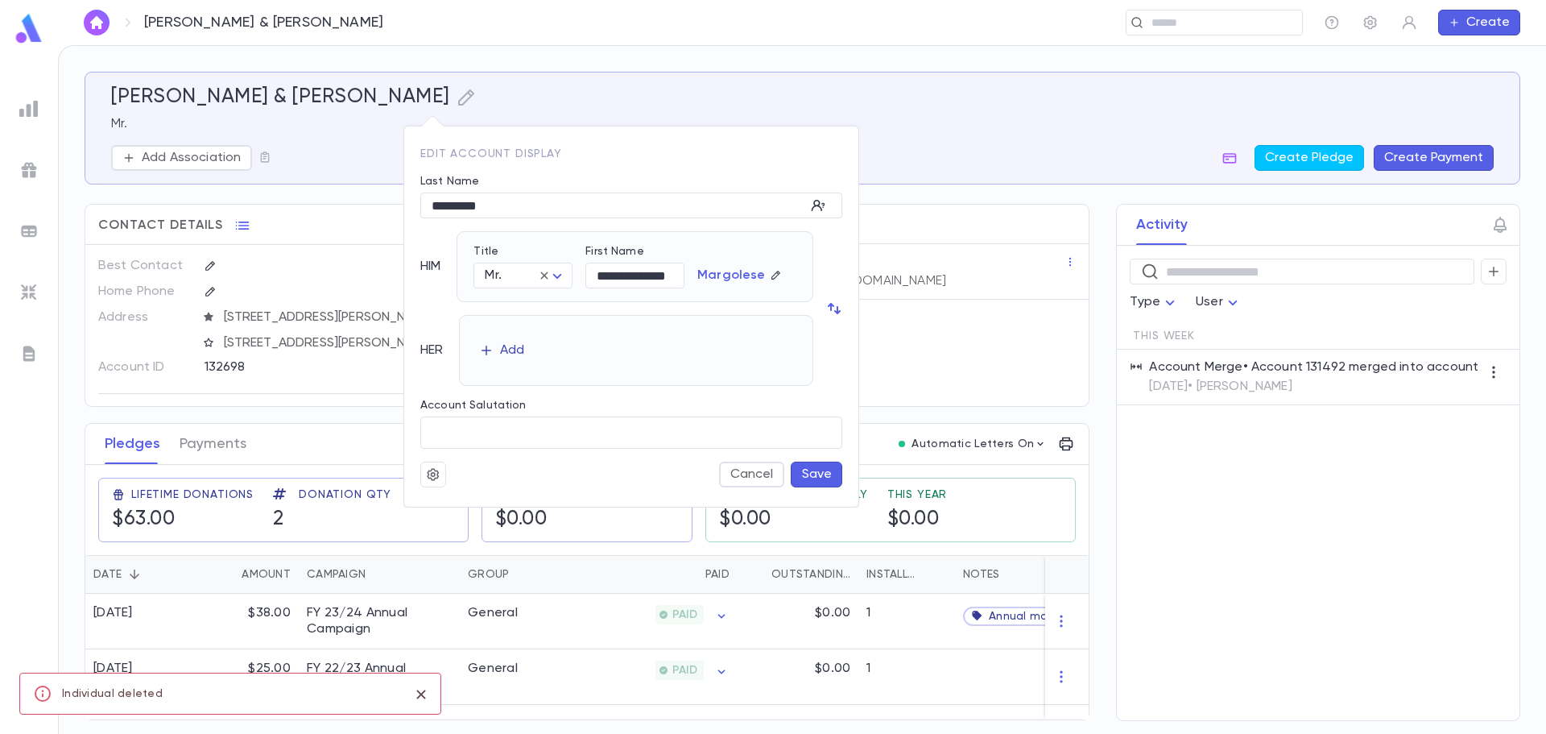
click at [503, 342] on button "Add" at bounding box center [502, 350] width 52 height 26
click at [536, 362] on body "Margolese, Moshe & Shaina ​ Create Margolese, Moshe & Shaina Mr. Add Associatio…" at bounding box center [773, 389] width 1546 height 689
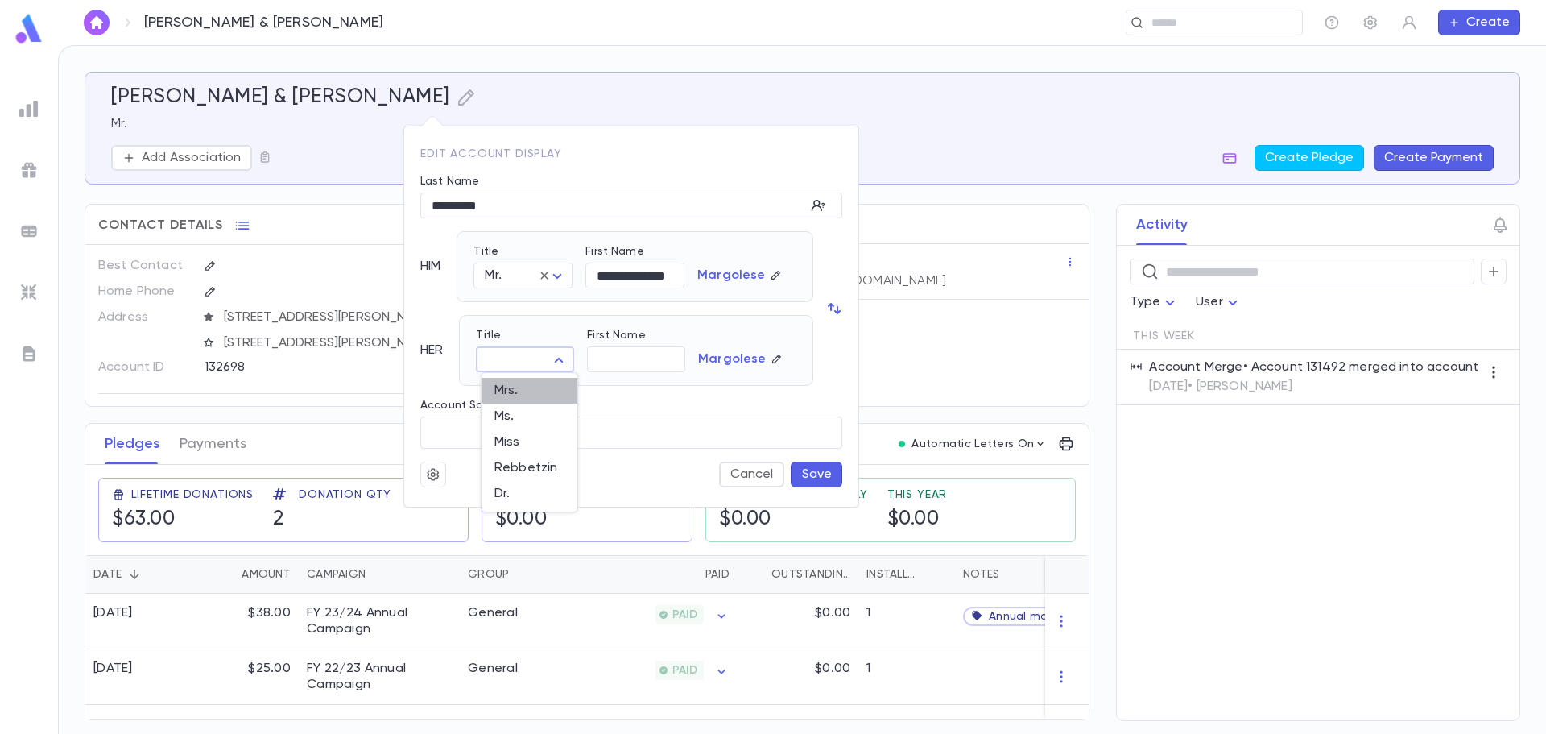
drag, startPoint x: 528, startPoint y: 397, endPoint x: 555, endPoint y: 388, distance: 28.0
click at [529, 397] on span "Mrs." at bounding box center [530, 391] width 70 height 16
type input "****"
click at [618, 367] on input "First Name" at bounding box center [636, 359] width 98 height 25
type input "******"
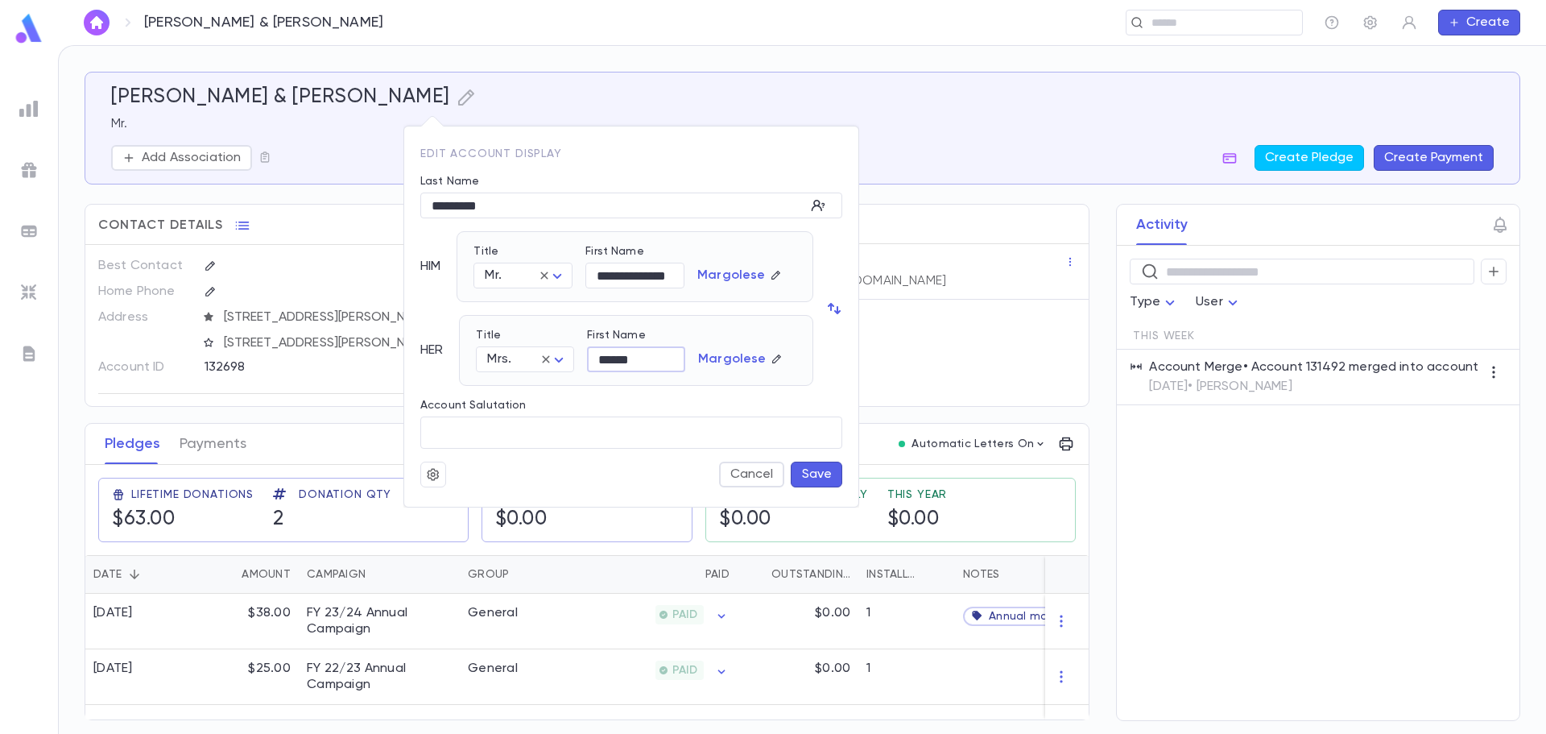
click at [816, 469] on button "Save" at bounding box center [817, 474] width 52 height 26
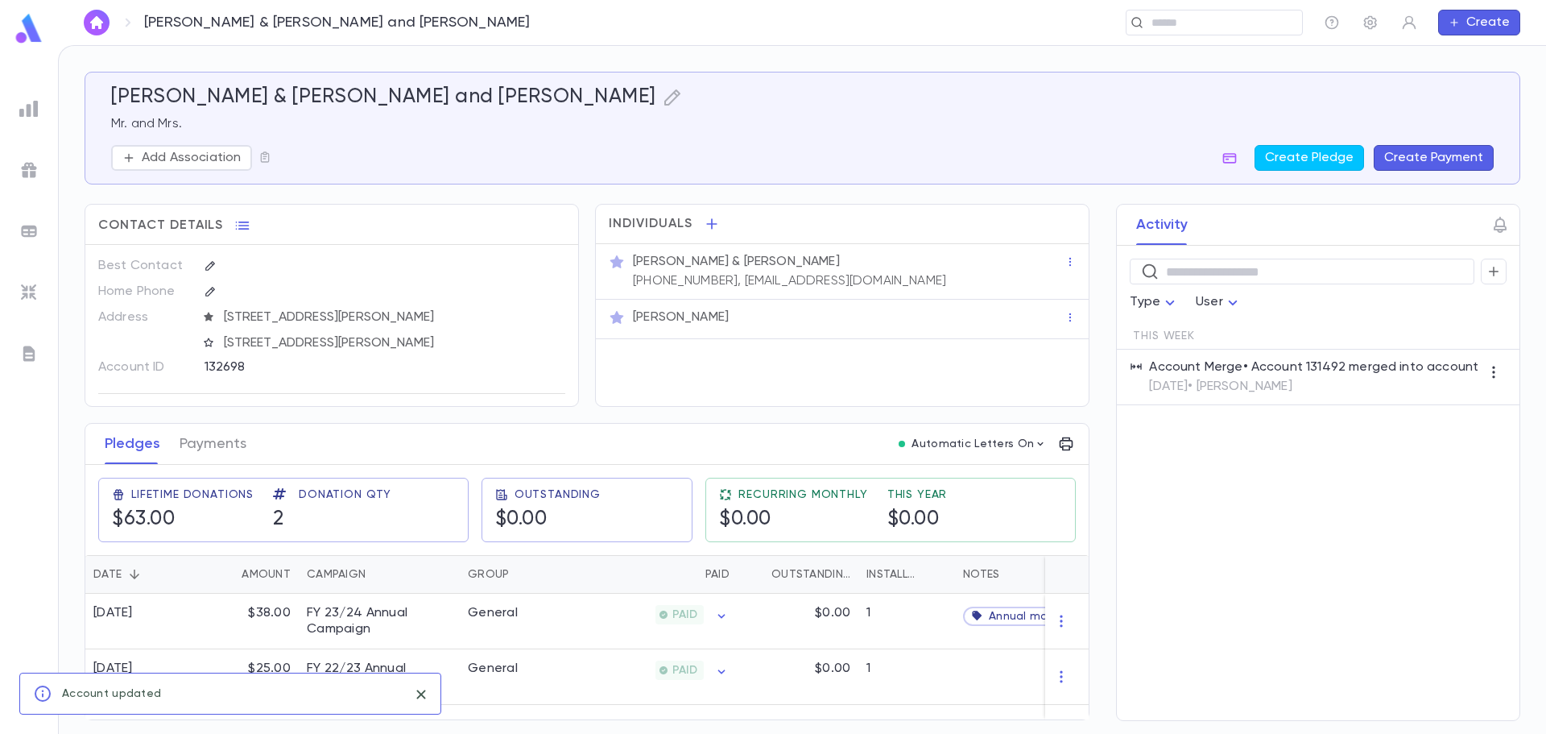
click at [970, 273] on div "Mr. Moshe & Shaina Margolese (443) 621-1020, momargolese@yahoo.com" at bounding box center [847, 269] width 435 height 39
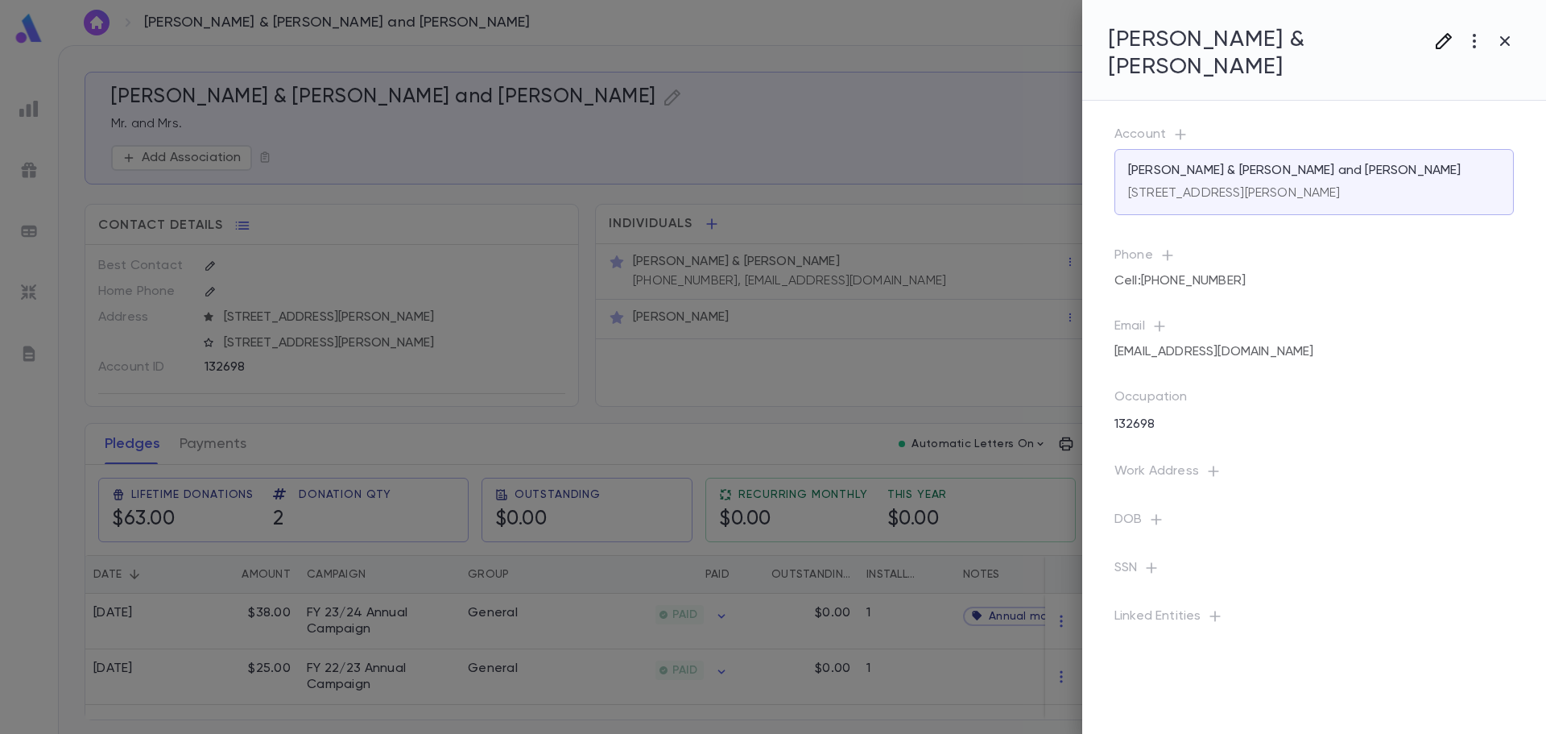
click at [1440, 49] on icon "button" at bounding box center [1444, 41] width 16 height 16
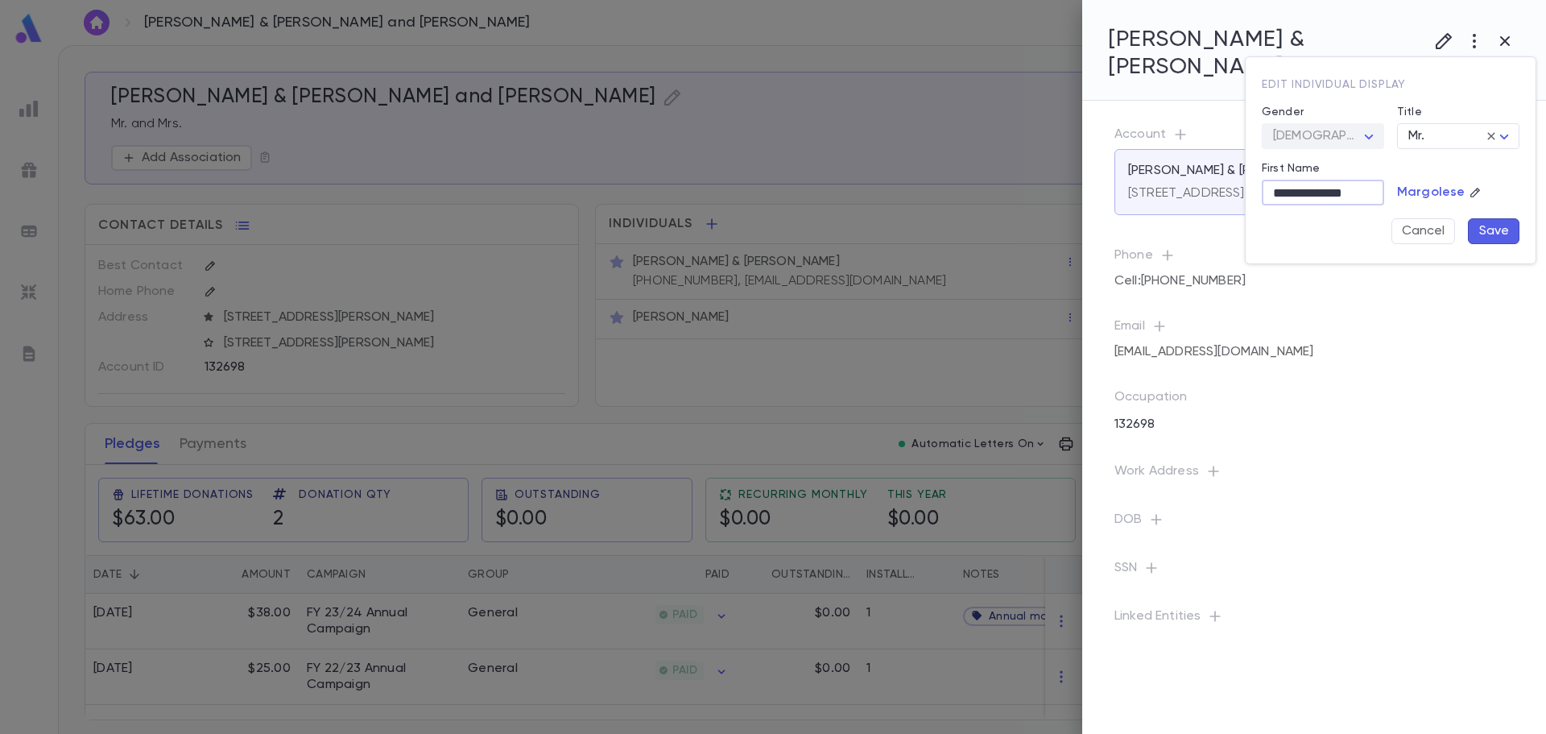
drag, startPoint x: 1317, startPoint y: 194, endPoint x: 1405, endPoint y: 192, distance: 87.8
click at [1405, 192] on div "**********" at bounding box center [1384, 154] width 271 height 180
type input "*****"
click at [1503, 235] on button "Save" at bounding box center [1494, 231] width 52 height 26
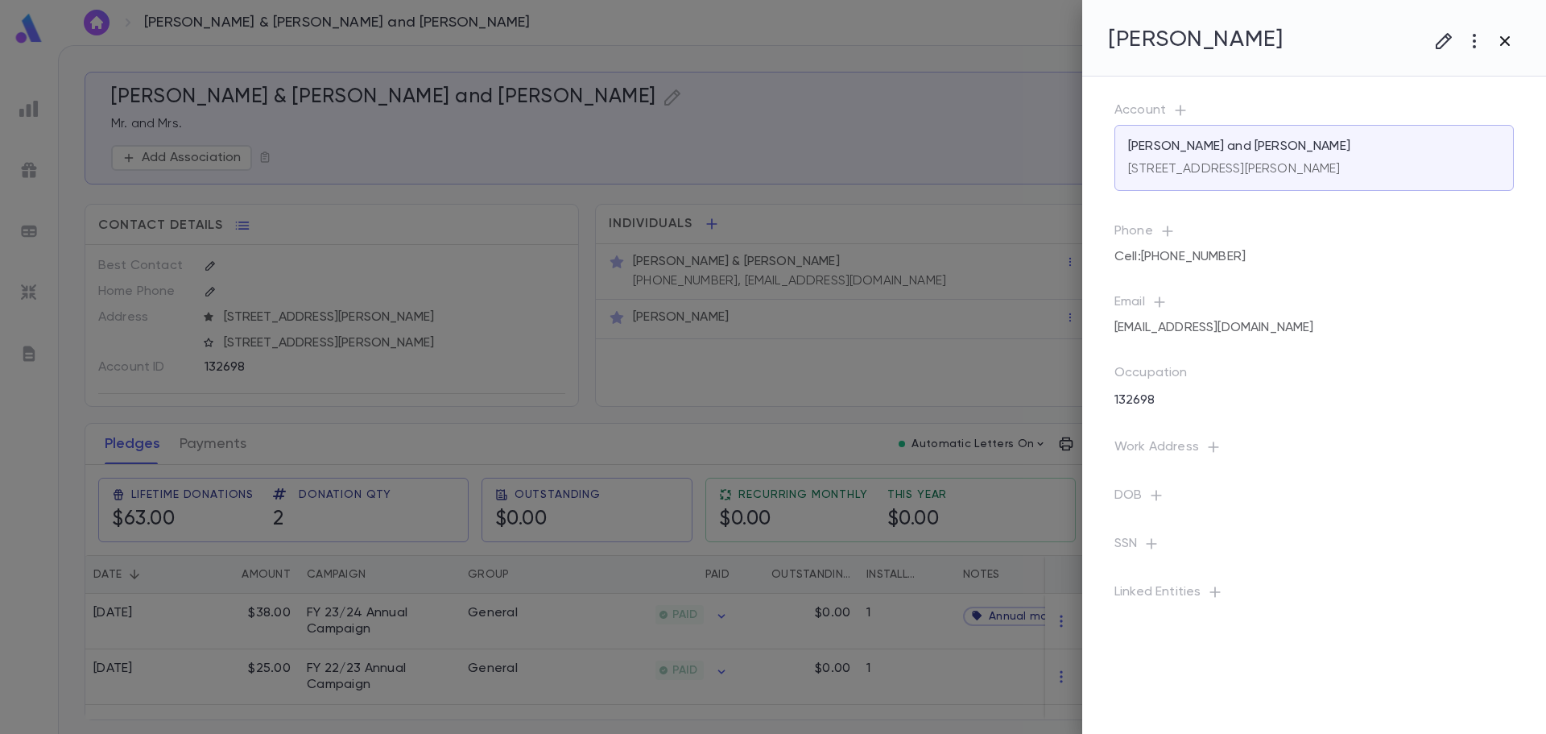
click at [1500, 33] on icon "button" at bounding box center [1505, 40] width 19 height 19
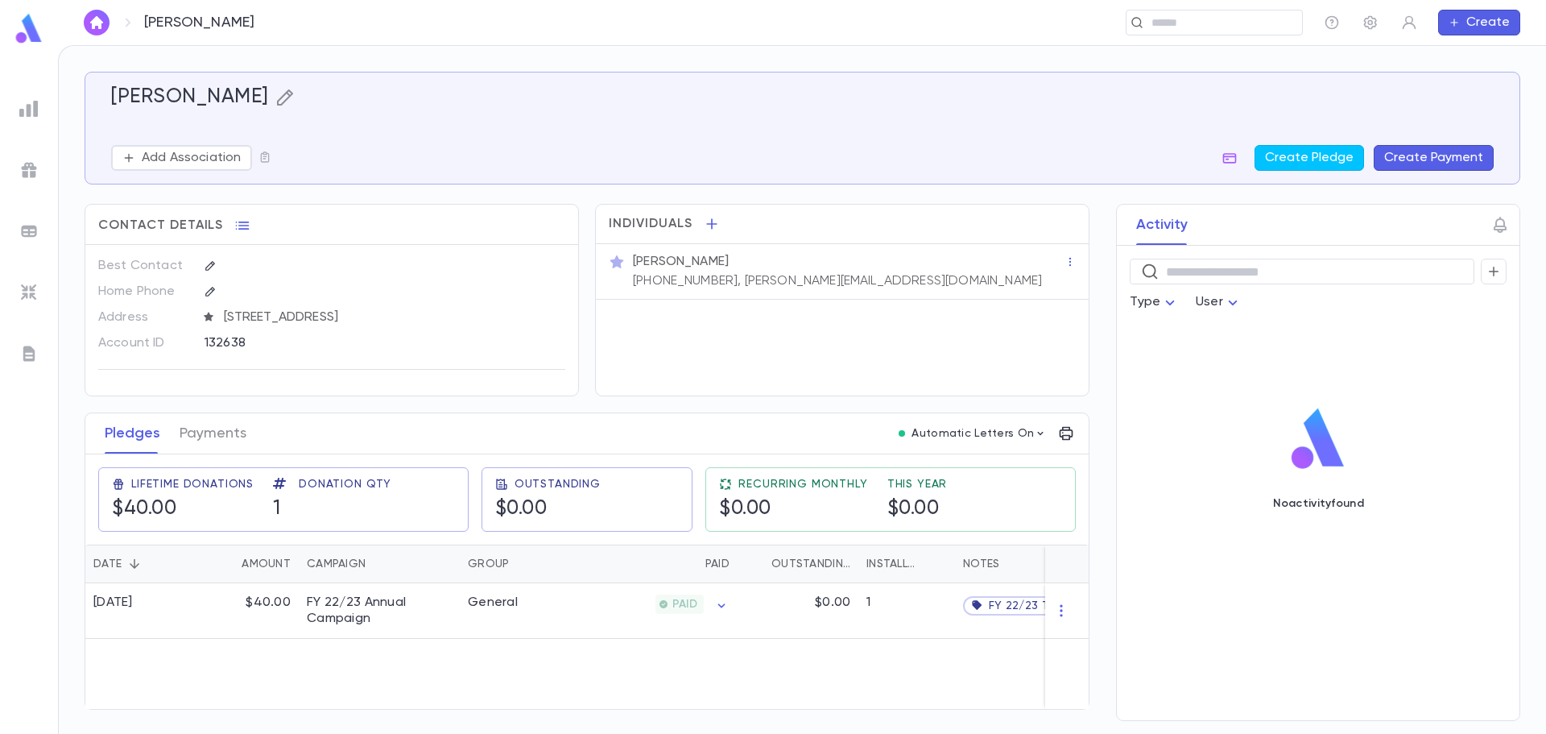
click at [295, 104] on icon "button" at bounding box center [284, 97] width 19 height 19
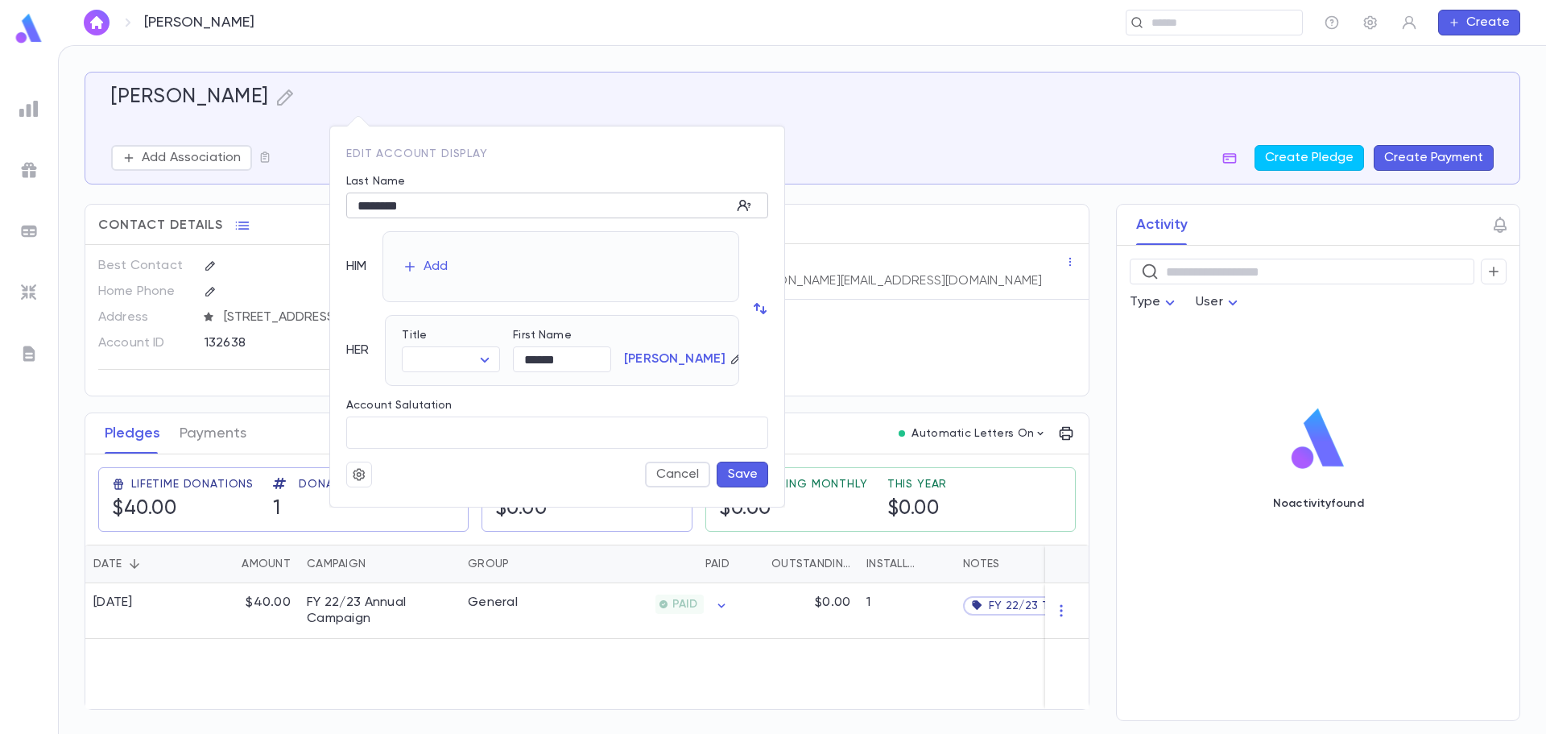
click at [423, 203] on input "********" at bounding box center [538, 205] width 385 height 25
type input "********"
drag, startPoint x: 571, startPoint y: 357, endPoint x: 534, endPoint y: 366, distance: 38.1
click at [534, 366] on input "******" at bounding box center [562, 359] width 98 height 25
click at [575, 362] on input "******" at bounding box center [562, 359] width 98 height 25
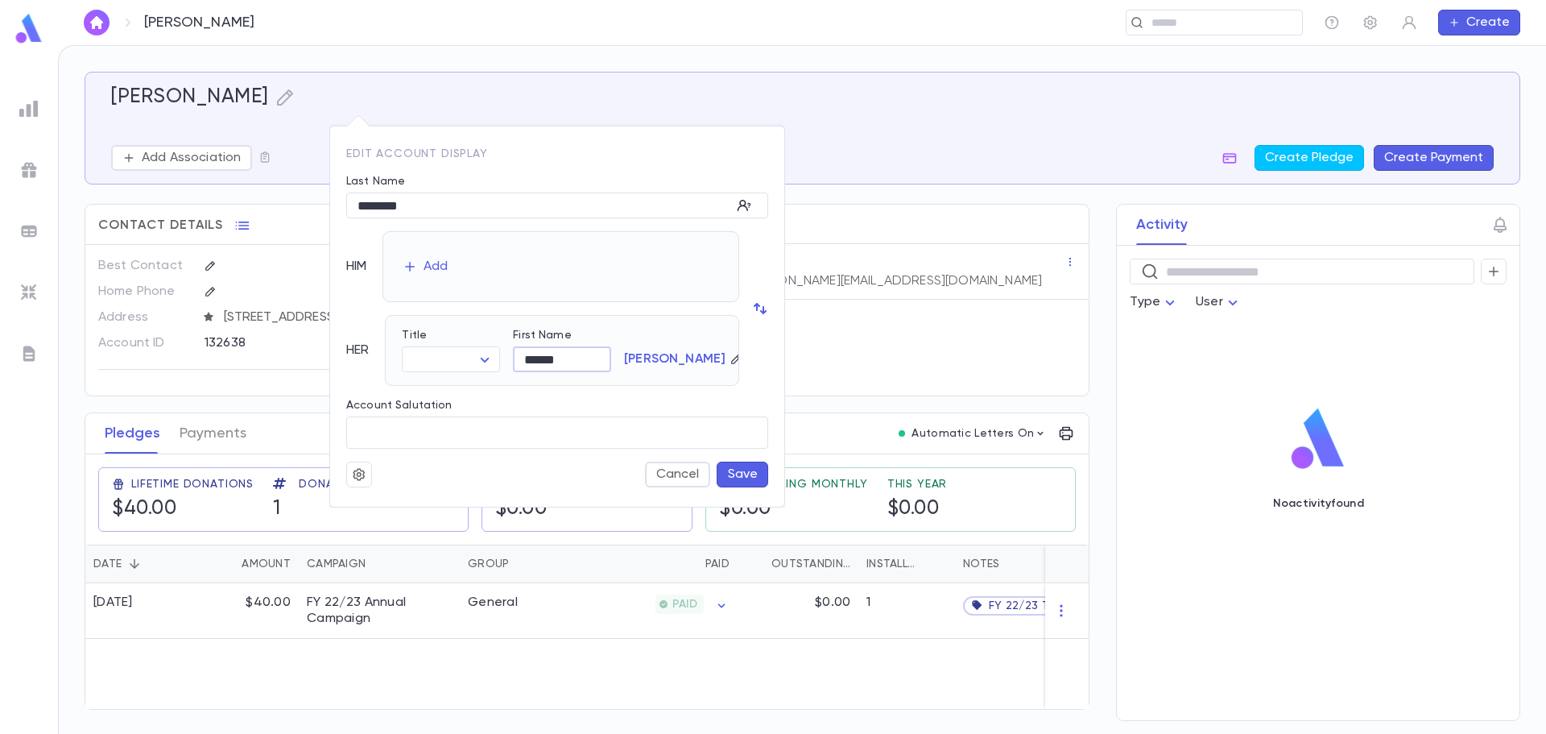
type input "******"
click at [755, 473] on button "Save" at bounding box center [743, 474] width 52 height 26
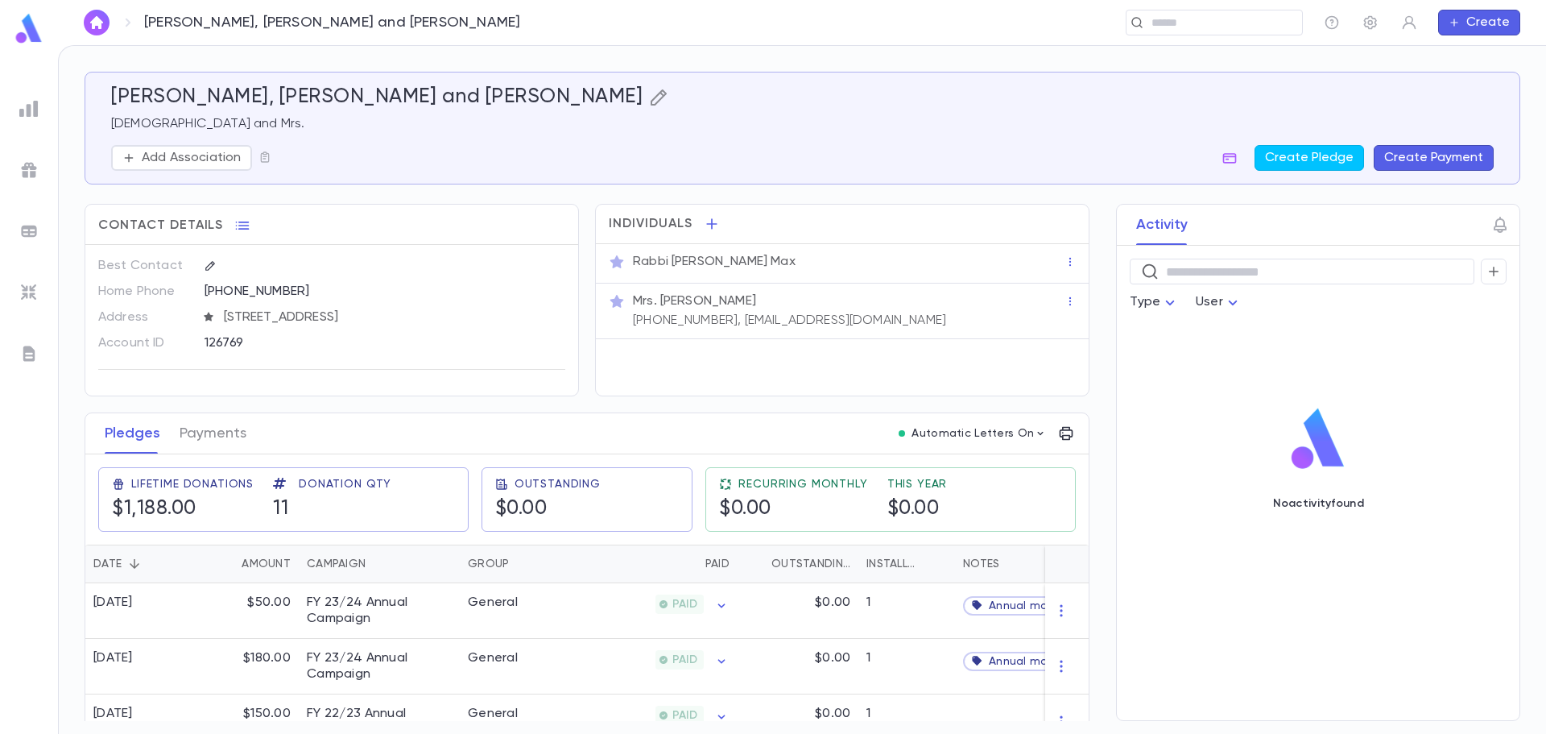
click at [649, 94] on icon "button" at bounding box center [658, 97] width 19 height 19
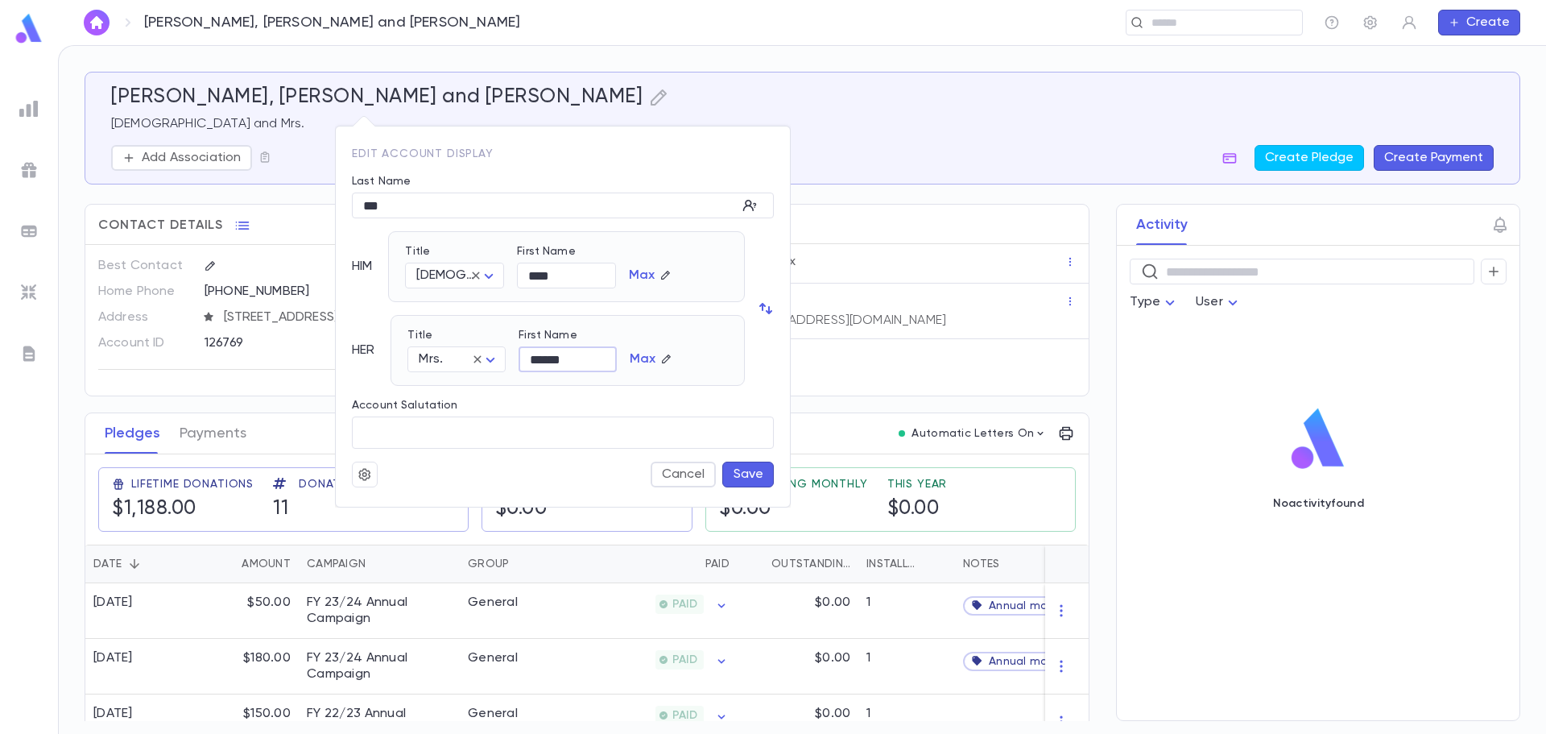
click at [587, 358] on input "******" at bounding box center [568, 359] width 98 height 25
type input "**********"
click at [748, 474] on button "Save" at bounding box center [748, 474] width 52 height 26
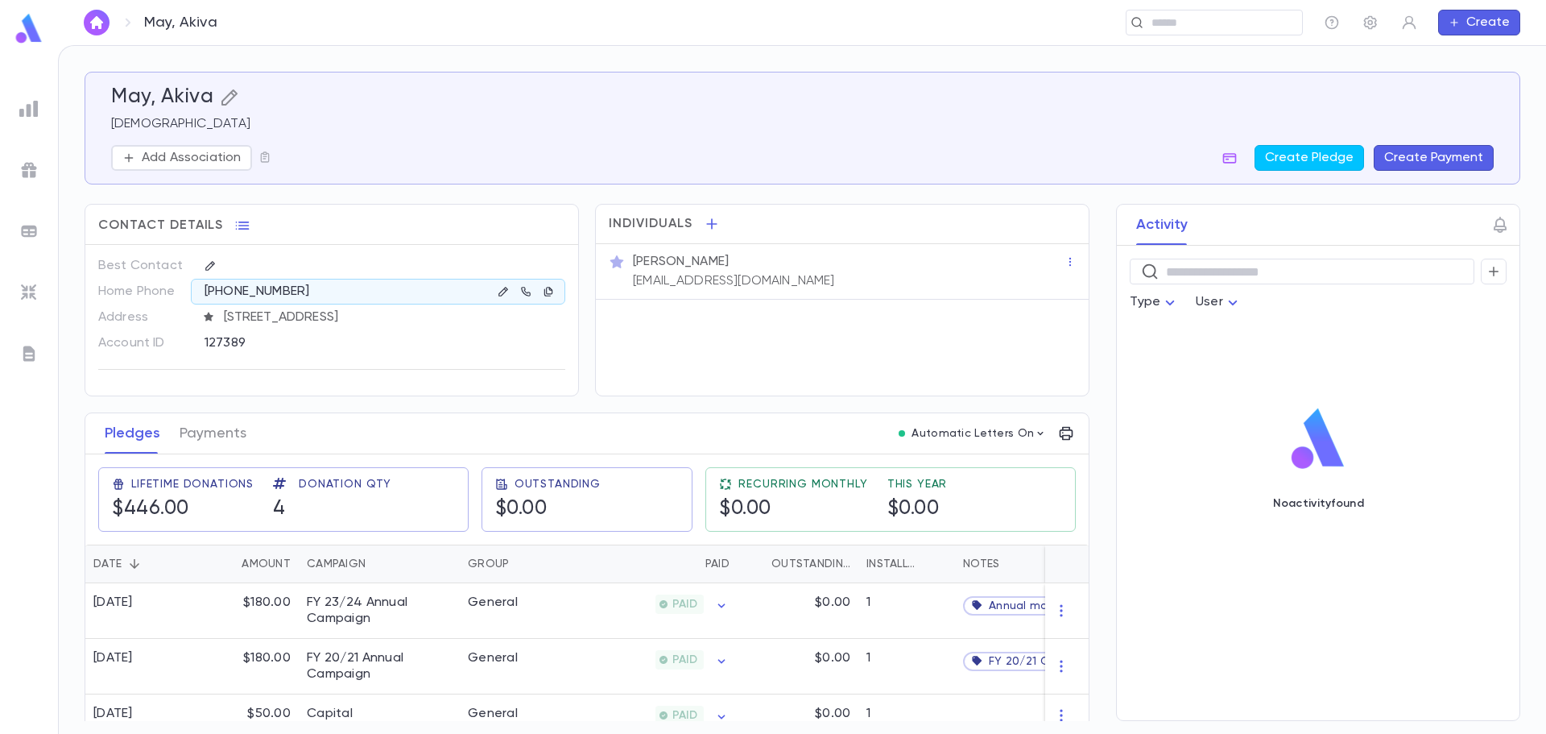
click at [230, 101] on icon "button" at bounding box center [229, 97] width 16 height 16
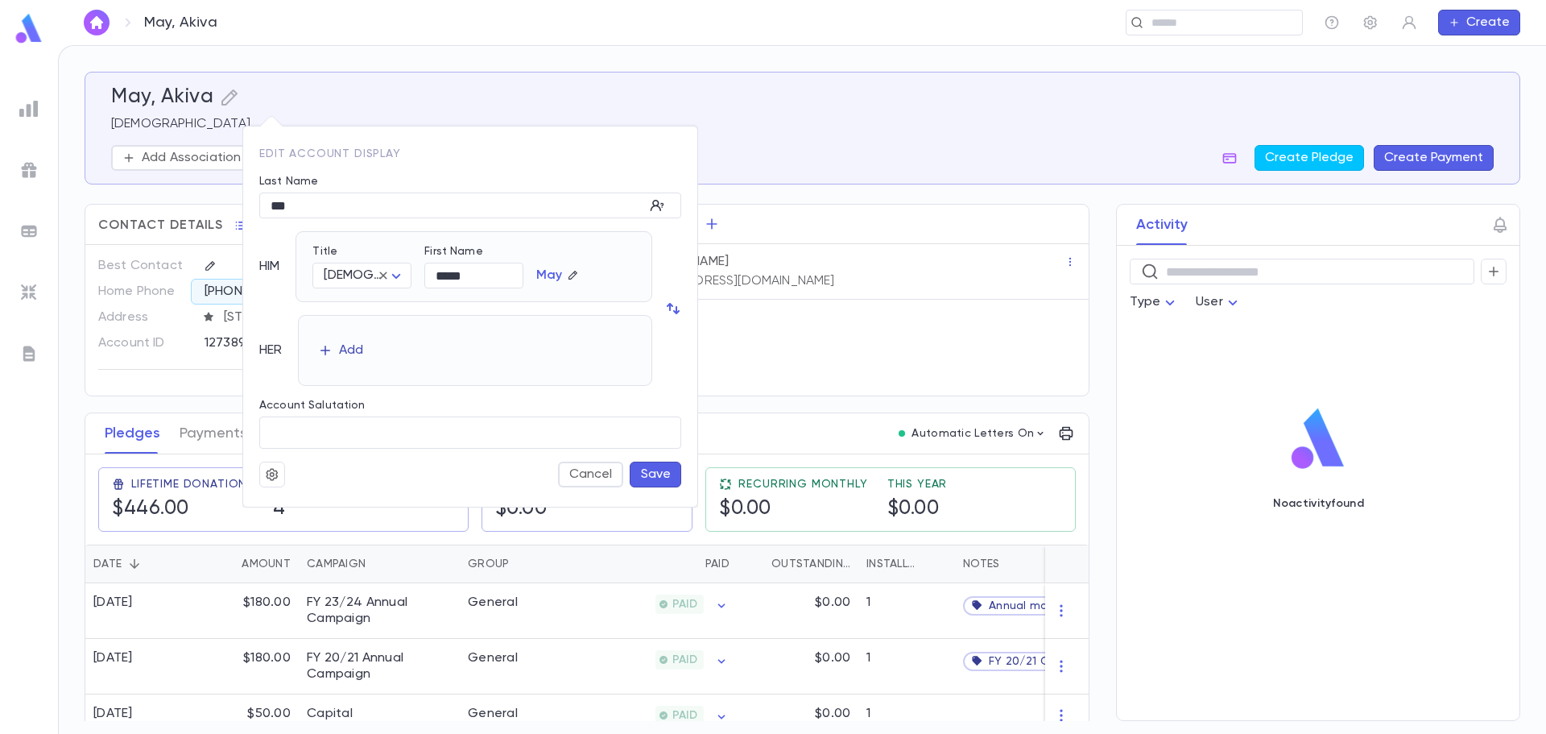
click at [350, 351] on div "Add" at bounding box center [351, 350] width 24 height 16
click at [370, 356] on body "May, Akiva ​ Create May, Akiva Rabbi Add Association Create Pledge Create Payme…" at bounding box center [773, 389] width 1546 height 689
click at [380, 383] on span "Mrs." at bounding box center [368, 391] width 70 height 16
type input "****"
click at [660, 470] on button "Save" at bounding box center [656, 474] width 52 height 26
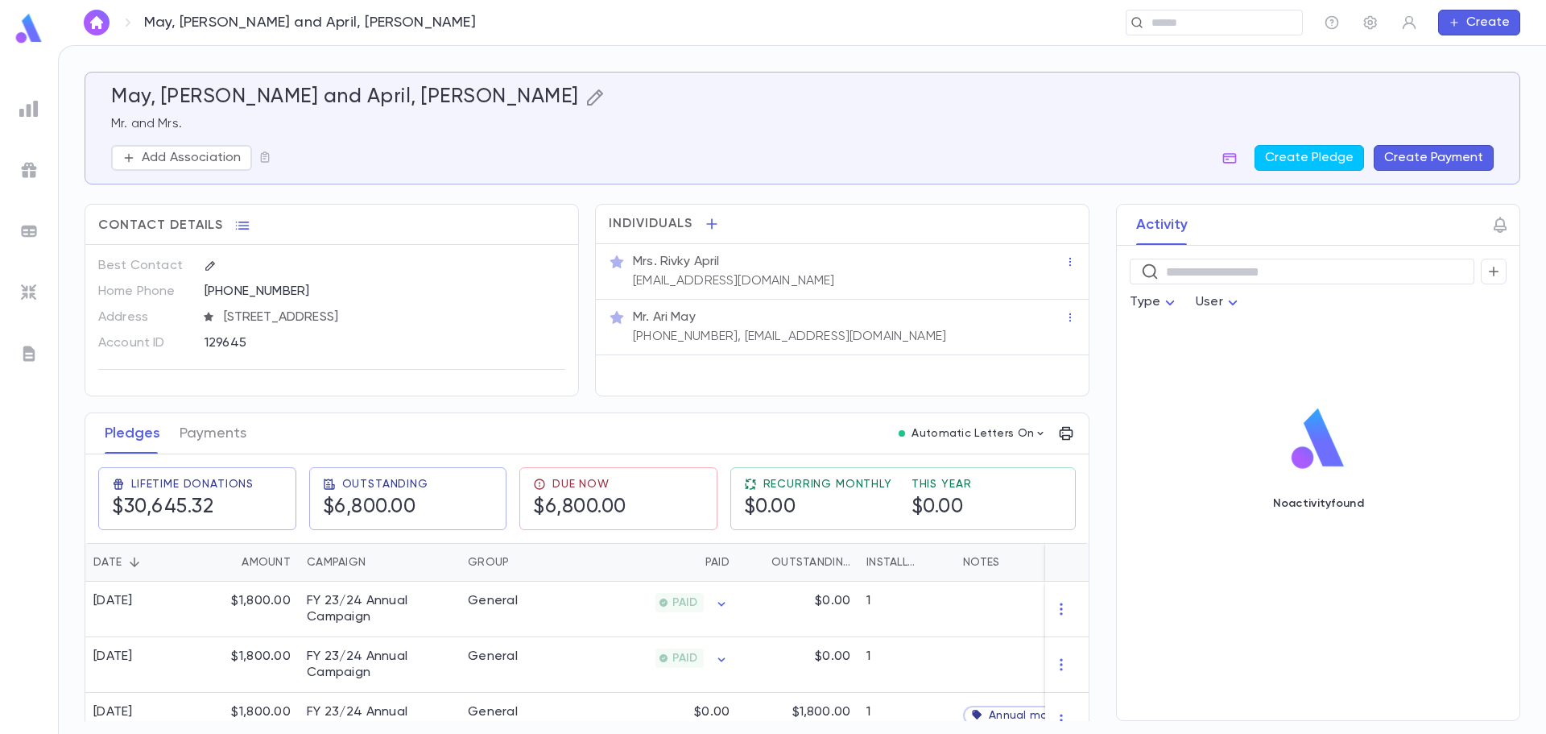
click at [586, 97] on icon "button" at bounding box center [595, 97] width 19 height 19
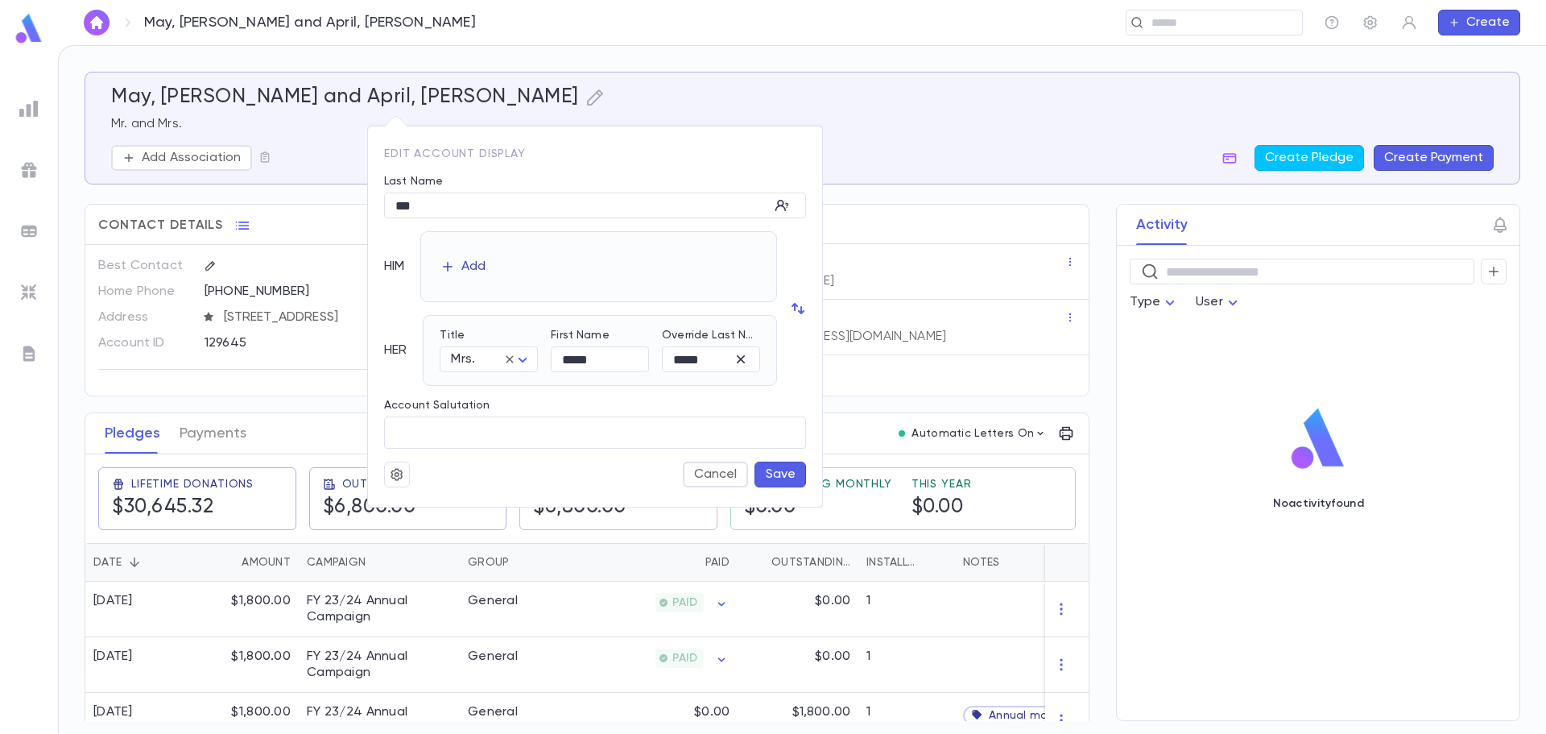
click at [474, 267] on div "Add" at bounding box center [473, 267] width 24 height 16
click at [474, 278] on body "May, Ari and April, Rivky ​ Create May, Ari and April, Rivky Mr. and Mrs. Add A…" at bounding box center [773, 389] width 1546 height 689
click at [476, 300] on span "Mr." at bounding box center [526, 307] width 138 height 16
type input "***"
click at [610, 278] on input "First Name" at bounding box center [598, 275] width 99 height 25
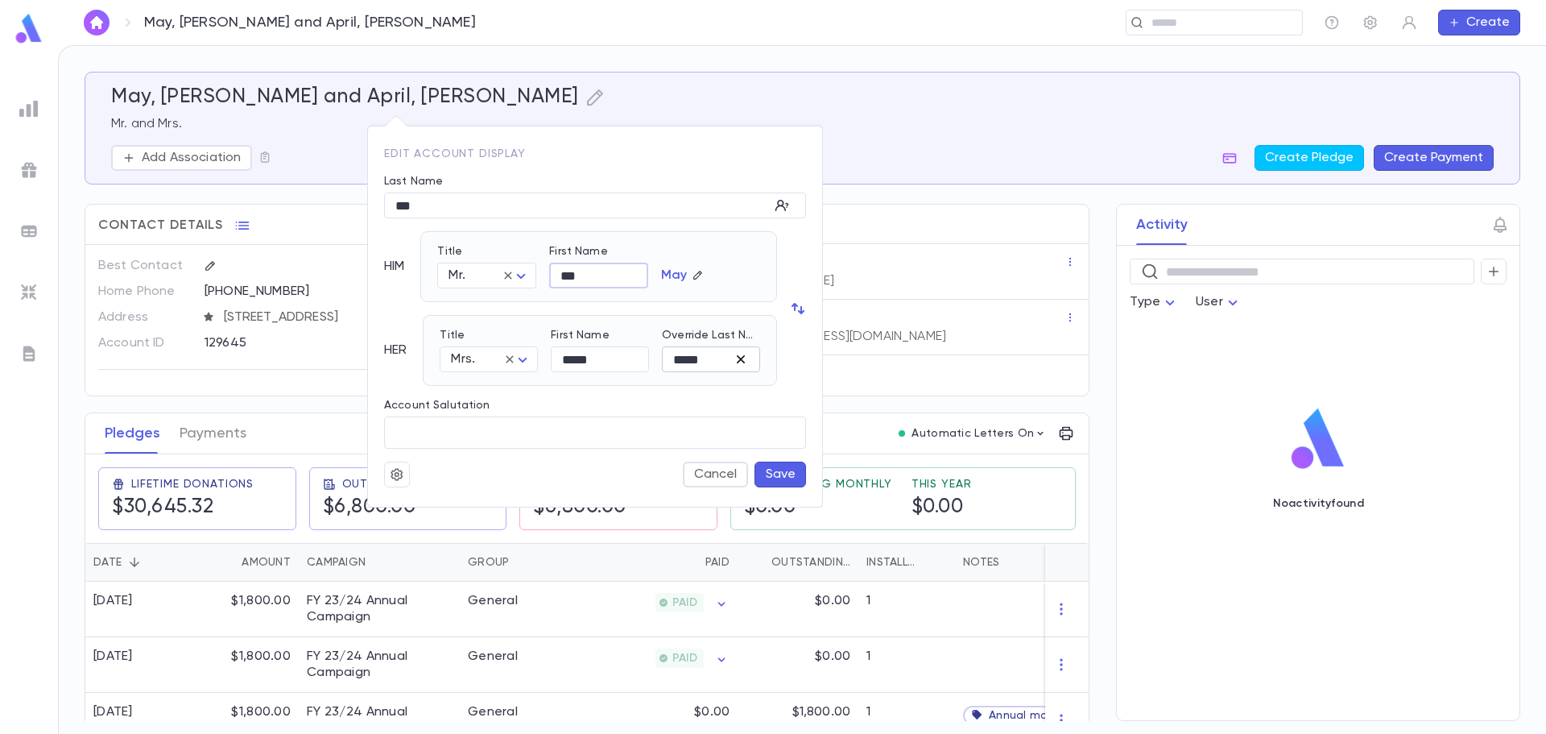
type input "***"
click at [745, 361] on icon "button" at bounding box center [741, 359] width 16 height 16
click at [768, 464] on button "Save" at bounding box center [781, 474] width 52 height 26
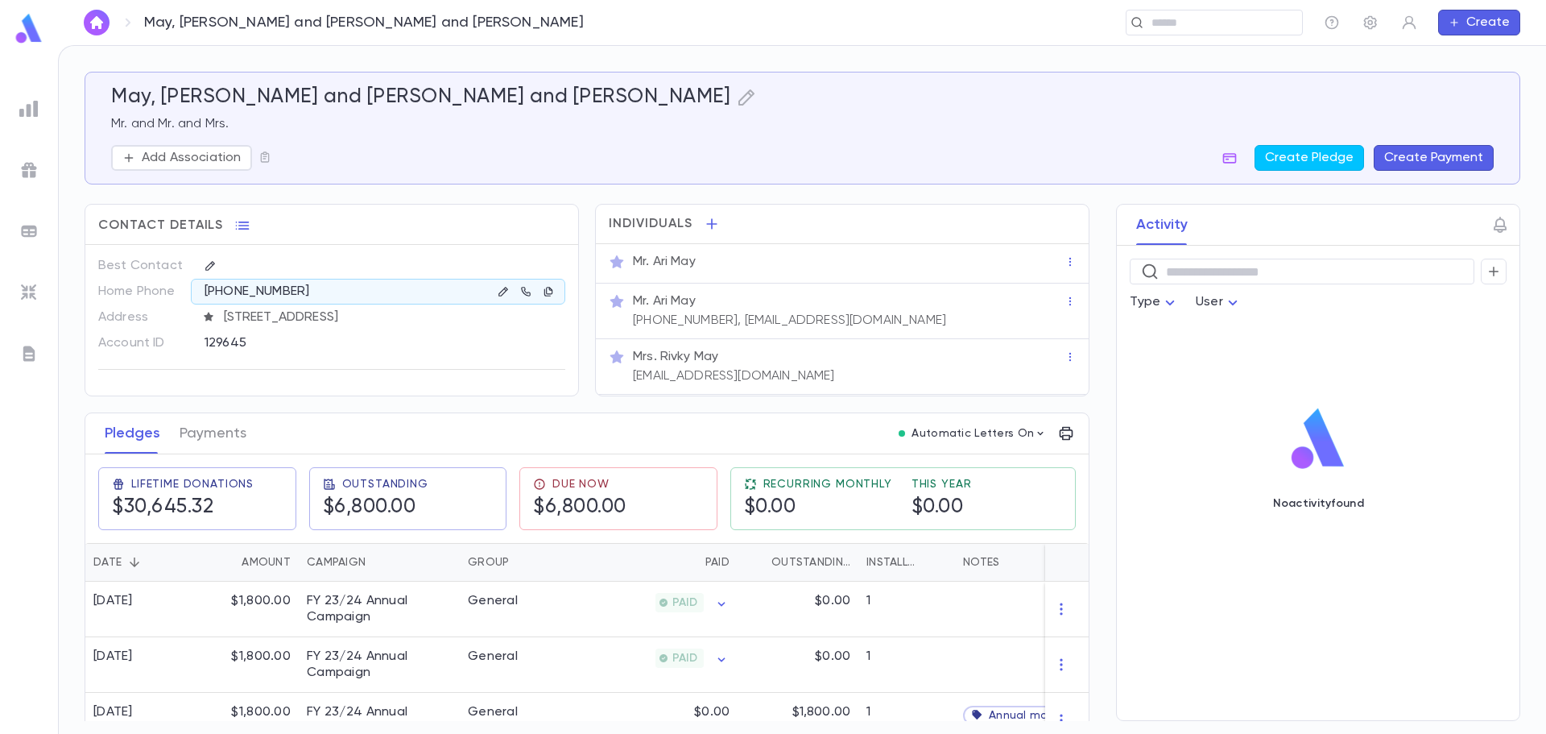
click at [746, 265] on div "Mr. Ari May" at bounding box center [849, 262] width 432 height 16
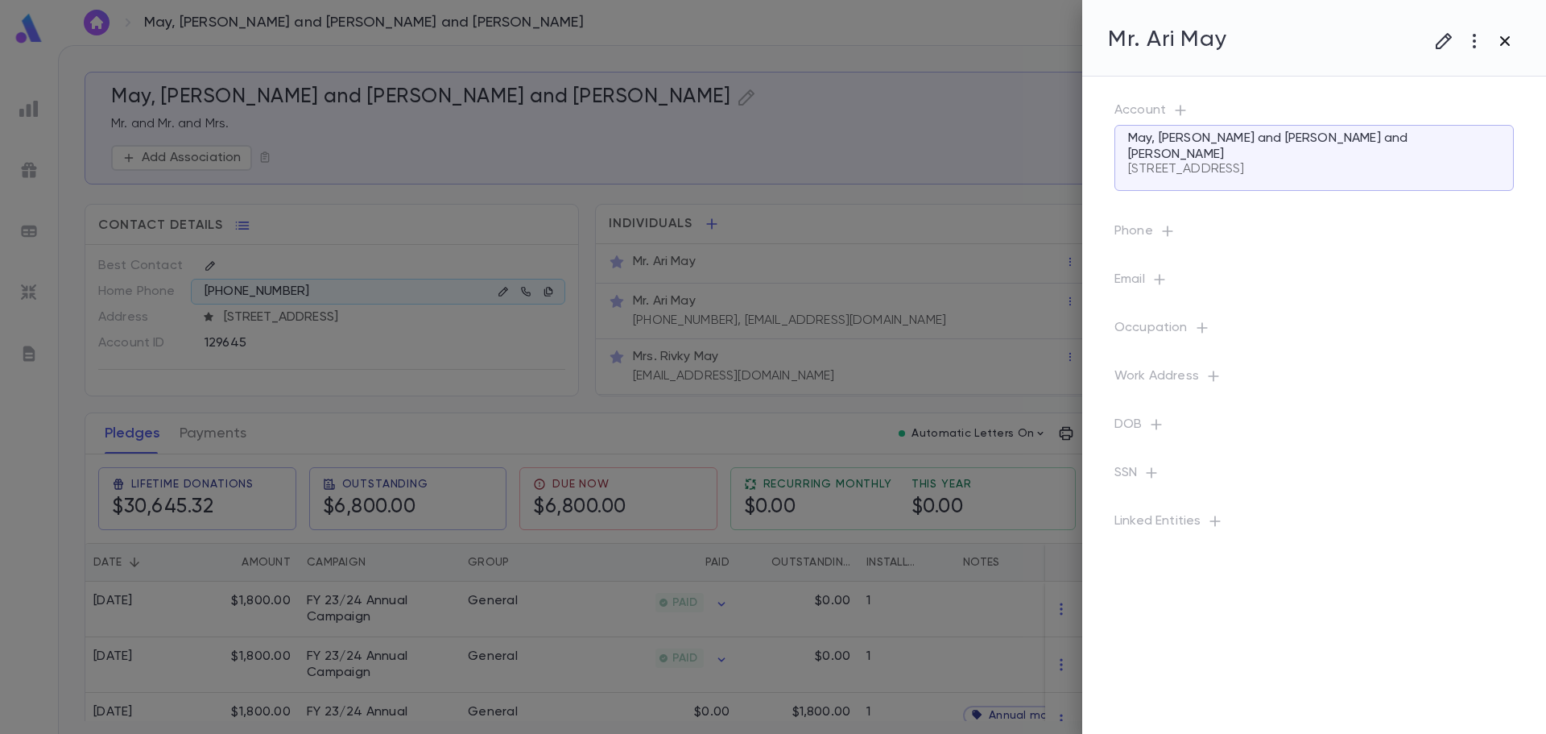
click at [1503, 41] on icon "button" at bounding box center [1505, 40] width 19 height 19
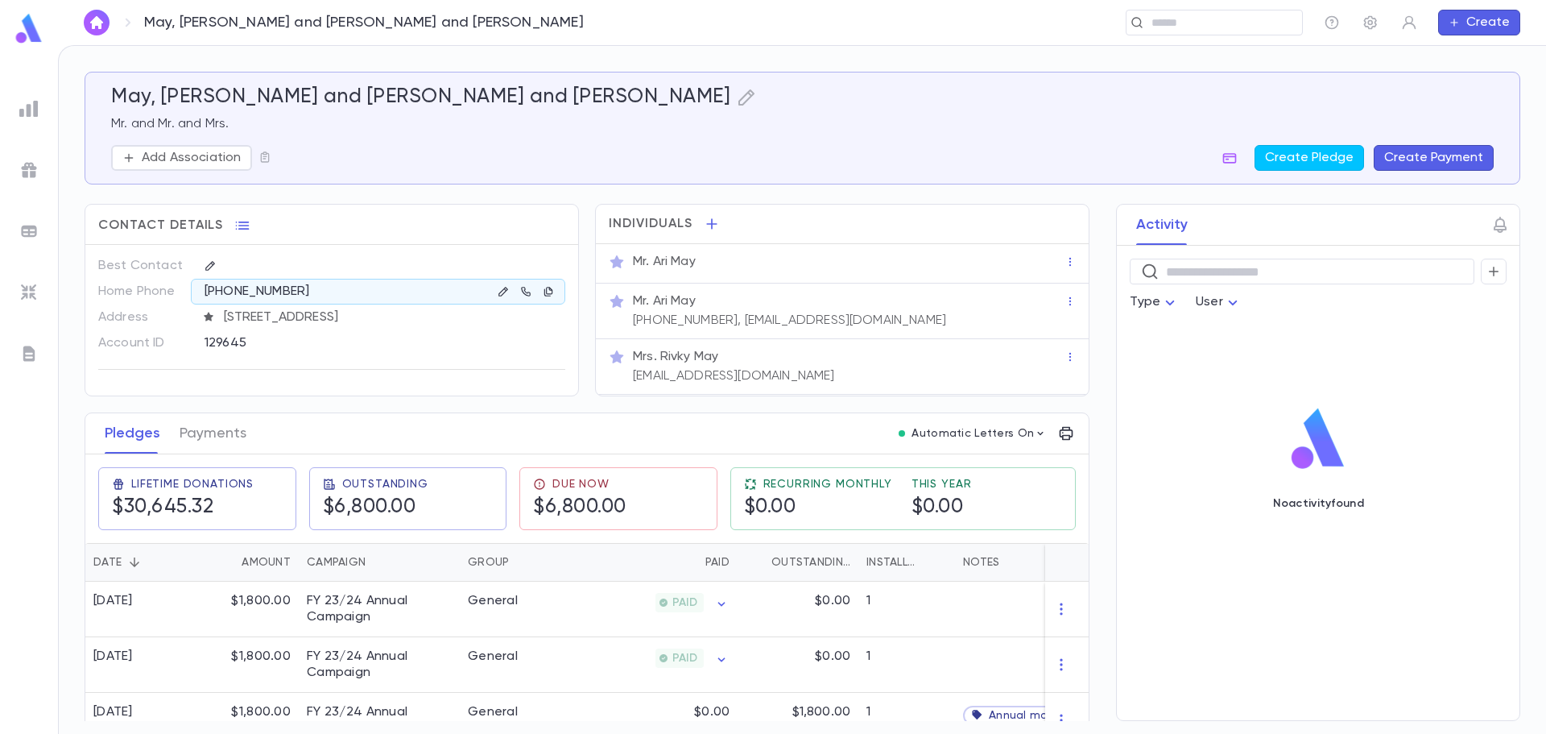
click at [720, 296] on div "Mr. Ari May" at bounding box center [849, 301] width 432 height 16
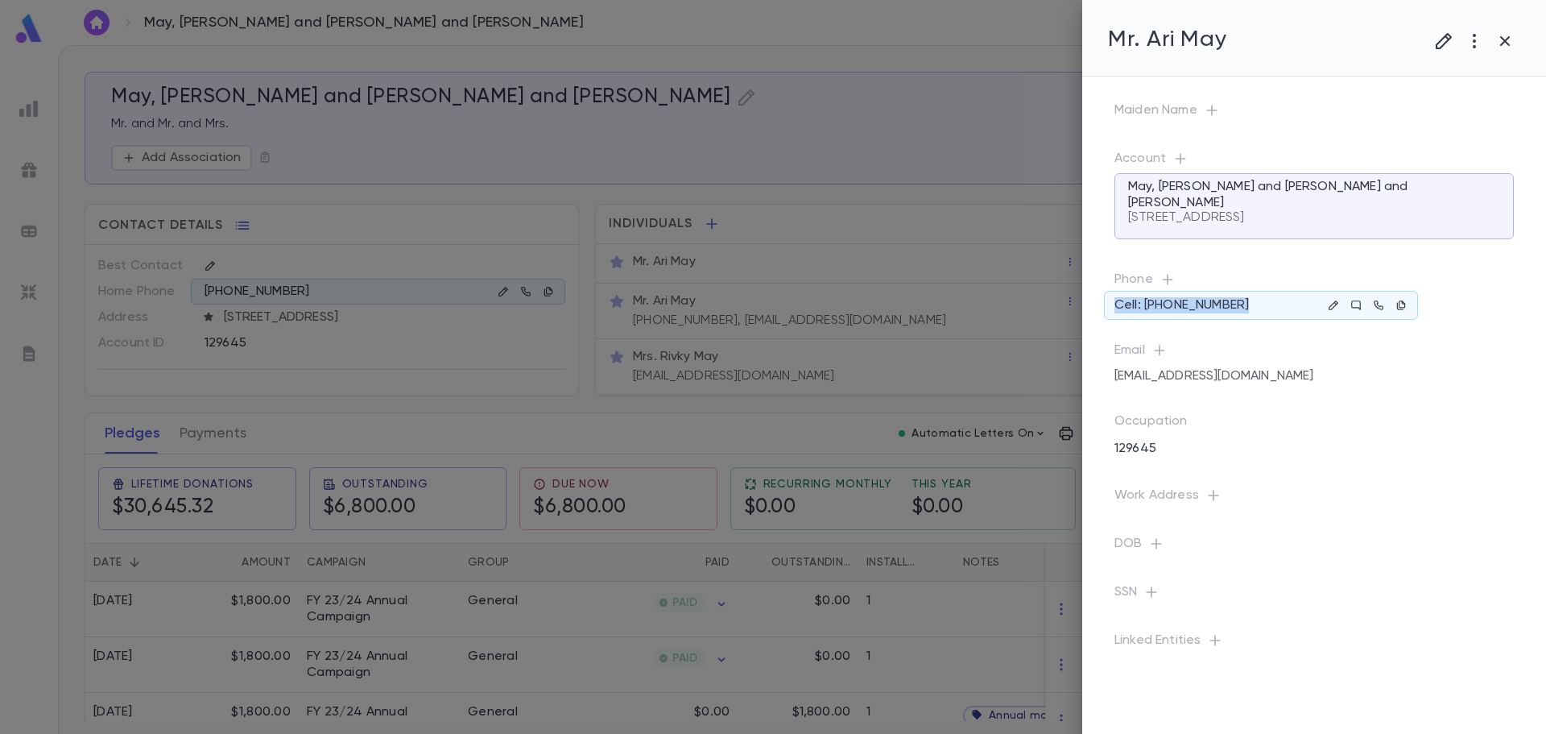
drag, startPoint x: 1248, startPoint y: 302, endPoint x: 1104, endPoint y: 304, distance: 144.2
click at [1104, 304] on div "Cell: (917) 757-0073" at bounding box center [1261, 305] width 314 height 29
copy p "Cell: (917) 757-0073"
click at [1473, 50] on icon "button" at bounding box center [1474, 40] width 19 height 19
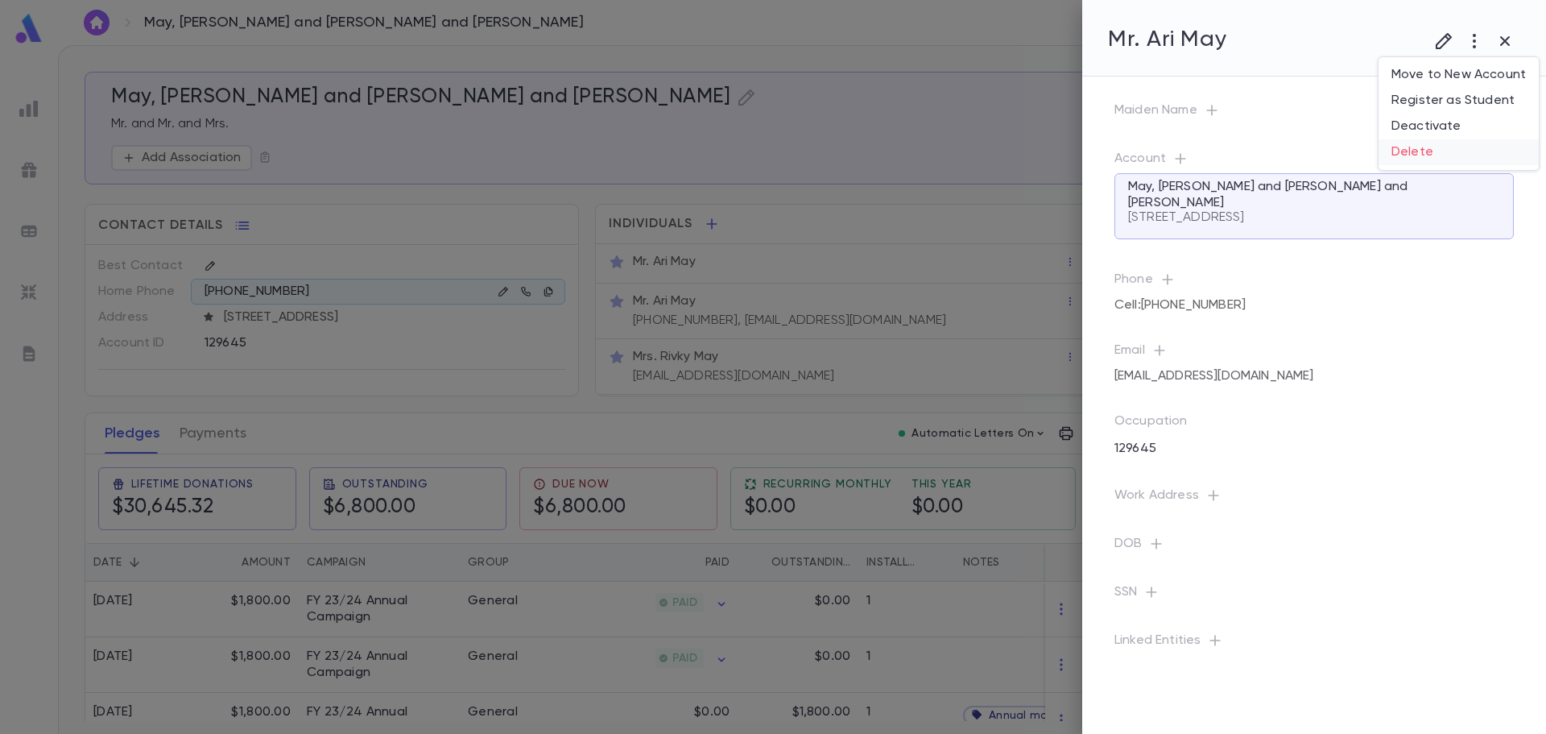
click at [1426, 146] on li "Delete" at bounding box center [1459, 152] width 160 height 26
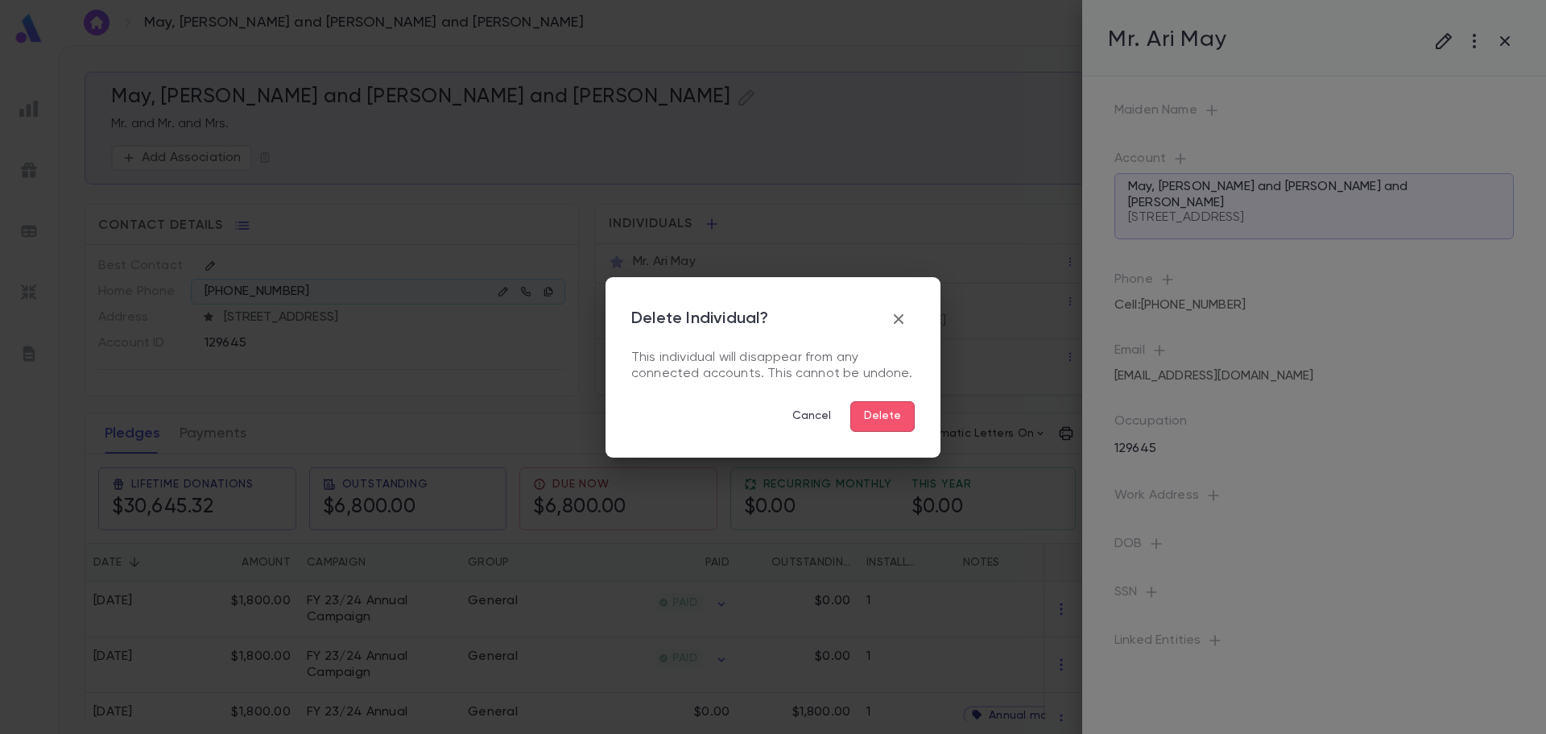
click at [884, 418] on button "Delete" at bounding box center [882, 416] width 64 height 31
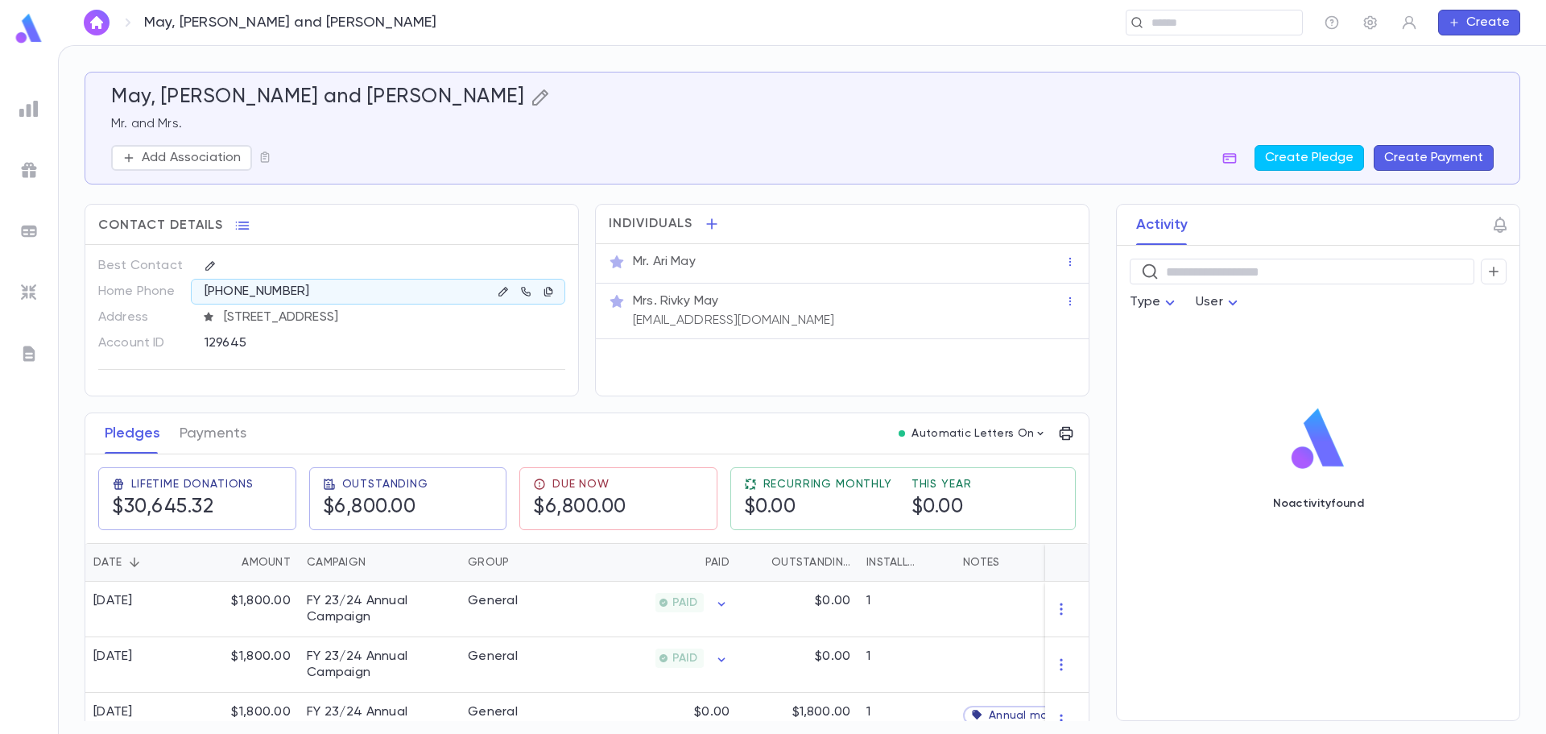
click at [531, 102] on icon "button" at bounding box center [540, 97] width 19 height 19
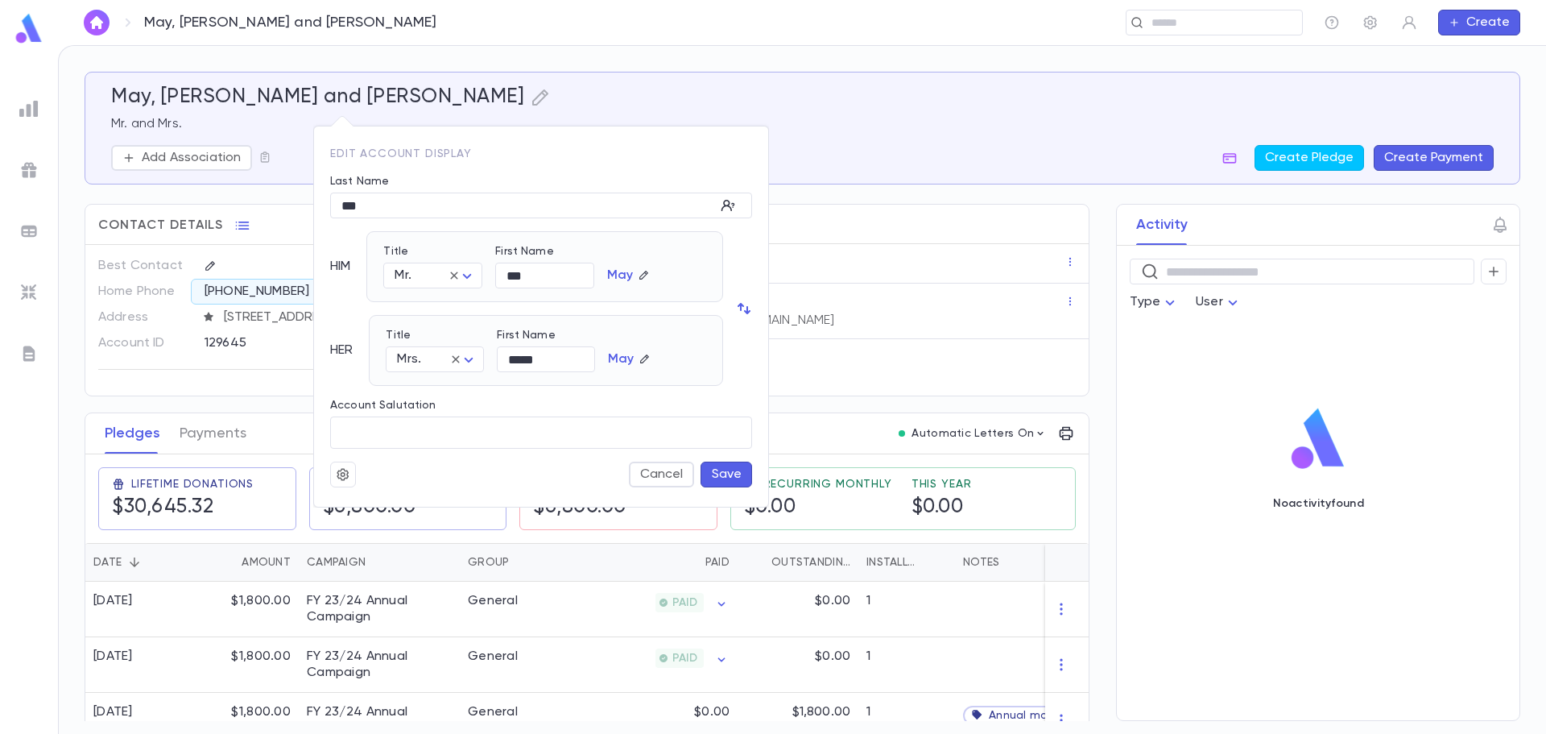
click at [730, 467] on button "Save" at bounding box center [727, 474] width 52 height 26
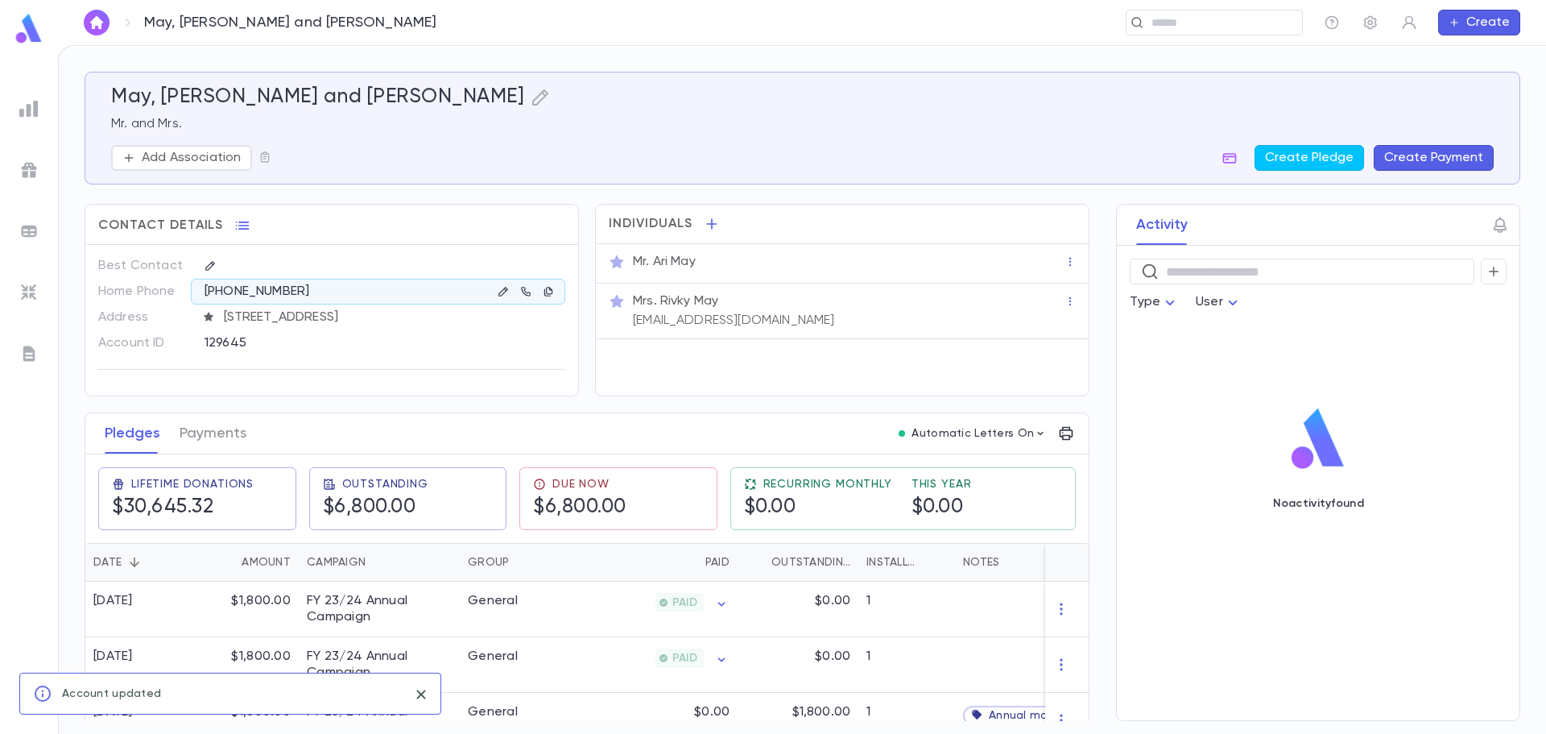
click at [686, 263] on p "Mr. Ari May" at bounding box center [664, 262] width 63 height 16
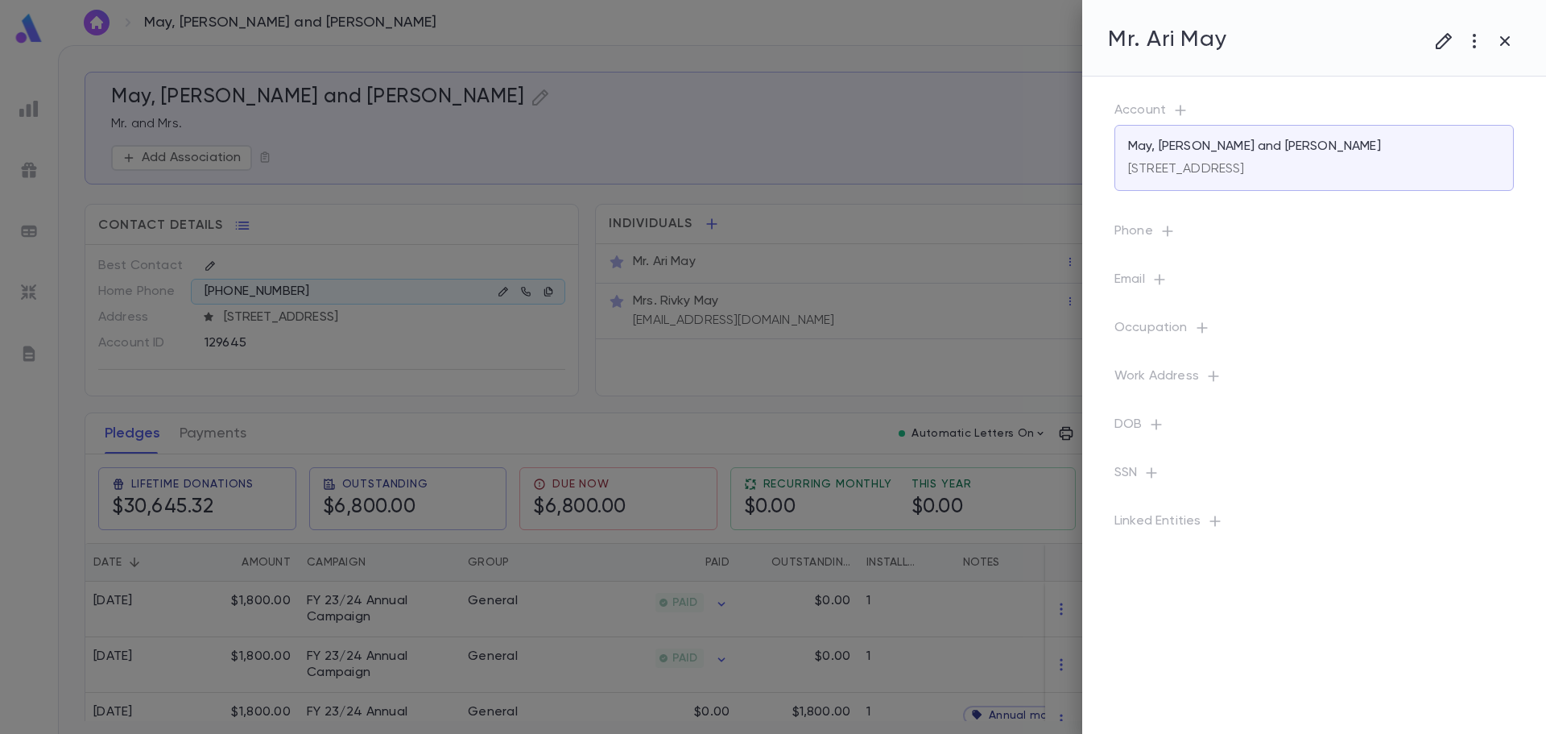
click at [1149, 232] on p "Phone" at bounding box center [1314, 234] width 399 height 23
click at [1171, 231] on icon "button" at bounding box center [1167, 231] width 10 height 10
paste input "**********"
type input "**********"
click at [1438, 302] on icon "button" at bounding box center [1433, 303] width 14 height 16
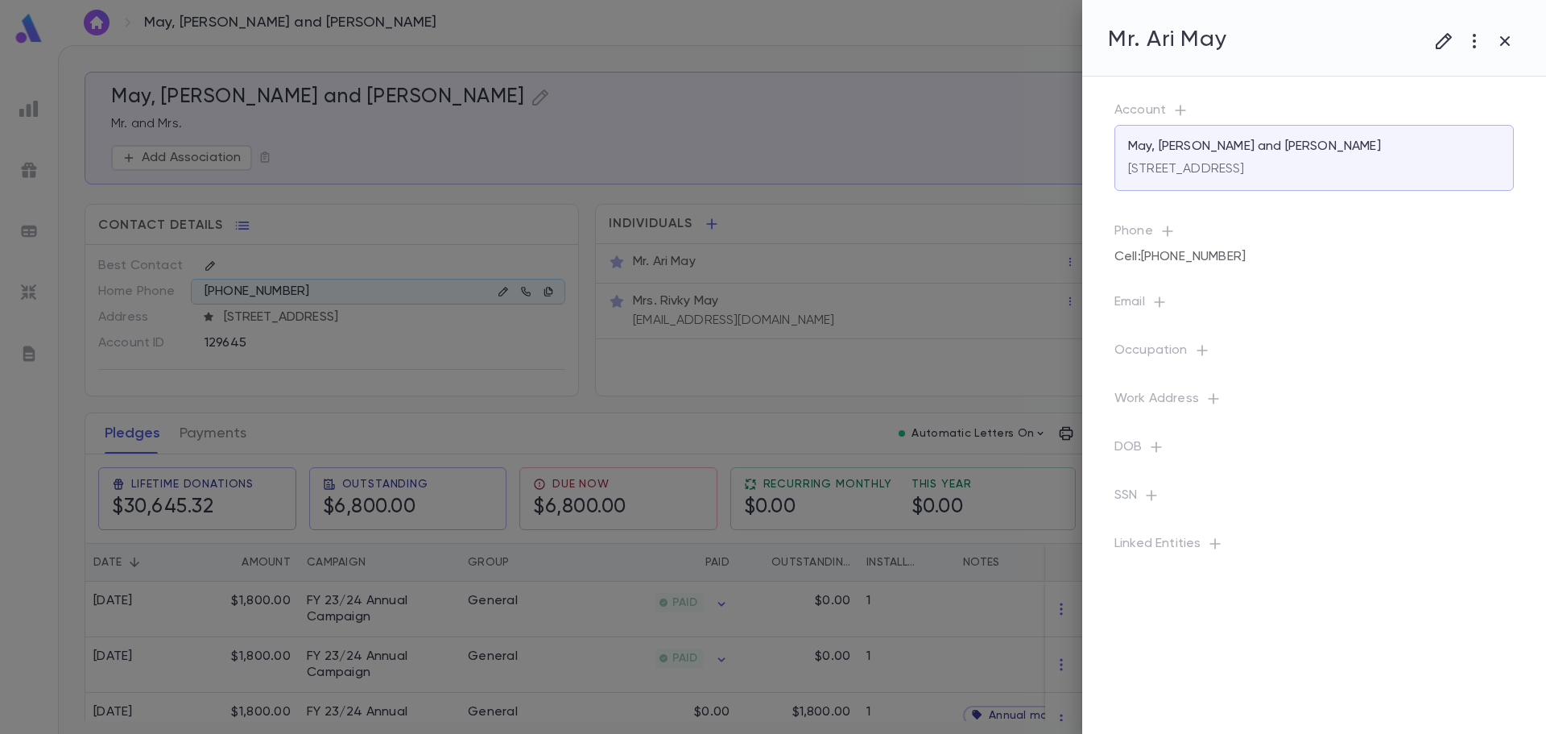
click at [755, 81] on div at bounding box center [773, 367] width 1546 height 734
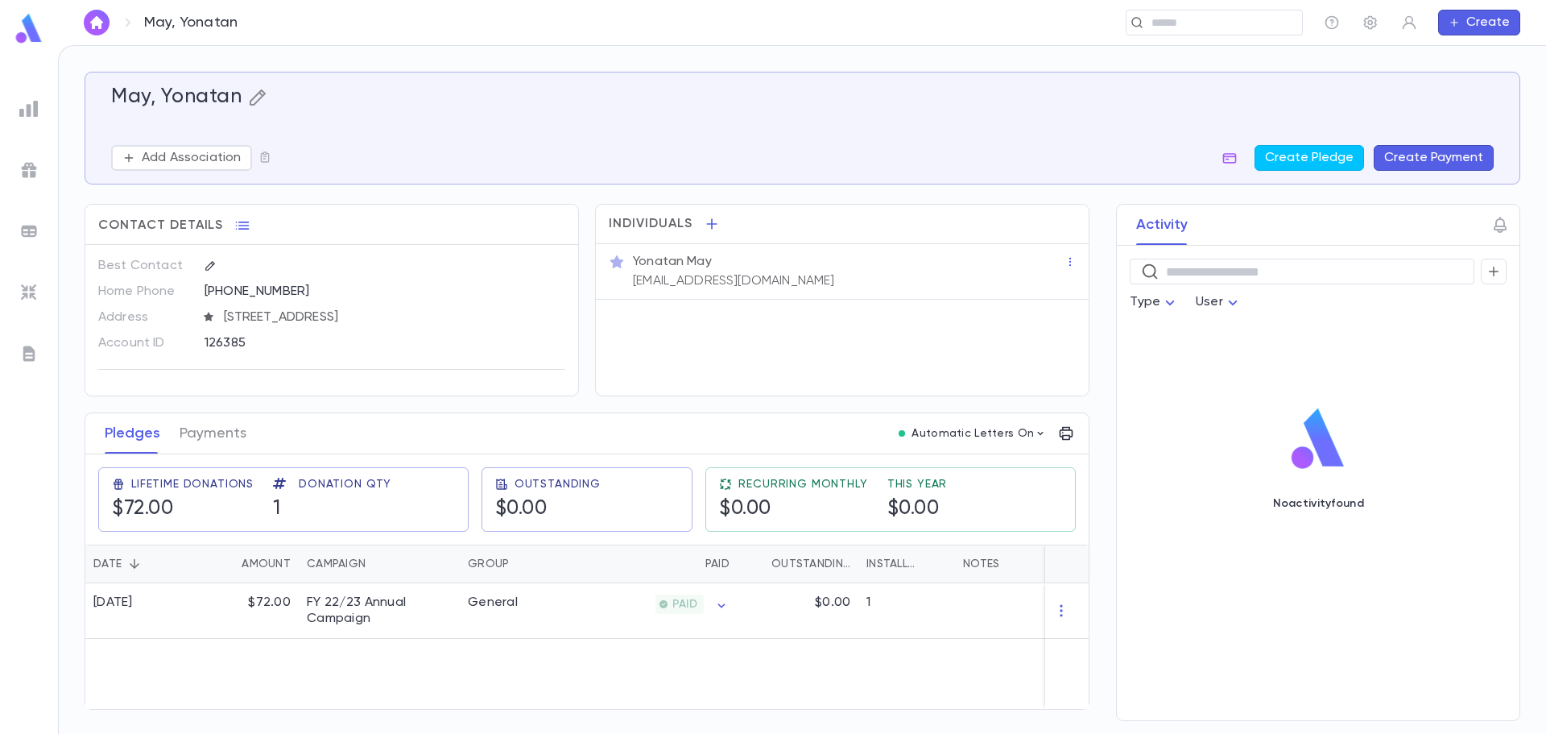
click at [253, 96] on icon "button" at bounding box center [257, 97] width 19 height 19
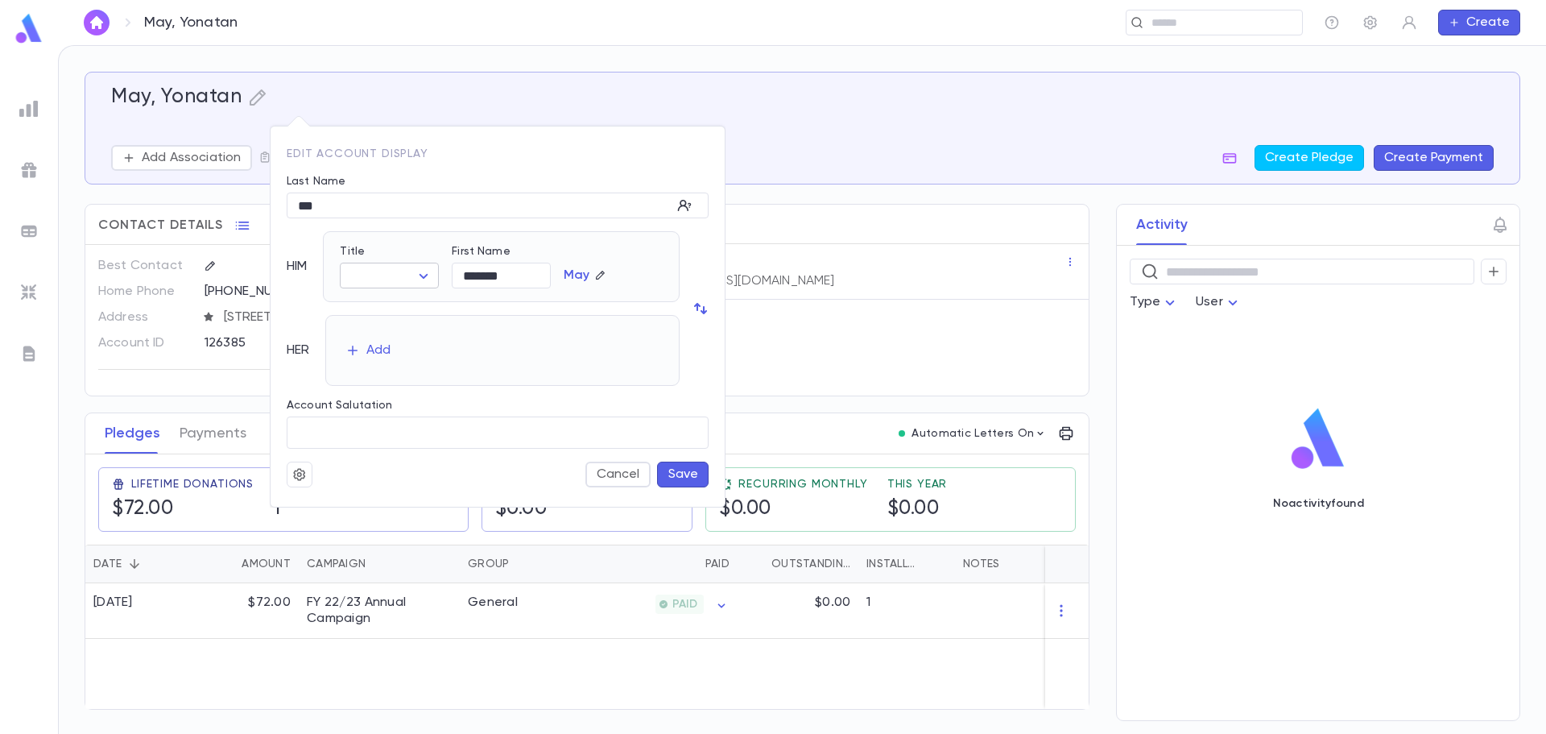
click at [403, 271] on body "May, Yonatan ​ Create May, Yonatan Add Association Create Pledge Create Payment…" at bounding box center [773, 389] width 1546 height 689
click at [390, 333] on span "[DEMOGRAPHIC_DATA]" at bounding box center [428, 333] width 138 height 16
type input "*****"
click at [383, 345] on div "Add" at bounding box center [378, 350] width 24 height 16
click at [403, 360] on body "May, Yonatan ​ Create May, Yonatan Add Association Create Pledge Create Payment…" at bounding box center [773, 389] width 1546 height 689
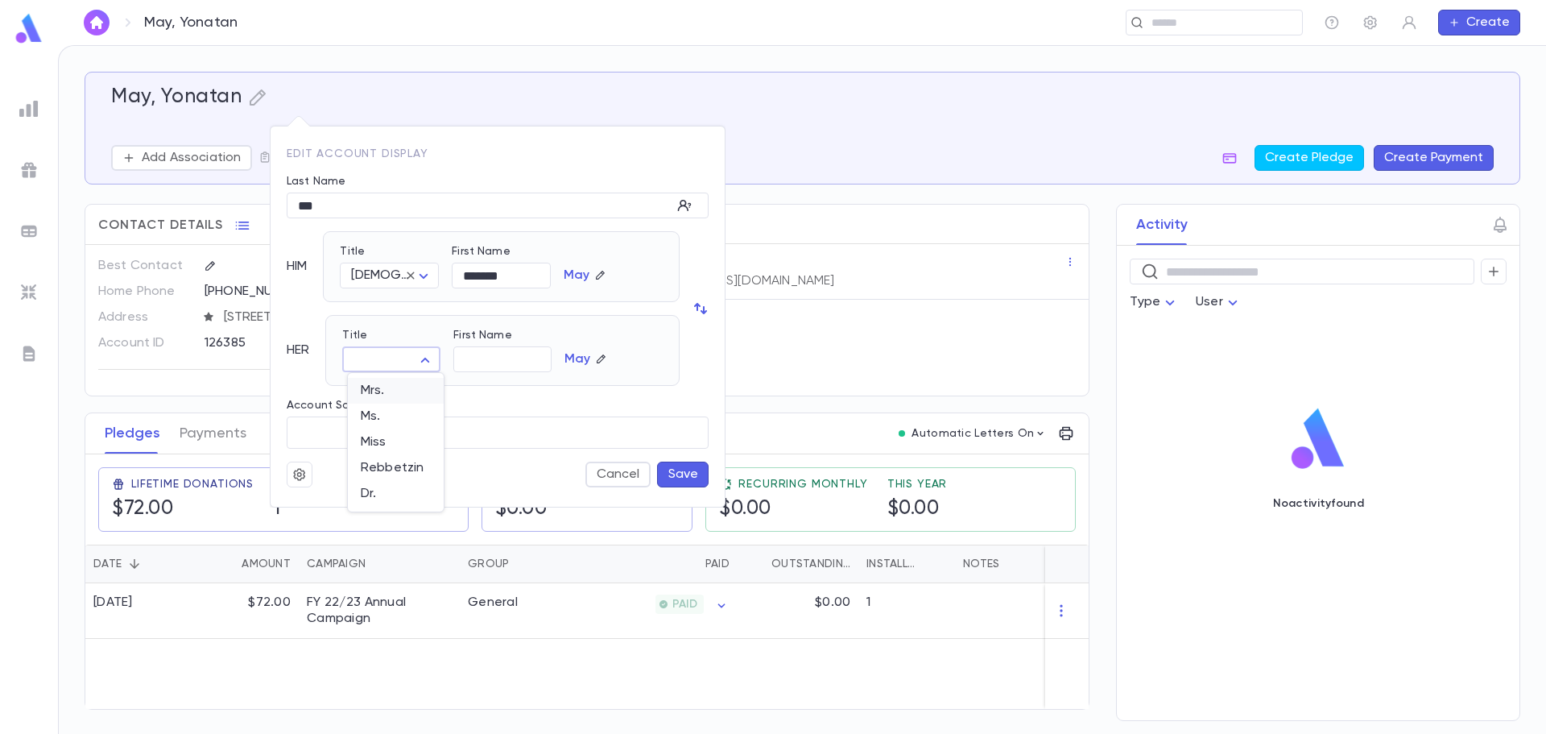
click at [408, 393] on span "Mrs." at bounding box center [396, 391] width 70 height 16
type input "****"
click at [678, 474] on button "Save" at bounding box center [683, 474] width 52 height 26
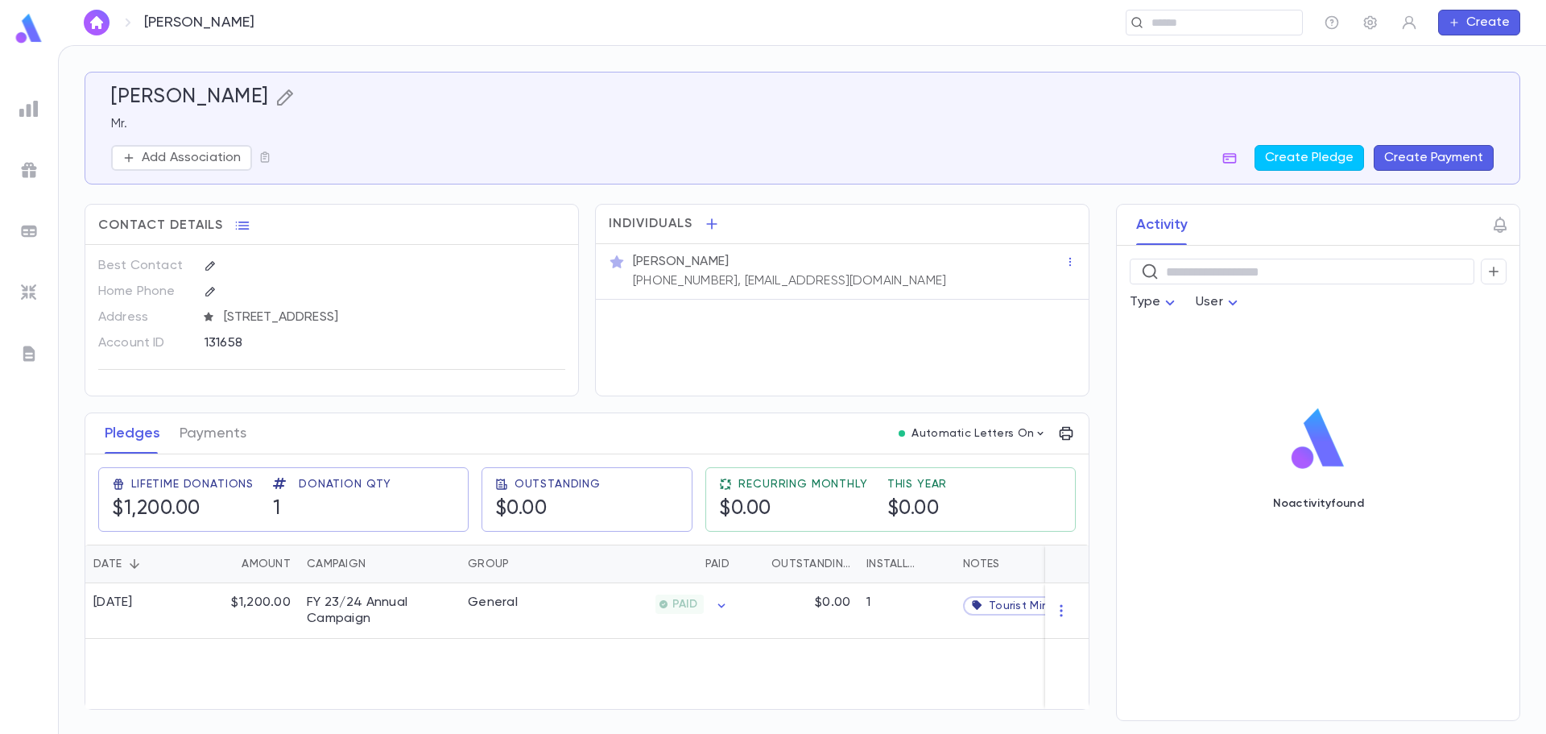
click at [275, 105] on icon "button" at bounding box center [284, 97] width 19 height 19
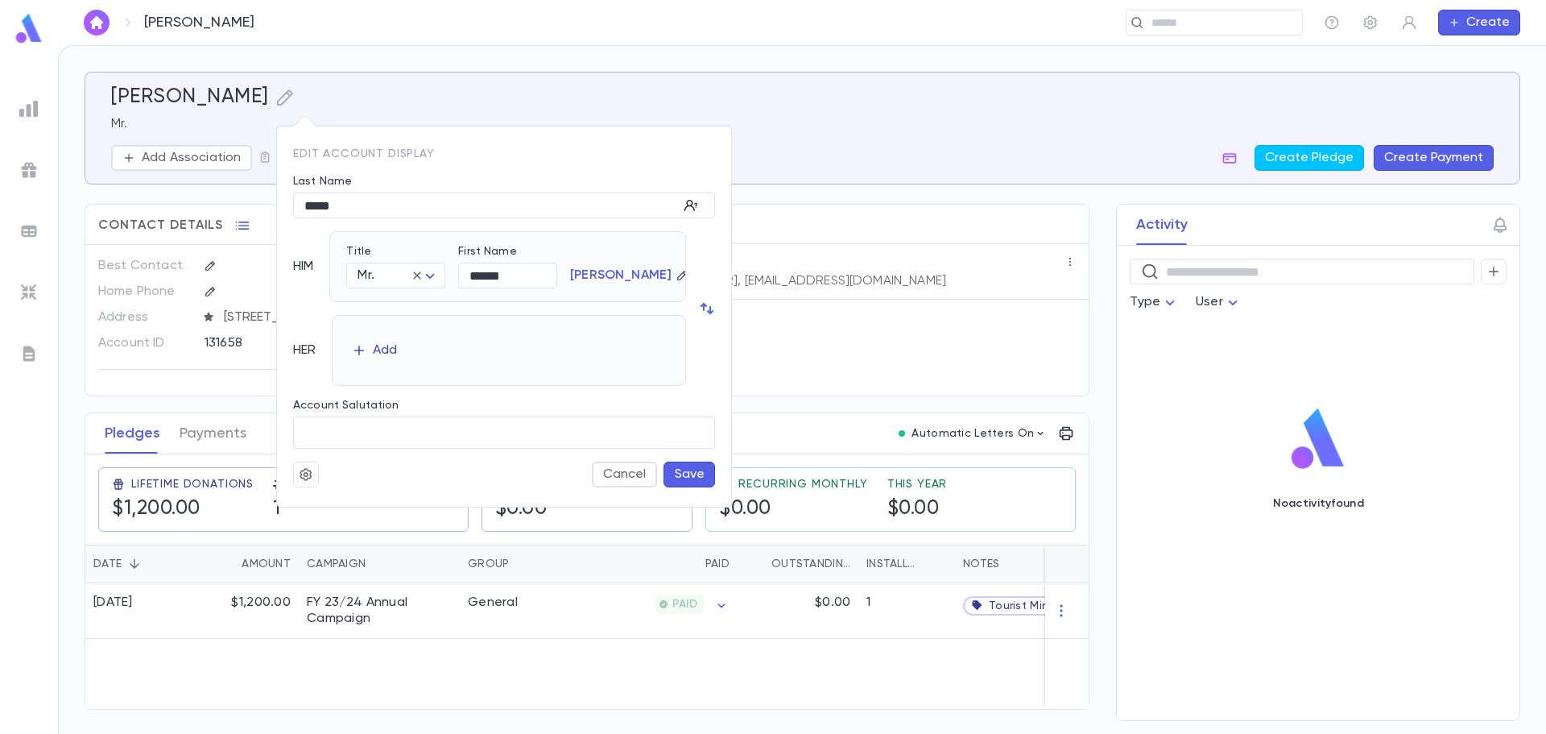
click at [382, 353] on div "Add" at bounding box center [385, 350] width 24 height 16
click at [396, 357] on body "Mayer, Ronald ​ Create Mayer, Ronald Mr. Add Association Create Pledge Create P…" at bounding box center [773, 389] width 1546 height 689
click at [402, 395] on span "Mrs." at bounding box center [402, 391] width 70 height 16
type input "****"
click at [681, 484] on button "Save" at bounding box center [690, 474] width 52 height 26
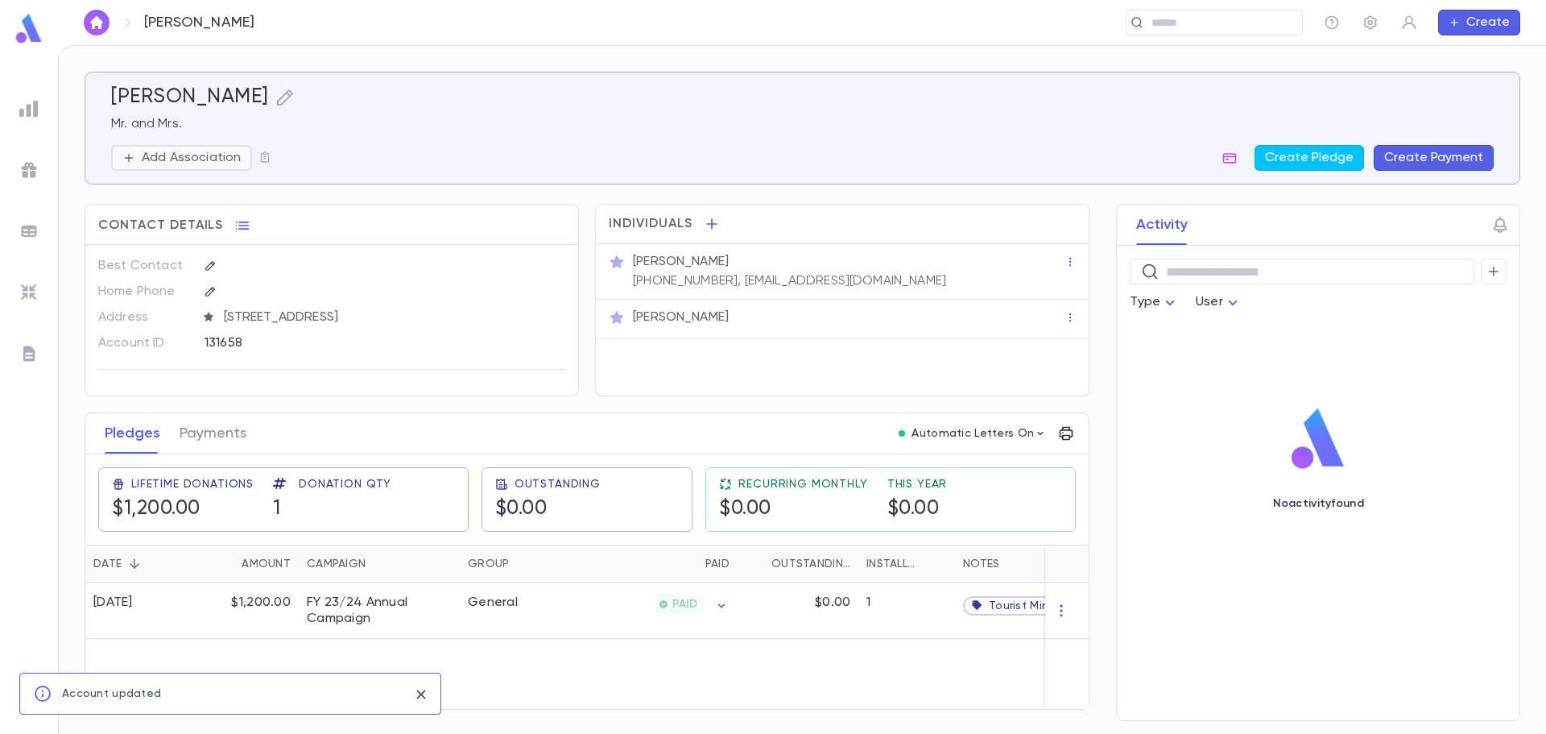
click at [217, 152] on p "Add Association" at bounding box center [191, 158] width 99 height 16
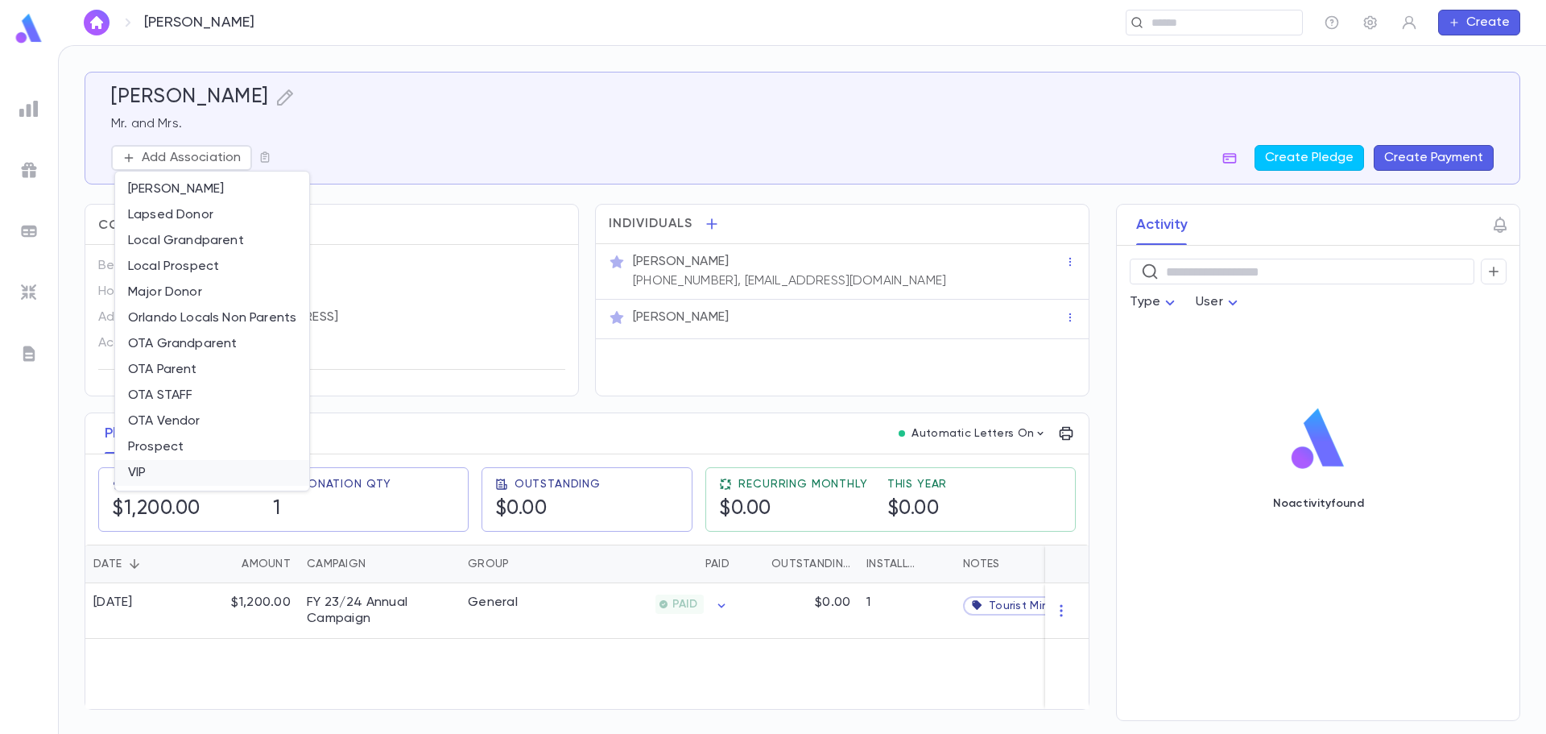
click at [176, 478] on li "VIP" at bounding box center [212, 473] width 194 height 26
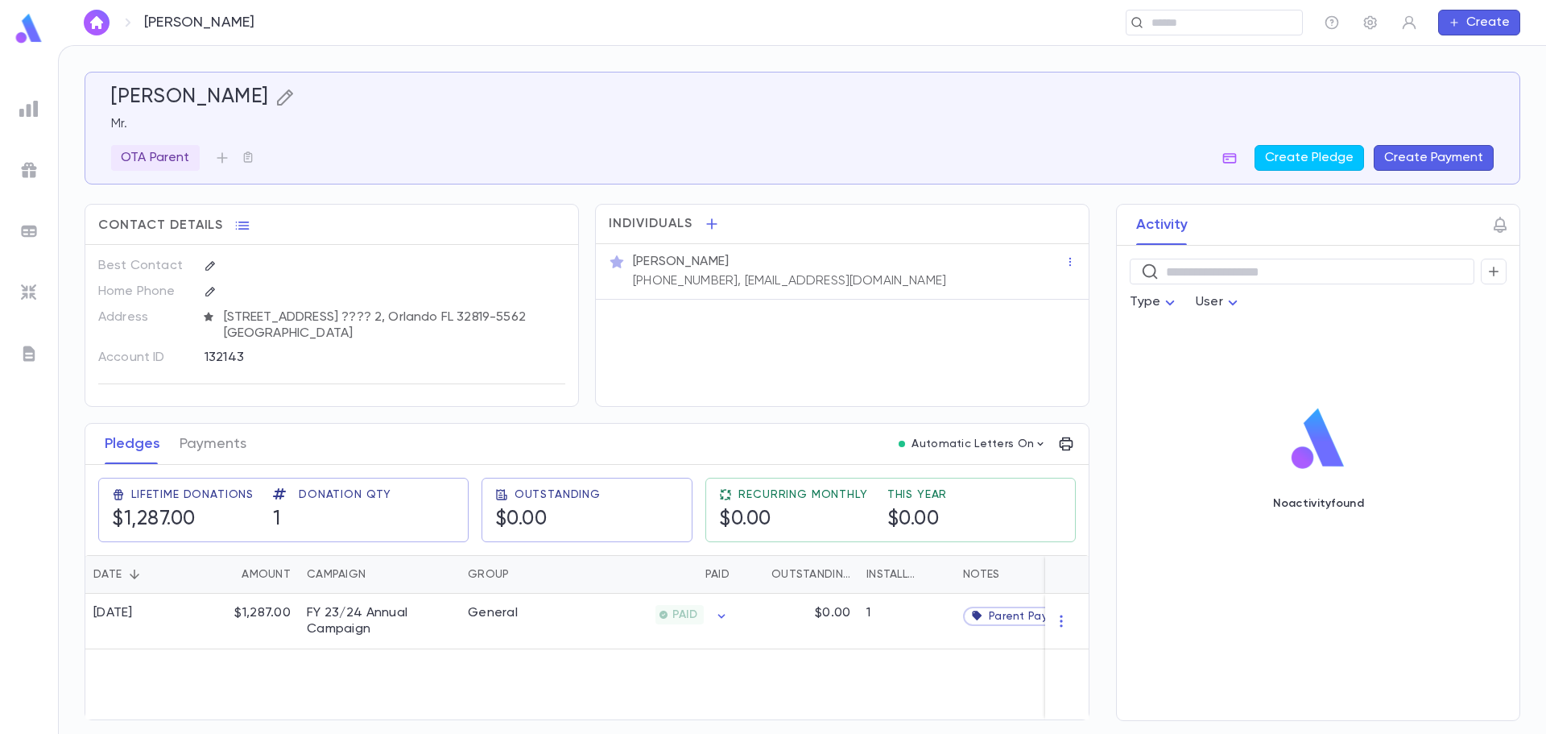
click at [282, 98] on icon "button" at bounding box center [284, 97] width 19 height 19
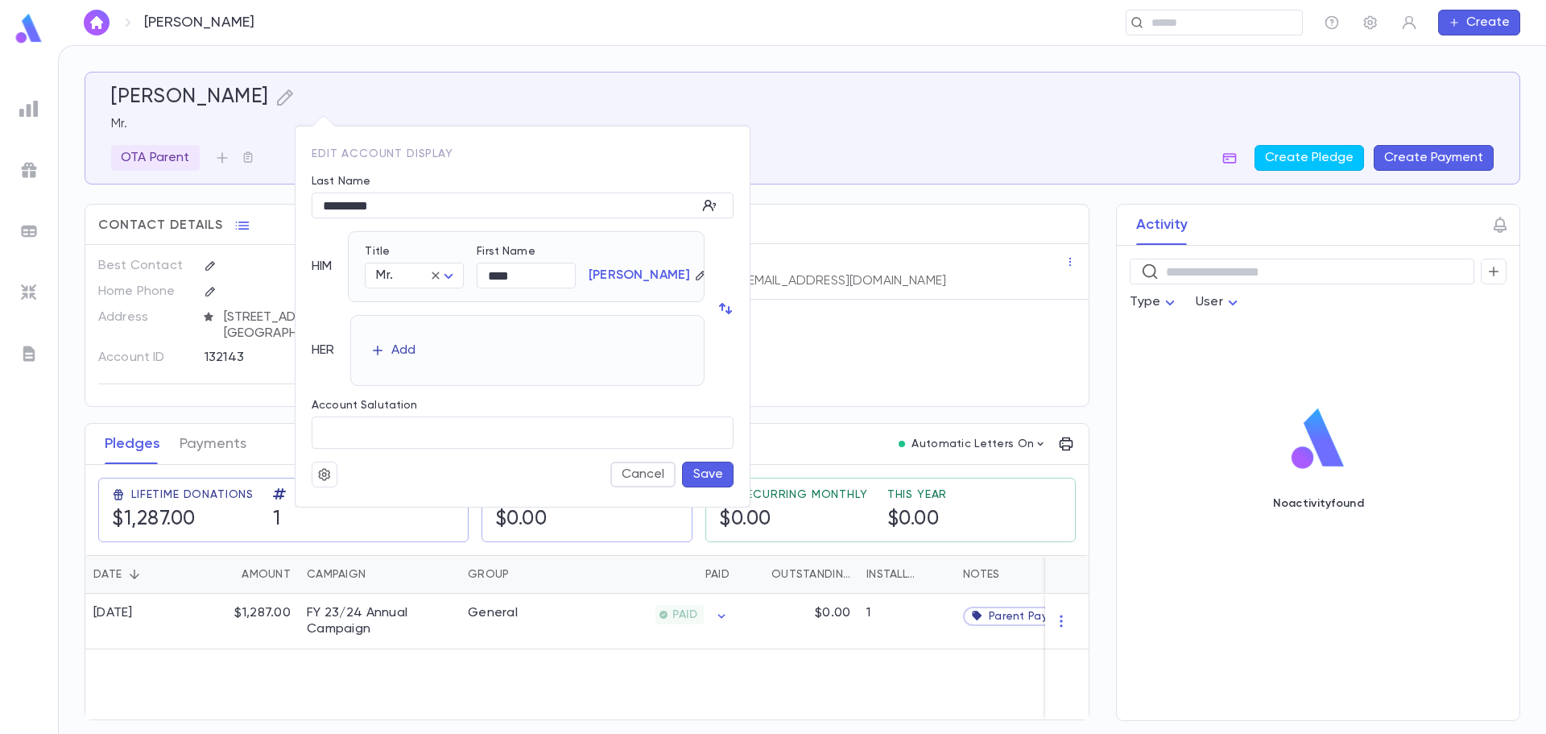
click at [403, 354] on div "Add" at bounding box center [403, 350] width 24 height 16
click at [408, 360] on body "[GEOGRAPHIC_DATA][PERSON_NAME] ​ Create [PERSON_NAME] [PERSON_NAME] Parent Crea…" at bounding box center [773, 389] width 1546 height 689
click at [430, 395] on span "Mrs." at bounding box center [421, 391] width 70 height 16
type input "****"
click at [696, 477] on button "Save" at bounding box center [708, 474] width 52 height 26
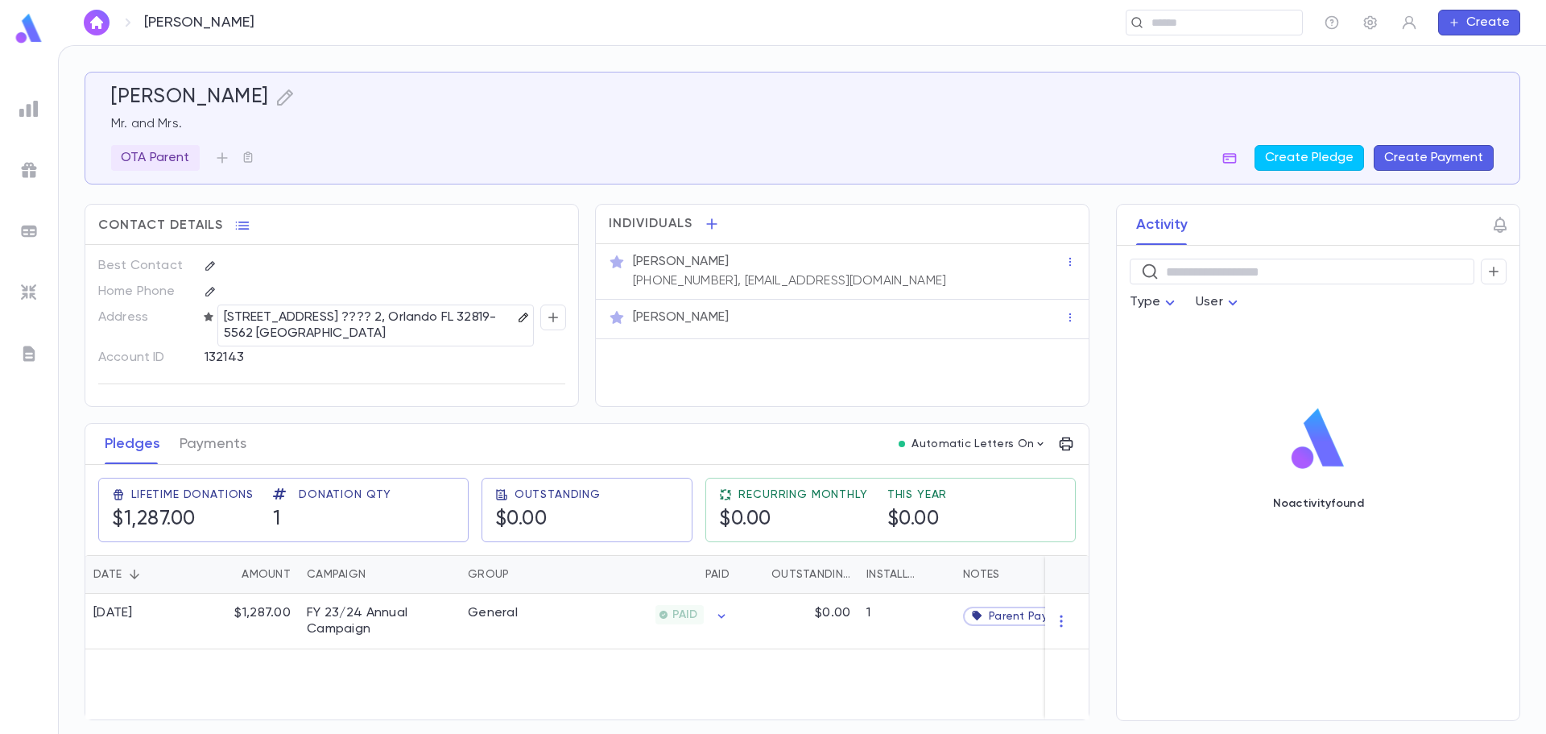
click at [519, 317] on icon "button" at bounding box center [523, 316] width 9 height 9
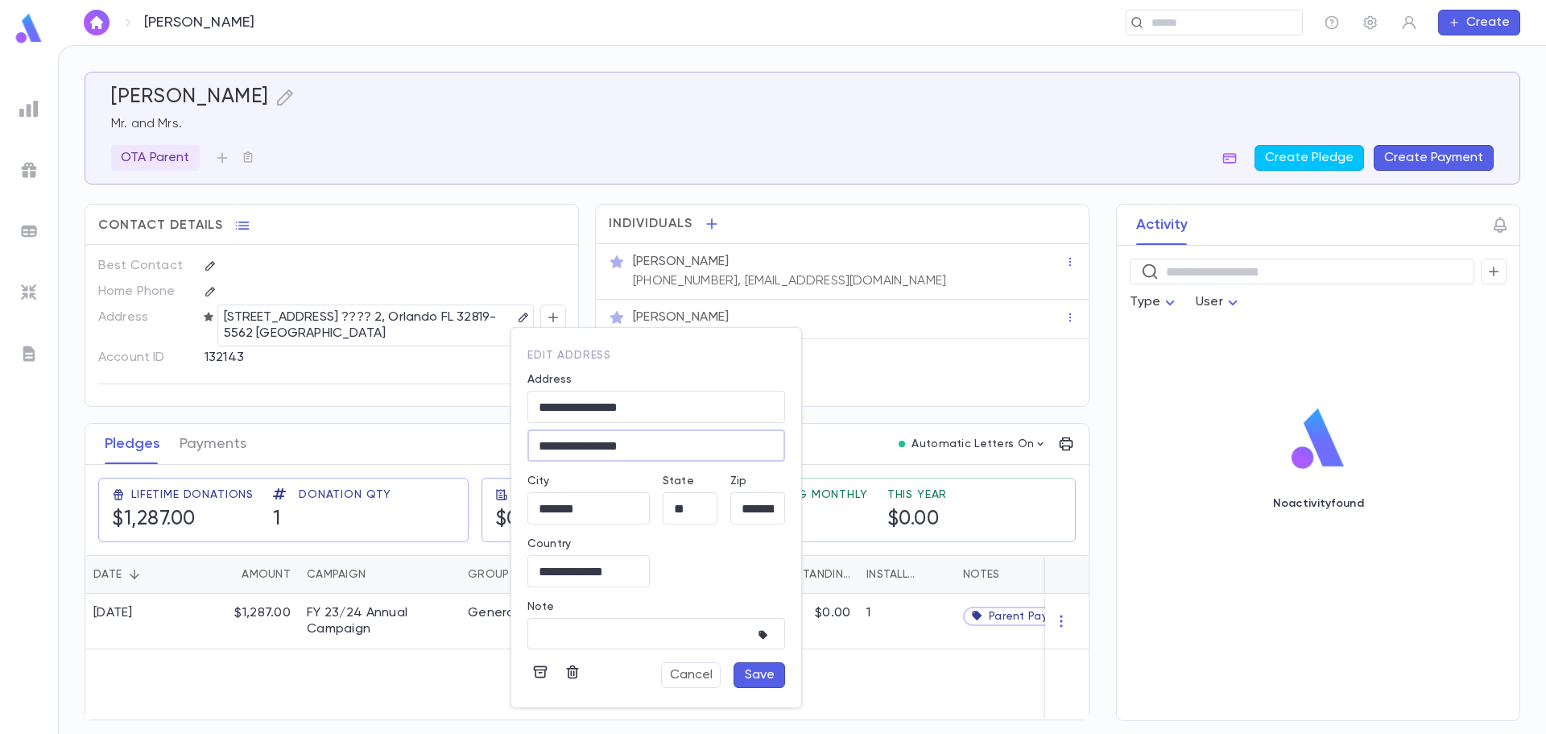
drag, startPoint x: 647, startPoint y: 443, endPoint x: 592, endPoint y: 445, distance: 54.8
click at [592, 445] on input "**********" at bounding box center [657, 446] width 258 height 19
type input "********"
click at [763, 676] on button "Save" at bounding box center [760, 675] width 52 height 26
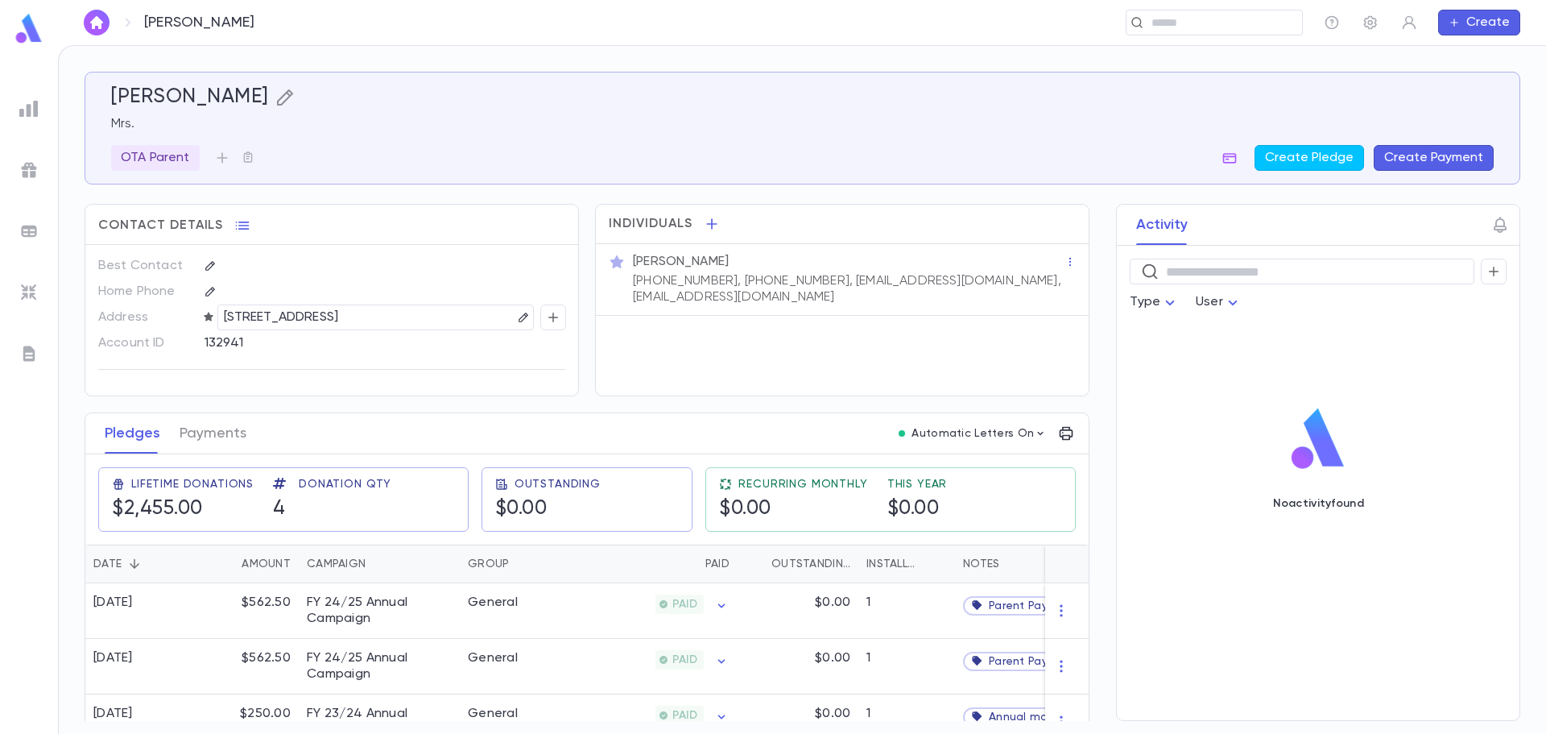
click at [284, 101] on icon "button" at bounding box center [284, 97] width 19 height 19
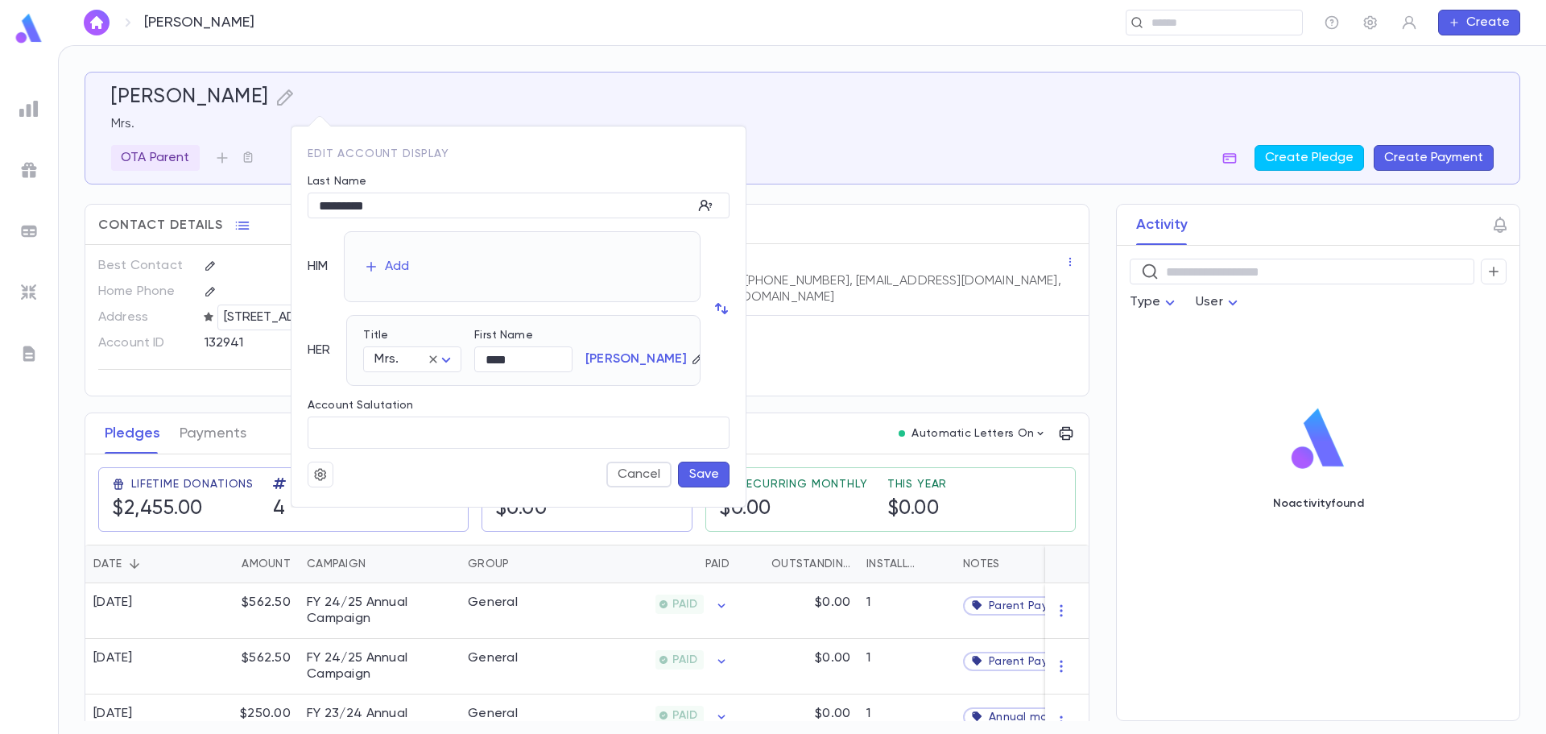
click at [325, 475] on icon "button" at bounding box center [320, 474] width 14 height 16
click at [347, 507] on li "Merge" at bounding box center [360, 506] width 96 height 26
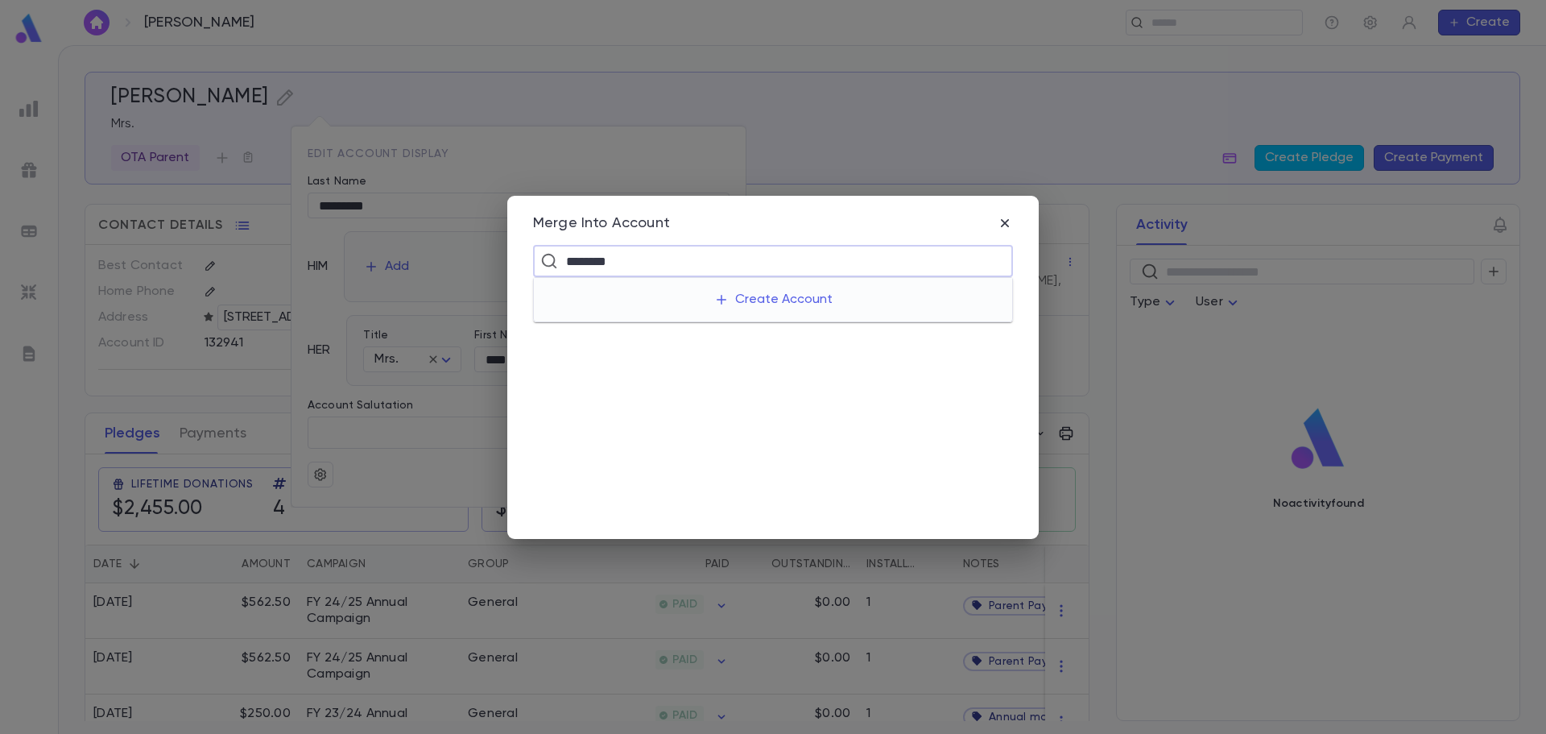
type input "*********"
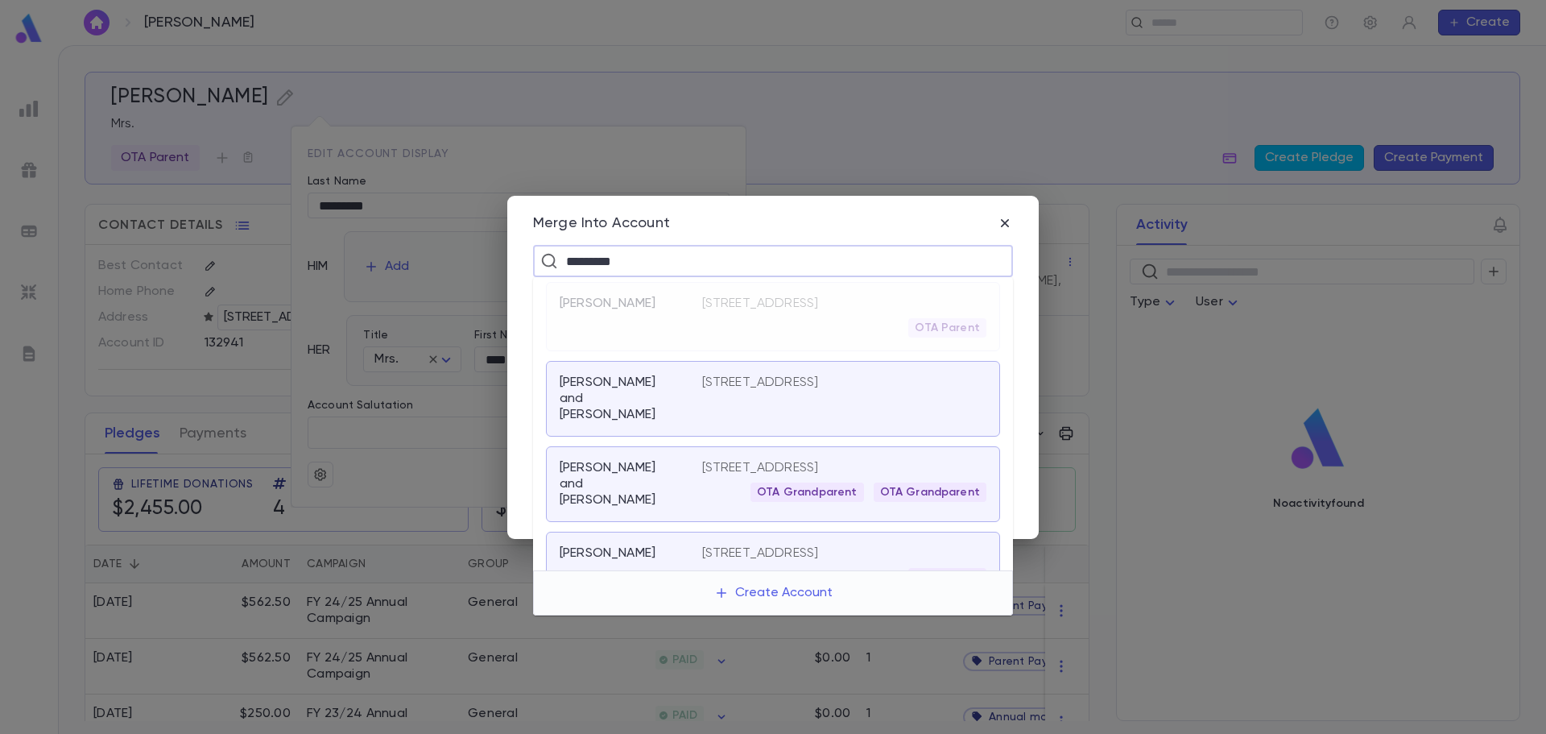
scroll to position [45, 0]
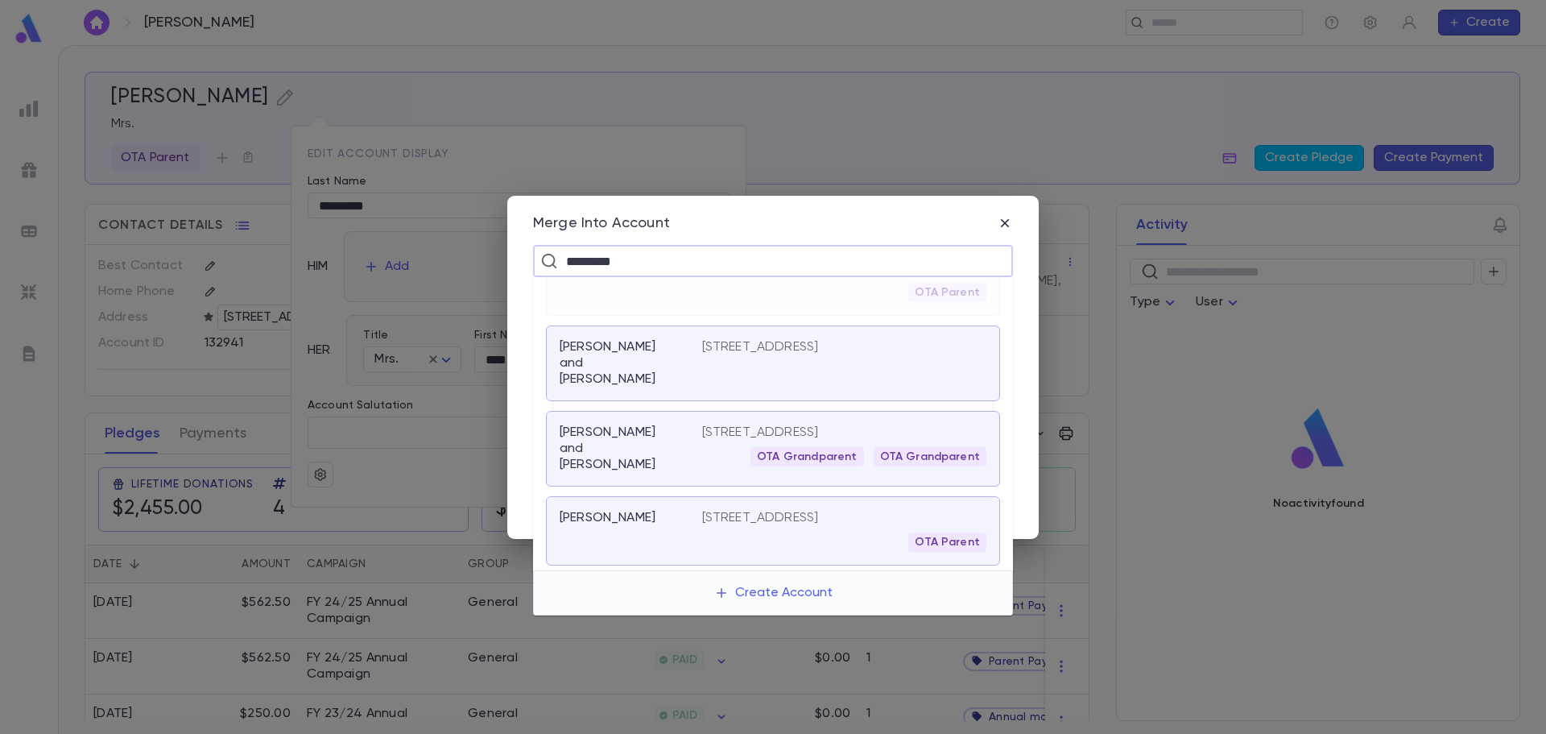
click at [661, 515] on div "Mayerfeld, Ehud" at bounding box center [631, 531] width 143 height 42
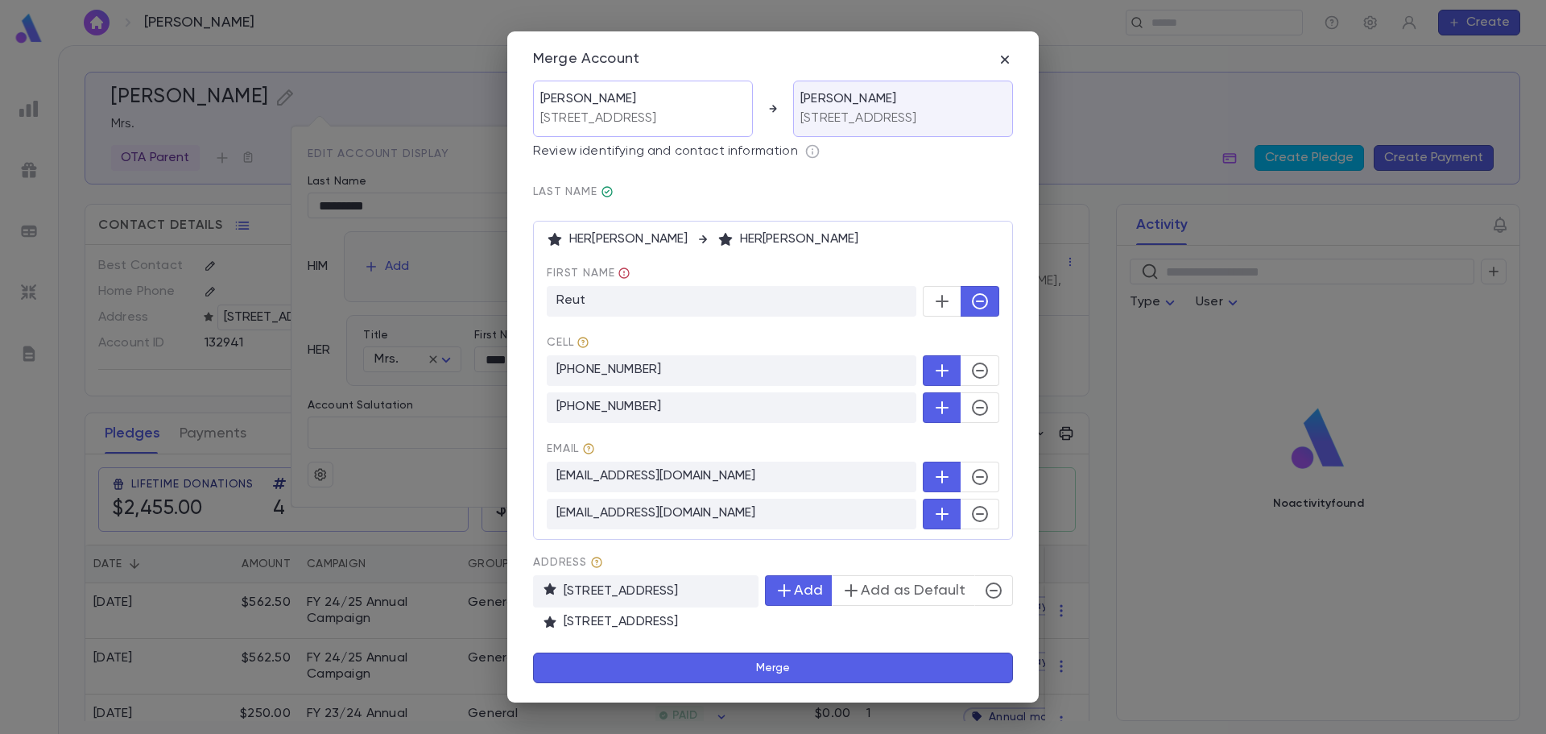
scroll to position [21, 0]
click at [803, 677] on button "Merge" at bounding box center [773, 667] width 480 height 31
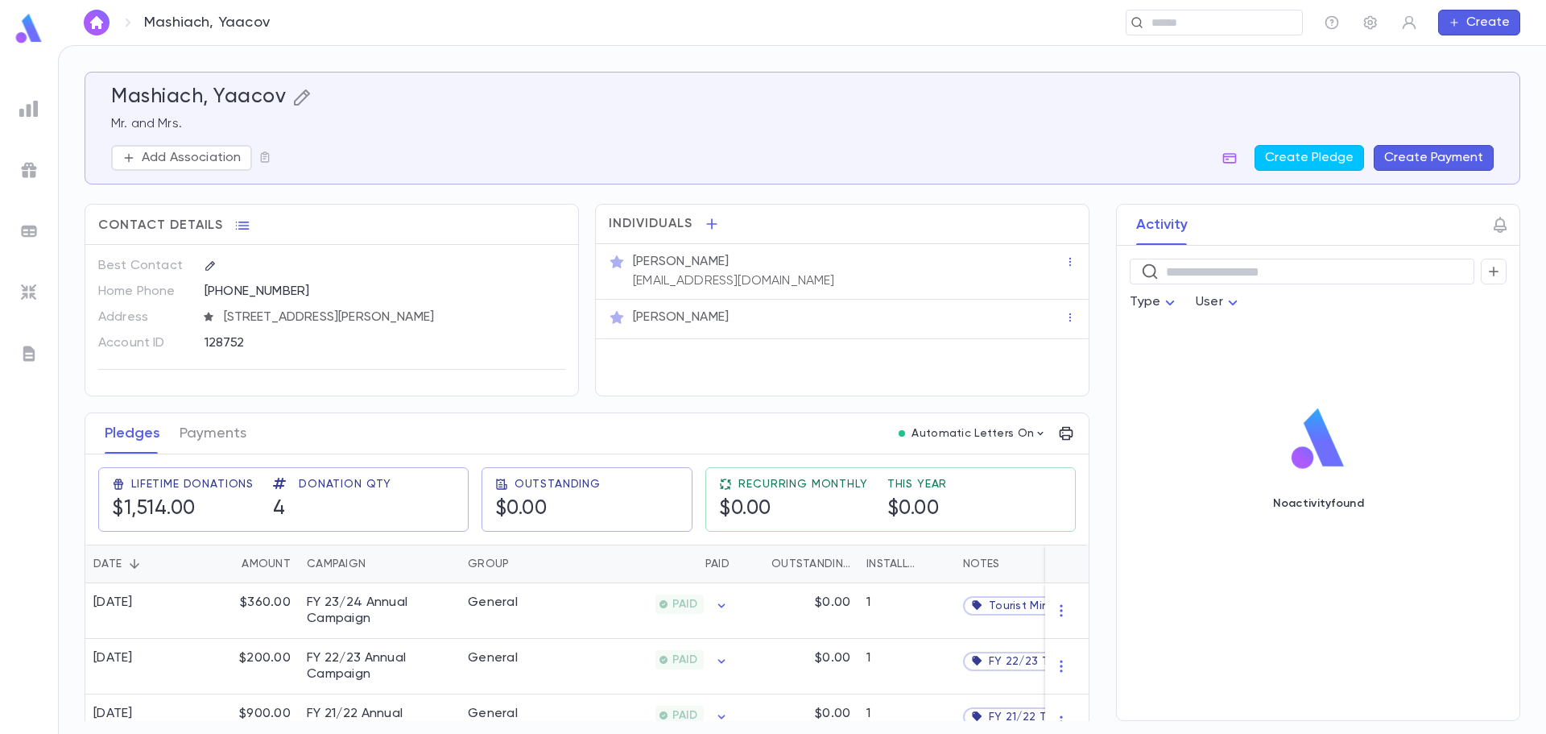
click at [296, 95] on icon "button" at bounding box center [301, 97] width 19 height 19
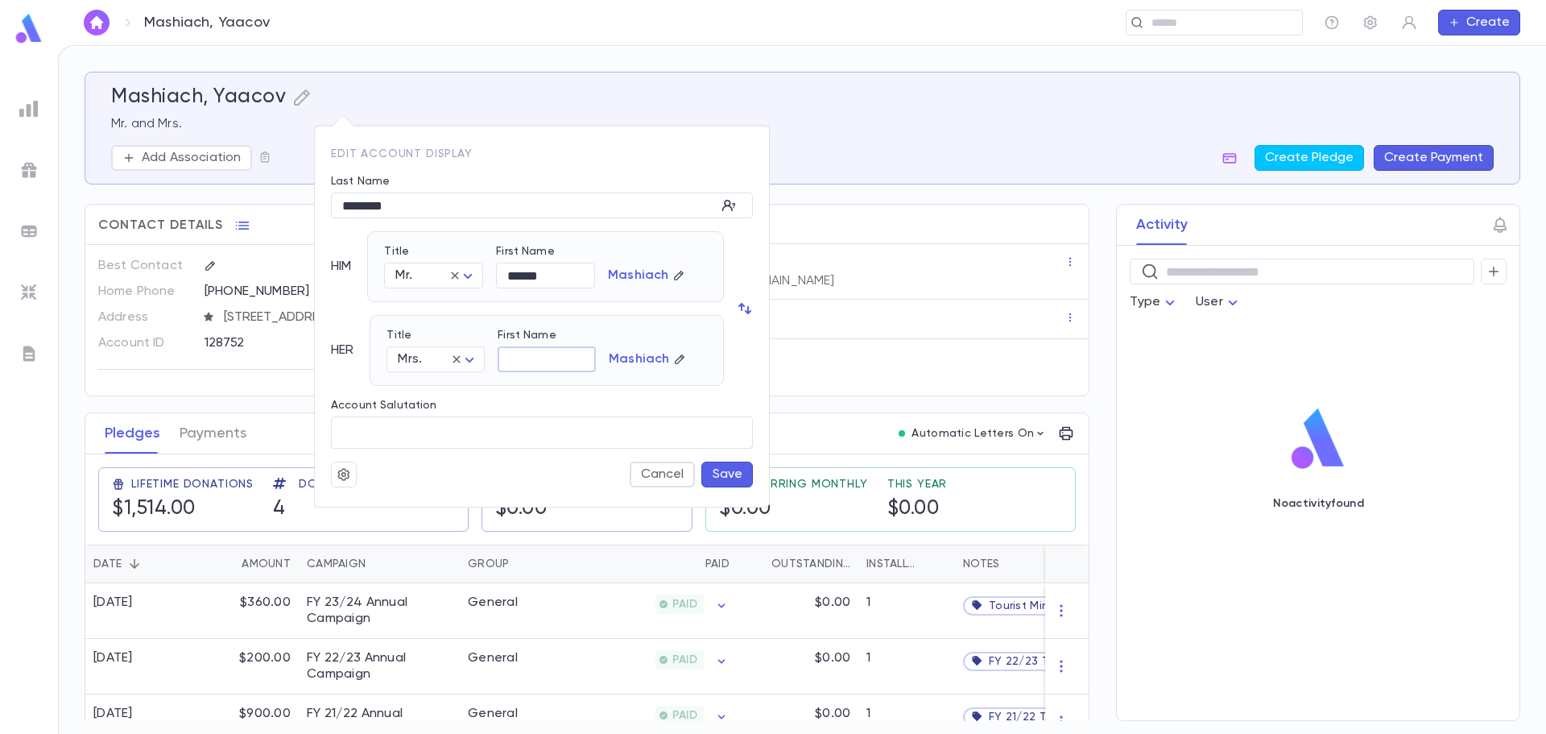
click at [567, 353] on input "First Name" at bounding box center [547, 359] width 98 height 25
drag, startPoint x: 550, startPoint y: 361, endPoint x: 487, endPoint y: 363, distance: 62.9
click at [487, 363] on div "First Name ***** ​" at bounding box center [540, 344] width 111 height 56
type input "*****"
click at [723, 472] on button "Save" at bounding box center [727, 474] width 52 height 26
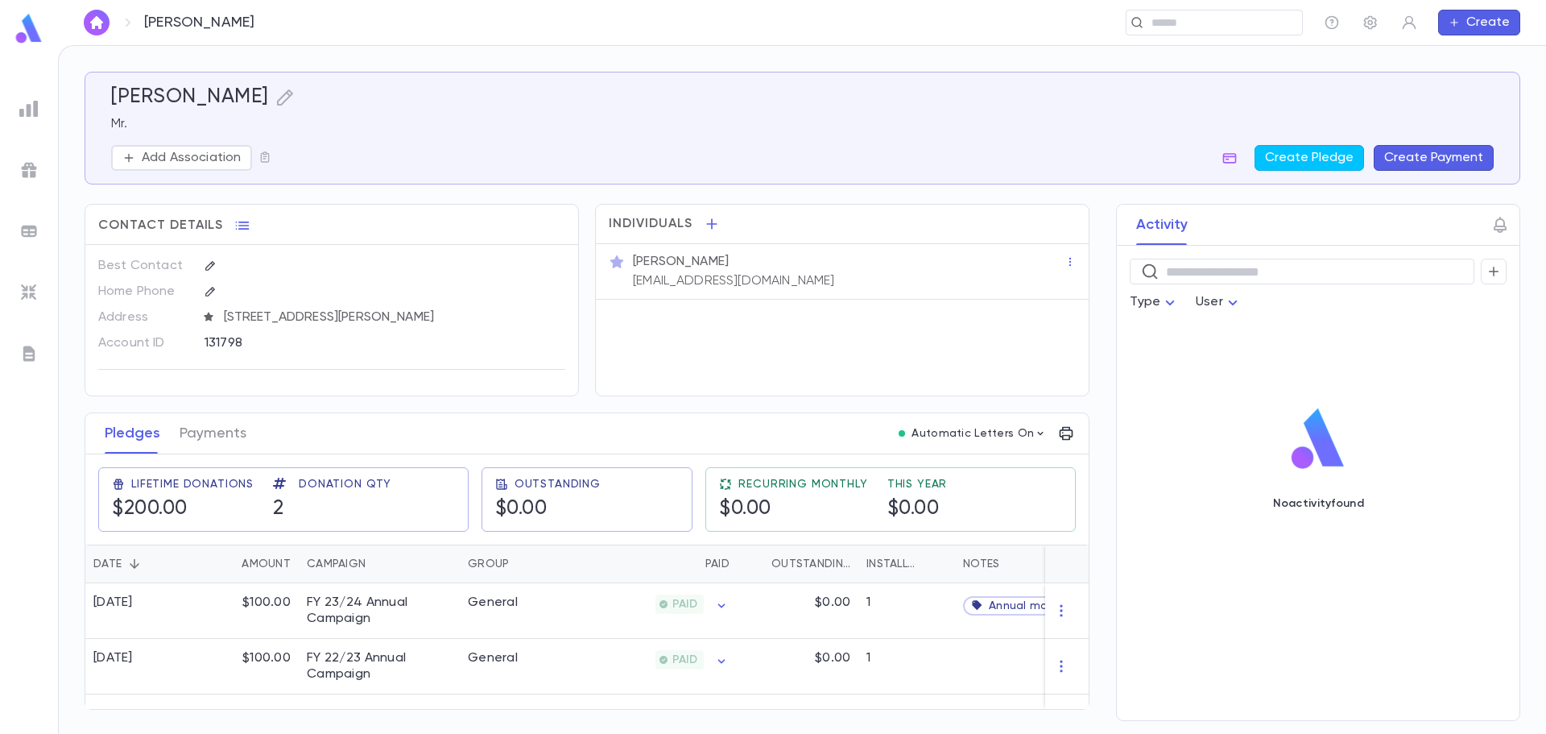
click at [265, 107] on div "[PERSON_NAME]" at bounding box center [802, 97] width 1383 height 24
click at [277, 101] on icon "button" at bounding box center [284, 97] width 16 height 16
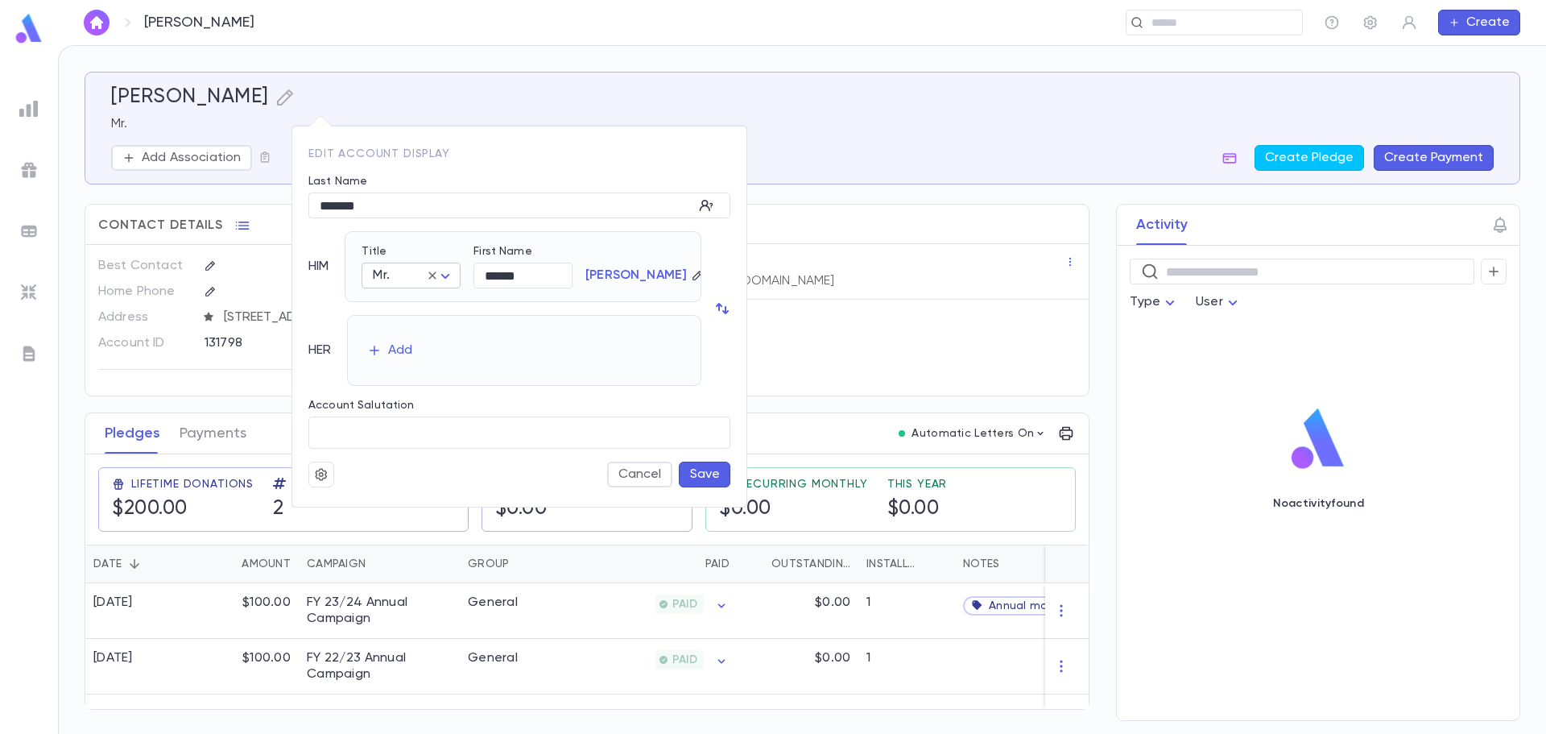
click at [396, 288] on body "[PERSON_NAME] ​ Create [PERSON_NAME] Mr. Add Association Create Pledge Create P…" at bounding box center [773, 389] width 1546 height 689
click at [401, 328] on span "[DEMOGRAPHIC_DATA]" at bounding box center [450, 333] width 138 height 16
type input "*****"
click at [395, 358] on button "Add" at bounding box center [390, 350] width 52 height 26
click at [396, 365] on body "Meltzer, Shalom ​ Create Meltzer, Shalom Mr. Add Association Create Pledge Crea…" at bounding box center [773, 389] width 1546 height 689
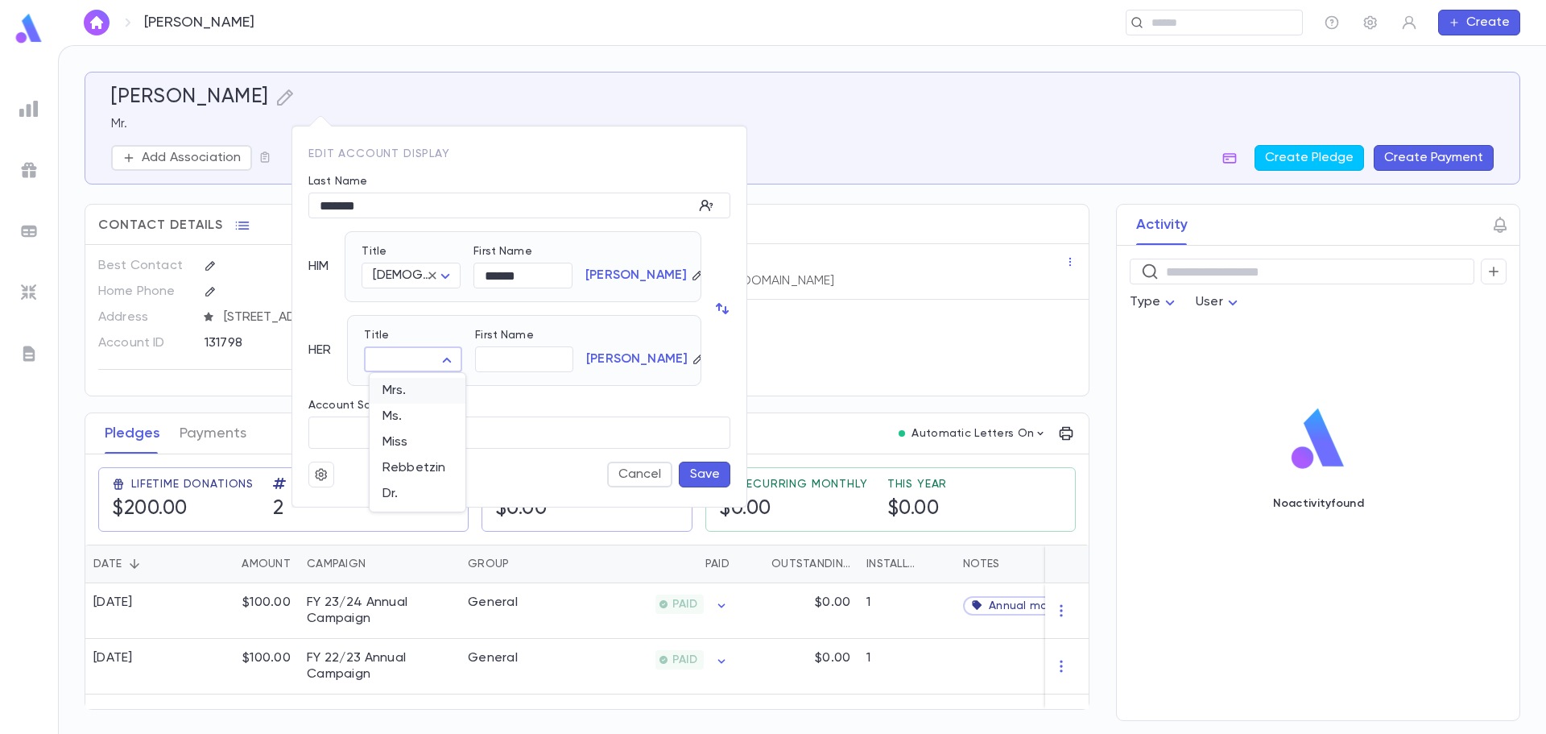
click at [410, 395] on span "Mrs." at bounding box center [418, 391] width 70 height 16
type input "****"
click at [710, 474] on button "Save" at bounding box center [705, 474] width 52 height 26
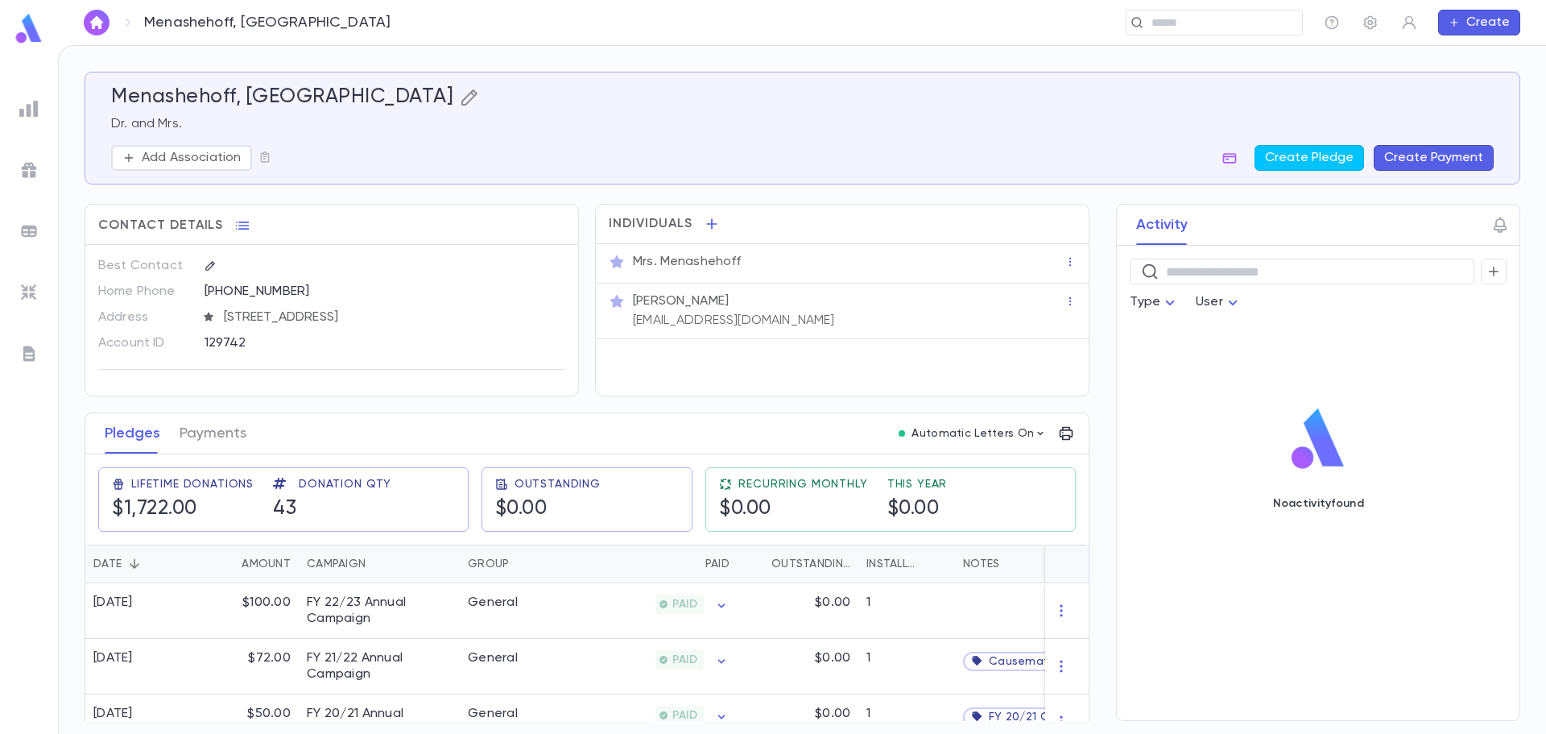
click at [461, 95] on icon "button" at bounding box center [469, 97] width 16 height 16
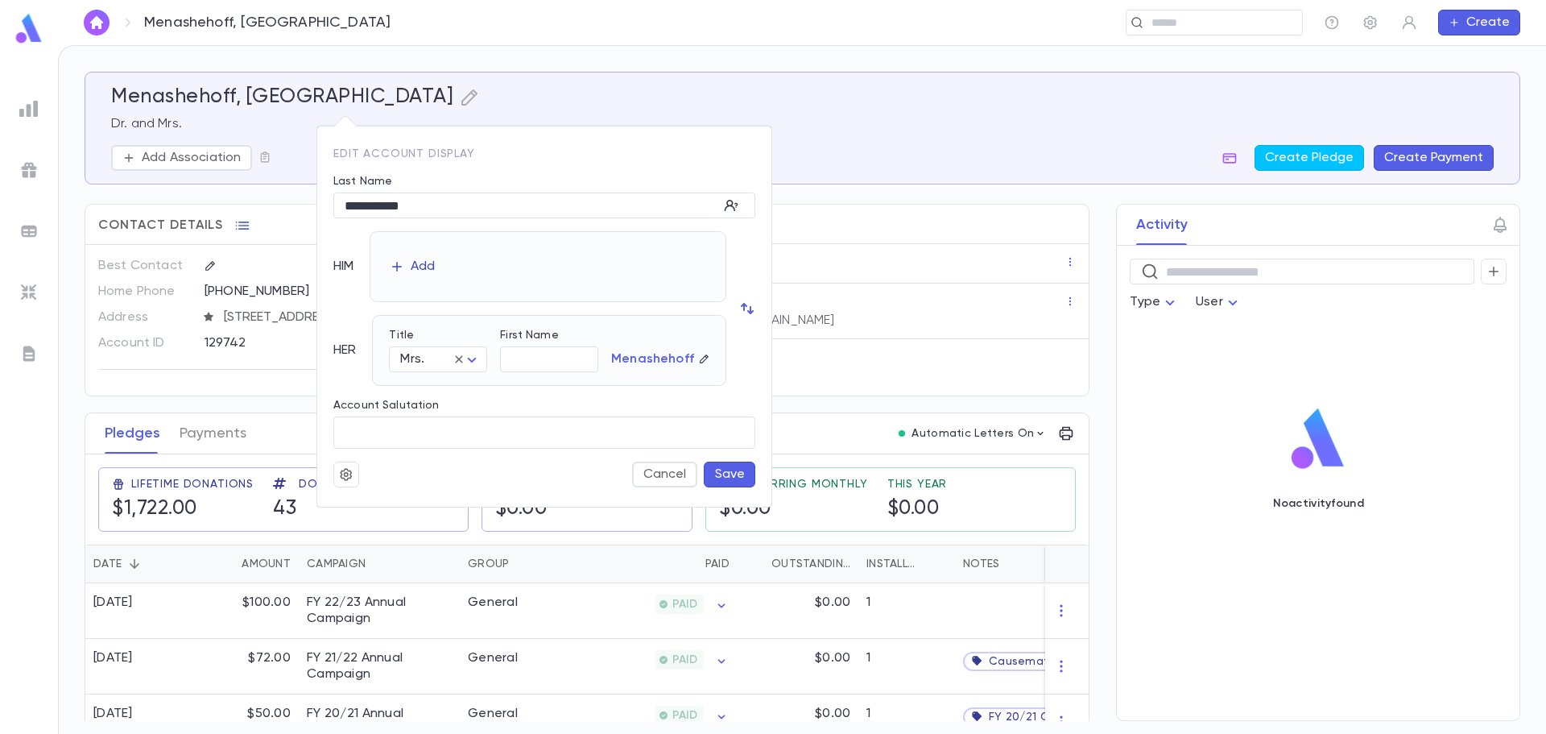
click at [429, 265] on div "Add" at bounding box center [423, 267] width 24 height 16
click at [425, 272] on body "Menashehoff, [GEOGRAPHIC_DATA] ​ Create Menashehoff, Sina Dr. and Mrs. Add Asso…" at bounding box center [773, 389] width 1546 height 689
click at [417, 355] on span "Dr." at bounding box center [475, 358] width 138 height 16
type input "***"
click at [518, 280] on input "First Name" at bounding box center [548, 275] width 99 height 25
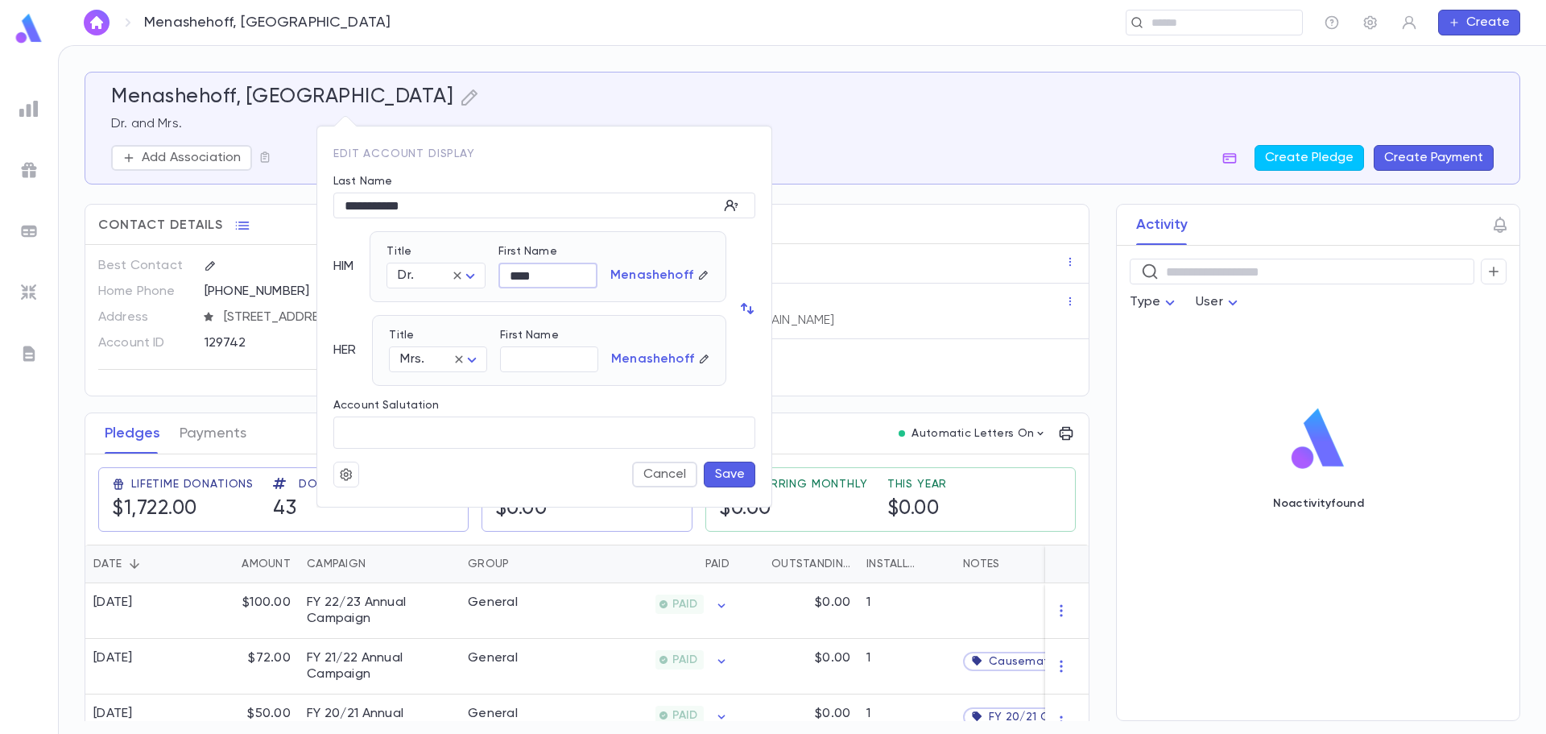
type input "****"
click at [735, 480] on button "Save" at bounding box center [730, 474] width 52 height 26
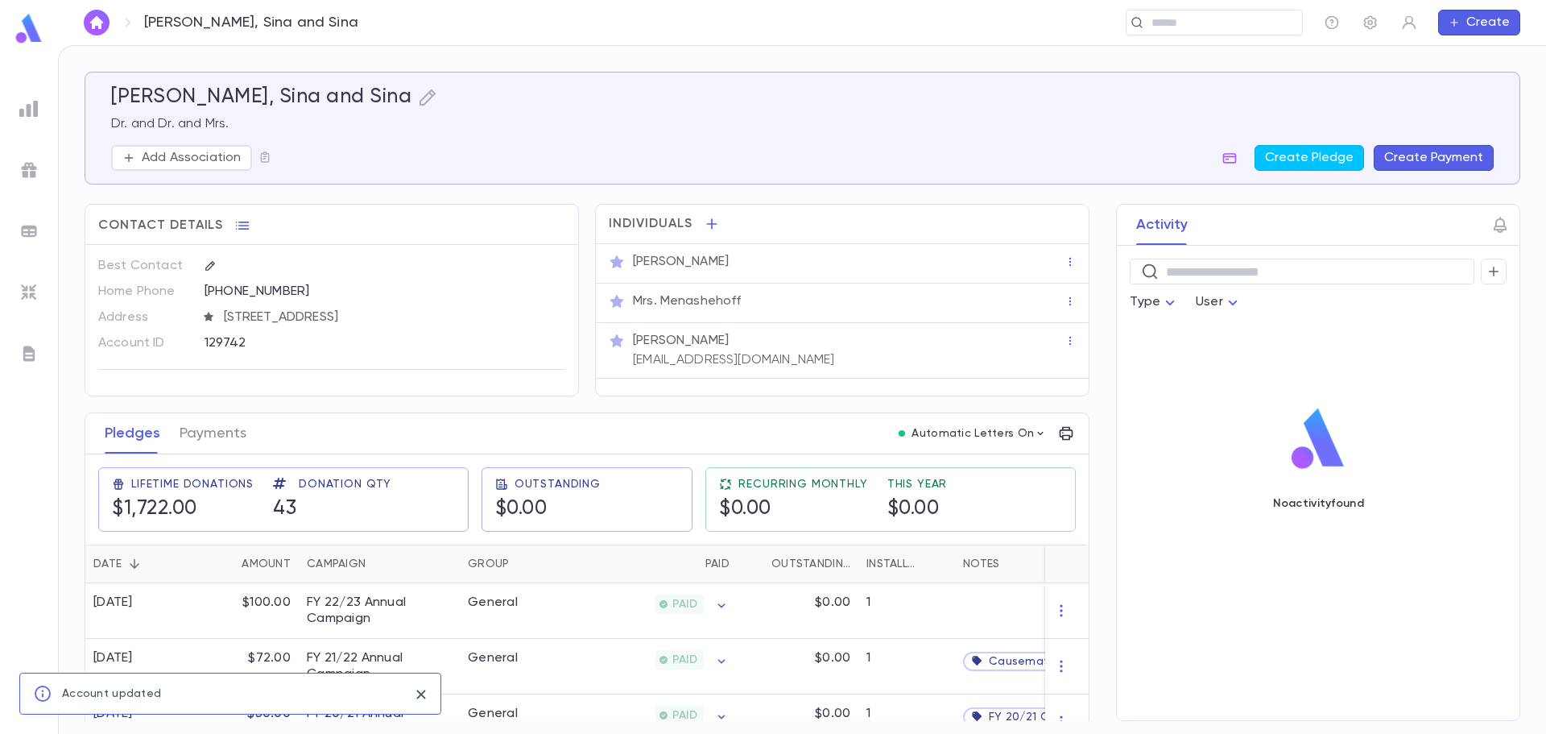
click at [729, 343] on p "[PERSON_NAME]" at bounding box center [681, 341] width 96 height 16
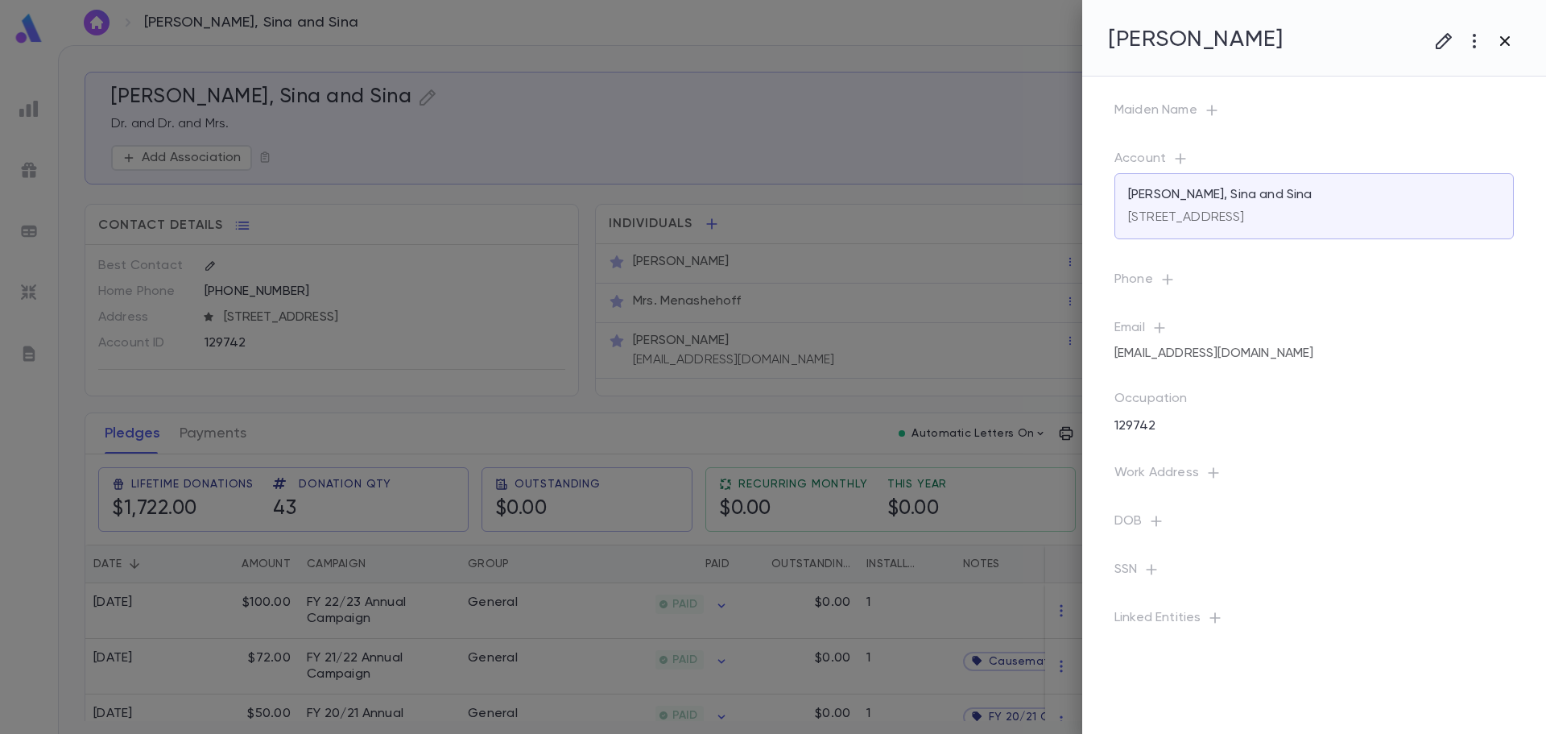
click at [1509, 42] on icon "button" at bounding box center [1505, 40] width 19 height 19
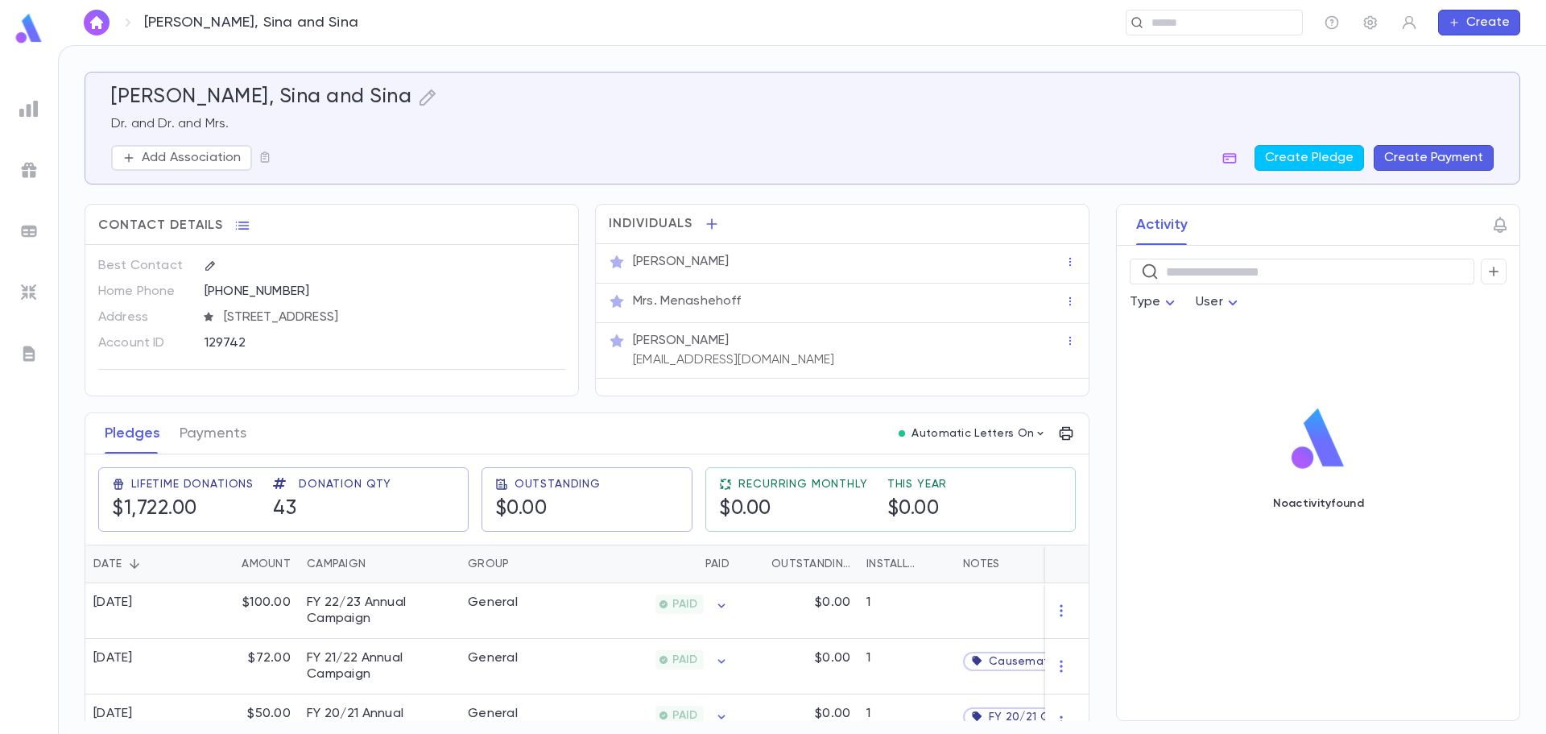
click at [714, 258] on p "Dr. Sina Menashehoff" at bounding box center [681, 262] width 96 height 16
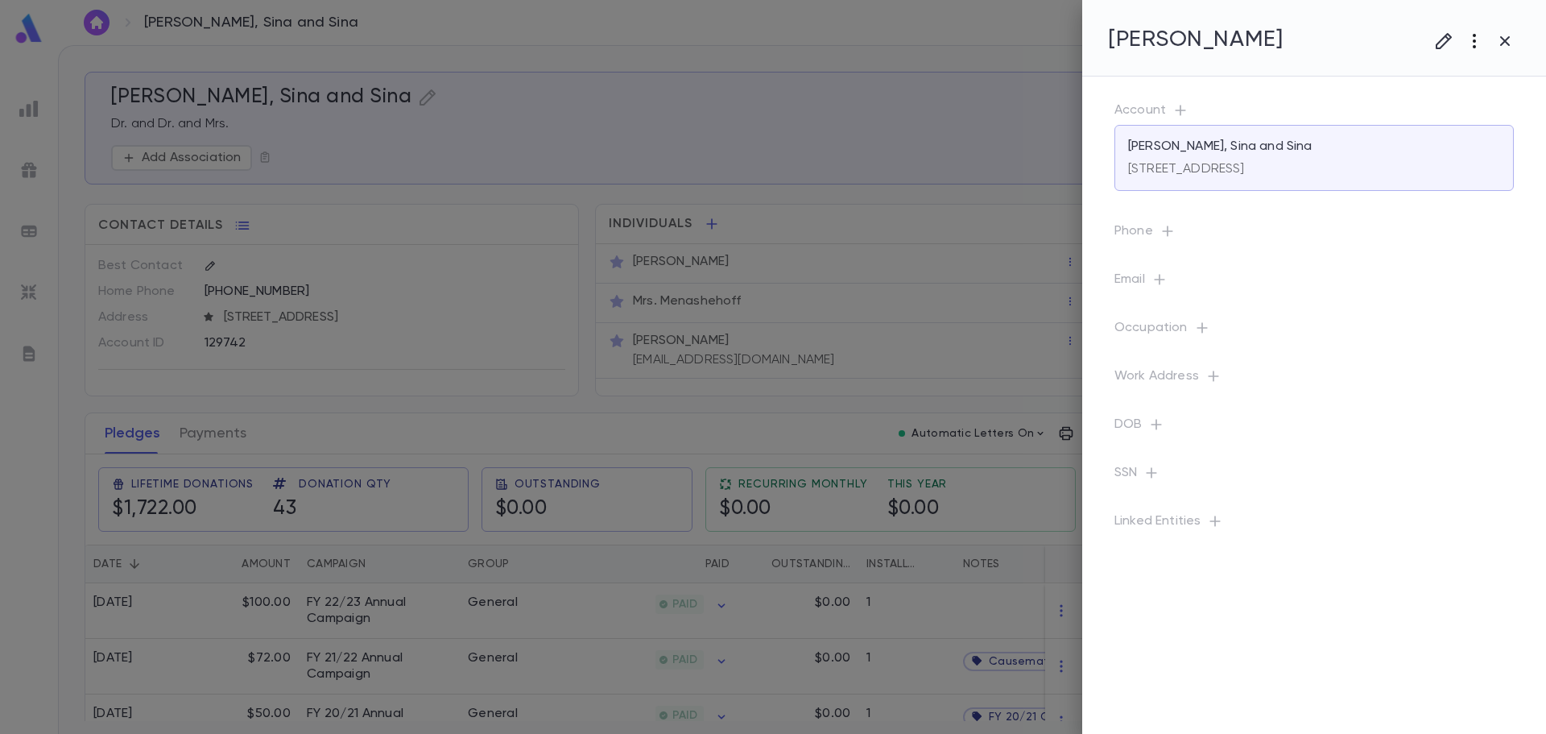
click at [1475, 39] on icon "button" at bounding box center [1474, 40] width 19 height 19
click at [1474, 143] on li "Delete" at bounding box center [1459, 152] width 160 height 26
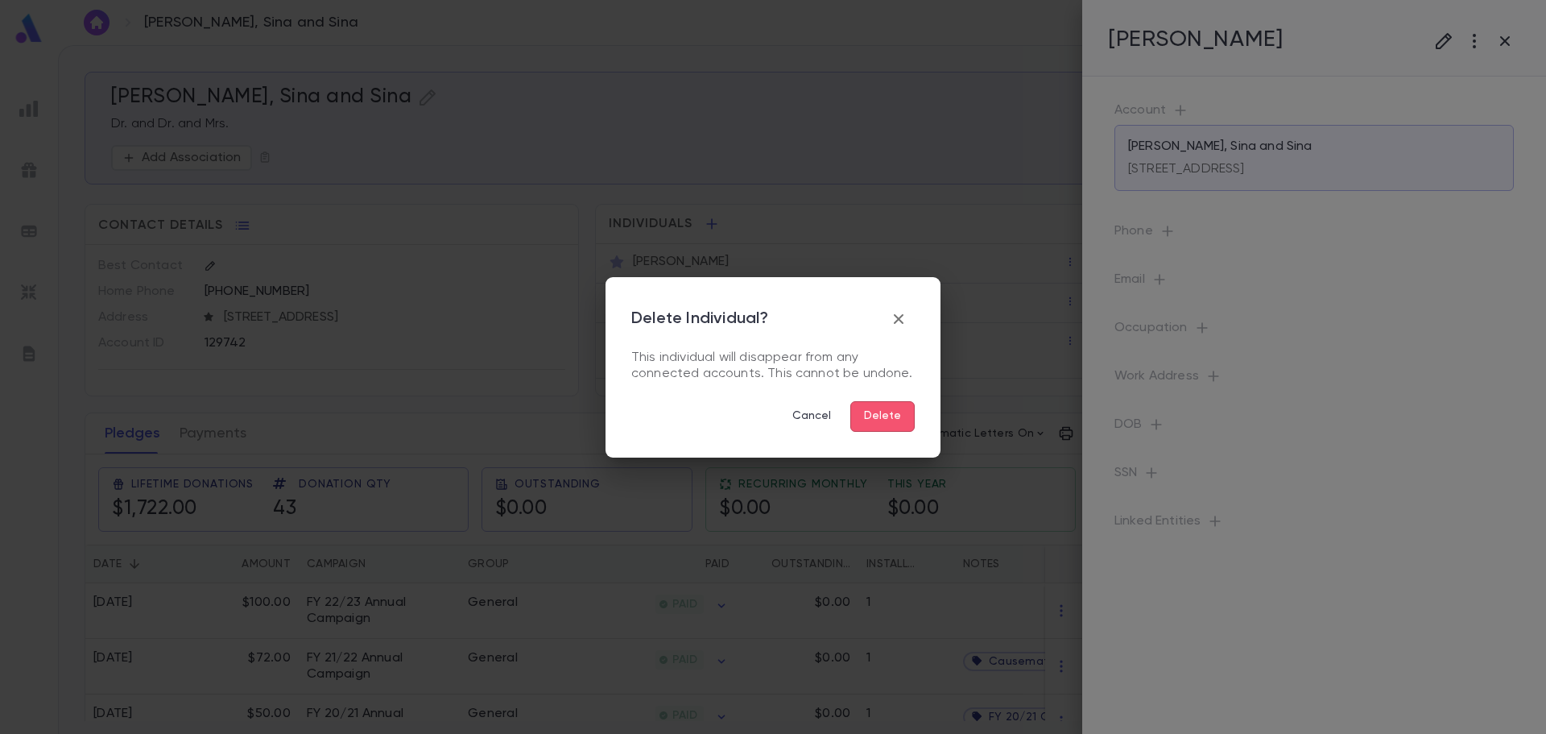
click at [891, 410] on button "Delete" at bounding box center [882, 416] width 64 height 31
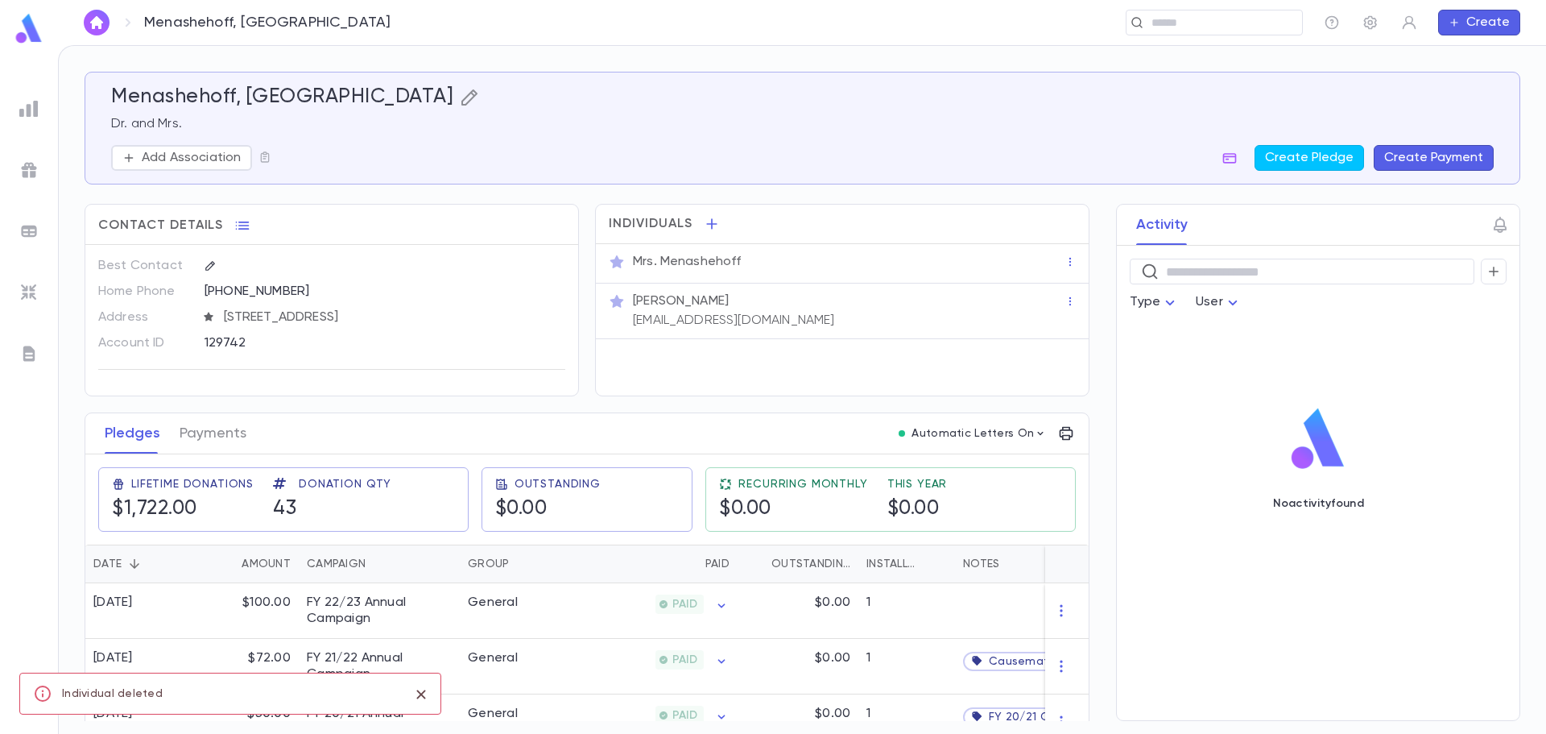
click at [460, 101] on icon "button" at bounding box center [469, 97] width 19 height 19
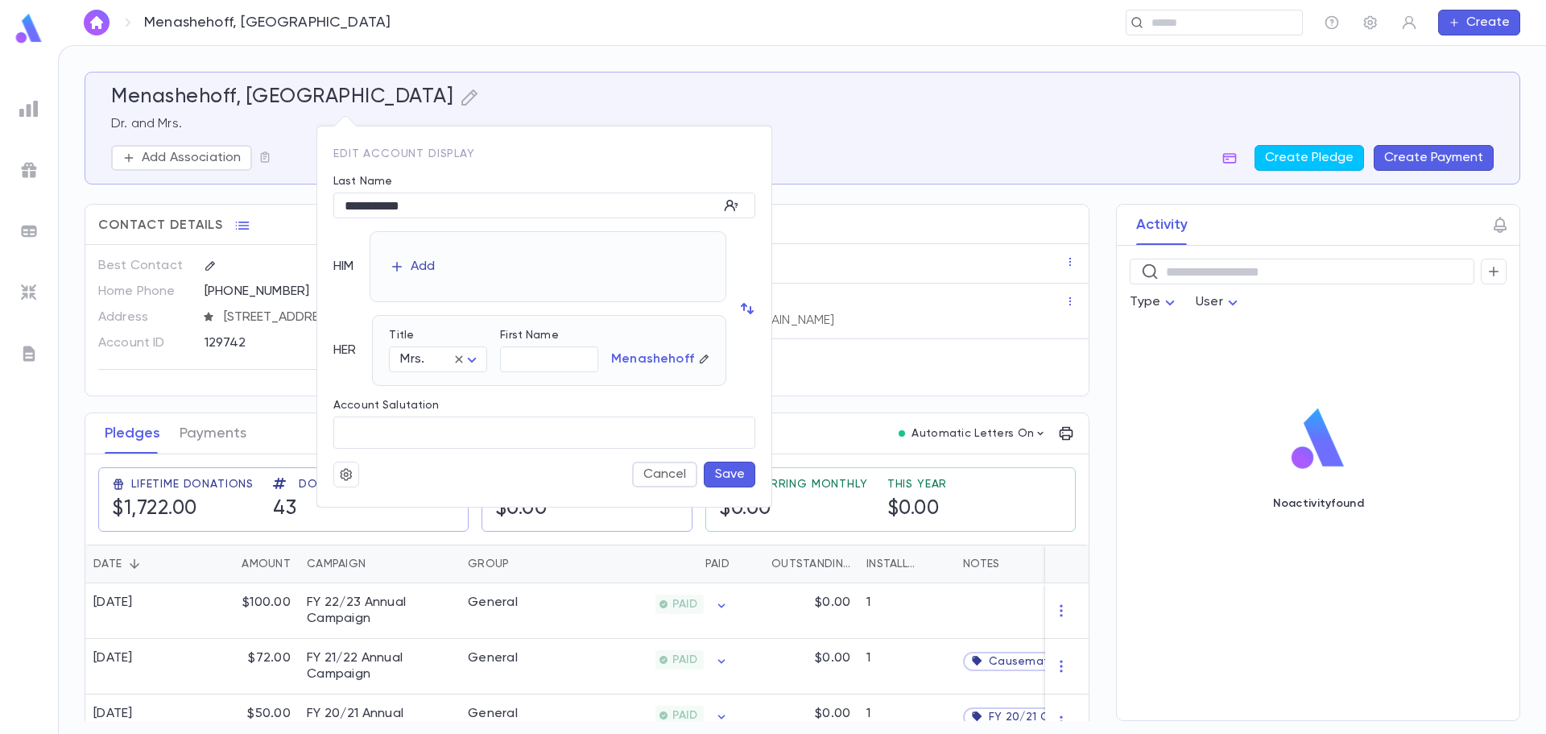
click at [416, 267] on div "Add" at bounding box center [423, 267] width 24 height 16
click at [419, 281] on body "Menashehoff, Sina ​ Create Menashehoff, Sina Dr. and Mrs. Add Association Creat…" at bounding box center [773, 389] width 1546 height 689
drag, startPoint x: 424, startPoint y: 351, endPoint x: 449, endPoint y: 340, distance: 28.1
click at [424, 352] on span "Dr." at bounding box center [475, 358] width 138 height 16
type input "***"
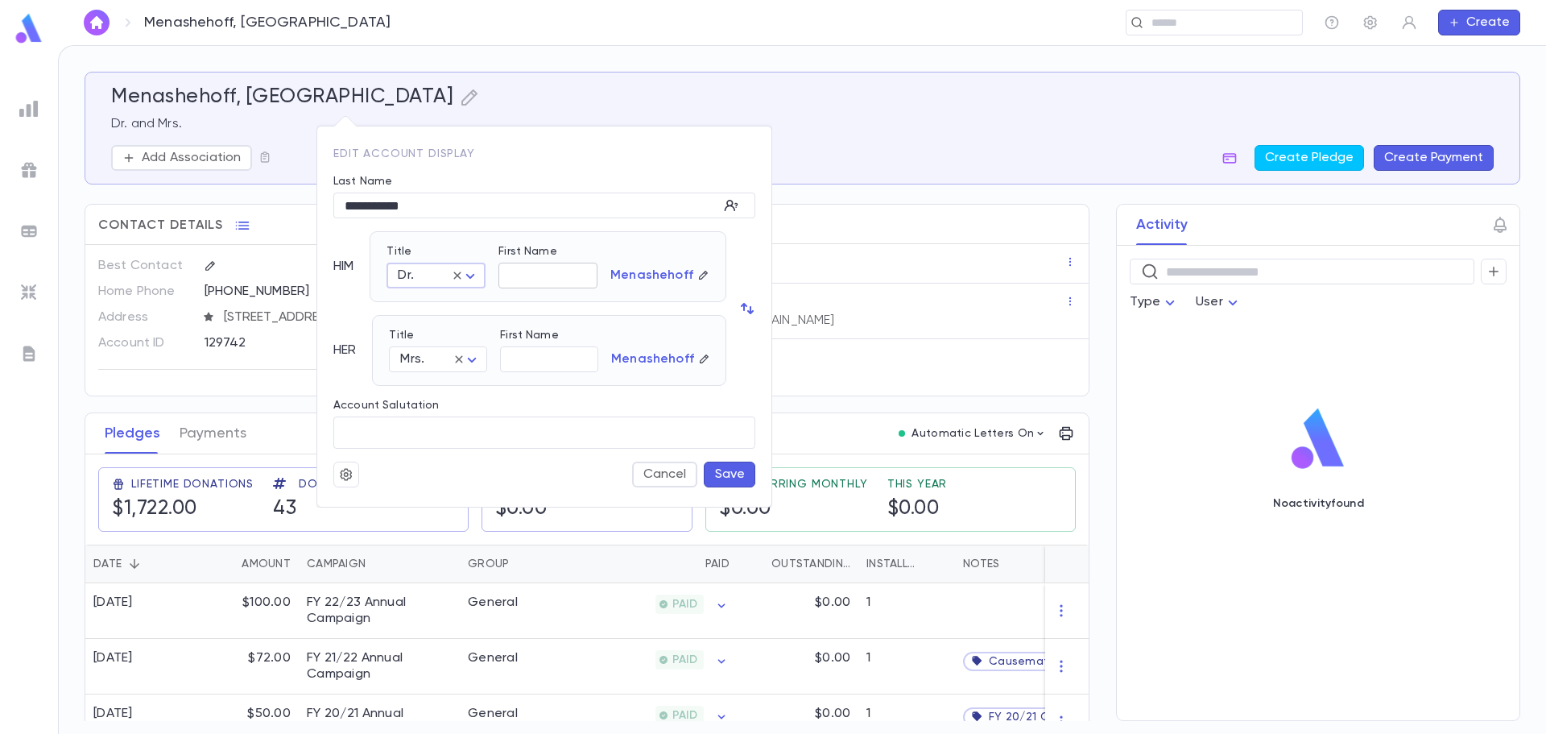
click at [565, 282] on input "First Name" at bounding box center [548, 275] width 99 height 25
type input "****"
click at [730, 472] on button "Save" at bounding box center [730, 474] width 52 height 26
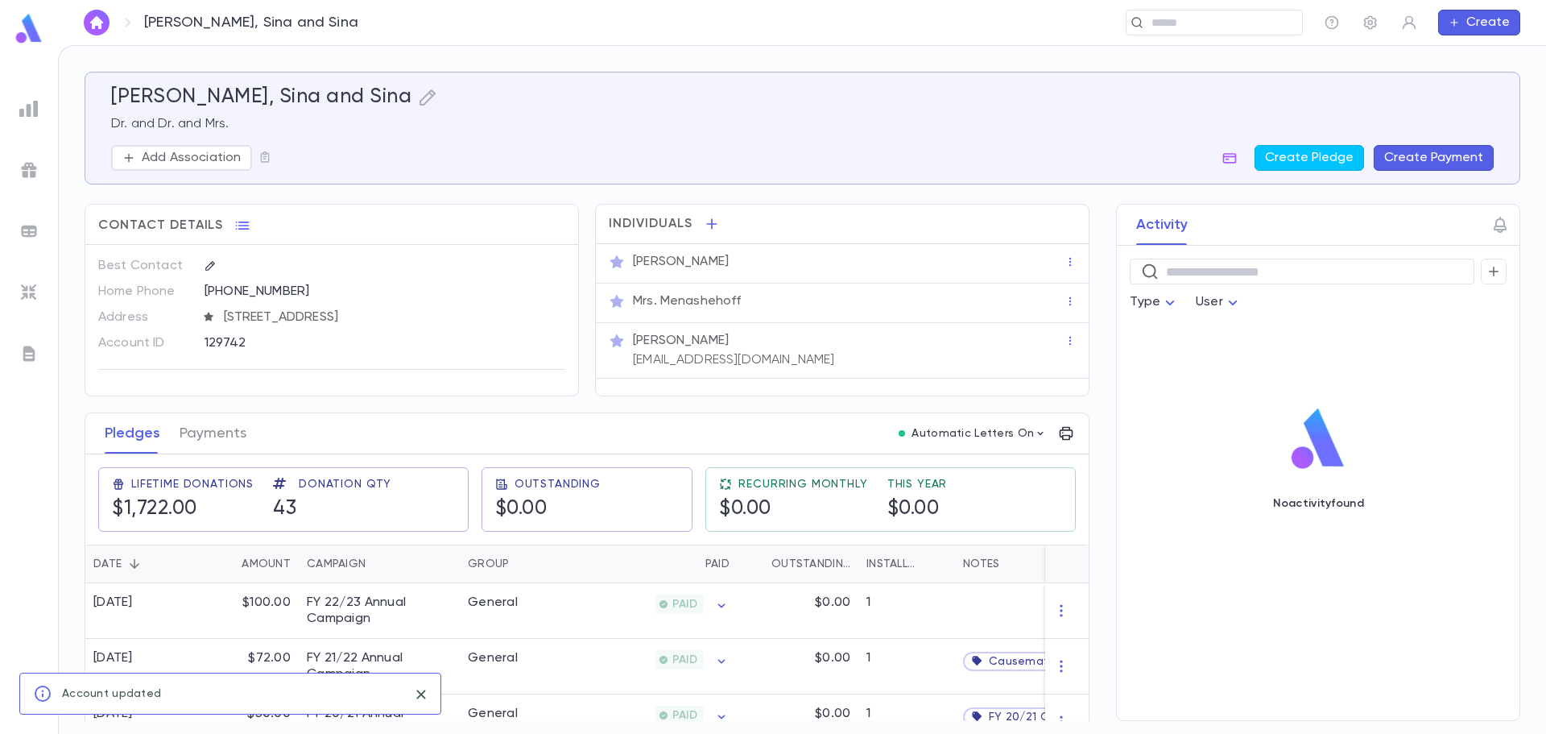
click at [784, 340] on div "Dr. Sina Menashehoff" at bounding box center [849, 341] width 432 height 16
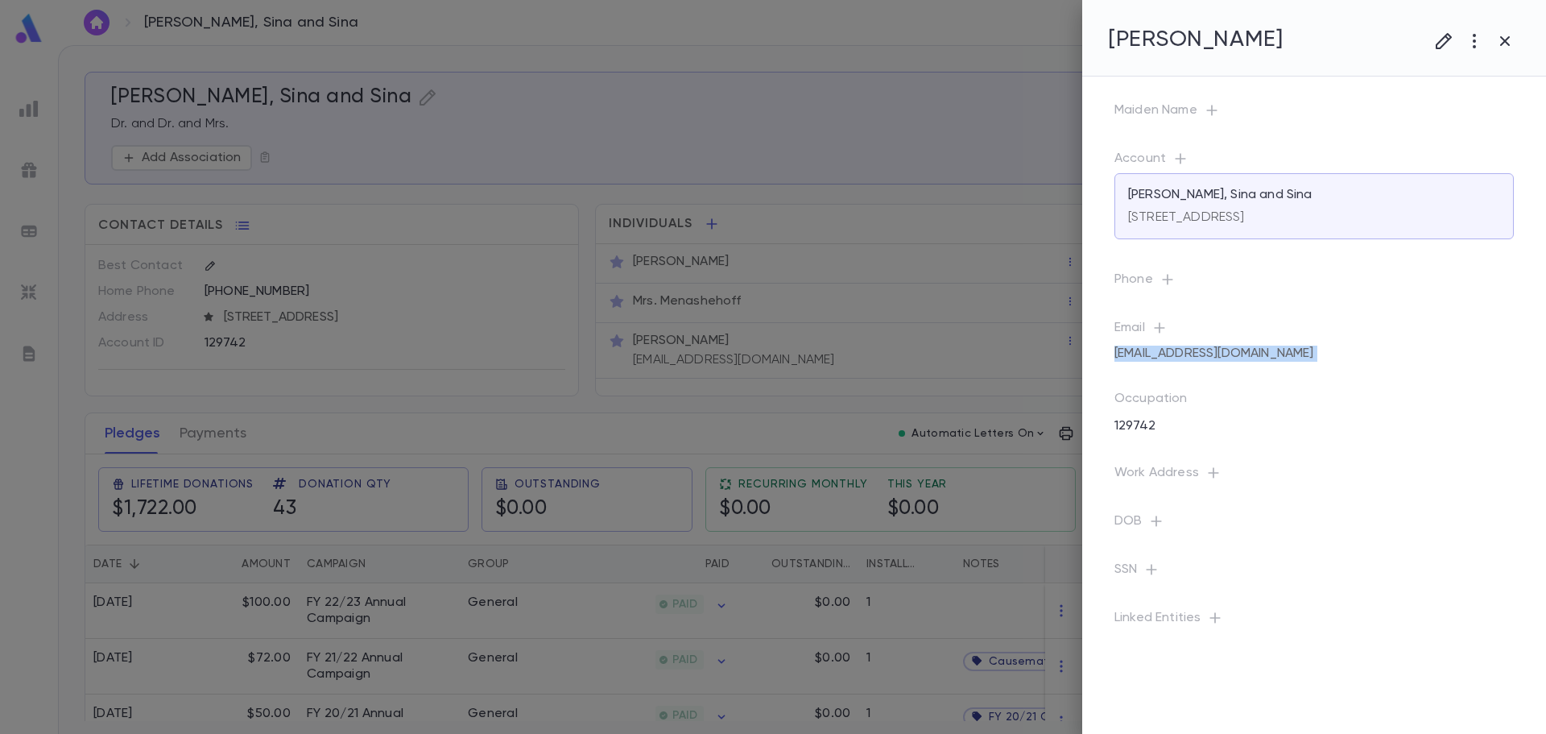
drag, startPoint x: 1271, startPoint y: 350, endPoint x: 1115, endPoint y: 366, distance: 157.1
copy div "smenas32@gmail.com"
click at [1476, 36] on icon "button" at bounding box center [1474, 40] width 19 height 19
click at [1456, 151] on li "Delete" at bounding box center [1459, 152] width 160 height 26
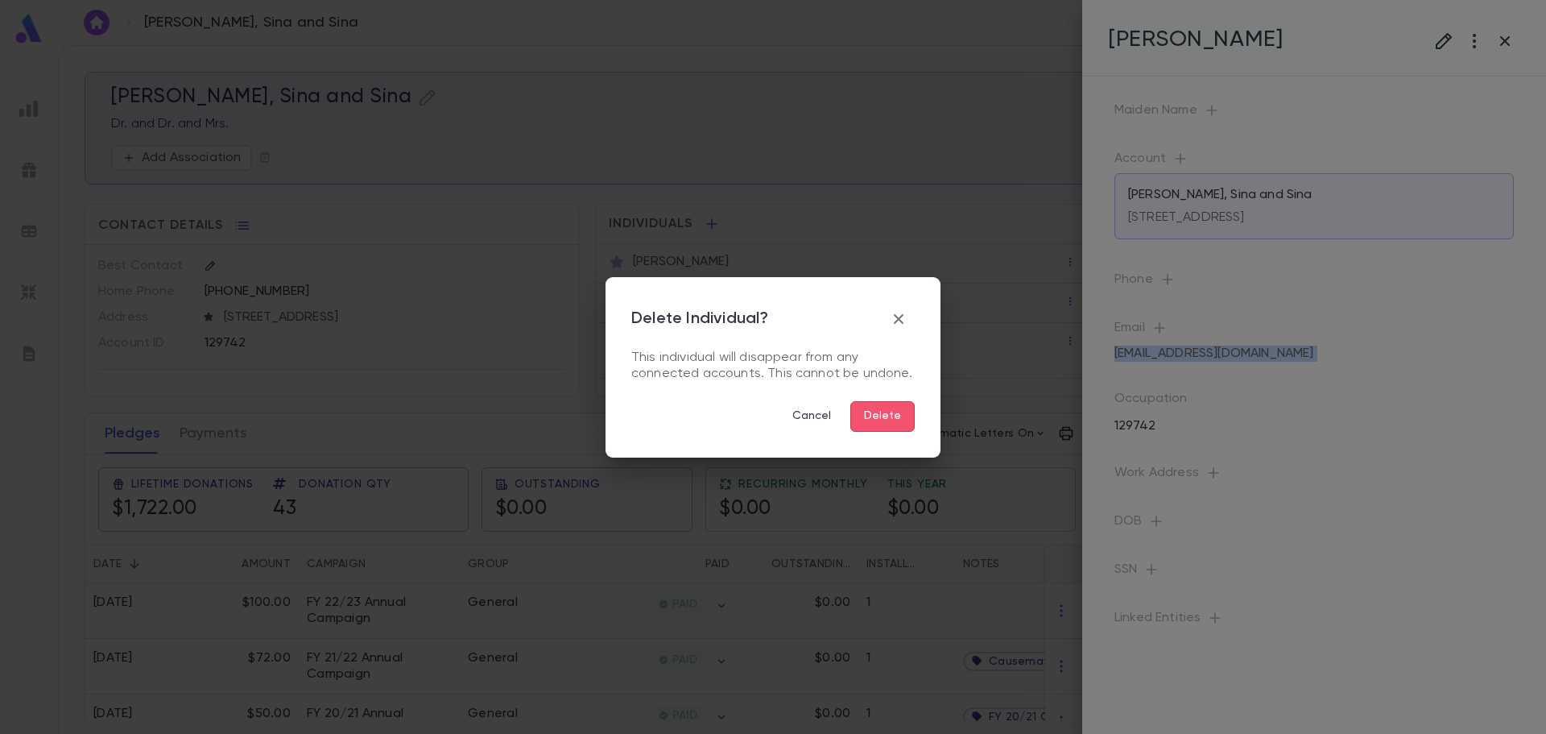
click at [897, 418] on button "Delete" at bounding box center [882, 416] width 64 height 31
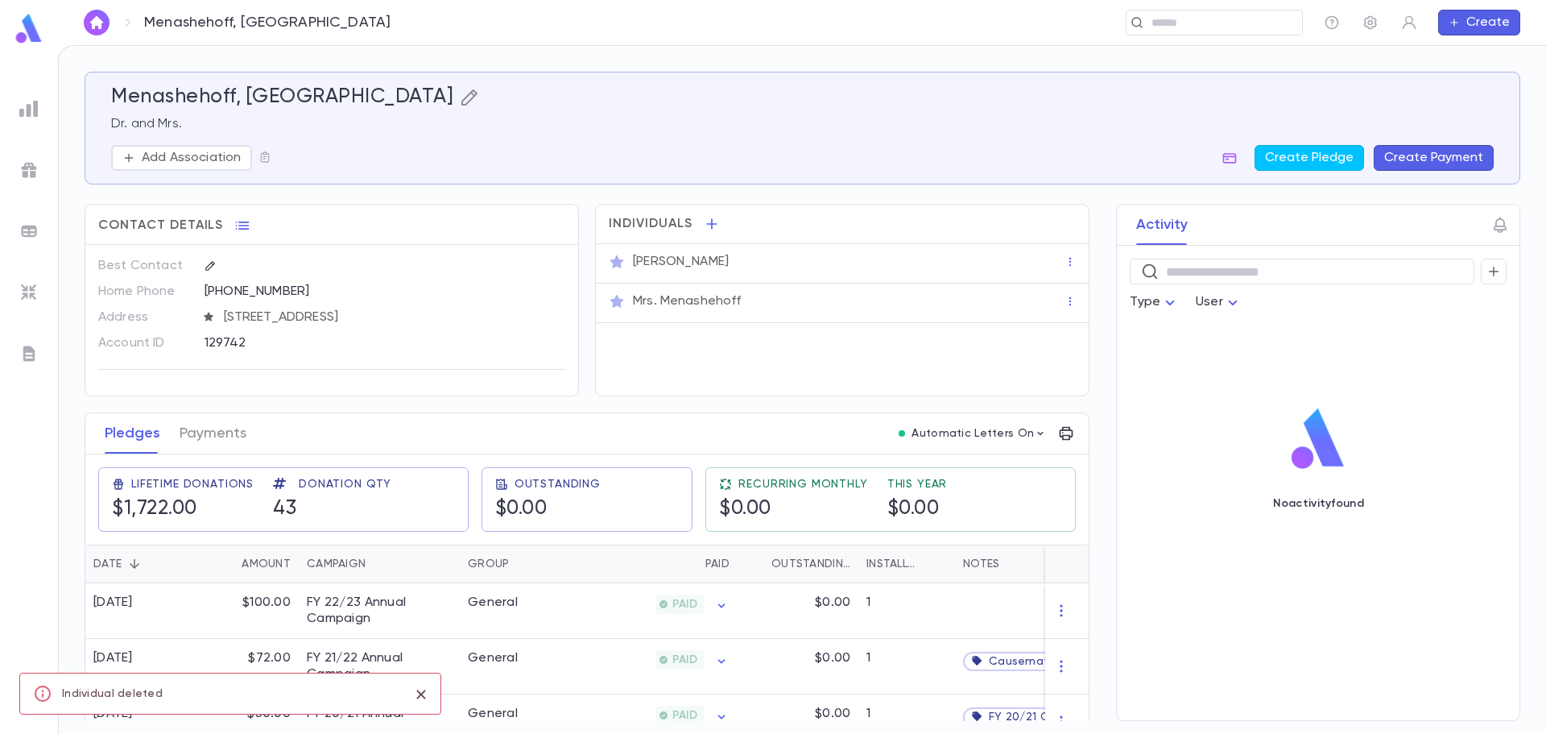
click at [460, 100] on icon "button" at bounding box center [469, 97] width 19 height 19
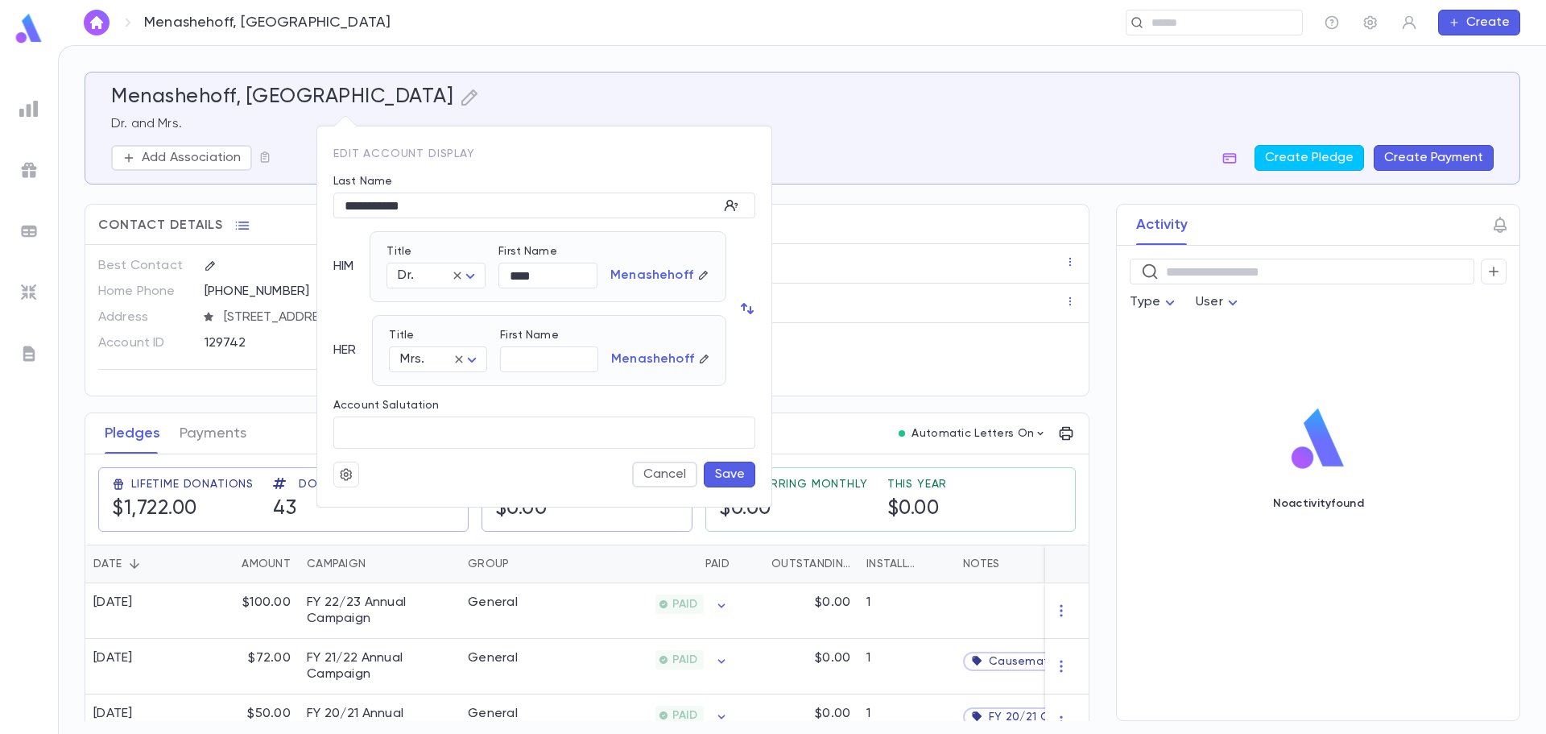
click at [720, 474] on button "Save" at bounding box center [730, 474] width 52 height 26
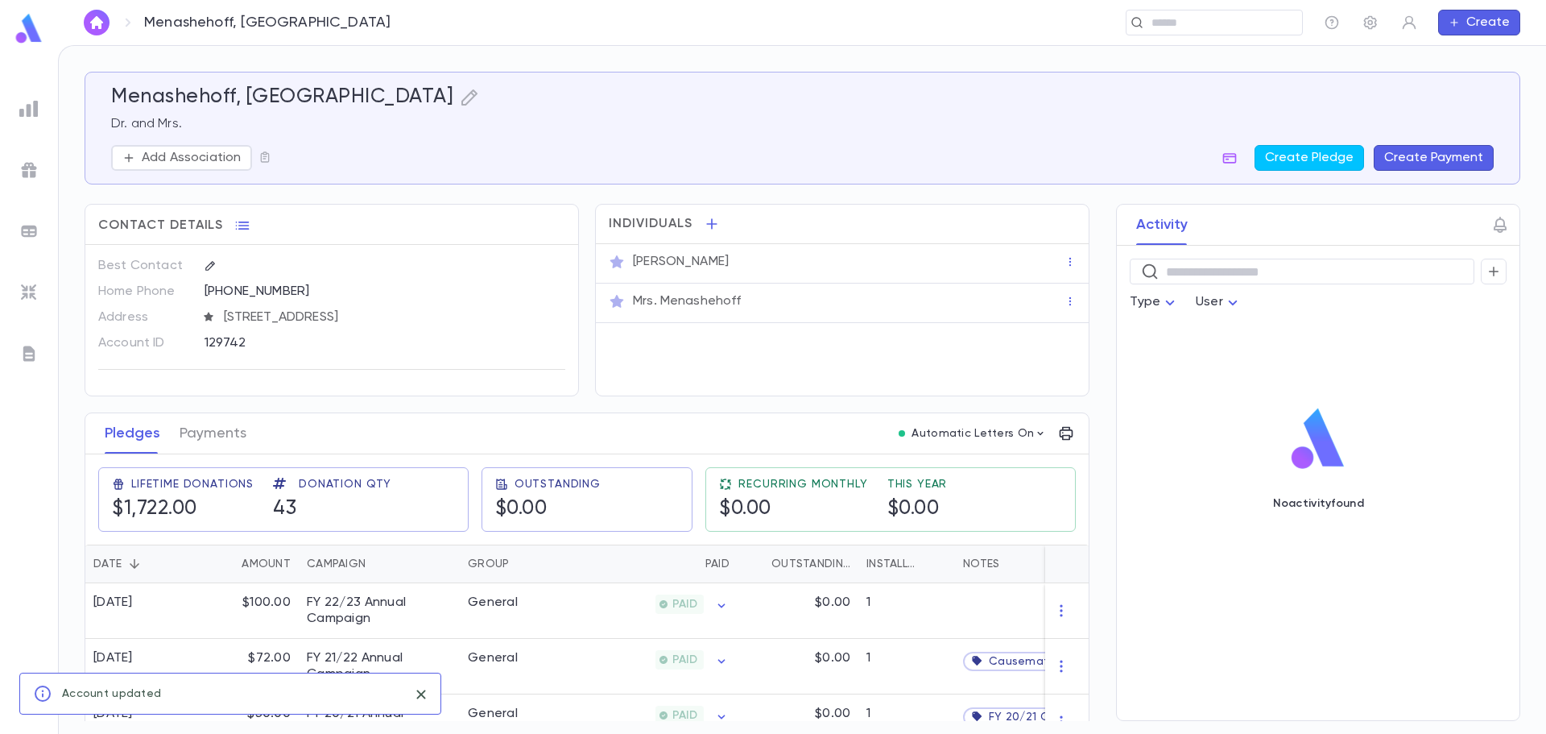
click at [895, 259] on div "Dr. Sina Menashehoff" at bounding box center [849, 262] width 432 height 16
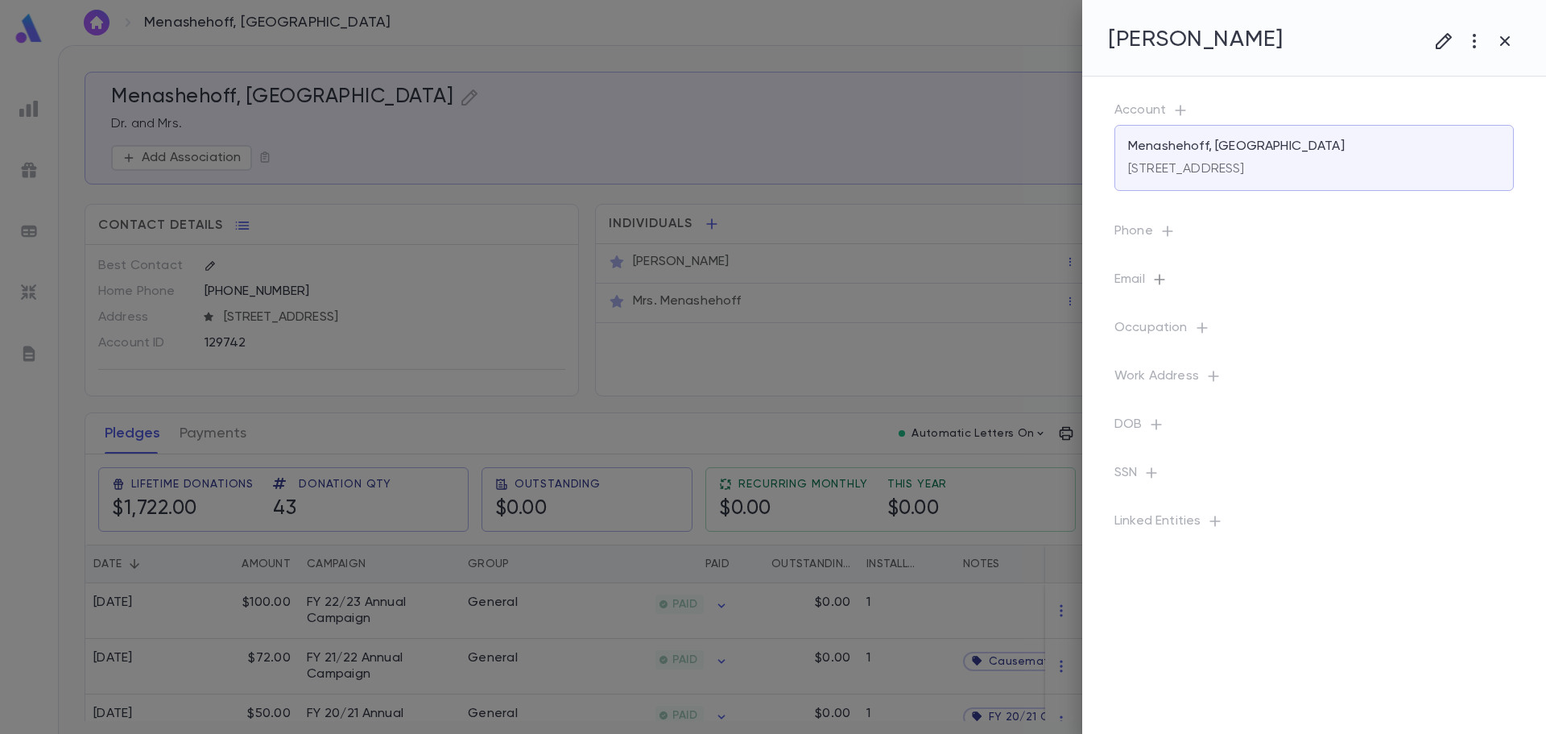
click at [1161, 279] on icon "button" at bounding box center [1159, 279] width 10 height 10
paste input "**********"
type input "**********"
click at [1408, 429] on button "Save" at bounding box center [1406, 427] width 52 height 26
click at [1506, 47] on icon "button" at bounding box center [1505, 40] width 19 height 19
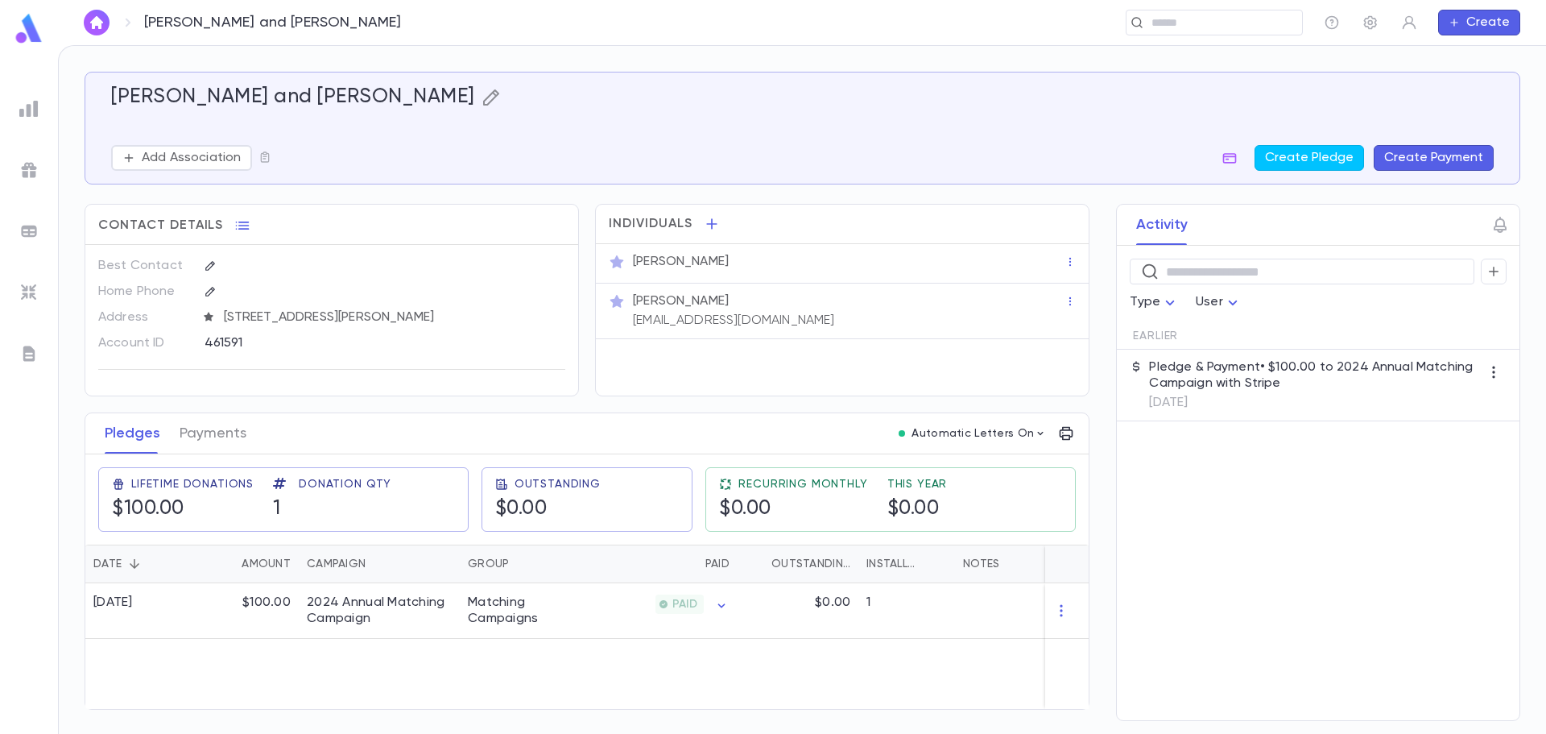
click at [482, 97] on icon "button" at bounding box center [491, 97] width 19 height 19
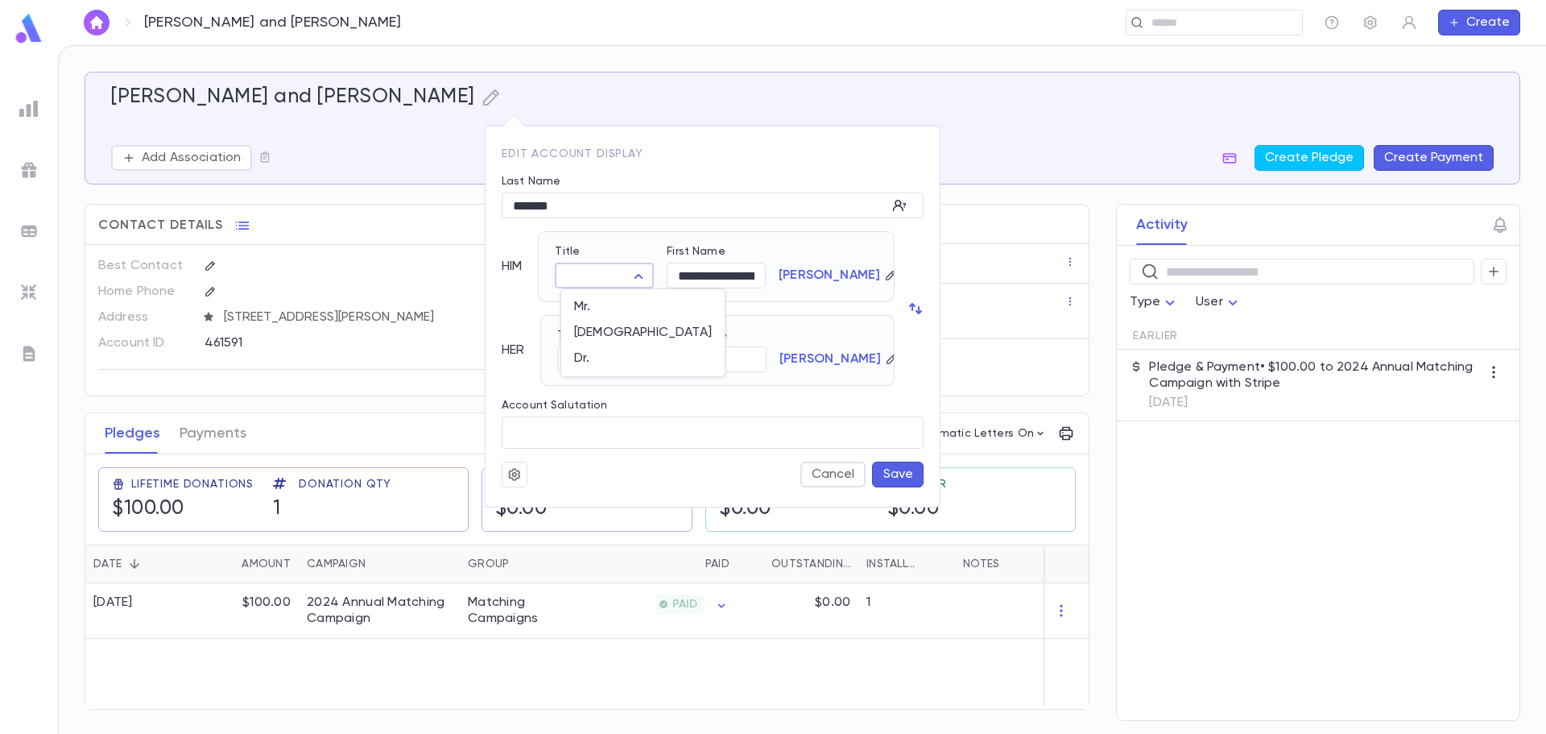
click at [586, 277] on body "[PERSON_NAME] and [PERSON_NAME] ​ Create [PERSON_NAME] and [PERSON_NAME] Add As…" at bounding box center [773, 389] width 1546 height 689
click at [586, 306] on span "Mr." at bounding box center [643, 307] width 138 height 16
type input "***"
click at [595, 356] on body "Meisels, Shlome Yecheskel and Toby ​ Create Meisels, Shlome Yecheskel and Toby …" at bounding box center [773, 389] width 1546 height 689
click at [600, 395] on span "Mrs." at bounding box center [611, 391] width 70 height 16
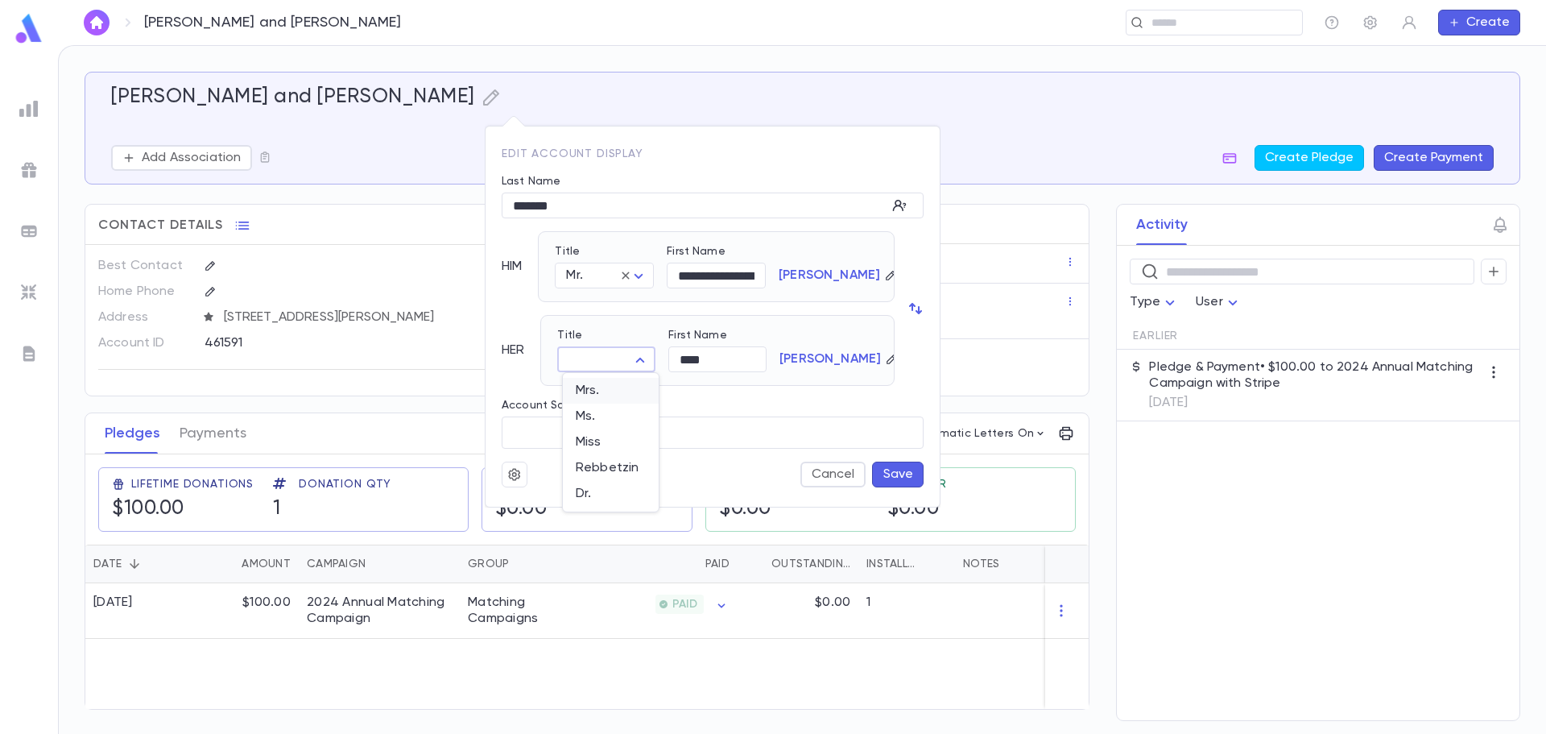
type input "****"
click at [902, 473] on button "Save" at bounding box center [898, 474] width 52 height 26
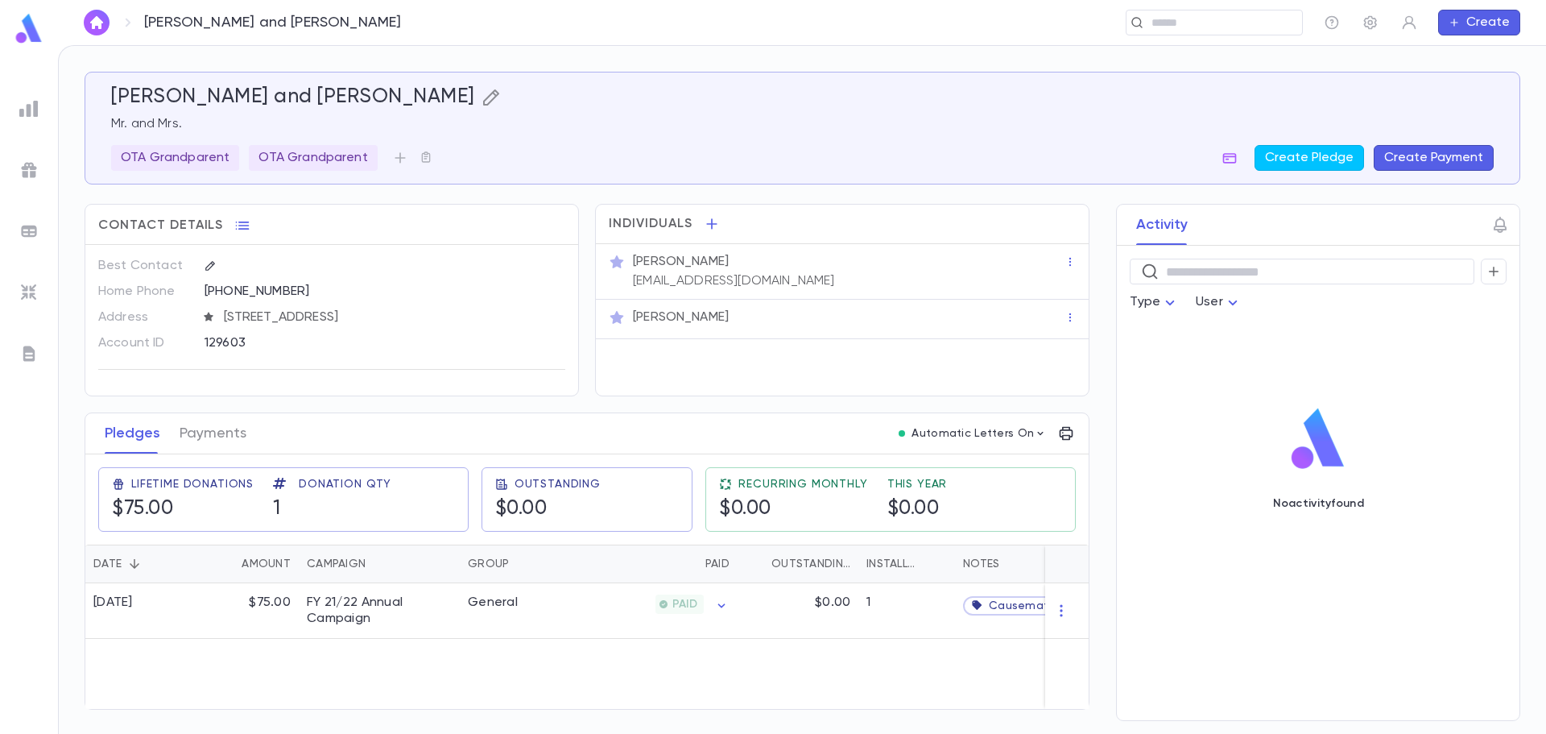
click at [482, 100] on icon "button" at bounding box center [491, 97] width 19 height 19
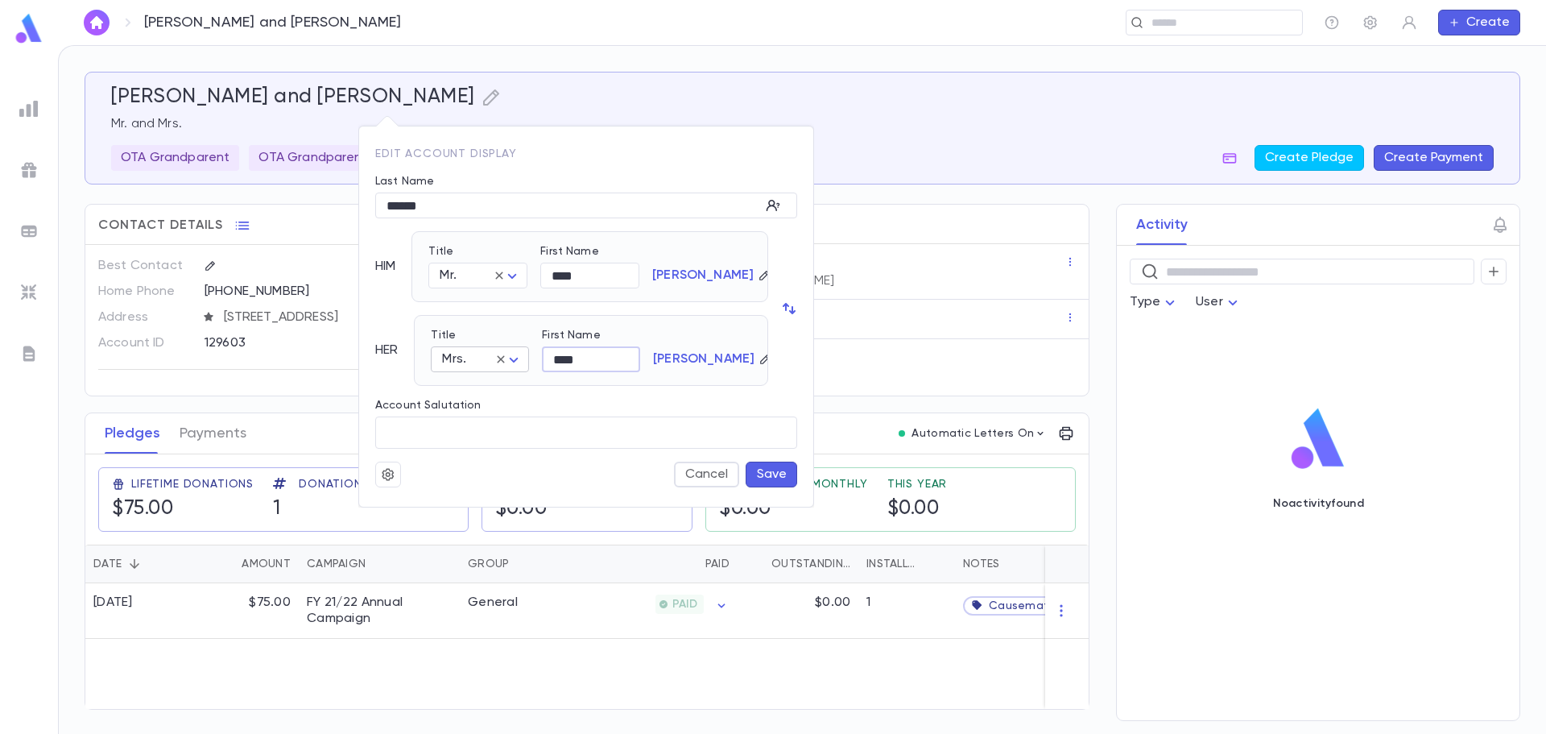
drag, startPoint x: 591, startPoint y: 358, endPoint x: 529, endPoint y: 361, distance: 62.1
click at [529, 361] on div "Title Mrs. **** ​ First Name **** ​ Menoni" at bounding box center [584, 344] width 333 height 56
click at [768, 469] on button "Save" at bounding box center [772, 474] width 52 height 26
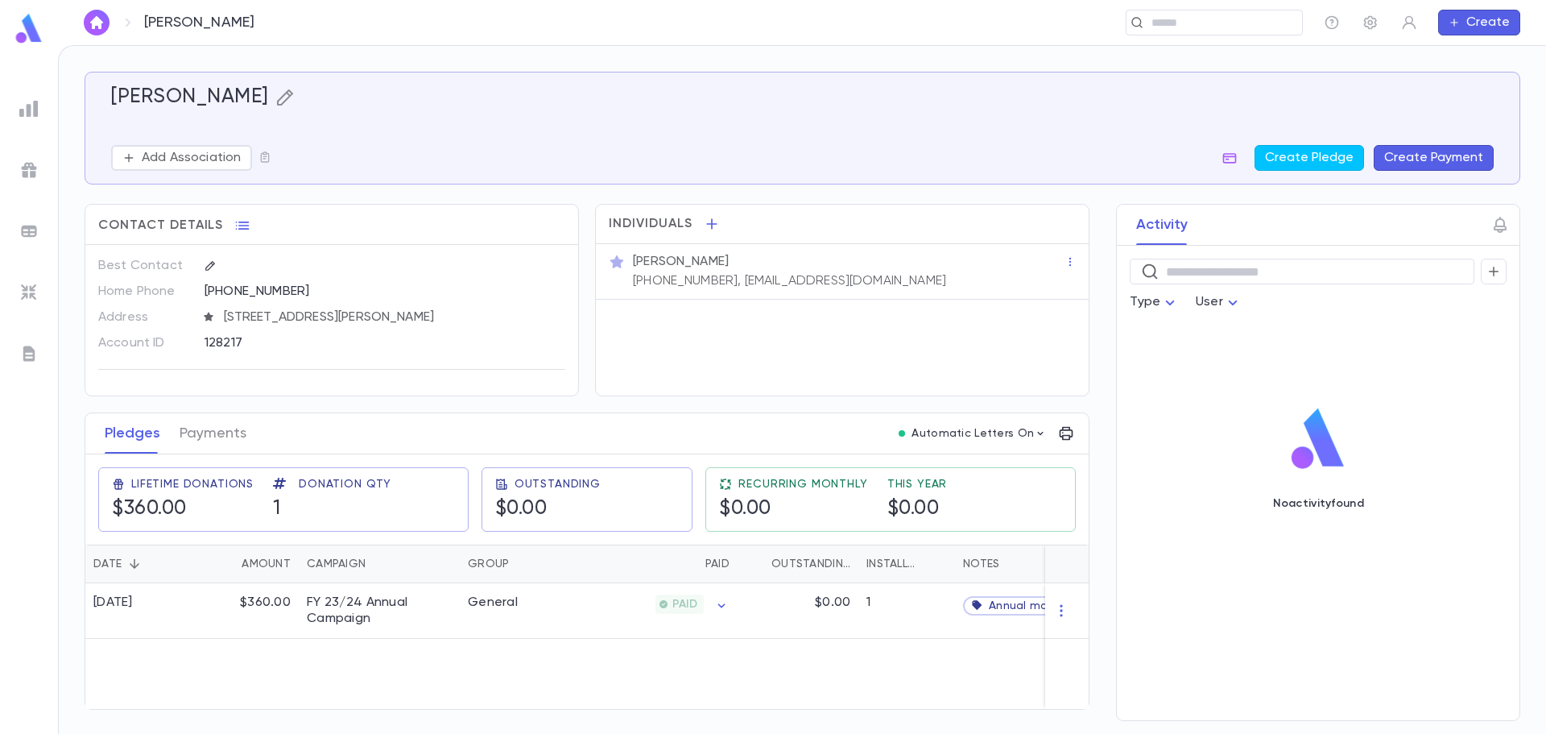
click at [292, 102] on icon "button" at bounding box center [284, 97] width 16 height 16
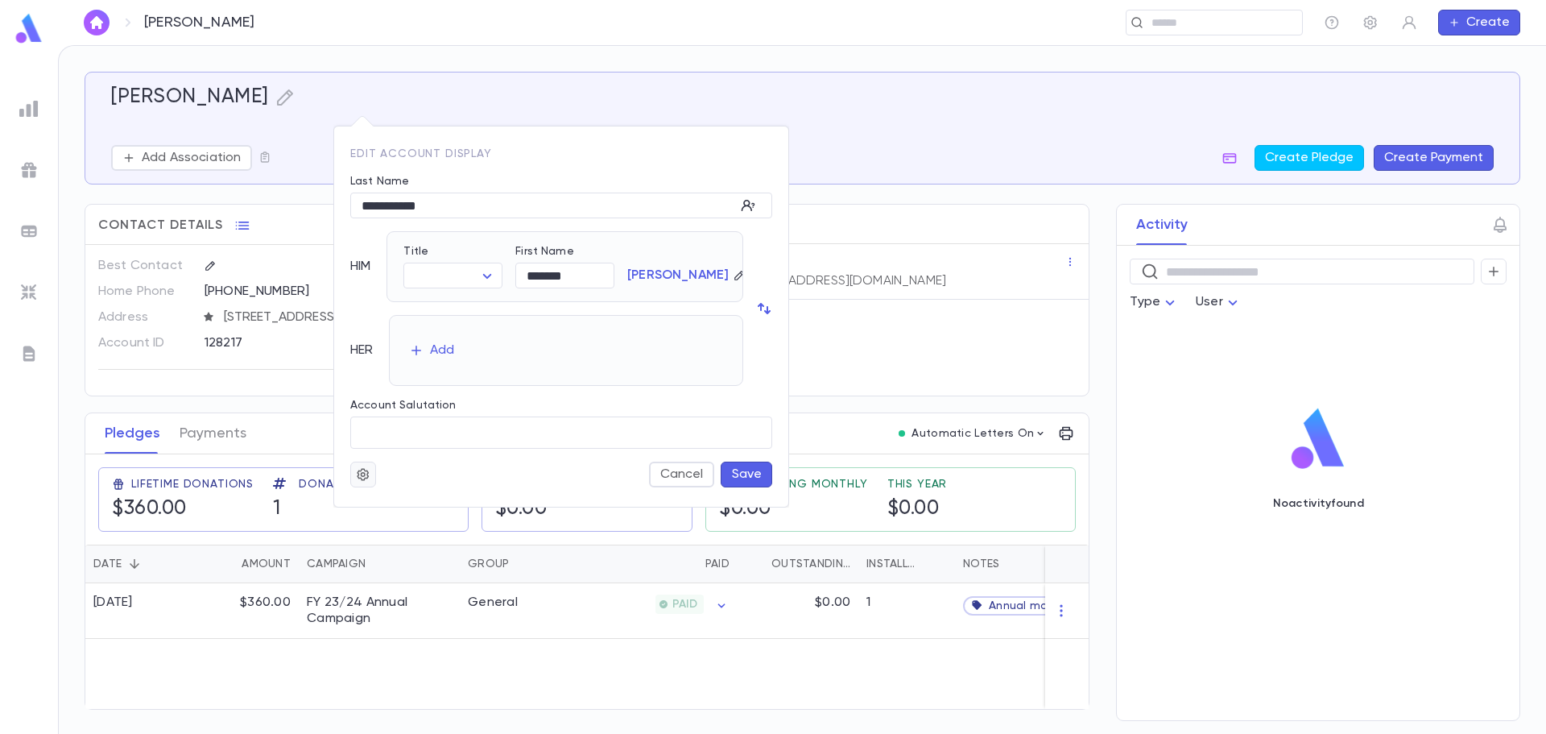
click at [368, 467] on icon "button" at bounding box center [363, 474] width 14 height 16
click at [376, 507] on li "Merge" at bounding box center [402, 506] width 96 height 26
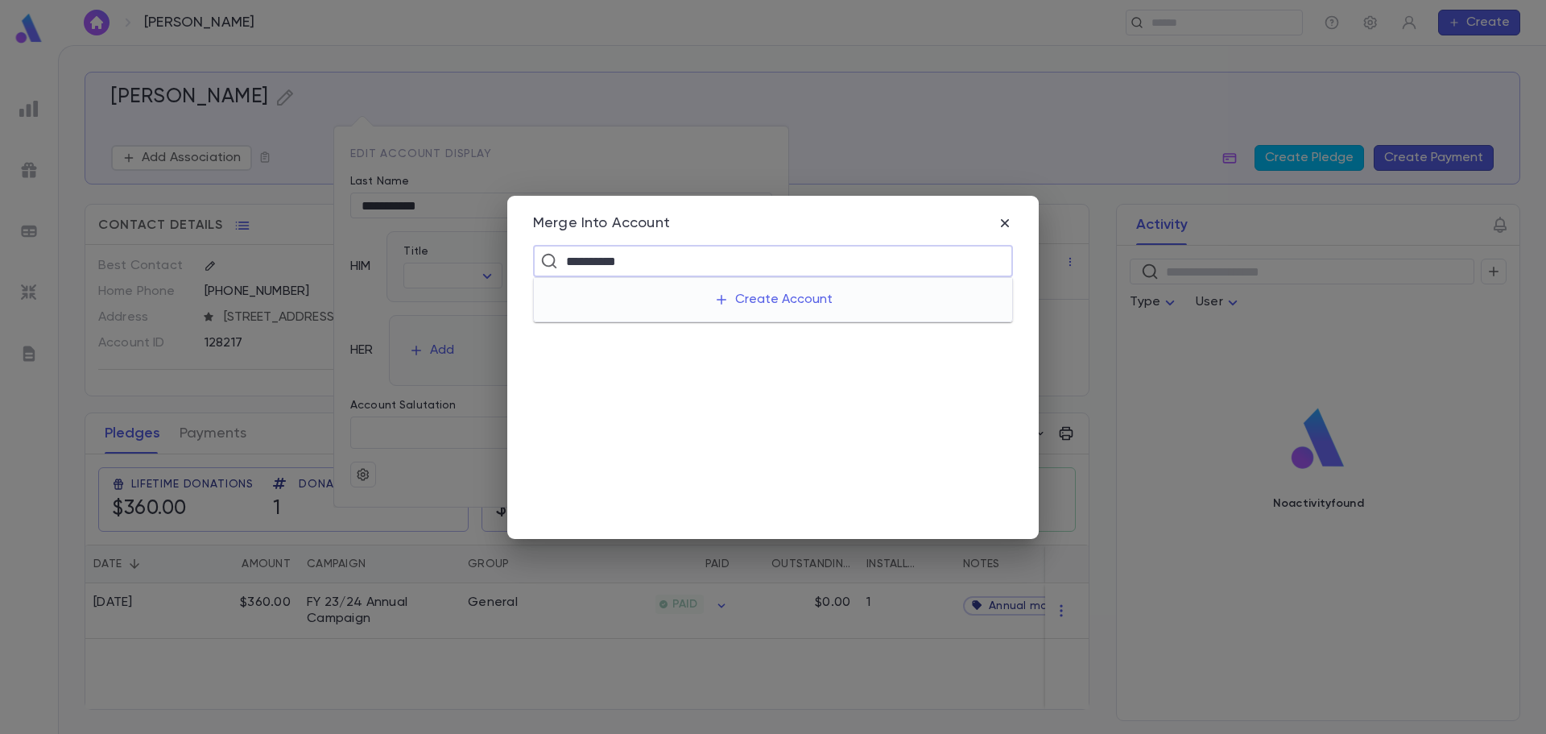
type input "**********"
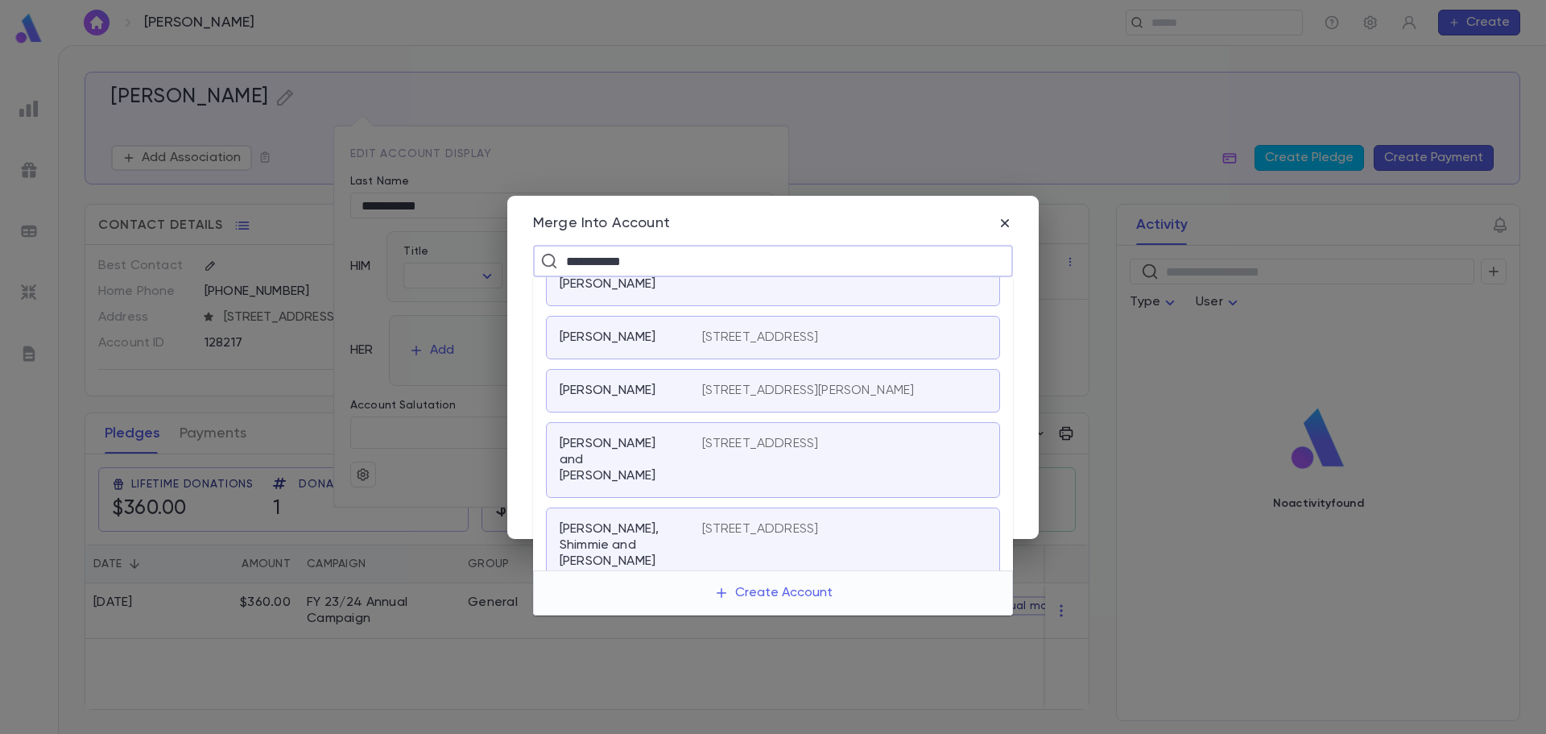
scroll to position [81, 0]
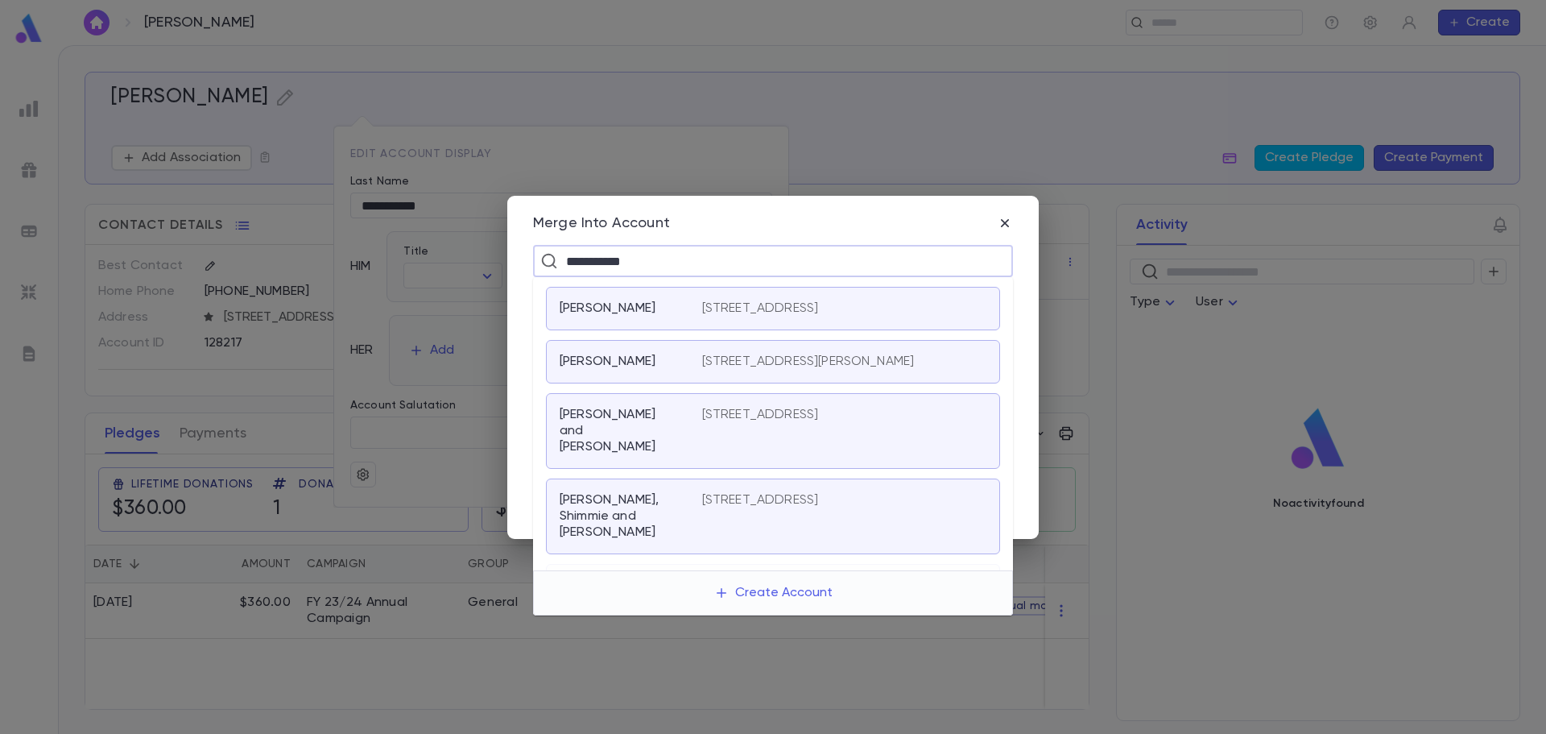
click at [674, 505] on p "[PERSON_NAME], Shimmie and [PERSON_NAME]" at bounding box center [621, 516] width 123 height 48
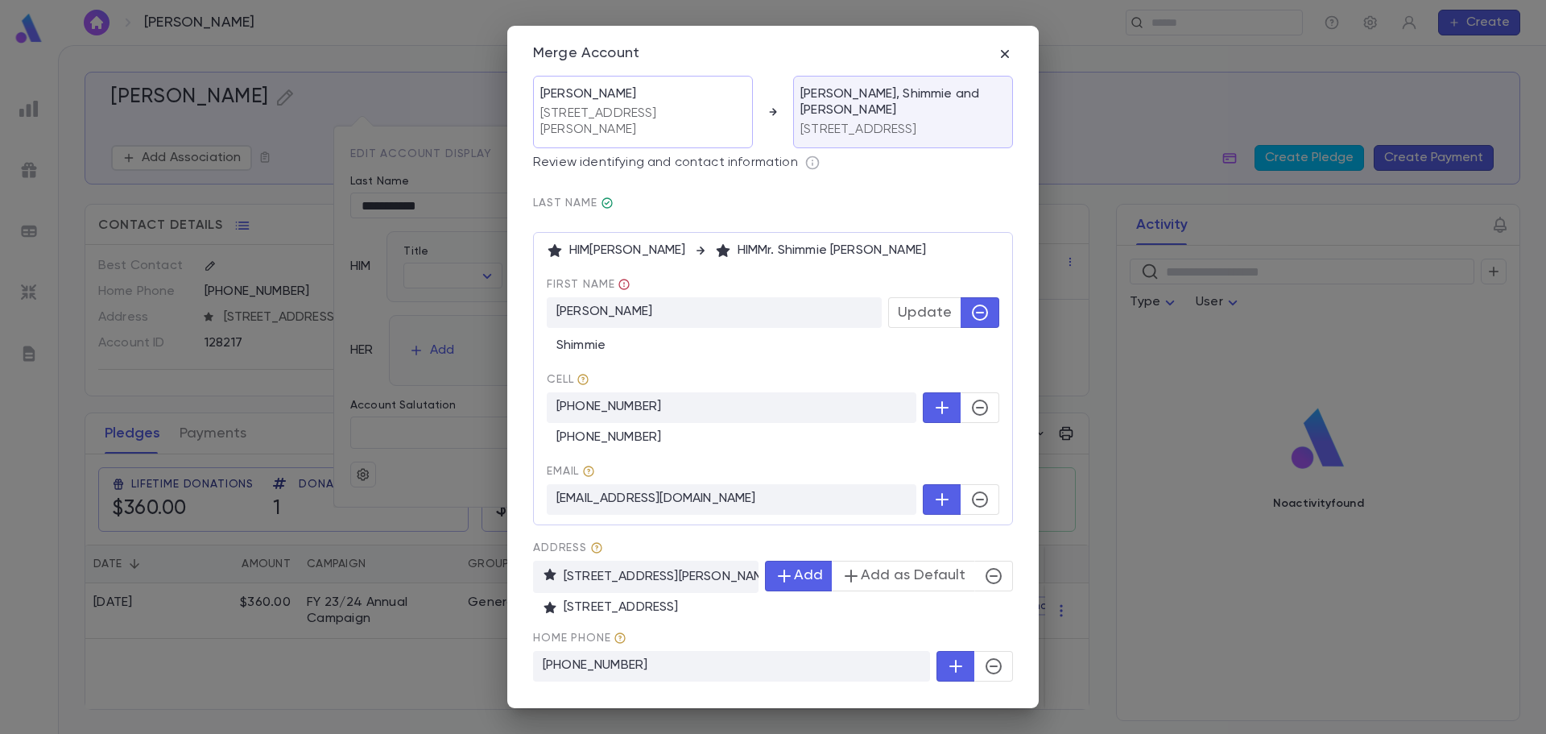
scroll to position [45, 0]
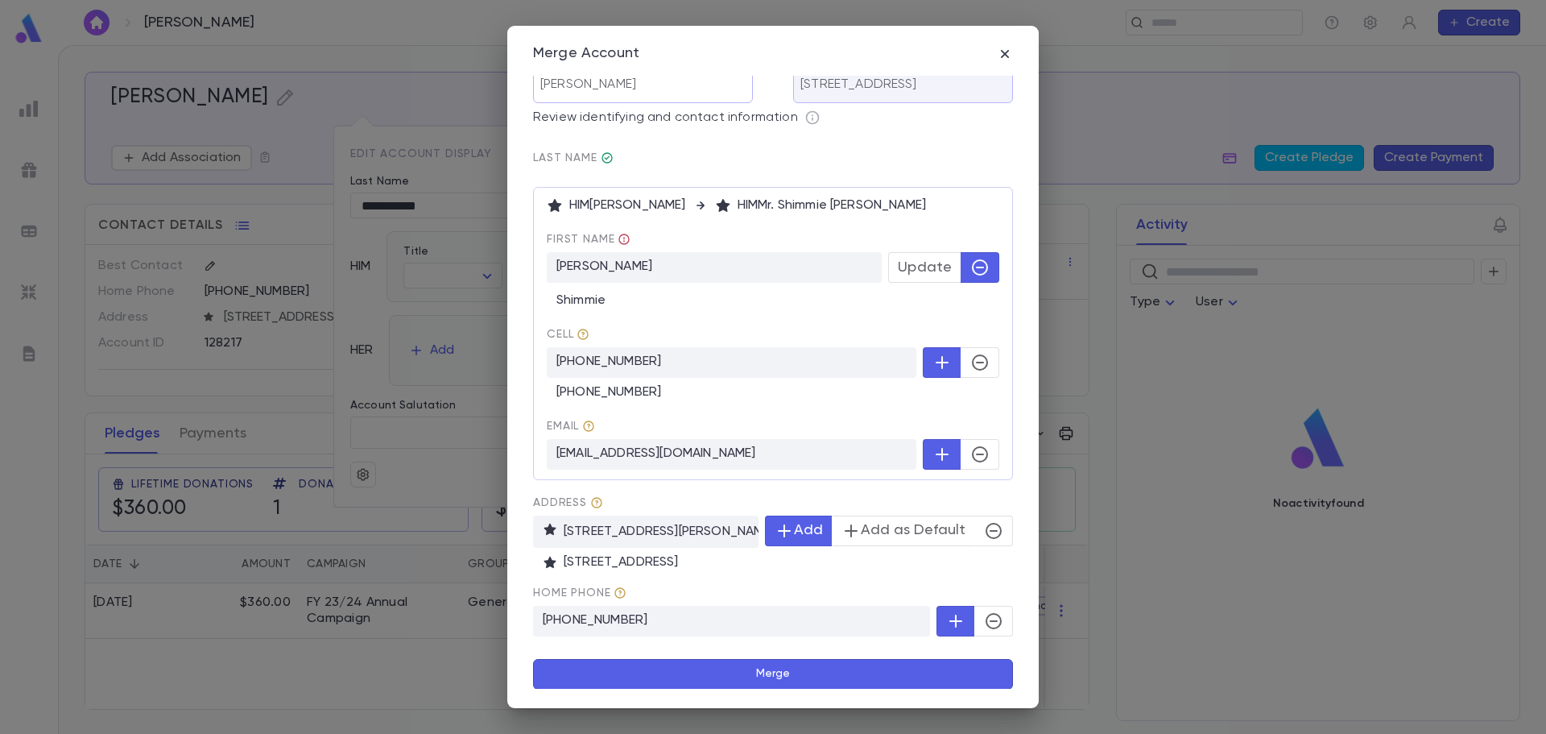
click at [639, 672] on button "Merge" at bounding box center [773, 674] width 480 height 31
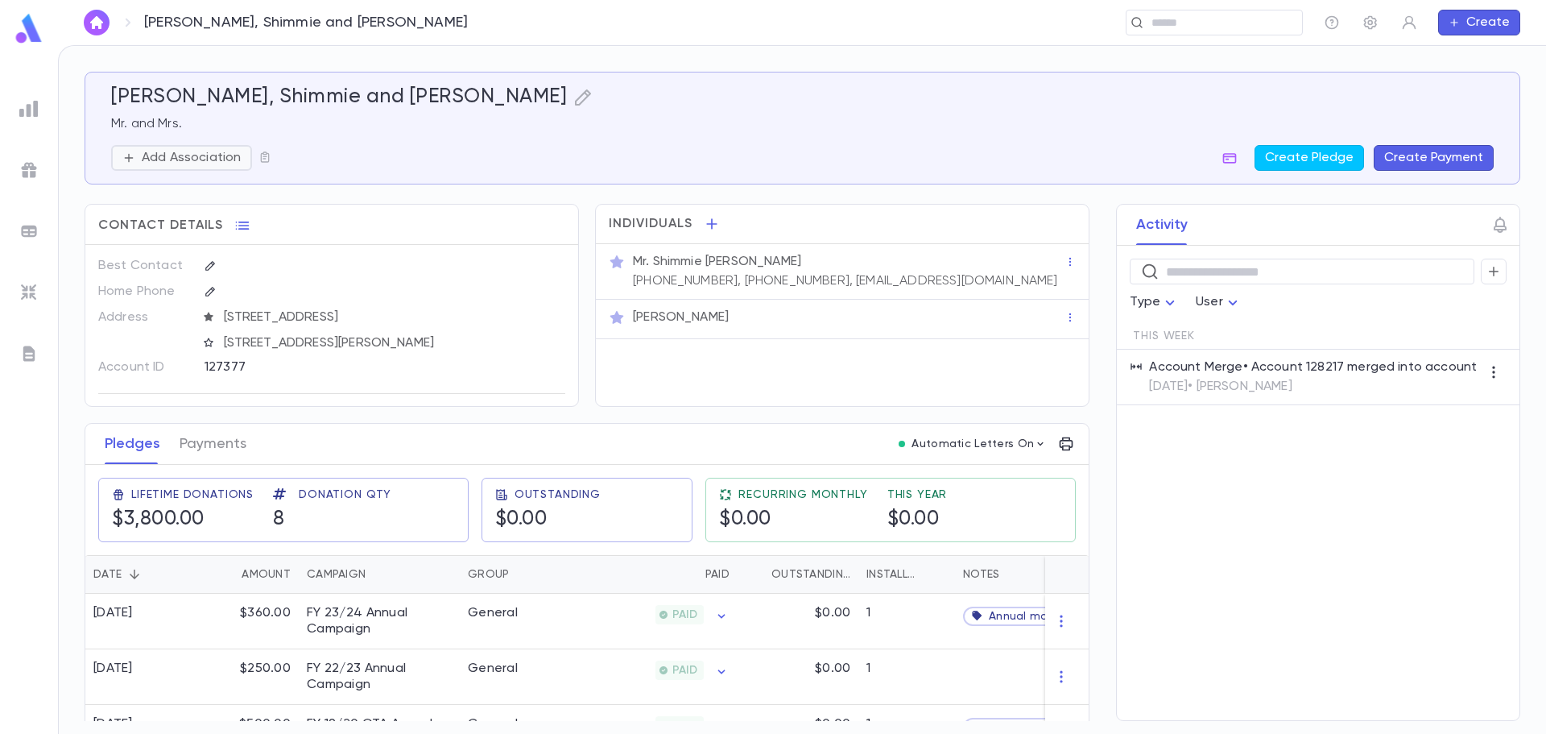
click at [230, 164] on p "Add Association" at bounding box center [191, 158] width 99 height 16
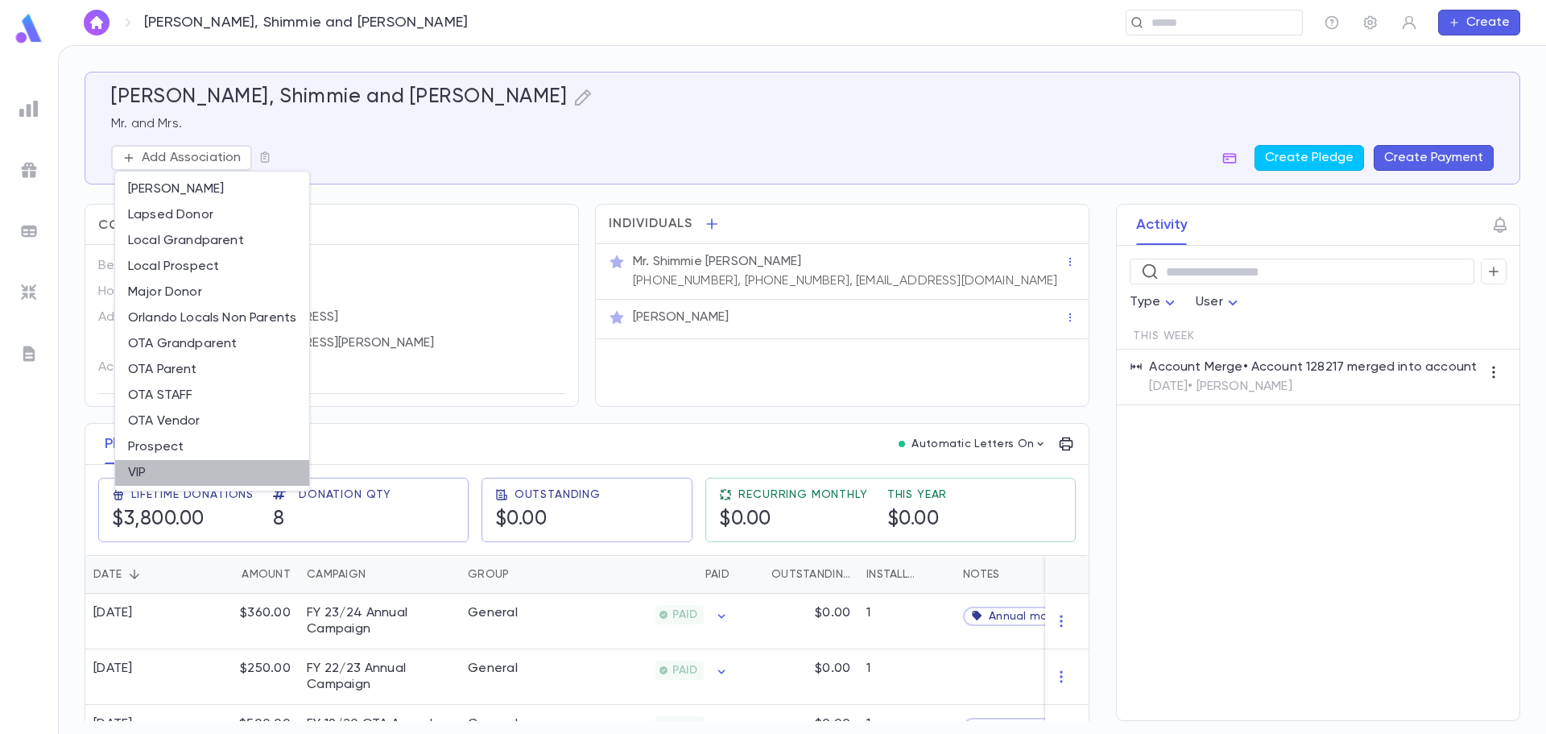
click at [193, 465] on li "VIP" at bounding box center [212, 473] width 194 height 26
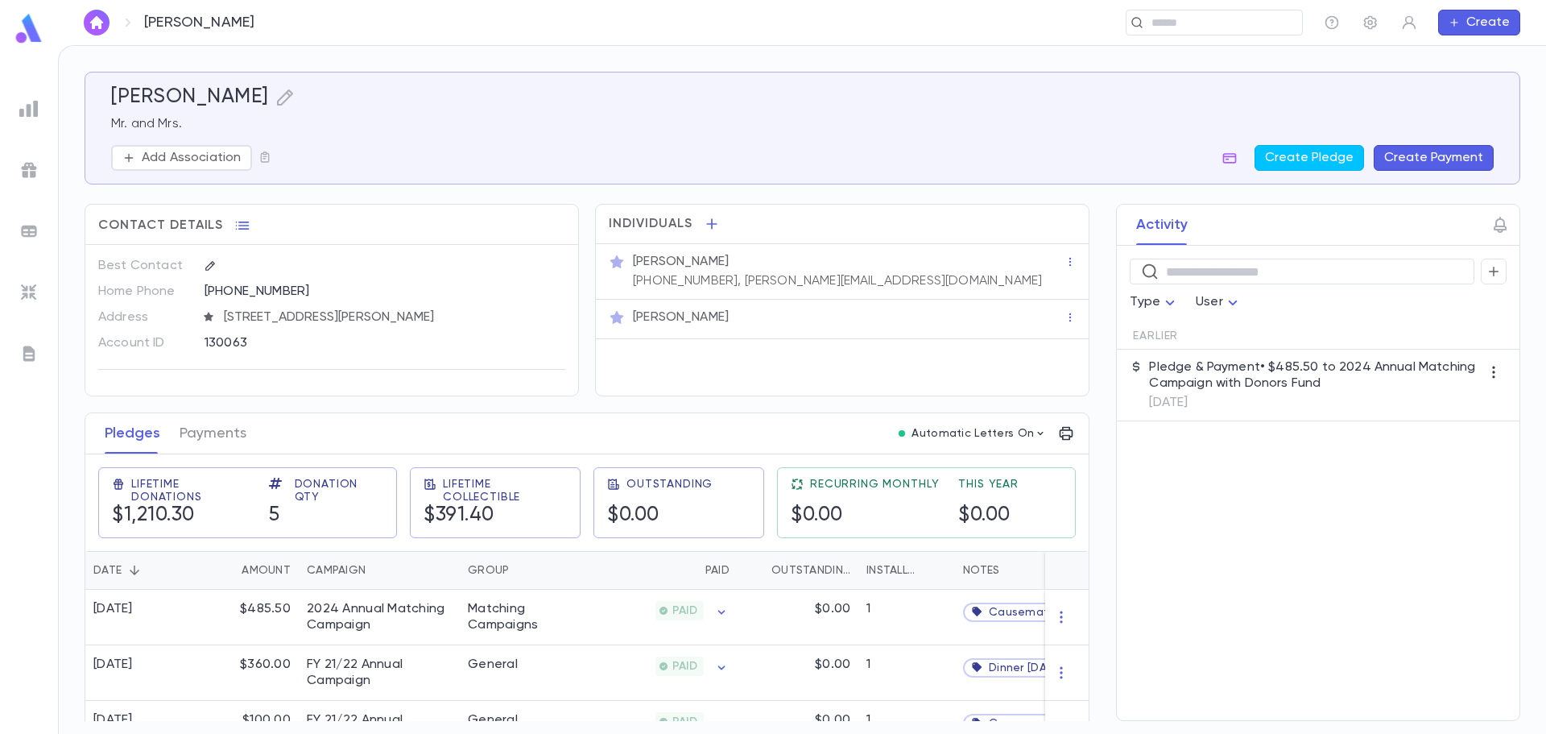
scroll to position [4, 0]
click at [518, 312] on icon "button" at bounding box center [523, 317] width 11 height 11
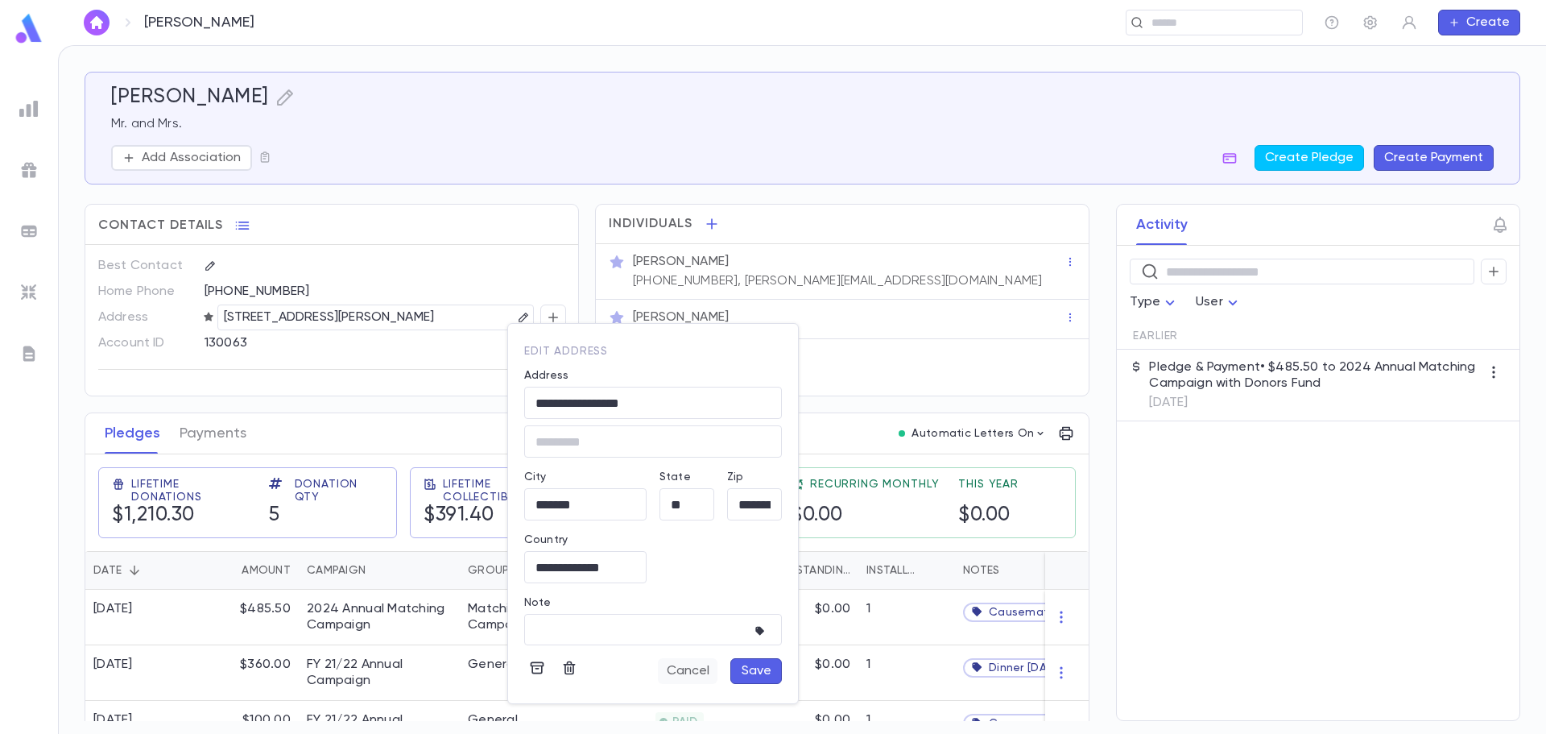
click at [691, 671] on button "Cancel" at bounding box center [688, 671] width 60 height 26
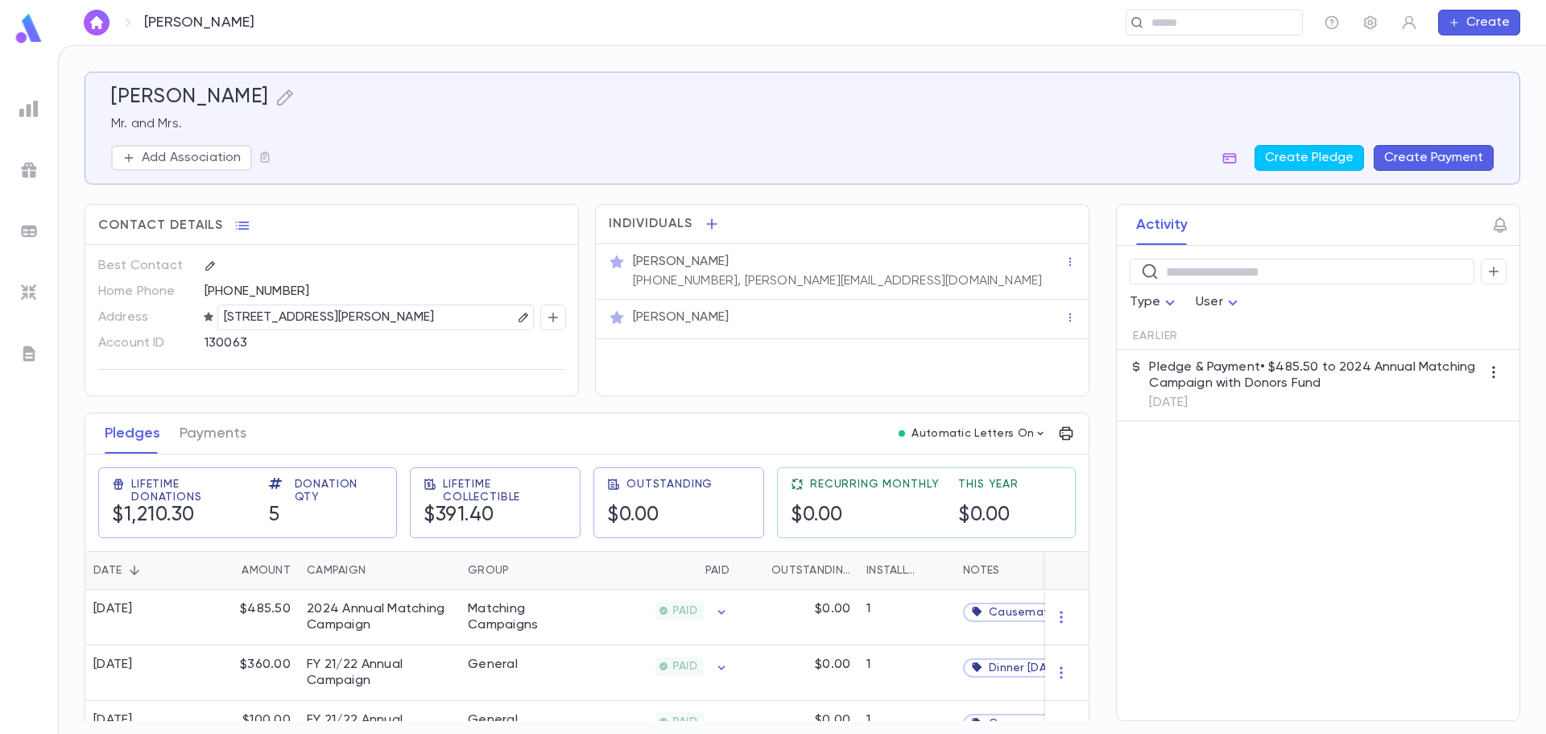
click at [217, 309] on div "6500 N Hamlin Ave, Chicago IL 60712-3904 United States" at bounding box center [375, 317] width 317 height 26
drag, startPoint x: 224, startPoint y: 314, endPoint x: 391, endPoint y: 328, distance: 168.1
click at [391, 327] on p "6500 N Hamlin Ave, Chicago IL 60712-3904 United States" at bounding box center [329, 317] width 211 height 19
click at [518, 316] on icon "button" at bounding box center [523, 317] width 11 height 11
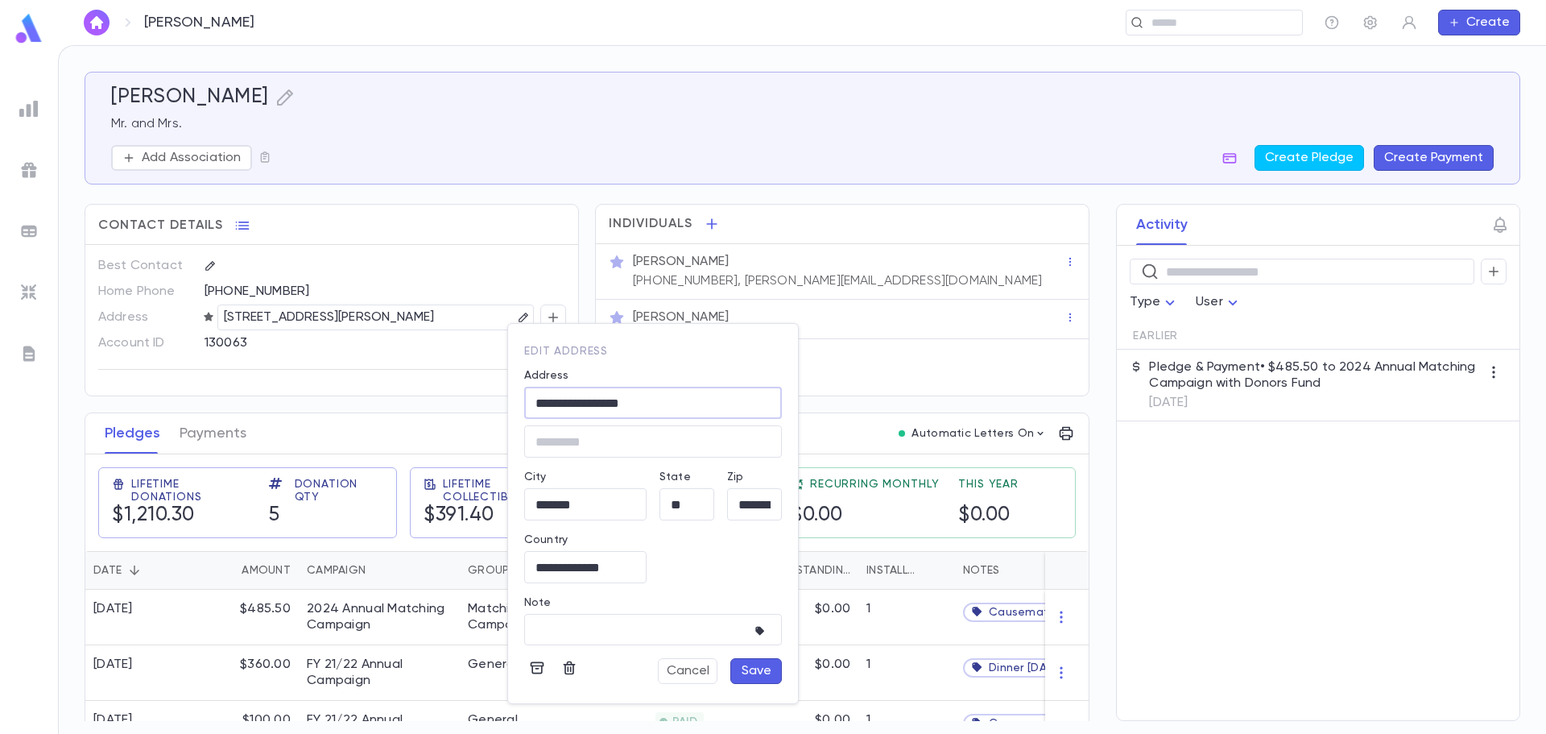
drag, startPoint x: 673, startPoint y: 411, endPoint x: 528, endPoint y: 410, distance: 145.0
click at [528, 410] on input "**********" at bounding box center [653, 403] width 258 height 19
click at [753, 668] on button "Save" at bounding box center [756, 671] width 52 height 26
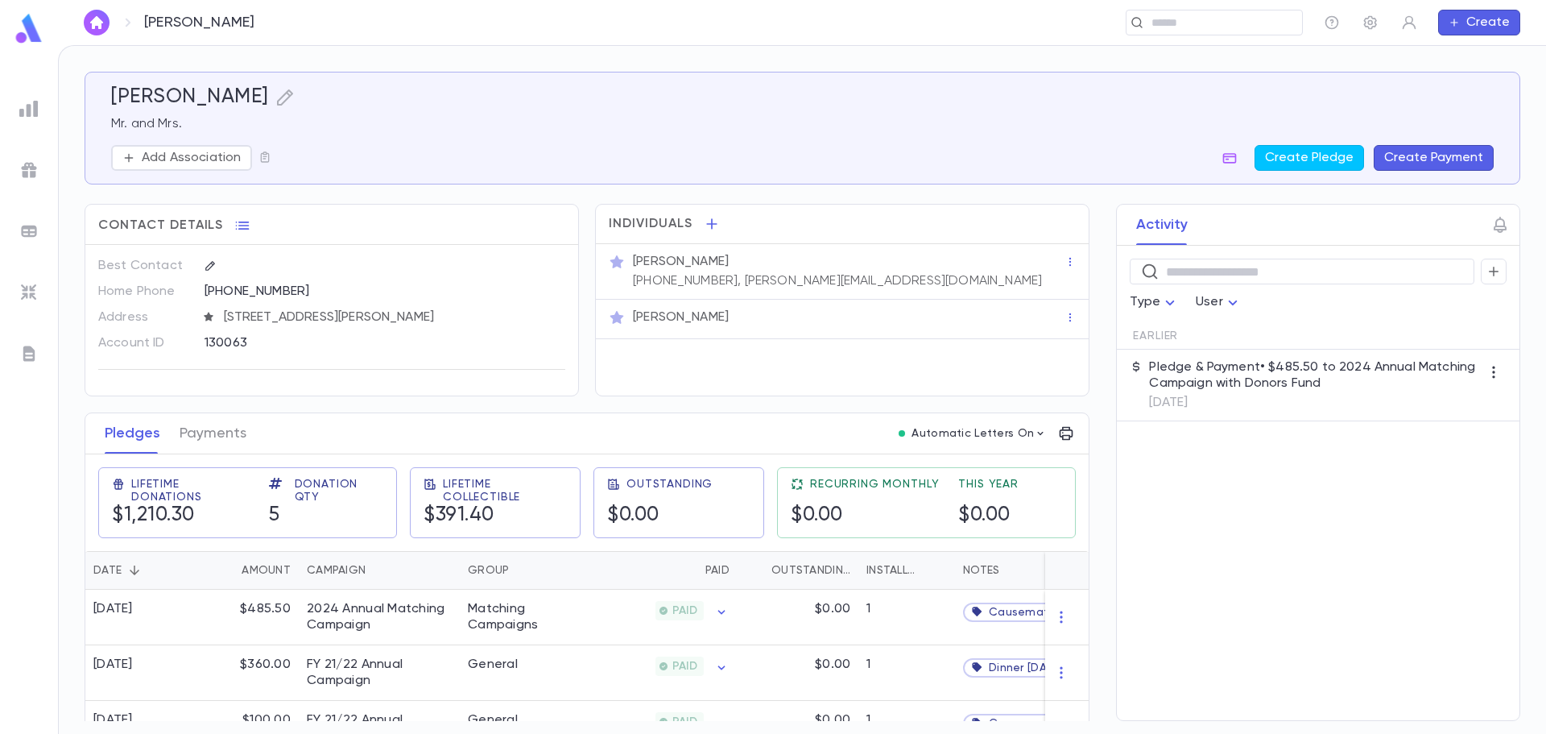
click at [760, 263] on div "Mr. Jeff Mermelstein" at bounding box center [849, 262] width 432 height 16
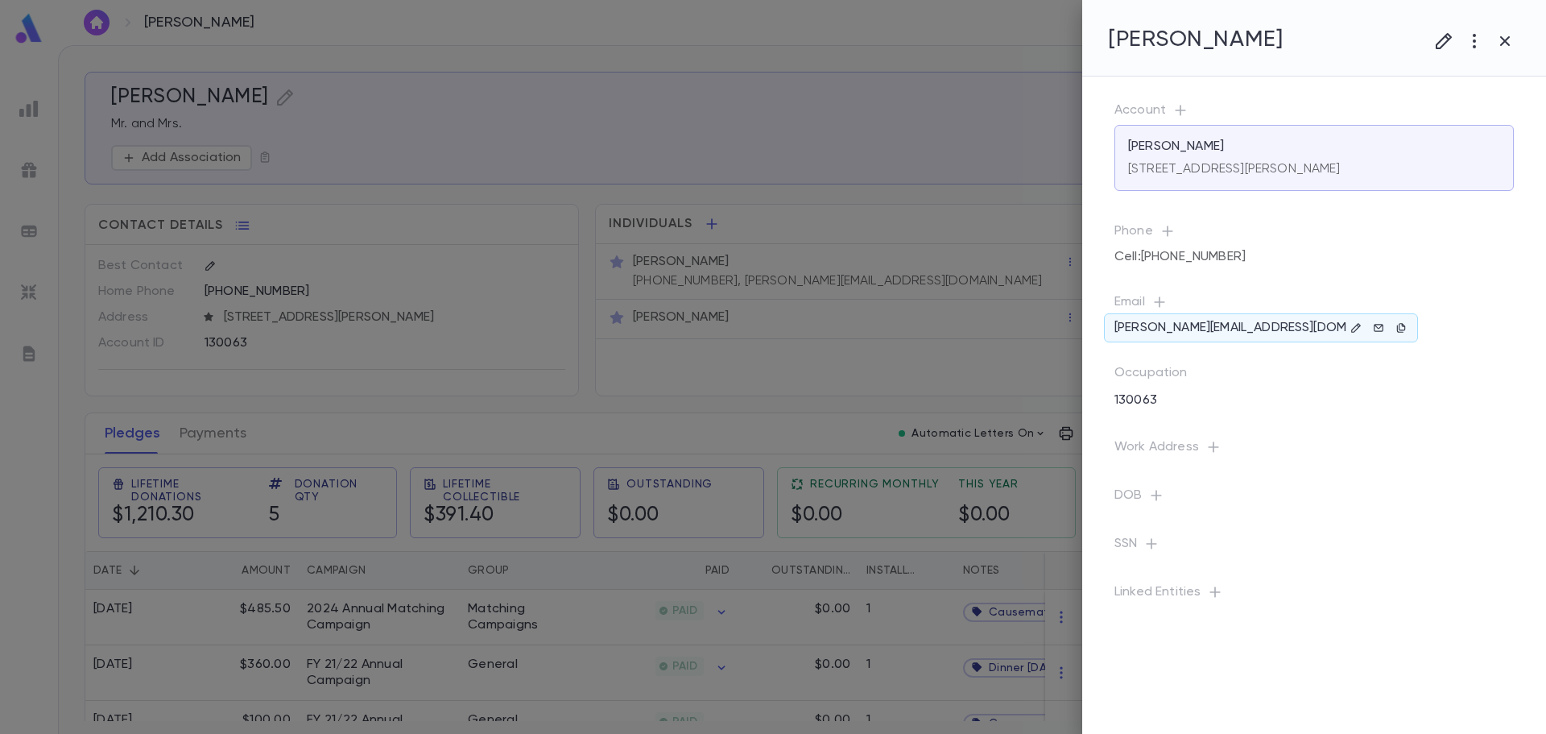
click at [1209, 449] on icon "button" at bounding box center [1214, 447] width 16 height 16
click at [1256, 470] on input "Address" at bounding box center [1352, 462] width 258 height 19
paste input "**********"
click at [1292, 499] on div "Lincolnwood, Illinois 60712, United States" at bounding box center [1364, 512] width 217 height 27
type input "**********"
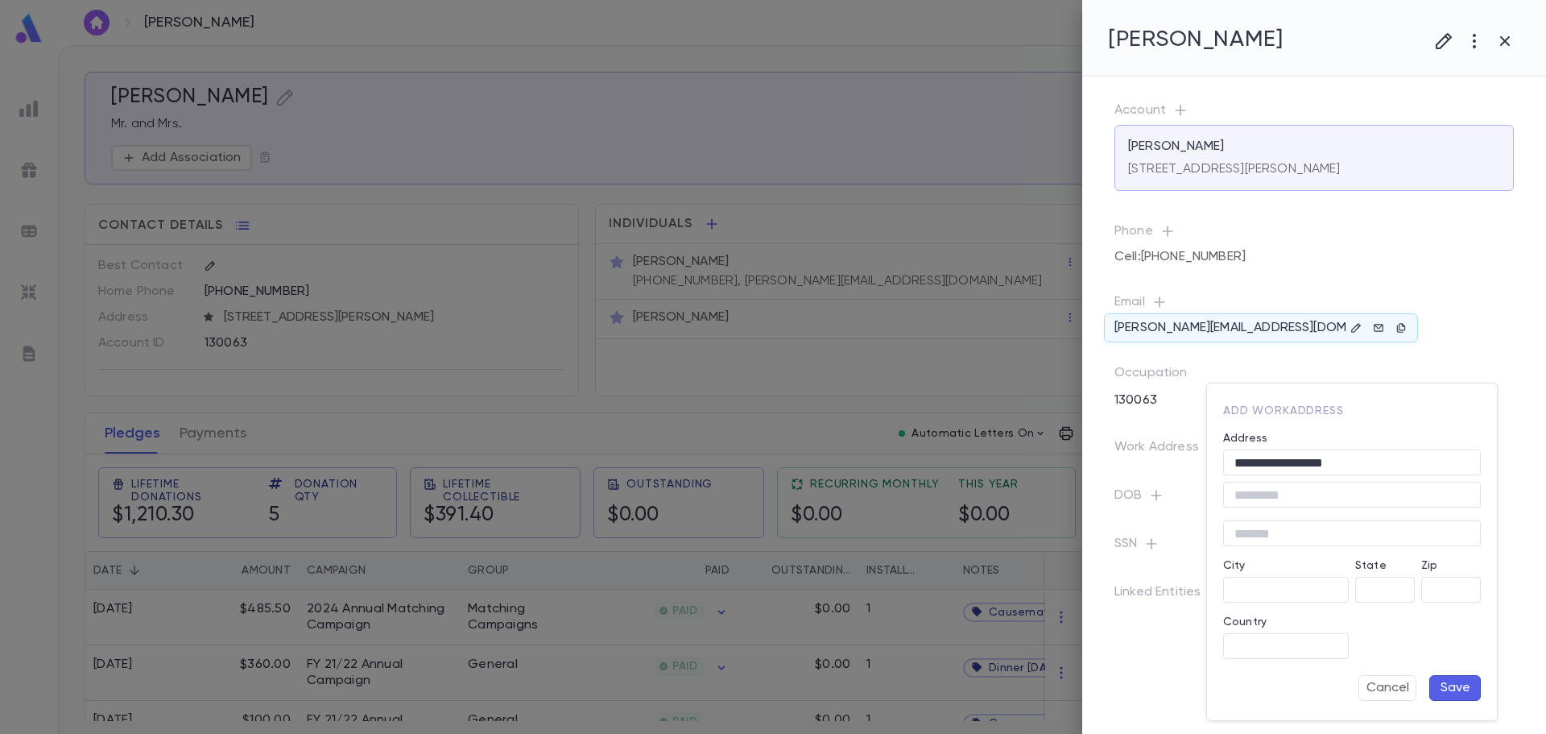
type input "**"
type input "**********"
type input "*****"
click at [1467, 691] on button "Save" at bounding box center [1456, 688] width 52 height 26
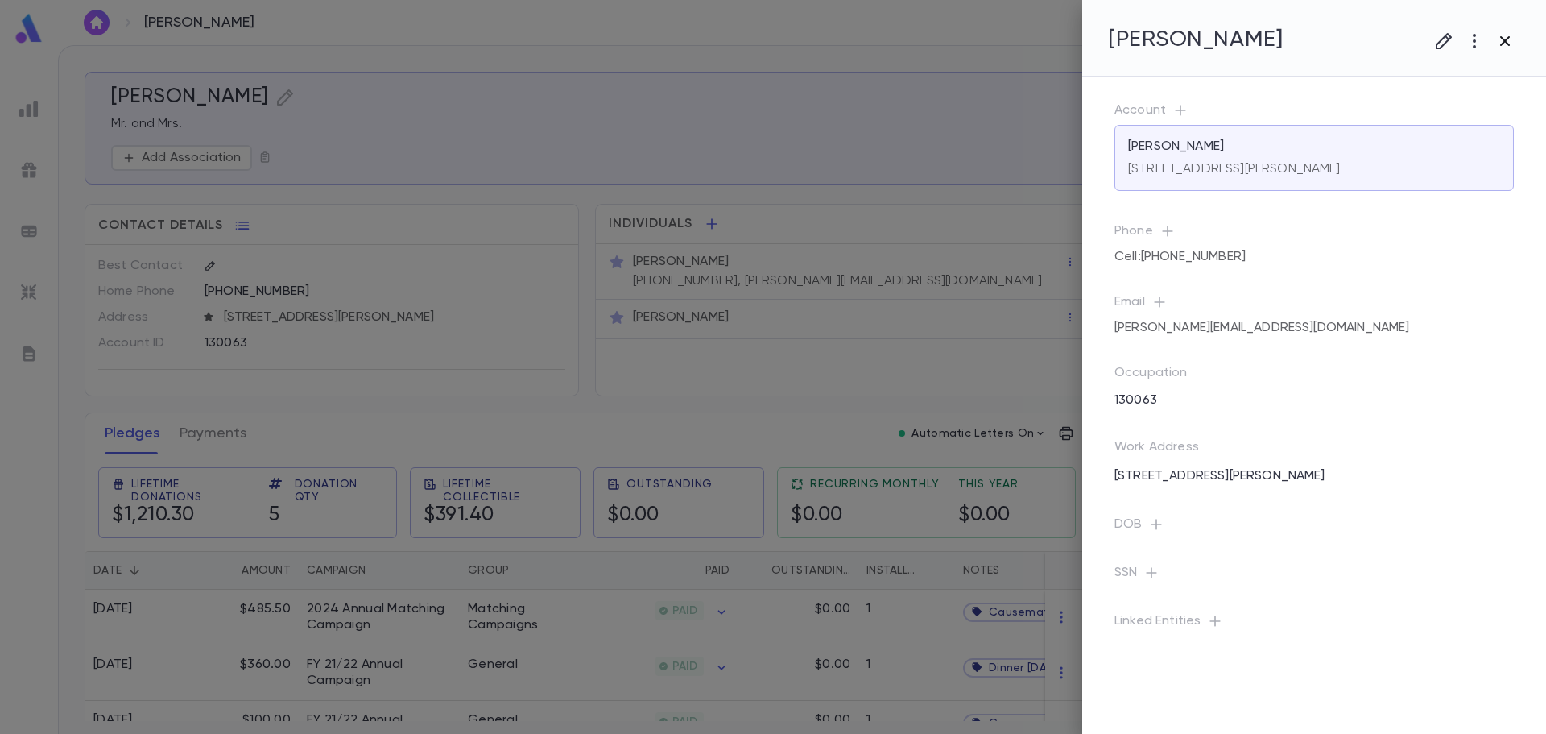
click at [1504, 42] on icon "button" at bounding box center [1505, 41] width 10 height 10
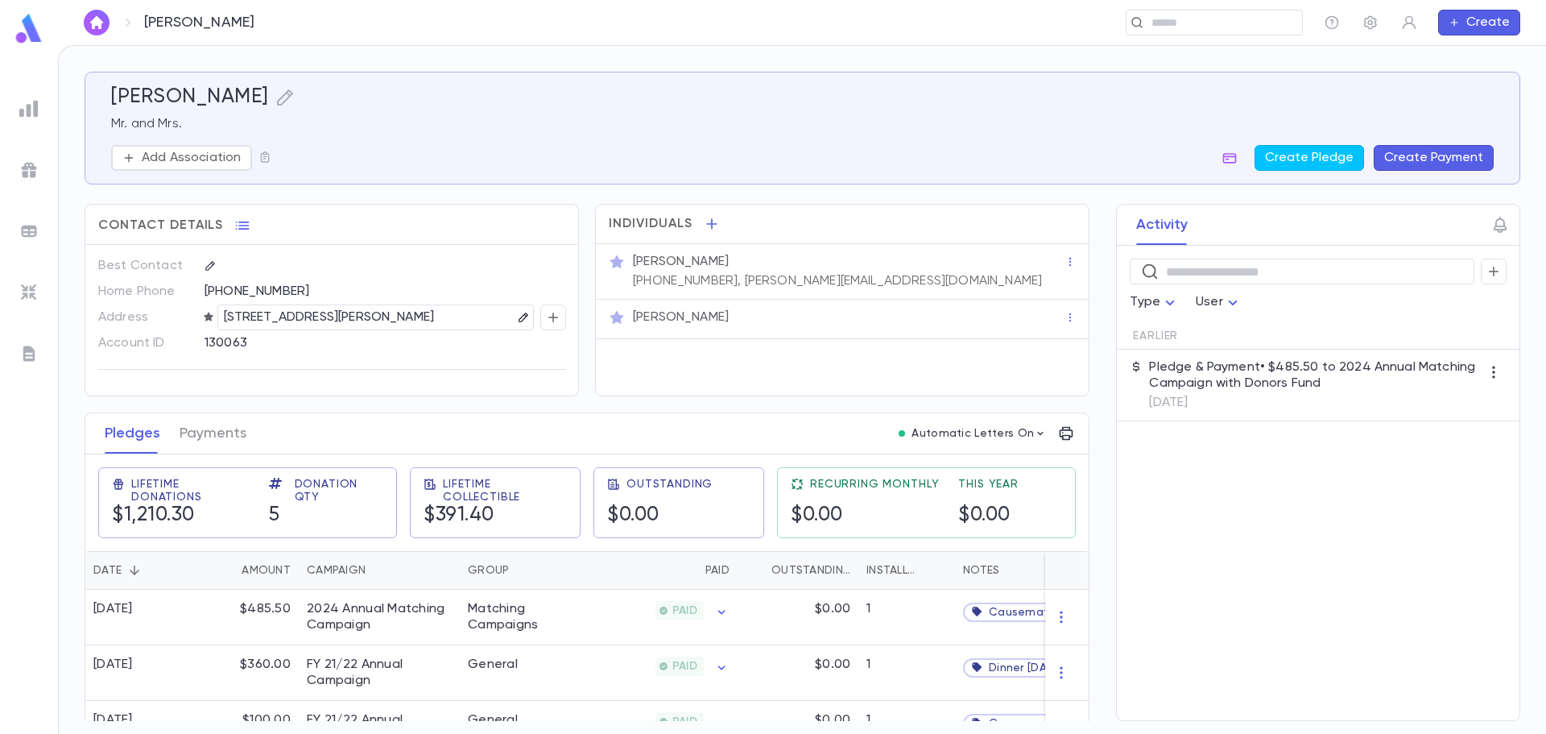
click at [518, 315] on icon "button" at bounding box center [523, 317] width 11 height 11
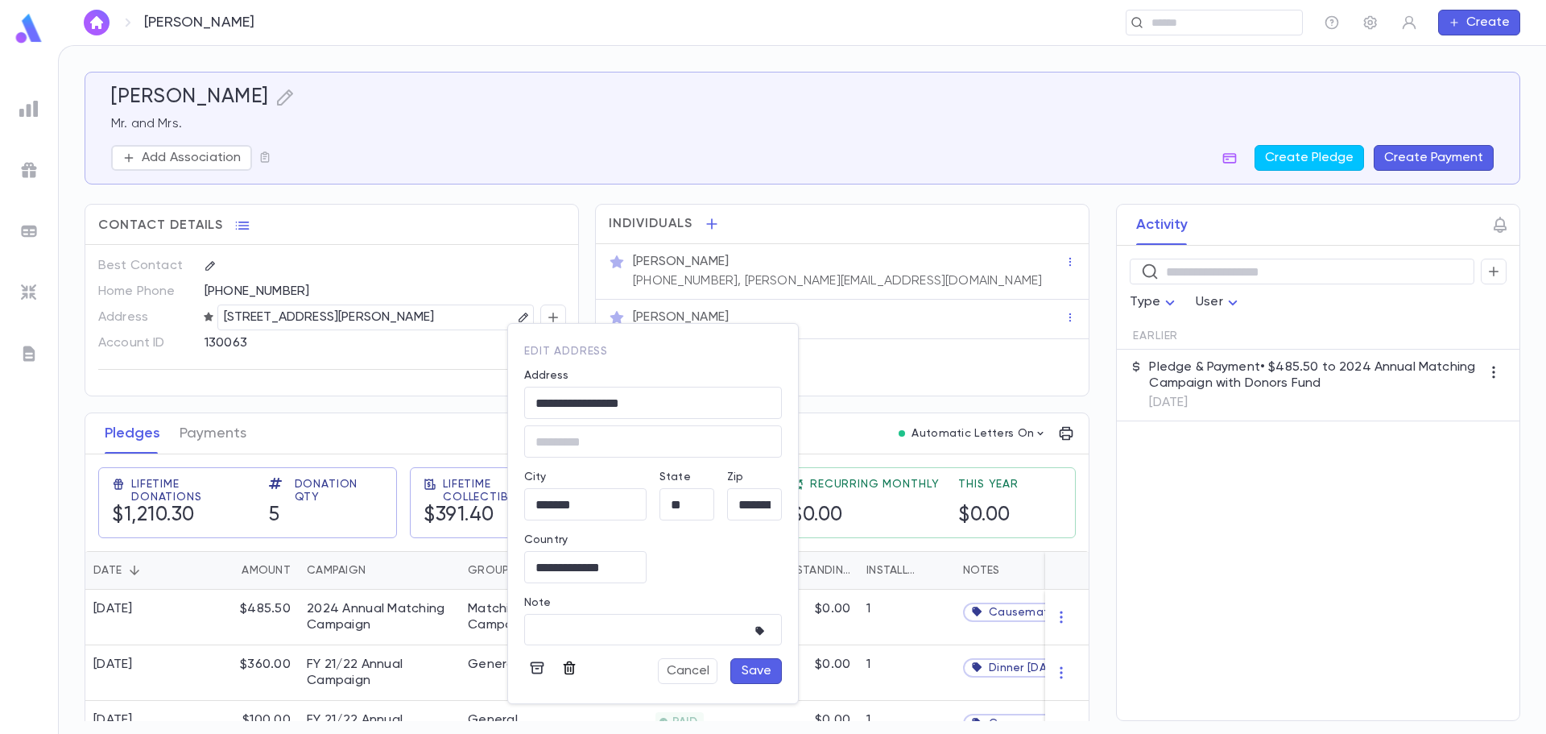
click at [563, 673] on icon "button" at bounding box center [569, 668] width 16 height 16
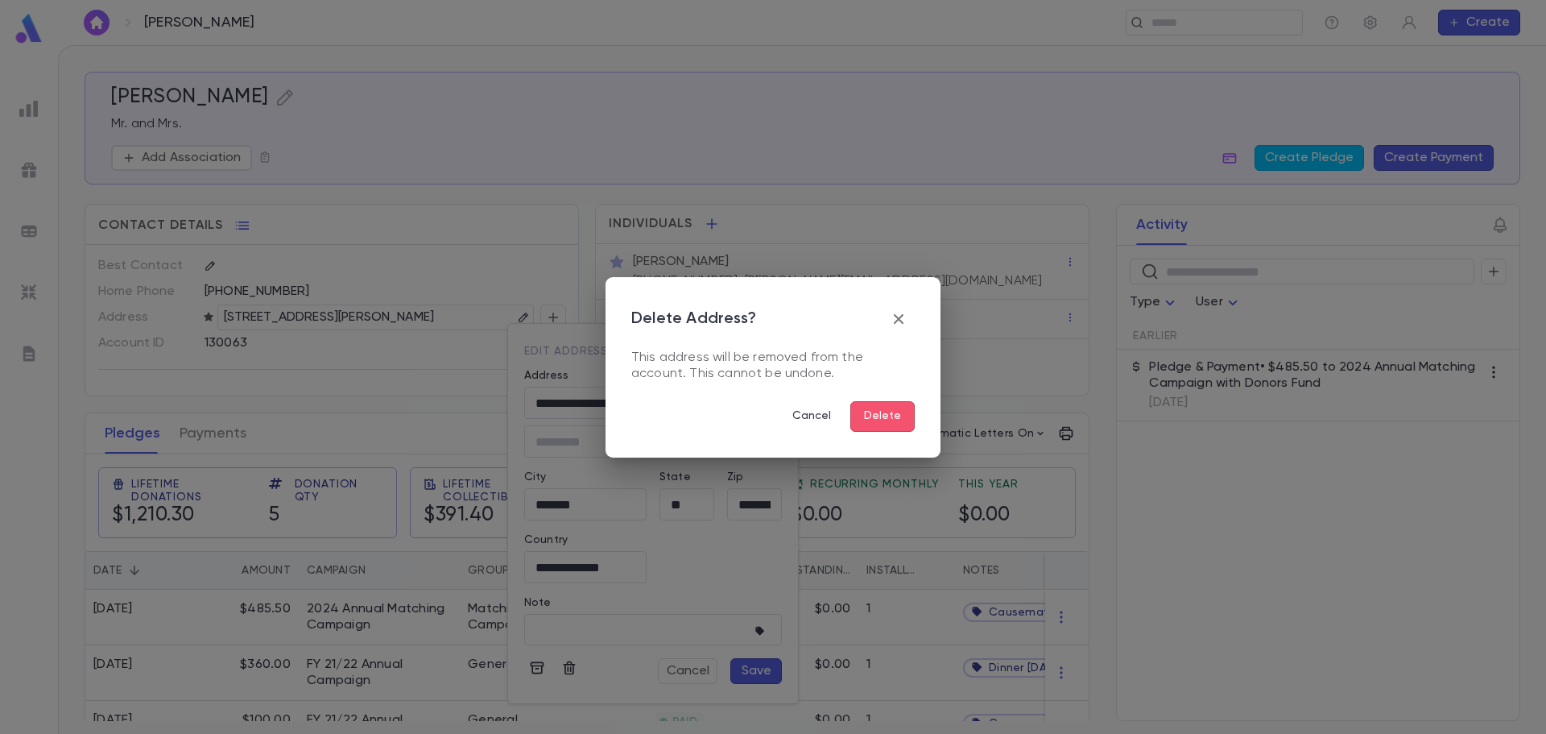
click at [869, 399] on div "Delete Address? This address will be removed from the account. This cannot be u…" at bounding box center [772, 367] width 283 height 129
click at [881, 414] on button "Delete" at bounding box center [882, 416] width 64 height 31
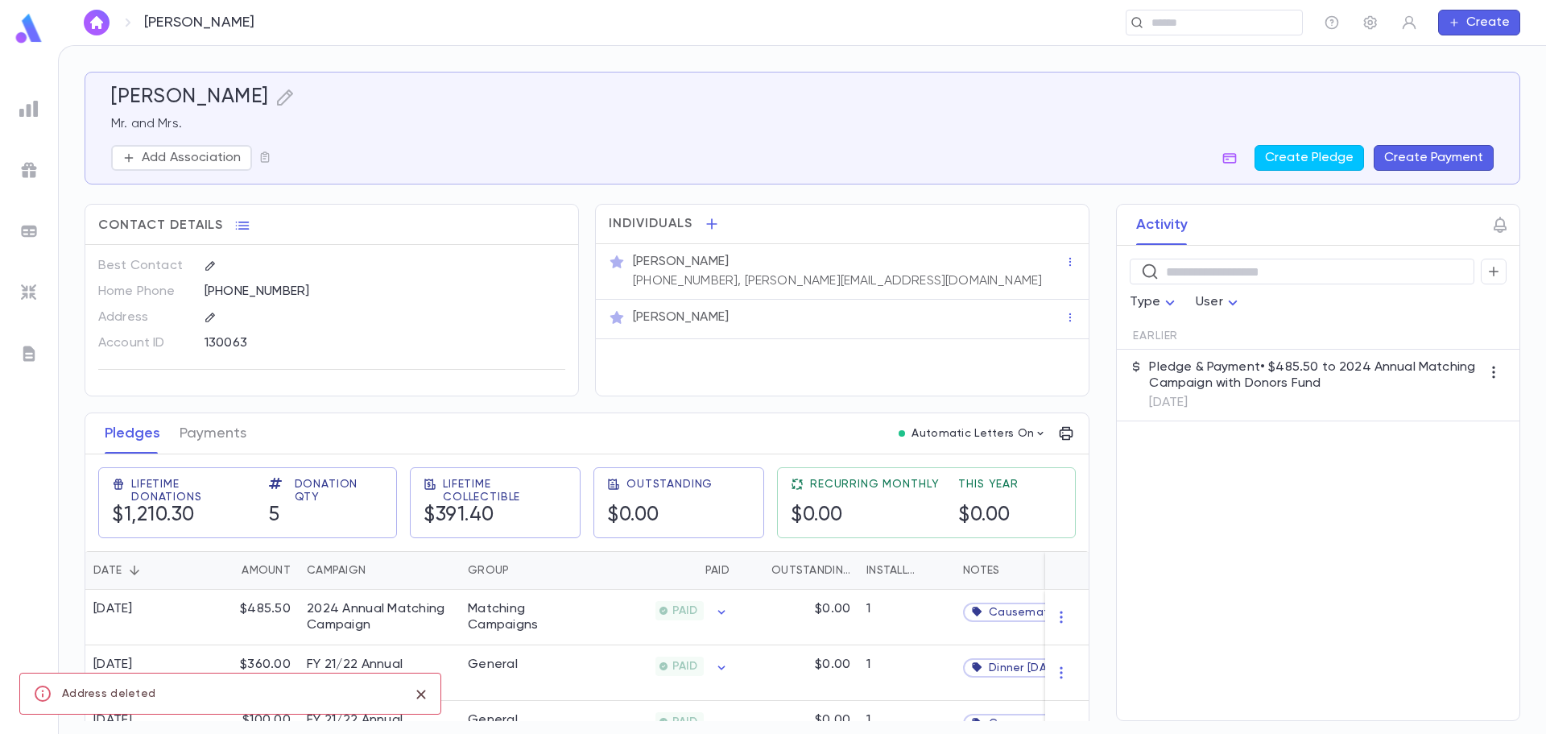
scroll to position [0, 0]
click at [289, 93] on icon "button" at bounding box center [284, 97] width 19 height 19
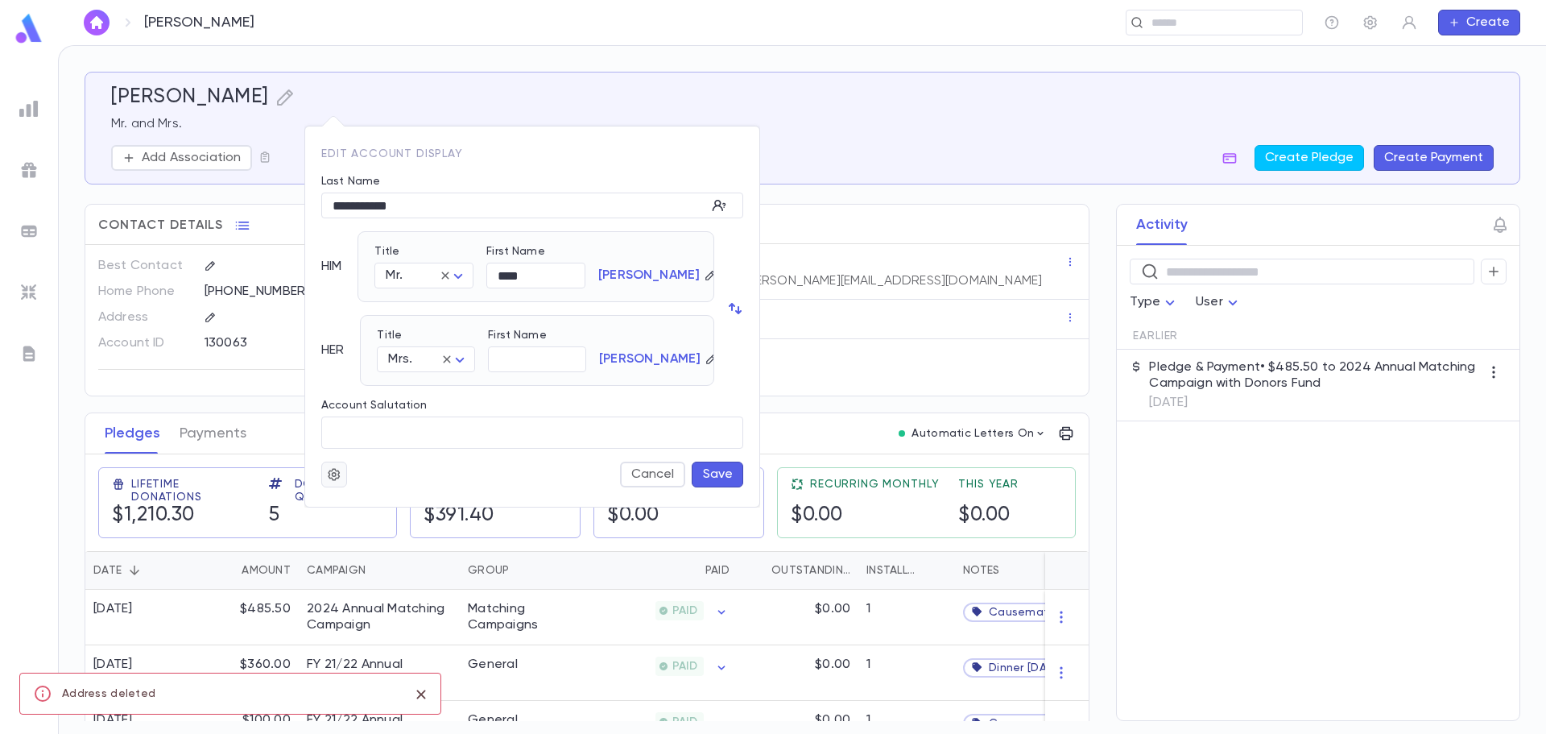
click at [333, 478] on icon "button" at bounding box center [334, 474] width 14 height 16
click at [374, 513] on li "Merge" at bounding box center [373, 506] width 96 height 26
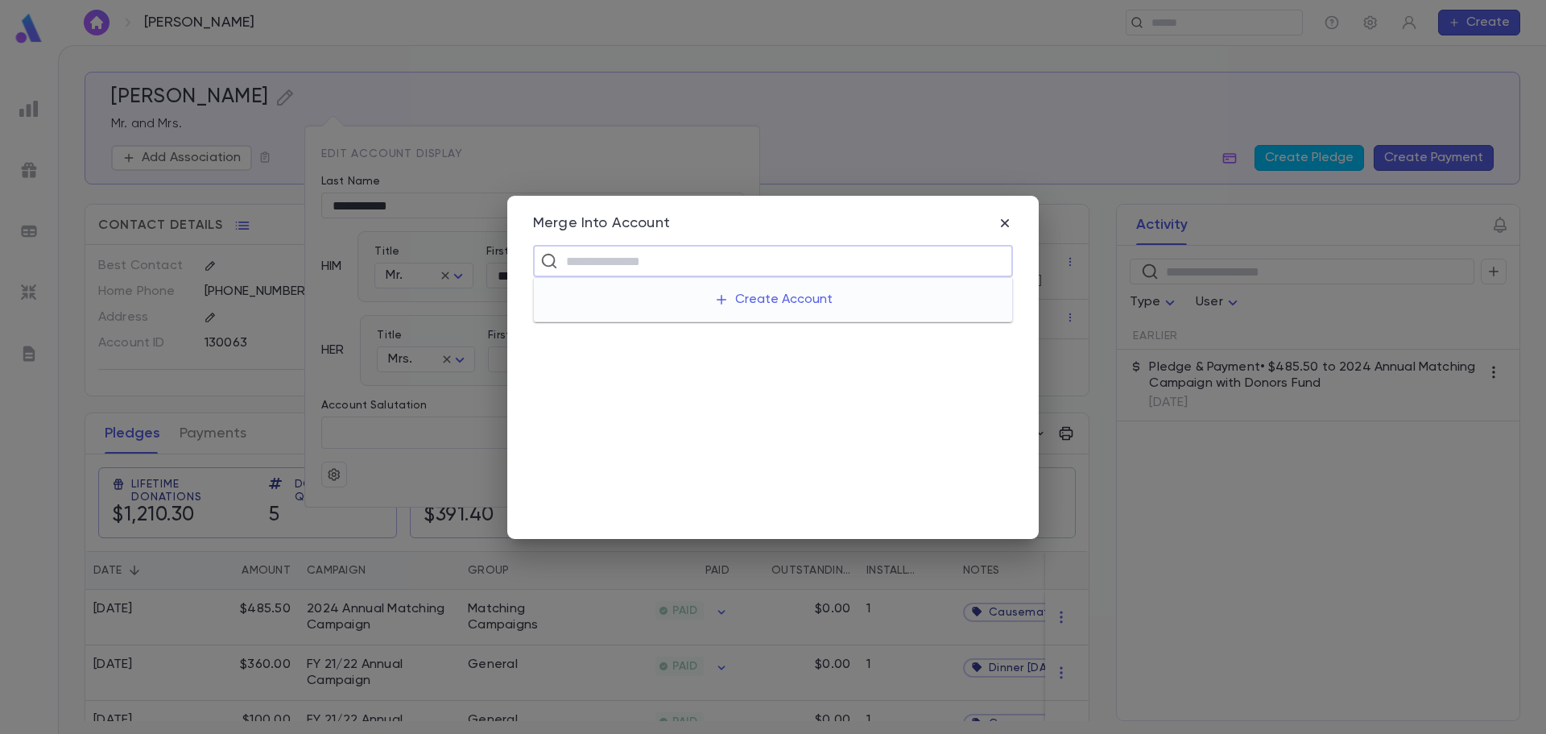
click at [594, 263] on input "text" at bounding box center [783, 261] width 445 height 31
type input "**********"
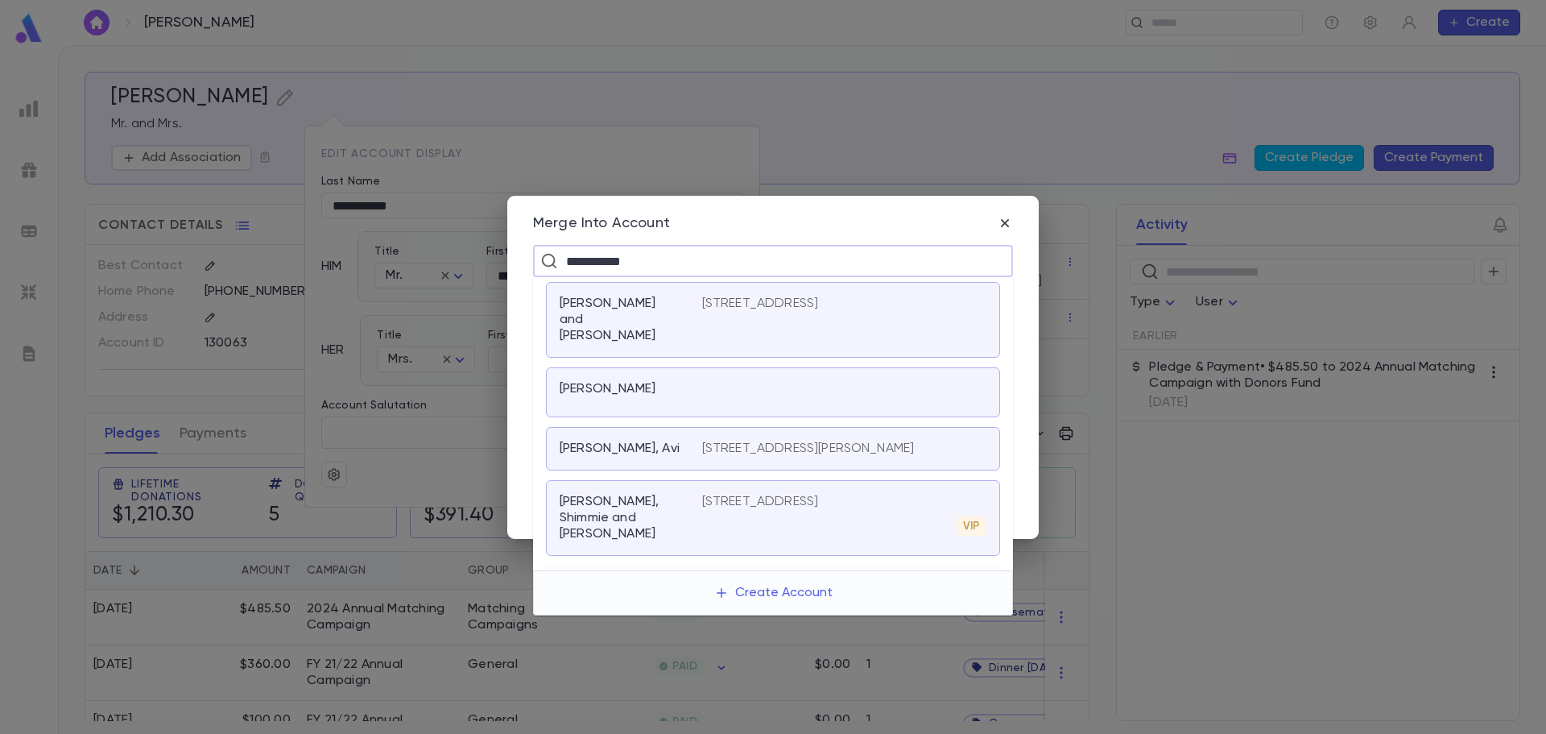
scroll to position [322, 0]
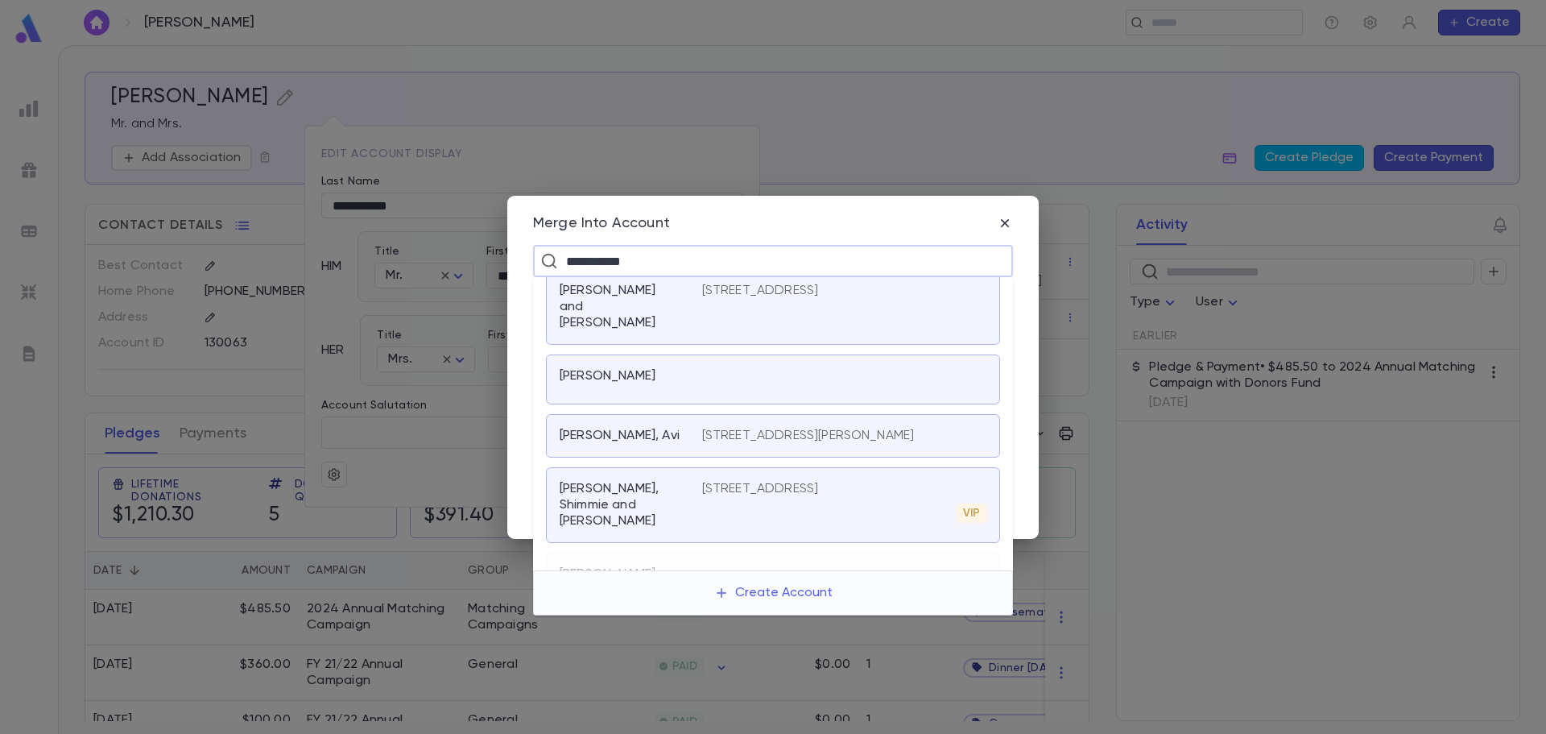
click at [672, 486] on p "Mermelstein, Shimmie and Nili" at bounding box center [621, 505] width 123 height 48
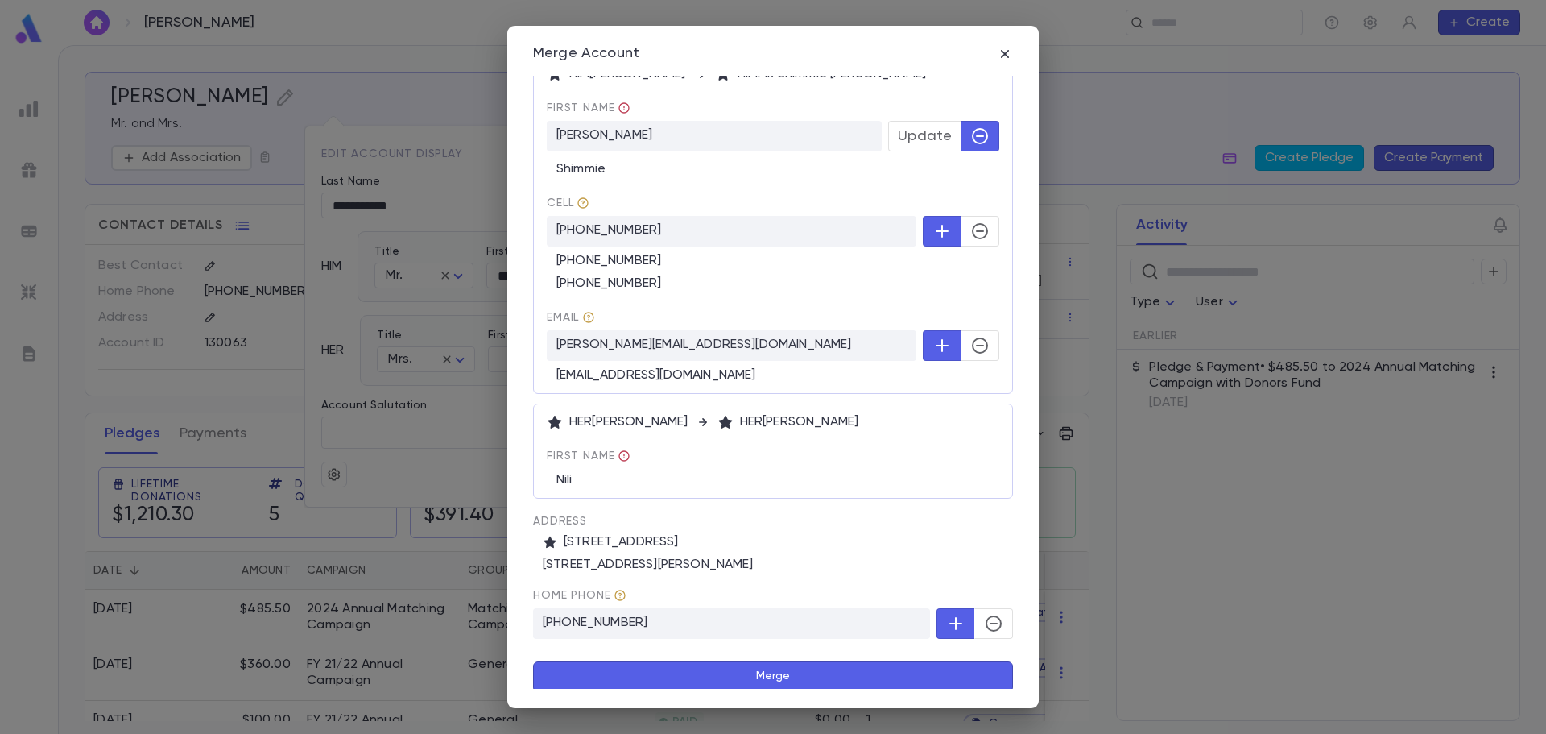
scroll to position [180, 0]
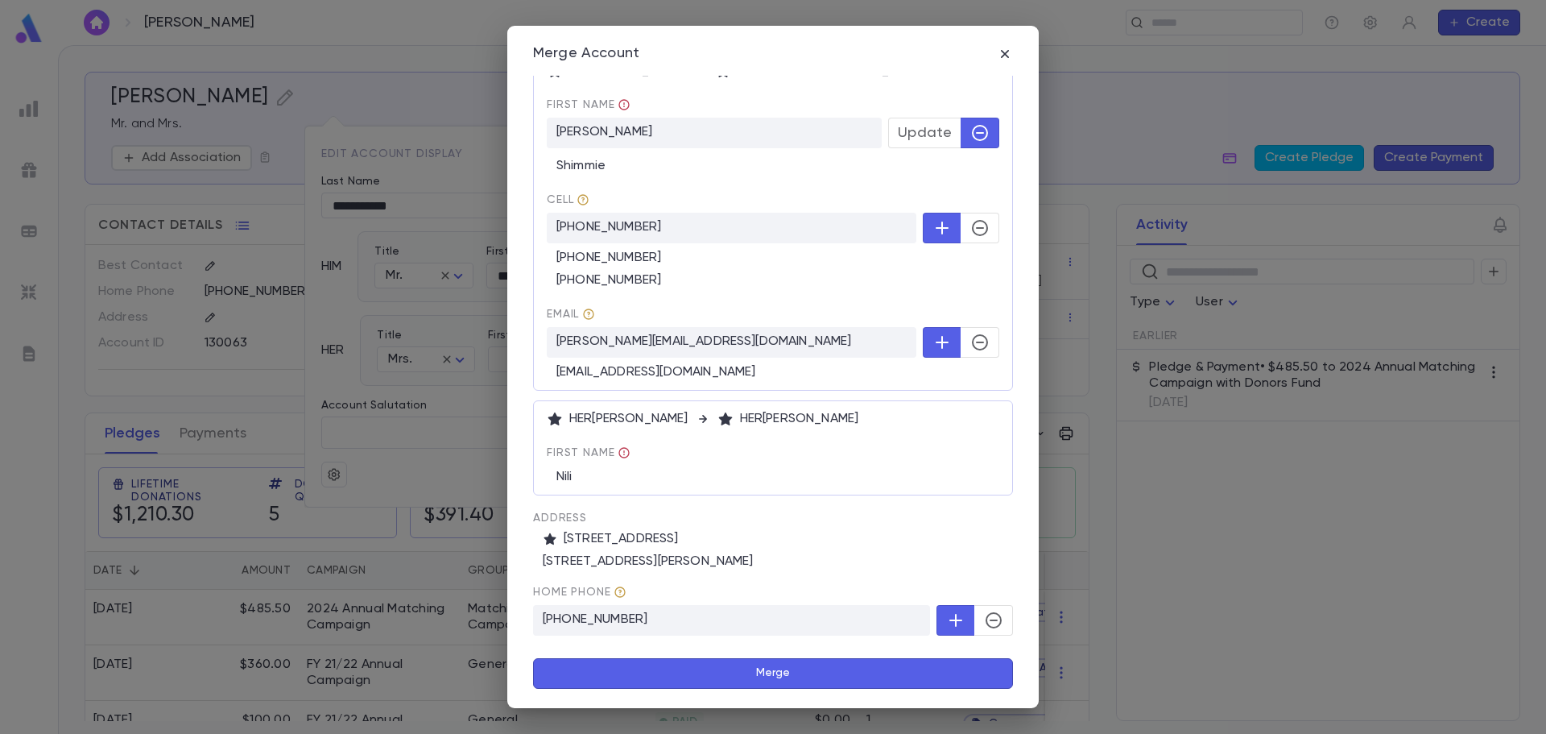
click at [683, 672] on button "Merge" at bounding box center [773, 673] width 480 height 31
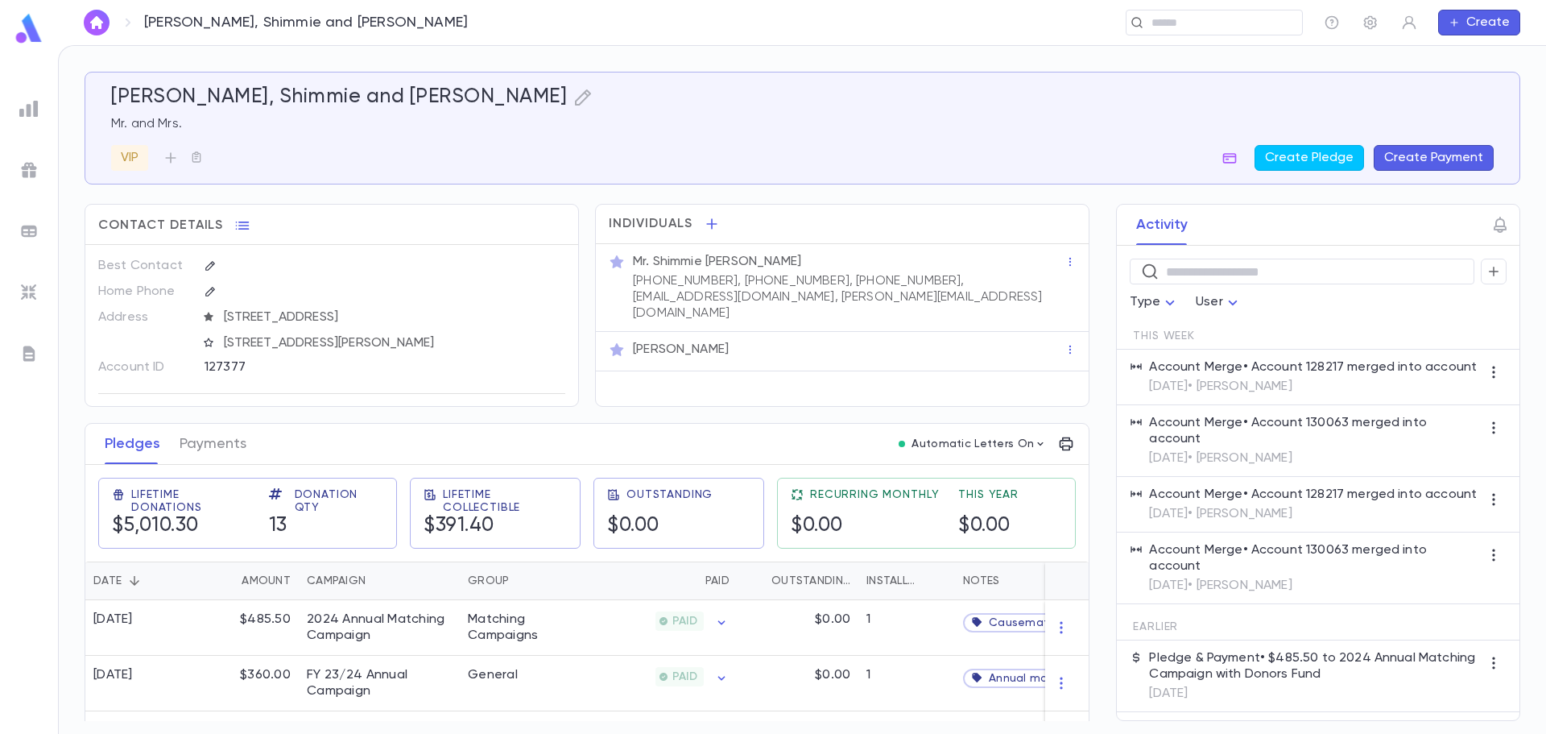
click at [1057, 260] on div "Mr. Shimmie Mermelstein" at bounding box center [849, 262] width 432 height 16
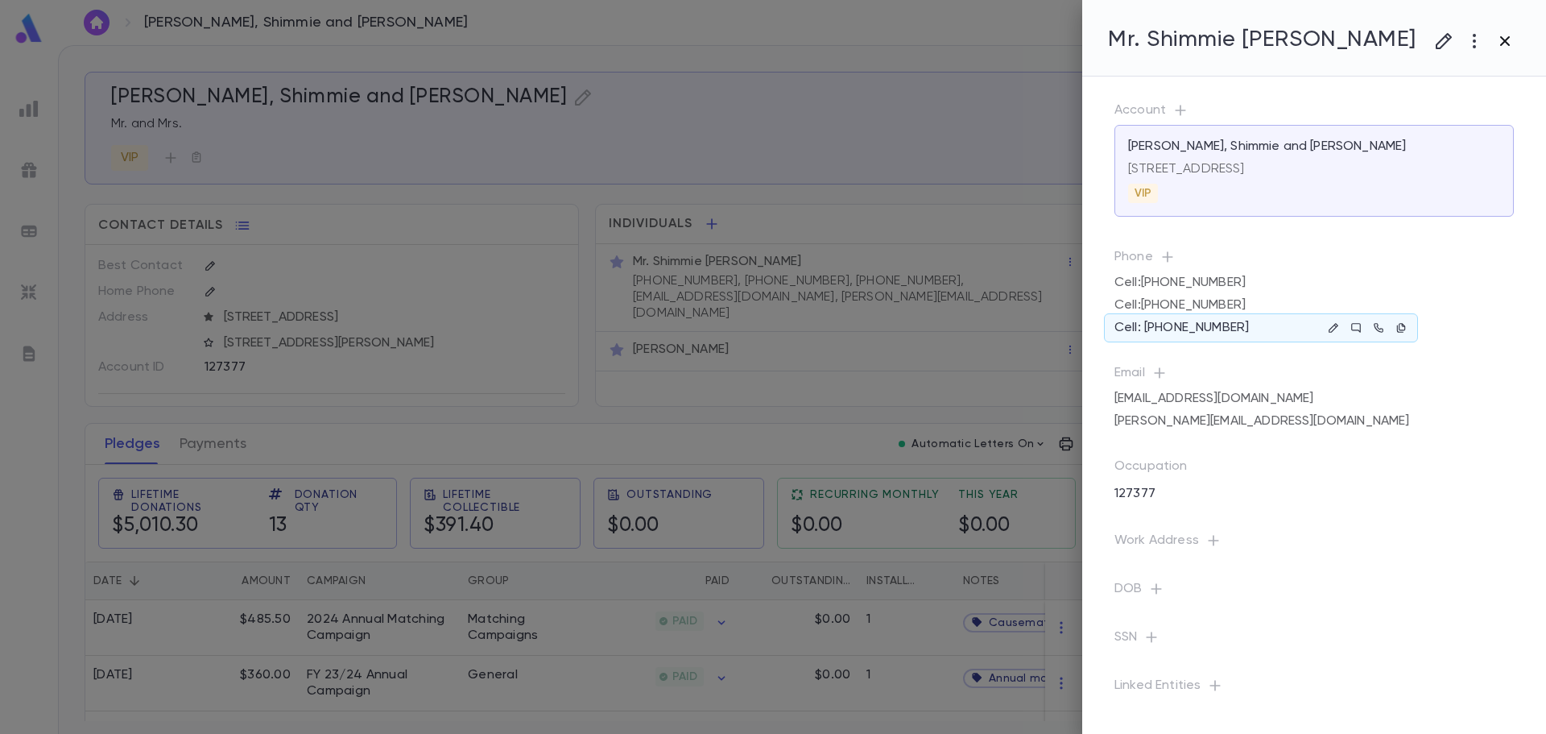
click at [1498, 47] on icon "button" at bounding box center [1505, 40] width 19 height 19
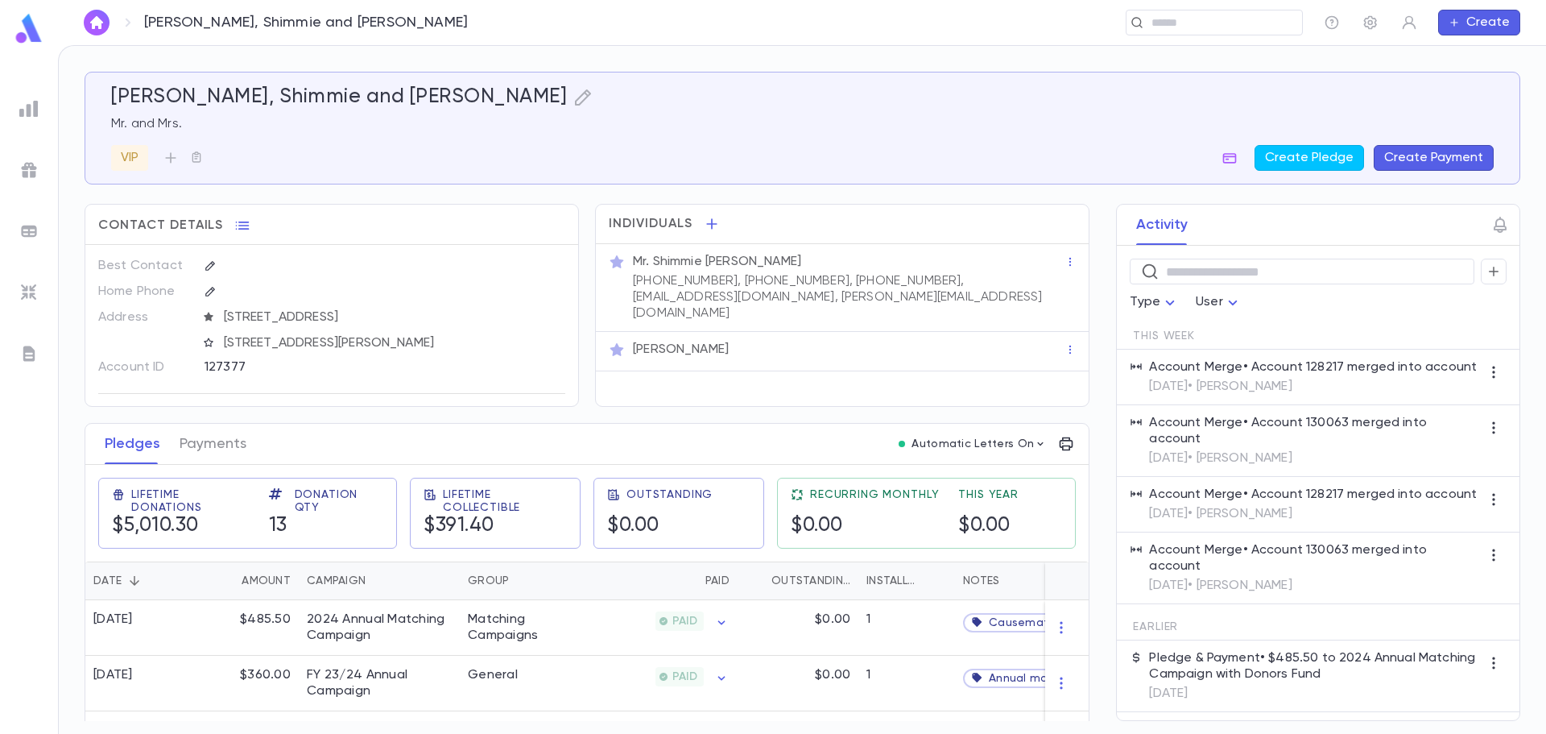
click at [763, 253] on div "Mr. Shimmie Mermelstein" at bounding box center [847, 259] width 435 height 19
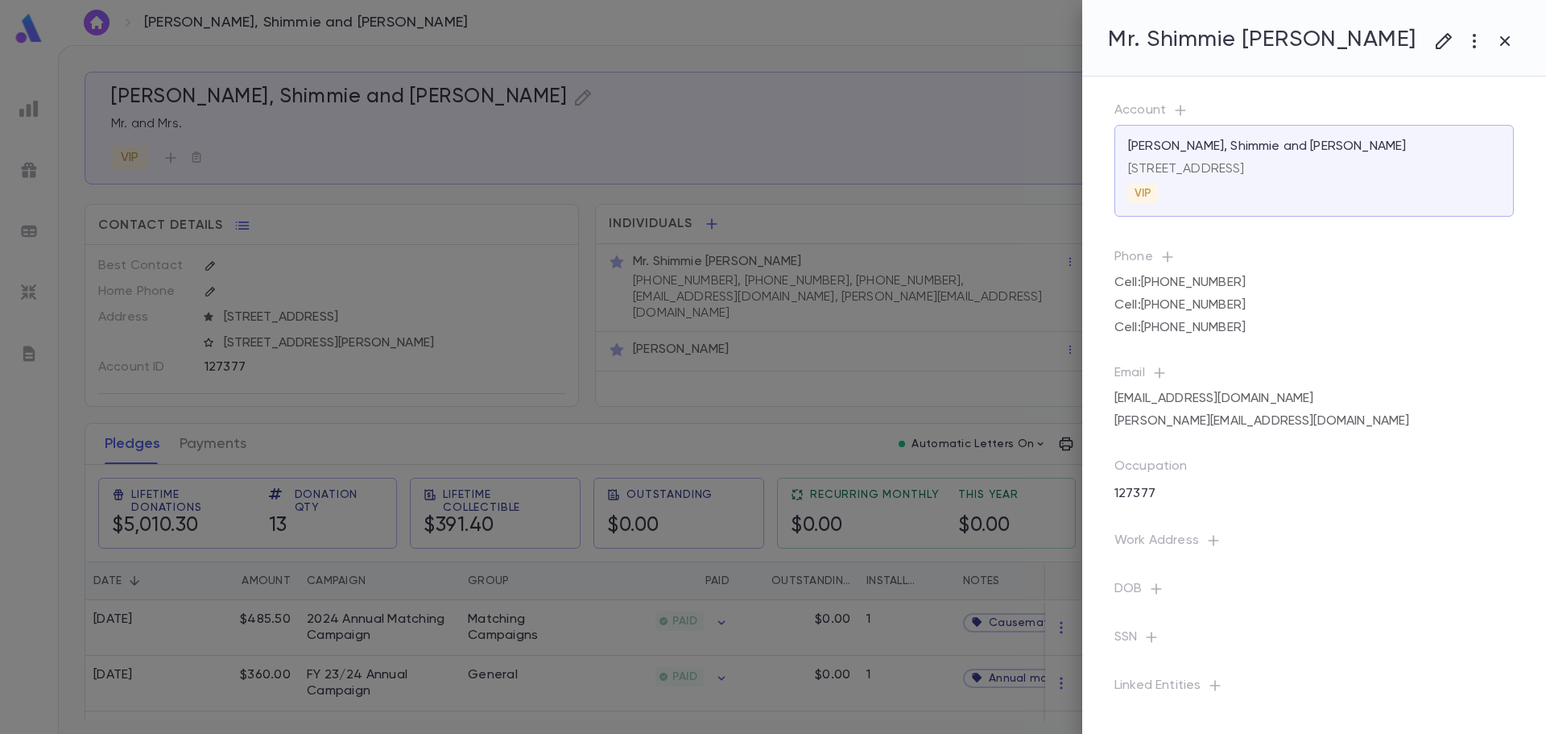
click at [1173, 537] on p "Work Address" at bounding box center [1314, 543] width 399 height 23
click at [1211, 539] on icon "button" at bounding box center [1213, 540] width 10 height 10
paste input "**********"
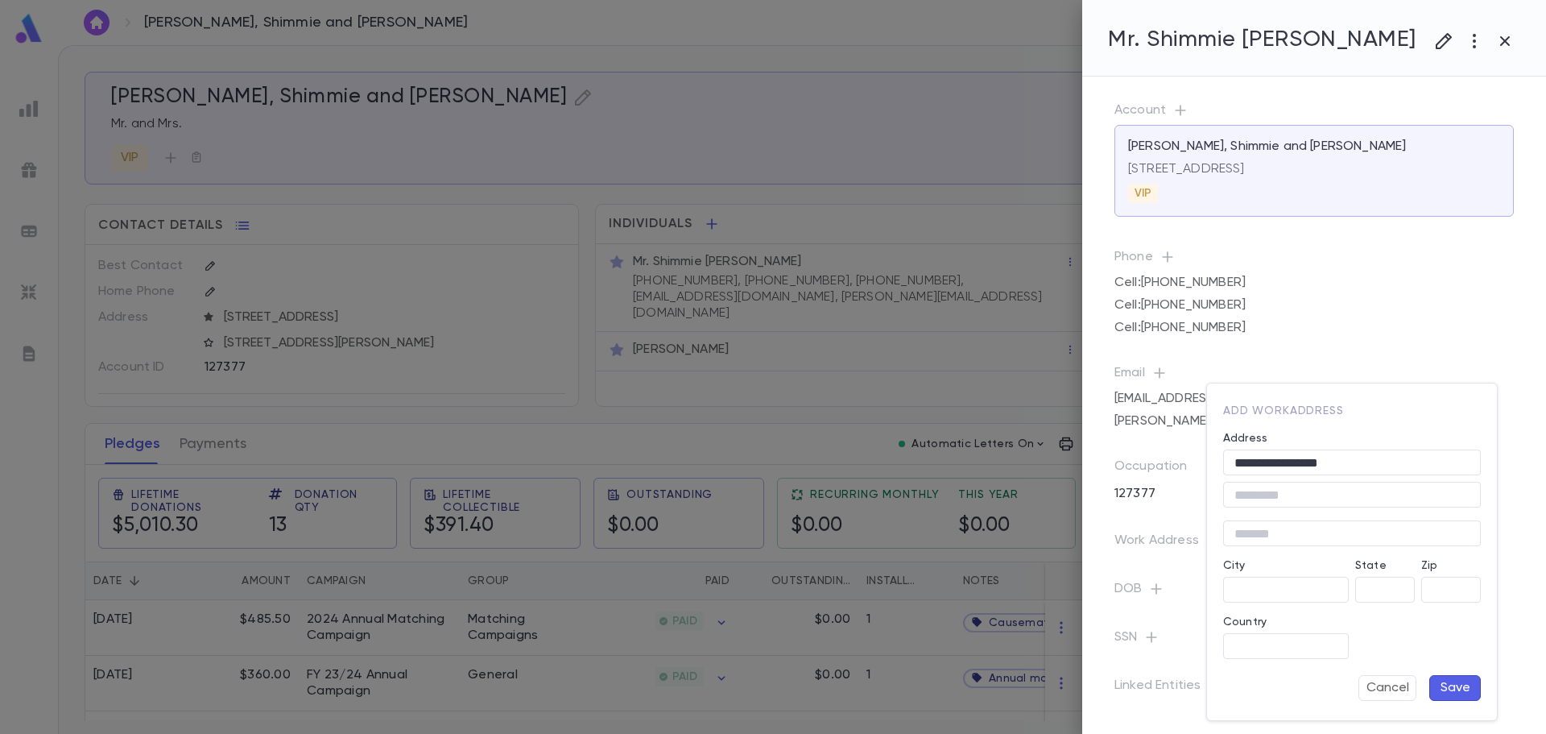
click at [1309, 503] on div "Lincolnwood, Illinois 60712, United States" at bounding box center [1364, 512] width 217 height 27
type input "**********"
type input "**"
type input "**********"
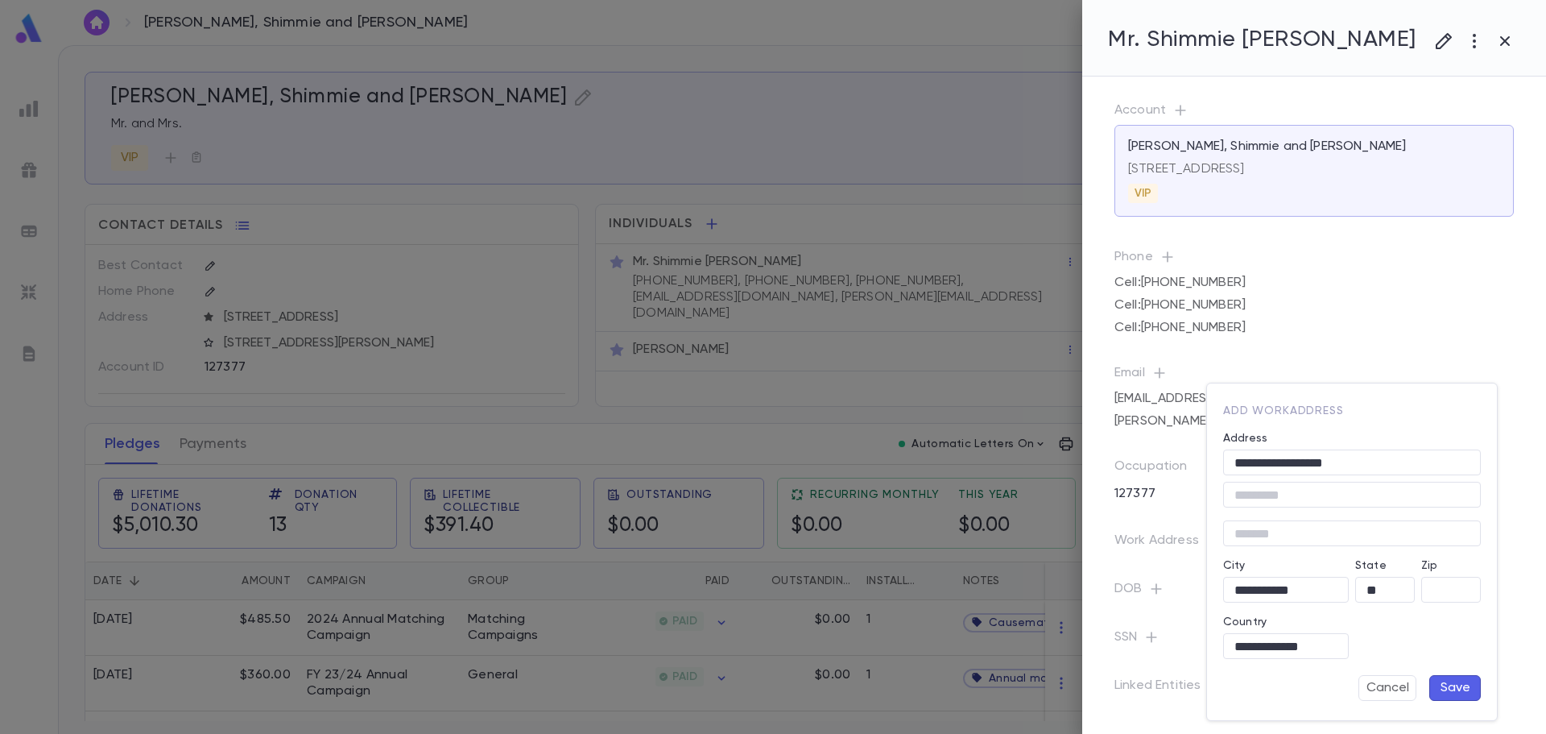
type input "*****"
click at [1455, 686] on button "Save" at bounding box center [1456, 688] width 52 height 26
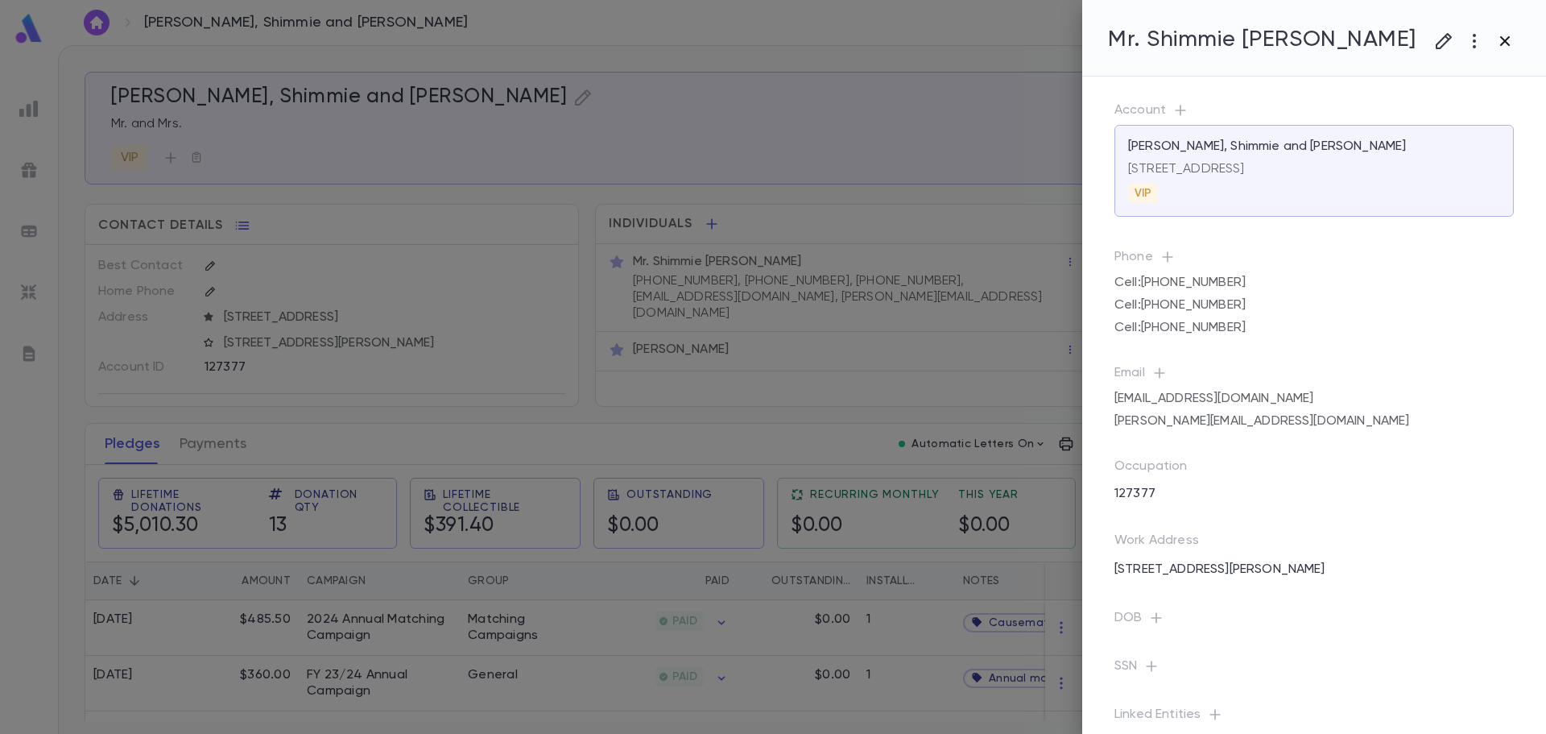
click at [1509, 43] on icon "button" at bounding box center [1505, 40] width 19 height 19
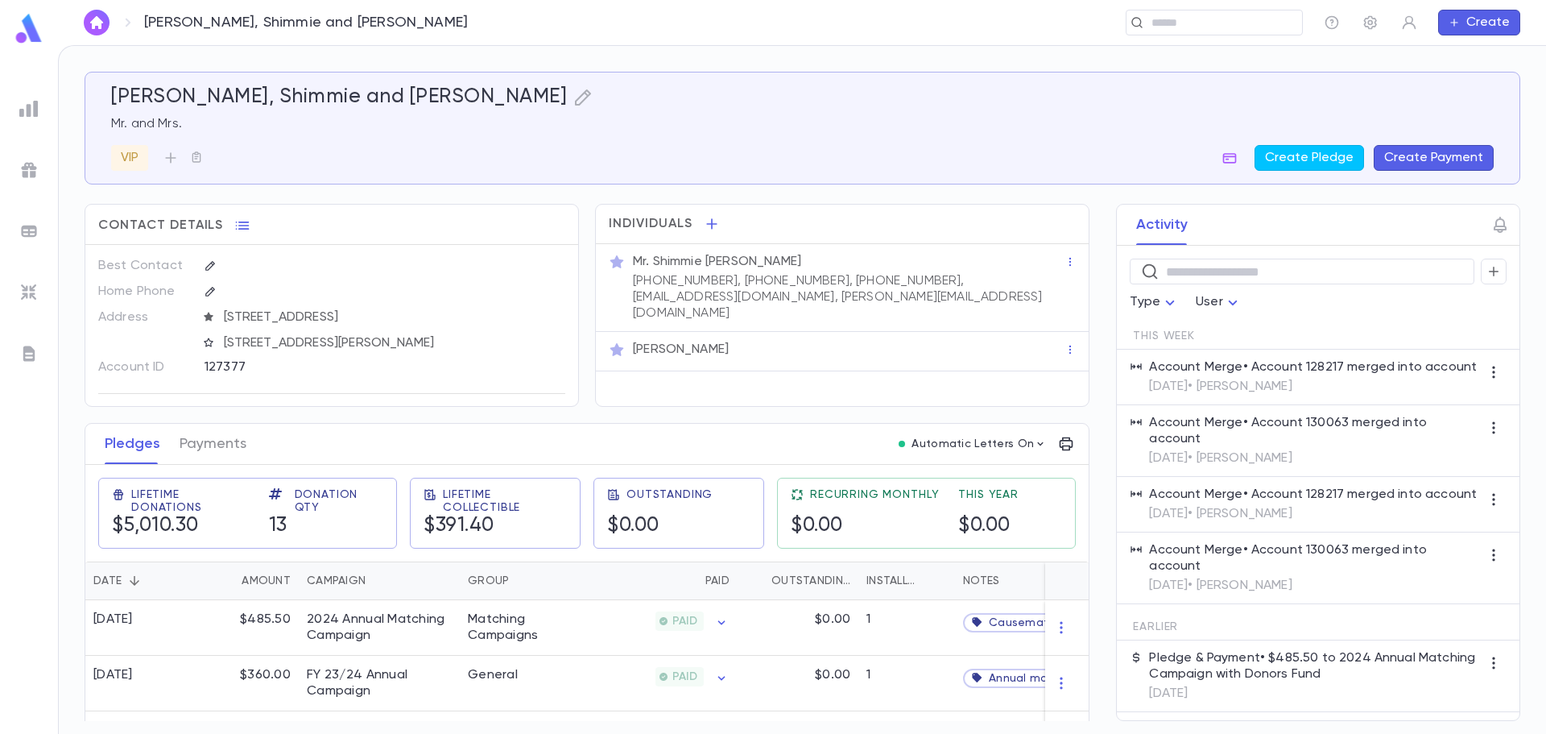
click at [758, 258] on p "Mr. Shimmie Mermelstein" at bounding box center [717, 262] width 168 height 16
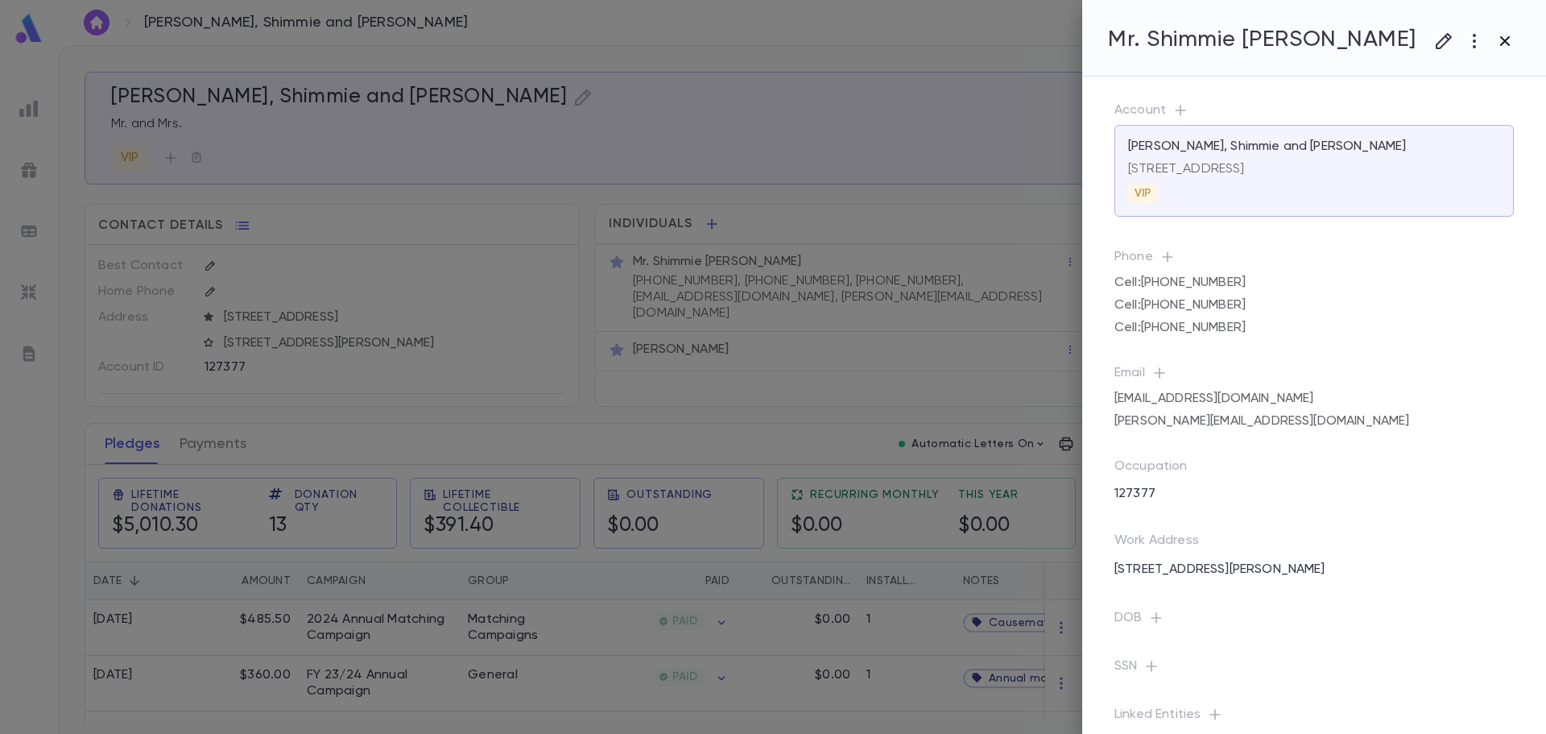
click at [1504, 35] on icon "button" at bounding box center [1505, 40] width 19 height 19
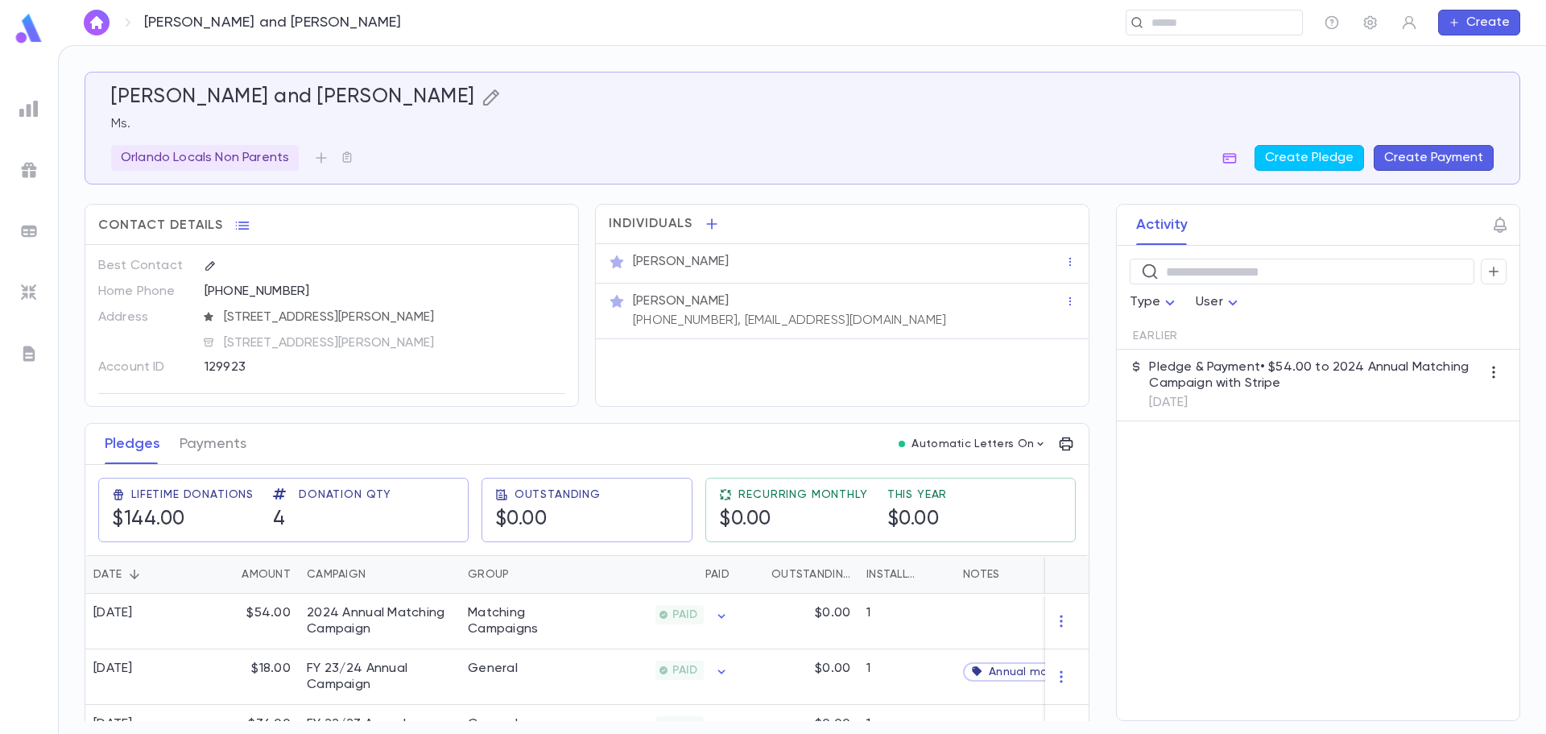
click at [482, 93] on icon "button" at bounding box center [491, 97] width 19 height 19
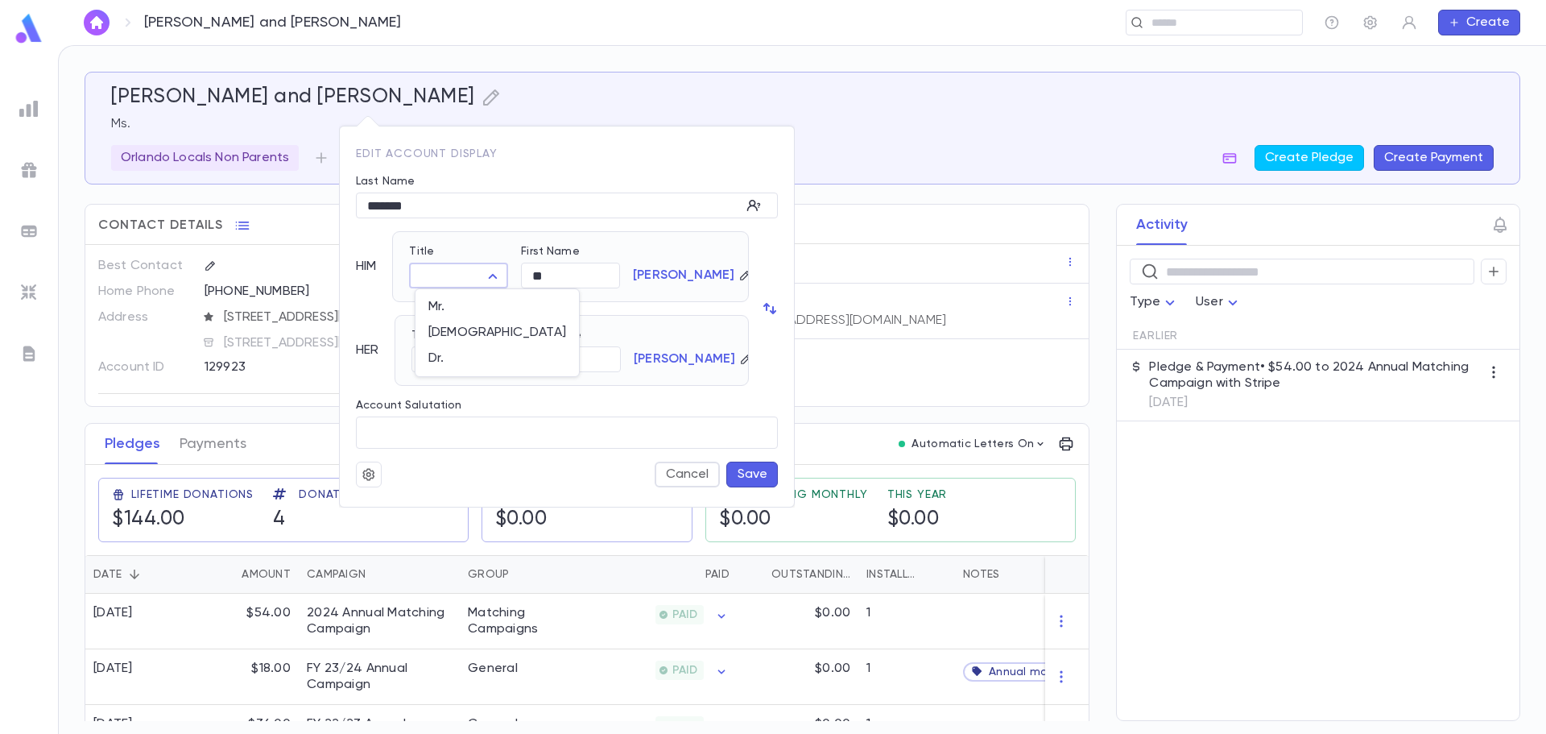
click at [461, 274] on body "[PERSON_NAME] and [PERSON_NAME] ​ Create [PERSON_NAME] and [PERSON_NAME] [PERSO…" at bounding box center [773, 389] width 1546 height 689
click at [463, 301] on span "Mr." at bounding box center [497, 307] width 138 height 16
type input "***"
click at [420, 363] on body "[PERSON_NAME] and [PERSON_NAME] ​ Create [PERSON_NAME] and [PERSON_NAME] [PERSO…" at bounding box center [773, 389] width 1546 height 689
click at [457, 394] on span "Mrs." at bounding box center [465, 391] width 70 height 16
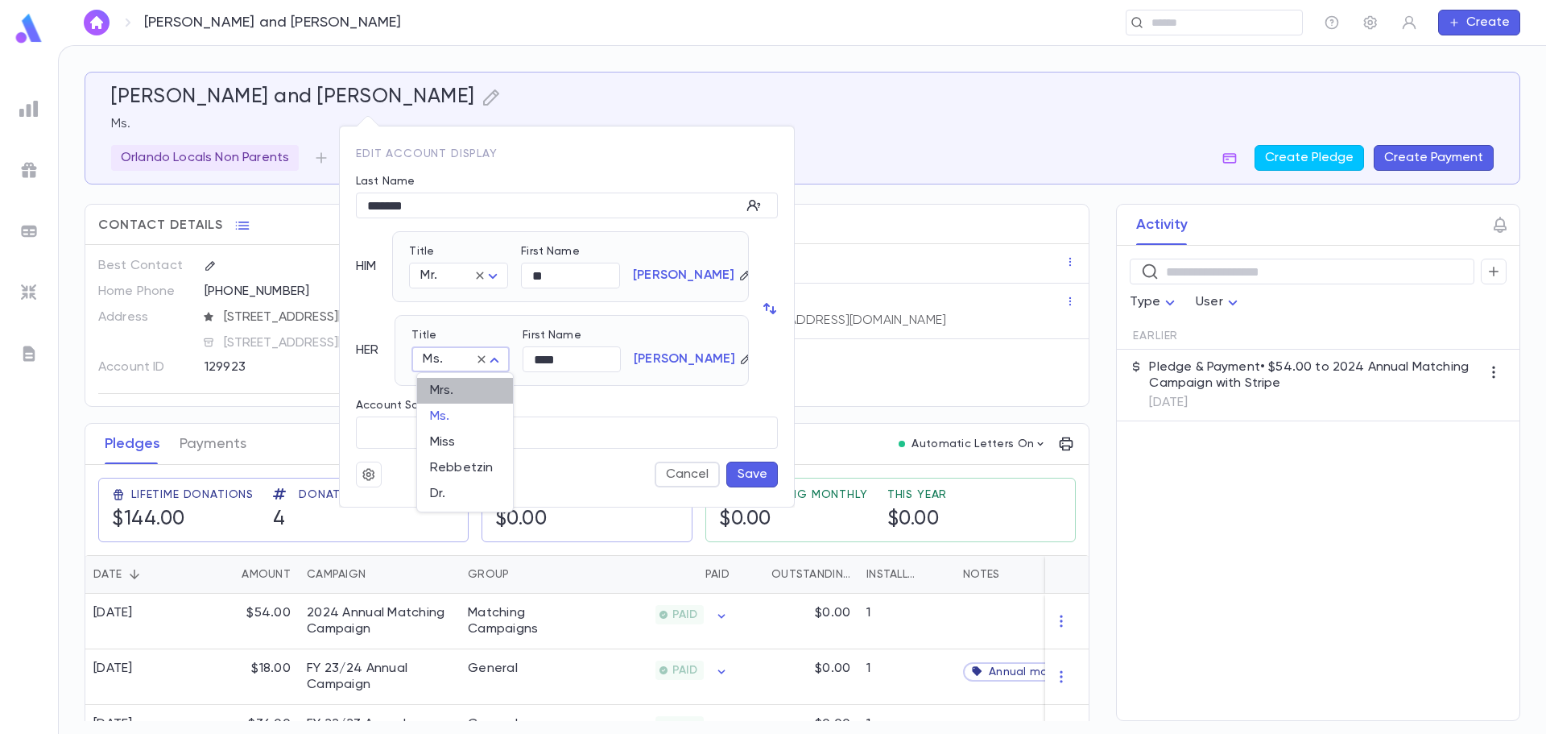
type input "****"
click at [767, 465] on button "Save" at bounding box center [752, 474] width 52 height 26
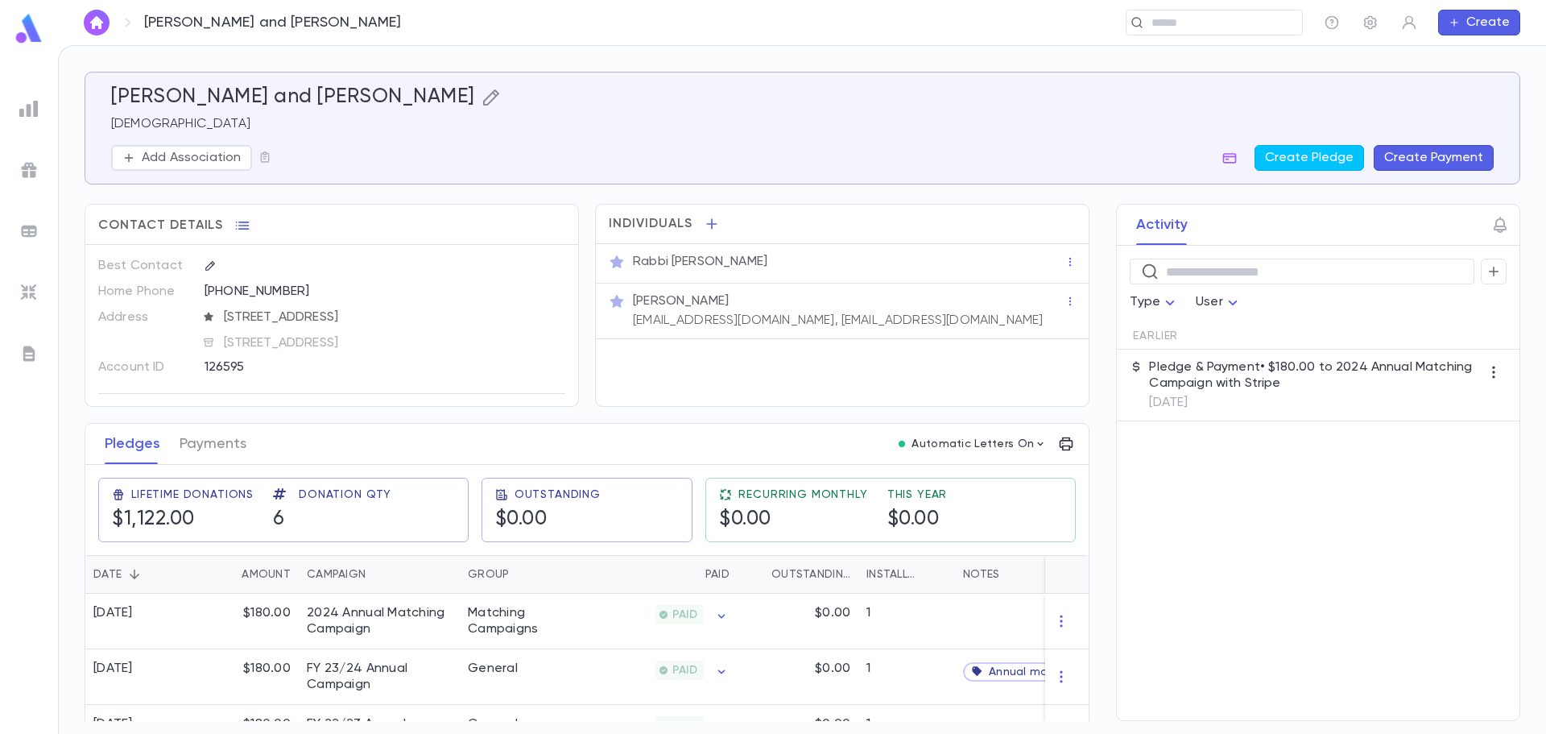
click at [482, 96] on icon "button" at bounding box center [491, 97] width 19 height 19
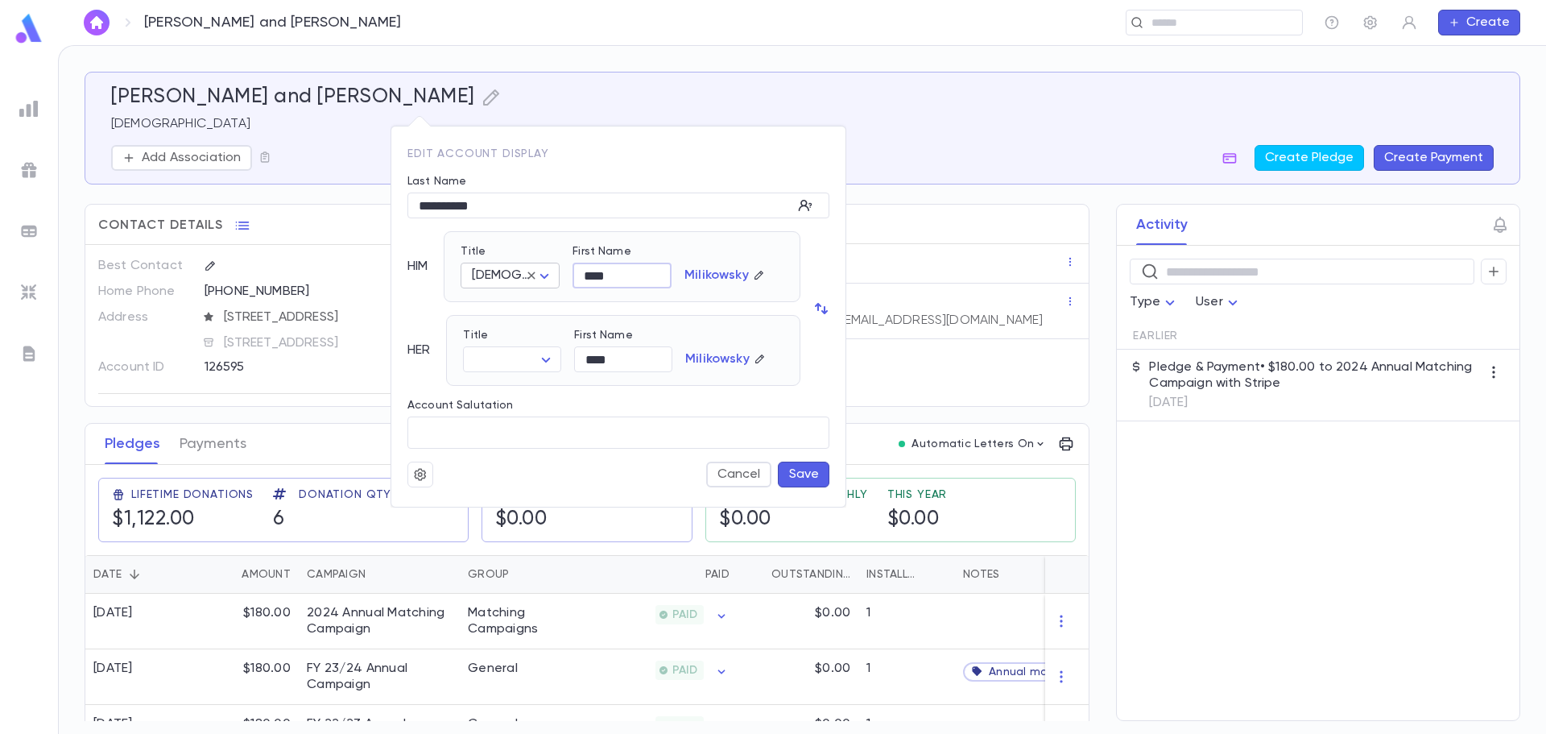
drag, startPoint x: 634, startPoint y: 274, endPoint x: 536, endPoint y: 281, distance: 98.5
click at [536, 281] on div "Title Rabbi ***** ​ First Name **** ​ Milikowsky" at bounding box center [616, 260] width 336 height 56
click at [525, 366] on body "Milikowsky, Leah and Leah ​ Create Milikowsky, Leah and Leah Rabbi Add Associat…" at bounding box center [773, 389] width 1546 height 689
click at [519, 387] on span "Mrs." at bounding box center [517, 391] width 70 height 16
type input "****"
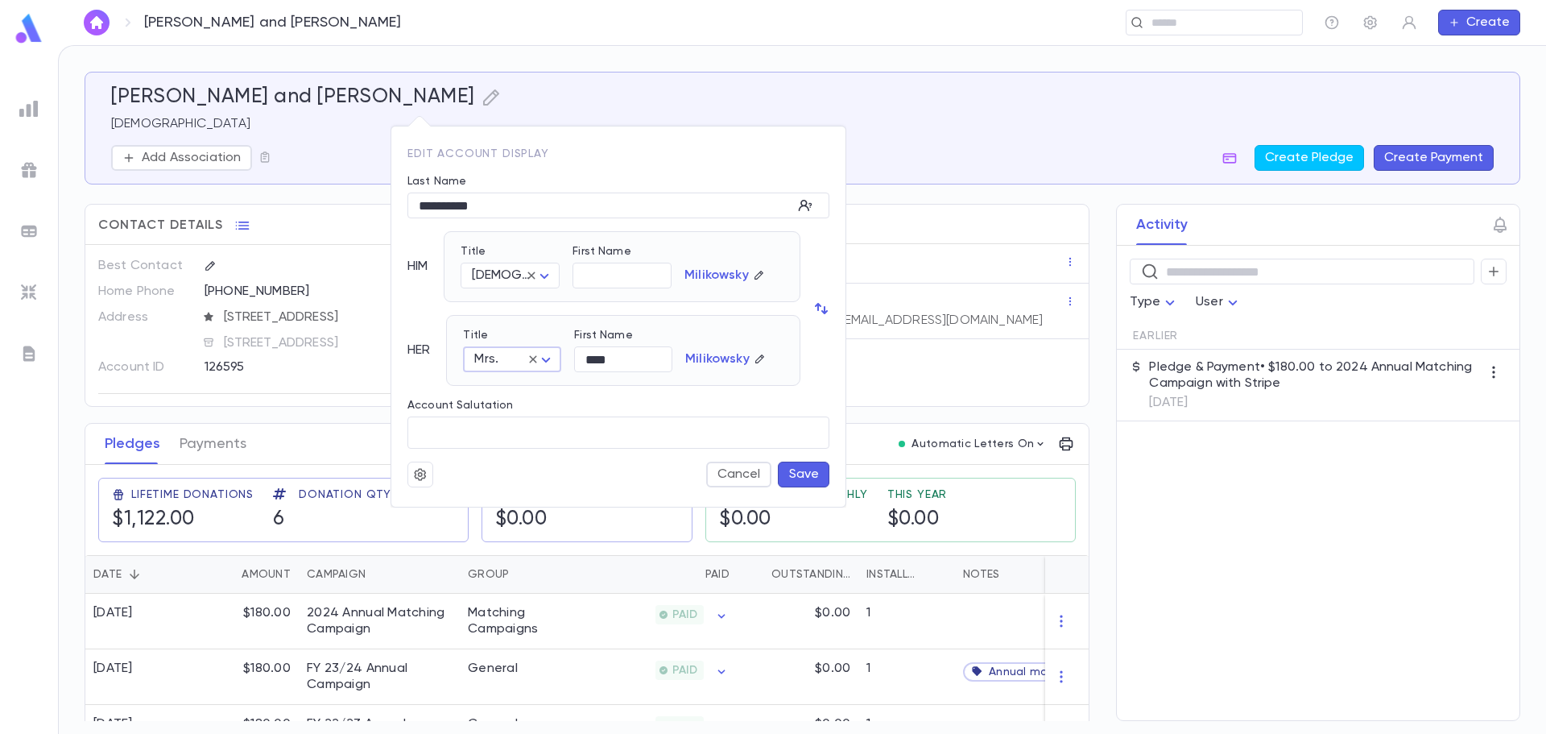
click at [790, 474] on button "Save" at bounding box center [804, 474] width 52 height 26
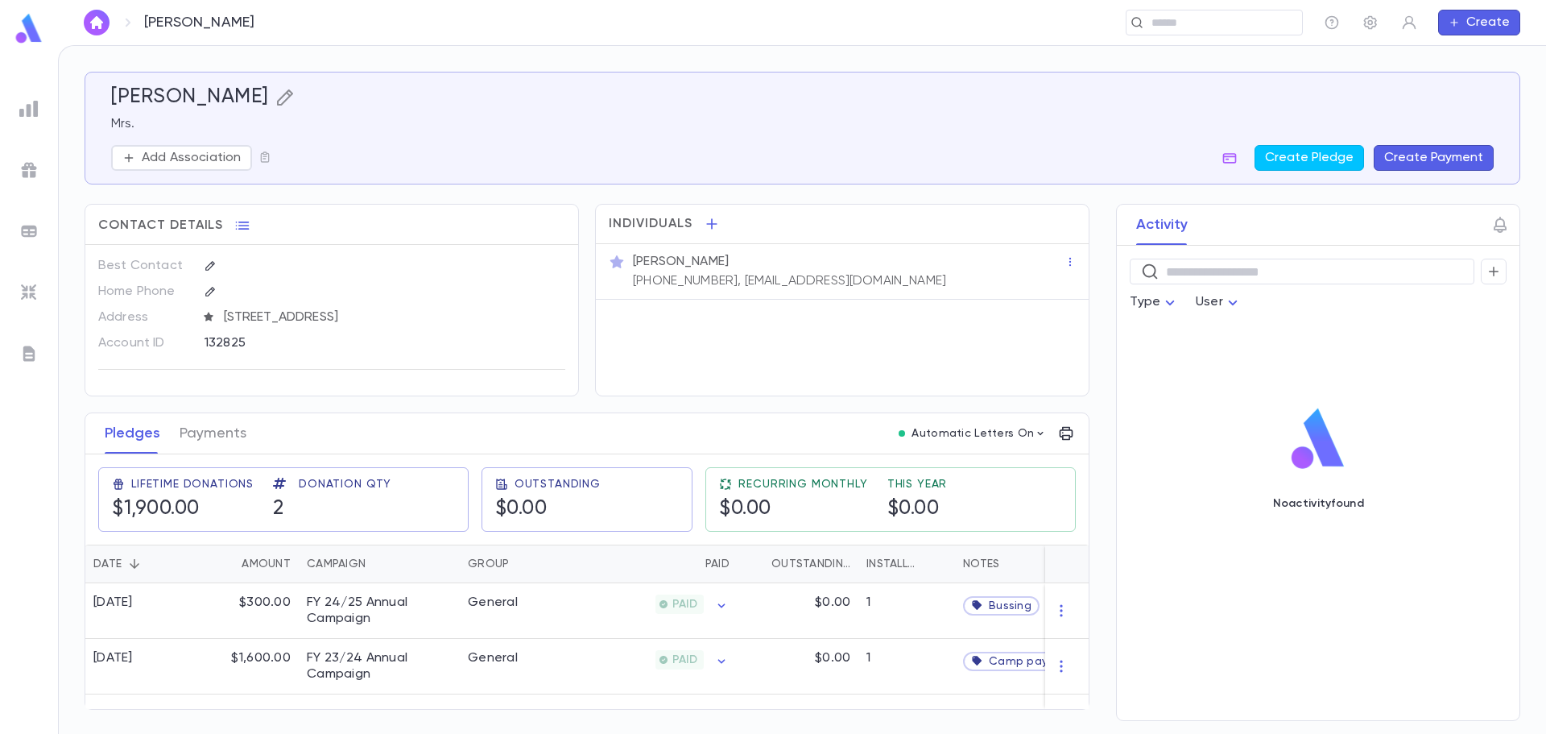
click at [284, 97] on icon "button" at bounding box center [284, 97] width 19 height 19
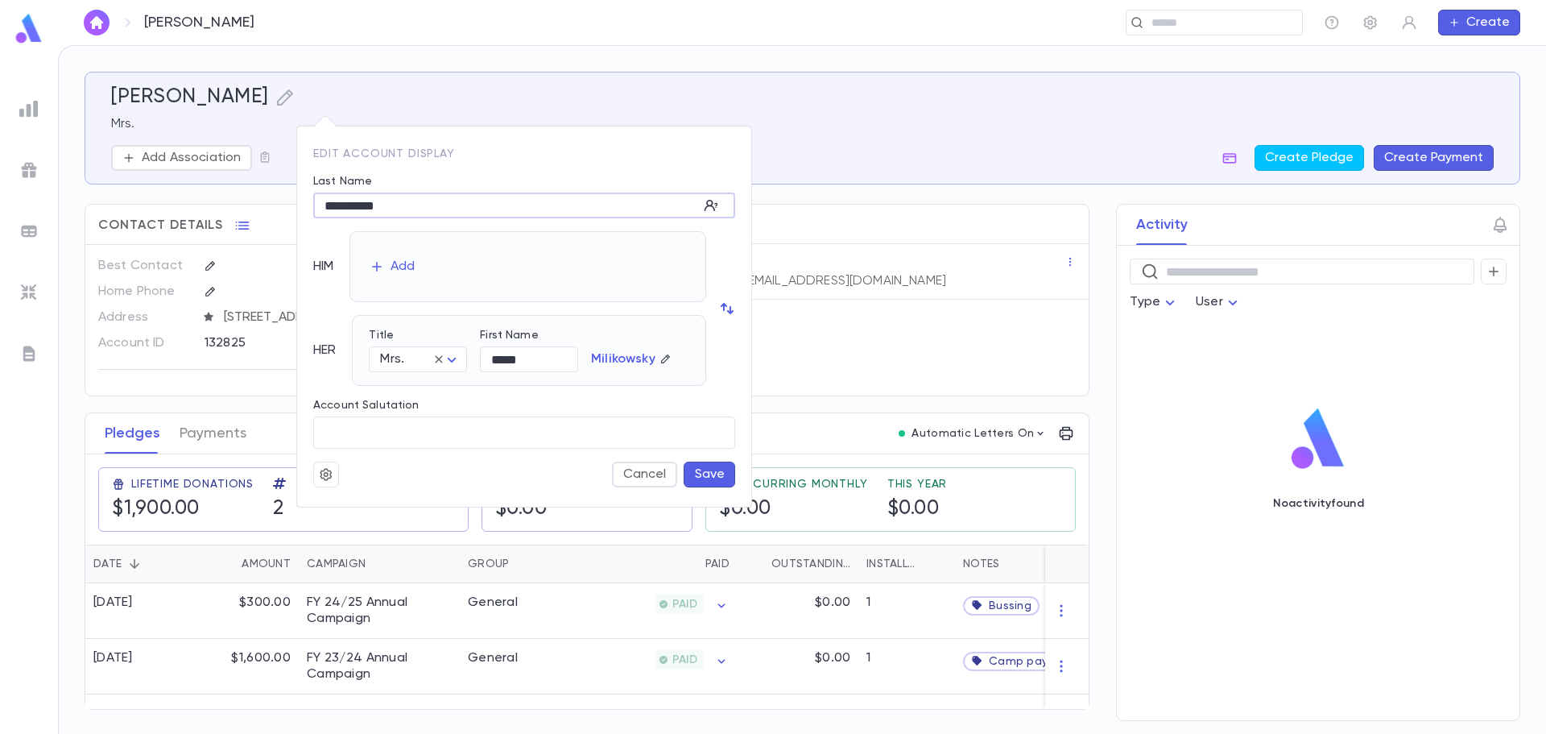
drag, startPoint x: 393, startPoint y: 208, endPoint x: 321, endPoint y: 218, distance: 73.2
click at [321, 218] on div "**********" at bounding box center [517, 305] width 435 height 287
type input "**********"
click at [410, 267] on div "Add" at bounding box center [403, 267] width 24 height 16
click at [410, 276] on body "**********" at bounding box center [773, 389] width 1546 height 689
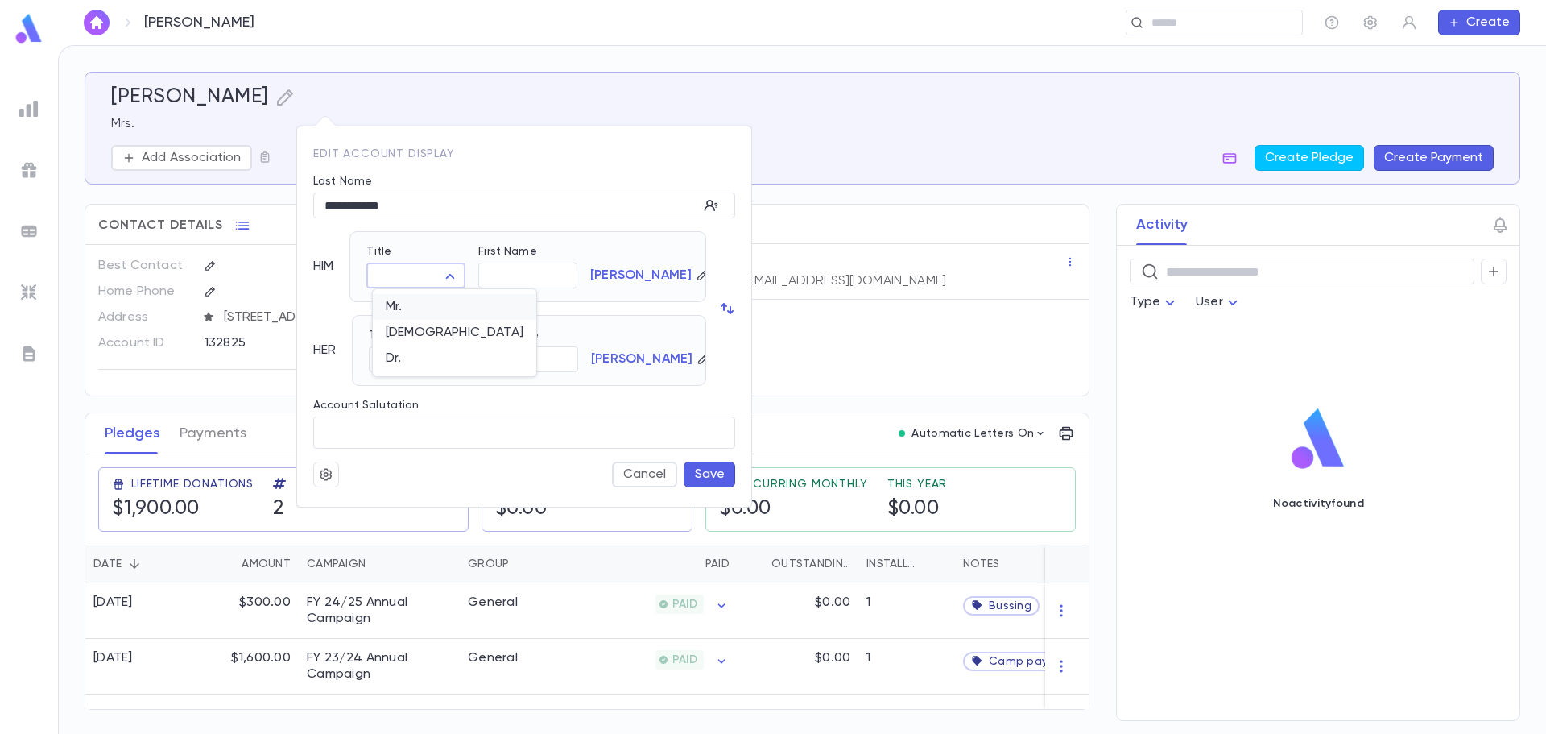
click at [416, 303] on span "Mr." at bounding box center [455, 307] width 138 height 16
type input "***"
click at [515, 279] on input "First Name" at bounding box center [527, 275] width 99 height 25
type input "****"
click at [724, 466] on button "Save" at bounding box center [710, 474] width 52 height 26
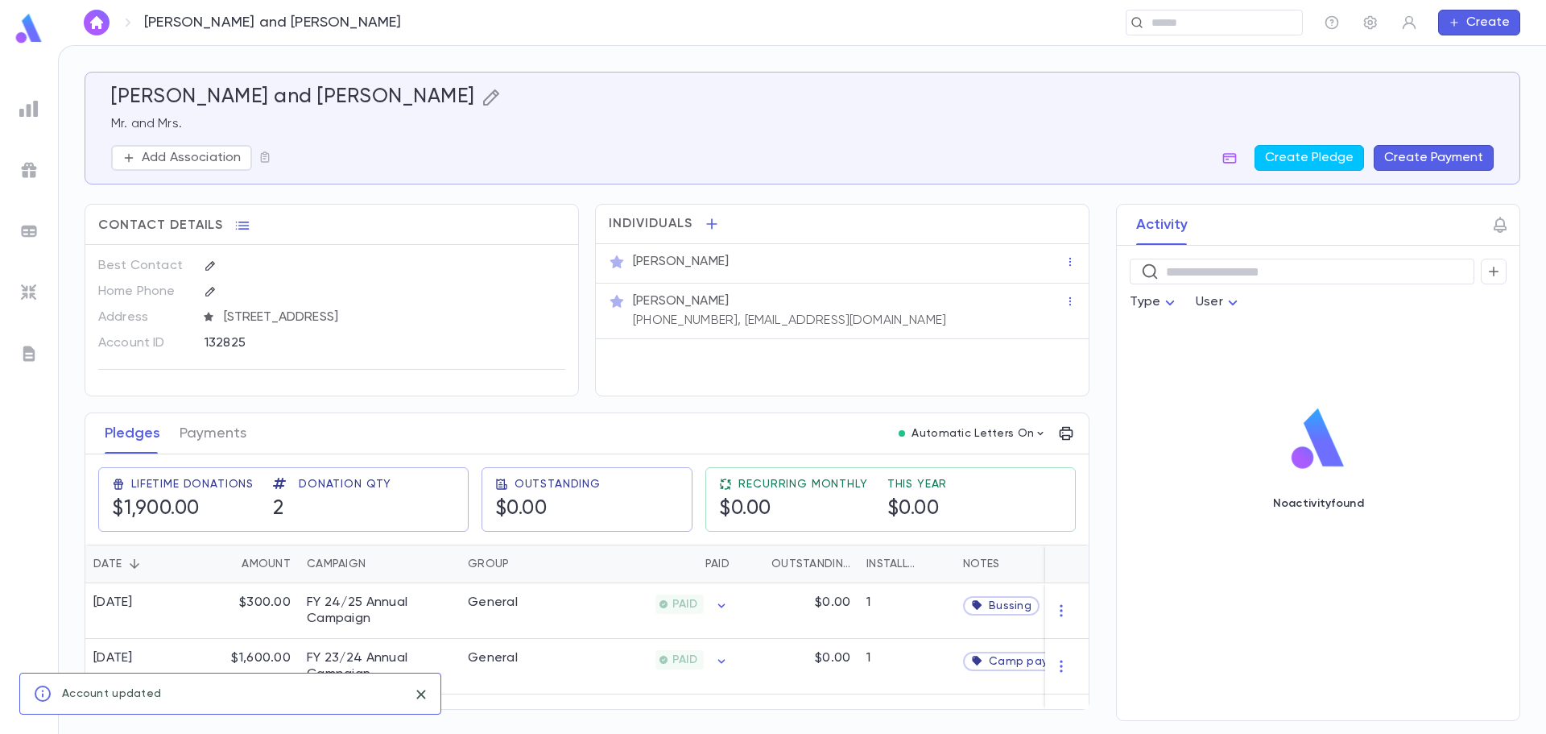
click at [482, 89] on icon "button" at bounding box center [491, 97] width 19 height 19
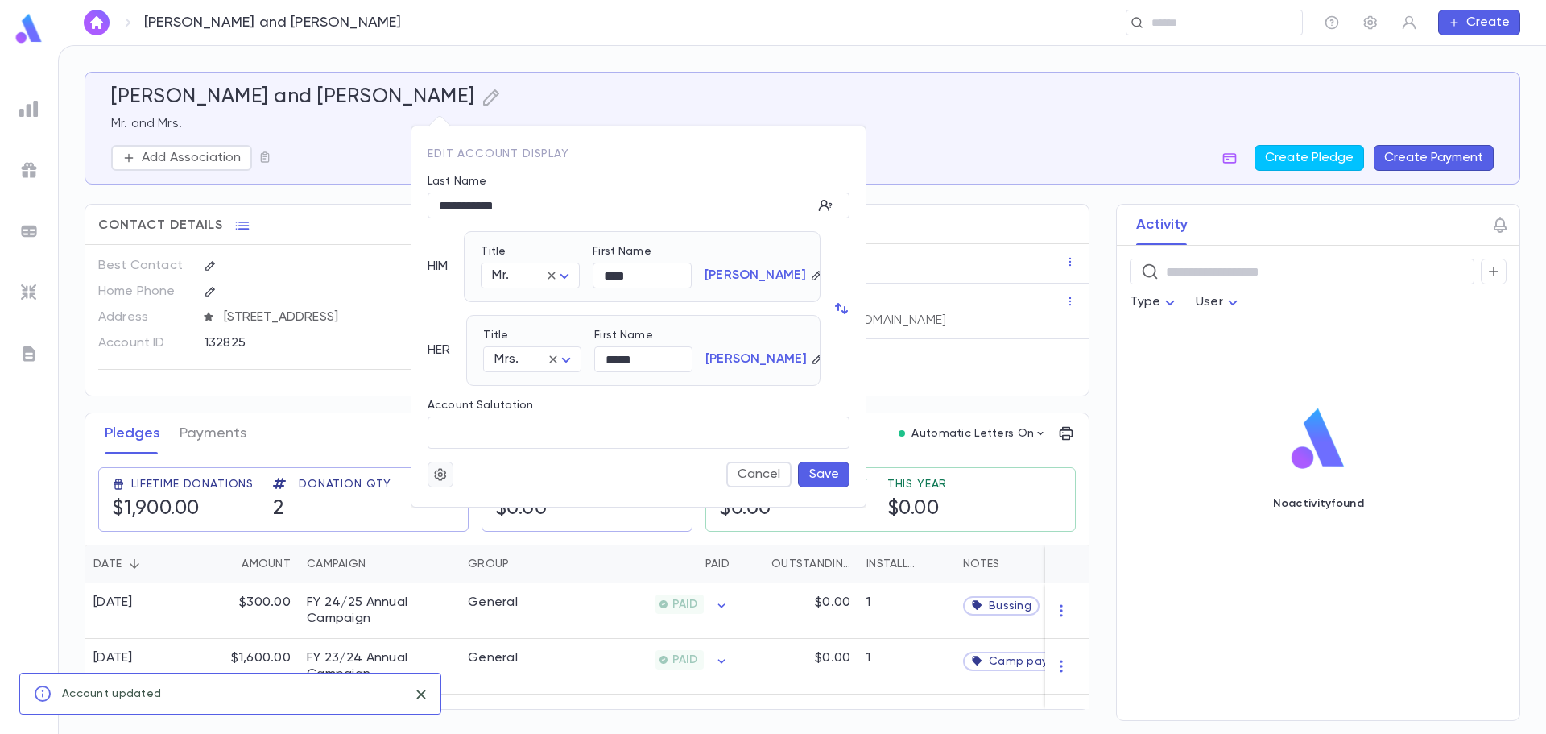
click at [437, 471] on icon "button" at bounding box center [440, 474] width 12 height 12
click at [470, 513] on li "Merge" at bounding box center [480, 506] width 96 height 26
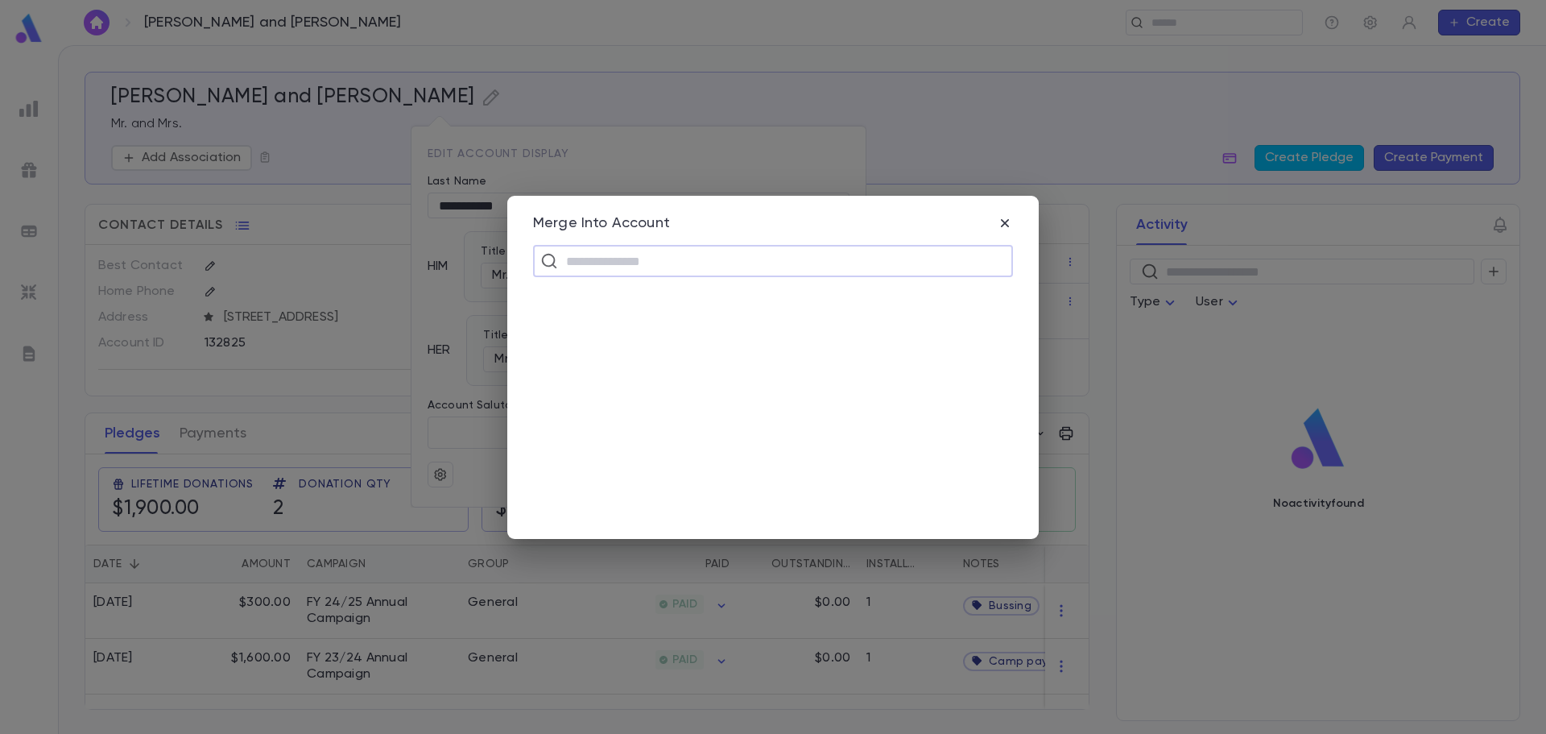
click at [602, 258] on input "text" at bounding box center [783, 261] width 445 height 31
type input "**********"
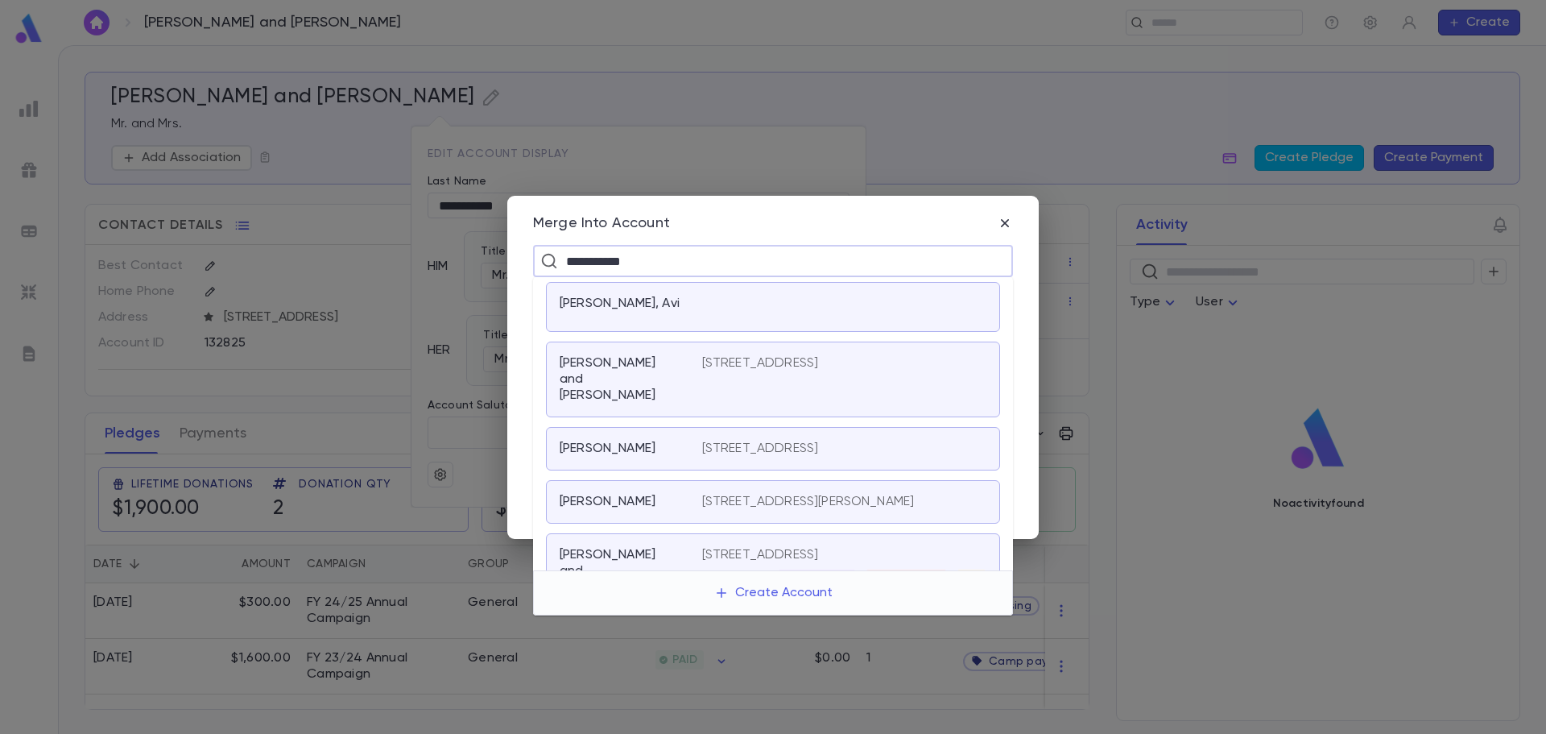
scroll to position [81, 0]
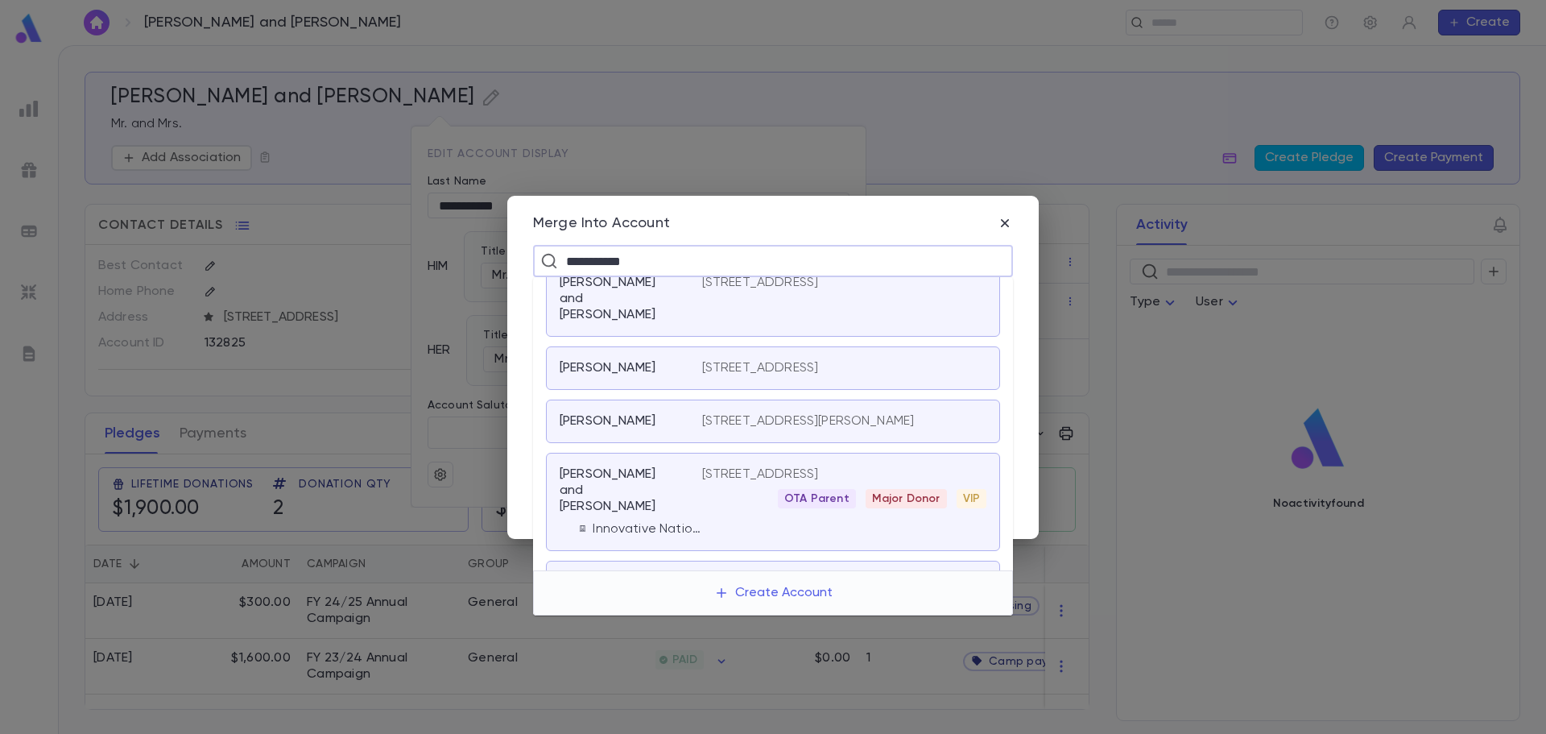
click at [660, 489] on p "[PERSON_NAME] and [PERSON_NAME]" at bounding box center [621, 490] width 123 height 48
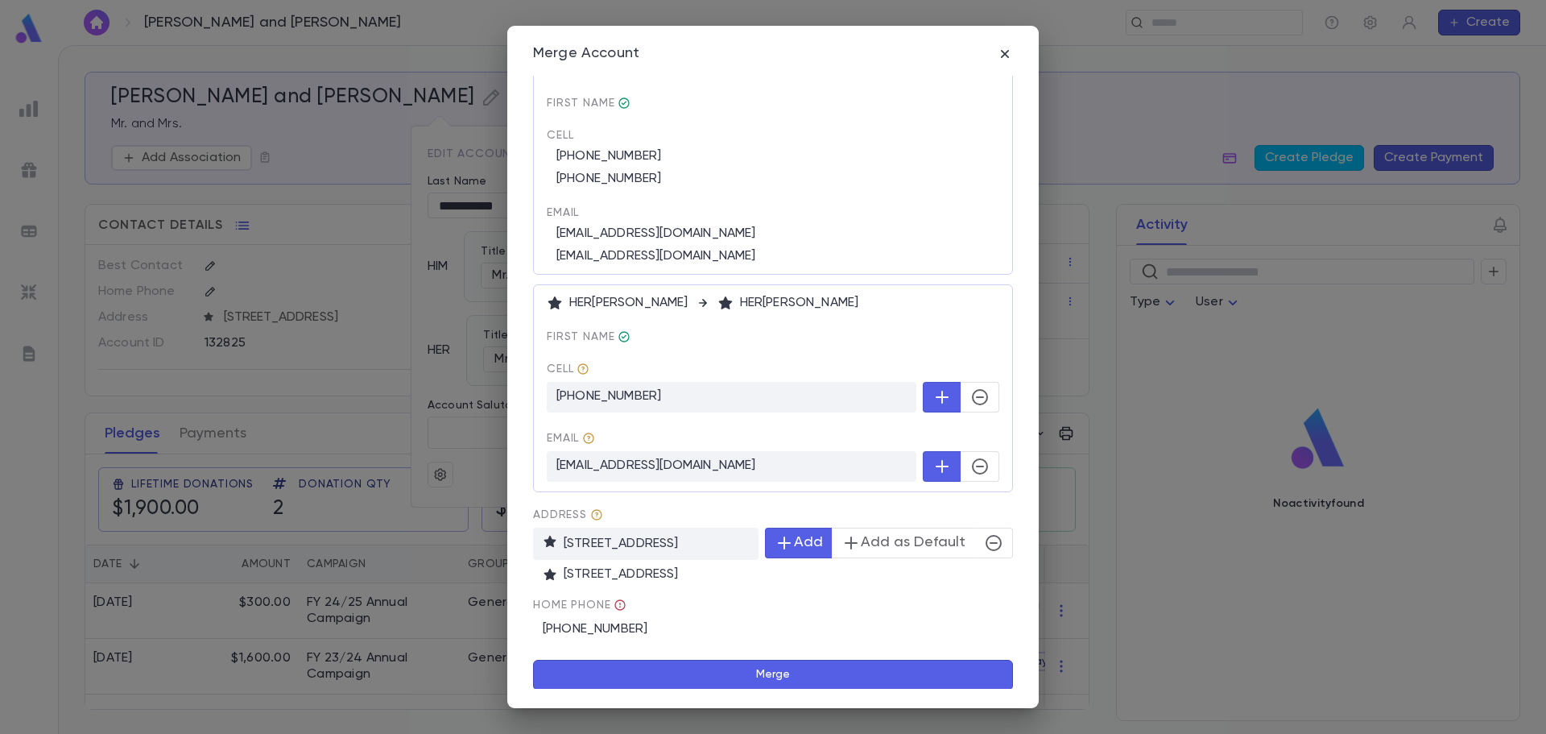
scroll to position [182, 0]
click at [777, 674] on button "Merge" at bounding box center [773, 674] width 480 height 31
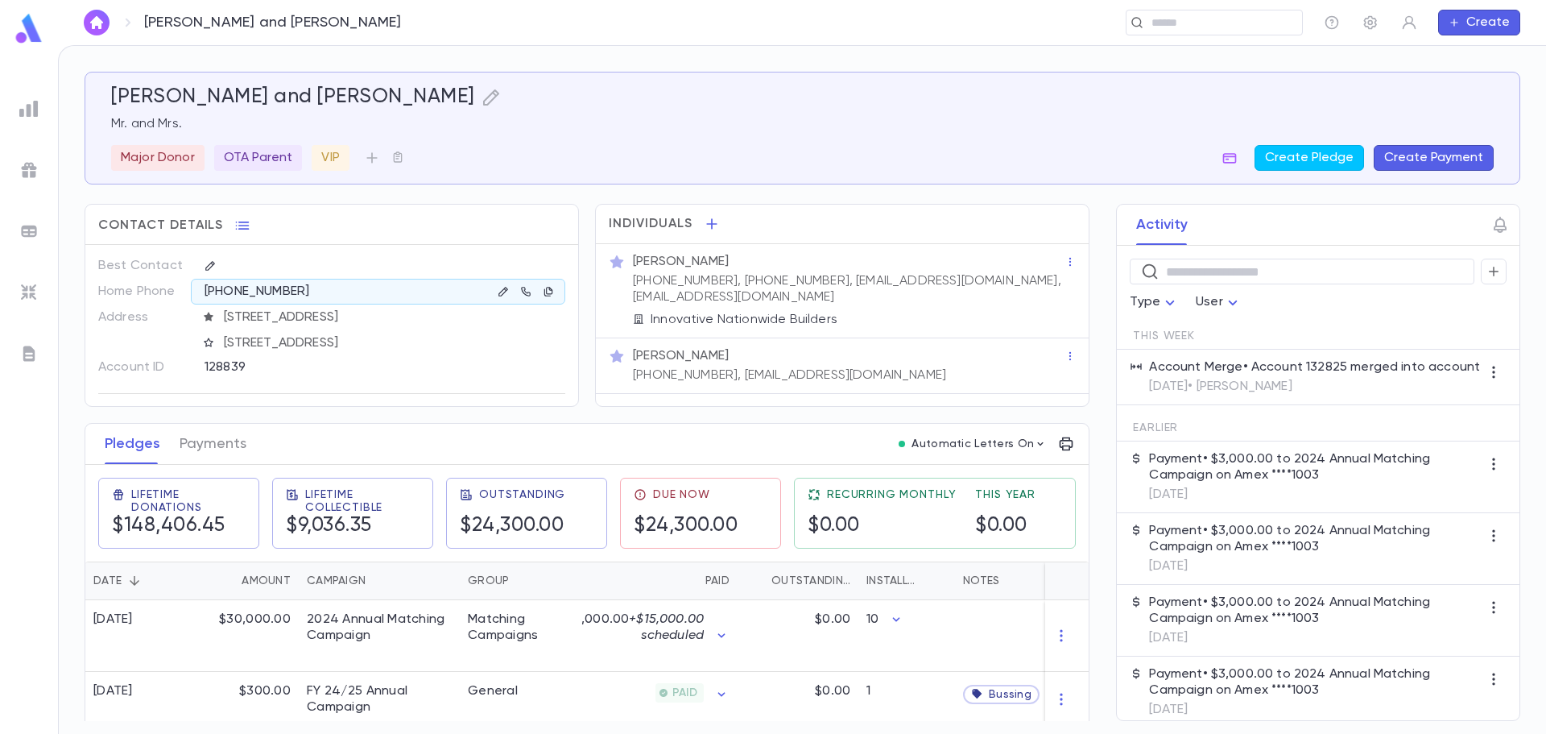
click at [808, 271] on div "[PHONE_NUMBER], [PHONE_NUMBER], [EMAIL_ADDRESS][DOMAIN_NAME], [EMAIL_ADDRESS][D…" at bounding box center [847, 287] width 435 height 35
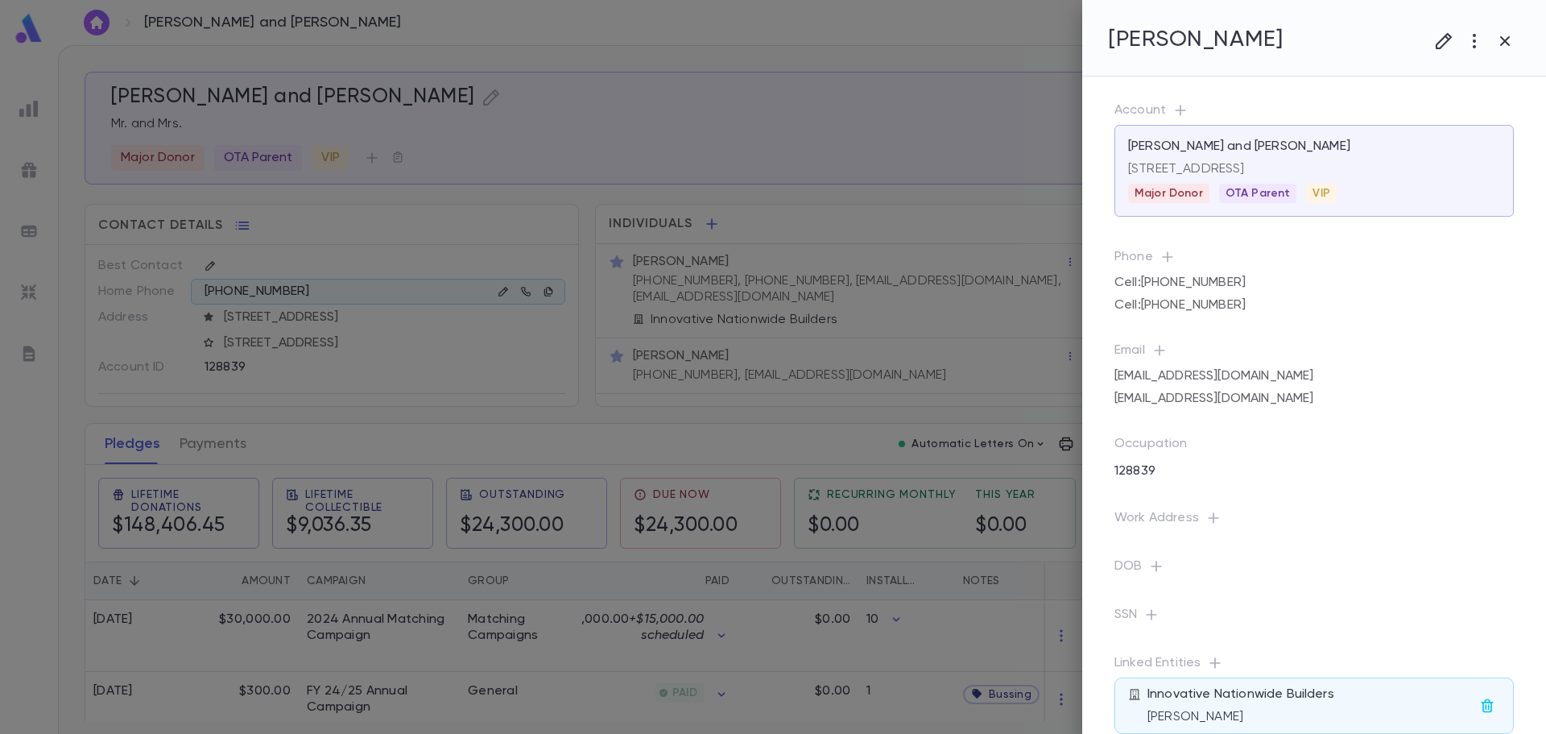
click at [384, 308] on div at bounding box center [773, 367] width 1546 height 734
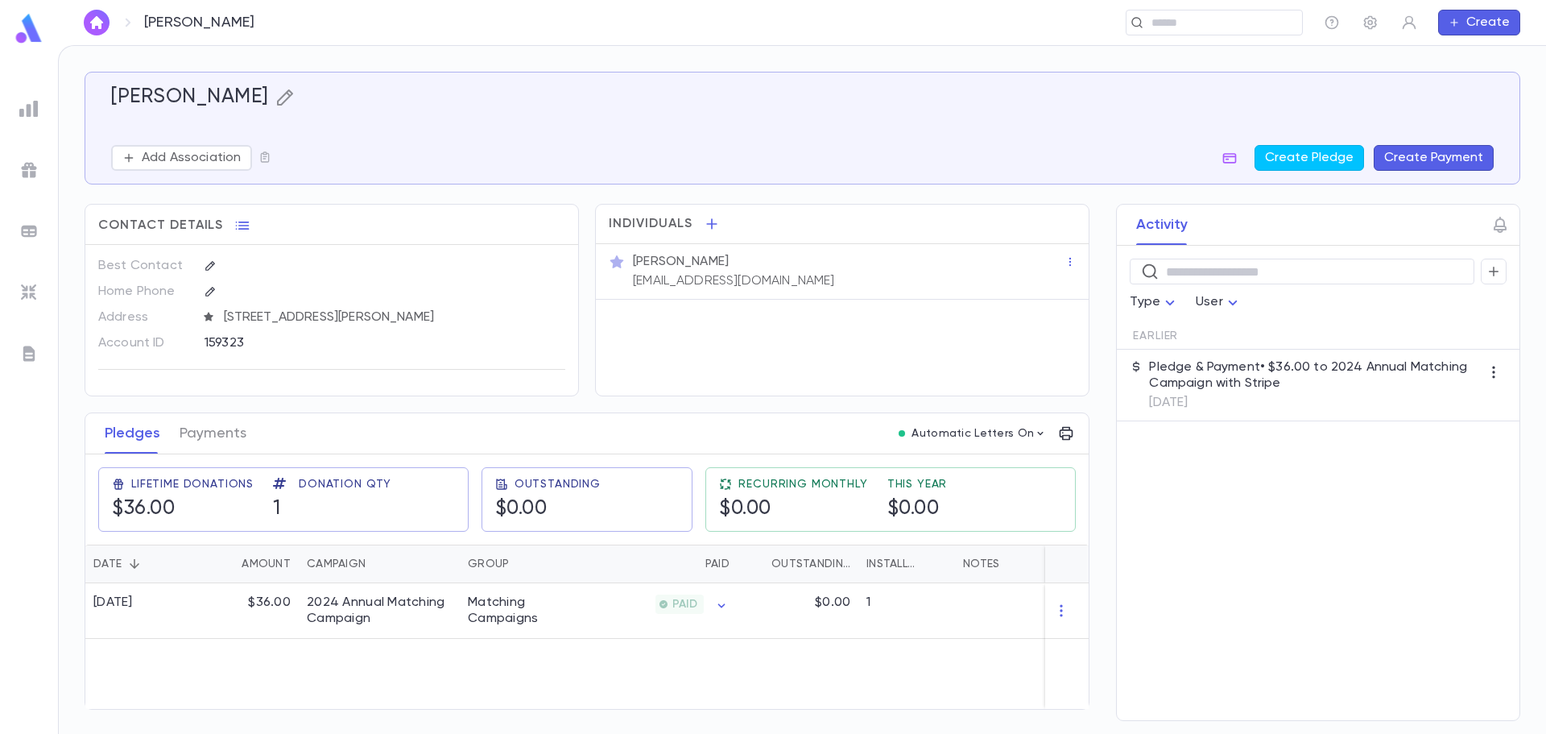
click at [275, 97] on icon "button" at bounding box center [284, 97] width 19 height 19
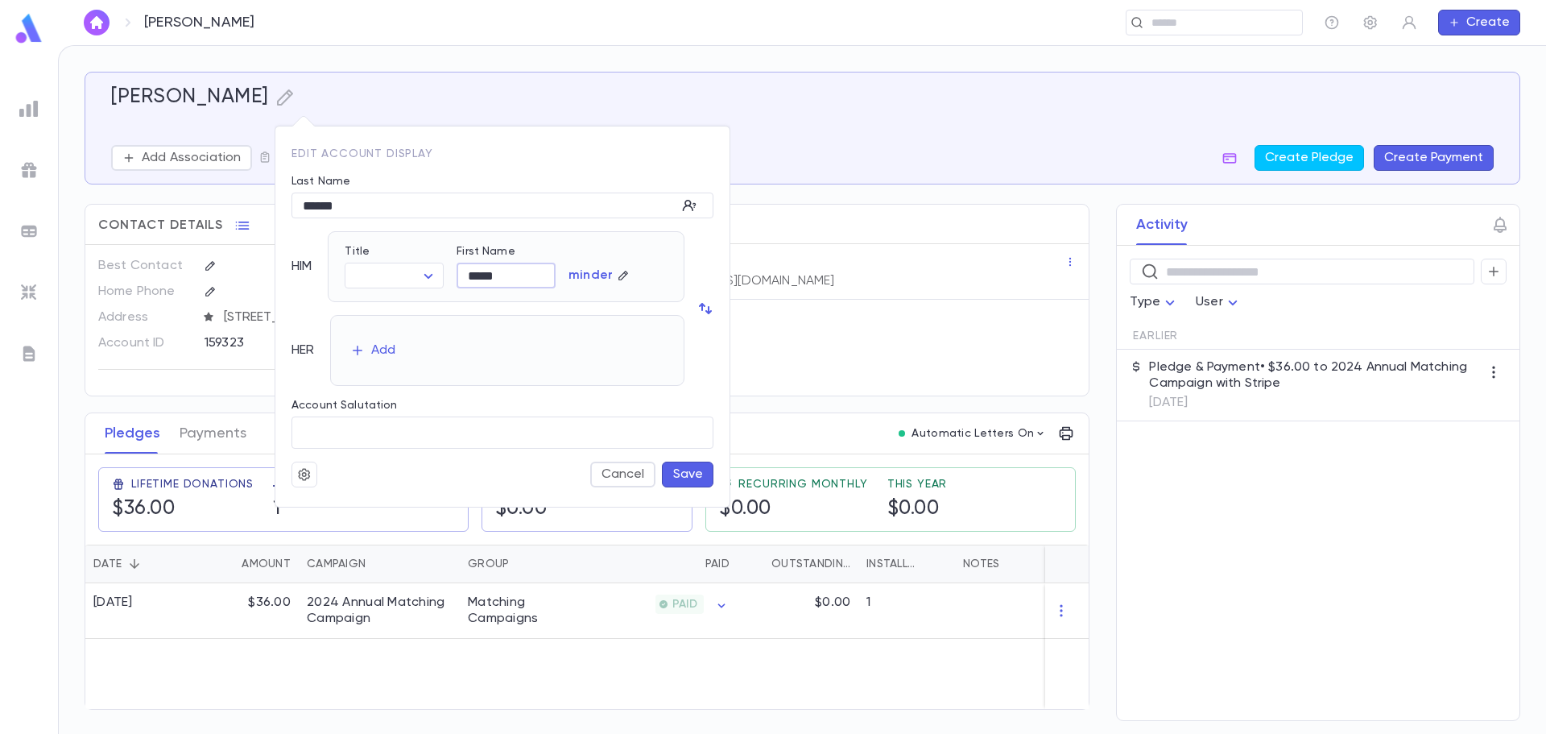
click at [470, 280] on input "*****" at bounding box center [506, 275] width 99 height 25
type input "*****"
drag, startPoint x: 312, startPoint y: 210, endPoint x: 295, endPoint y: 210, distance: 17.7
click at [295, 210] on input "******" at bounding box center [484, 205] width 385 height 25
type input "******"
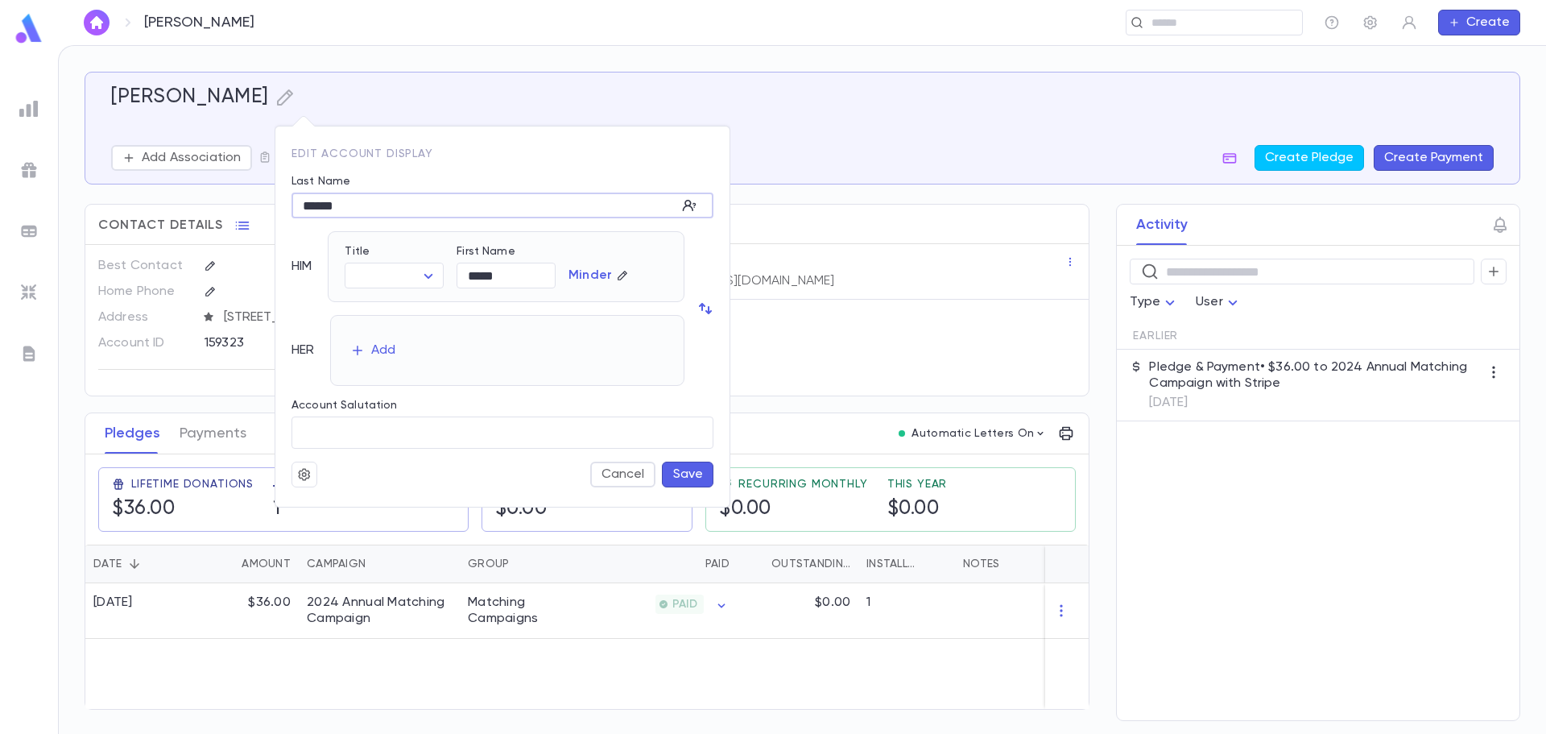
click at [675, 461] on button "Save" at bounding box center [688, 474] width 52 height 26
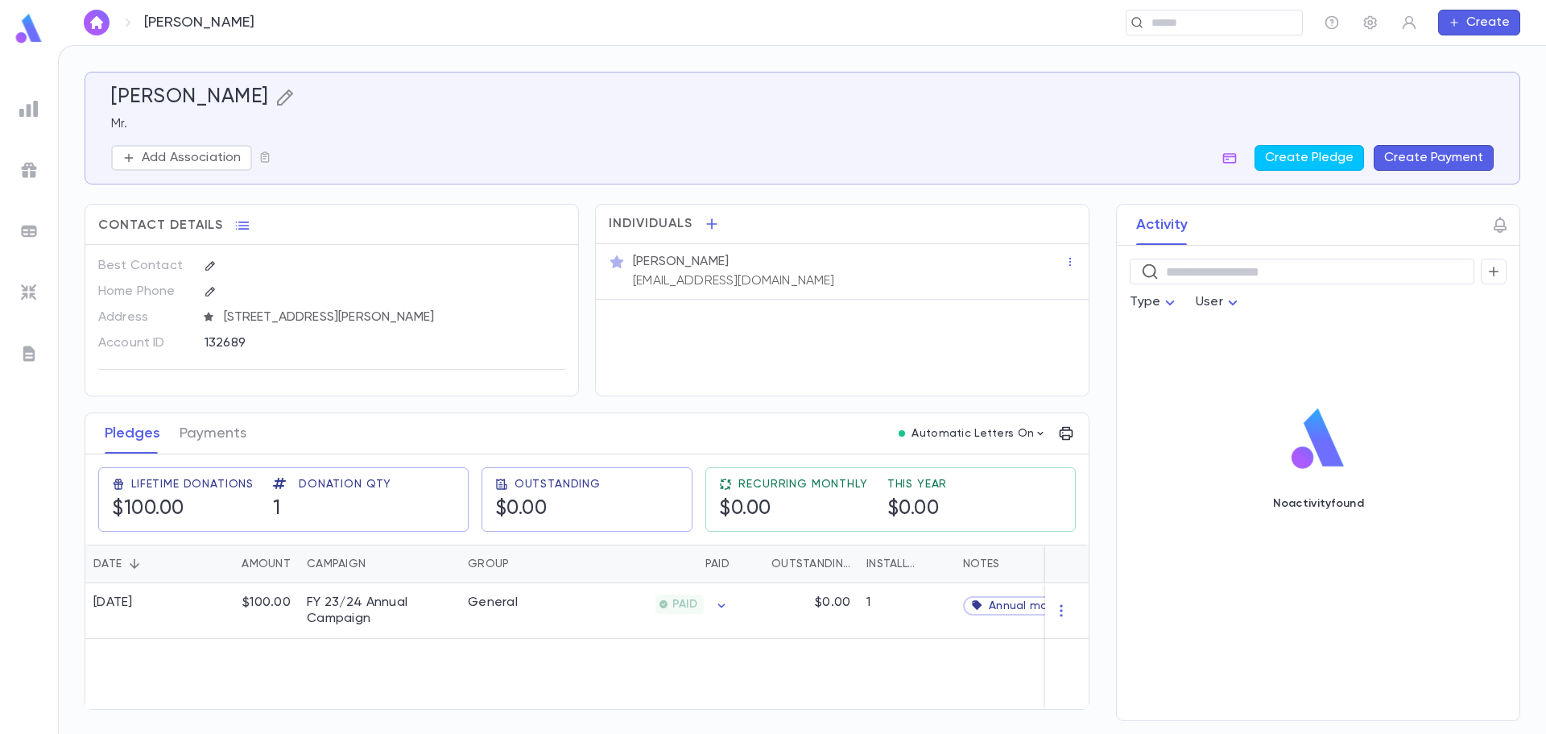
click at [276, 93] on icon "button" at bounding box center [284, 97] width 16 height 16
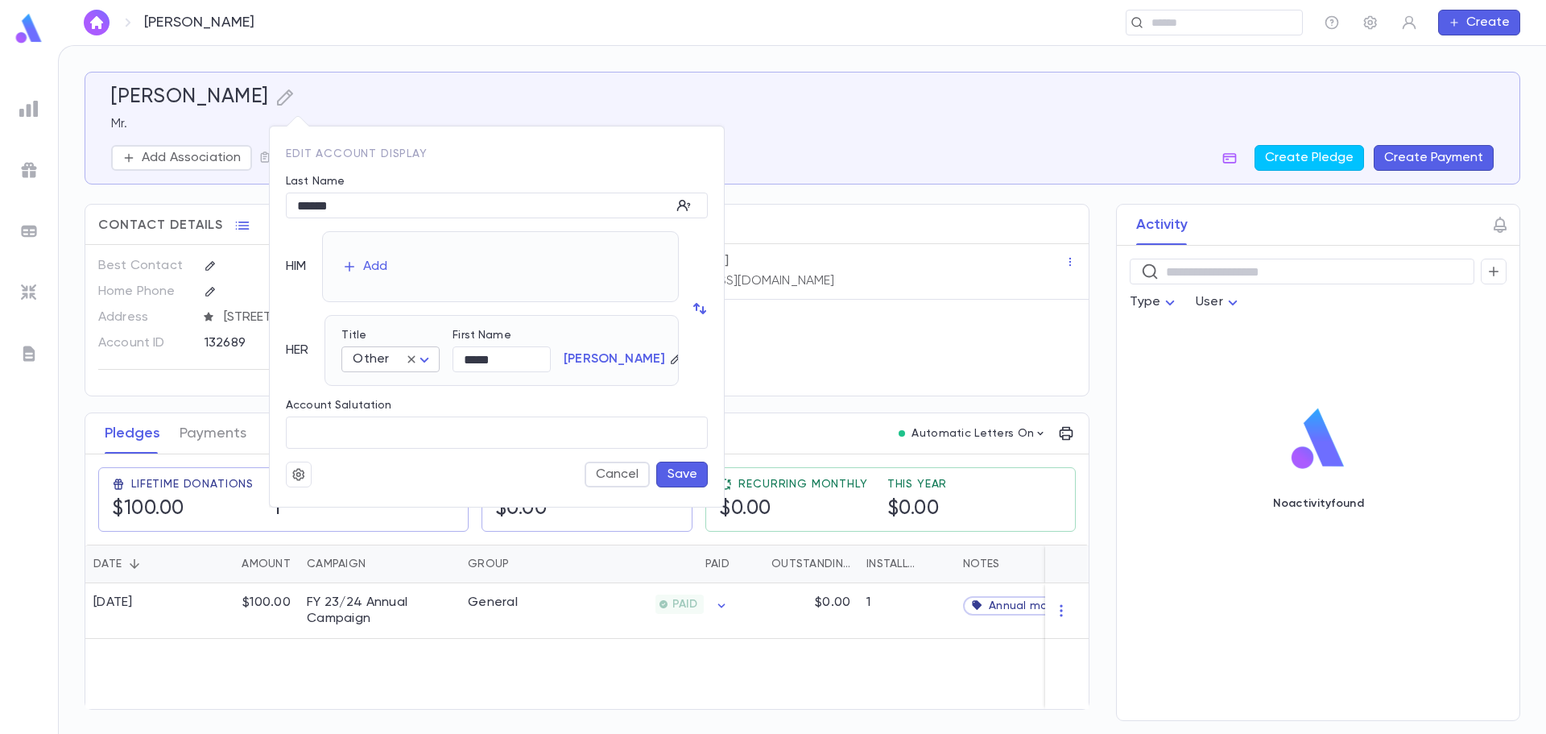
click at [387, 362] on body "[PERSON_NAME] ​ Create [PERSON_NAME] Mr. Add Association Create Pledge Create P…" at bounding box center [773, 389] width 1546 height 689
click at [389, 395] on span "Mrs." at bounding box center [395, 391] width 70 height 16
type input "****"
click at [671, 472] on button "Save" at bounding box center [682, 474] width 52 height 26
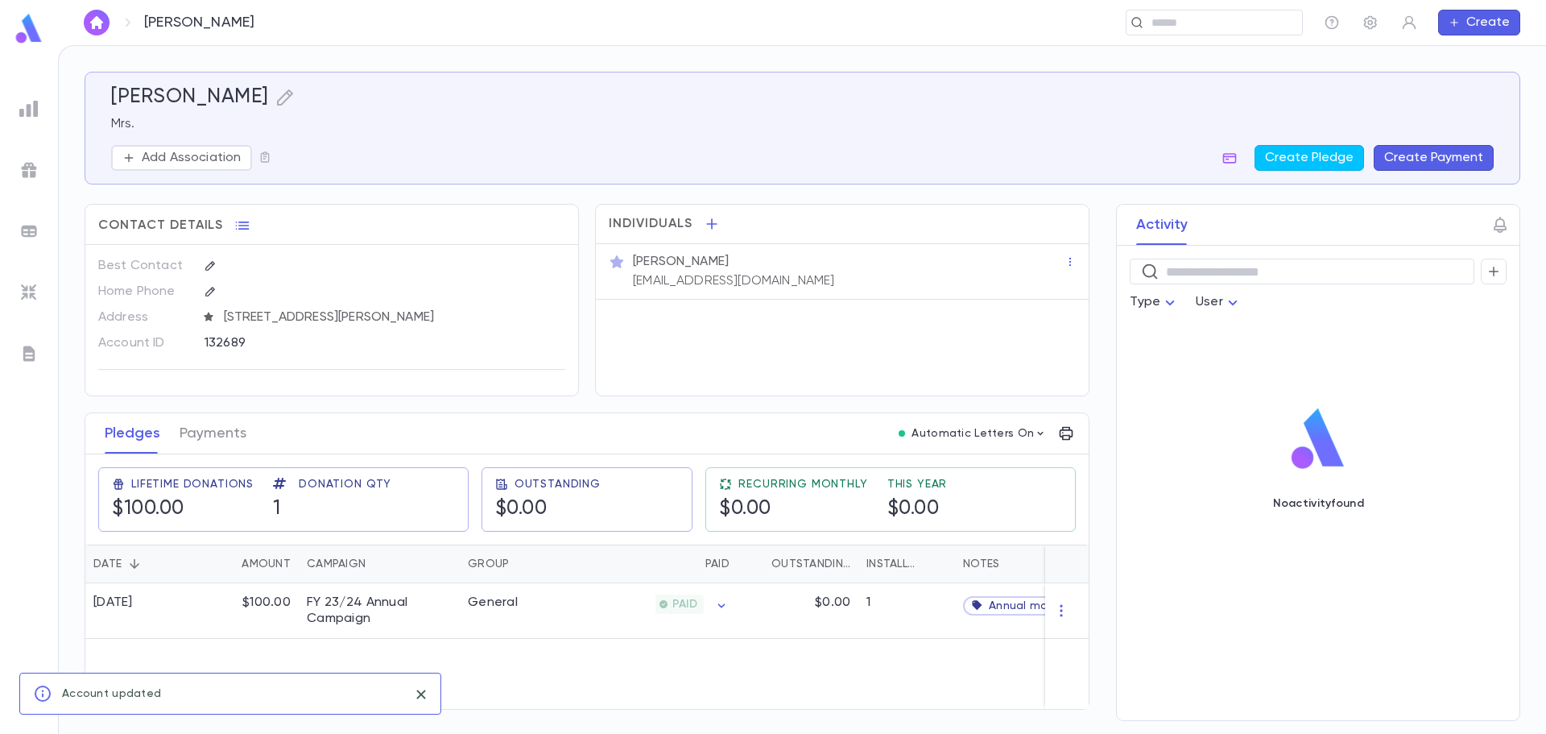
click at [246, 106] on div "[PERSON_NAME]" at bounding box center [802, 97] width 1383 height 24
click at [275, 102] on icon "button" at bounding box center [284, 97] width 19 height 19
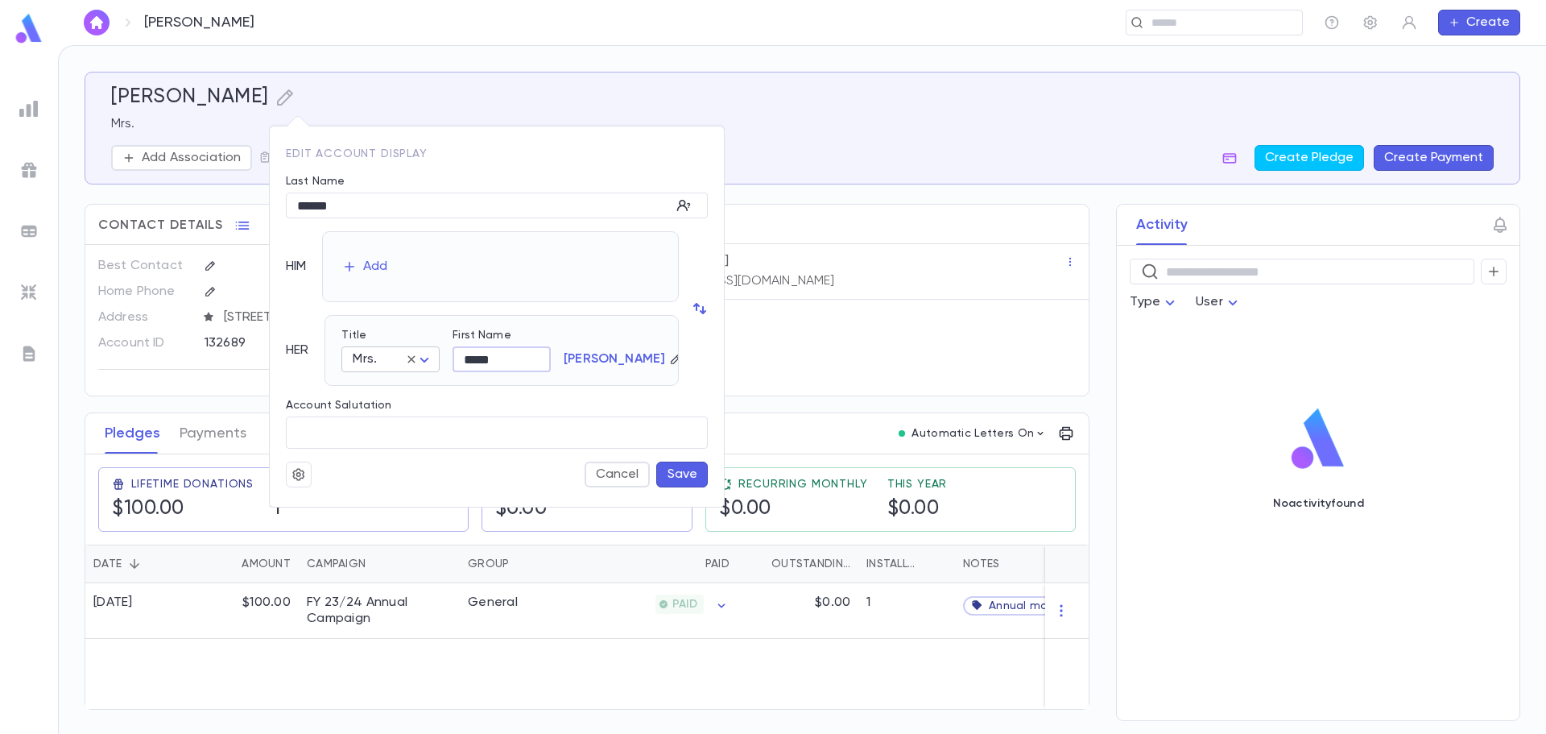
drag, startPoint x: 502, startPoint y: 365, endPoint x: 439, endPoint y: 357, distance: 63.3
click at [439, 357] on div "Title Mrs. **** ​ First Name ***** ​ [PERSON_NAME]" at bounding box center [495, 344] width 333 height 56
click at [701, 482] on button "Save" at bounding box center [682, 474] width 52 height 26
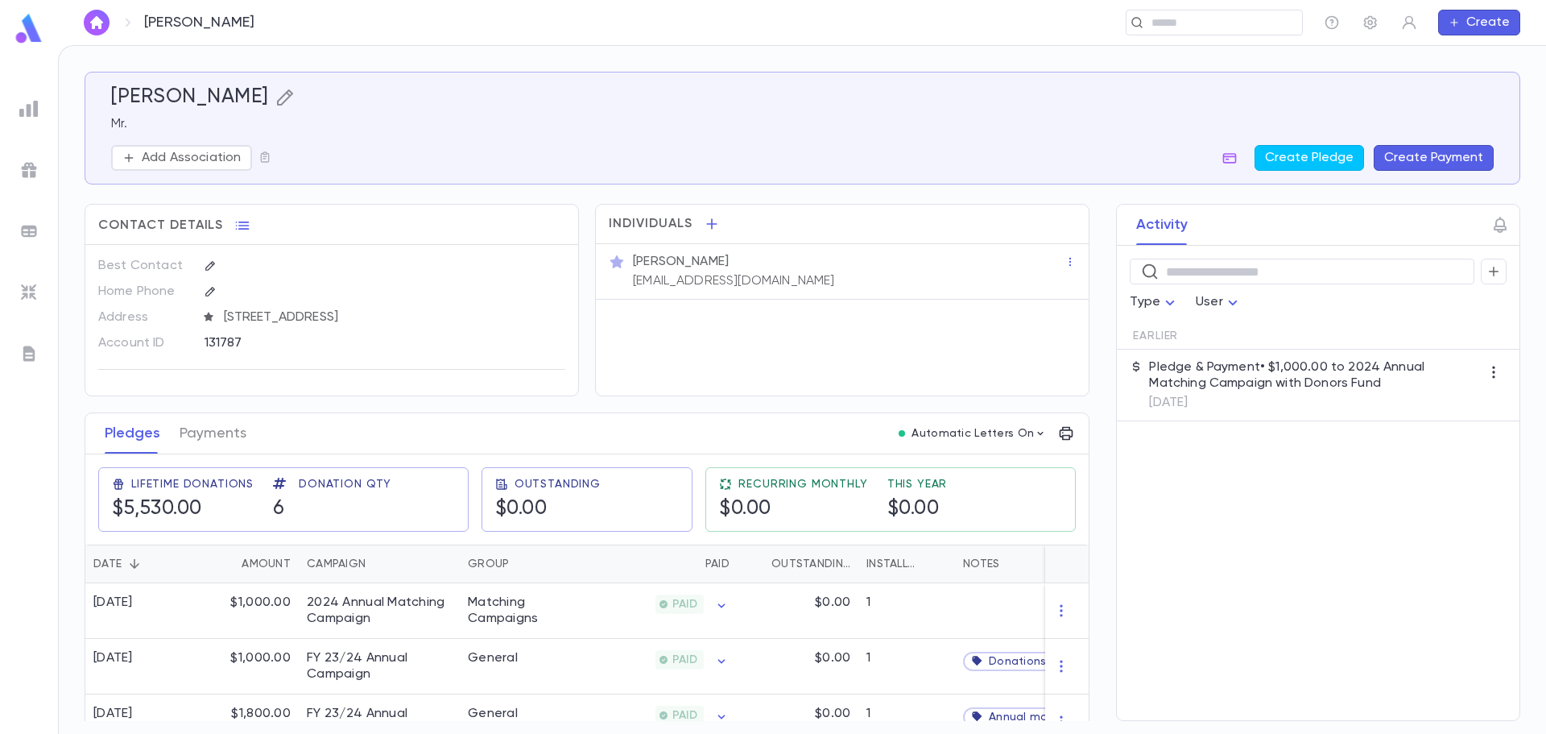
click at [275, 102] on icon "button" at bounding box center [284, 97] width 19 height 19
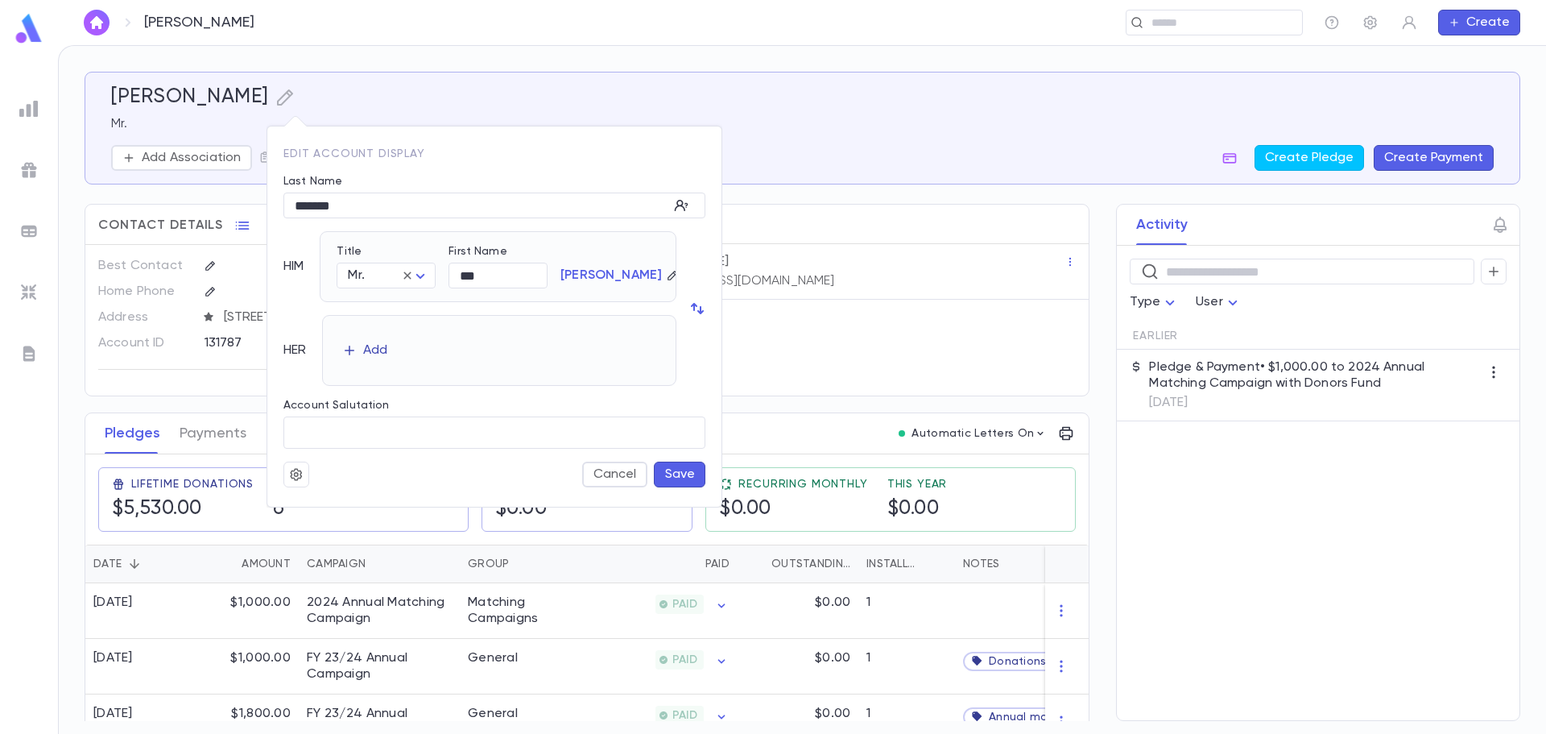
click at [370, 338] on button "Add" at bounding box center [365, 350] width 52 height 26
click at [378, 359] on body "[PERSON_NAME] ​ Create [PERSON_NAME] Mr. Add Association Create Pledge Create P…" at bounding box center [773, 389] width 1546 height 689
click at [379, 393] on span "Mrs." at bounding box center [393, 391] width 70 height 16
type input "****"
click at [668, 475] on button "Save" at bounding box center [680, 474] width 52 height 26
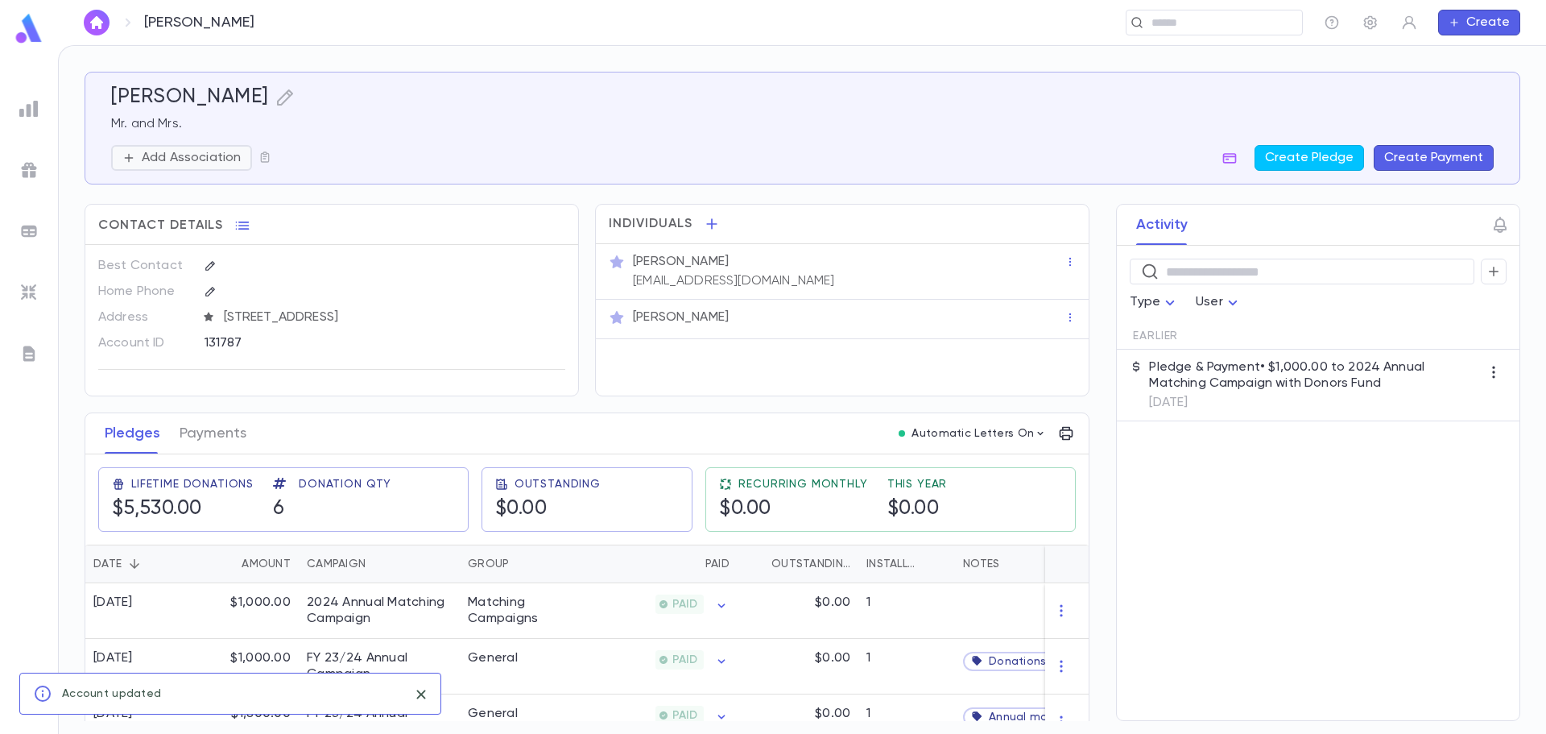
click at [208, 161] on p "Add Association" at bounding box center [191, 158] width 99 height 16
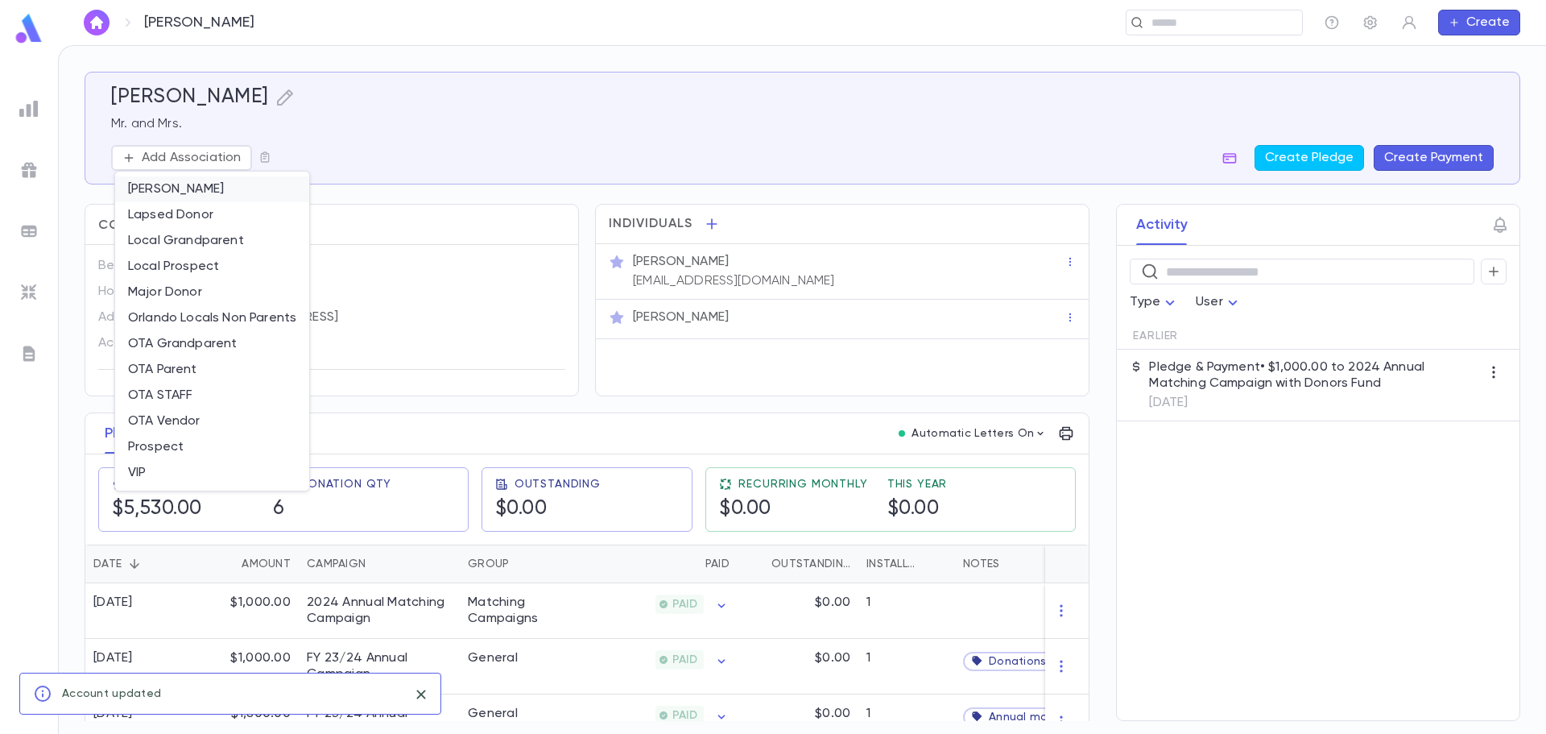
click at [209, 185] on li "[PERSON_NAME]" at bounding box center [212, 189] width 194 height 26
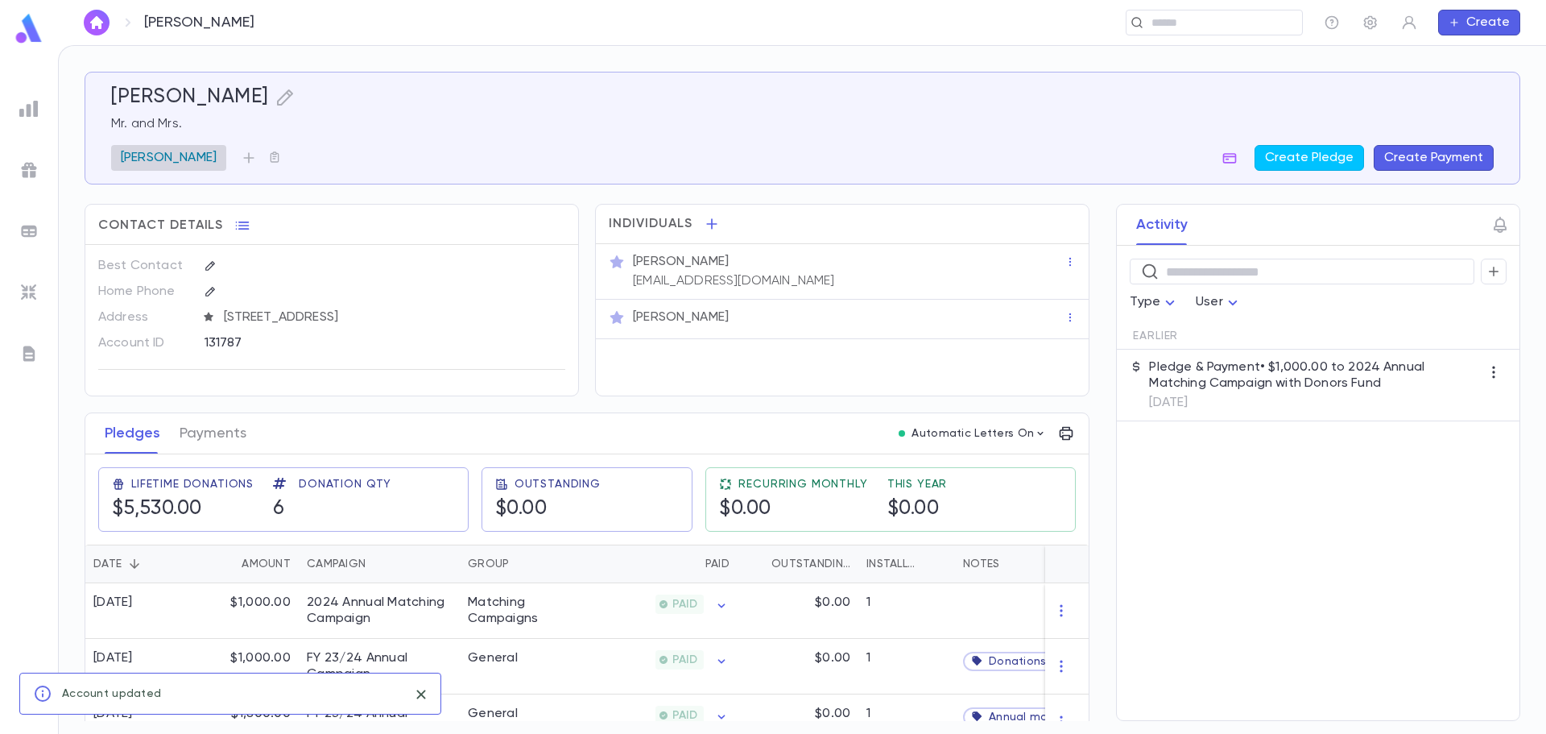
click at [208, 160] on p "[PERSON_NAME]" at bounding box center [169, 158] width 96 height 16
click at [376, 143] on div at bounding box center [773, 367] width 1546 height 734
click at [244, 161] on icon "button" at bounding box center [249, 158] width 16 height 16
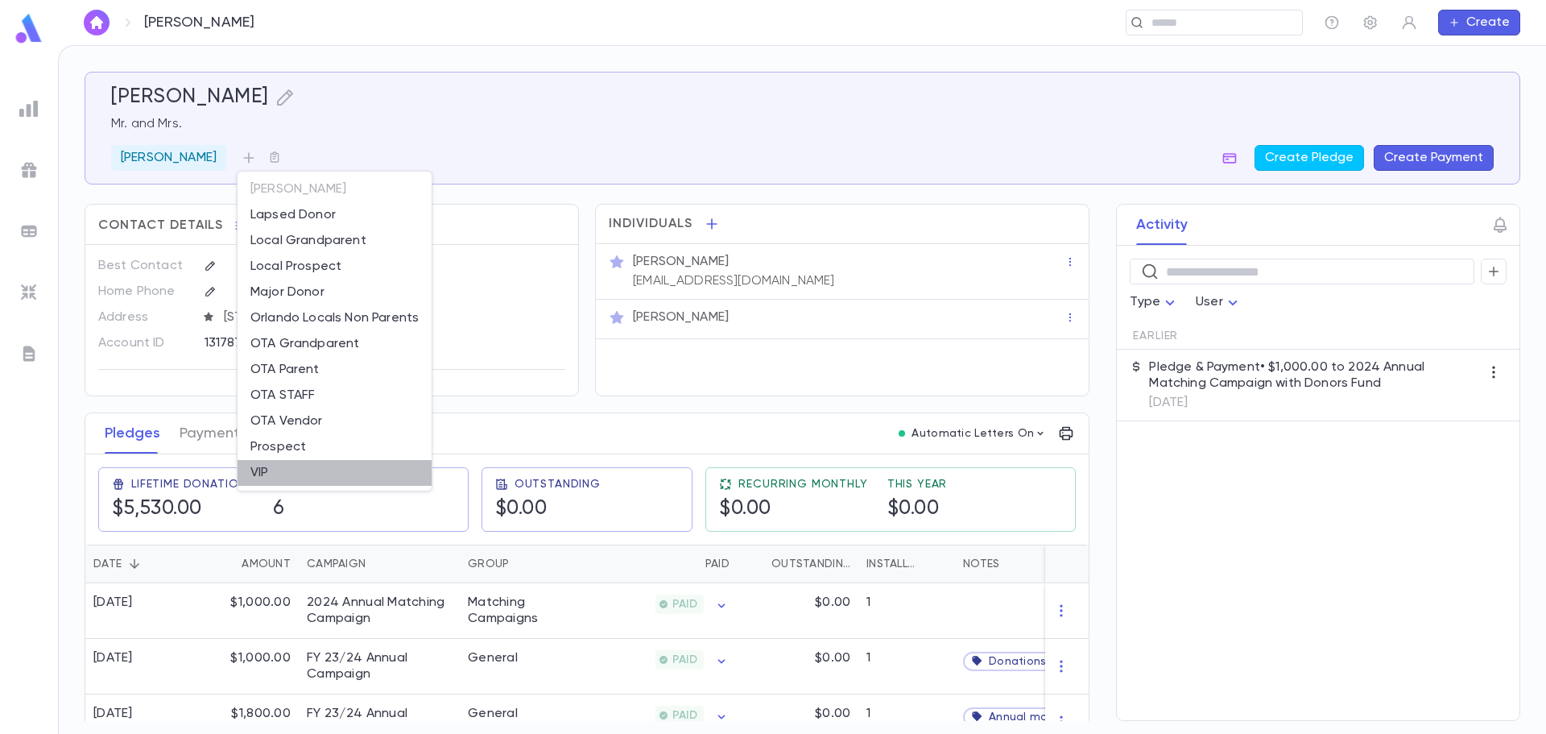
click at [277, 464] on li "VIP" at bounding box center [335, 473] width 194 height 26
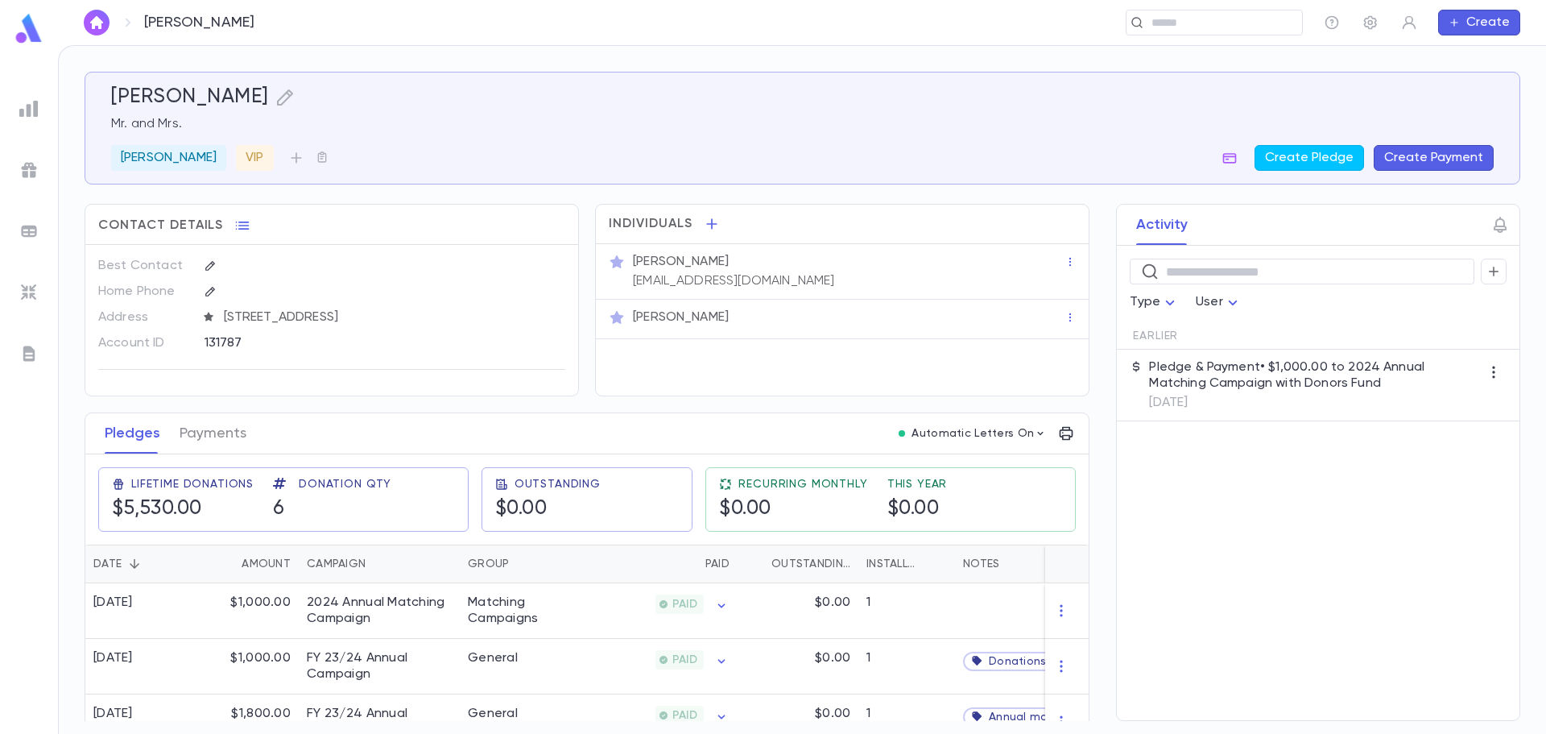
click at [446, 130] on p "Mr. and Mrs." at bounding box center [802, 124] width 1383 height 16
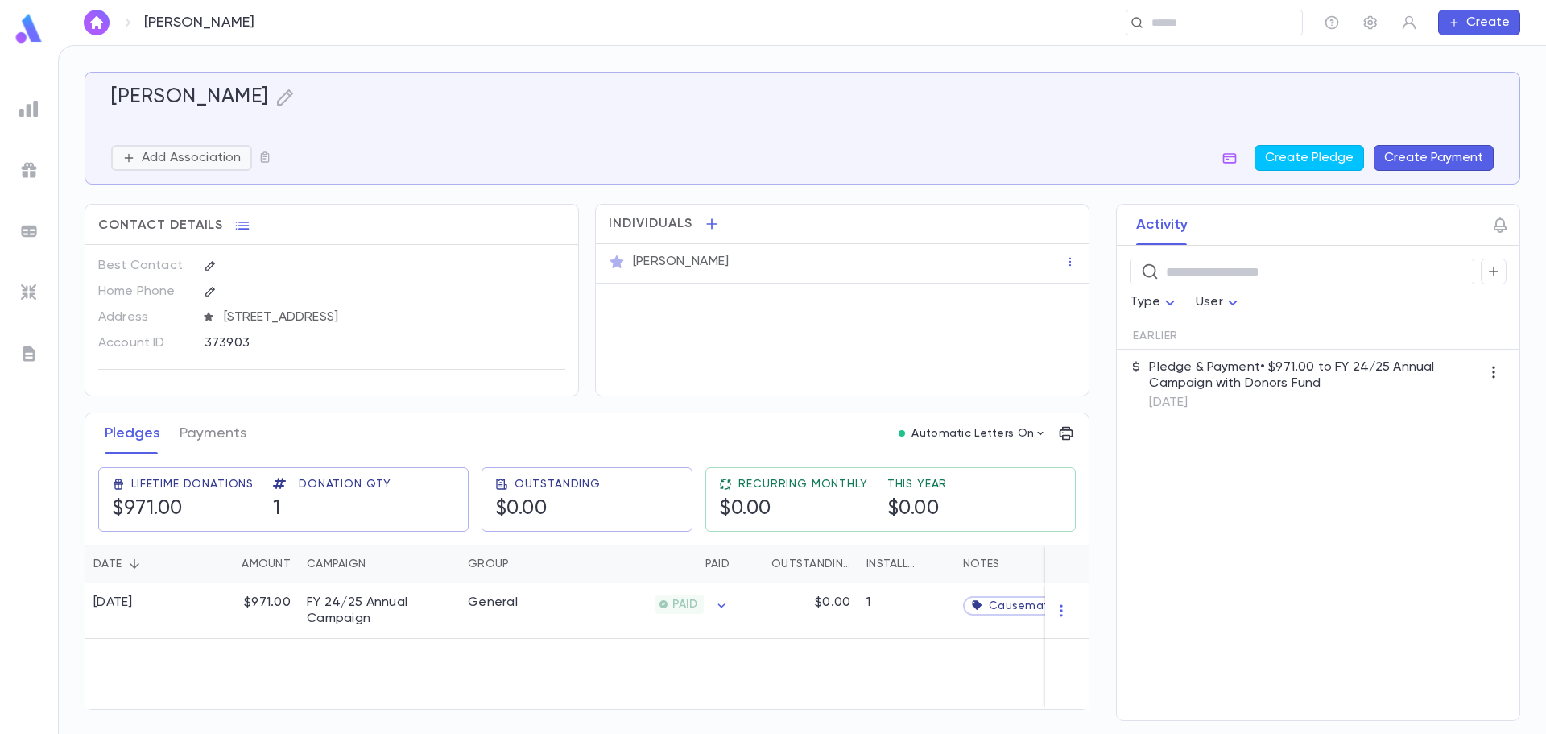
click at [159, 159] on p "Add Association" at bounding box center [191, 158] width 99 height 16
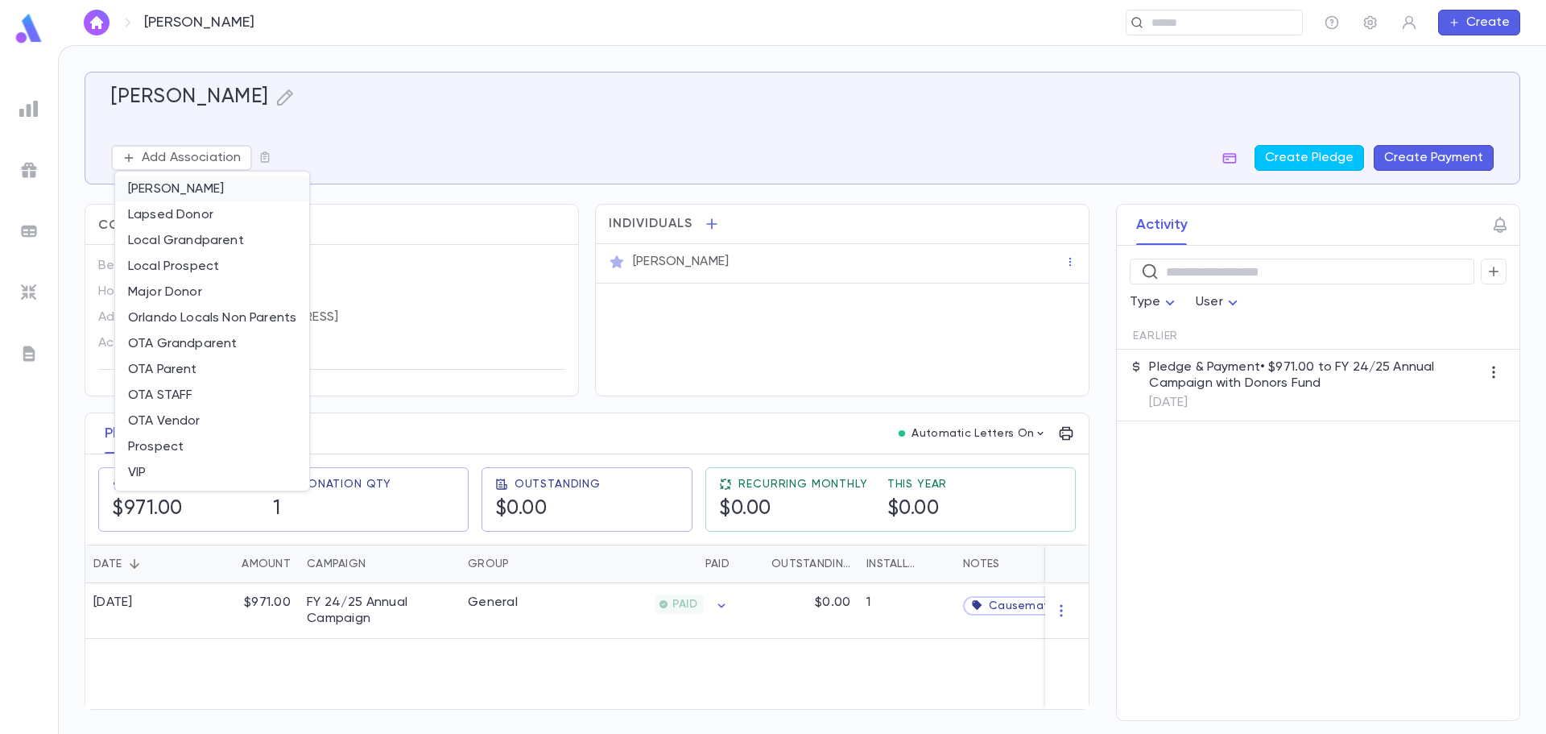
click at [197, 180] on li "[PERSON_NAME]" at bounding box center [212, 189] width 194 height 26
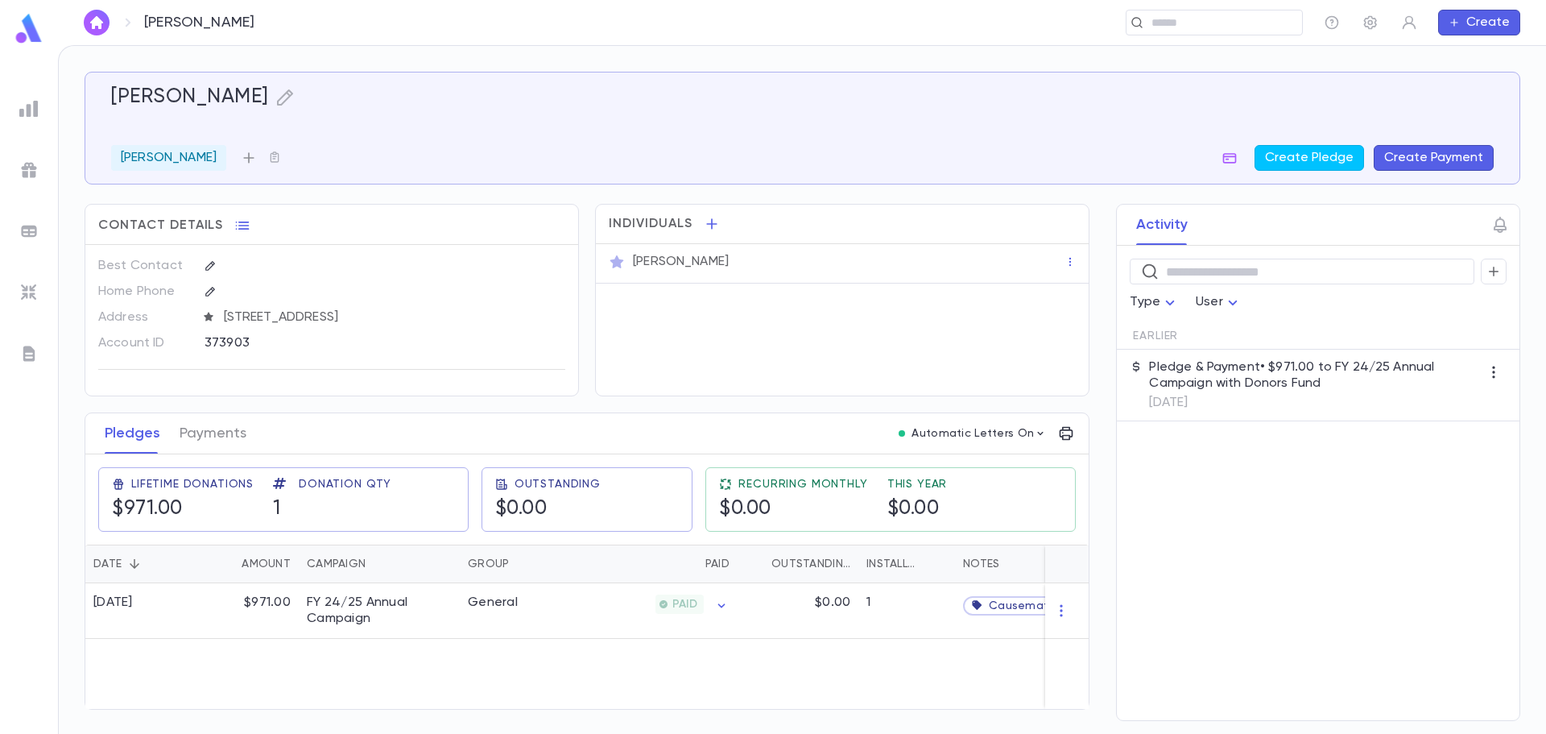
click at [244, 154] on icon "button" at bounding box center [249, 158] width 16 height 16
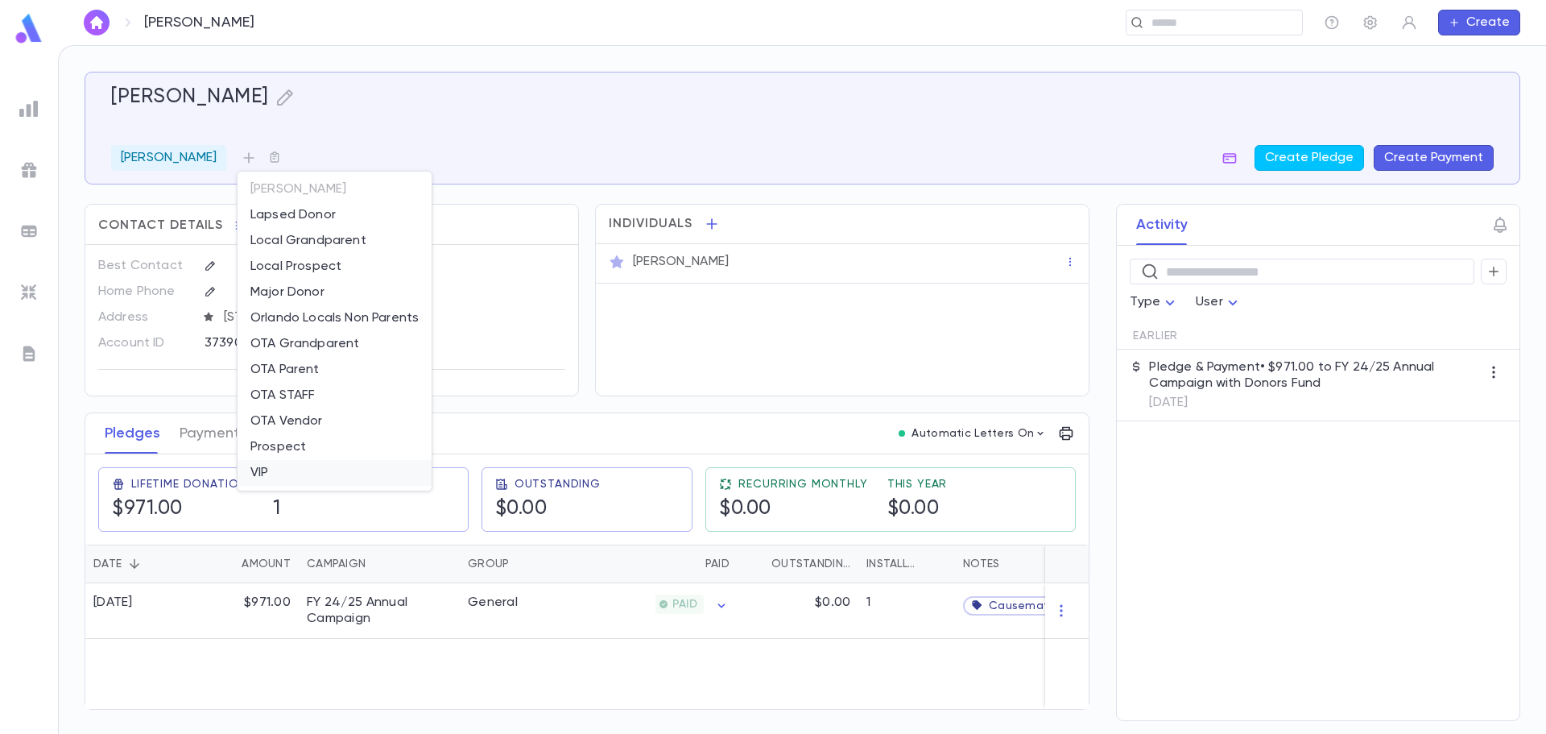
click at [280, 464] on li "VIP" at bounding box center [335, 473] width 194 height 26
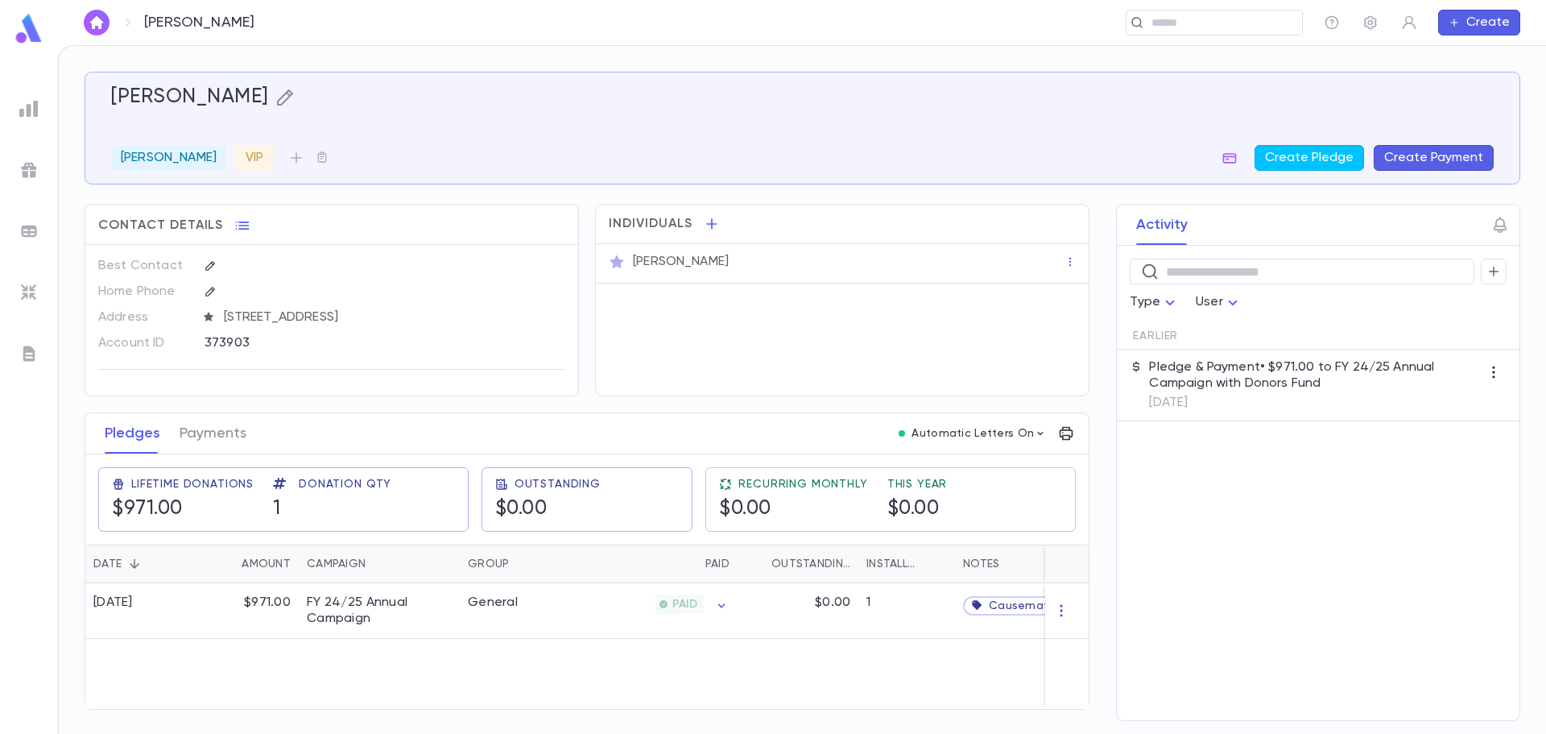
click at [292, 102] on icon "button" at bounding box center [284, 97] width 19 height 19
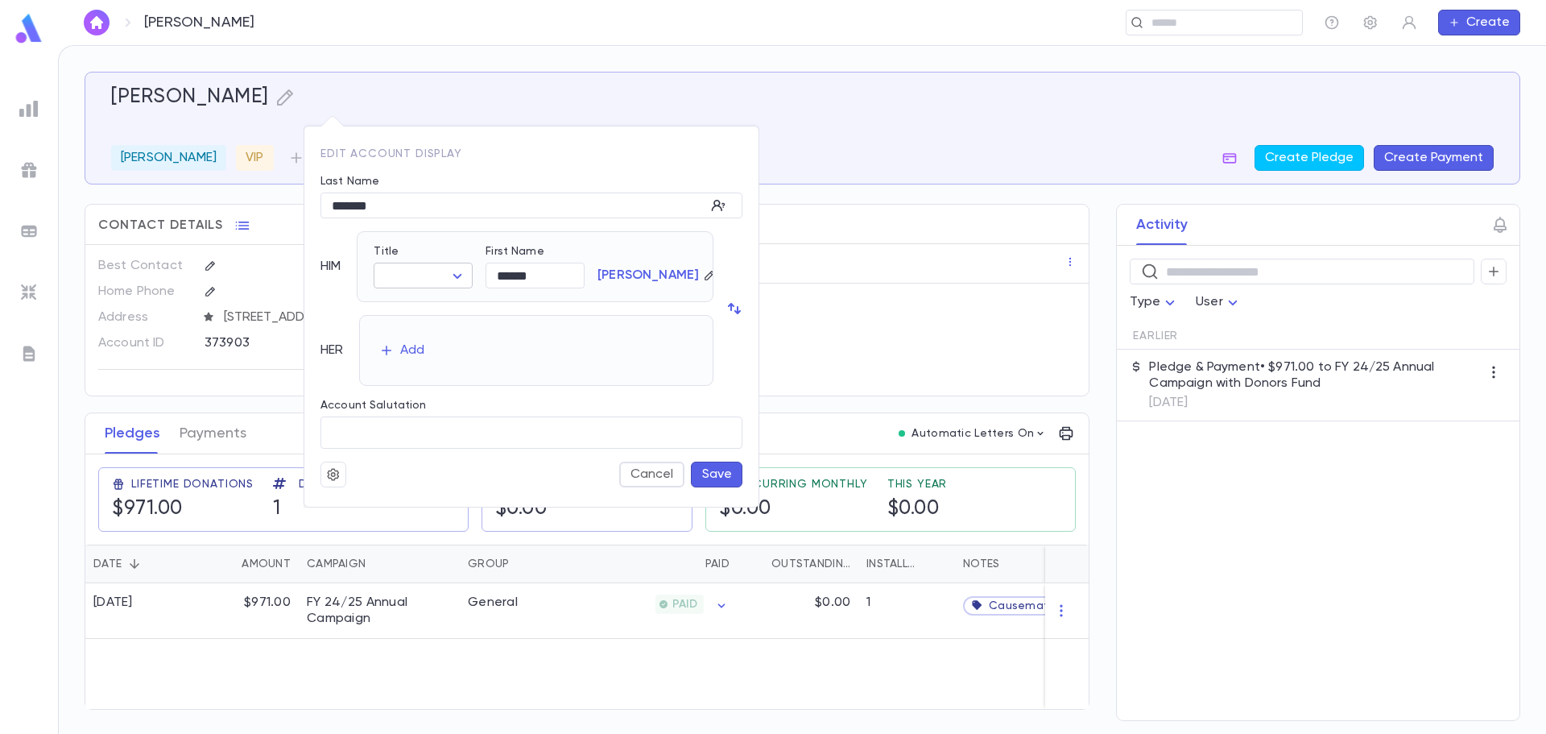
click at [419, 279] on body "Moerman, Rafael ​ Create Moerman, Rafael Kosher Orlando VIP Create Pledge Creat…" at bounding box center [773, 389] width 1546 height 689
click at [421, 304] on span "Mr." at bounding box center [462, 307] width 138 height 16
type input "***"
click at [476, 120] on div "Edit Account Display Last Name ******* ​ HIM Title Mr. *** ​ First Name ****** …" at bounding box center [532, 309] width 456 height 398
click at [717, 482] on button "Save" at bounding box center [717, 474] width 52 height 26
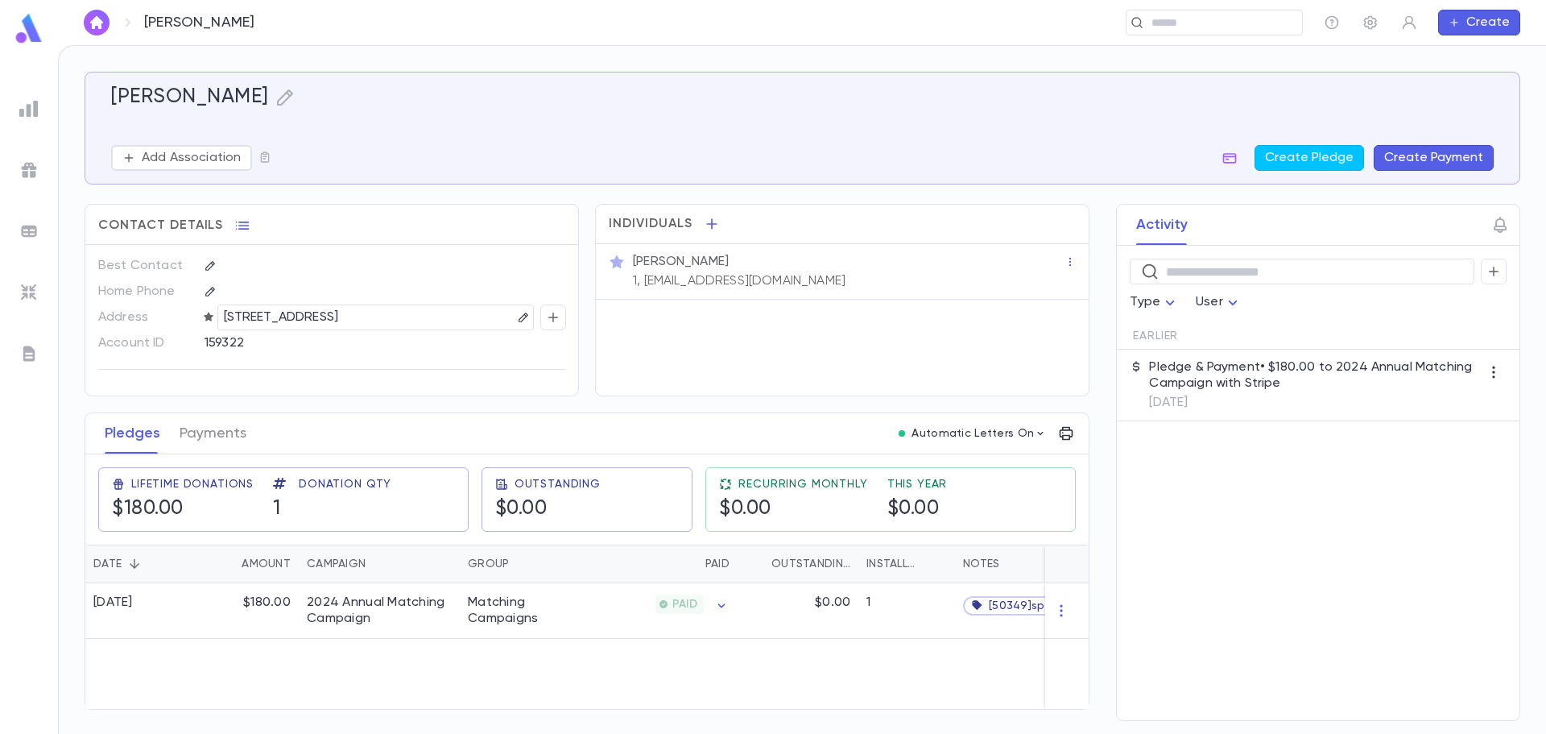
click at [247, 317] on p "[STREET_ADDRESS]" at bounding box center [281, 317] width 115 height 19
click at [217, 166] on button "Add Association" at bounding box center [181, 158] width 141 height 26
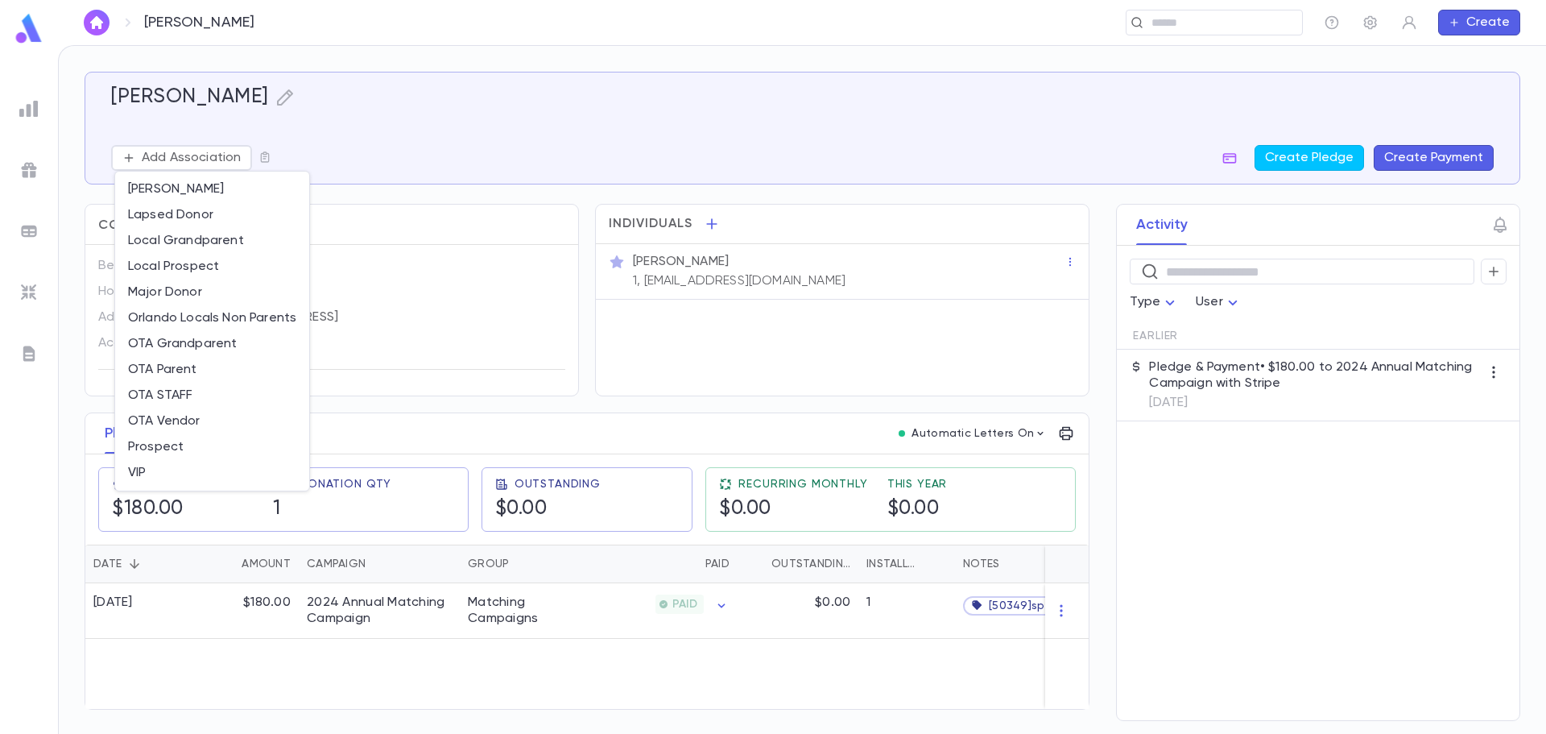
click at [271, 77] on div at bounding box center [773, 367] width 1546 height 734
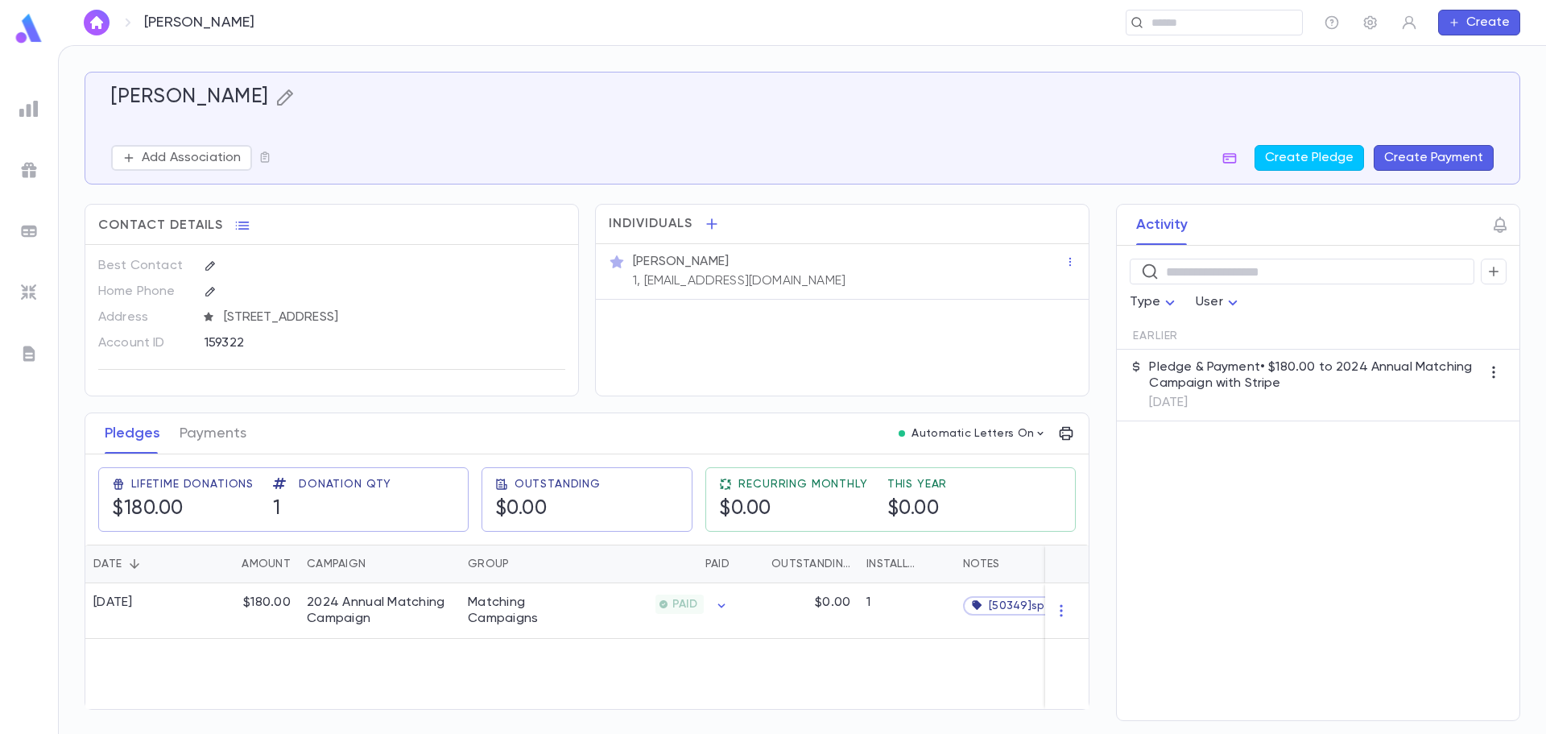
click at [275, 97] on icon "button" at bounding box center [284, 97] width 19 height 19
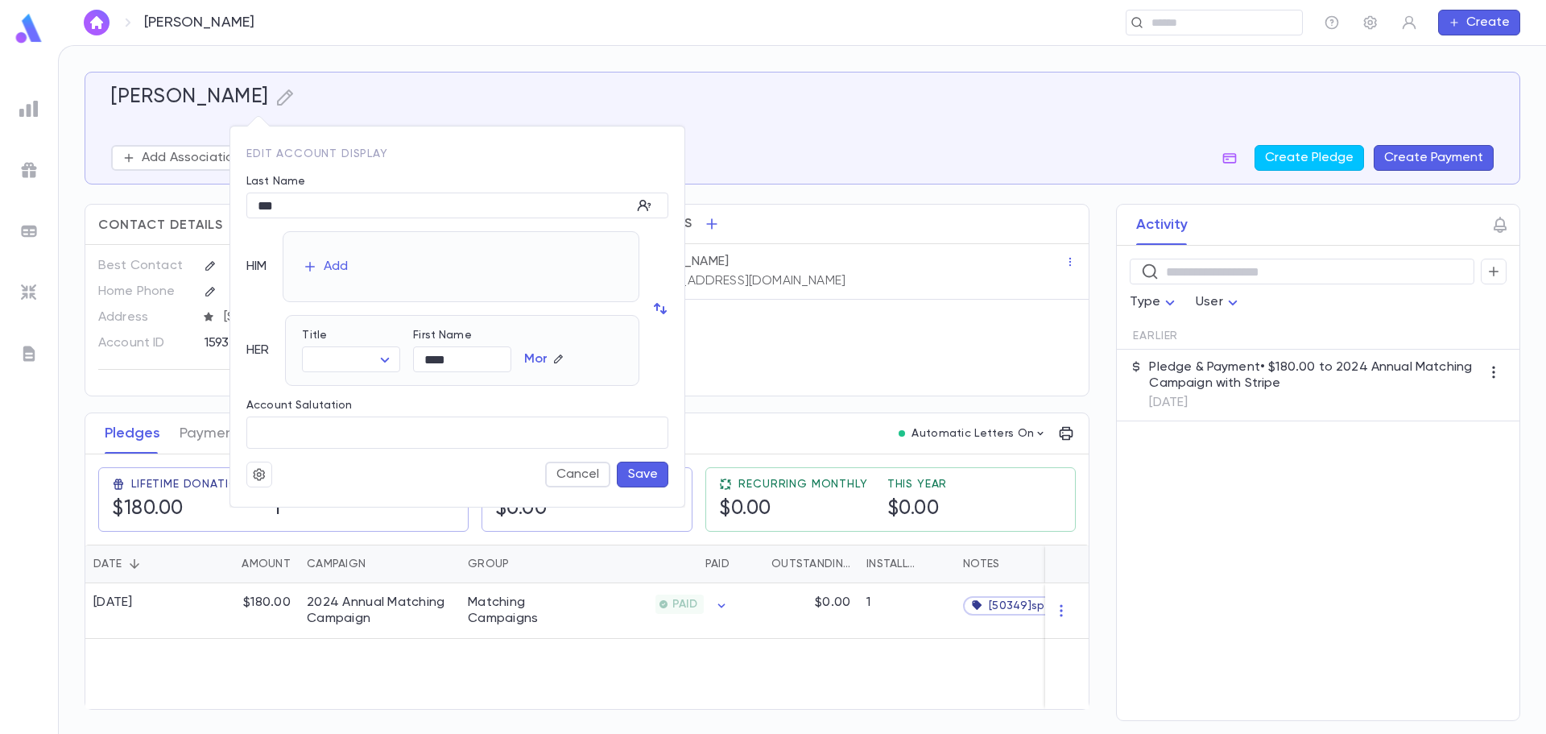
click at [259, 472] on icon "button" at bounding box center [259, 474] width 14 height 16
click at [275, 503] on li "Merge" at bounding box center [298, 506] width 96 height 26
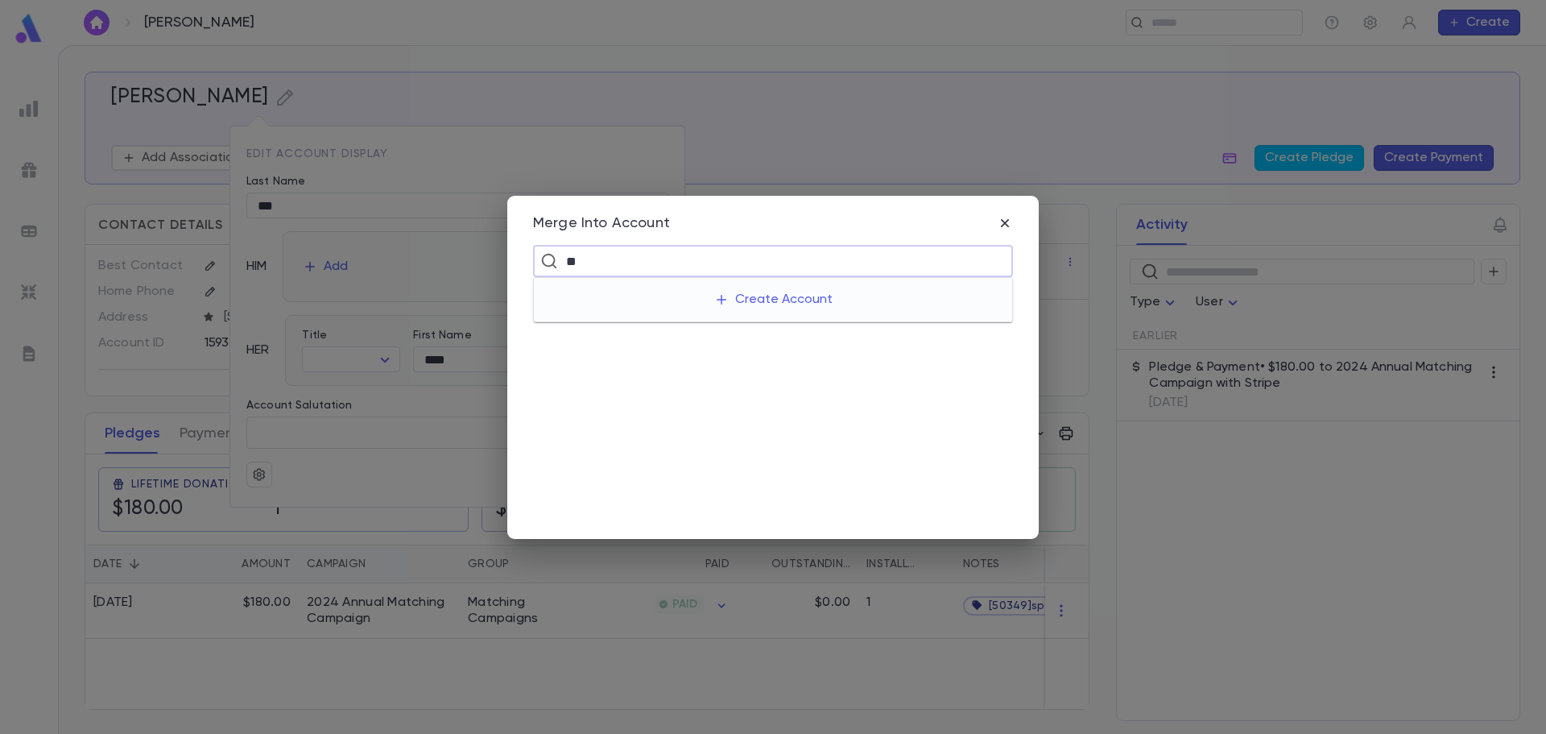
type input "***"
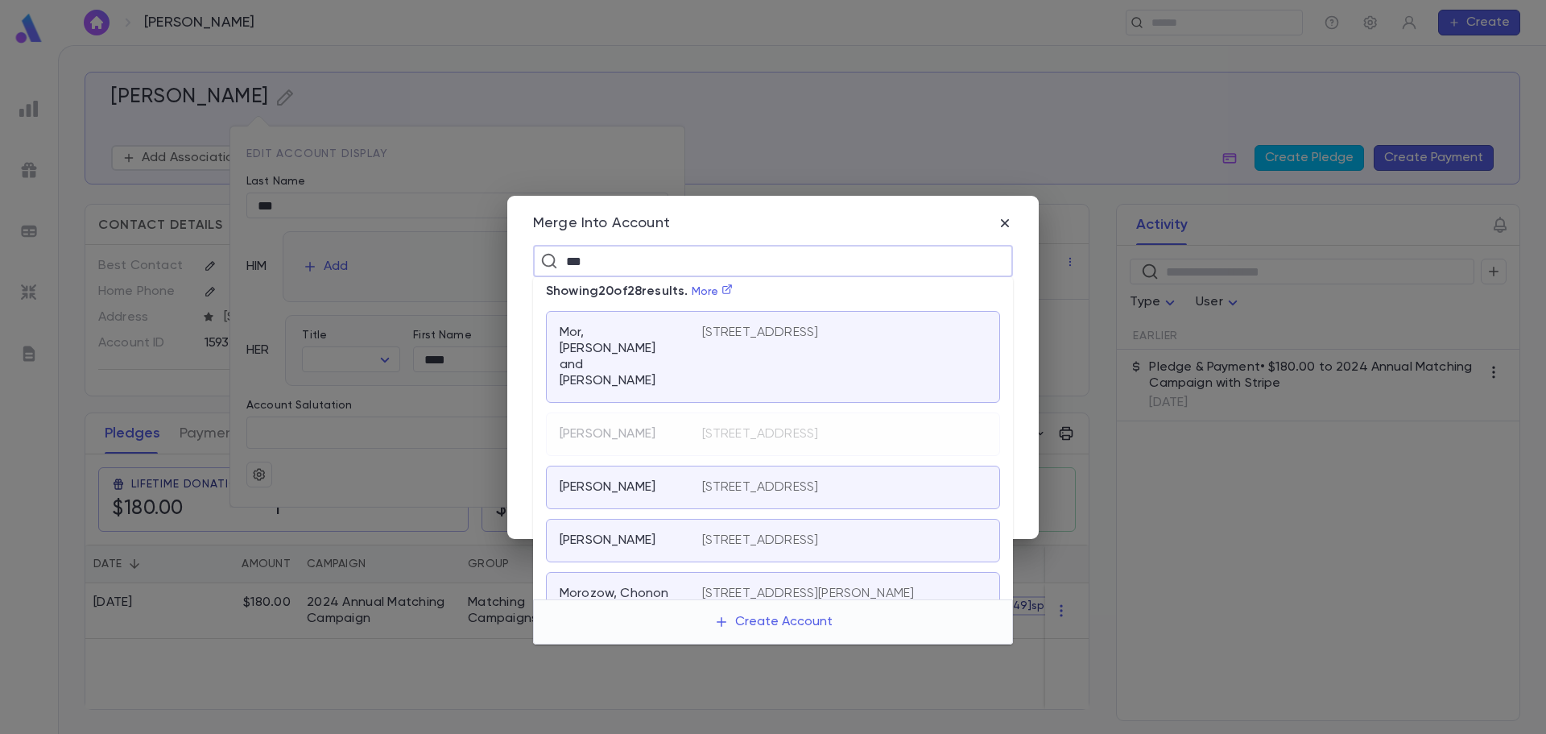
click at [639, 327] on p "Mor, [PERSON_NAME] and [PERSON_NAME]" at bounding box center [621, 357] width 123 height 64
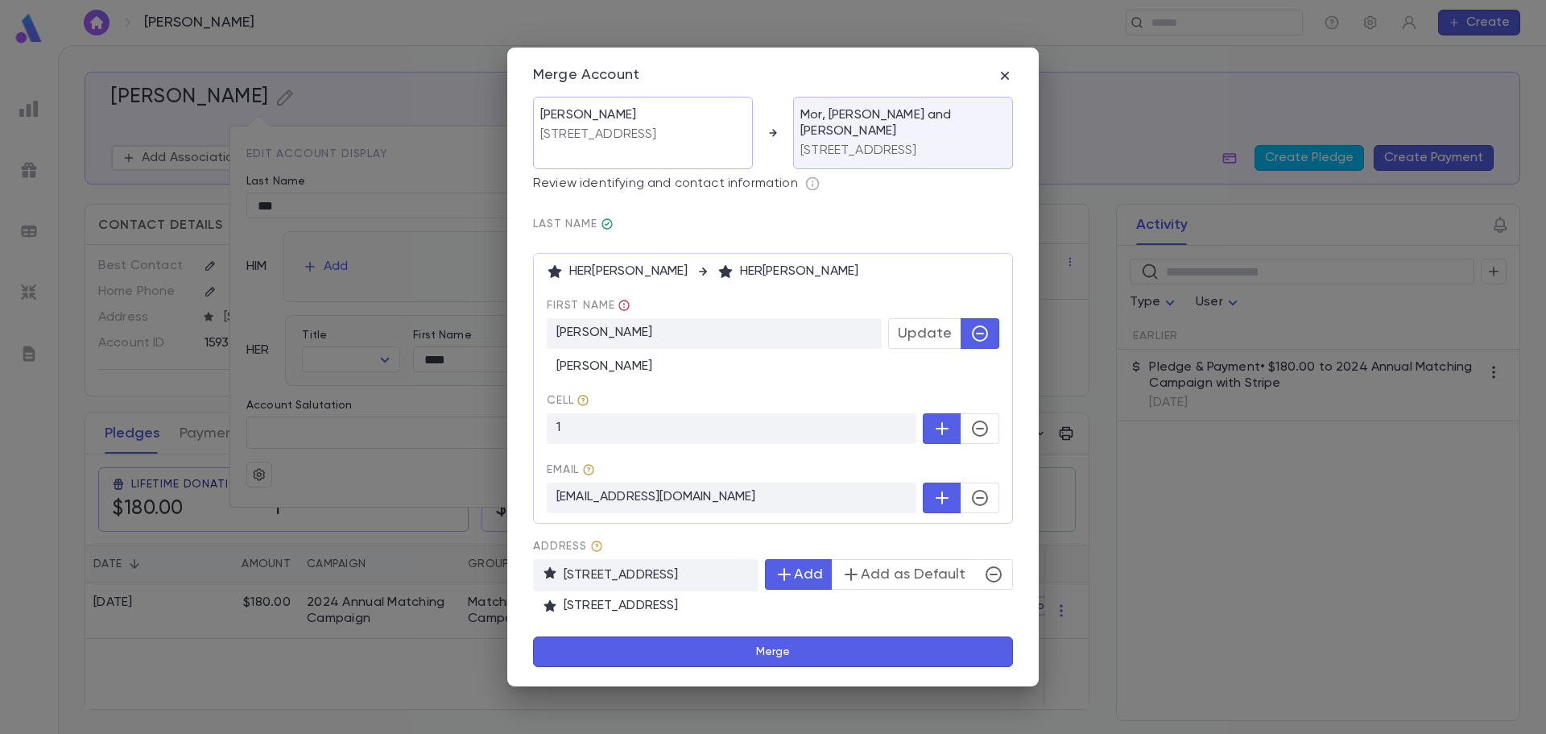
click at [759, 656] on button "Merge" at bounding box center [773, 651] width 480 height 31
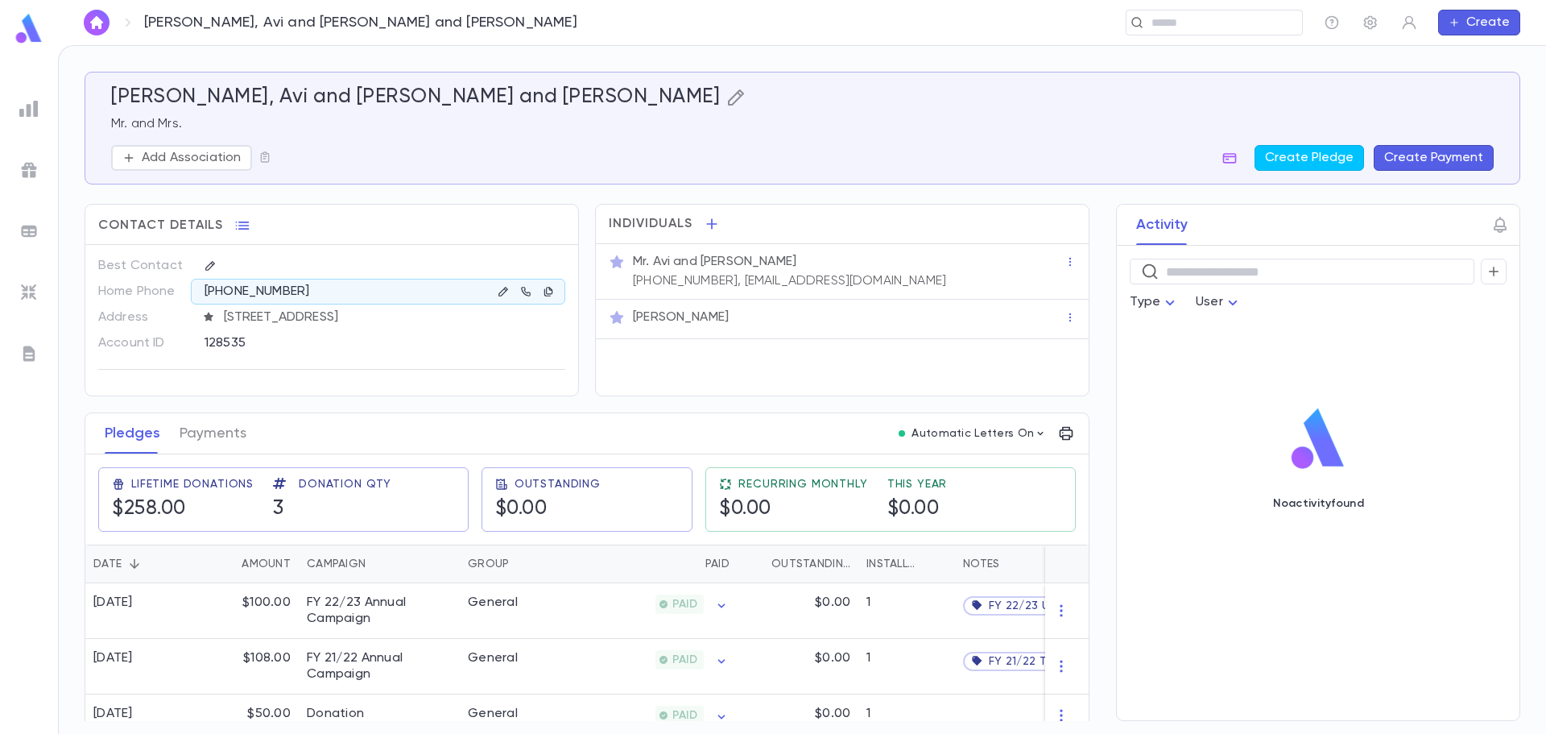
click at [726, 98] on icon "button" at bounding box center [735, 97] width 19 height 19
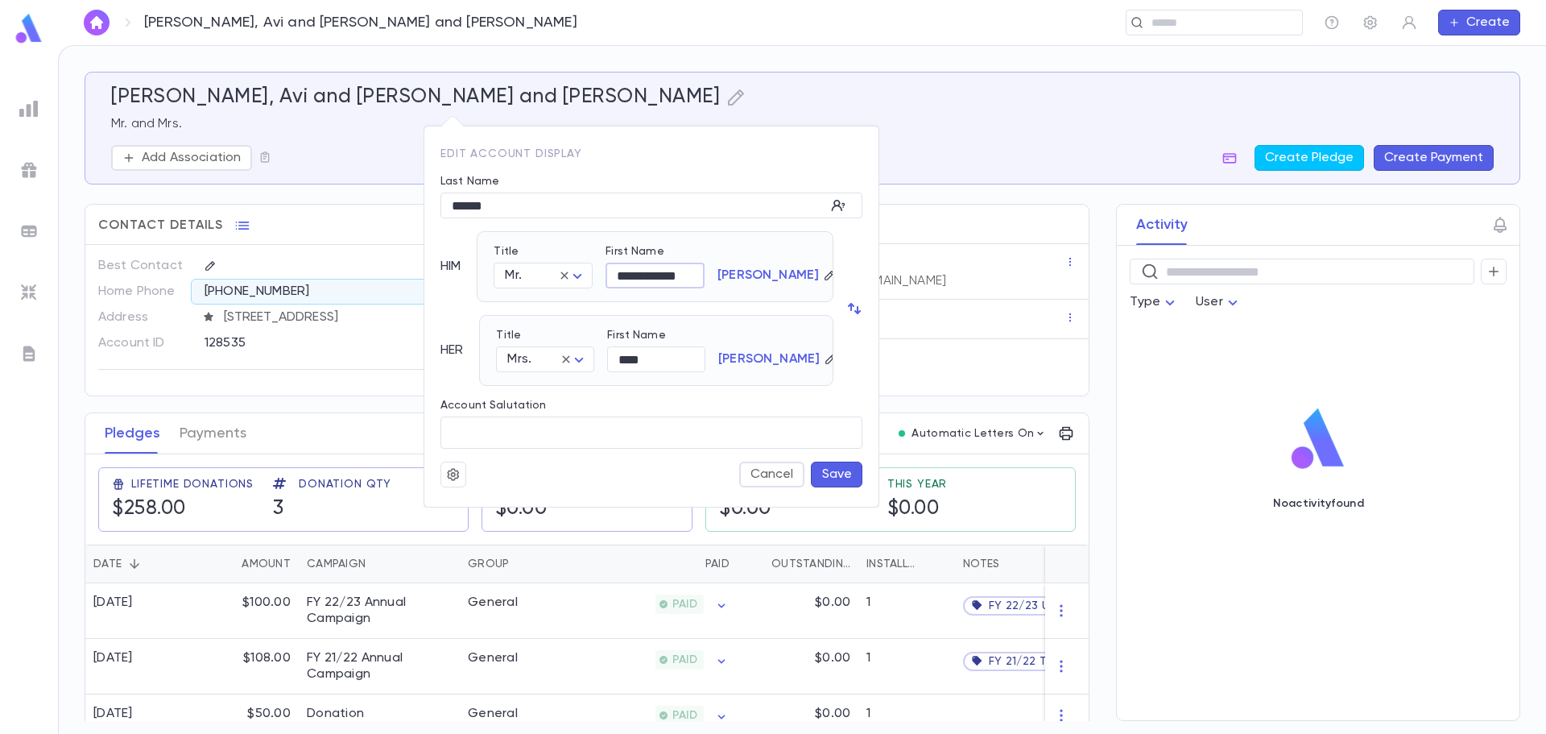
drag, startPoint x: 640, startPoint y: 276, endPoint x: 742, endPoint y: 285, distance: 101.9
click at [742, 285] on div "**********" at bounding box center [649, 260] width 336 height 56
type input "***"
click at [826, 472] on button "Save" at bounding box center [837, 474] width 52 height 26
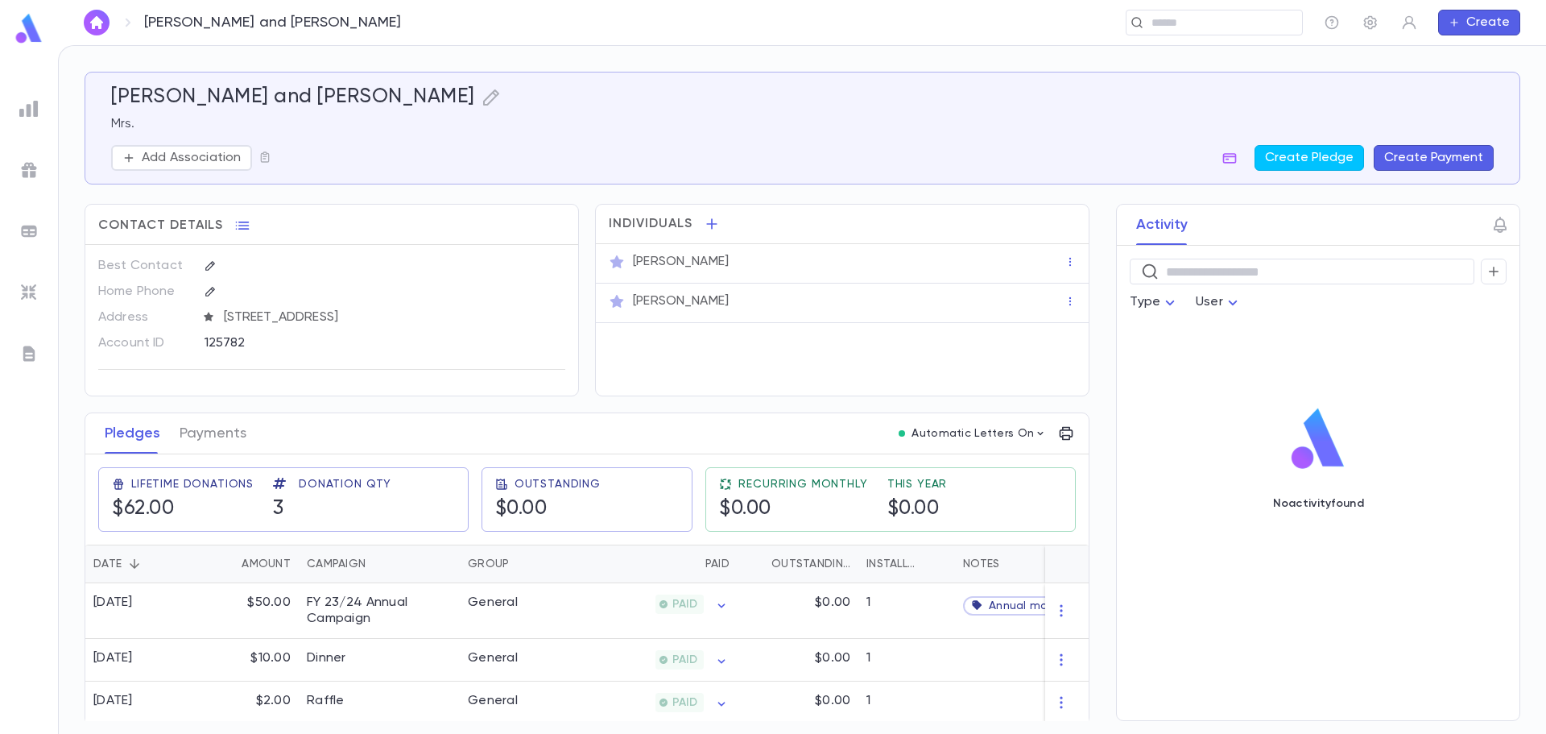
click at [503, 101] on div "[PERSON_NAME] and [PERSON_NAME]" at bounding box center [802, 97] width 1383 height 24
click at [501, 101] on icon "button" at bounding box center [491, 97] width 19 height 19
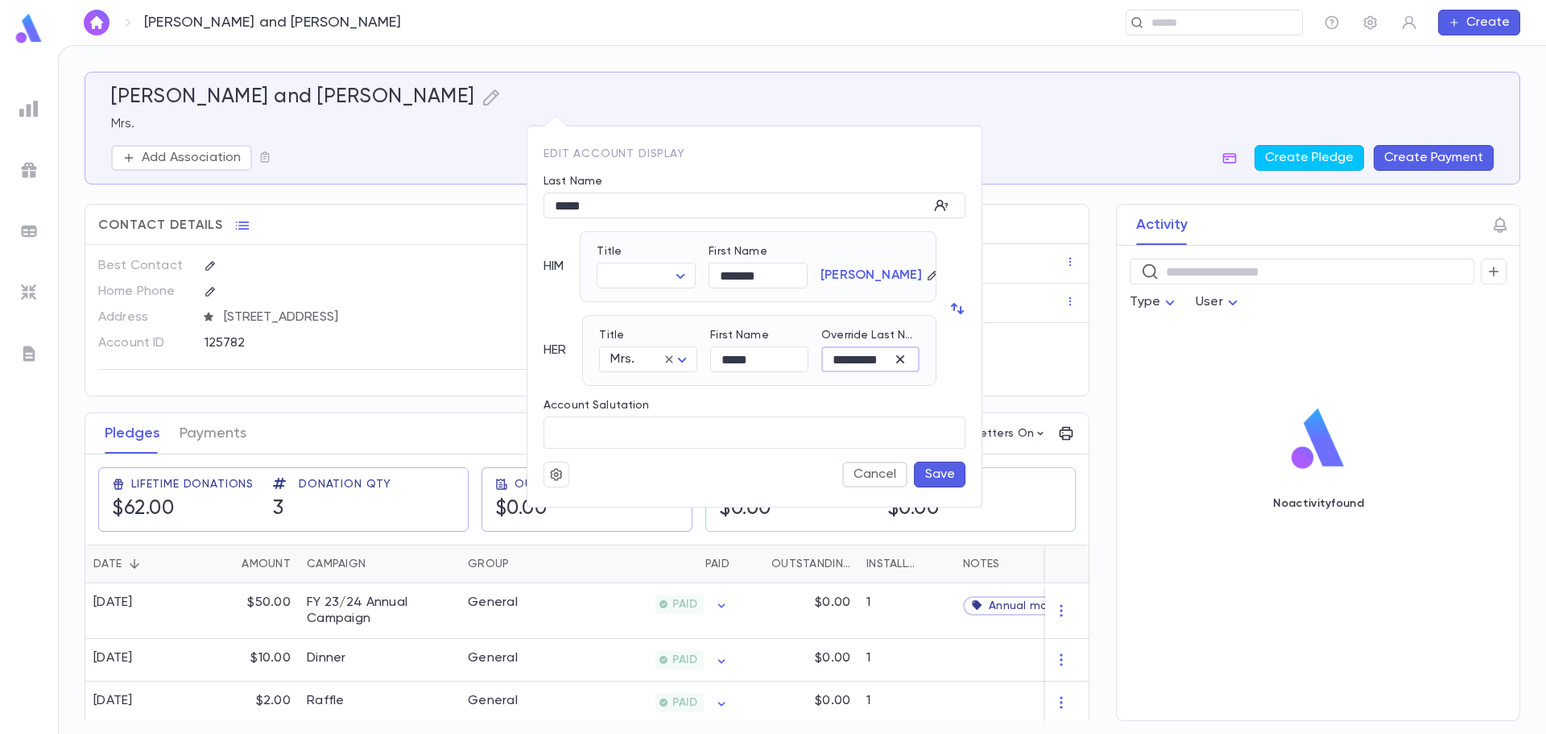
scroll to position [0, 6]
drag, startPoint x: 831, startPoint y: 361, endPoint x: 935, endPoint y: 365, distance: 104.0
click at [935, 365] on div "Title Mrs. **** ​ First Name ***** ​ Override Last Name ********* ​" at bounding box center [759, 350] width 354 height 71
drag, startPoint x: 613, startPoint y: 209, endPoint x: 499, endPoint y: 201, distance: 113.8
click at [499, 201] on div "Edit Account Display Last Name ***** ​ HIM Title ​ ​ First Name ******* ​ [PERS…" at bounding box center [773, 367] width 1546 height 734
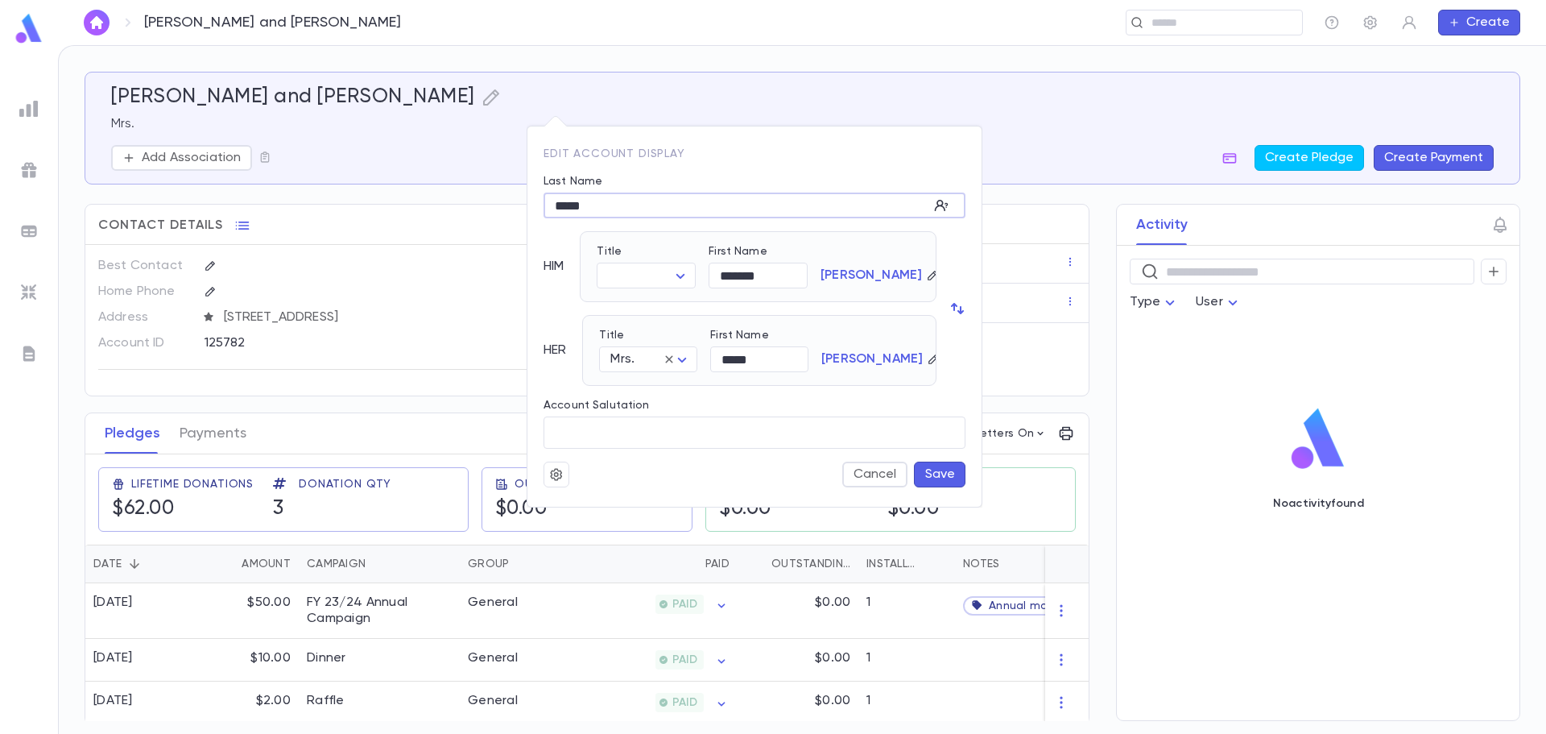
paste input "****"
type input "*********"
click at [783, 278] on input "*******" at bounding box center [758, 275] width 99 height 25
type input "**********"
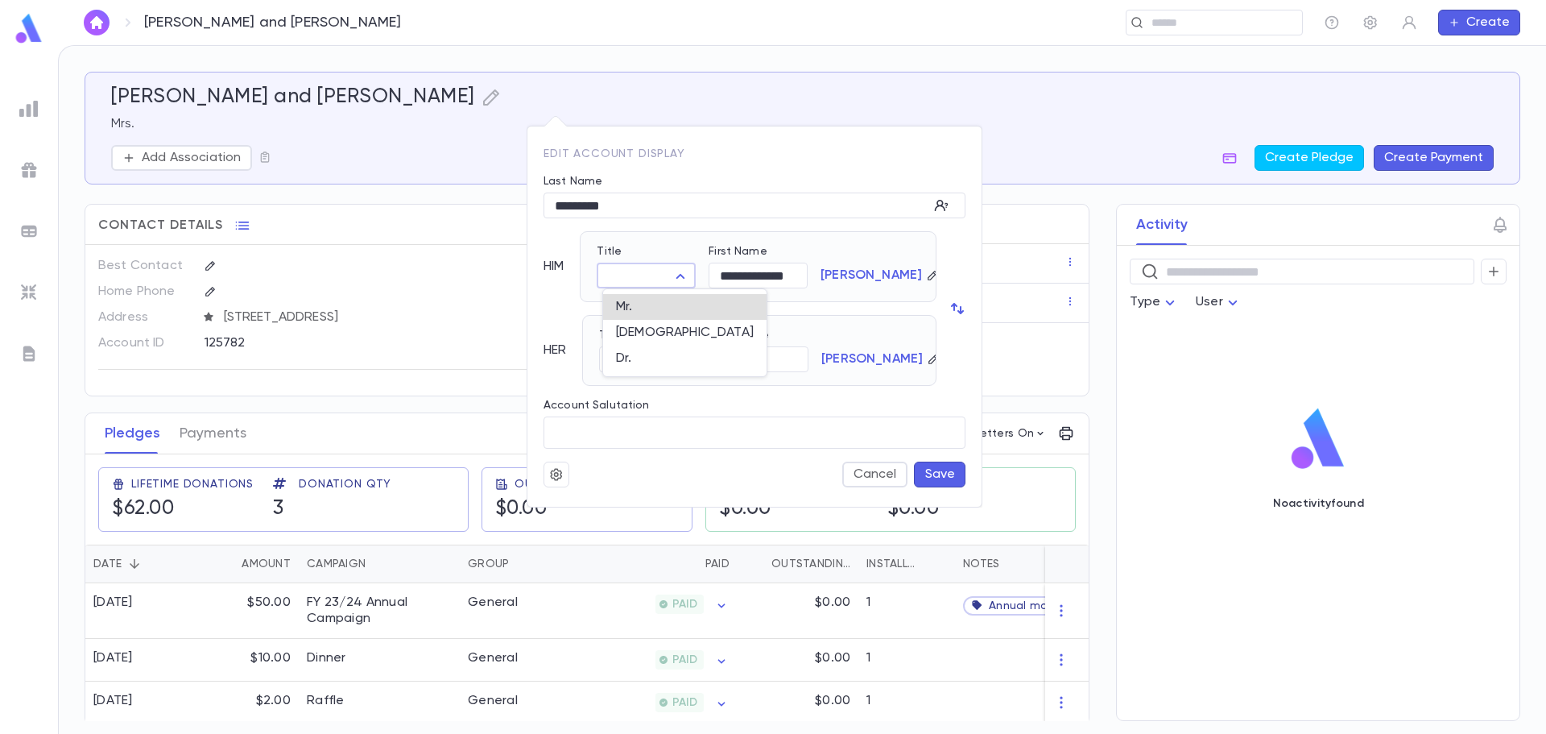
click at [627, 281] on body "[PERSON_NAME] and [PERSON_NAME] ​ Create [PERSON_NAME] and [PERSON_NAME] Mrs. A…" at bounding box center [773, 389] width 1546 height 689
click at [649, 331] on span "[DEMOGRAPHIC_DATA]" at bounding box center [685, 333] width 138 height 16
type input "*****"
click at [927, 472] on button "Save" at bounding box center [940, 474] width 52 height 26
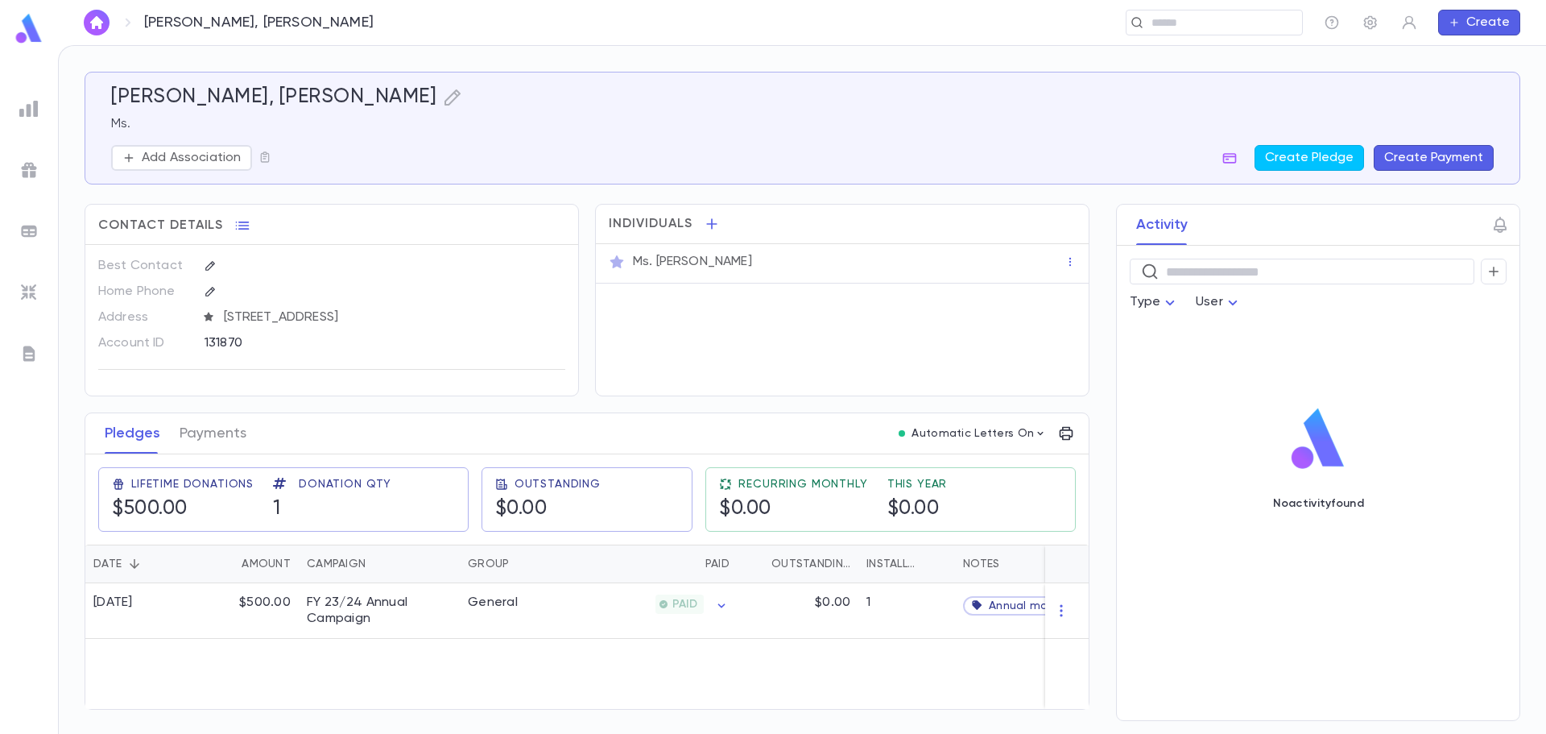
click at [295, 93] on div "[PERSON_NAME], [PERSON_NAME]" at bounding box center [802, 97] width 1383 height 24
click at [445, 94] on icon "button" at bounding box center [453, 97] width 16 height 16
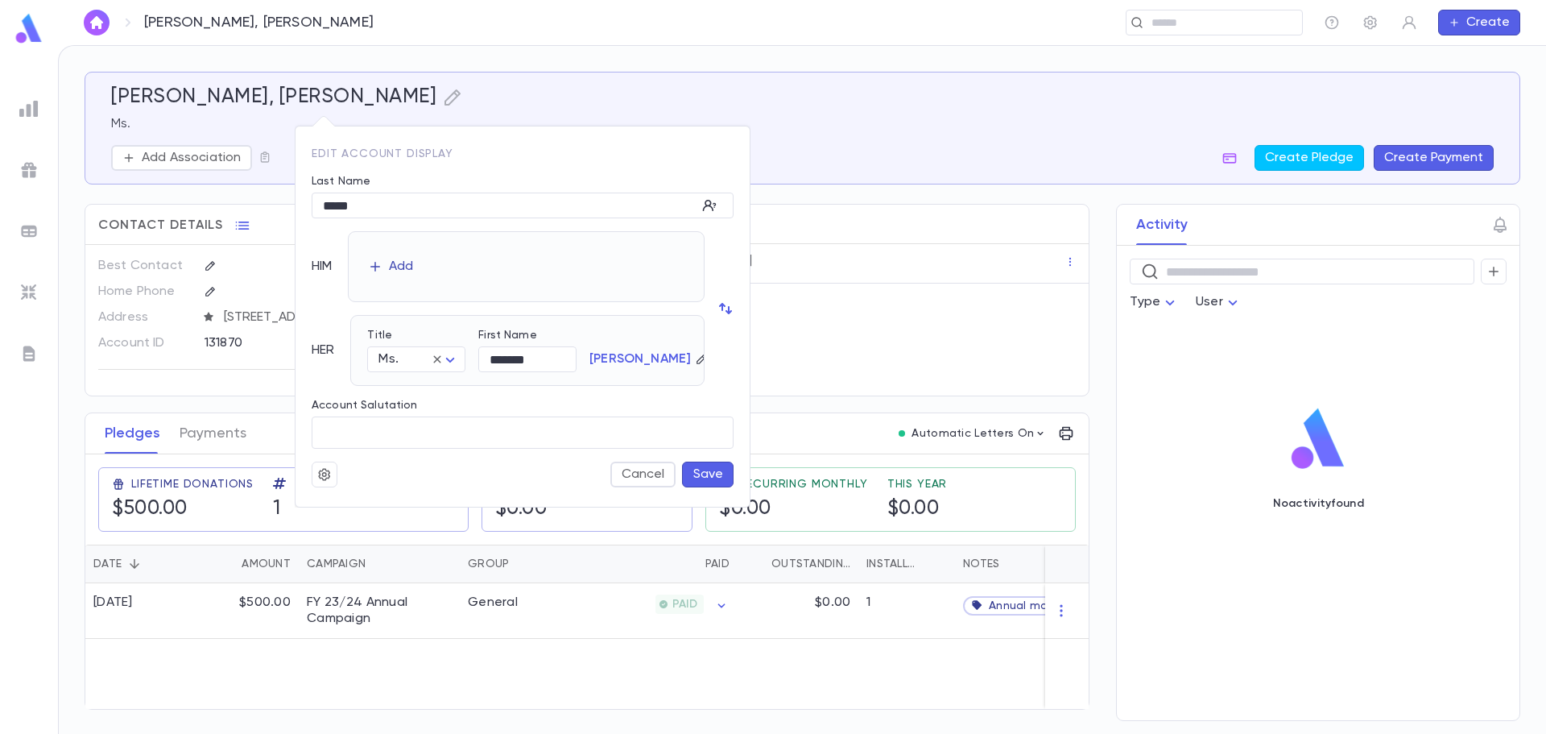
click at [386, 263] on button "Add" at bounding box center [391, 267] width 52 height 26
click at [442, 273] on body "[PERSON_NAME], [PERSON_NAME] ​ Create [PERSON_NAME], [PERSON_NAME] Ms. Add Asso…" at bounding box center [773, 389] width 1546 height 689
click at [416, 299] on span "Mr." at bounding box center [453, 307] width 138 height 16
type input "***"
click at [486, 271] on input "First Name" at bounding box center [526, 275] width 99 height 25
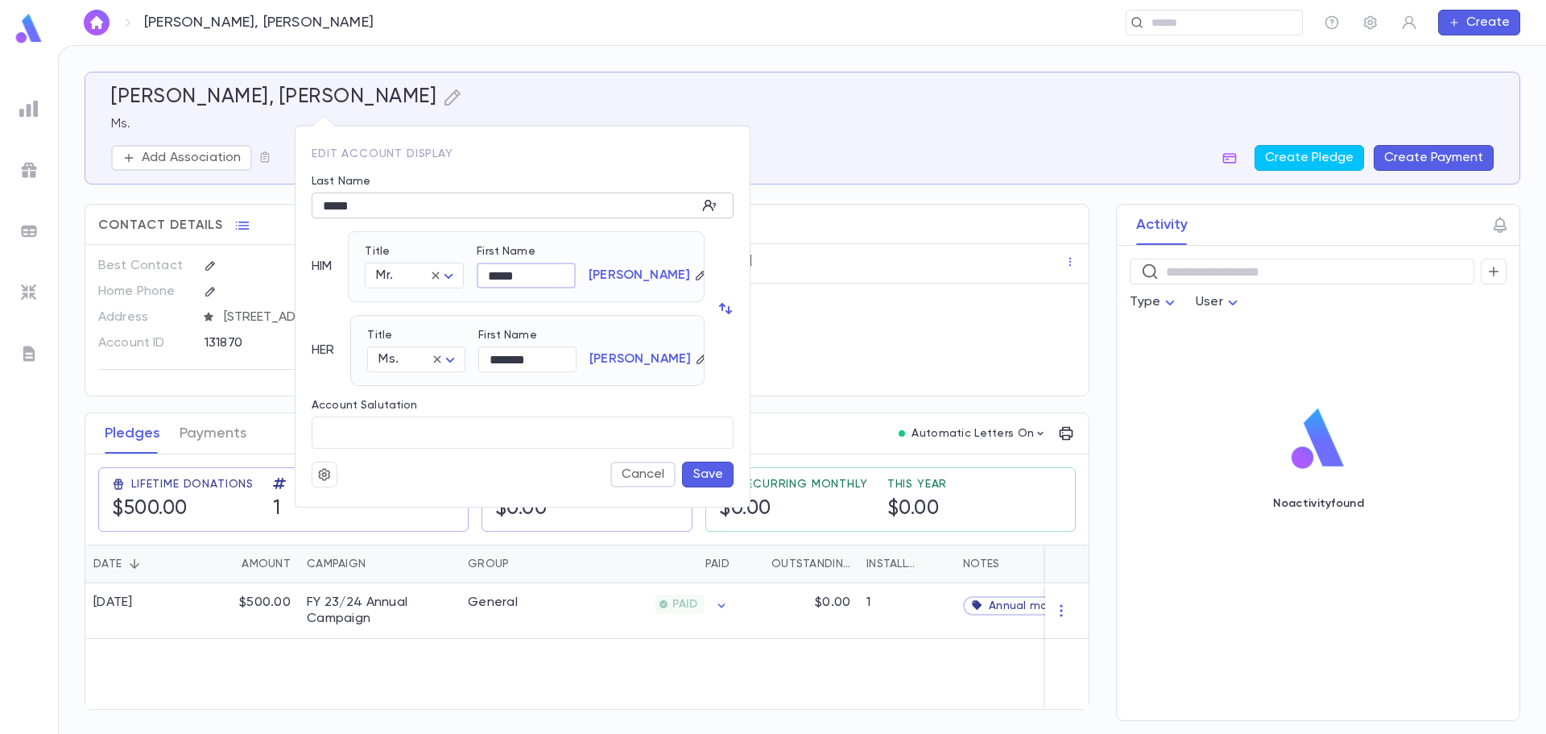
type input "*****"
drag, startPoint x: 405, startPoint y: 209, endPoint x: 324, endPoint y: 213, distance: 81.4
click at [324, 213] on input "*****" at bounding box center [504, 205] width 385 height 25
type input "*******"
click at [421, 366] on body "[PERSON_NAME], [PERSON_NAME] ​ Create [PERSON_NAME], [PERSON_NAME] Ms. Add Asso…" at bounding box center [773, 389] width 1546 height 689
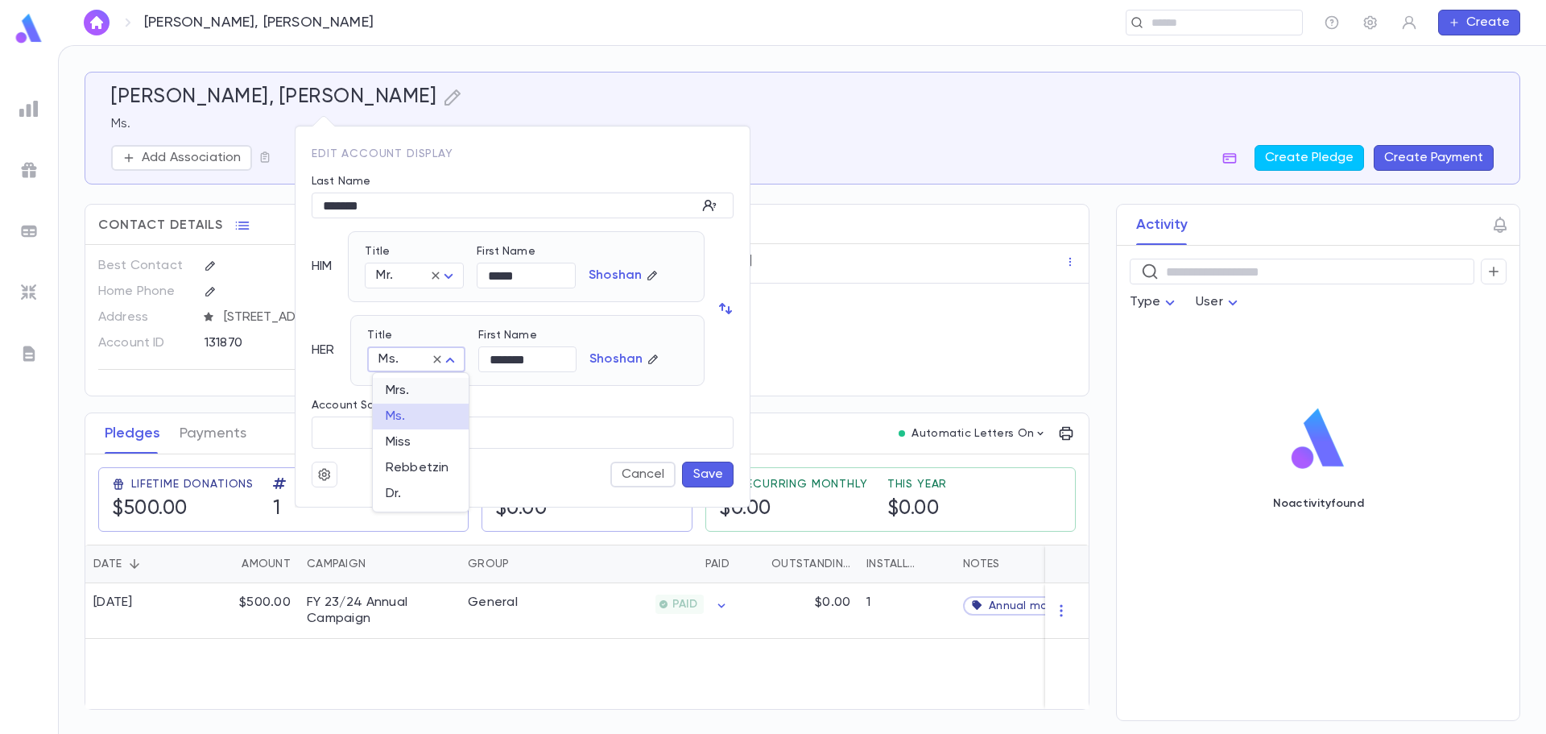
click at [414, 392] on span "Mrs." at bounding box center [421, 391] width 70 height 16
type input "****"
click at [696, 470] on button "Save" at bounding box center [708, 474] width 52 height 26
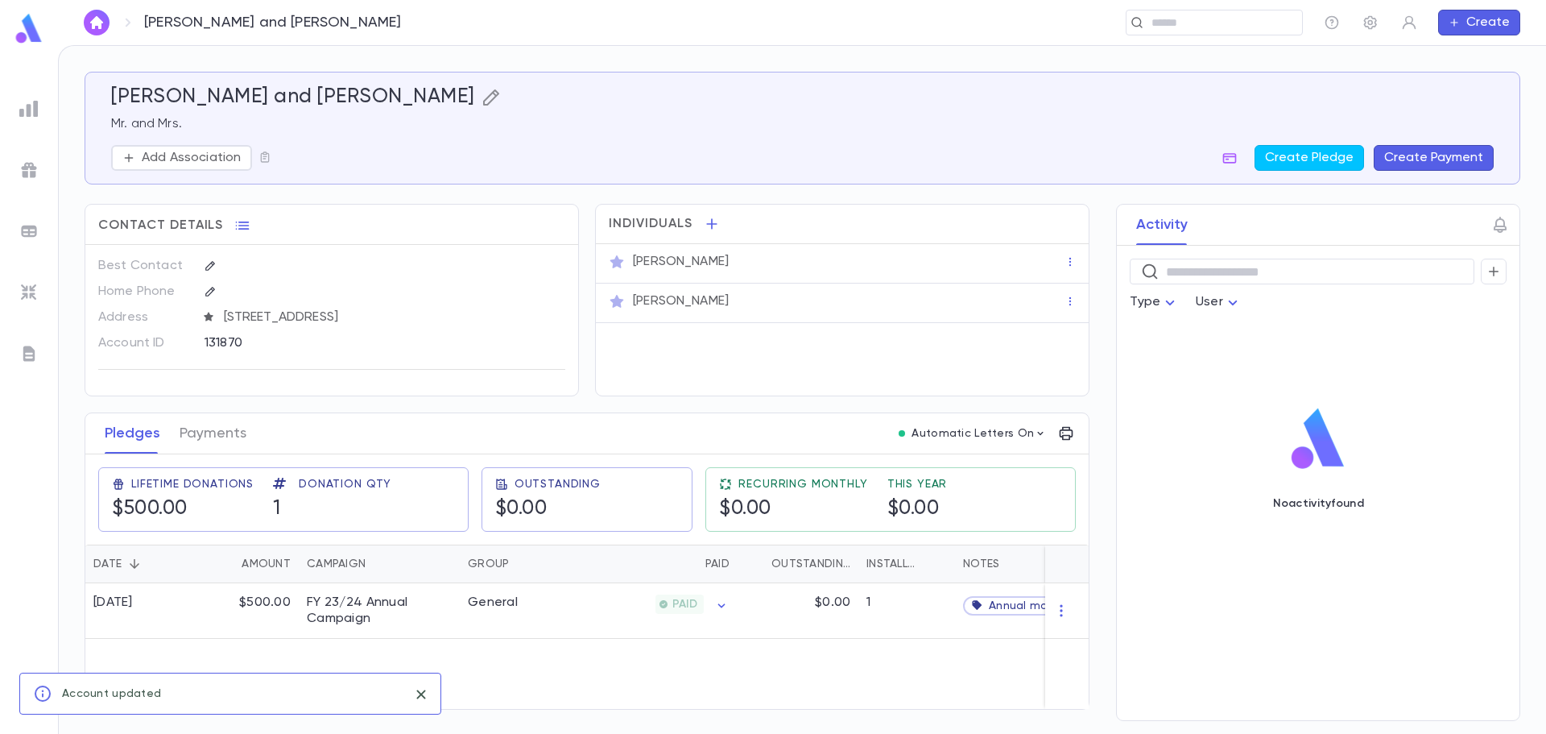
click at [482, 99] on icon "button" at bounding box center [491, 97] width 19 height 19
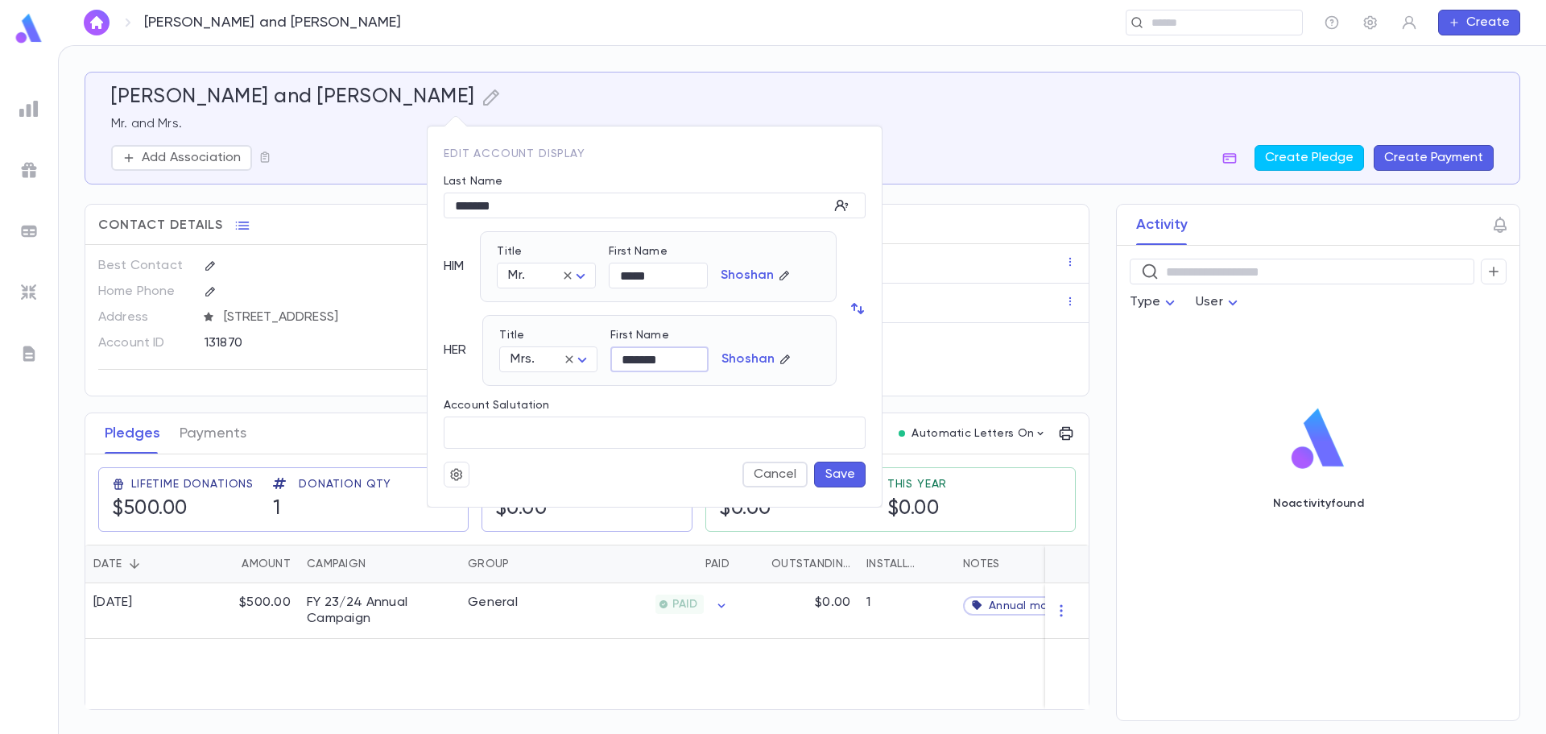
drag, startPoint x: 675, startPoint y: 360, endPoint x: 621, endPoint y: 363, distance: 54.1
click at [621, 363] on input "*******" at bounding box center [659, 359] width 98 height 25
click at [821, 472] on button "Save" at bounding box center [840, 474] width 52 height 26
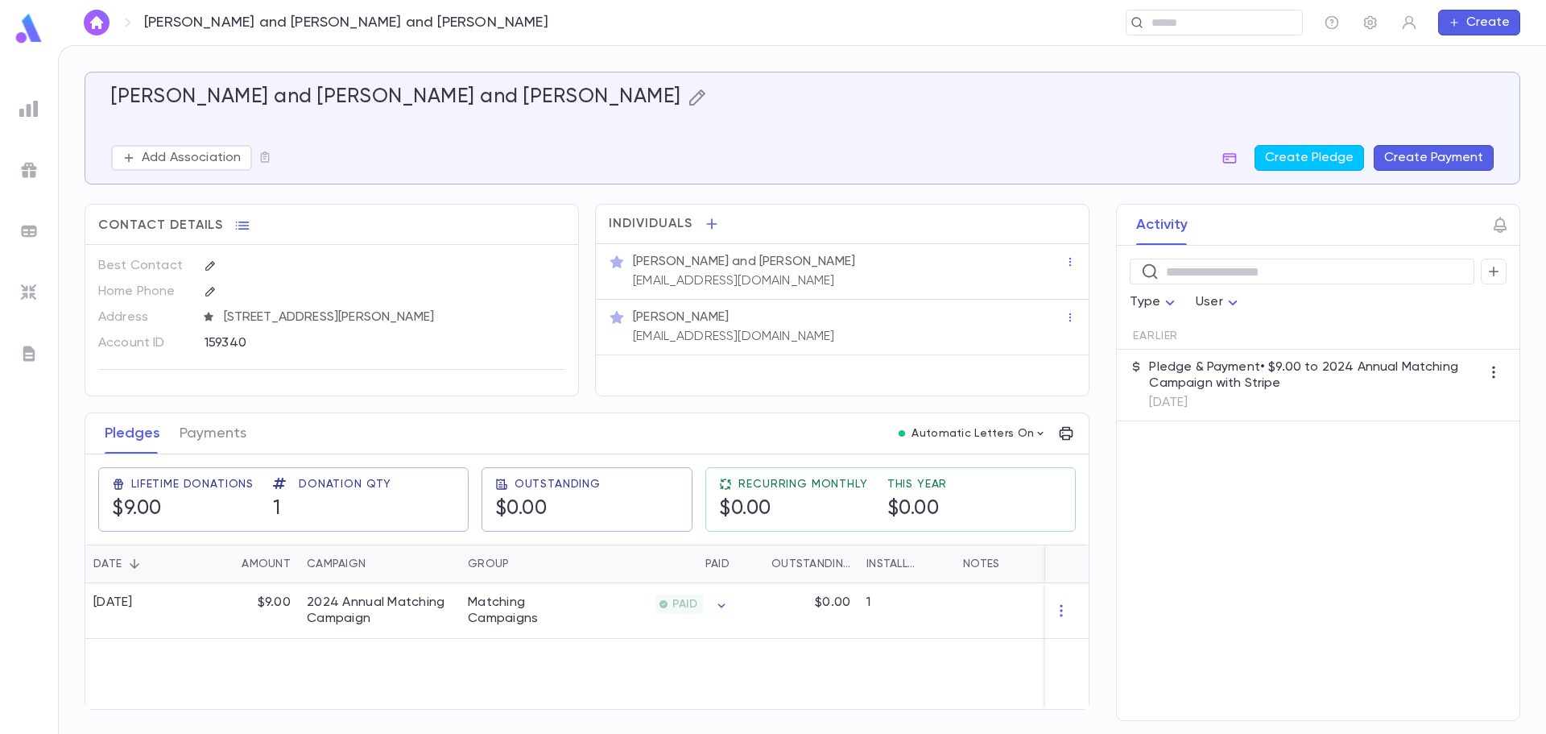
click at [688, 93] on icon "button" at bounding box center [697, 97] width 19 height 19
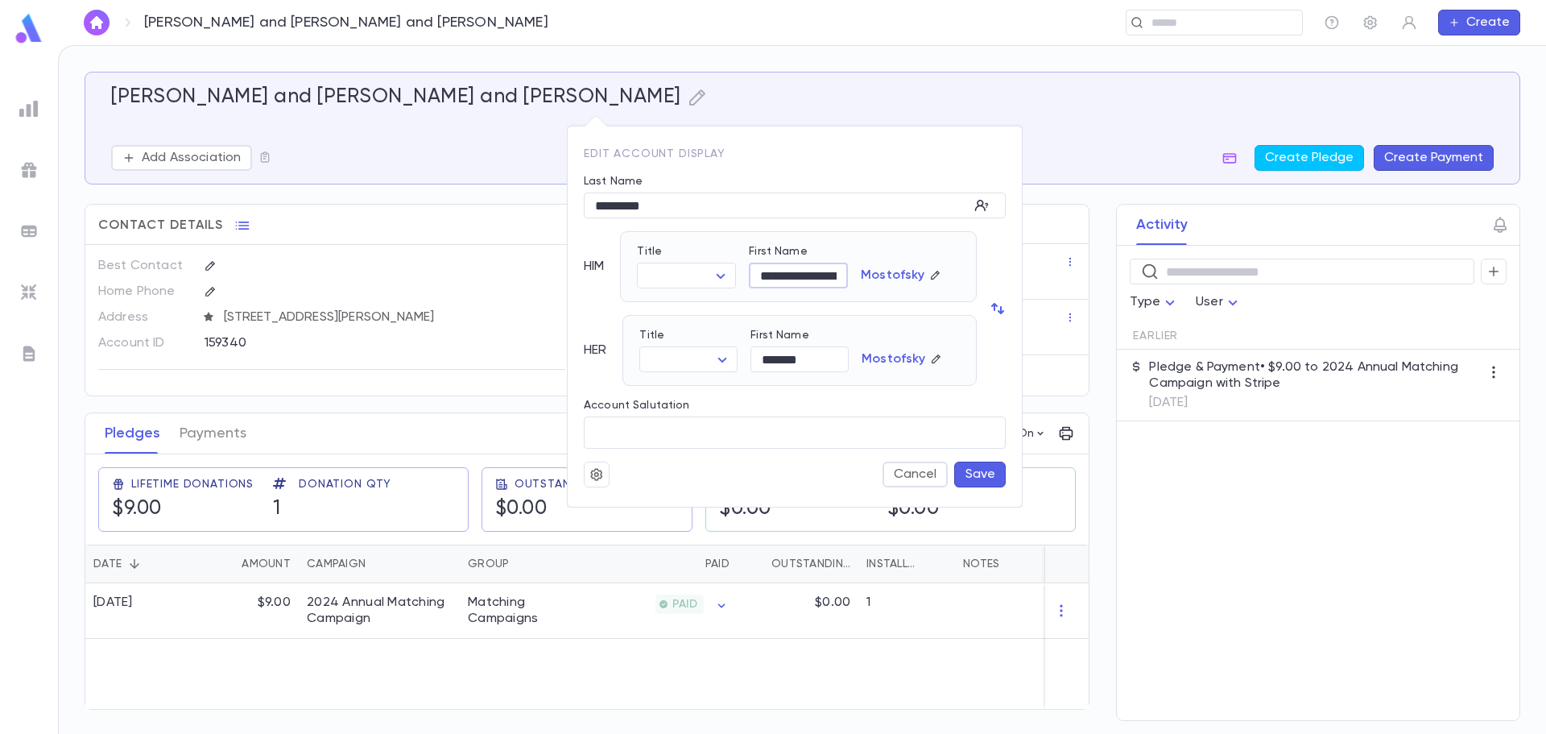
scroll to position [0, 45]
drag, startPoint x: 807, startPoint y: 277, endPoint x: 936, endPoint y: 292, distance: 129.7
click at [936, 292] on div "**********" at bounding box center [798, 266] width 357 height 71
type input "******"
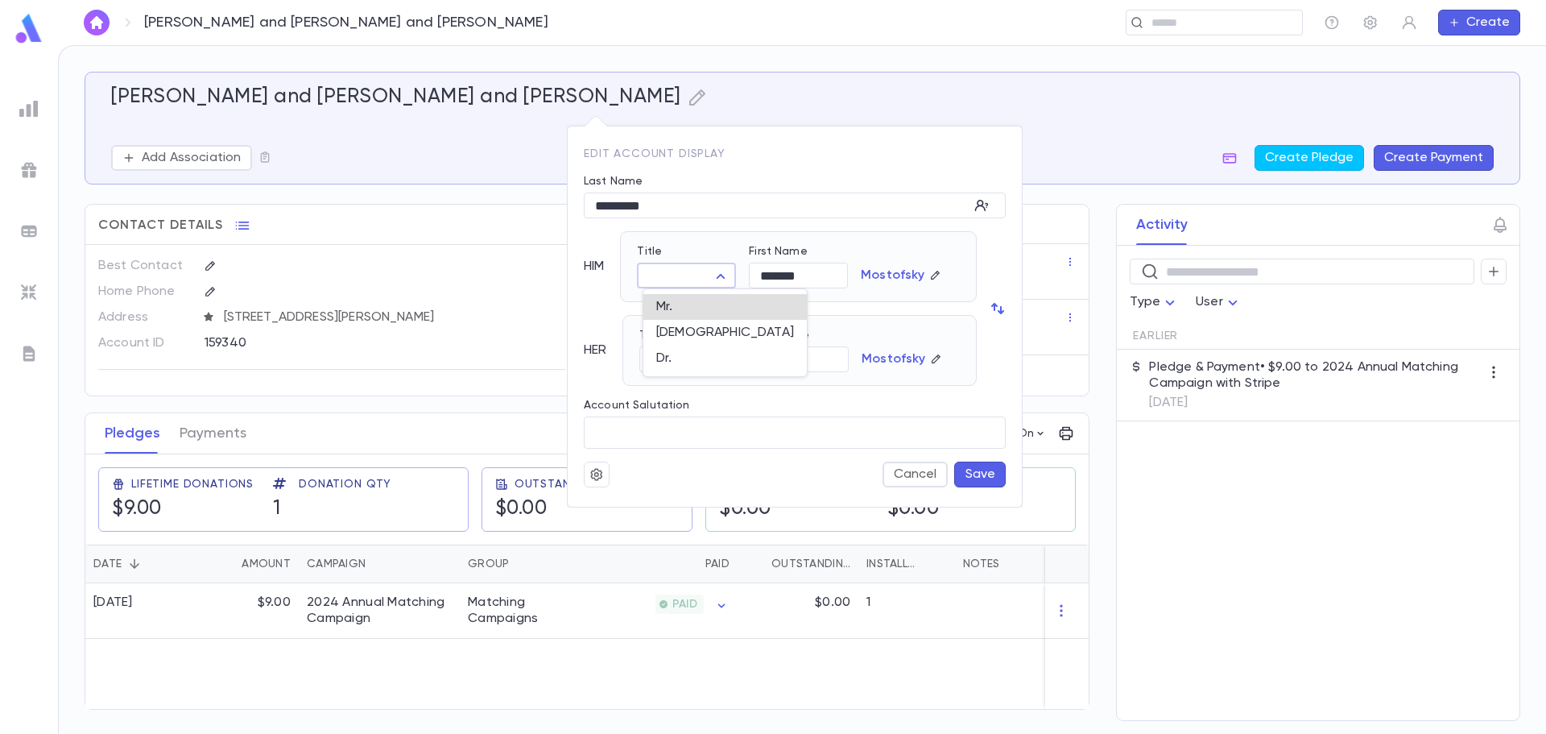
click at [725, 279] on body "[PERSON_NAME] and [PERSON_NAME] and [PERSON_NAME] ​ Create [PERSON_NAME] and [P…" at bounding box center [773, 389] width 1546 height 689
click at [718, 215] on div at bounding box center [773, 367] width 1546 height 734
click at [979, 476] on button "Save" at bounding box center [980, 474] width 52 height 26
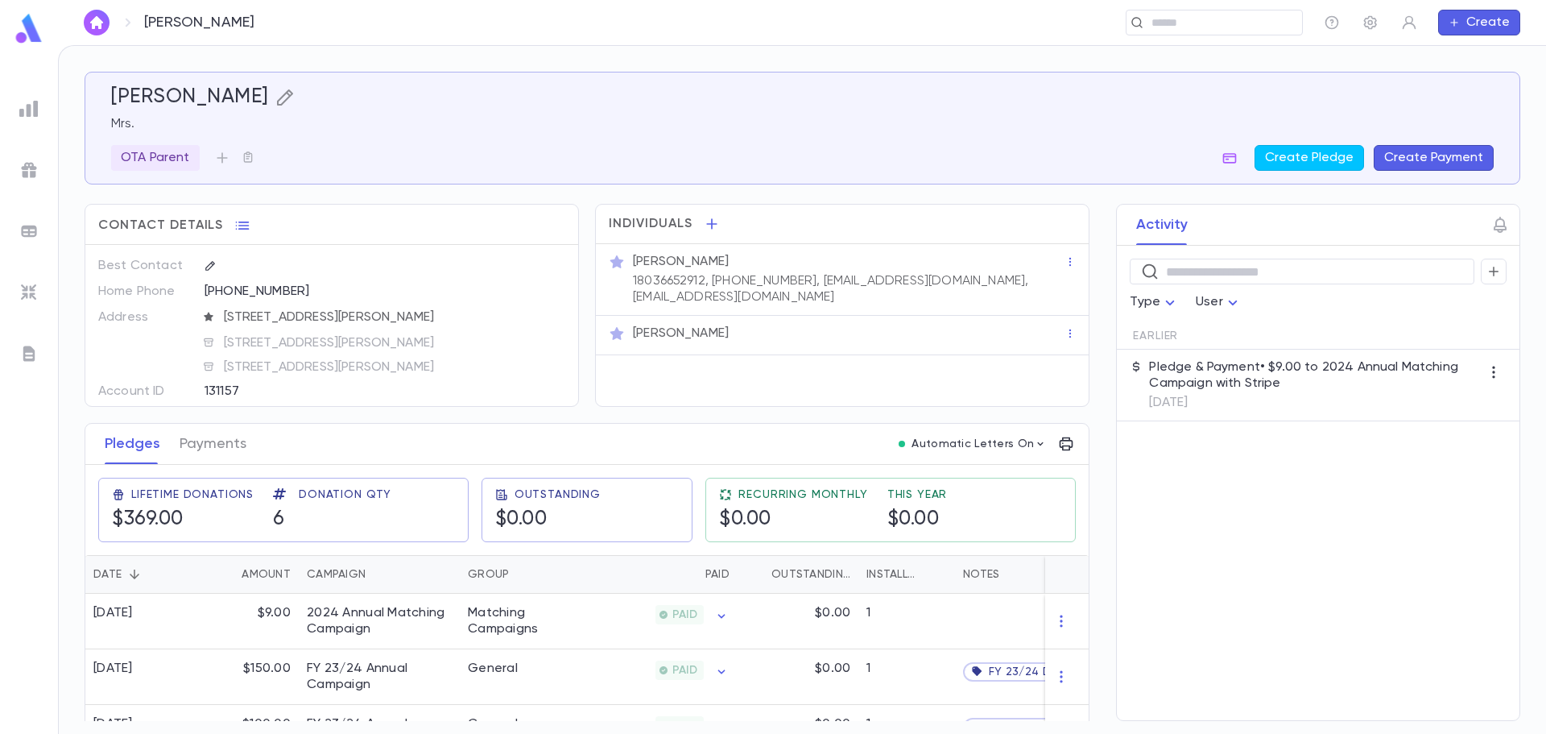
click at [276, 97] on icon "button" at bounding box center [284, 97] width 16 height 16
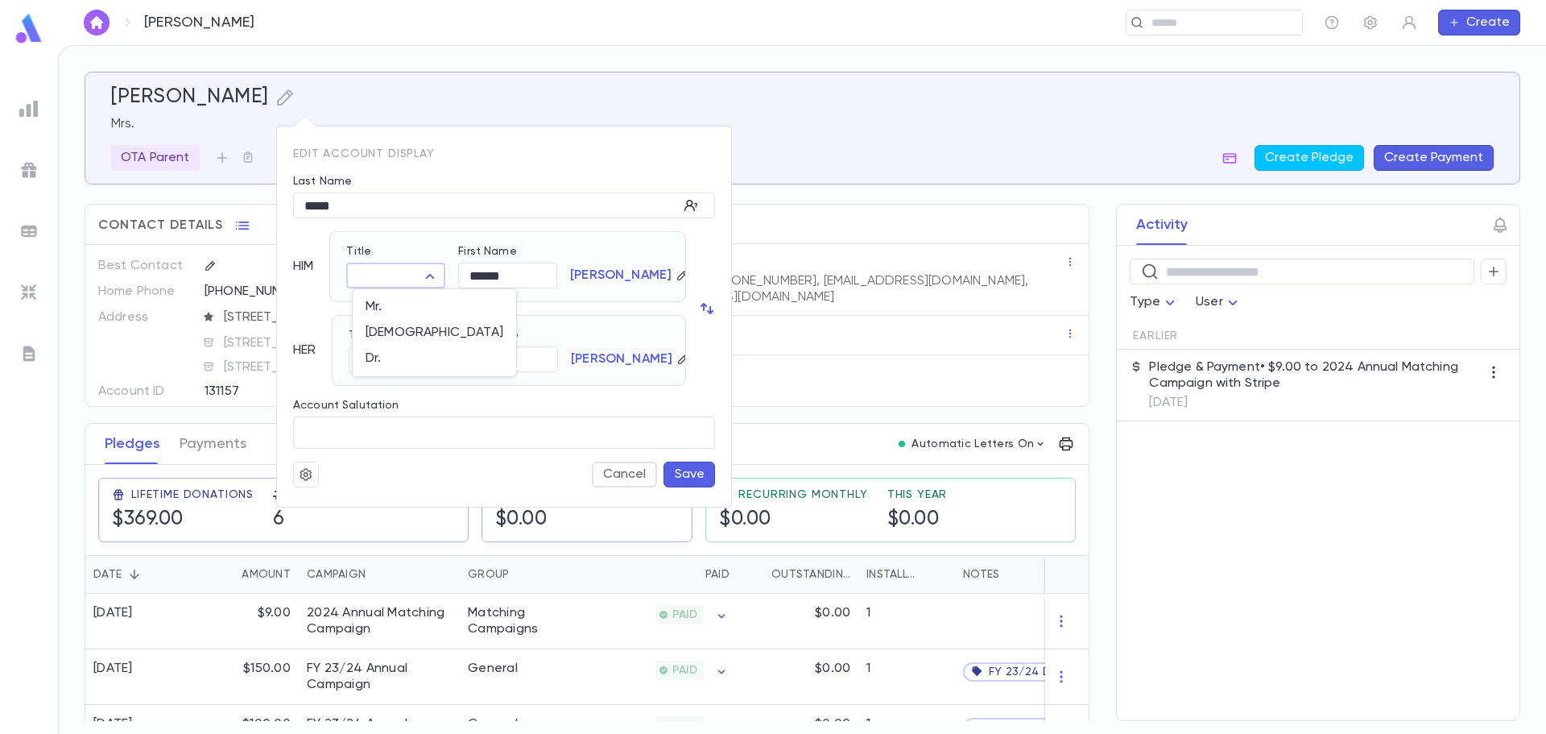
click at [408, 281] on body "[PERSON_NAME] ​ Create [PERSON_NAME] [PERSON_NAME] Parent Create Pledge Create …" at bounding box center [773, 389] width 1546 height 689
click at [404, 313] on span "Mr." at bounding box center [435, 307] width 138 height 16
type input "***"
click at [701, 468] on button "Save" at bounding box center [690, 474] width 52 height 26
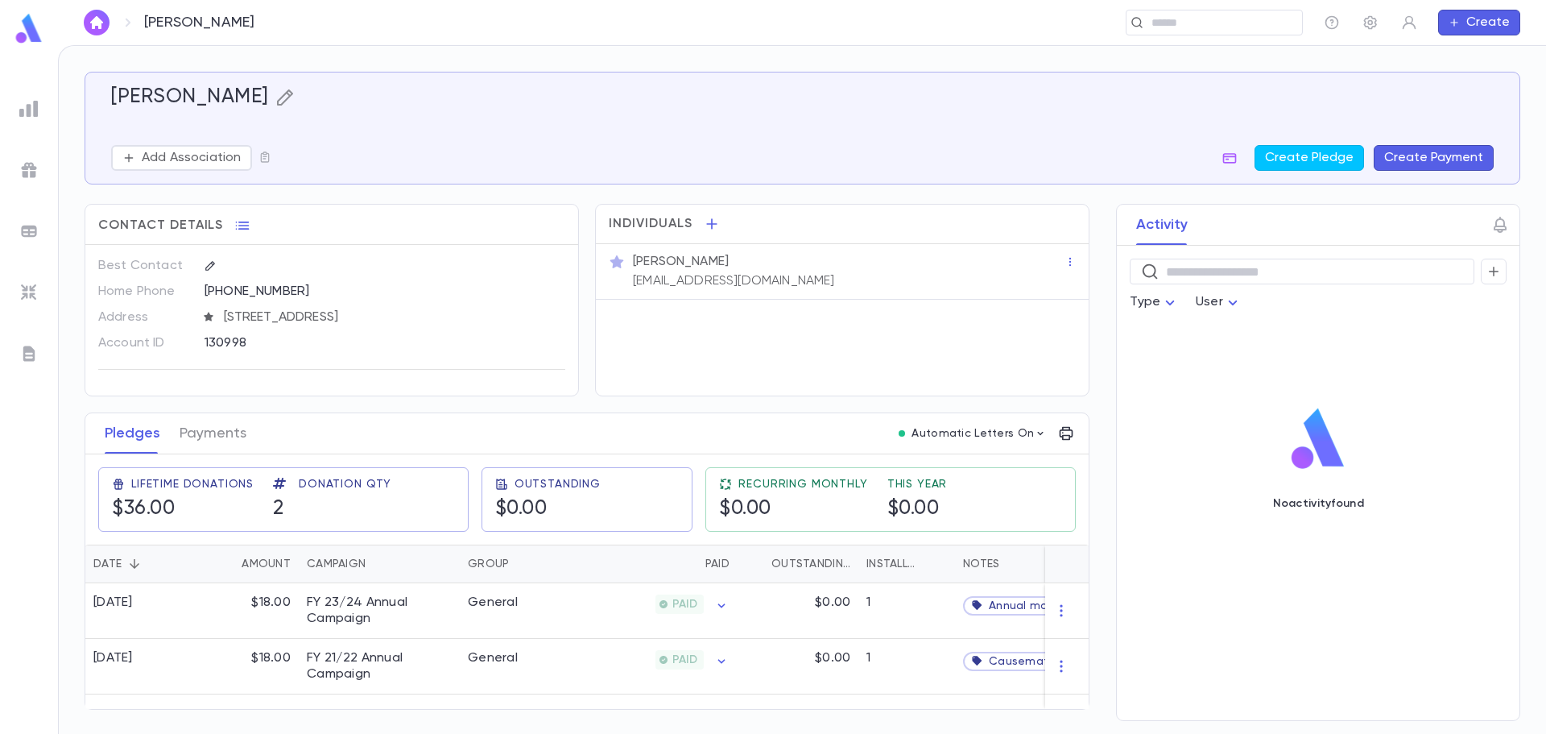
click at [295, 92] on icon "button" at bounding box center [284, 97] width 19 height 19
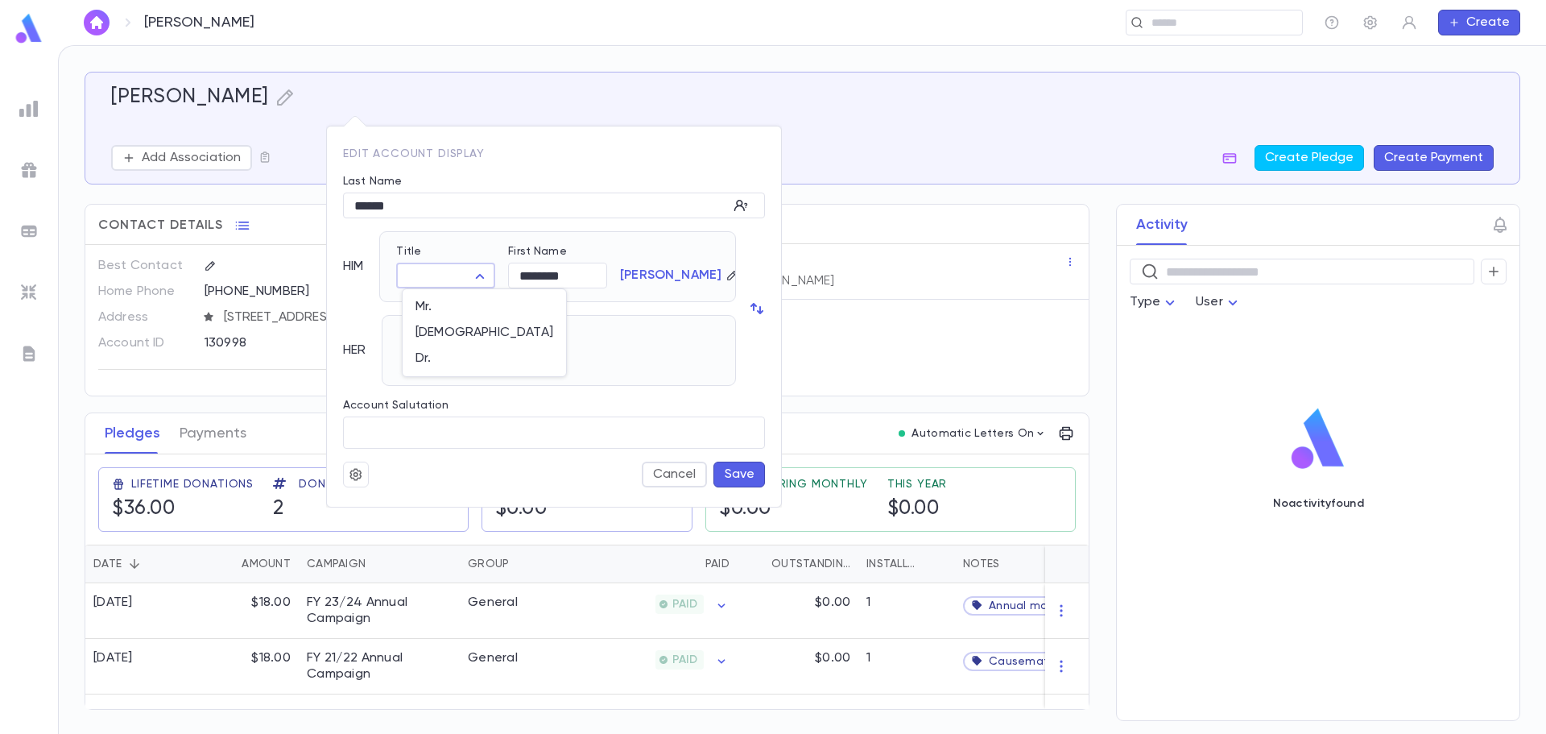
click at [421, 278] on body "Muskat, Menachem ​ Create Muskat, Menachem Add Association Create Pledge Create…" at bounding box center [773, 389] width 1546 height 689
click at [434, 328] on span "Rabbi" at bounding box center [485, 333] width 138 height 16
type input "*****"
click at [441, 353] on div "Add" at bounding box center [435, 350] width 24 height 16
click at [457, 370] on body "Muskat, Menachem ​ Create Muskat, Menachem Add Association Create Pledge Create…" at bounding box center [773, 389] width 1546 height 689
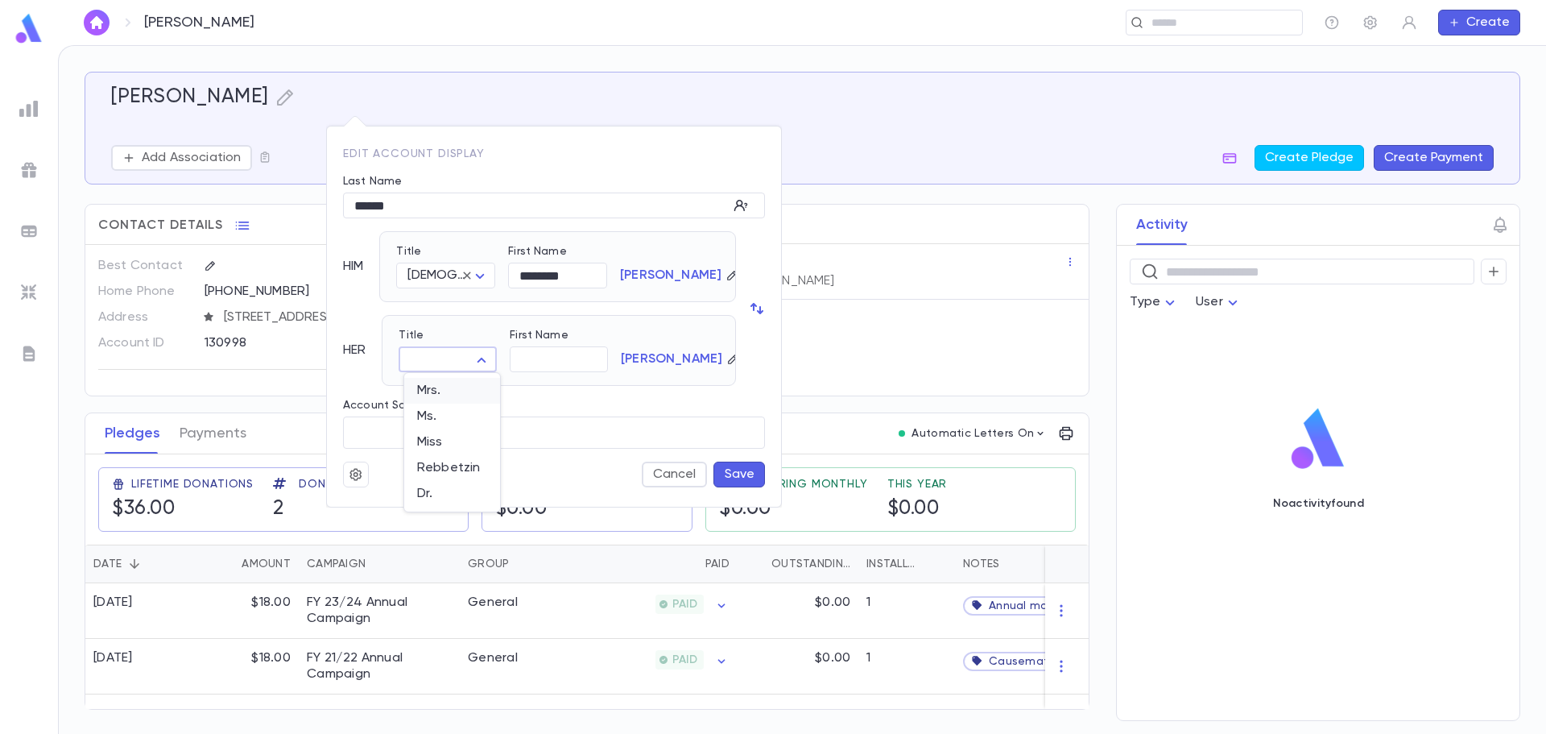
click at [458, 398] on span "Mrs." at bounding box center [452, 391] width 70 height 16
type input "****"
click at [745, 477] on button "Save" at bounding box center [740, 474] width 52 height 26
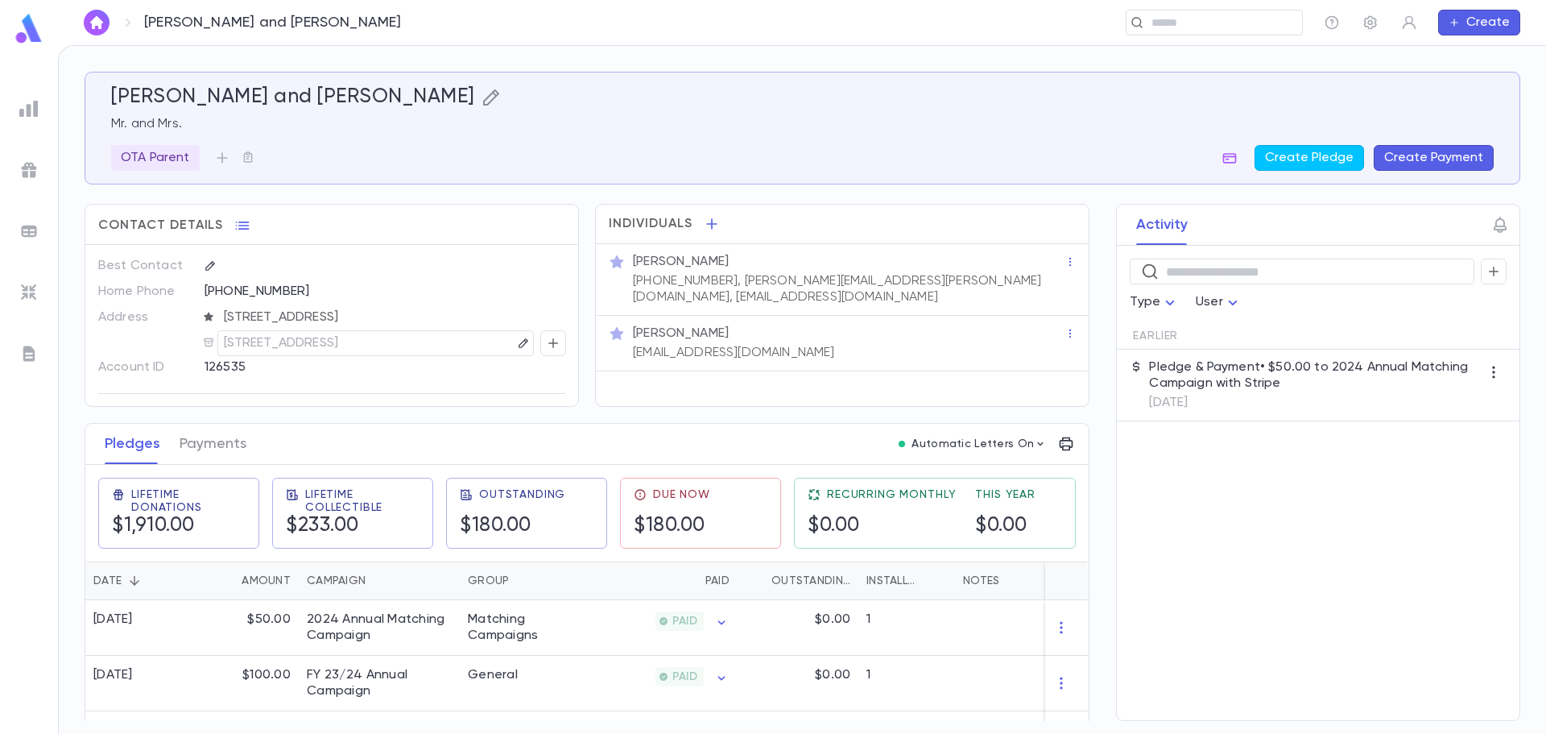
click at [499, 101] on icon "button" at bounding box center [491, 97] width 19 height 19
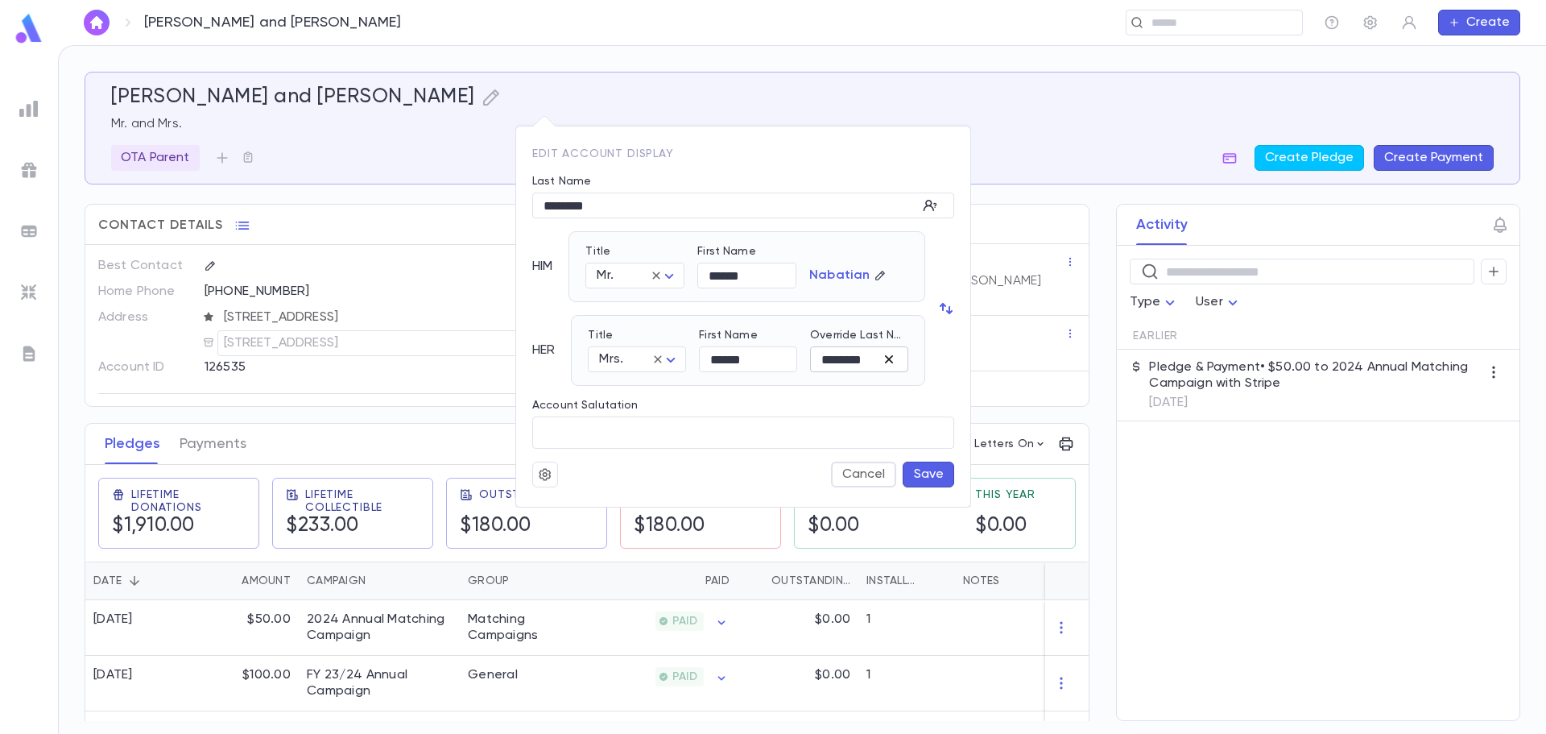
click at [891, 358] on icon "button" at bounding box center [889, 359] width 8 height 8
click at [921, 467] on button "Save" at bounding box center [929, 474] width 52 height 26
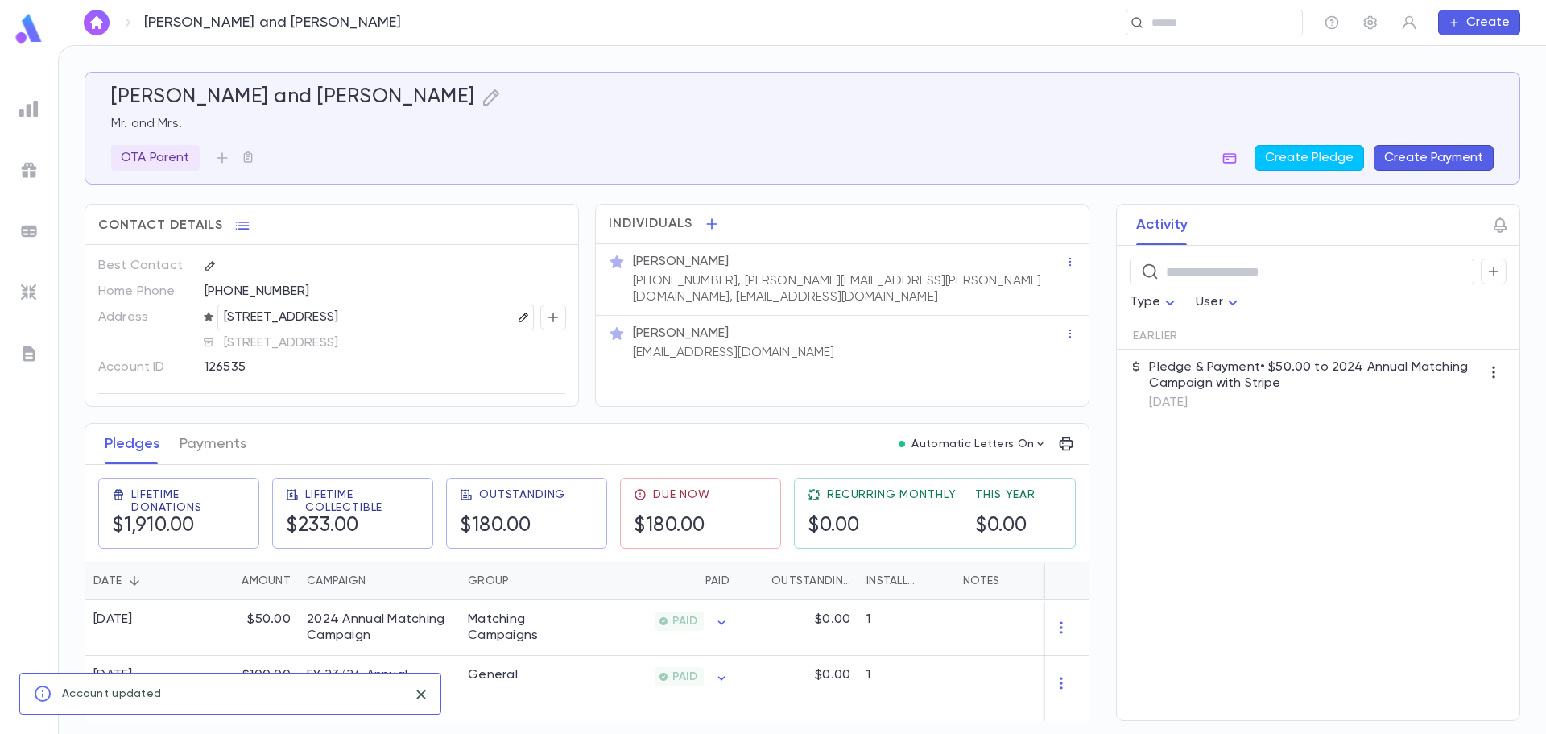
click at [519, 318] on icon "button" at bounding box center [523, 316] width 9 height 9
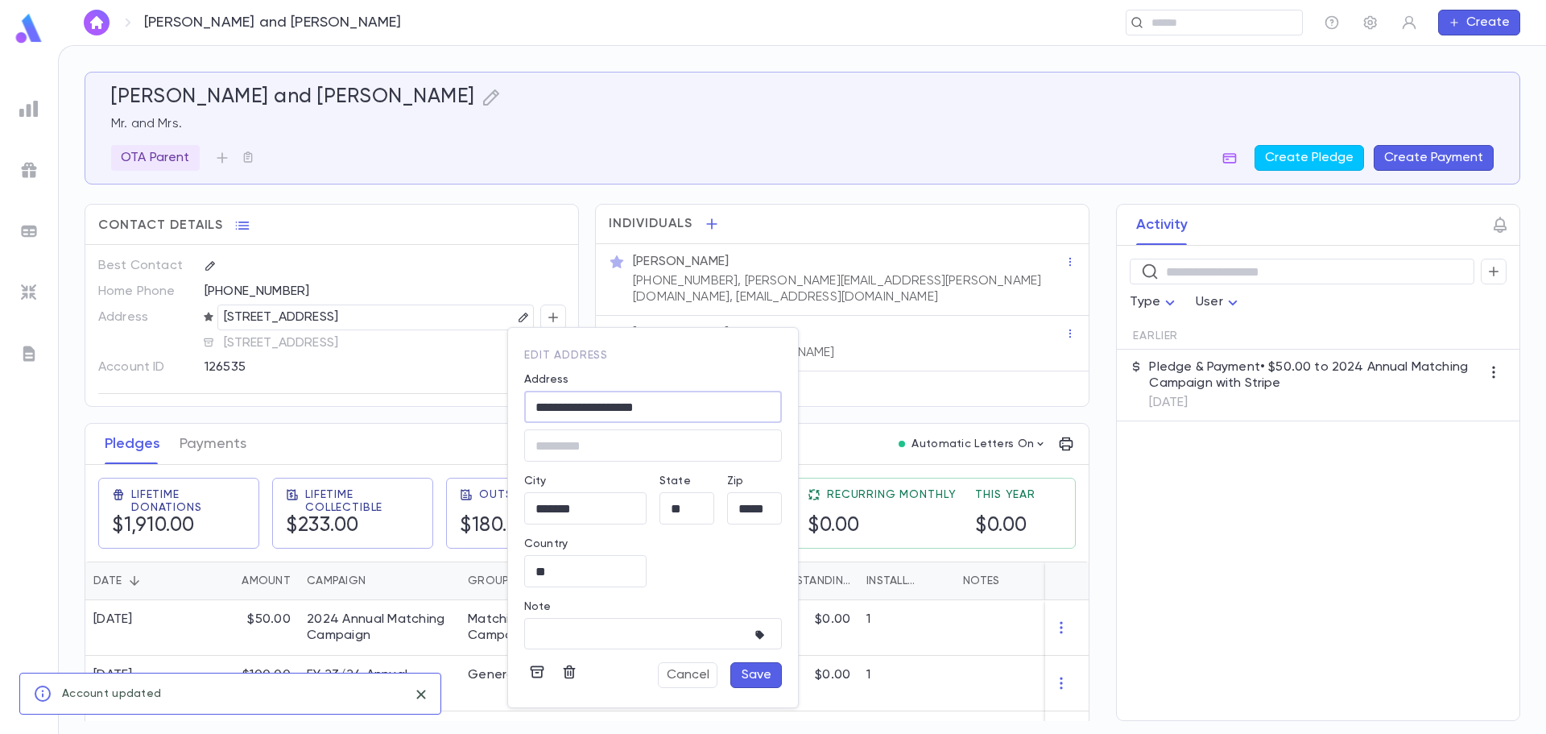
drag, startPoint x: 664, startPoint y: 411, endPoint x: 418, endPoint y: 370, distance: 248.9
click at [418, 370] on div "**********" at bounding box center [773, 367] width 1546 height 734
drag, startPoint x: 614, startPoint y: 513, endPoint x: 523, endPoint y: 507, distance: 91.2
click at [523, 507] on div "City ******* ​" at bounding box center [578, 492] width 135 height 63
drag, startPoint x: 685, startPoint y: 507, endPoint x: 612, endPoint y: 506, distance: 72.5
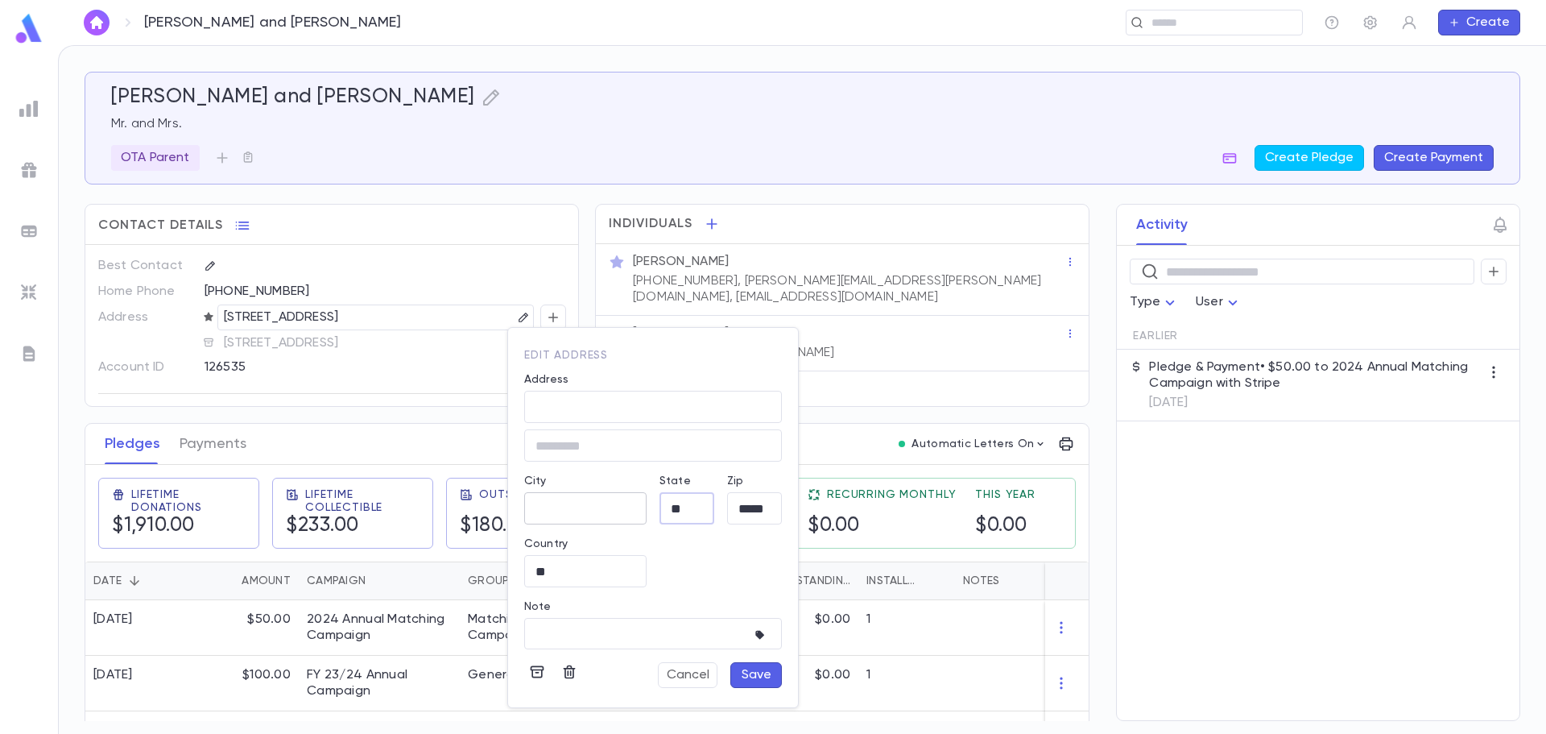
click at [612, 506] on div "Address ​ ​ City ​ State ** ​ Zip ***** ​ Country ** ​ Note * ​" at bounding box center [642, 499] width 280 height 299
drag, startPoint x: 772, startPoint y: 507, endPoint x: 698, endPoint y: 509, distance: 74.1
click at [698, 509] on div "Address ​ ​ City ​ State ​ Zip ***** ​ Country ** ​ Note * ​" at bounding box center [642, 499] width 280 height 299
click at [770, 683] on button "Save" at bounding box center [756, 675] width 52 height 26
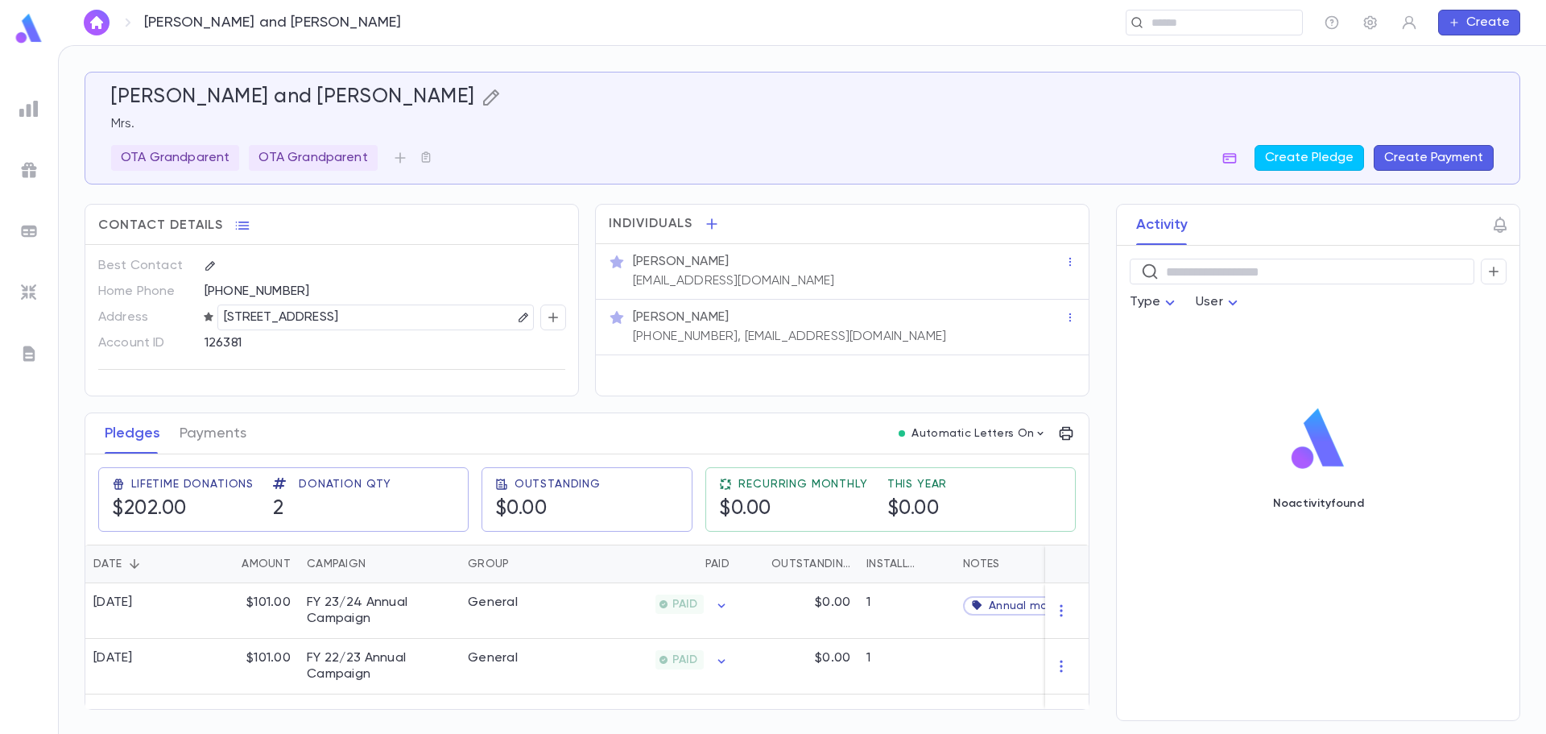
click at [482, 97] on icon "button" at bounding box center [491, 97] width 19 height 19
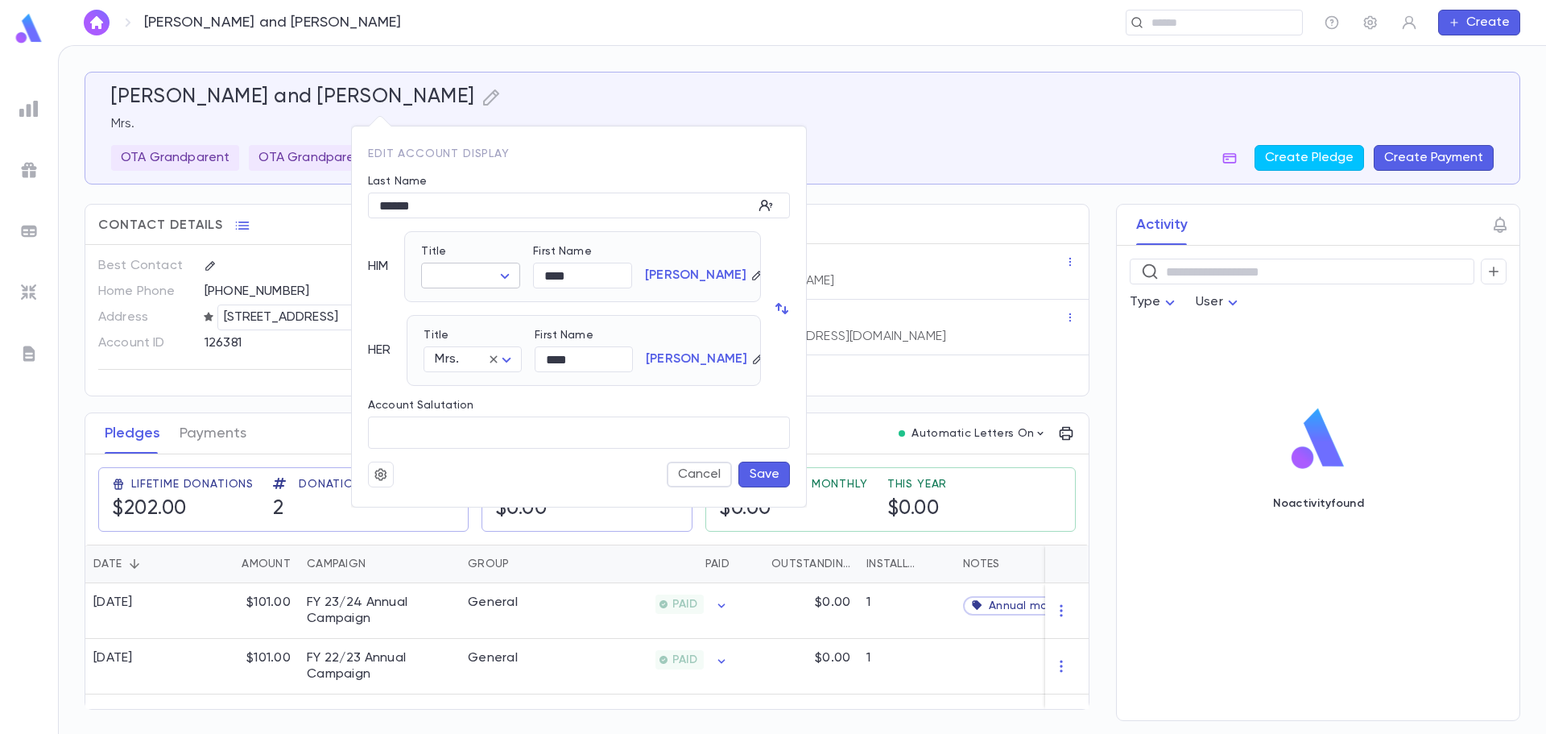
click at [456, 277] on body "[PERSON_NAME] and [PERSON_NAME] ​ Create [PERSON_NAME] and [PERSON_NAME] [PERSO…" at bounding box center [773, 389] width 1546 height 689
click at [459, 307] on span "Mr." at bounding box center [510, 307] width 138 height 16
type input "***"
click at [755, 466] on button "Save" at bounding box center [765, 474] width 52 height 26
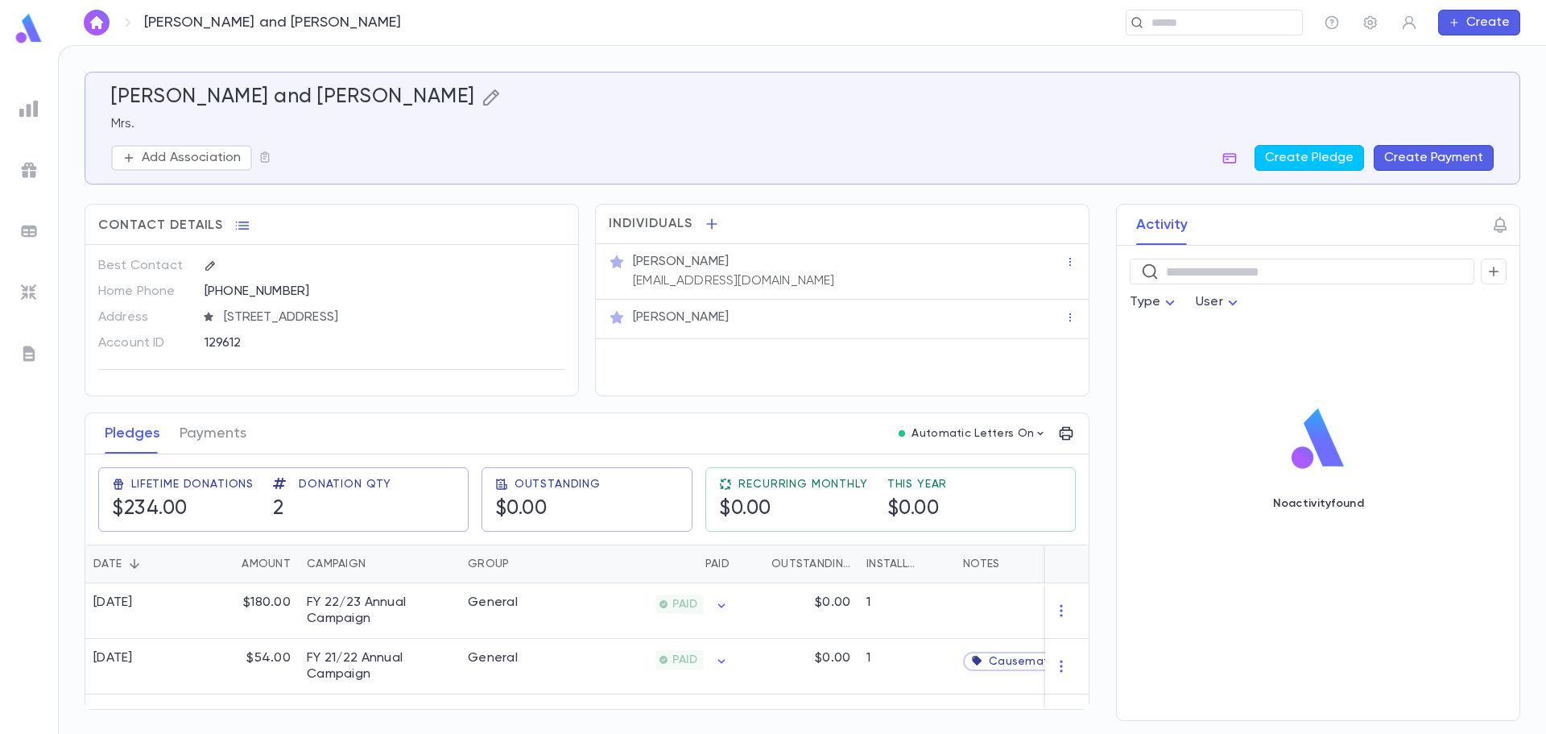
click at [482, 97] on icon "button" at bounding box center [491, 97] width 19 height 19
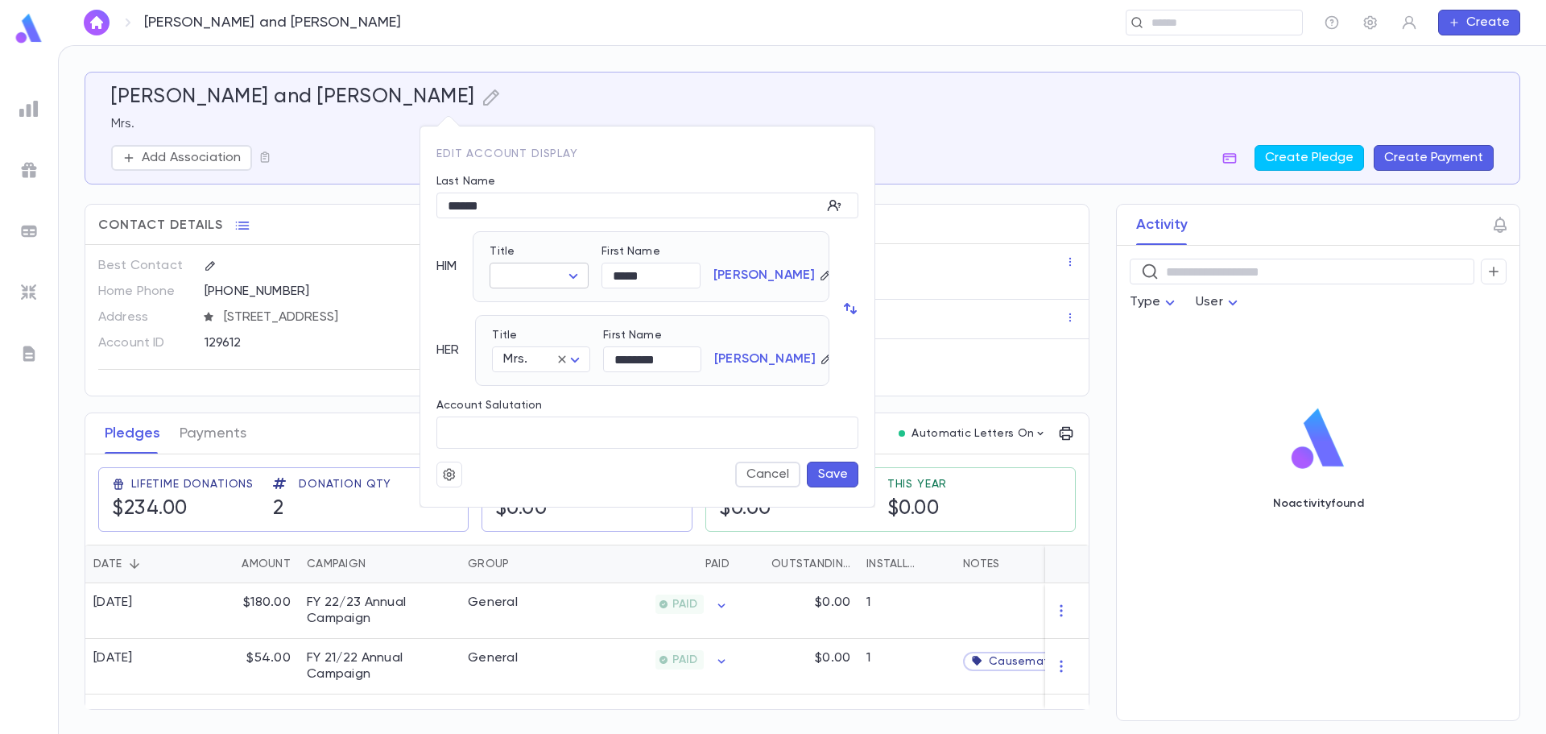
click at [519, 279] on body "[PERSON_NAME] and [PERSON_NAME] ​ Create [PERSON_NAME] and [PERSON_NAME] Mrs. A…" at bounding box center [773, 389] width 1546 height 689
click at [521, 312] on span "Mr." at bounding box center [578, 307] width 138 height 16
type input "***"
click at [845, 478] on button "Save" at bounding box center [833, 474] width 52 height 26
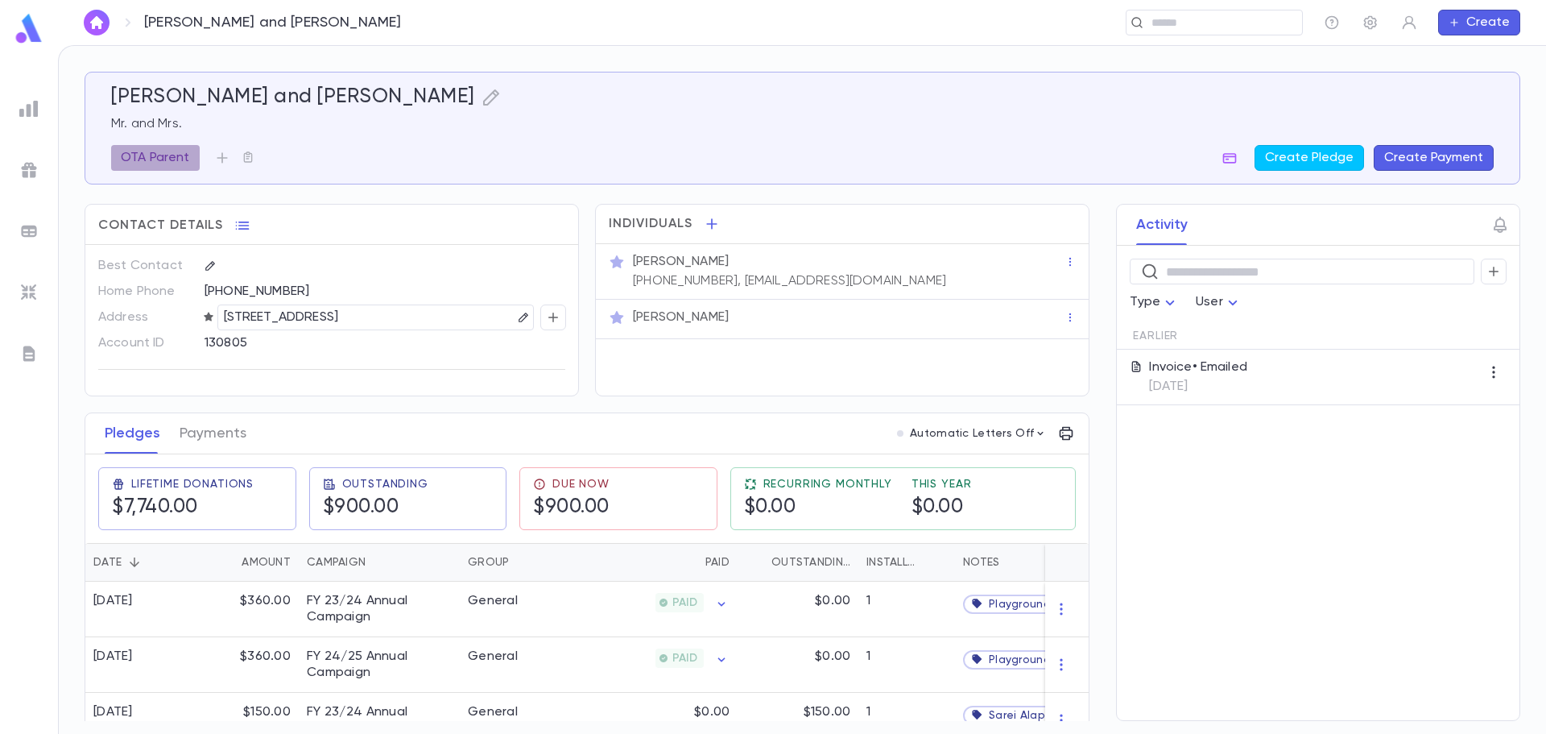
click at [185, 160] on p "OTA Parent" at bounding box center [155, 158] width 69 height 16
click at [408, 225] on icon "button" at bounding box center [402, 223] width 16 height 16
click at [467, 102] on div at bounding box center [773, 367] width 1546 height 734
click at [483, 95] on icon "button" at bounding box center [491, 97] width 16 height 16
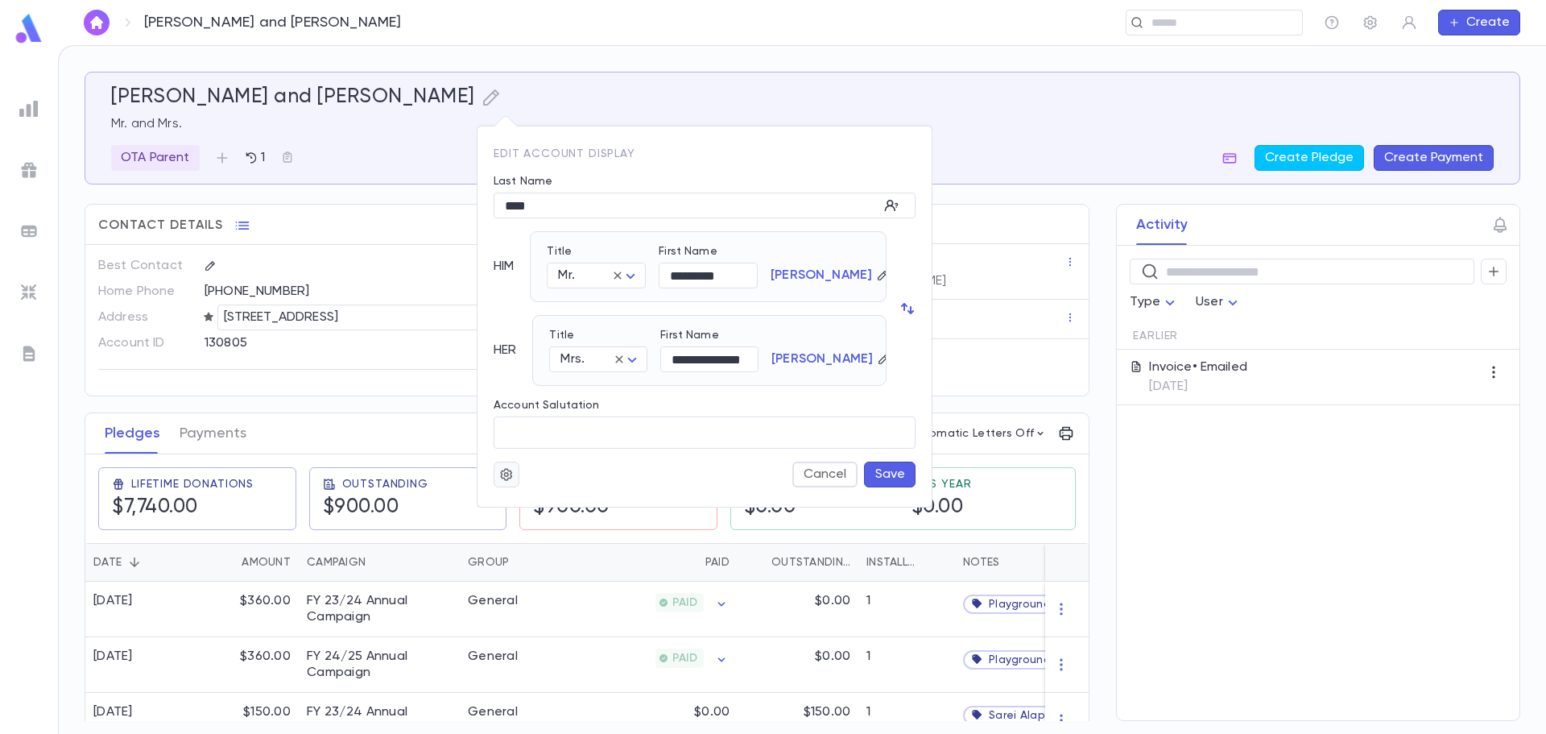
click at [499, 472] on icon "button" at bounding box center [506, 474] width 14 height 16
click at [534, 533] on li "Deactivate" at bounding box center [546, 532] width 96 height 26
